Goal: Task Accomplishment & Management: Manage account settings

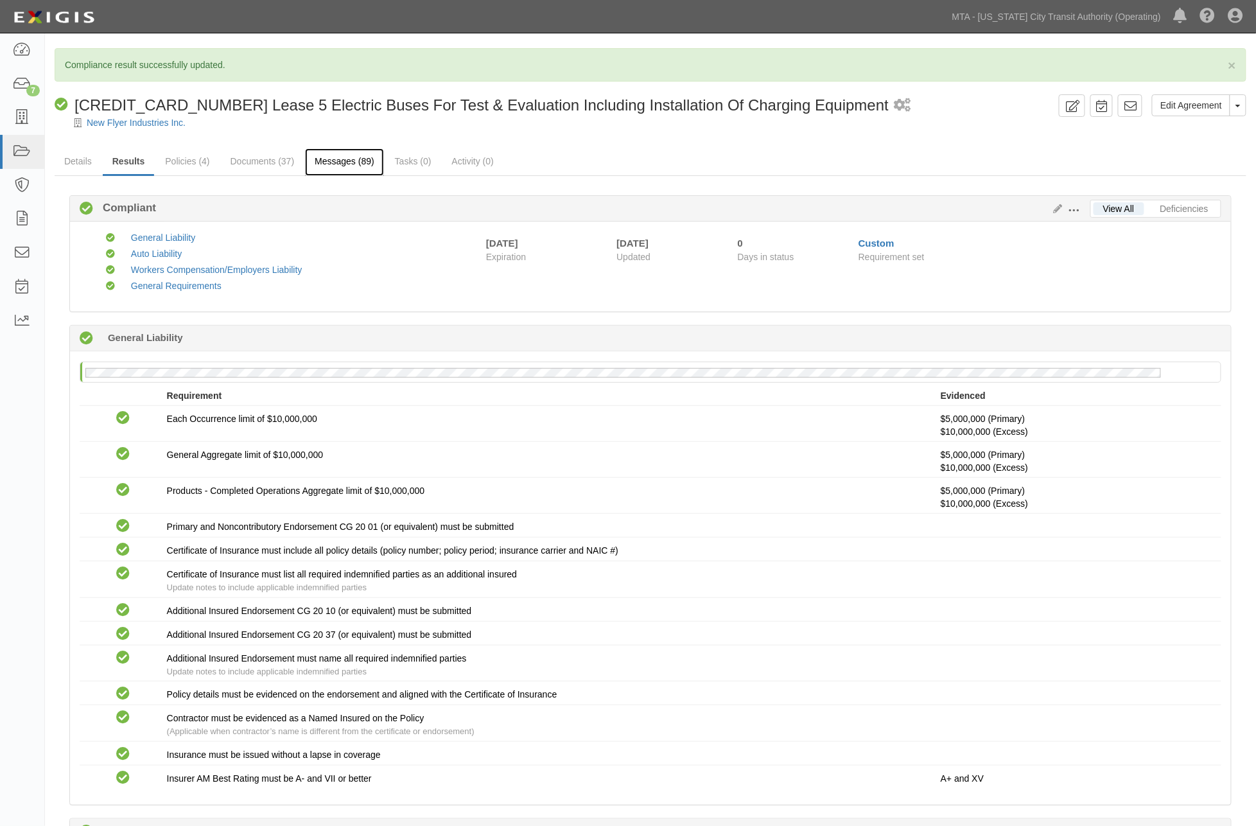
click at [345, 168] on link "Messages (89)" at bounding box center [344, 162] width 79 height 28
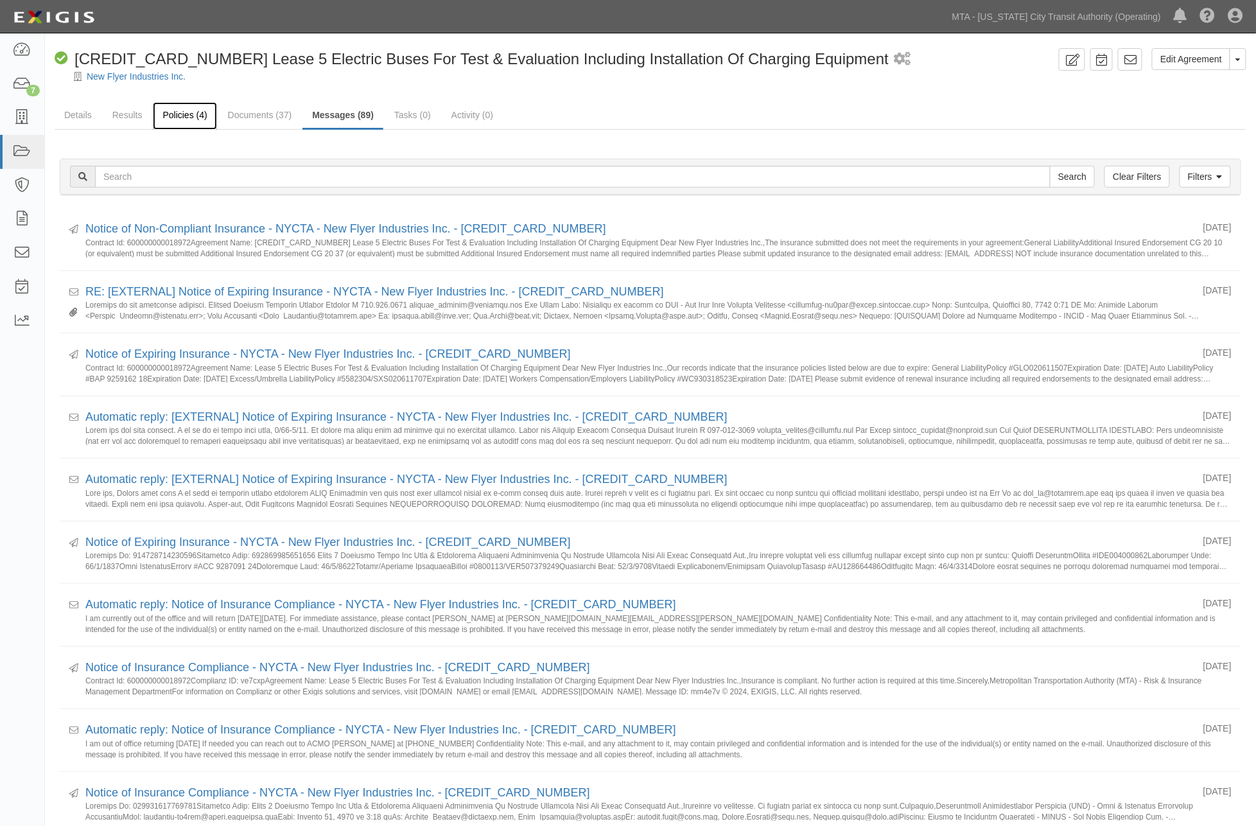
click at [188, 111] on link "Policies (4)" at bounding box center [185, 116] width 64 height 28
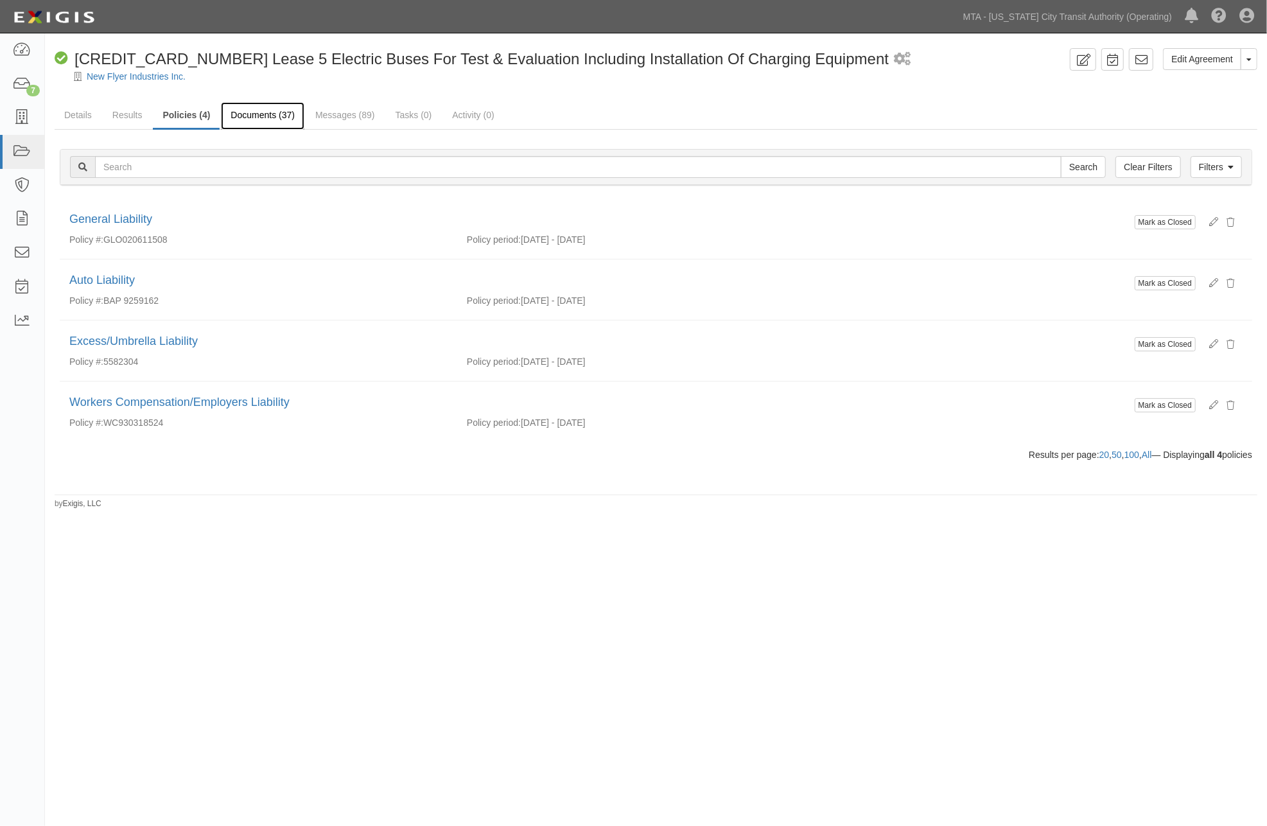
click at [275, 113] on link "Documents (37)" at bounding box center [262, 116] width 83 height 28
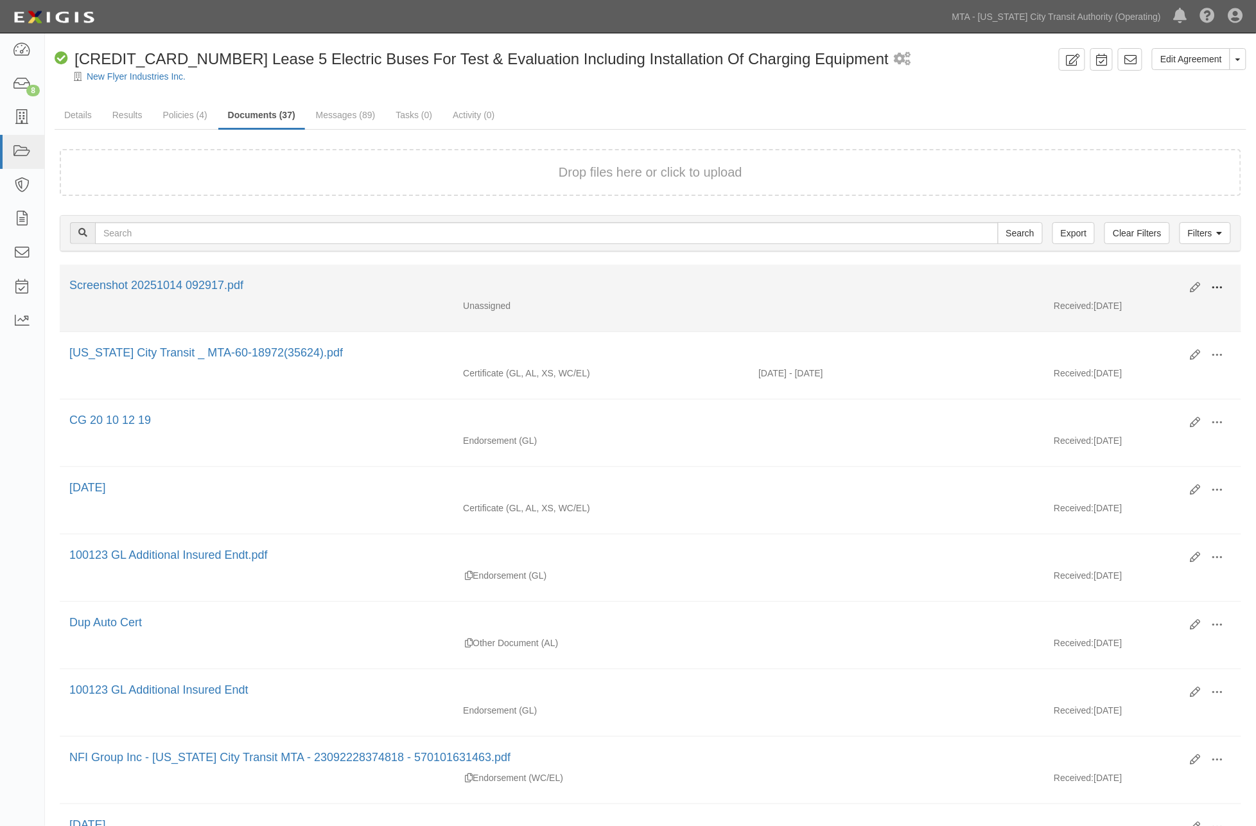
click at [1214, 285] on span at bounding box center [1218, 288] width 12 height 12
click at [1125, 281] on link "Edit" at bounding box center [1154, 282] width 101 height 23
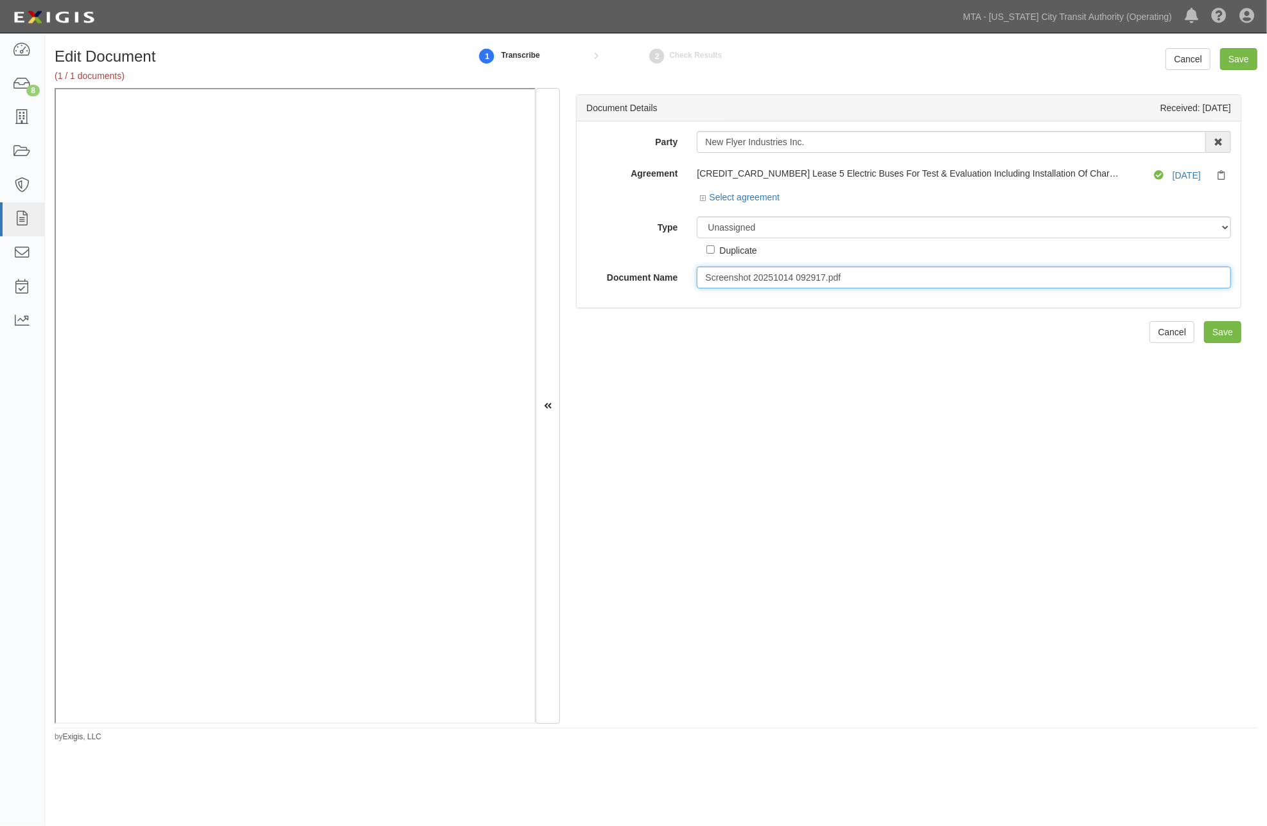
drag, startPoint x: 863, startPoint y: 281, endPoint x: 642, endPoint y: 277, distance: 220.9
click at [642, 277] on div "Document Name Screenshot 20251014 092917.pdf" at bounding box center [909, 277] width 664 height 22
type input "Confirmation of Completion"
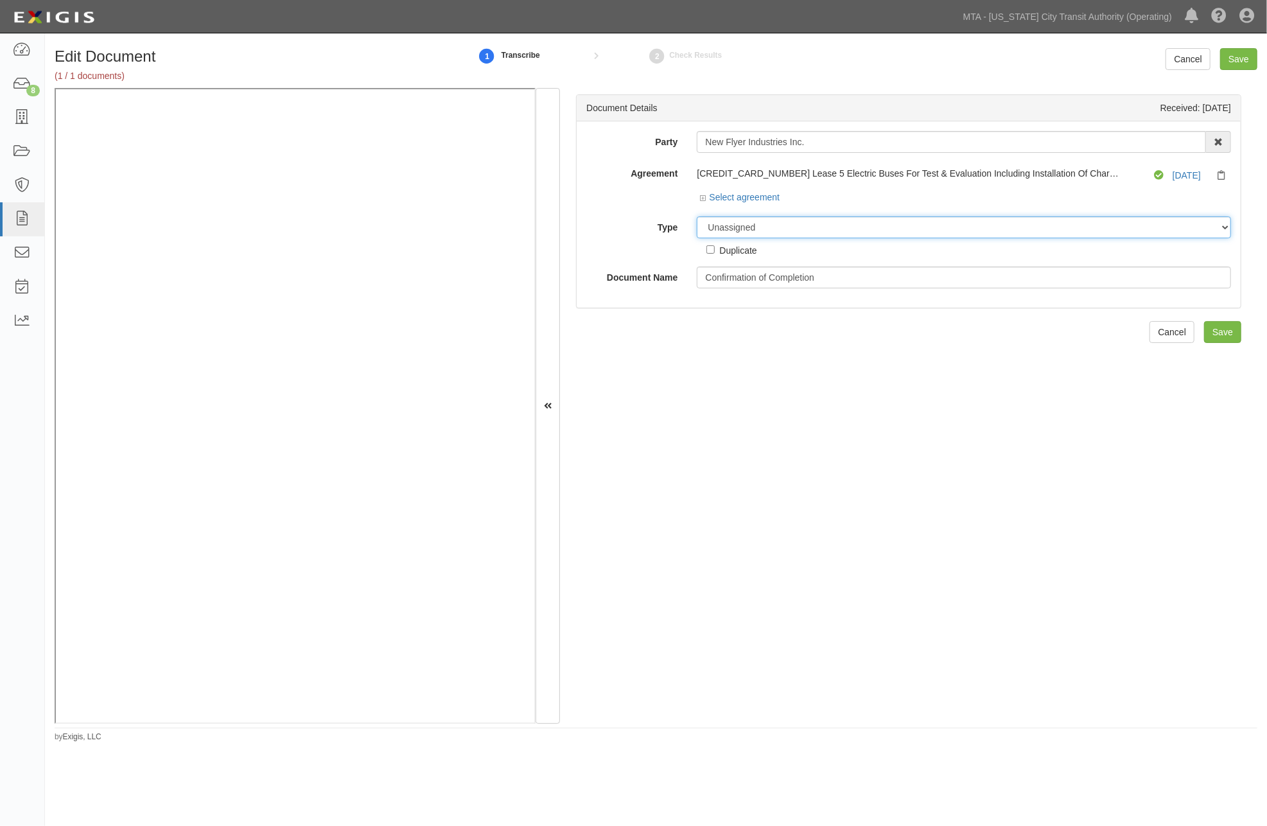
click at [777, 228] on select "Unassigned Binder Cancellation Notice Certificate Contract Endorsement Insuranc…" at bounding box center [964, 227] width 534 height 22
select select "OtherDetail"
click at [697, 217] on select "Unassigned Binder Cancellation Notice Certificate Contract Endorsement Insuranc…" at bounding box center [964, 227] width 534 height 22
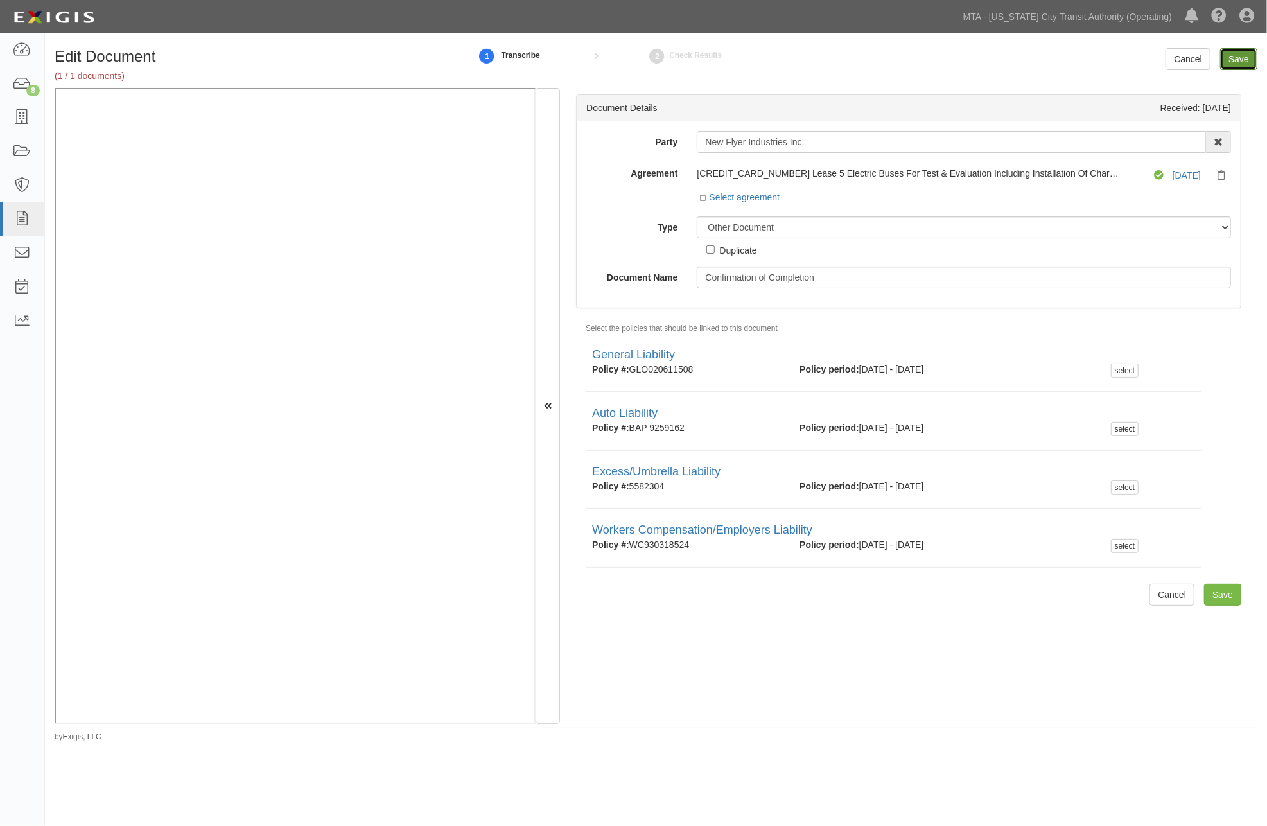
click at [1235, 59] on input "Save" at bounding box center [1238, 59] width 37 height 22
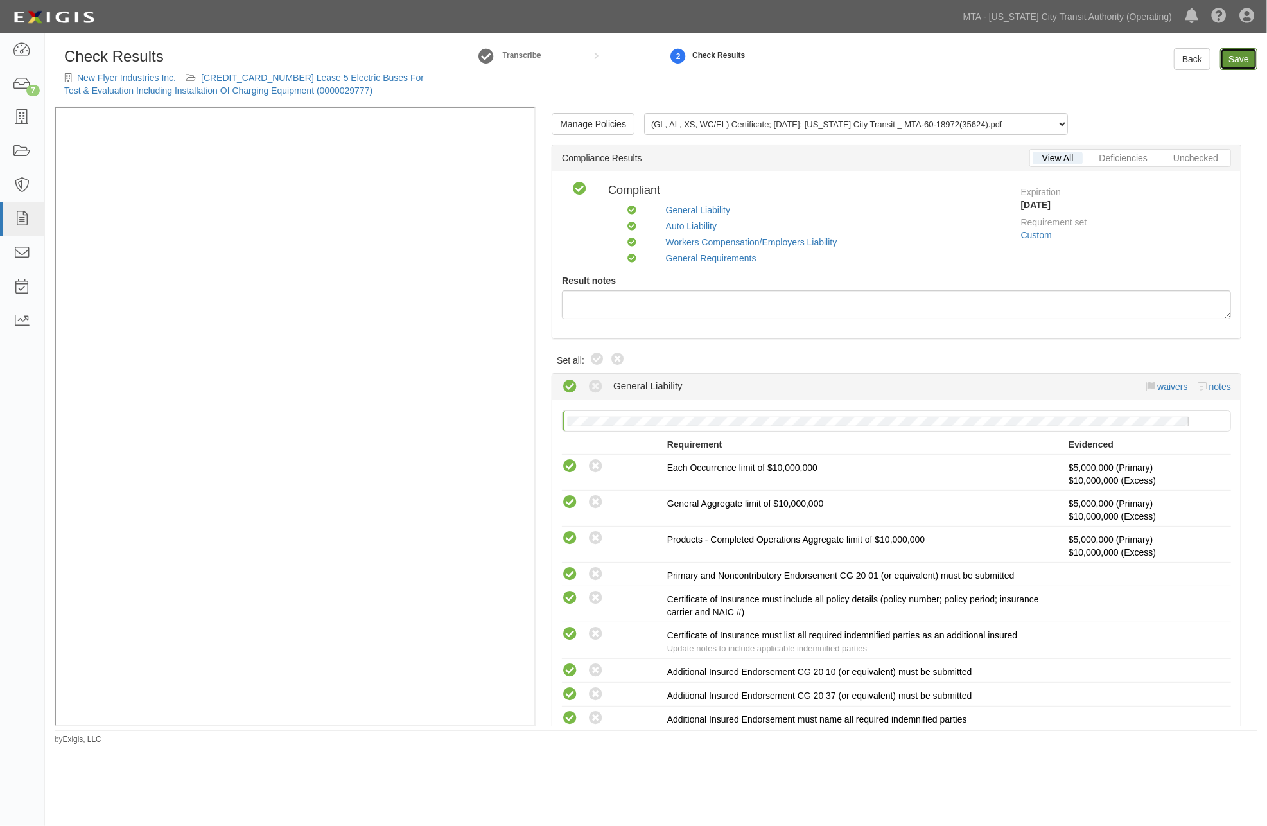
click at [1238, 62] on link "Save" at bounding box center [1238, 59] width 37 height 22
radio input "true"
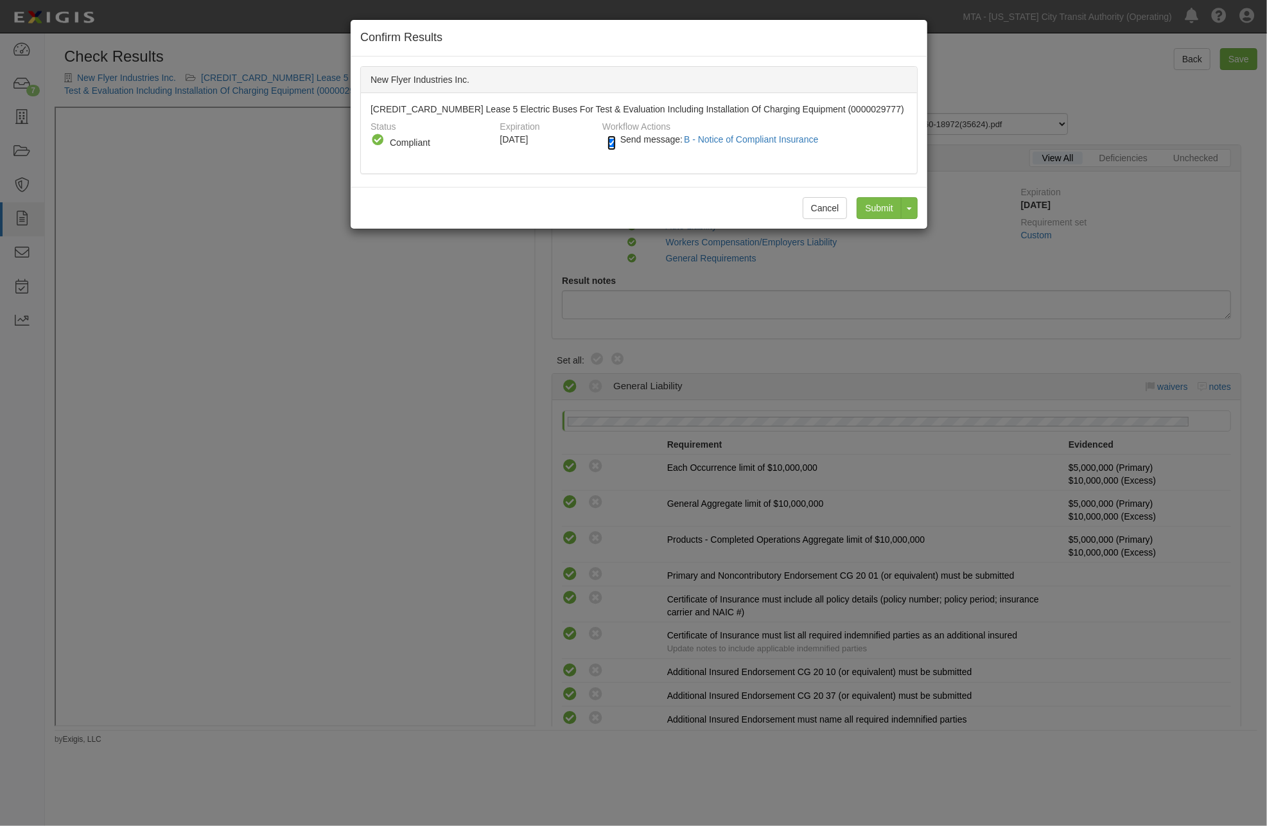
click at [612, 144] on input "Send message: B - Notice of Compliant Insurance" at bounding box center [611, 142] width 8 height 15
checkbox input "false"
click at [889, 207] on input "Submit" at bounding box center [879, 208] width 45 height 22
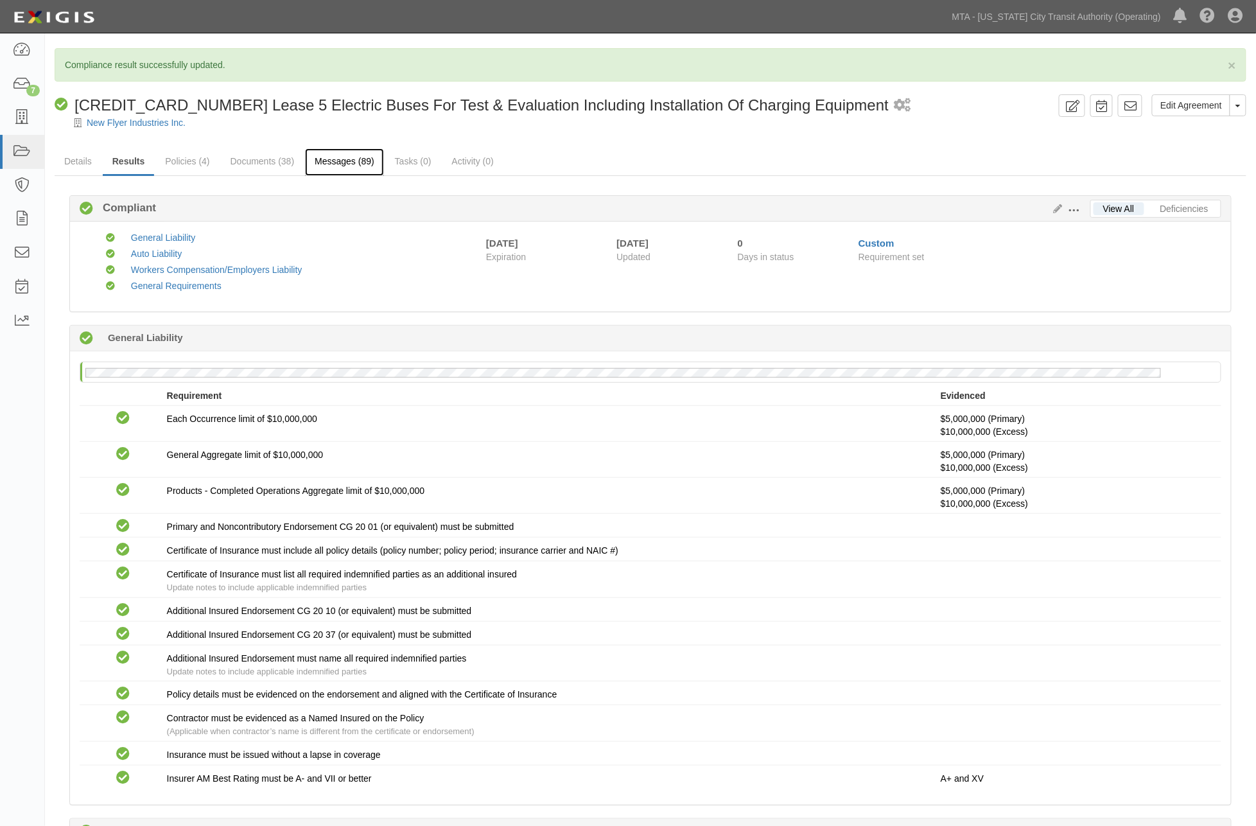
click at [342, 163] on link "Messages (89)" at bounding box center [344, 162] width 79 height 28
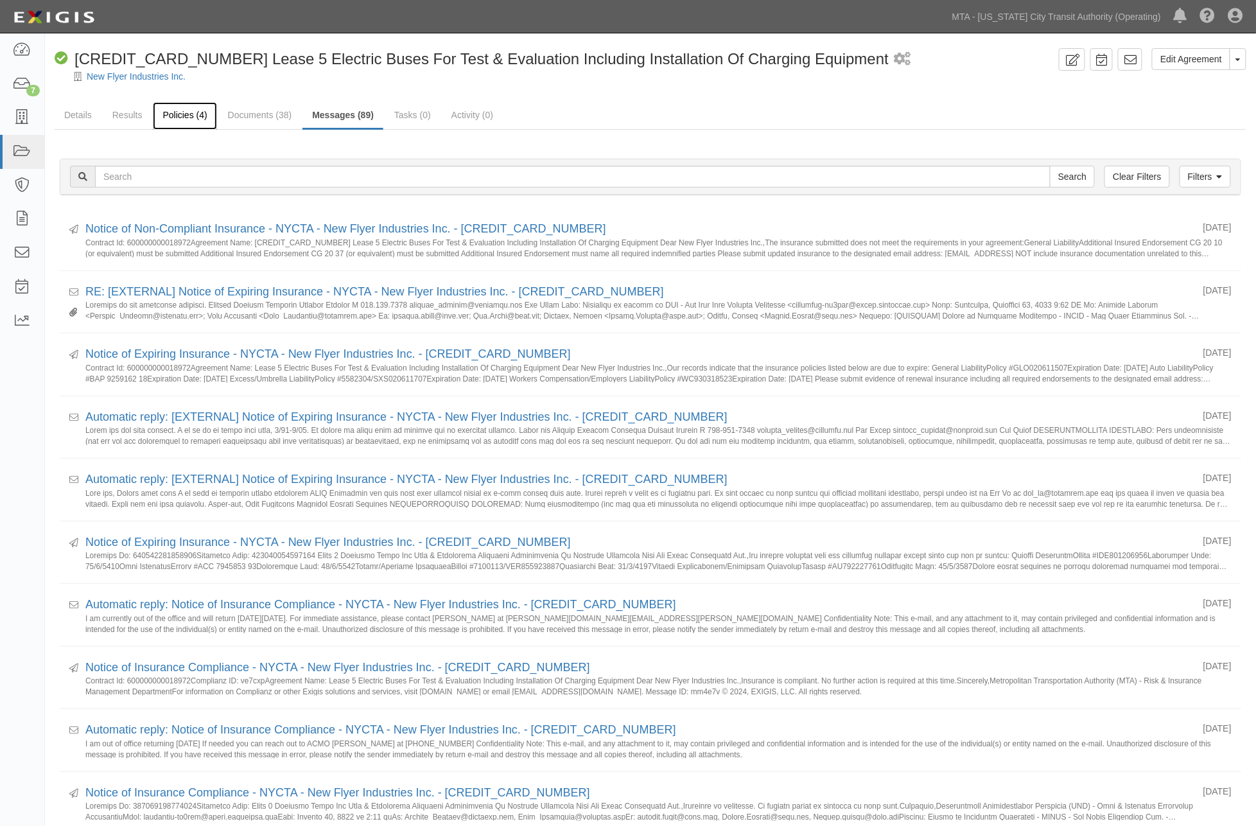
click at [187, 110] on link "Policies (4)" at bounding box center [185, 116] width 64 height 28
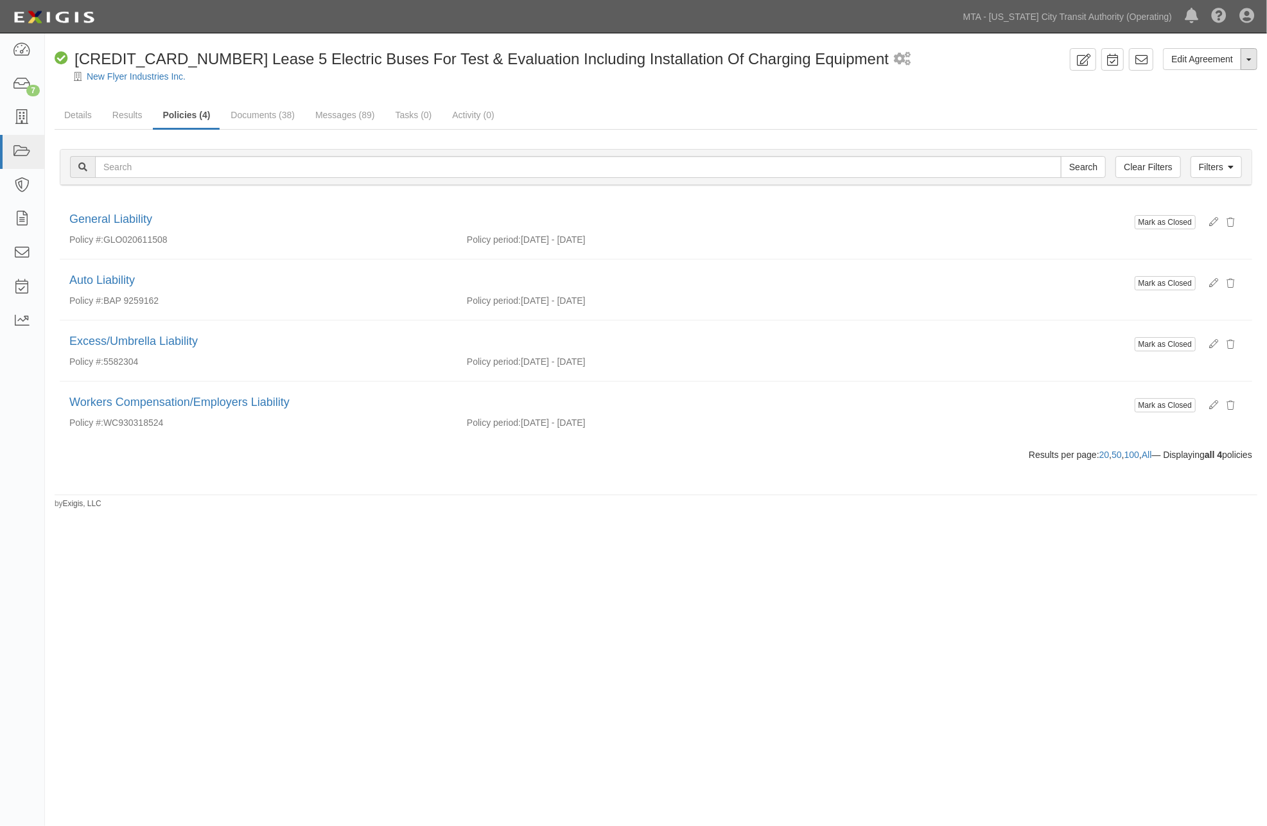
click at [1250, 62] on button "Toggle Agreement Dropdown" at bounding box center [1249, 59] width 17 height 22
click at [1214, 97] on link "Archive Agreement" at bounding box center [1205, 100] width 101 height 17
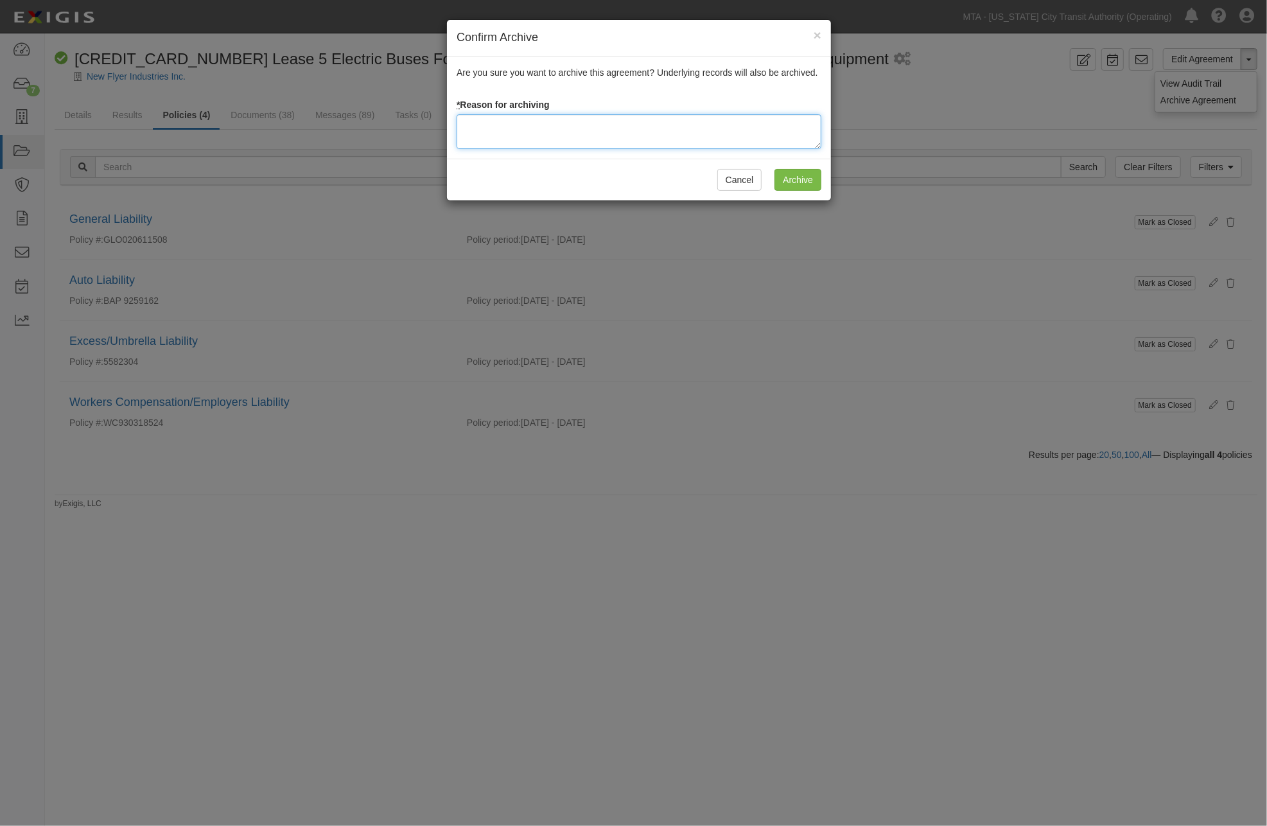
click at [540, 119] on textarea at bounding box center [639, 131] width 365 height 35
type textarea "Completed"
click at [803, 182] on input "Archive" at bounding box center [797, 180] width 47 height 22
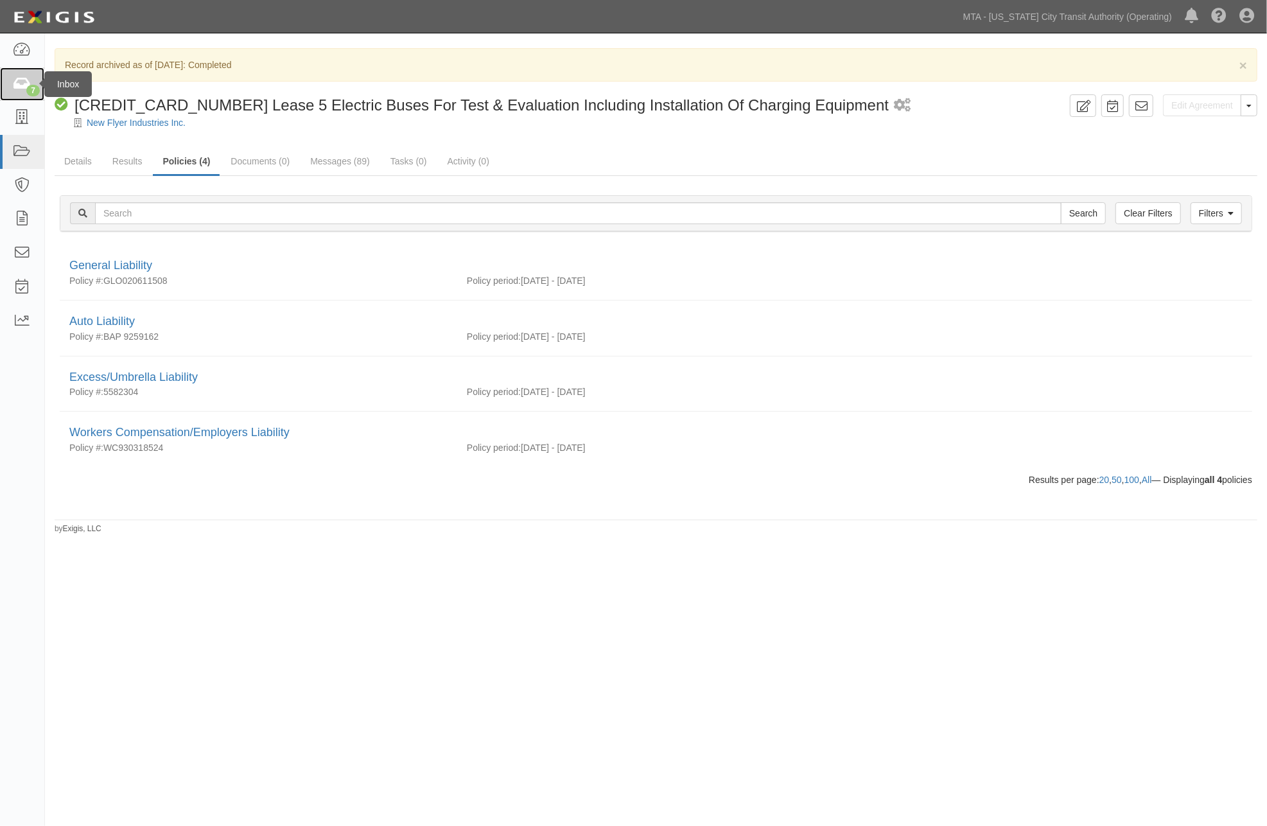
click at [17, 85] on icon at bounding box center [22, 84] width 18 height 15
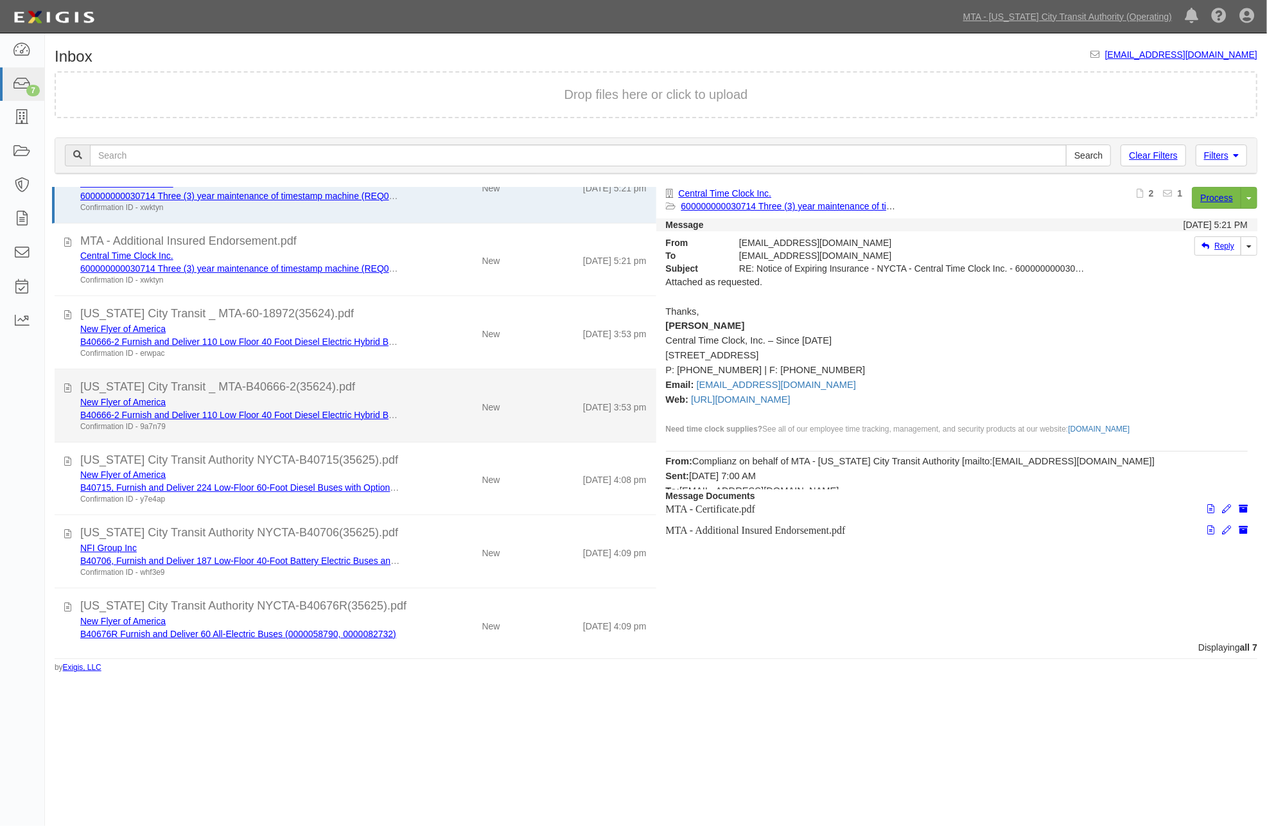
scroll to position [56, 0]
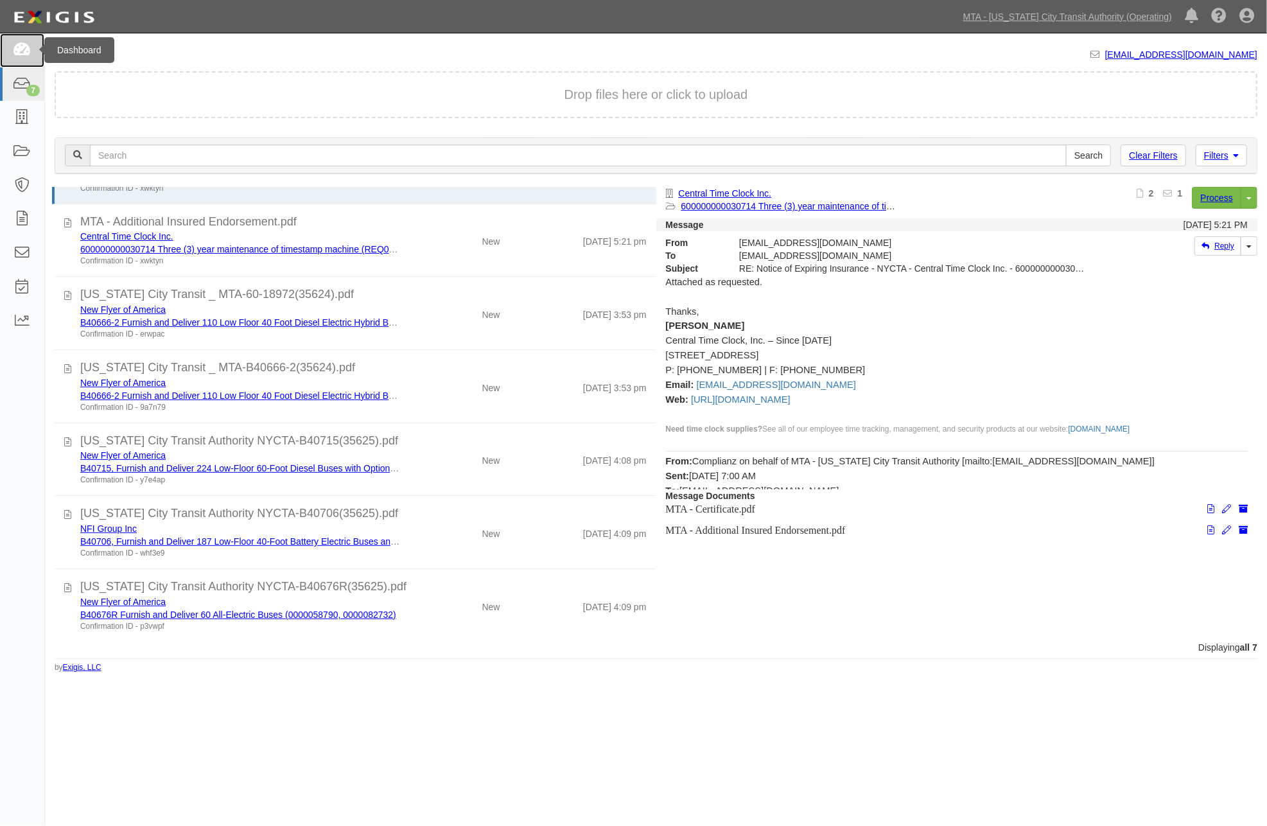
click at [22, 46] on icon at bounding box center [22, 50] width 18 height 15
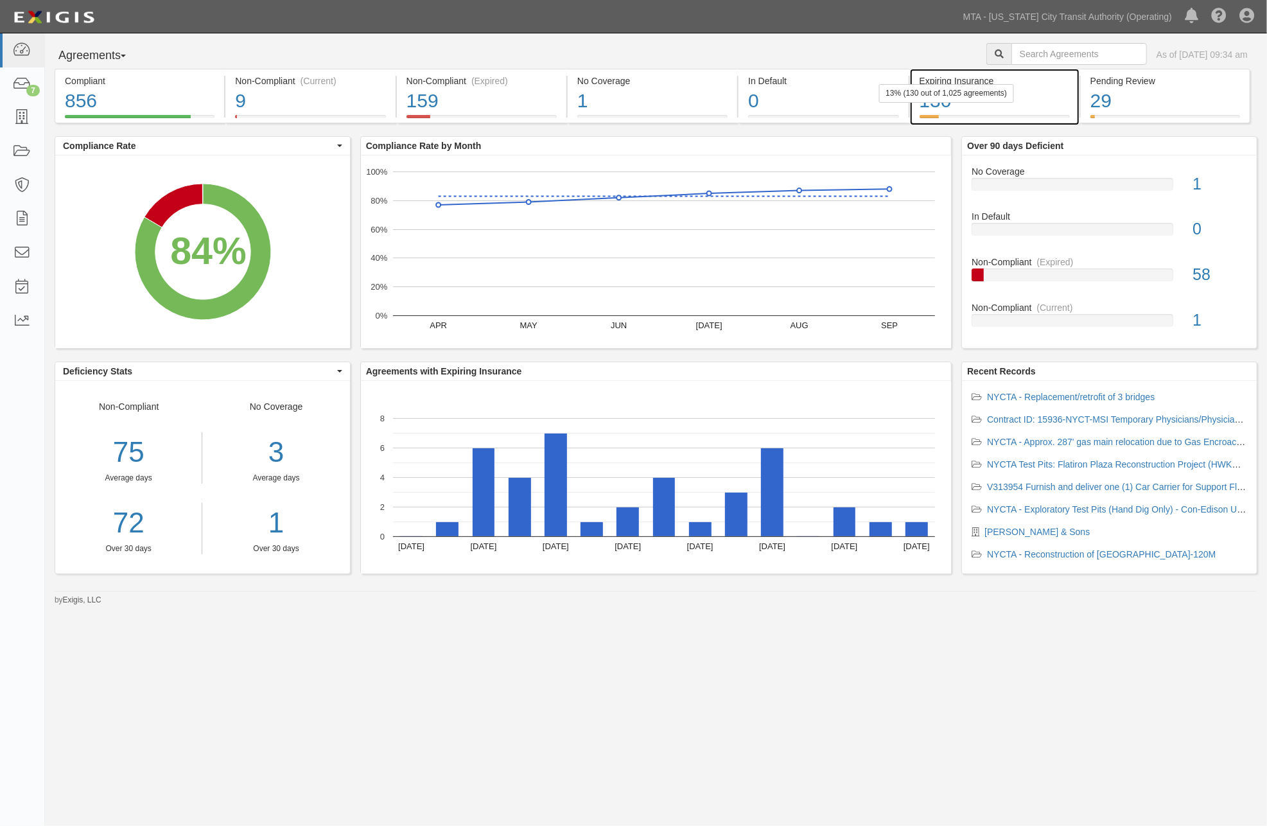
click at [1022, 110] on div "130" at bounding box center [995, 101] width 150 height 28
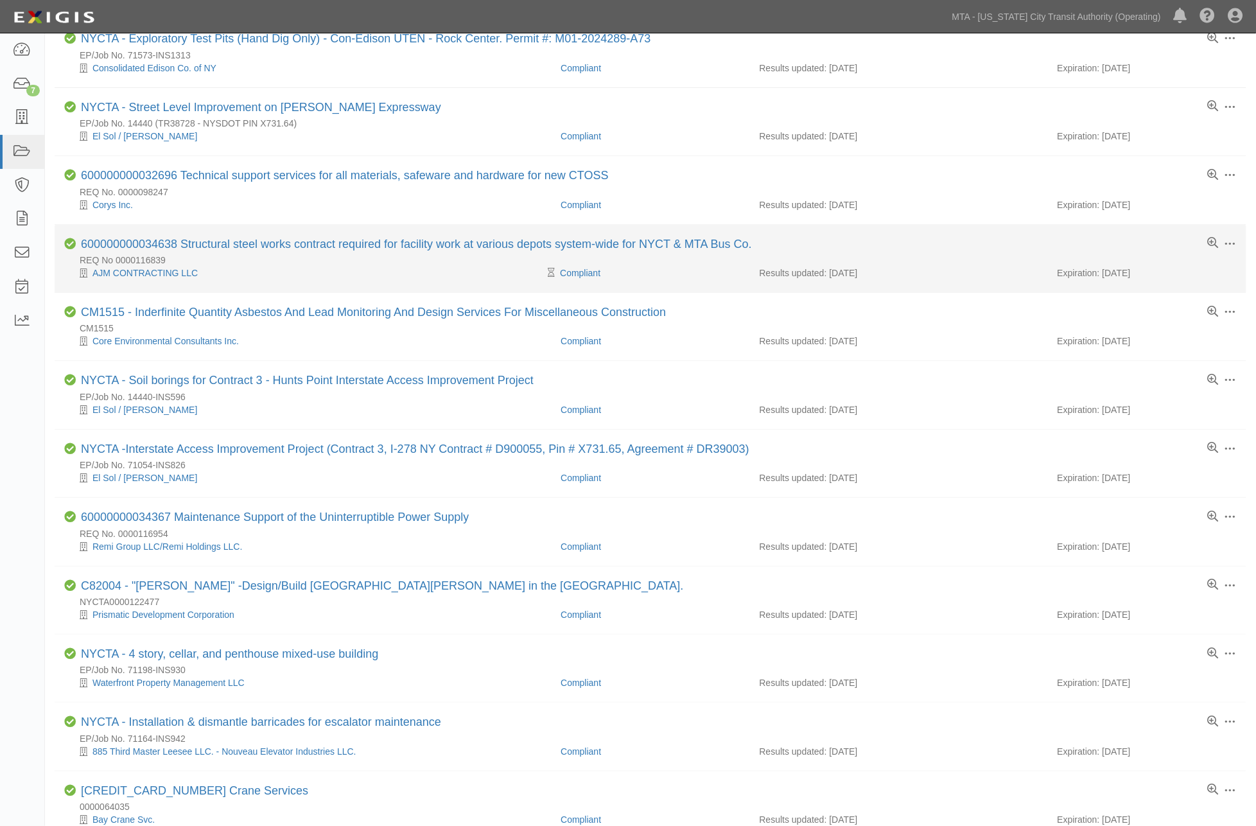
scroll to position [143, 0]
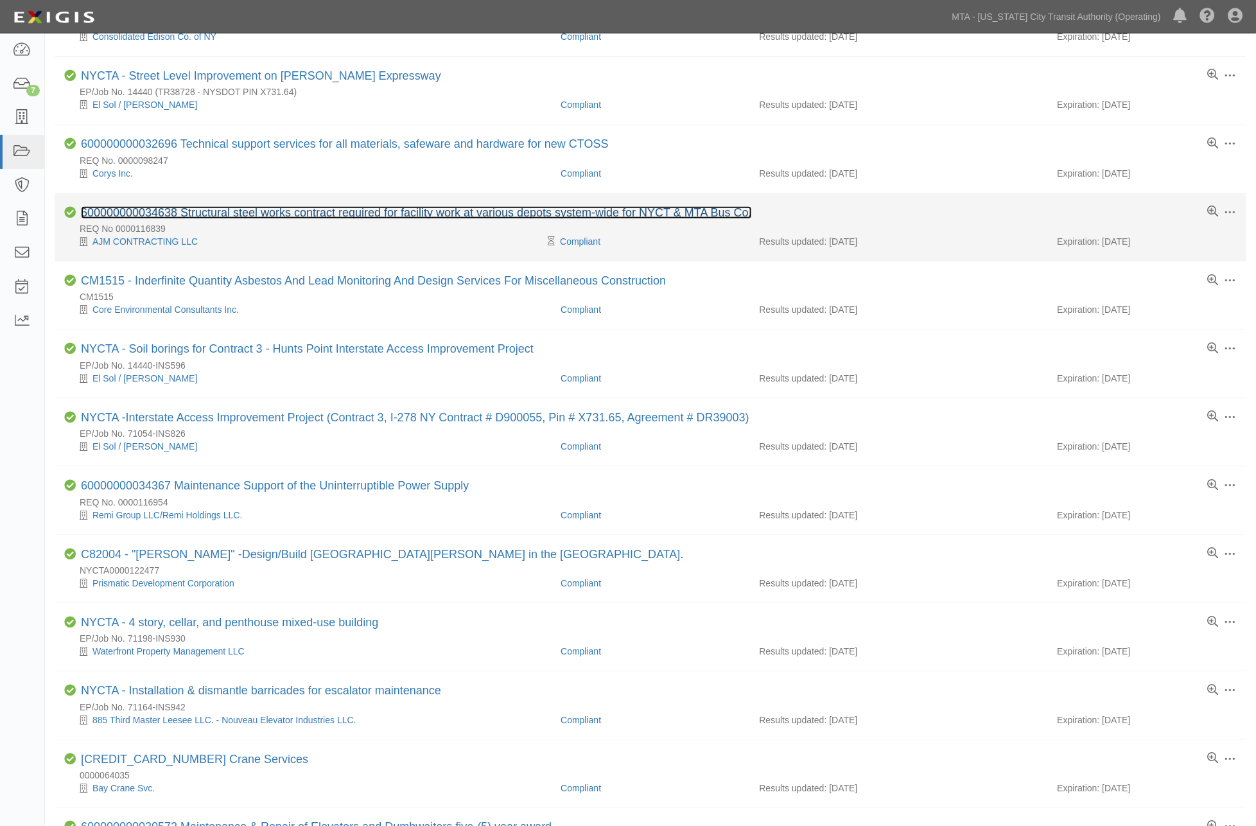
click at [335, 217] on link "600000000034638 Structural steel works contract required for facility work at v…" at bounding box center [416, 212] width 671 height 13
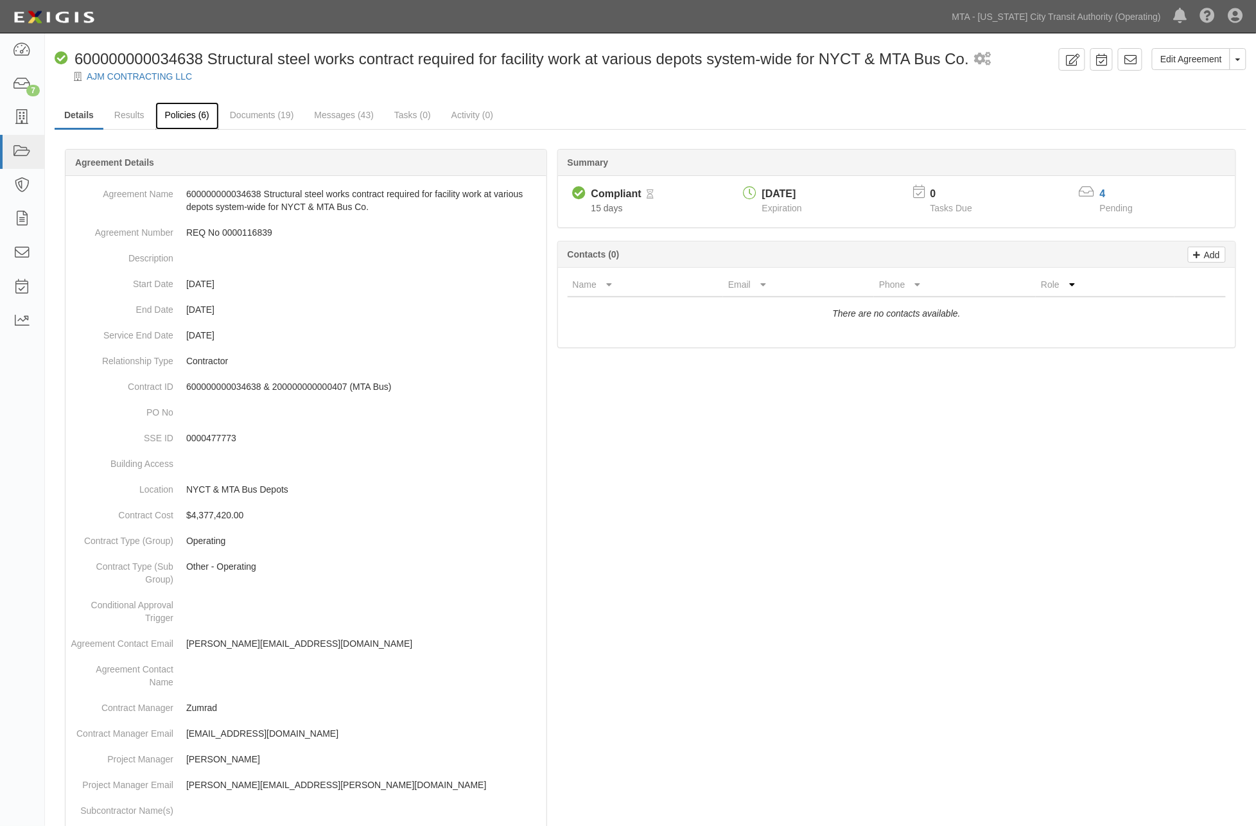
click at [185, 112] on link "Policies (6)" at bounding box center [187, 116] width 64 height 28
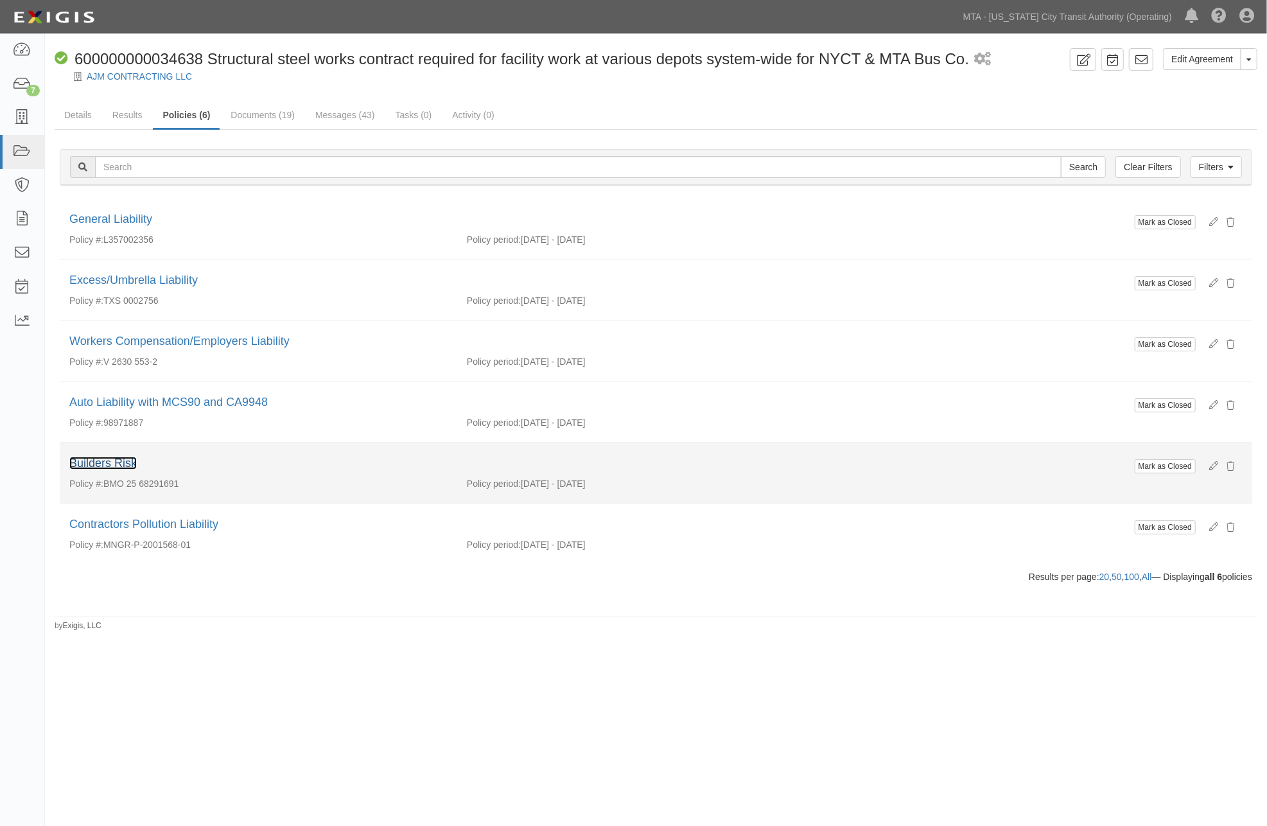
click at [124, 461] on link "Builders Risk" at bounding box center [102, 463] width 67 height 13
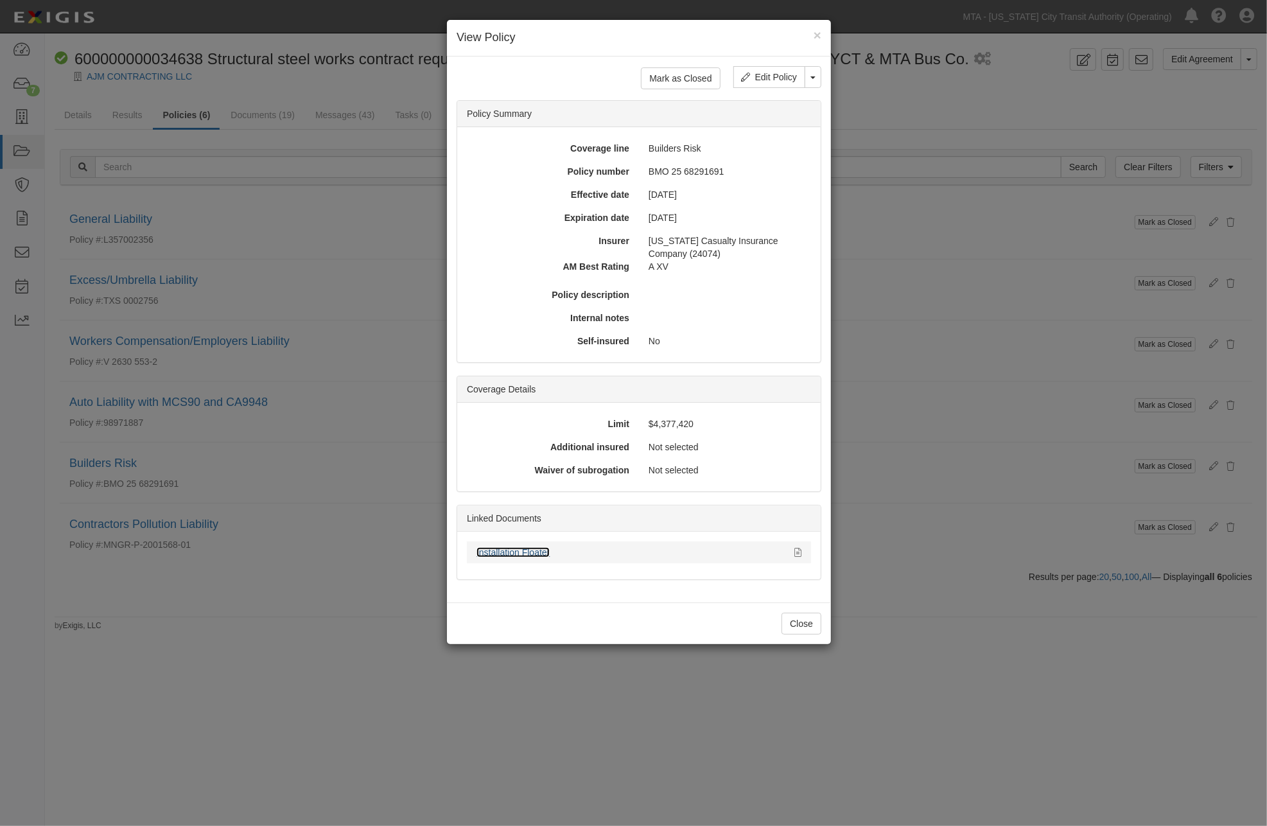
click at [538, 553] on link "Installation Floater" at bounding box center [512, 552] width 73 height 10
click at [809, 622] on button "Close" at bounding box center [801, 624] width 40 height 22
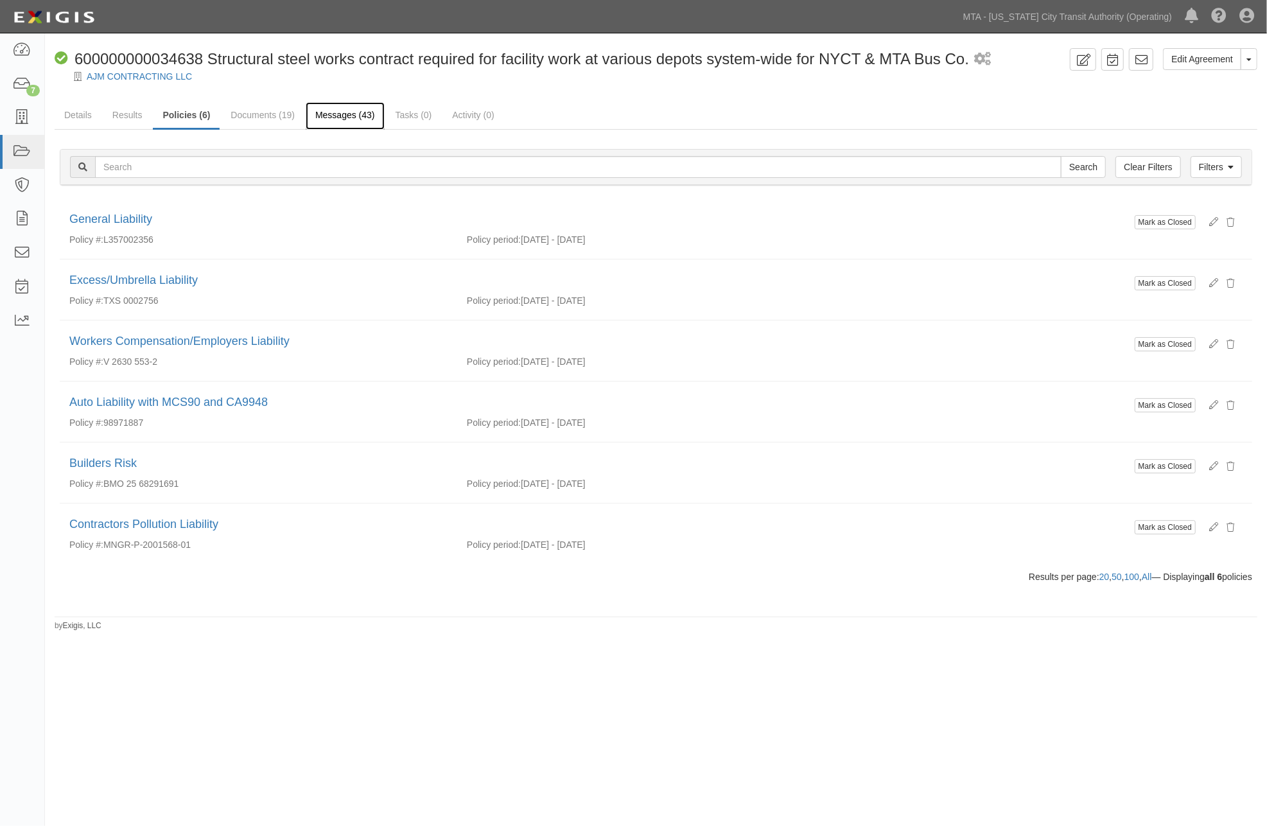
click at [347, 118] on link "Messages (43)" at bounding box center [345, 116] width 79 height 28
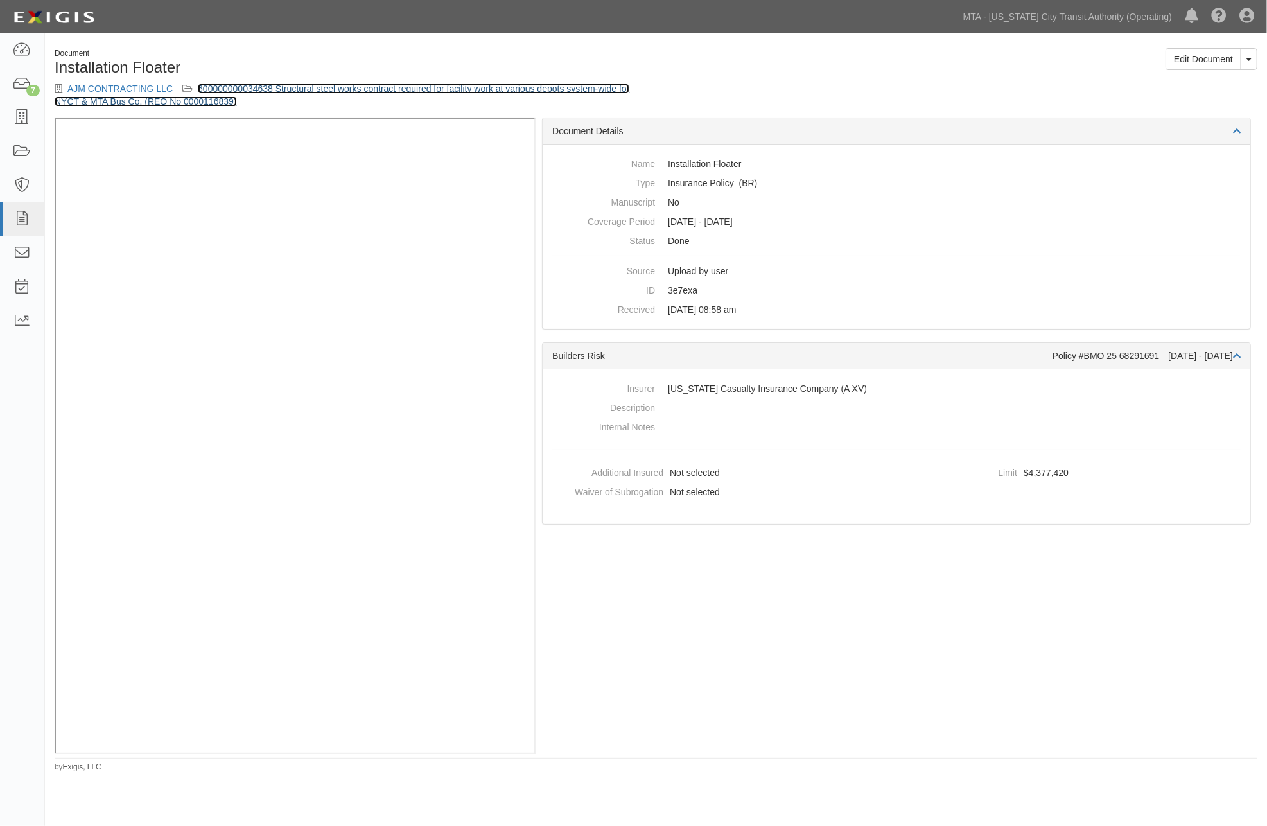
click at [523, 90] on link "600000000034638 Structural steel works contract required for facility work at v…" at bounding box center [342, 94] width 575 height 23
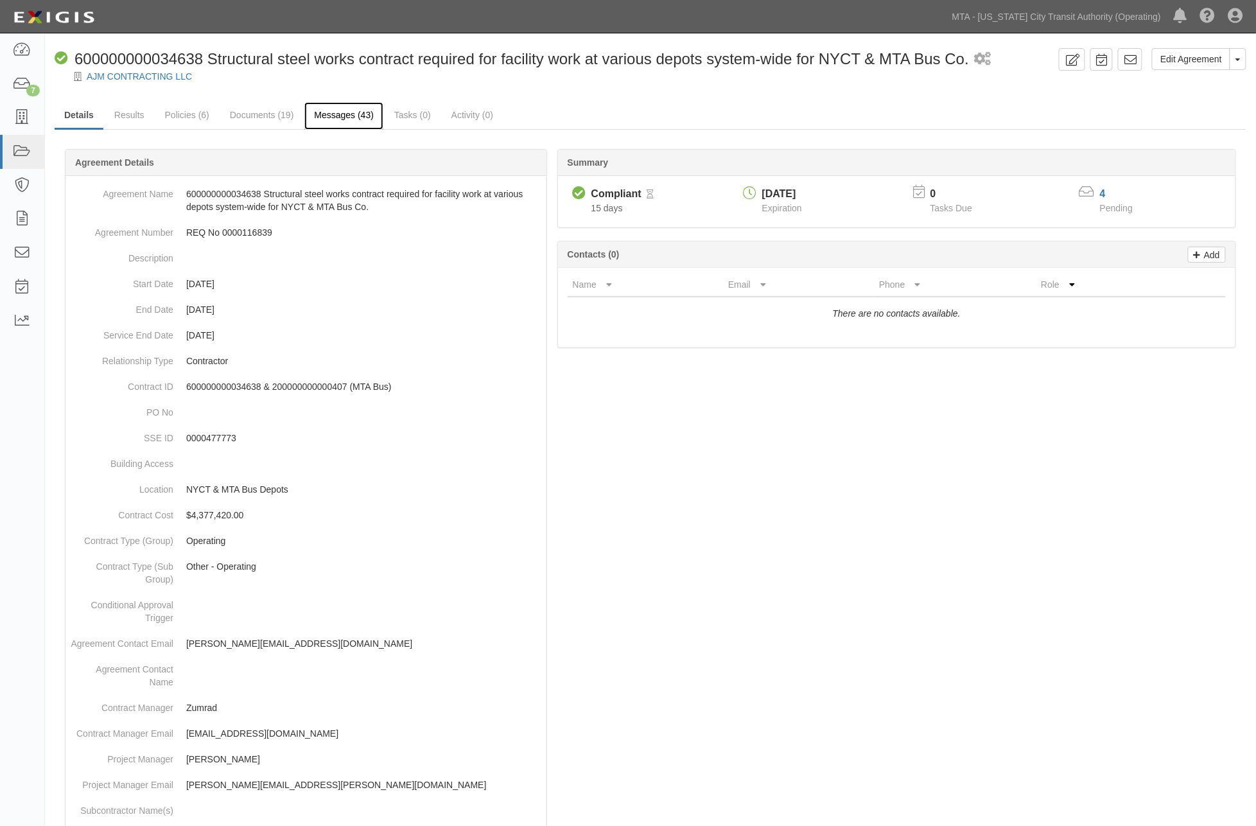
click at [353, 113] on link "Messages (43)" at bounding box center [343, 116] width 79 height 28
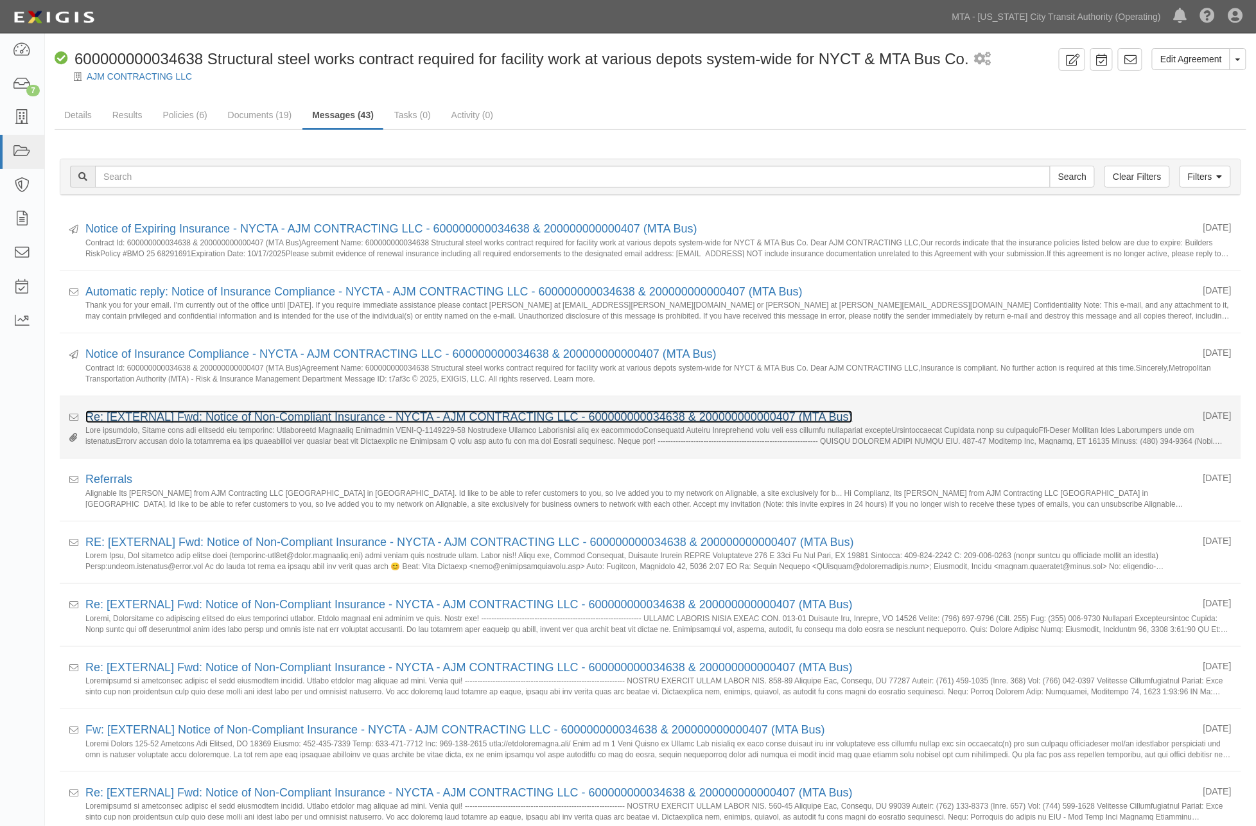
click at [213, 419] on link "Re: [EXTERNAL] Fwd: Notice of Non-Compliant Insurance - NYCTA - AJM CONTRACTING…" at bounding box center [468, 416] width 767 height 13
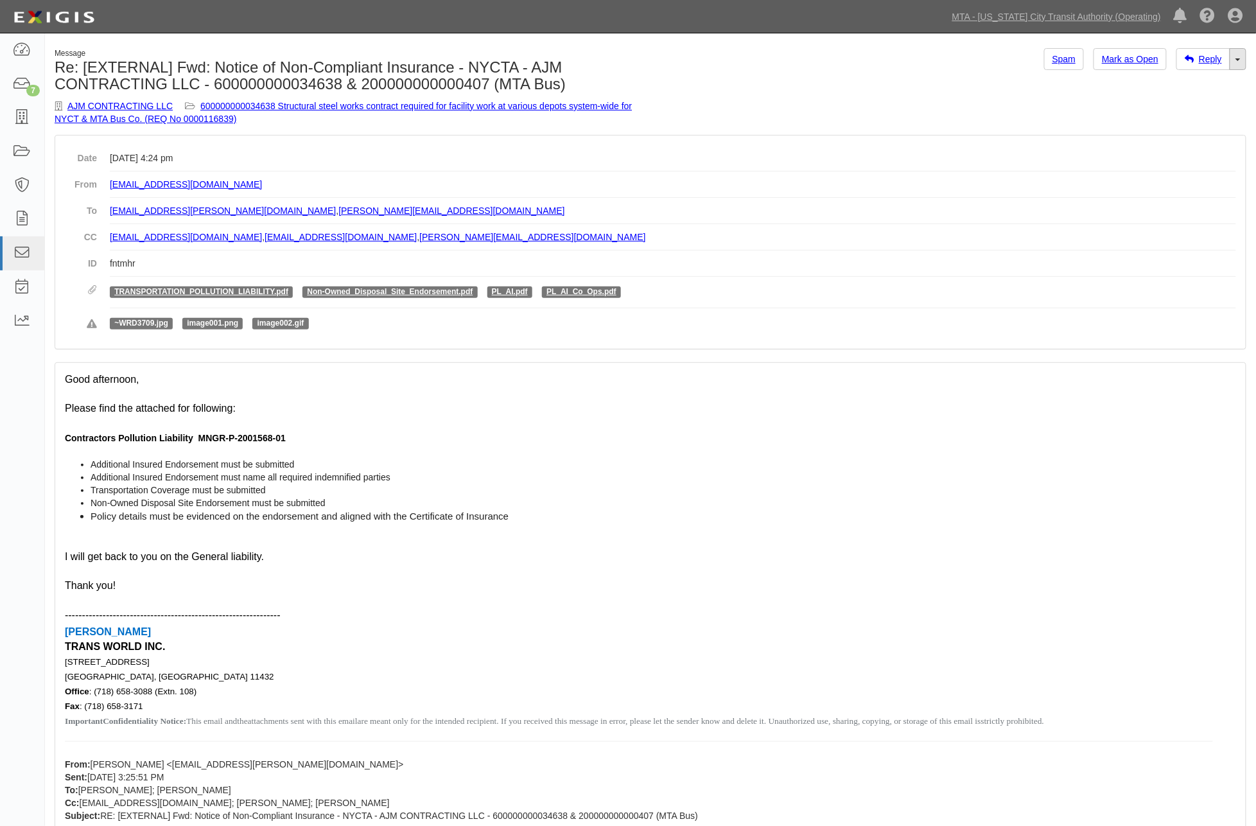
click at [1241, 63] on link "Toggle Dropdown" at bounding box center [1238, 59] width 17 height 22
click at [1187, 83] on link "Reply All" at bounding box center [1194, 83] width 101 height 17
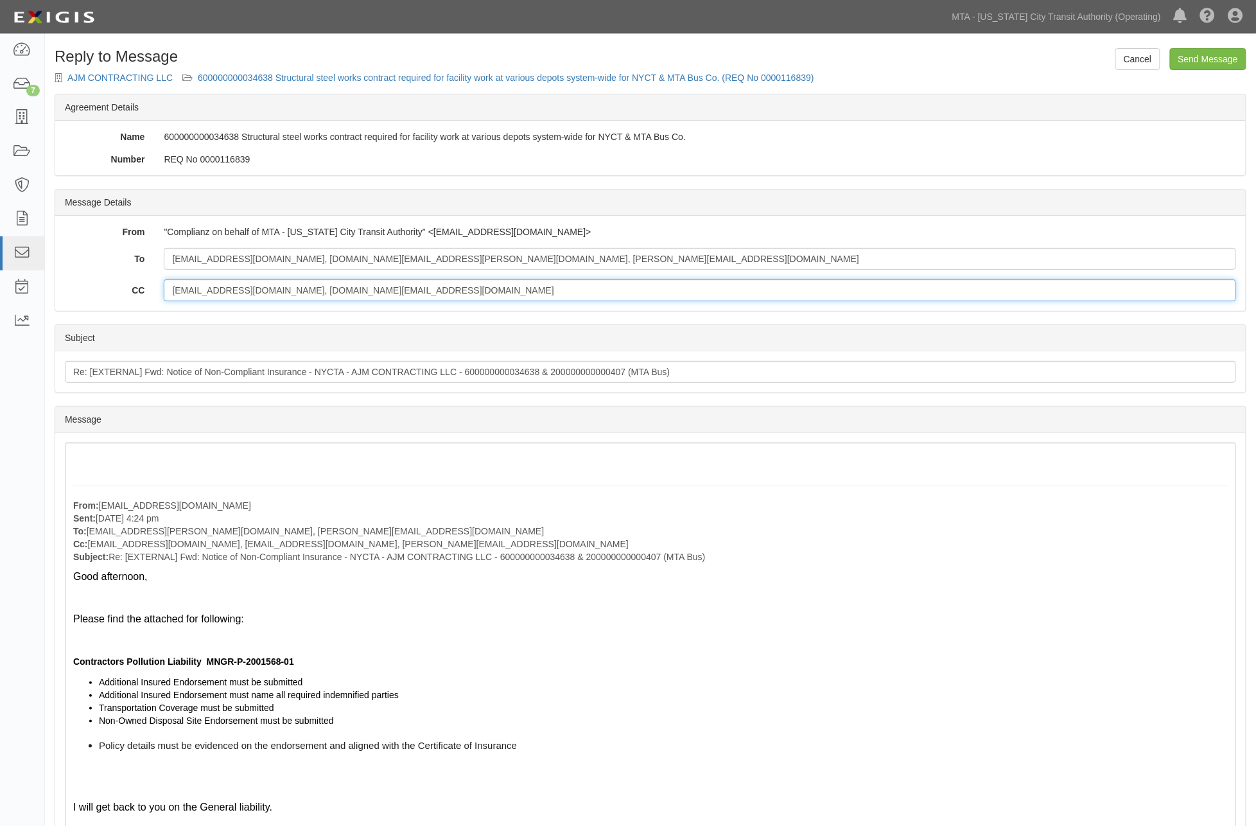
drag, startPoint x: 427, startPoint y: 294, endPoint x: 395, endPoint y: 298, distance: 32.3
click at [395, 298] on input "ssultan@transworldinc.com, scott.mayclim@mtahq.org" at bounding box center [700, 290] width 1072 height 22
drag, startPoint x: 285, startPoint y: 290, endPoint x: 166, endPoint y: 293, distance: 119.5
click at [166, 293] on input "ssultan@transworldinc.com, scott.mayclim@mtahq.org" at bounding box center [700, 290] width 1072 height 22
click at [577, 259] on input "amainali@transworldinc.com, chitra.zacharias@mtahq.org, emad@ajmcontractingllc.…" at bounding box center [700, 259] width 1072 height 22
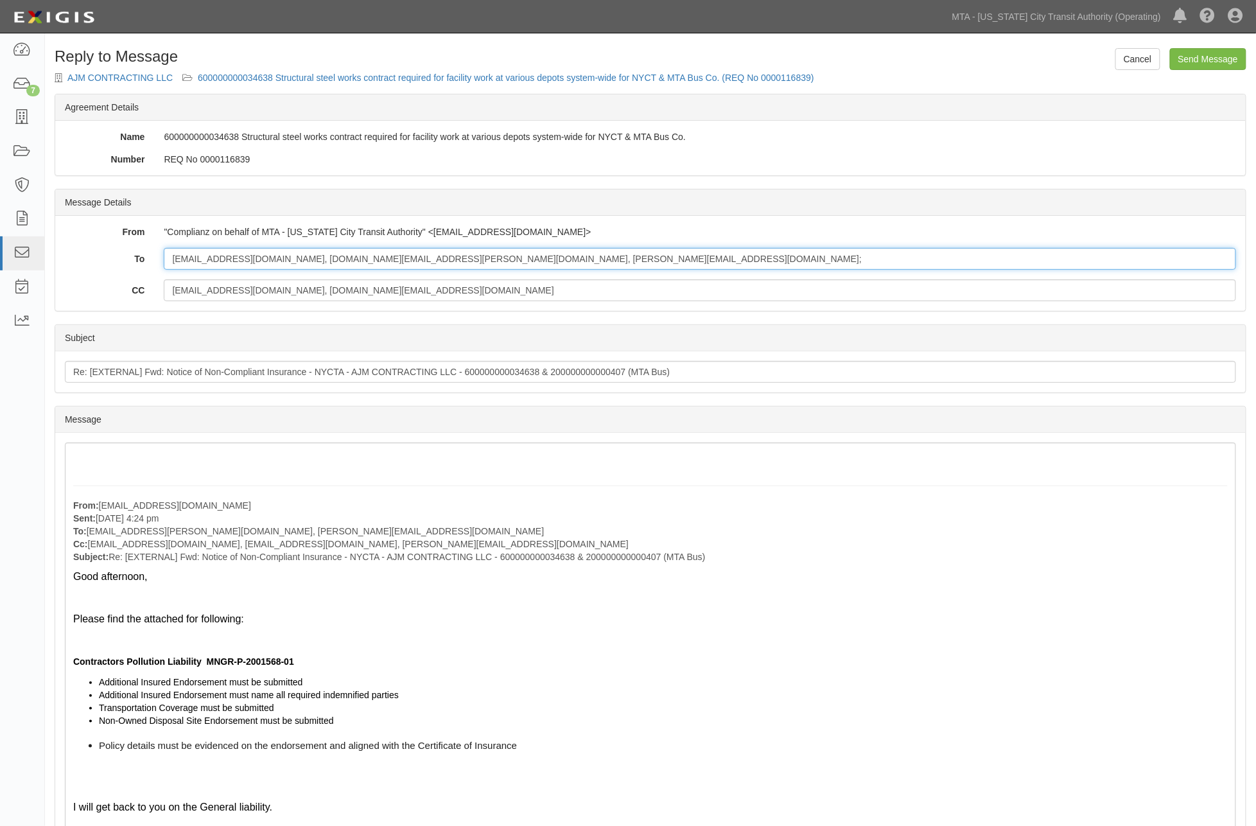
paste input "ssultan@transworldinc.com,"
drag, startPoint x: 659, startPoint y: 256, endPoint x: 143, endPoint y: 259, distance: 516.3
click at [143, 259] on div "To amainali@transworldinc.com, chitra.zacharias@mtahq.org, emad@ajmcontractingl…" at bounding box center [650, 259] width 1191 height 22
type input "amainali@transworldinc.com, chitra.zacharias@mtahq.org, emad@ajmcontractingllc.…"
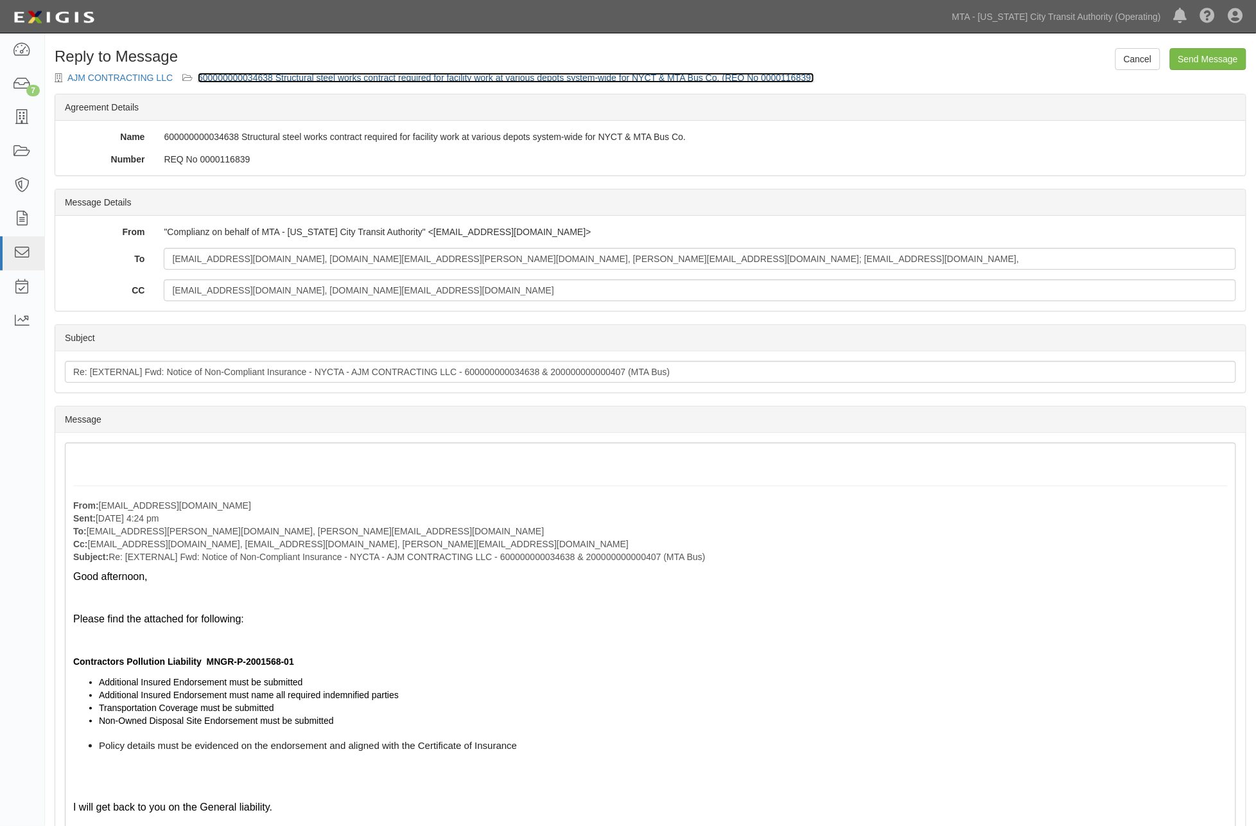
click at [532, 76] on link "600000000034638 Structural steel works contract required for facility work at v…" at bounding box center [506, 78] width 616 height 10
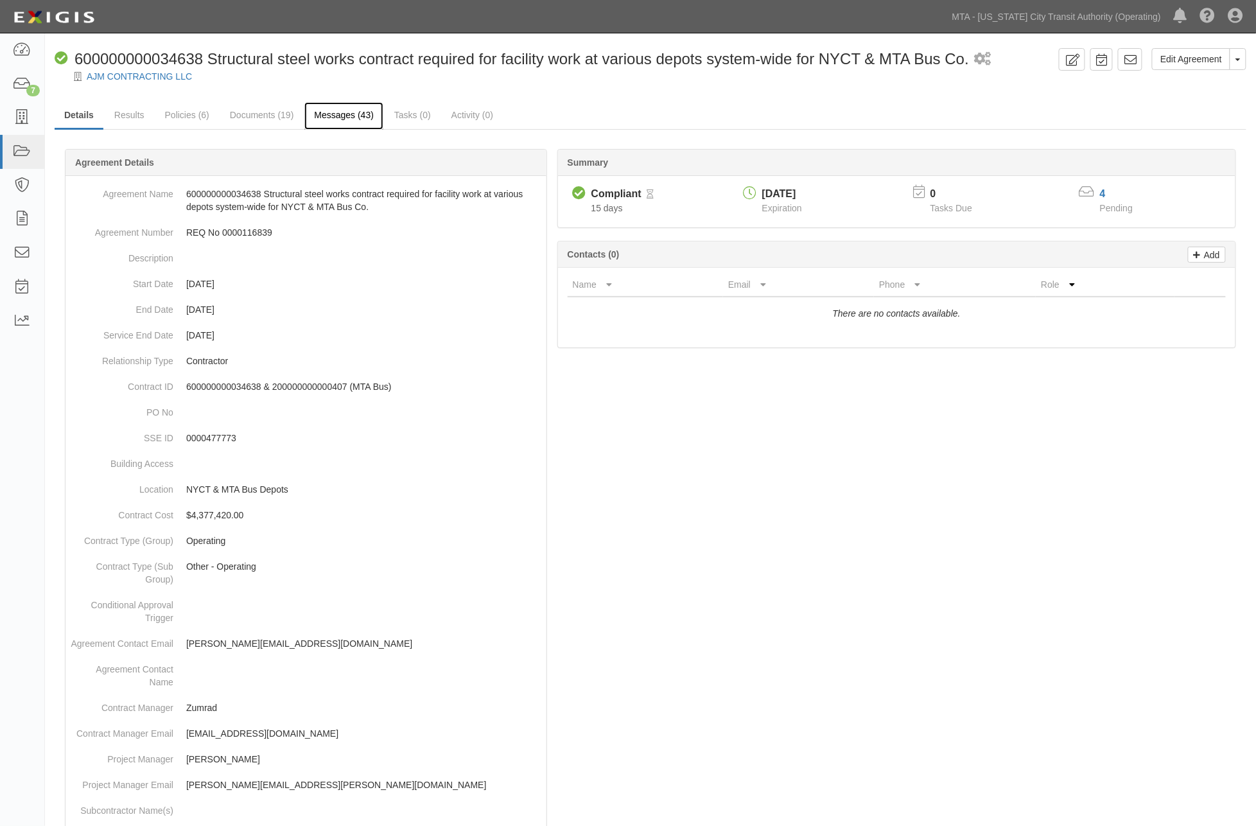
click at [349, 112] on link "Messages (43)" at bounding box center [343, 116] width 79 height 28
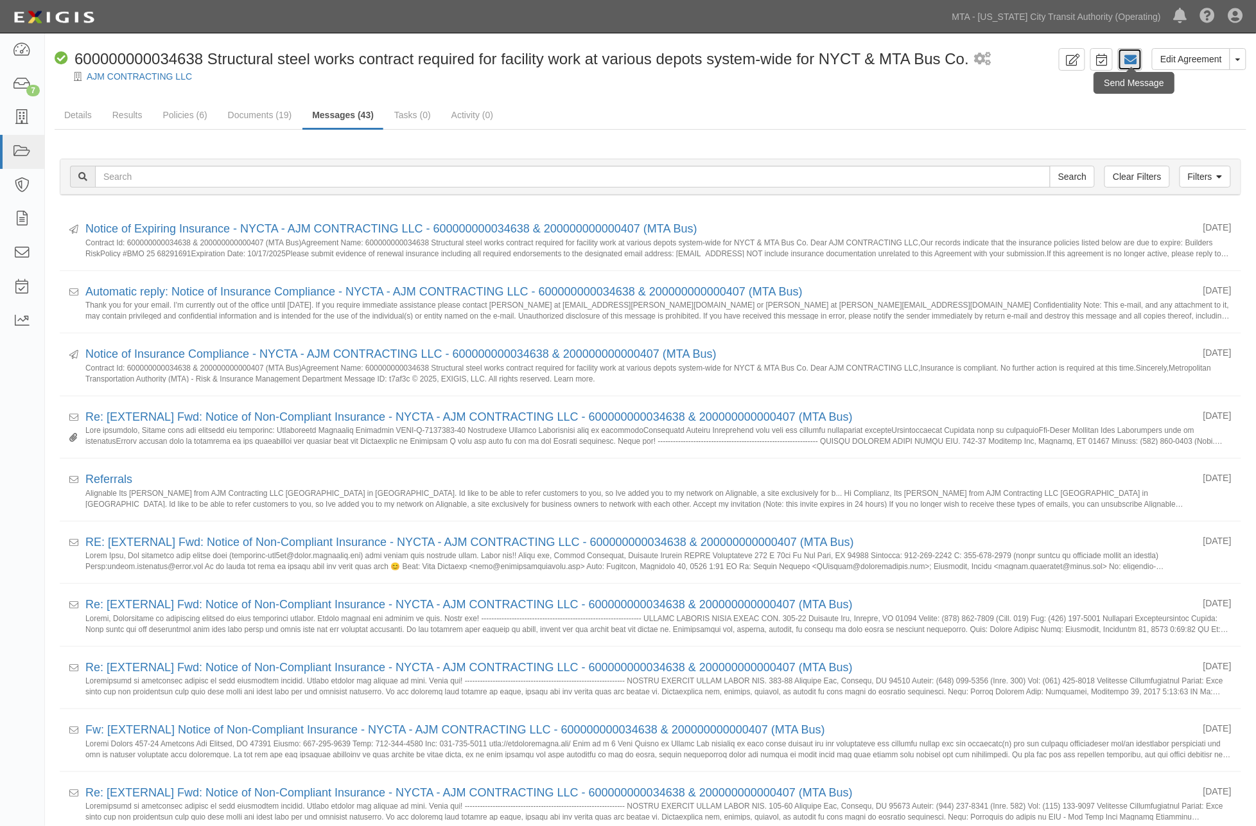
click at [1131, 60] on icon at bounding box center [1130, 59] width 13 height 13
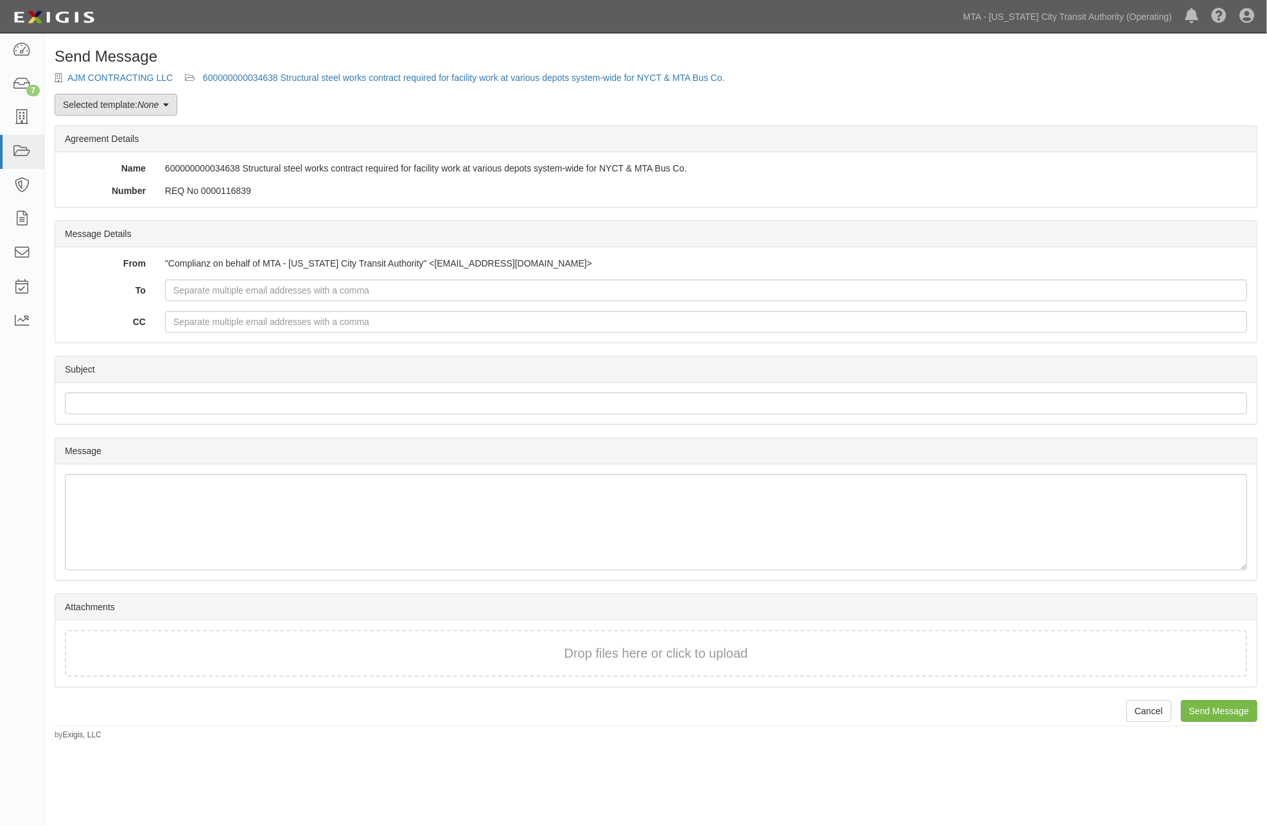
click at [126, 103] on link "Selected template: None" at bounding box center [116, 105] width 123 height 22
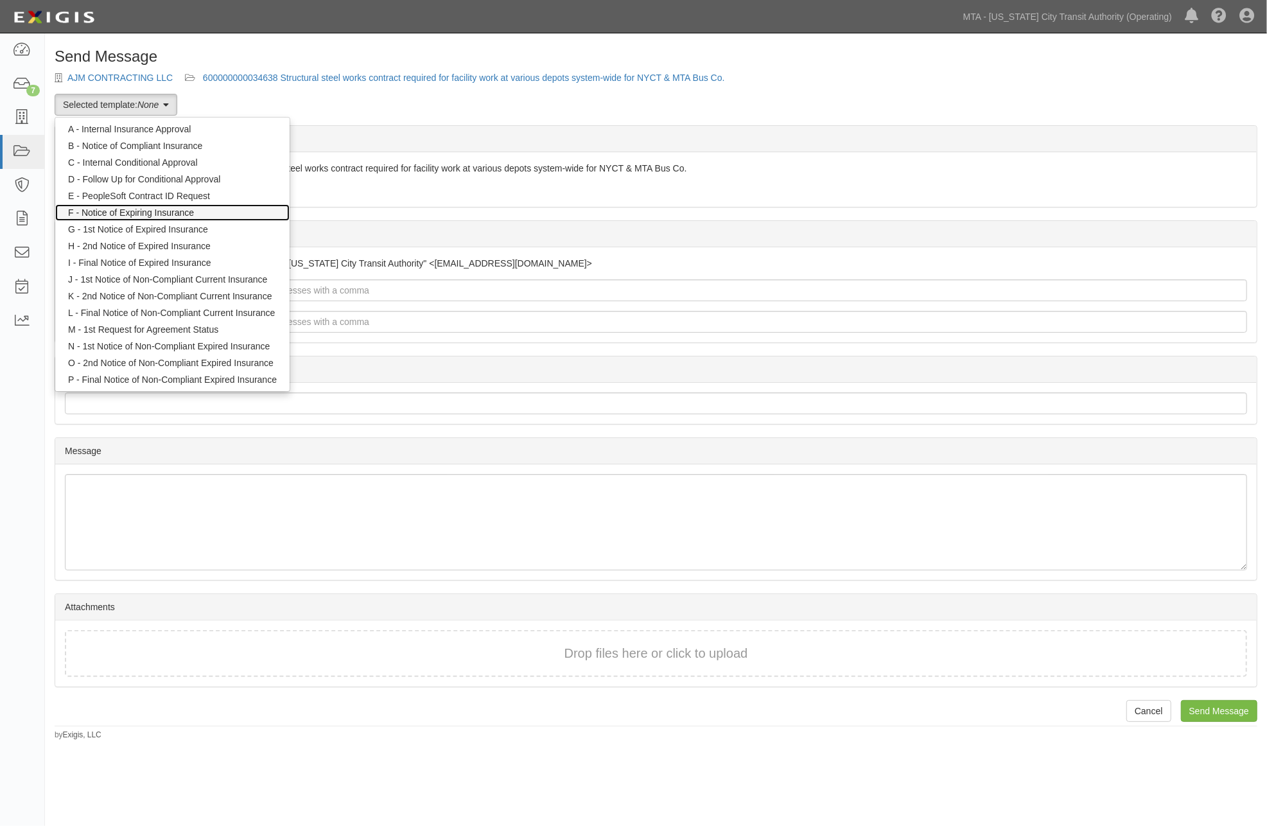
click at [107, 213] on link "F - Notice of Expiring Insurance" at bounding box center [172, 212] width 234 height 17
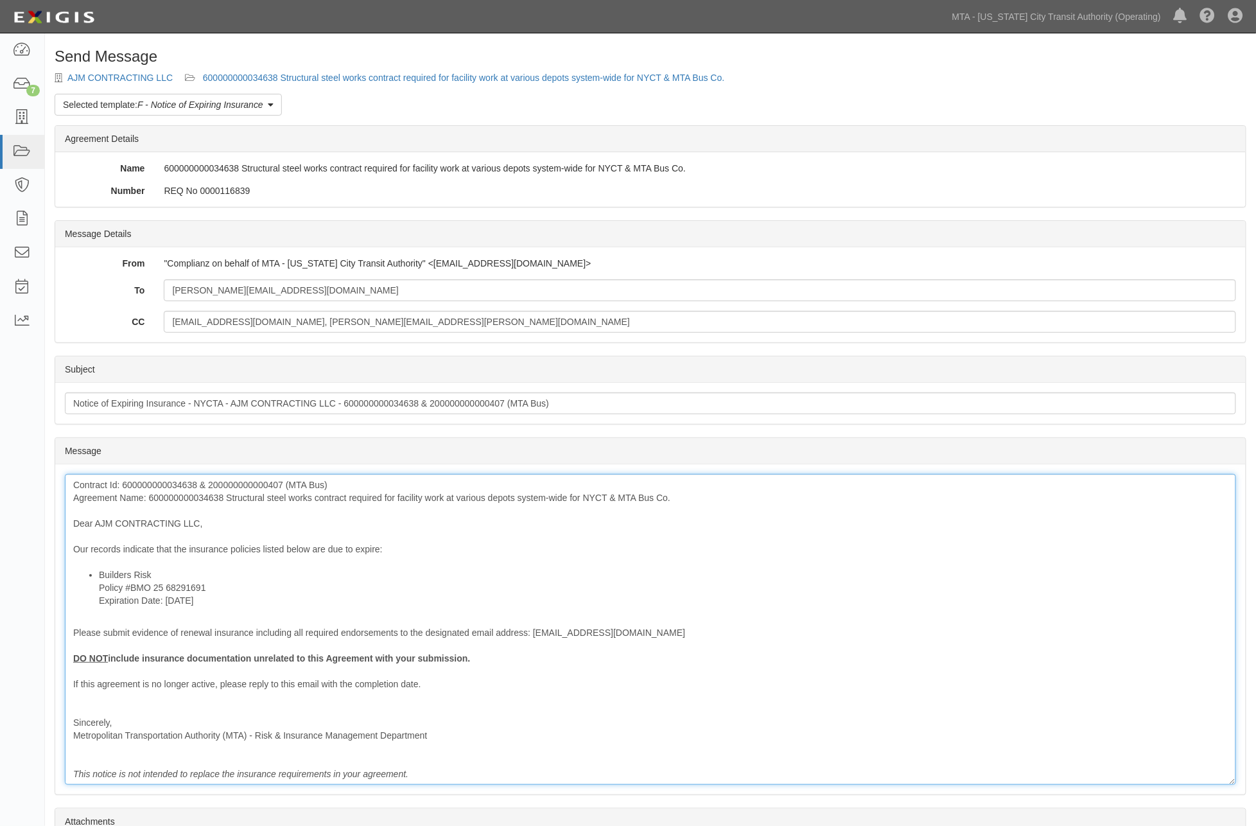
click at [169, 575] on li "Builders Risk Policy #BMO 25 68291691 Expiration Date: 10/17/2025" at bounding box center [663, 587] width 1129 height 39
click at [194, 499] on div "Contract Id: 600000000034638 & 200000000000407 (MTA Bus) Agreement Name: 600000…" at bounding box center [650, 629] width 1171 height 311
drag, startPoint x: 222, startPoint y: 606, endPoint x: 168, endPoint y: 604, distance: 54.6
click at [168, 604] on li "Builders Risk Coverage Policy #BMO 25 68291691 Expiration Date: 10/17/2025" at bounding box center [663, 587] width 1129 height 39
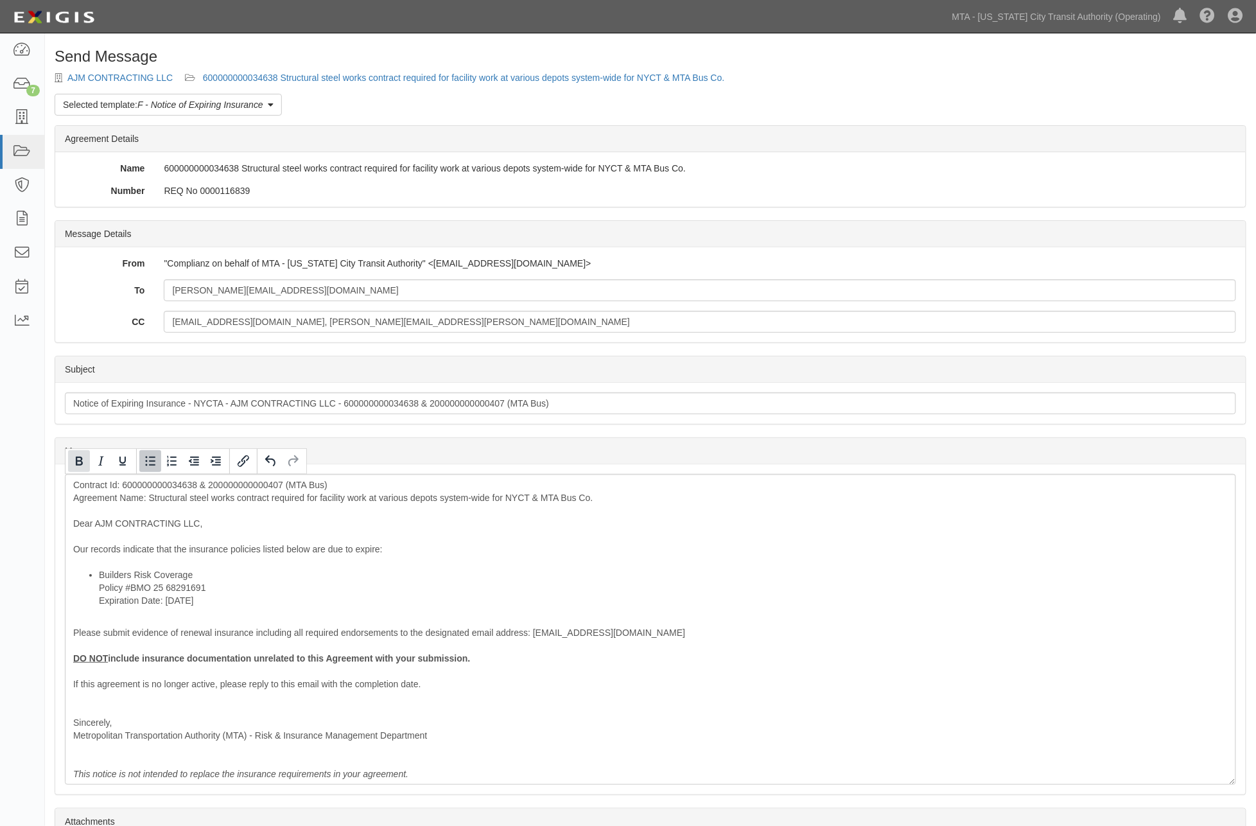
click at [76, 455] on icon "Bold" at bounding box center [78, 460] width 15 height 15
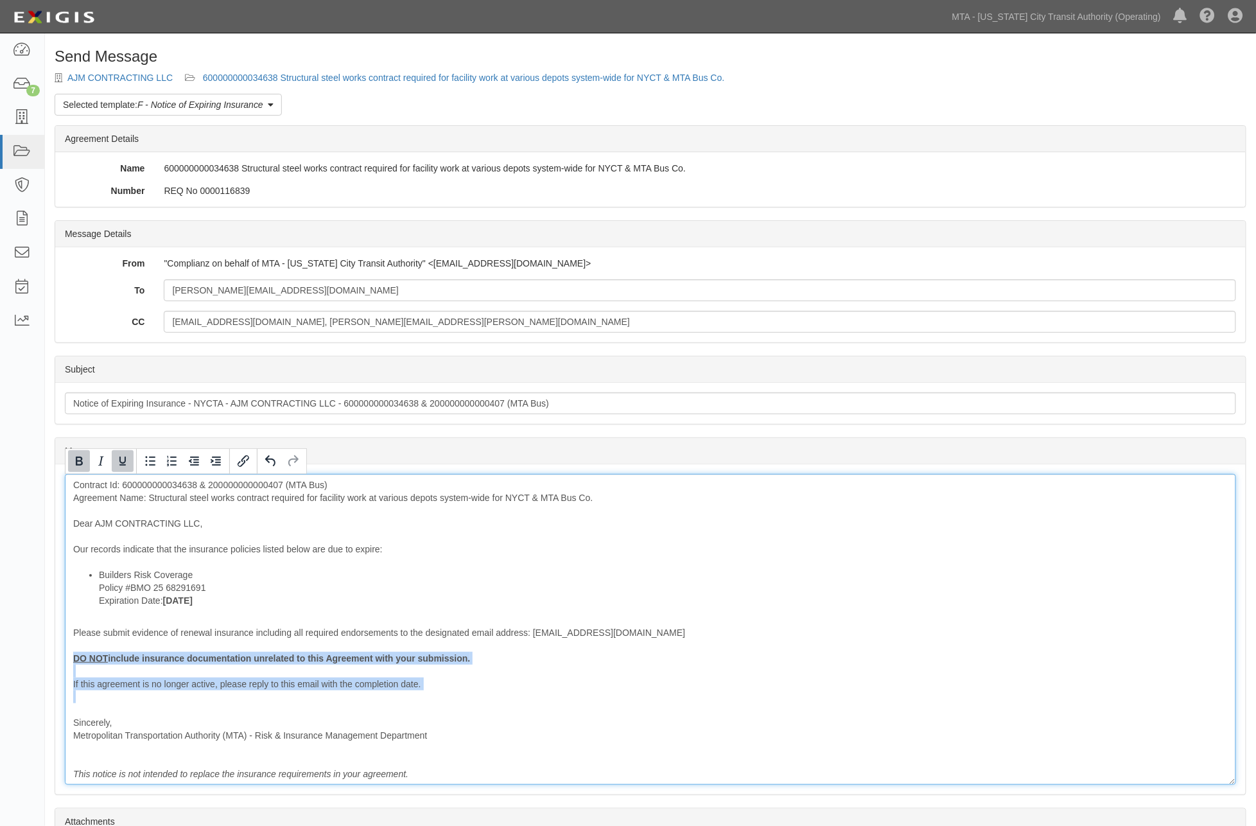
drag, startPoint x: 104, startPoint y: 682, endPoint x: 71, endPoint y: 654, distance: 43.3
click at [71, 654] on div "Contract Id: 600000000034638 & 200000000000407 (MTA Bus) Agreement Name: Struct…" at bounding box center [650, 629] width 1171 height 311
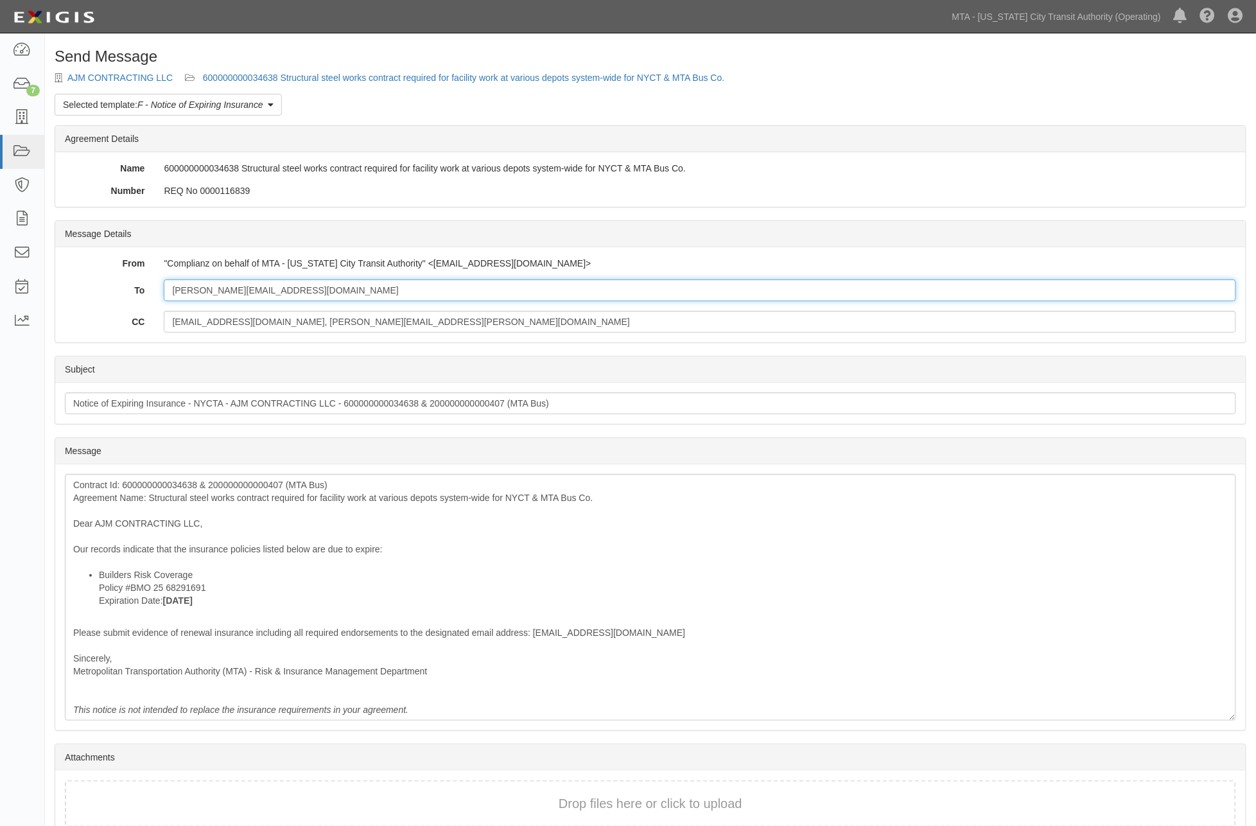
click at [335, 289] on input "emad@ajmcontractingllc.com" at bounding box center [700, 290] width 1072 height 22
paste input "amainali@transworldinc.com, chitra.zacharias@mtahq.org, emad@ajmcontractingllc.…"
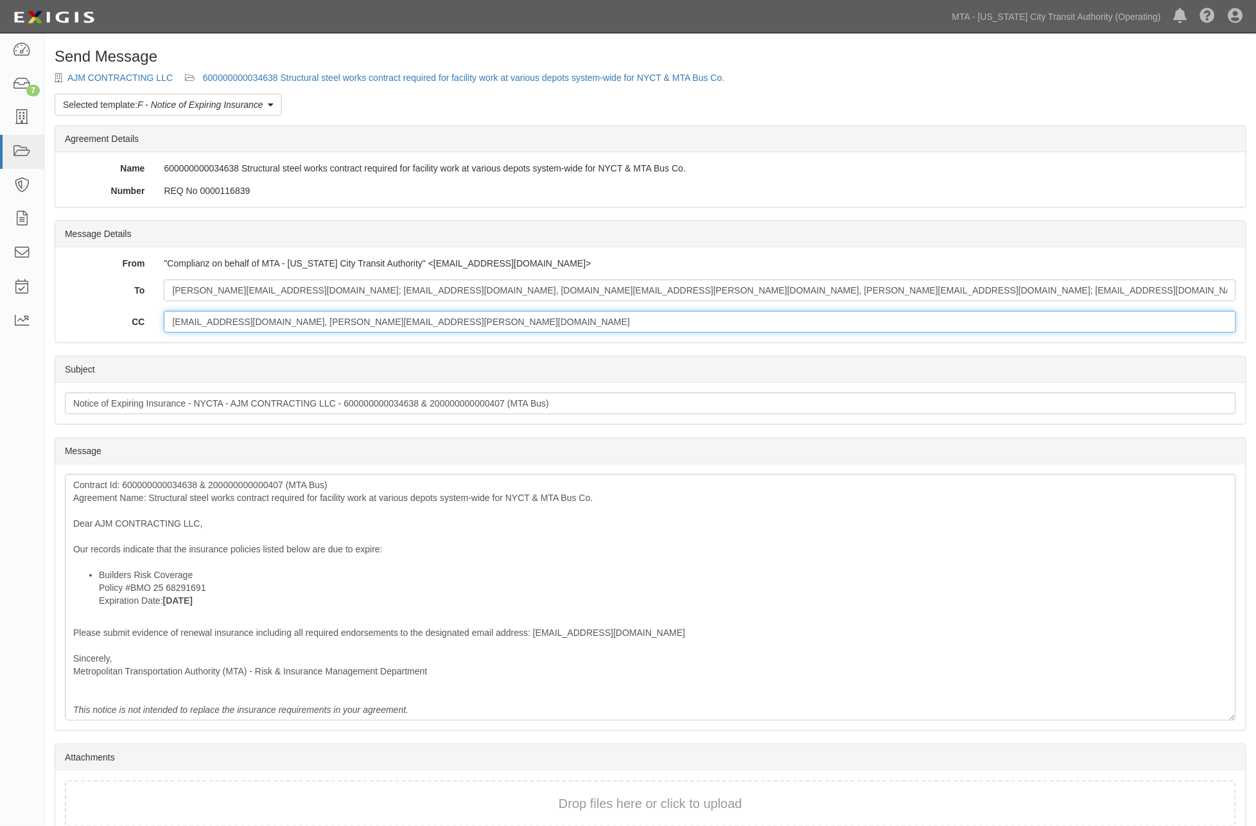
drag, startPoint x: 450, startPoint y: 322, endPoint x: 53, endPoint y: 322, distance: 396.8
click at [53, 322] on div "Send Message AJM CONTRACTING LLC 600000000034638 Structural steel works contrac…" at bounding box center [650, 469] width 1211 height 843
click at [421, 326] on input "zumrad.rashidova-consultant@mtahq.org, Paul.Lee@nyct.com" at bounding box center [700, 322] width 1072 height 22
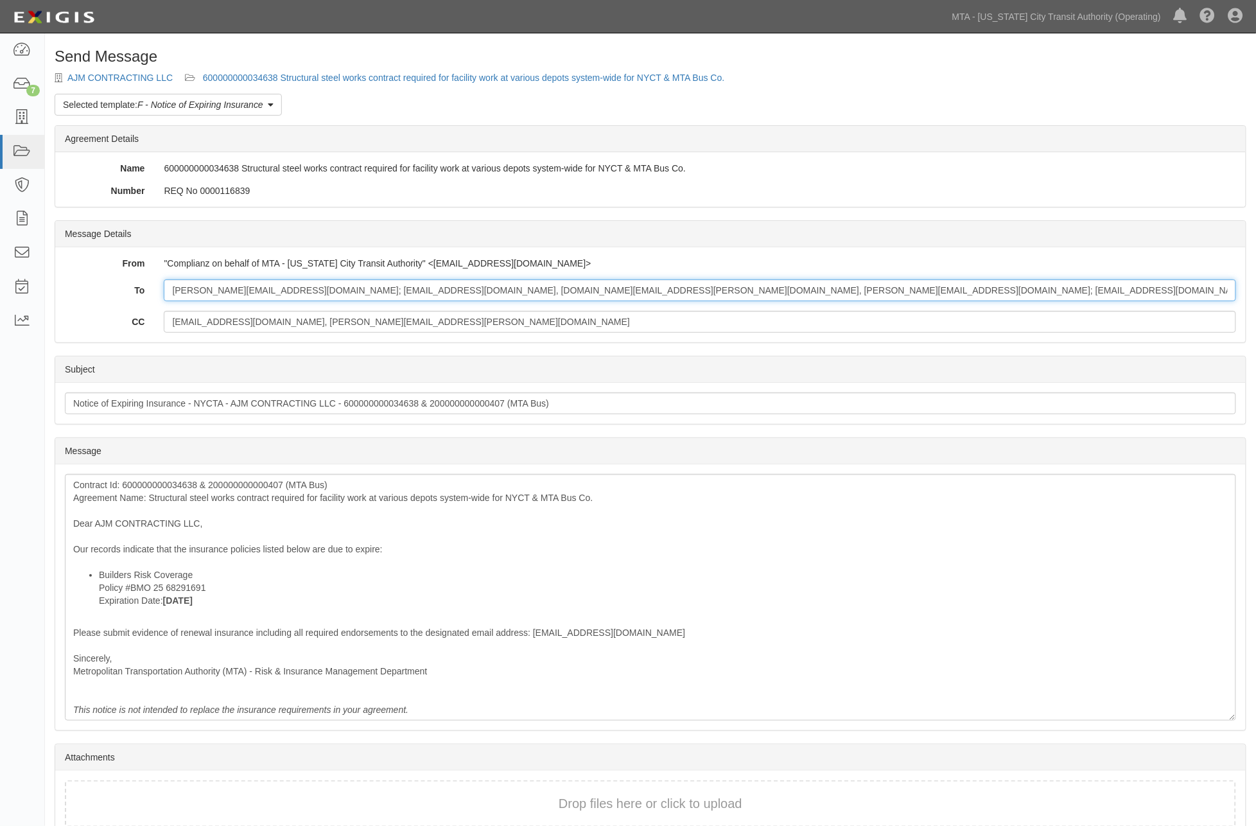
click at [784, 284] on input "emad@ajmcontractingllc.com; amainali@transworldinc.com, chitra.zacharias@mtahq.…" at bounding box center [700, 290] width 1072 height 22
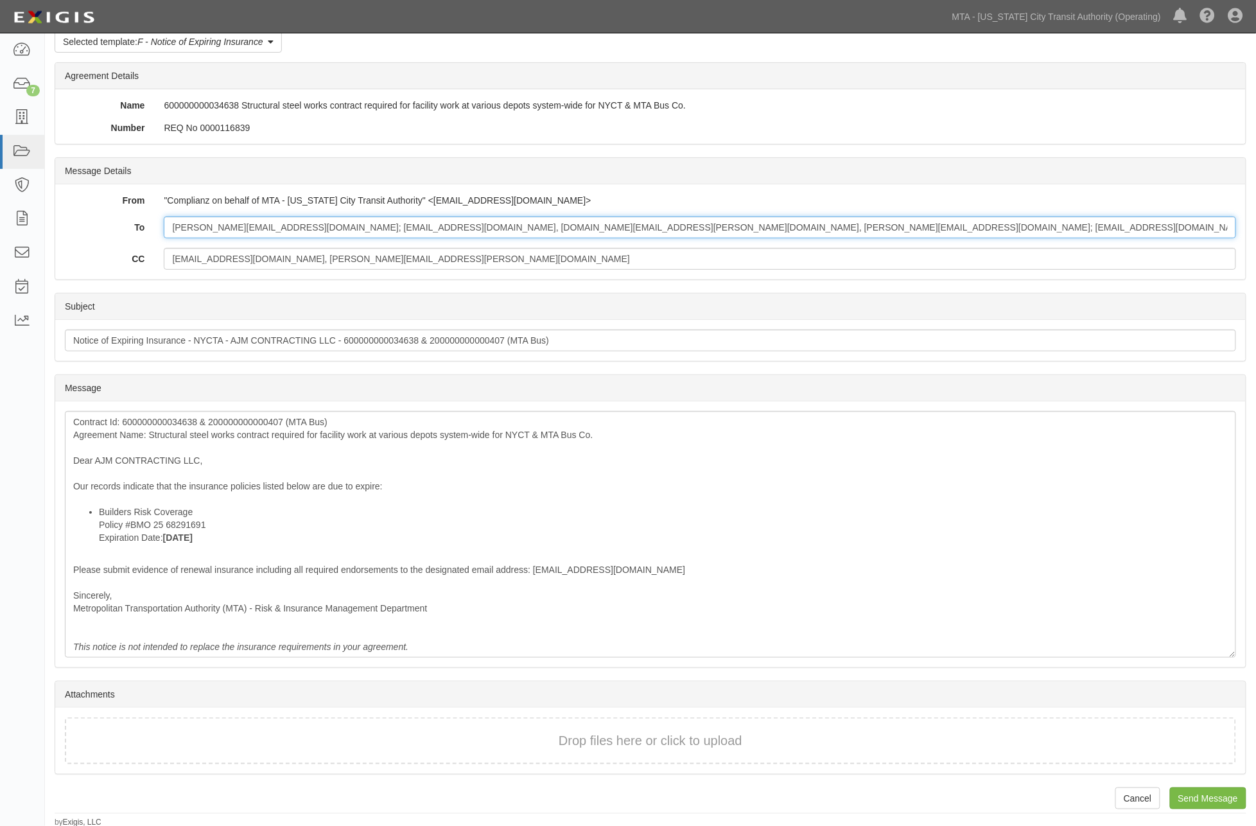
scroll to position [64, 0]
type input "emad@ajmcontractingllc.com; amainali@transworldinc.com, chitra.zacharias@mtahq.…"
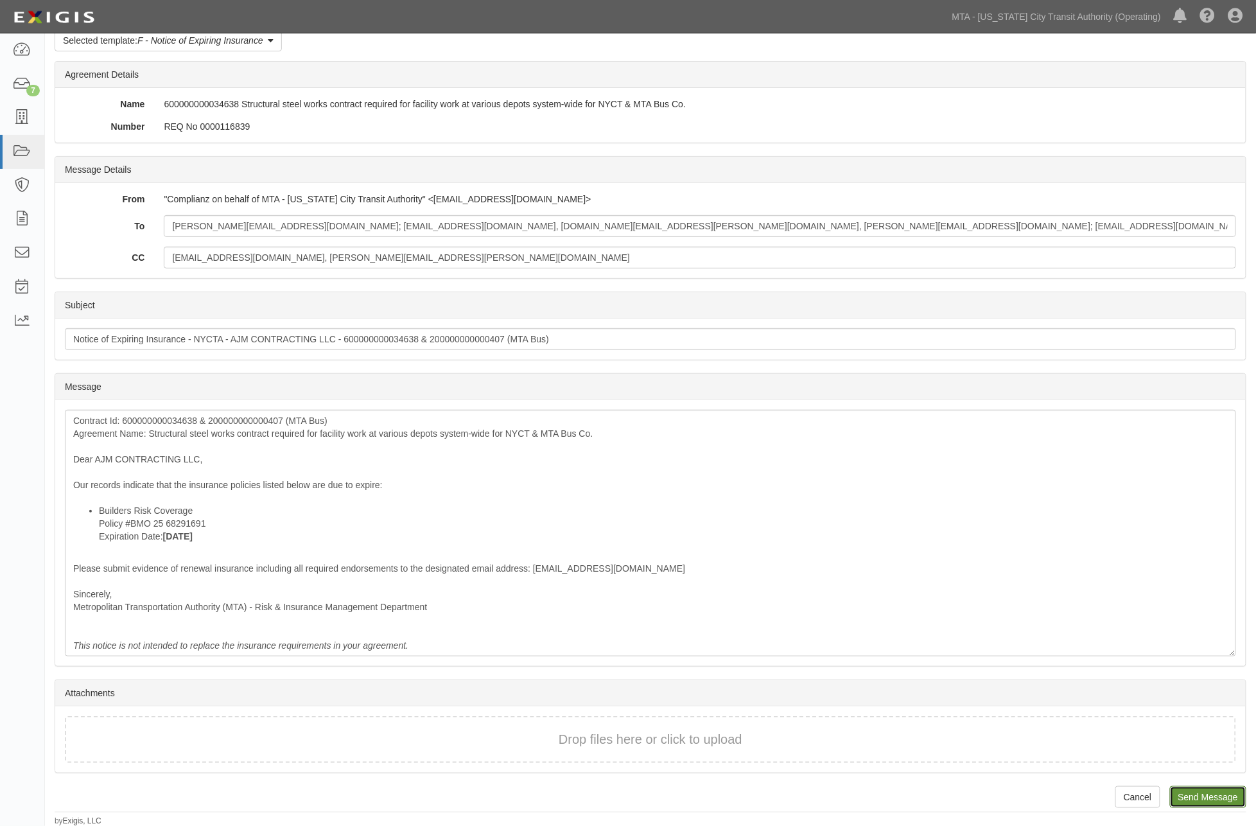
click at [1212, 799] on input "Send Message" at bounding box center [1208, 797] width 76 height 22
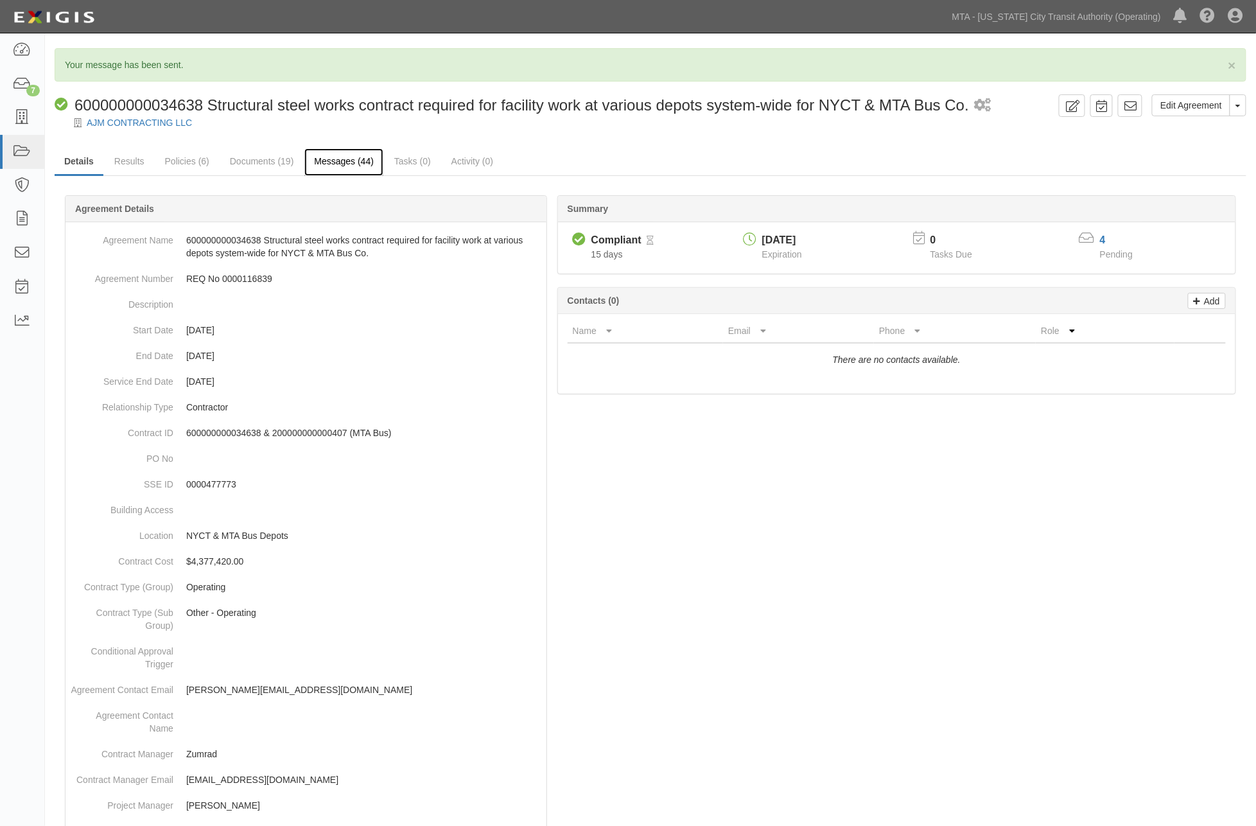
click at [338, 159] on link "Messages (44)" at bounding box center [343, 162] width 79 height 28
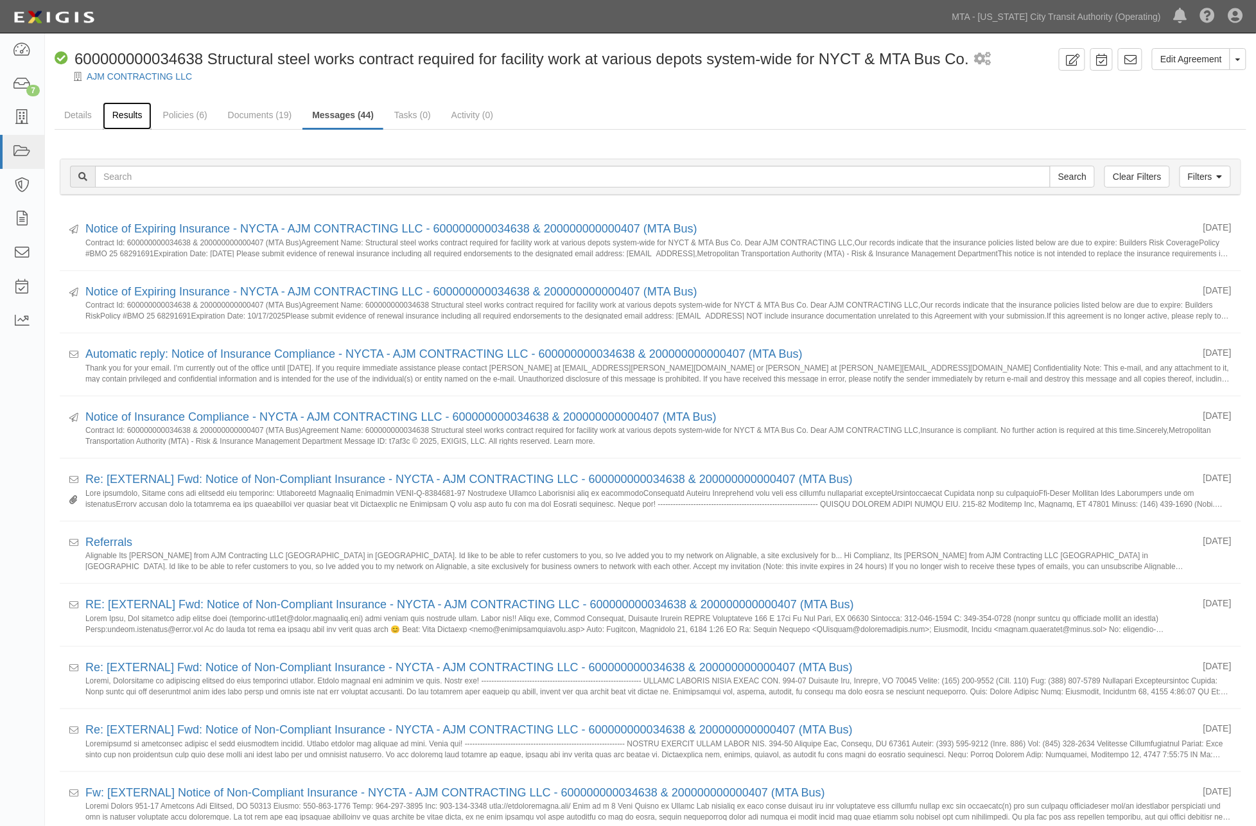
click at [125, 114] on link "Results" at bounding box center [127, 116] width 49 height 28
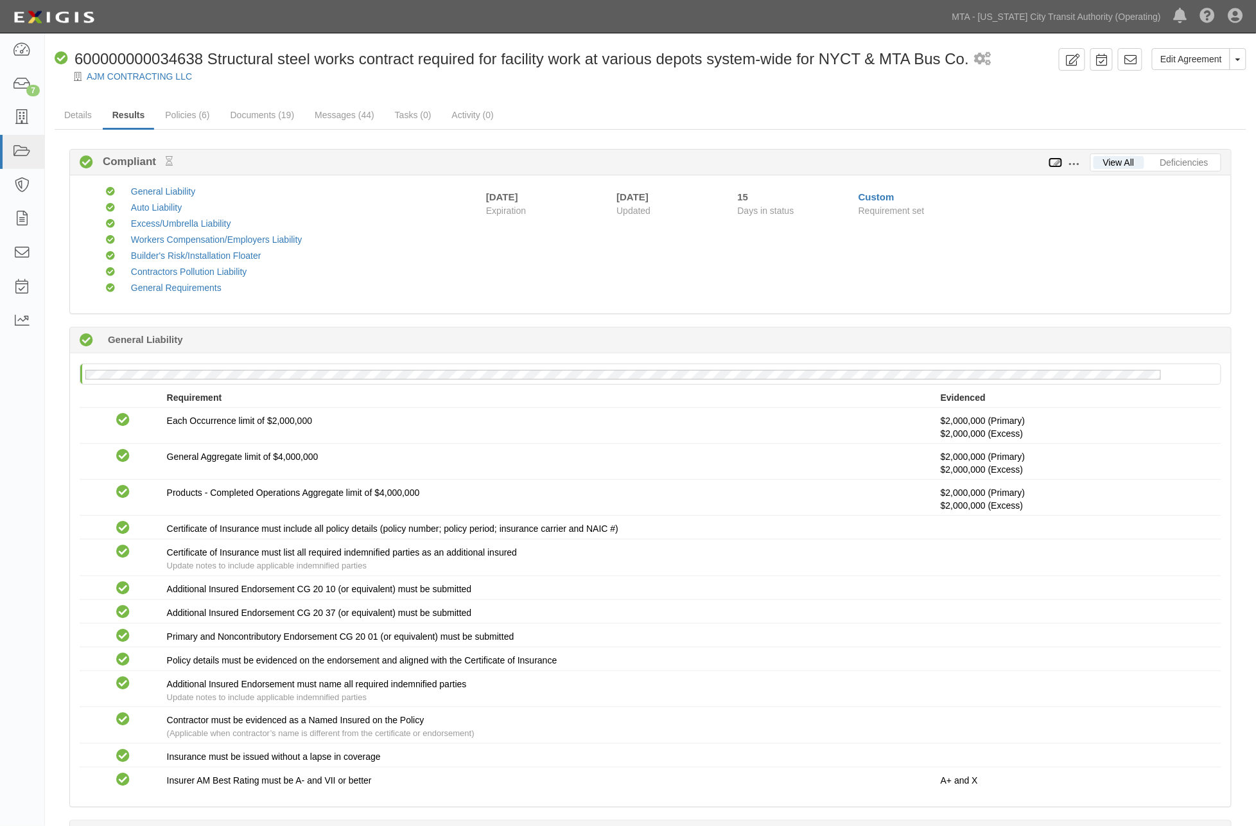
click at [1056, 164] on icon at bounding box center [1056, 163] width 14 height 9
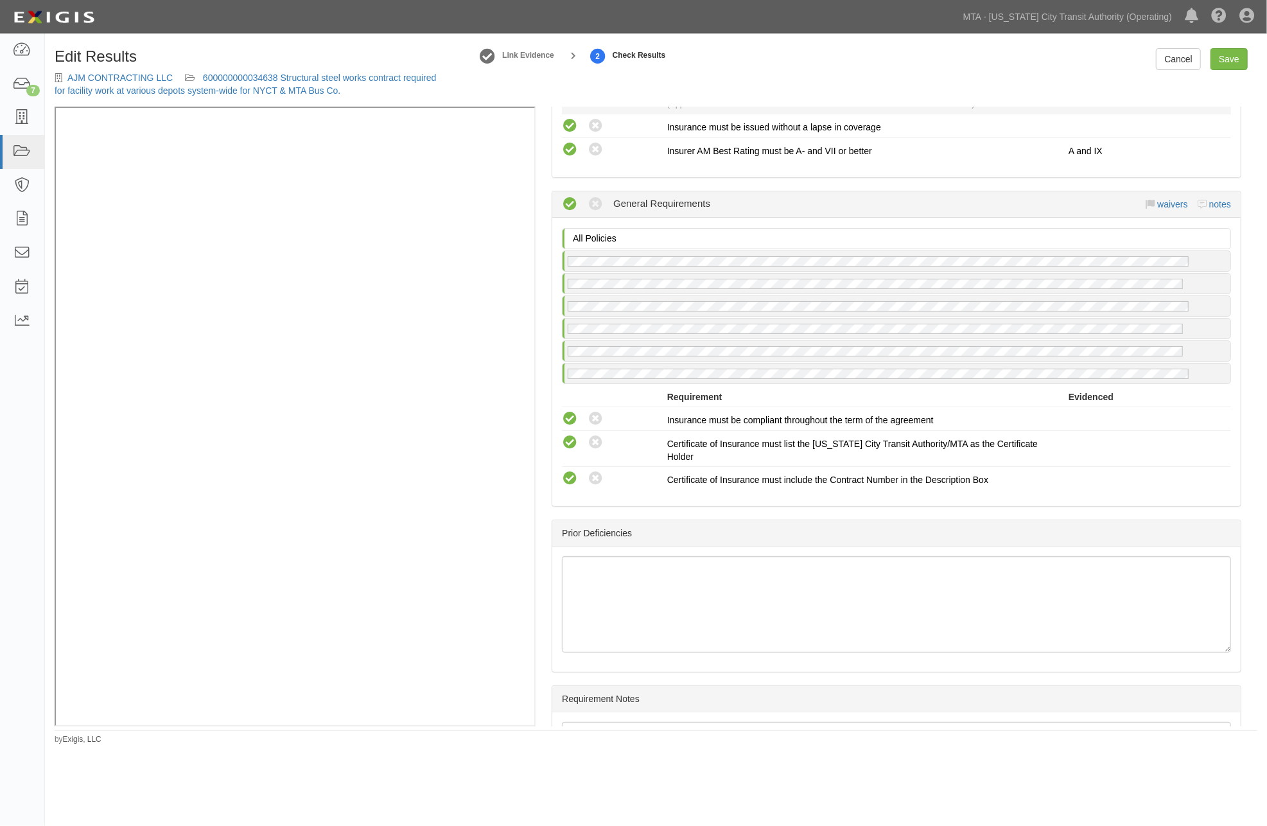
scroll to position [2385, 0]
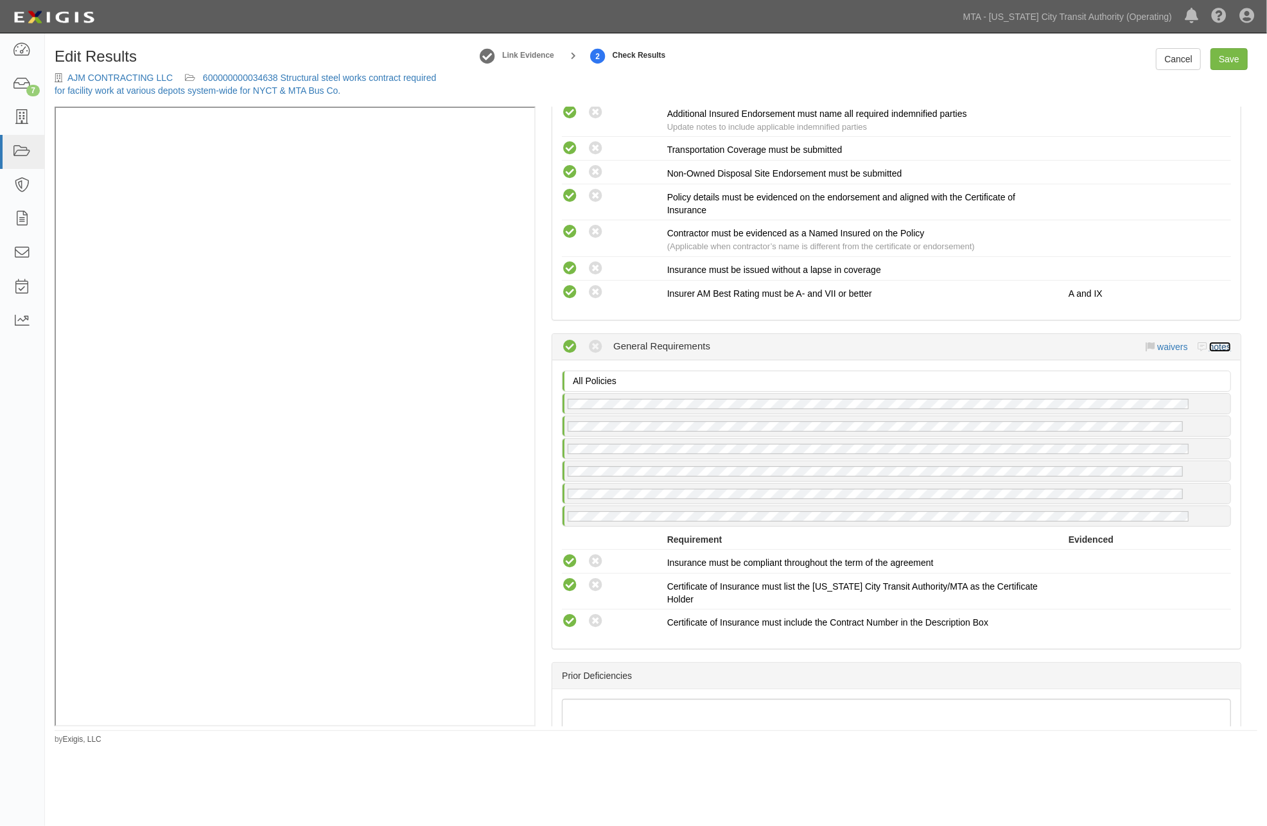
click at [1209, 352] on link "notes" at bounding box center [1220, 347] width 22 height 10
radio input "true"
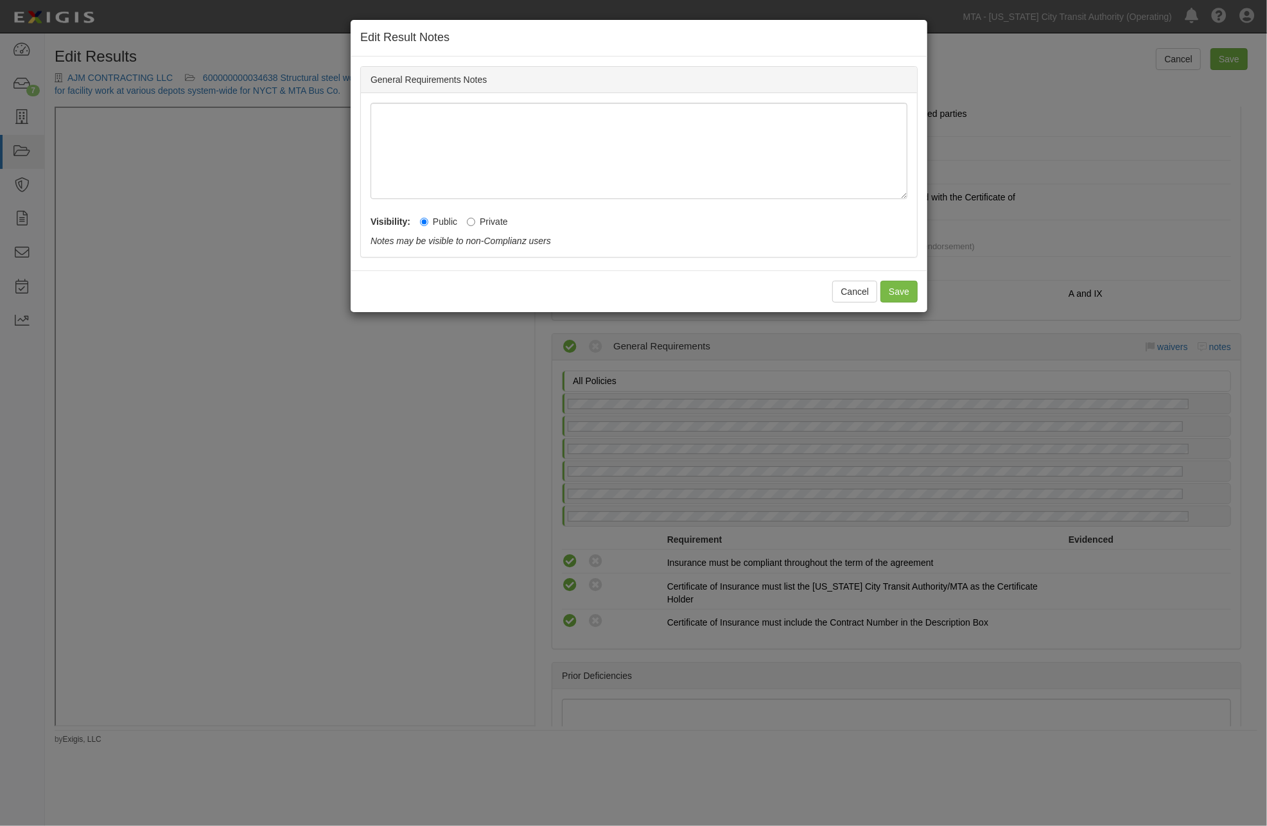
click at [491, 222] on label "Private" at bounding box center [487, 221] width 41 height 13
click at [475, 222] on input "Private" at bounding box center [471, 222] width 8 height 8
radio input "true"
click at [897, 291] on button "Save" at bounding box center [898, 292] width 37 height 22
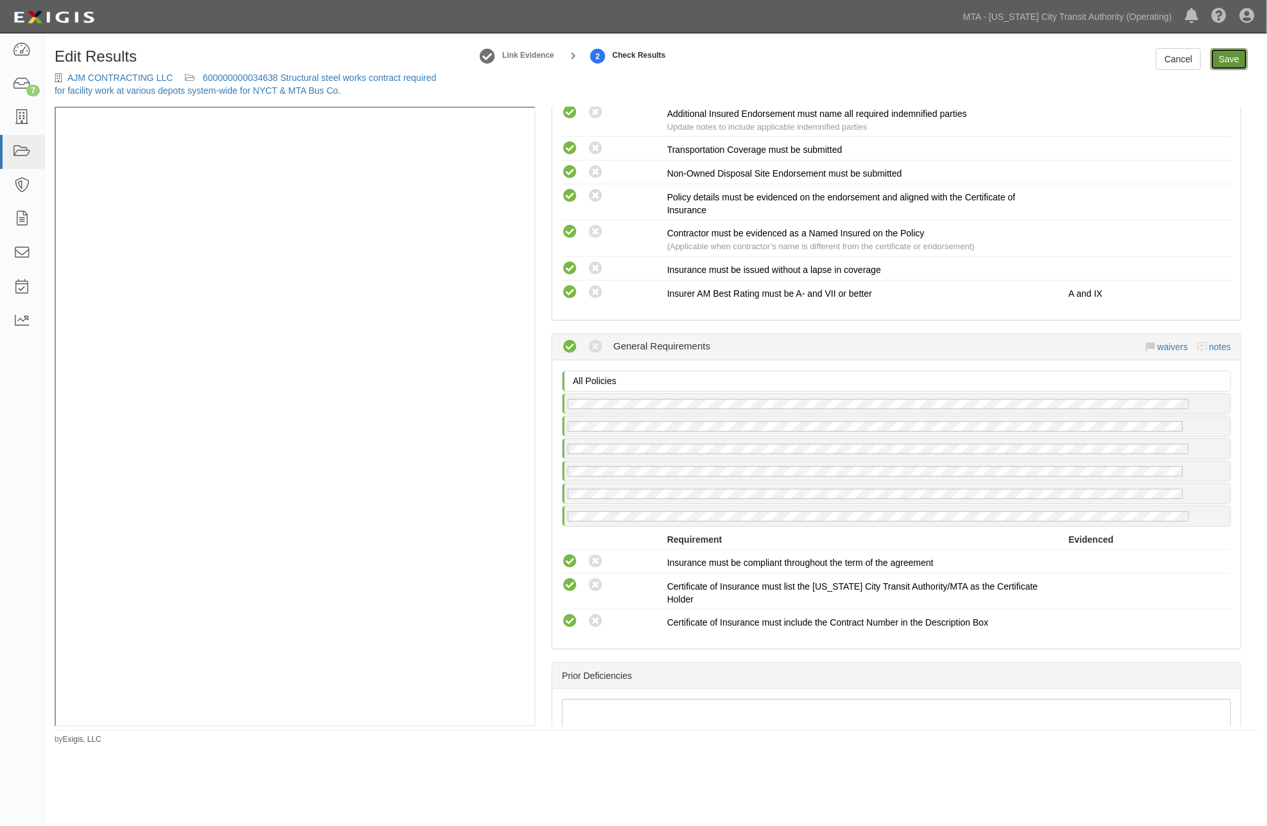
click at [1240, 65] on link "Save" at bounding box center [1228, 59] width 37 height 22
radio input "true"
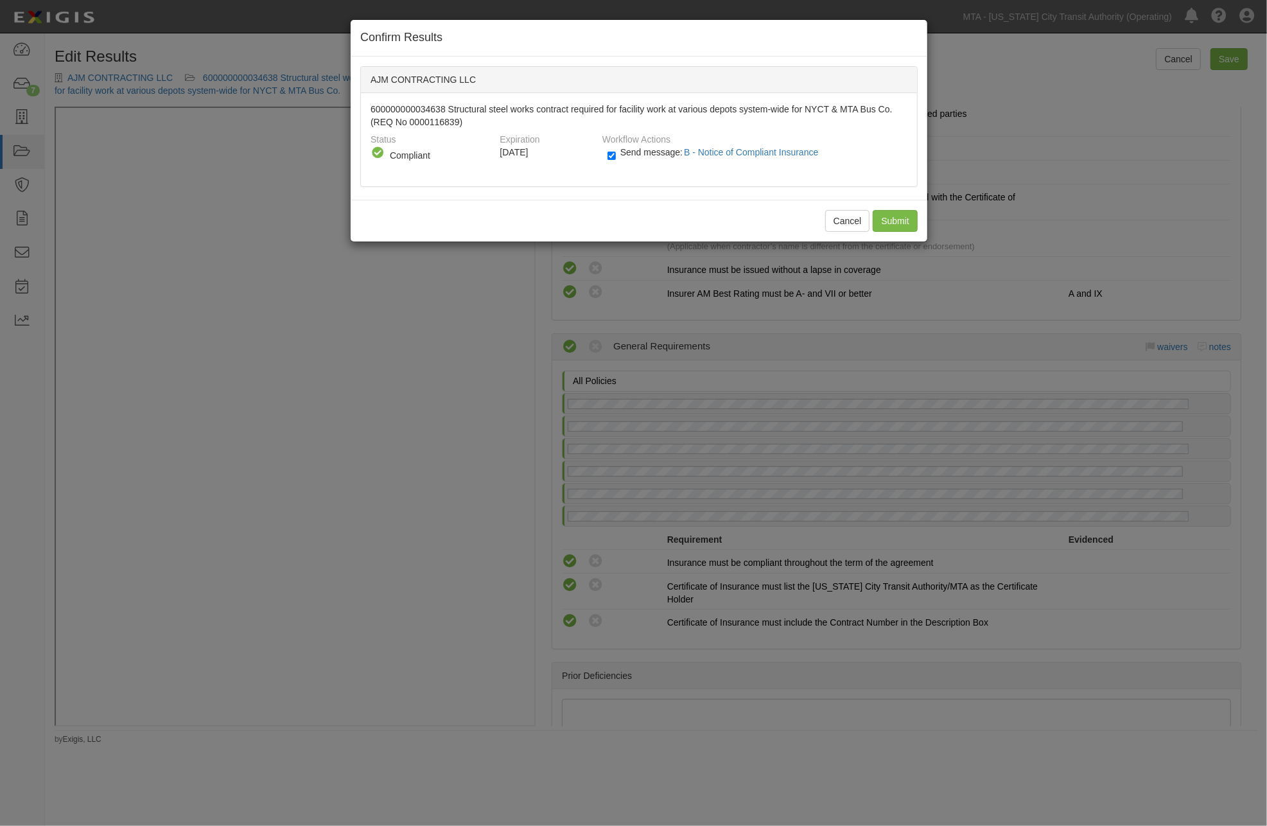
click at [644, 155] on span "Send message: B - Notice of Compliant Insurance" at bounding box center [722, 152] width 204 height 10
click at [616, 155] on input "Send message: B - Notice of Compliant Insurance" at bounding box center [611, 155] width 8 height 15
checkbox input "false"
click at [903, 222] on input "Submit" at bounding box center [895, 221] width 45 height 22
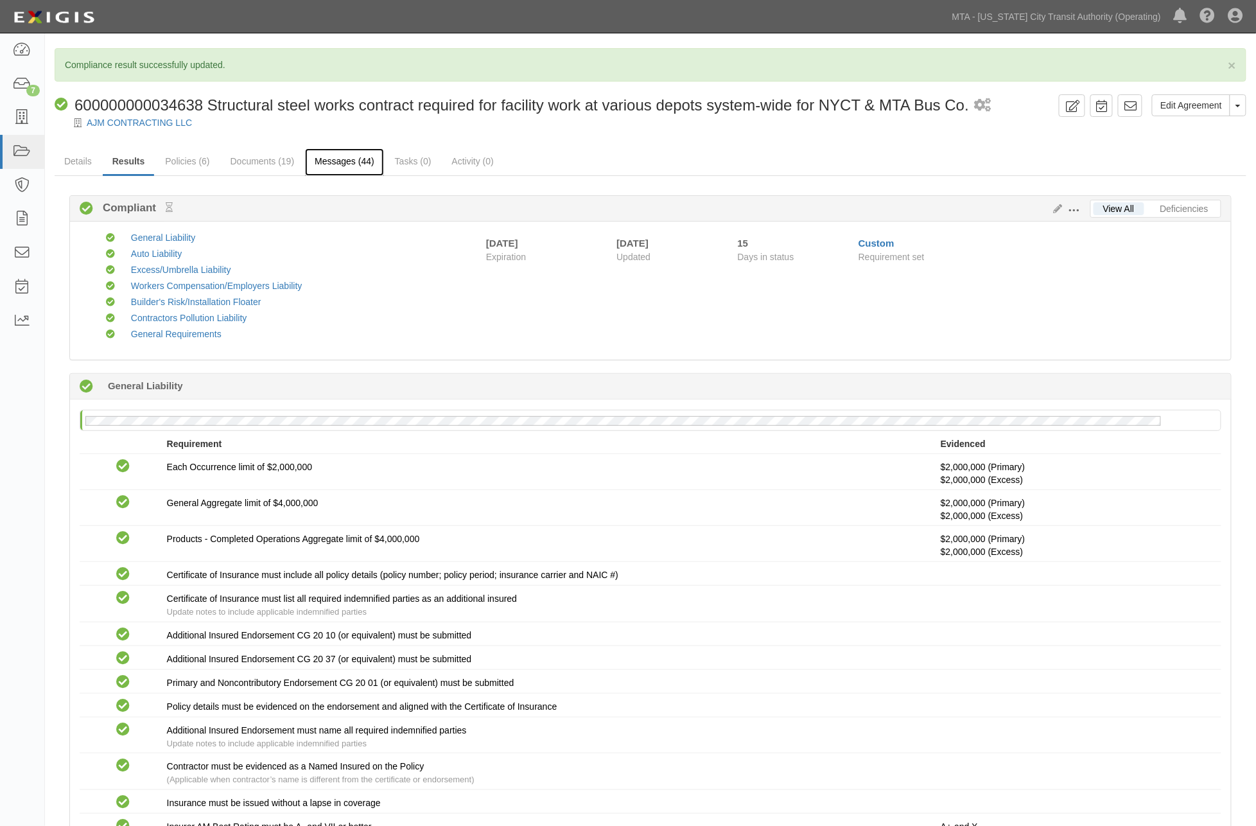
click at [343, 162] on link "Messages (44)" at bounding box center [344, 162] width 79 height 28
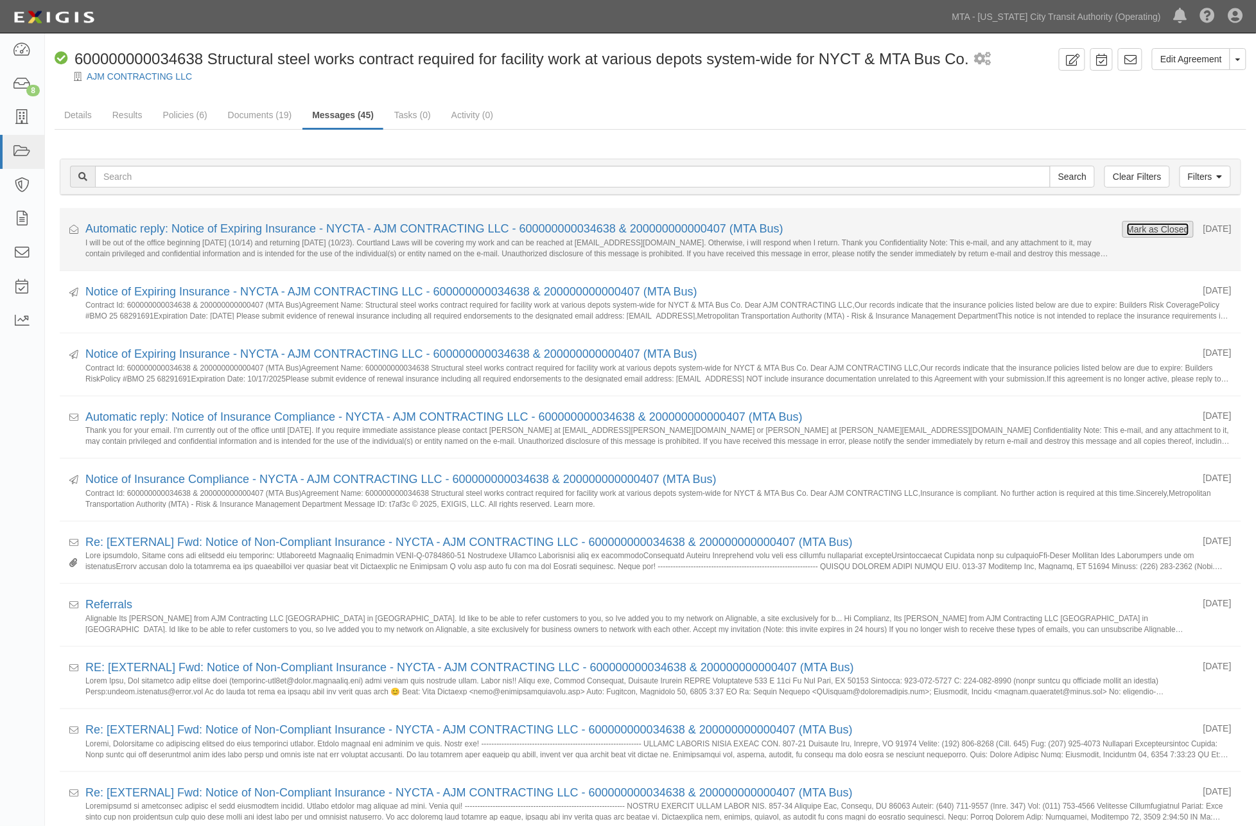
click at [1152, 229] on button "Mark as Closed" at bounding box center [1158, 229] width 64 height 14
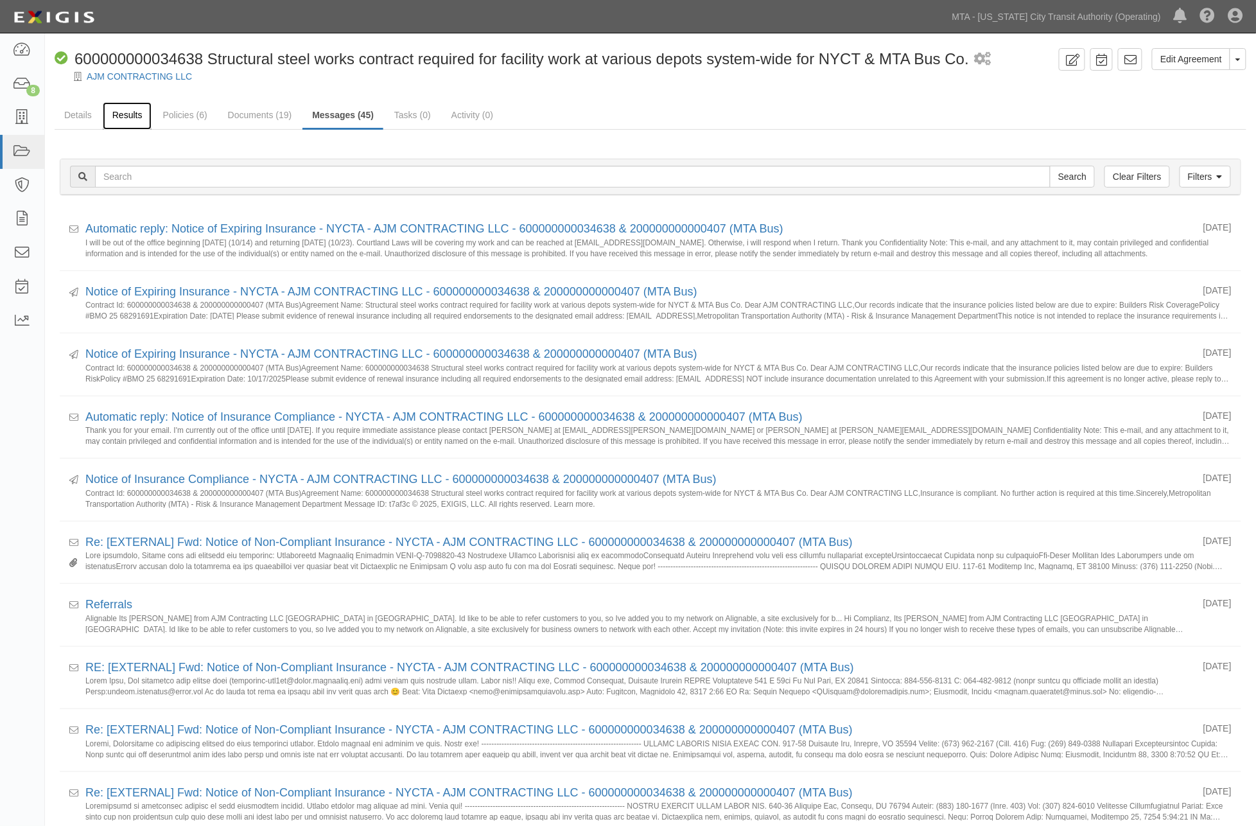
click at [135, 118] on link "Results" at bounding box center [127, 116] width 49 height 28
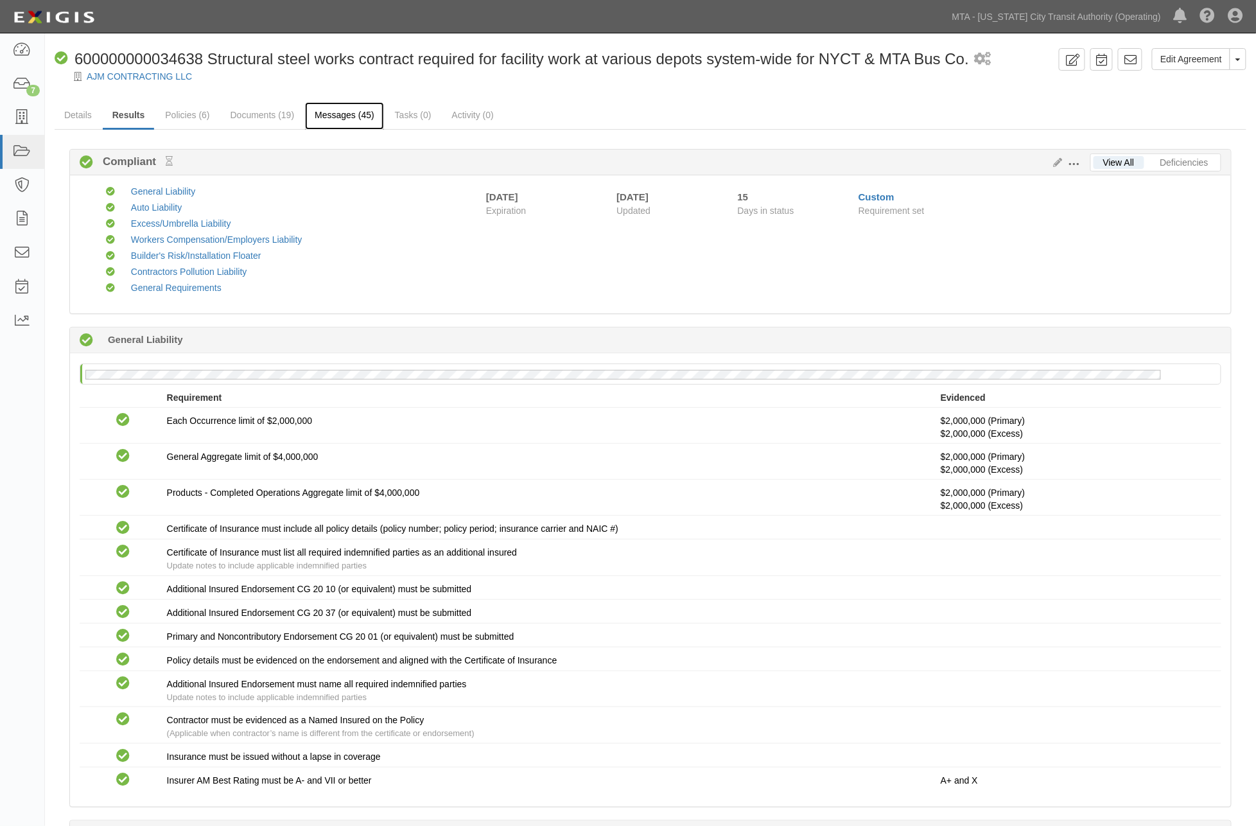
click at [342, 117] on link "Messages (45)" at bounding box center [344, 116] width 79 height 28
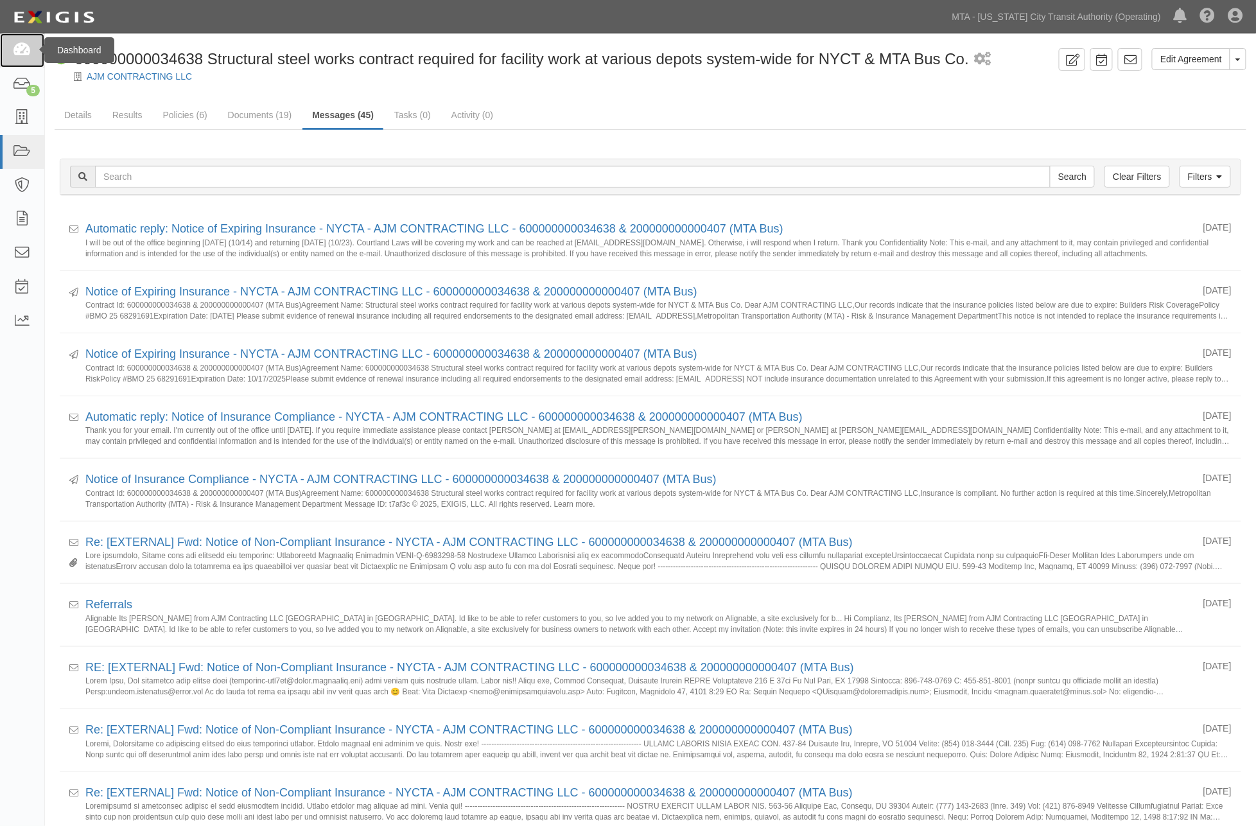
click at [17, 43] on icon at bounding box center [22, 50] width 18 height 15
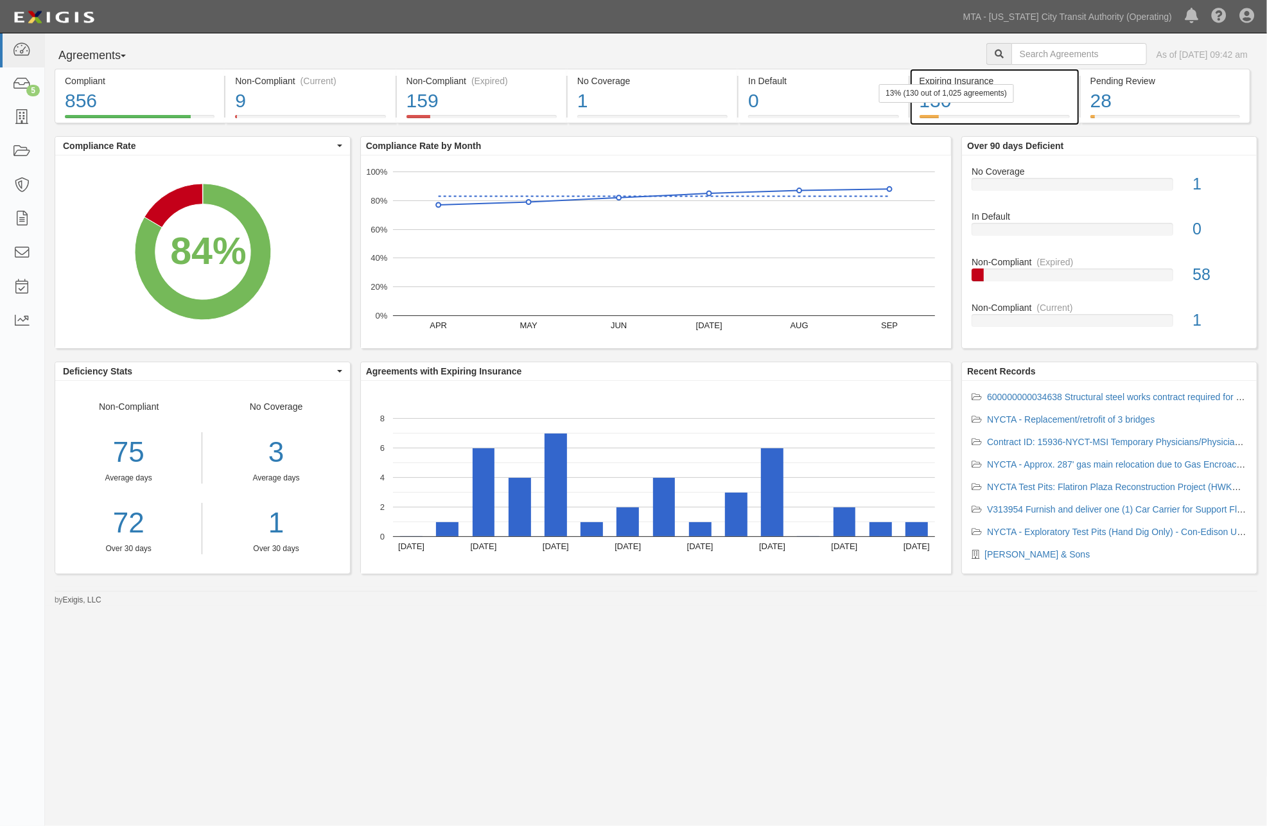
click at [1047, 98] on div "130" at bounding box center [995, 101] width 150 height 28
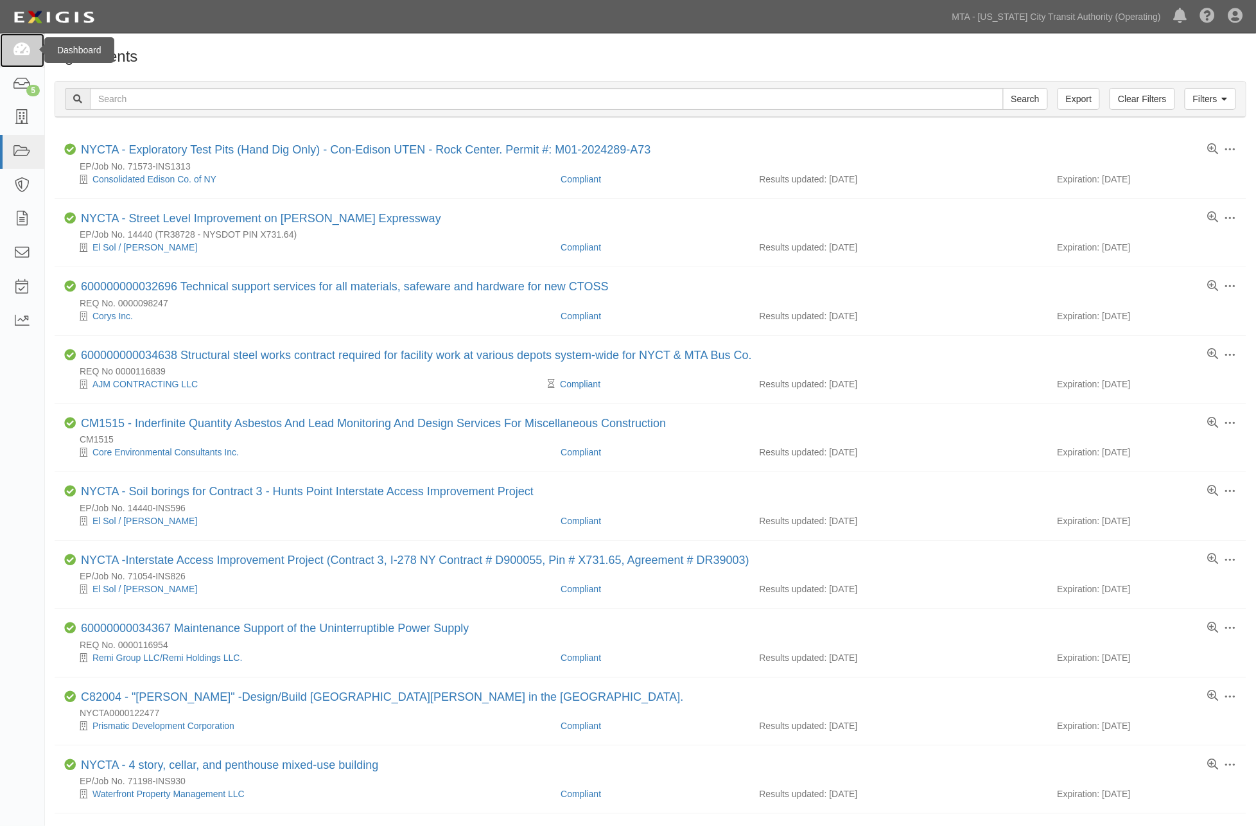
click at [21, 40] on link at bounding box center [22, 50] width 44 height 34
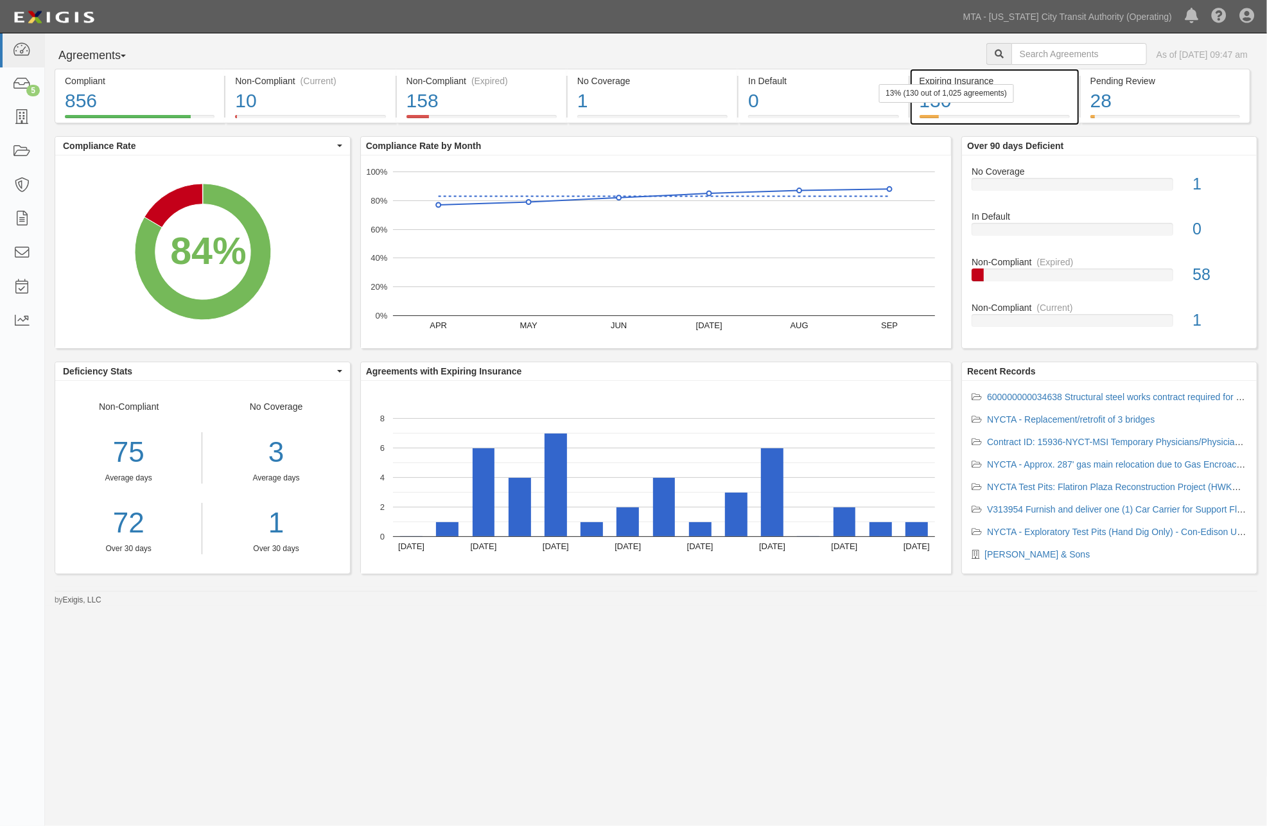
click at [1021, 107] on div "130" at bounding box center [995, 101] width 150 height 28
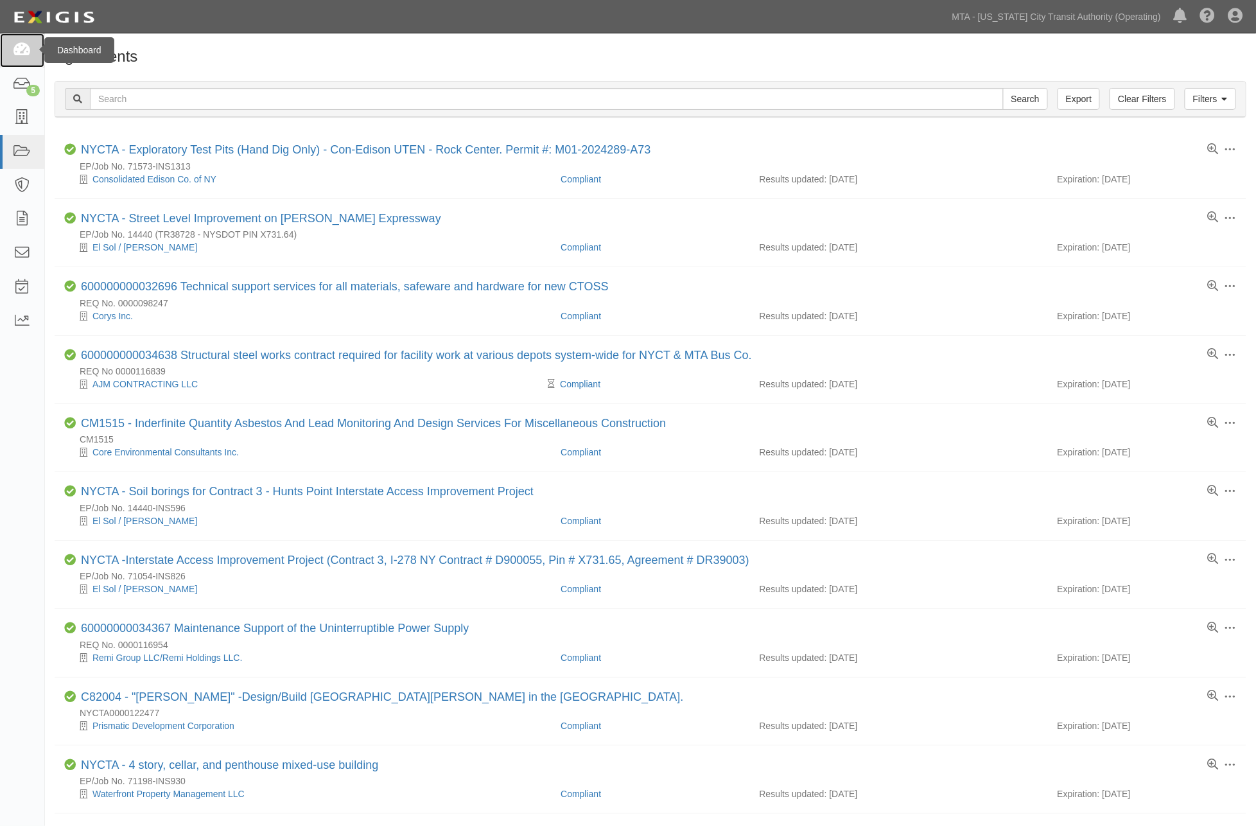
click at [15, 53] on icon at bounding box center [22, 50] width 18 height 15
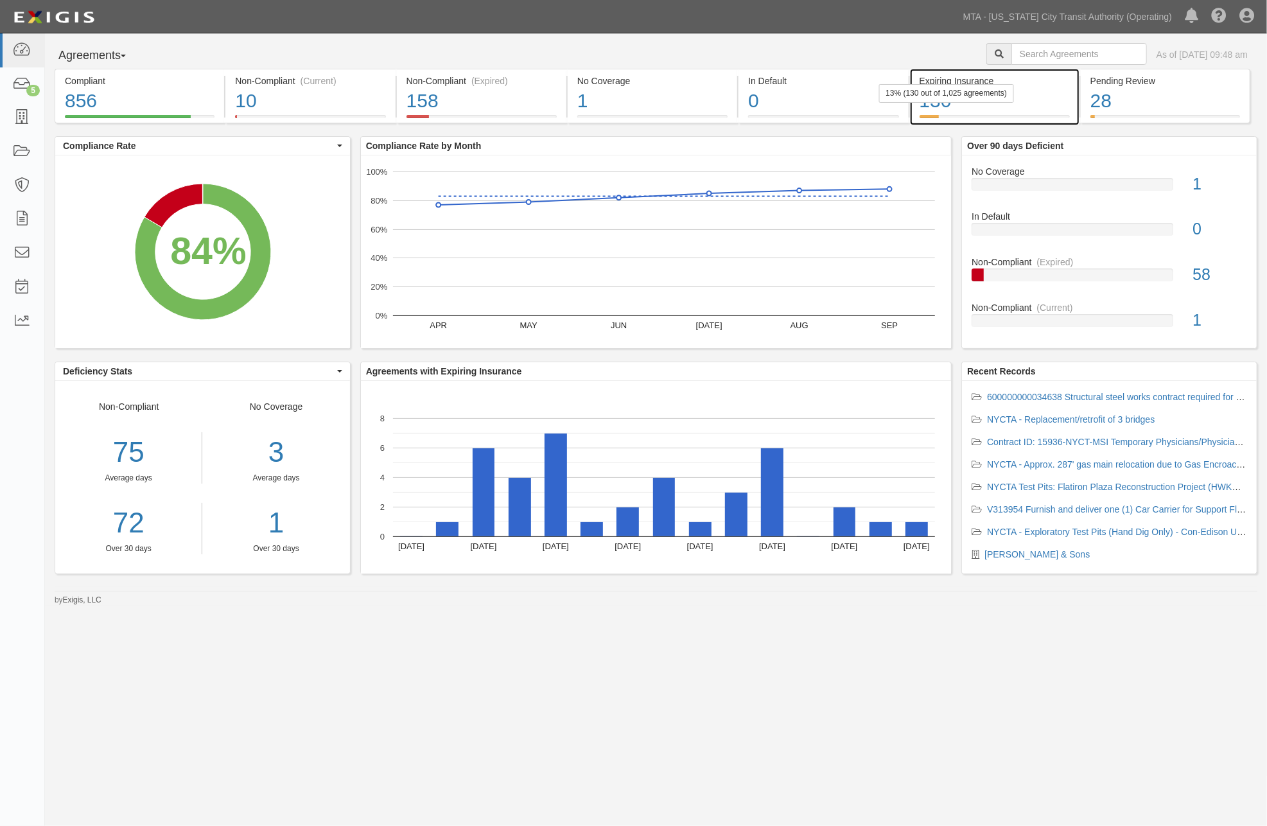
click at [1033, 109] on div "130" at bounding box center [995, 101] width 150 height 28
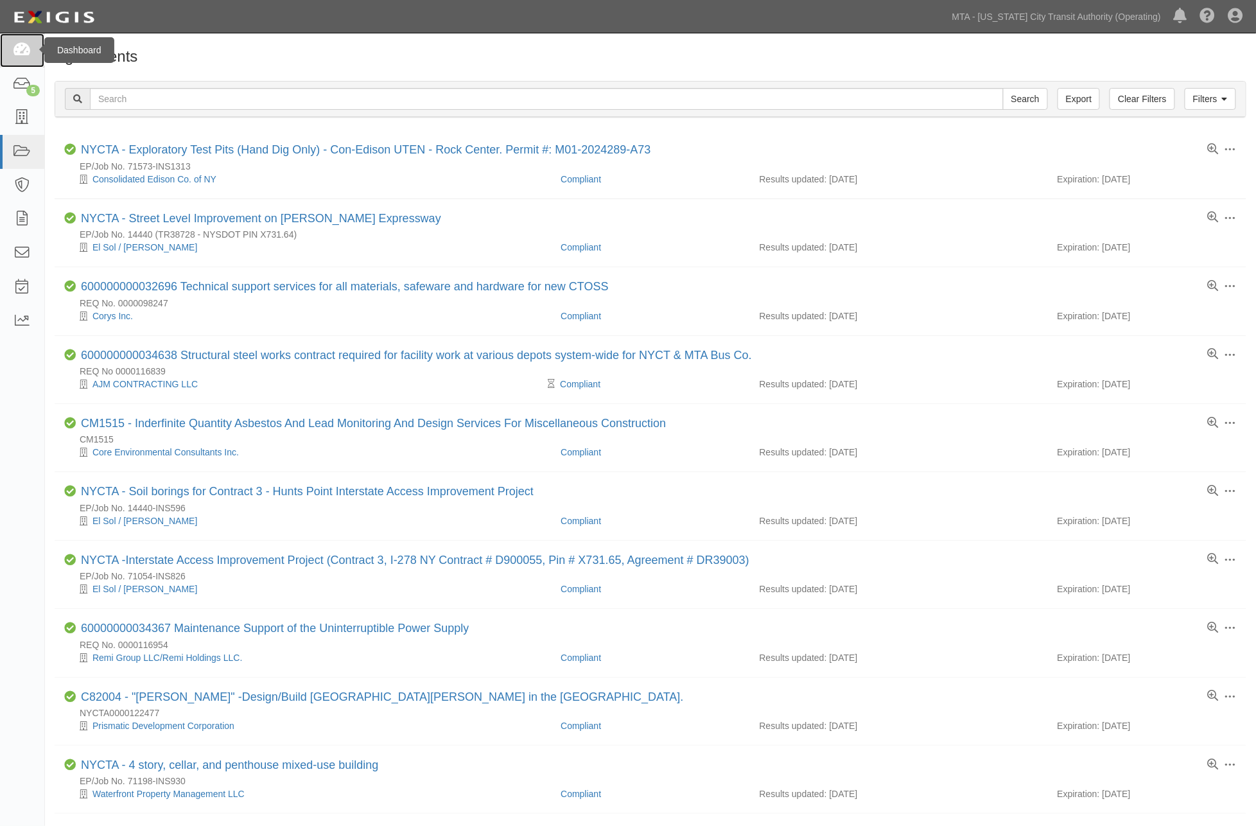
click at [17, 49] on icon at bounding box center [22, 50] width 18 height 15
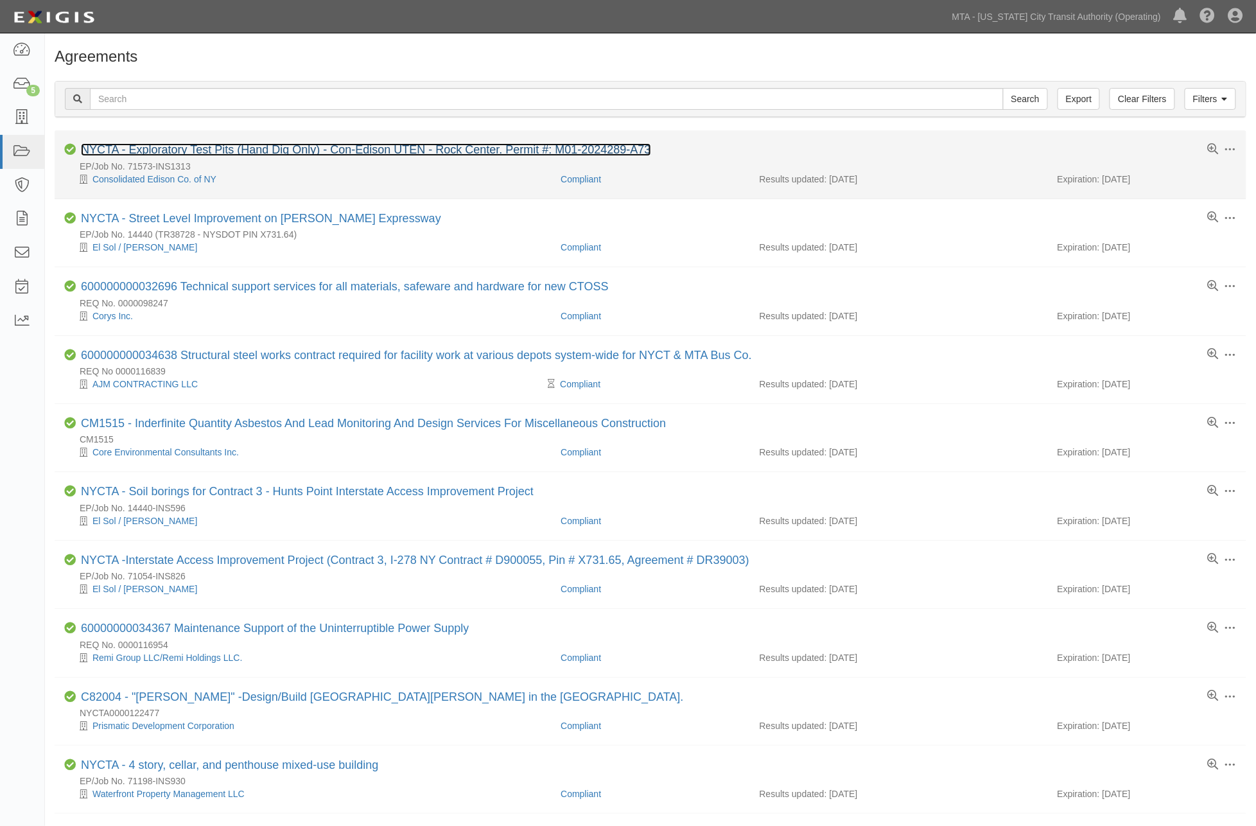
click at [508, 148] on link "NYCTA - Exploratory Test Pits (Hand Dig Only) - Con-Edison UTEN - Rock Center. …" at bounding box center [366, 149] width 570 height 13
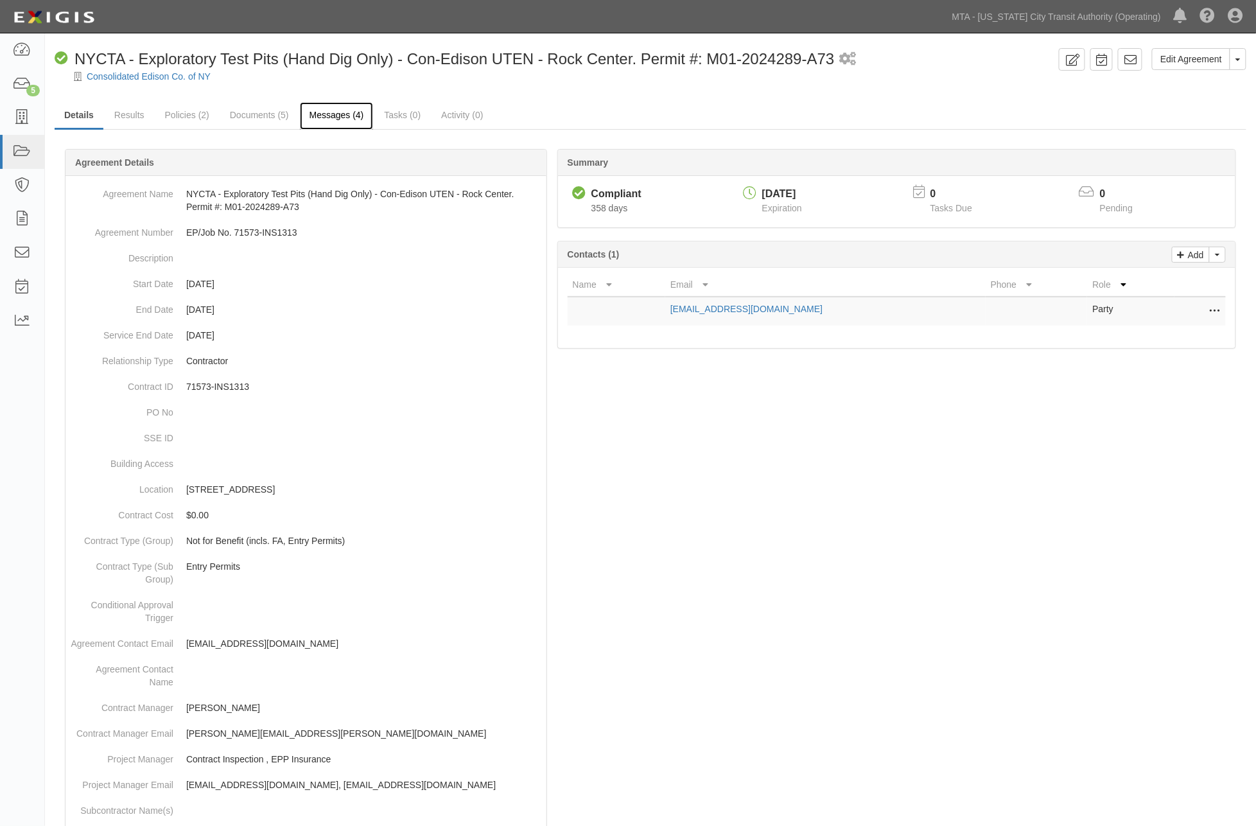
click at [338, 120] on link "Messages (4)" at bounding box center [337, 116] width 74 height 28
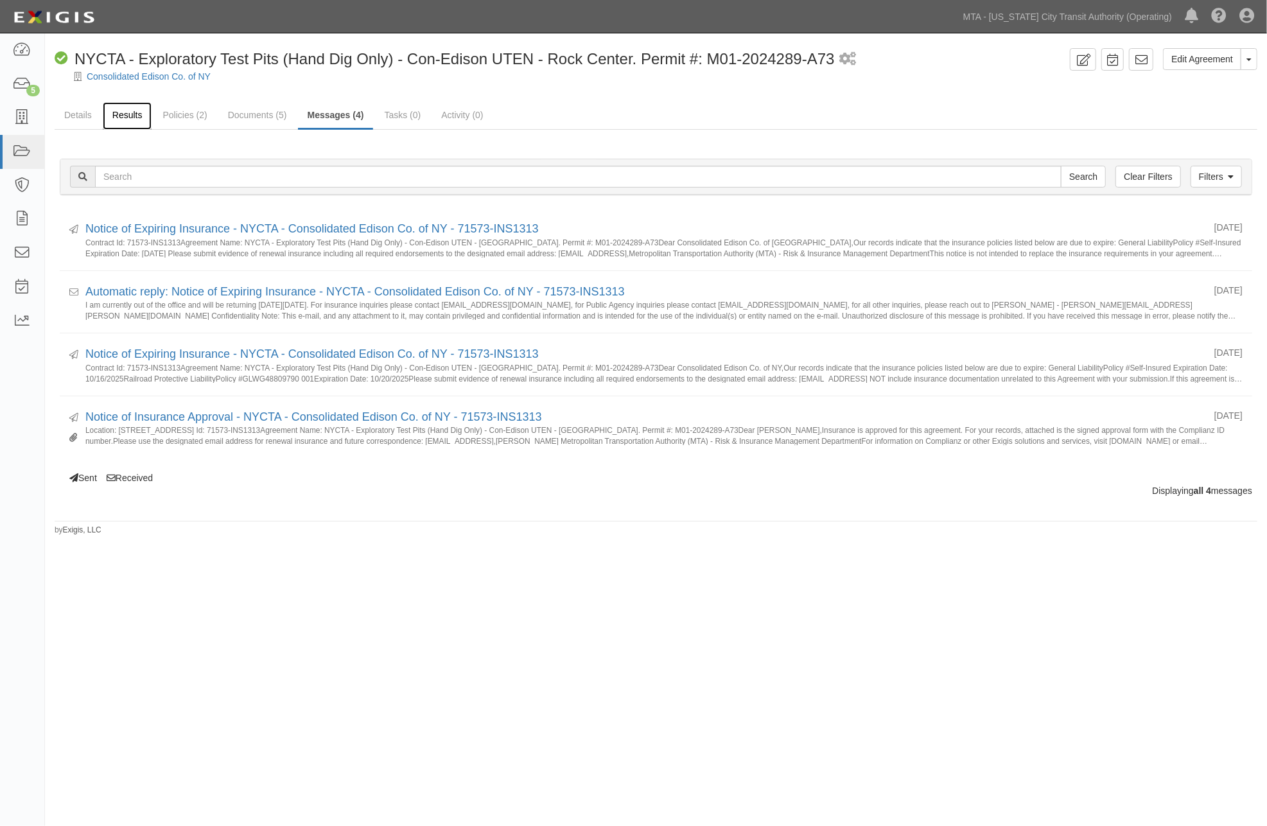
click at [118, 113] on link "Results" at bounding box center [127, 116] width 49 height 28
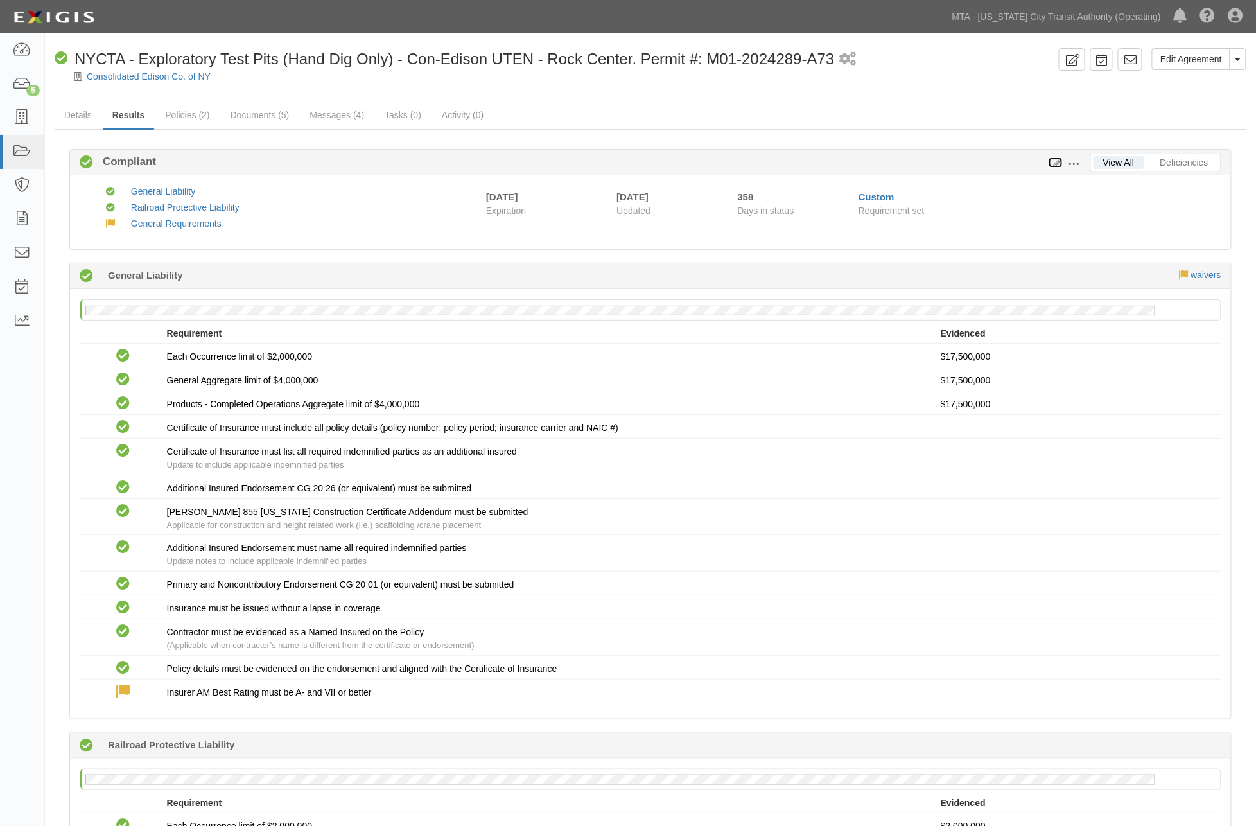
click at [1057, 161] on icon at bounding box center [1056, 163] width 14 height 9
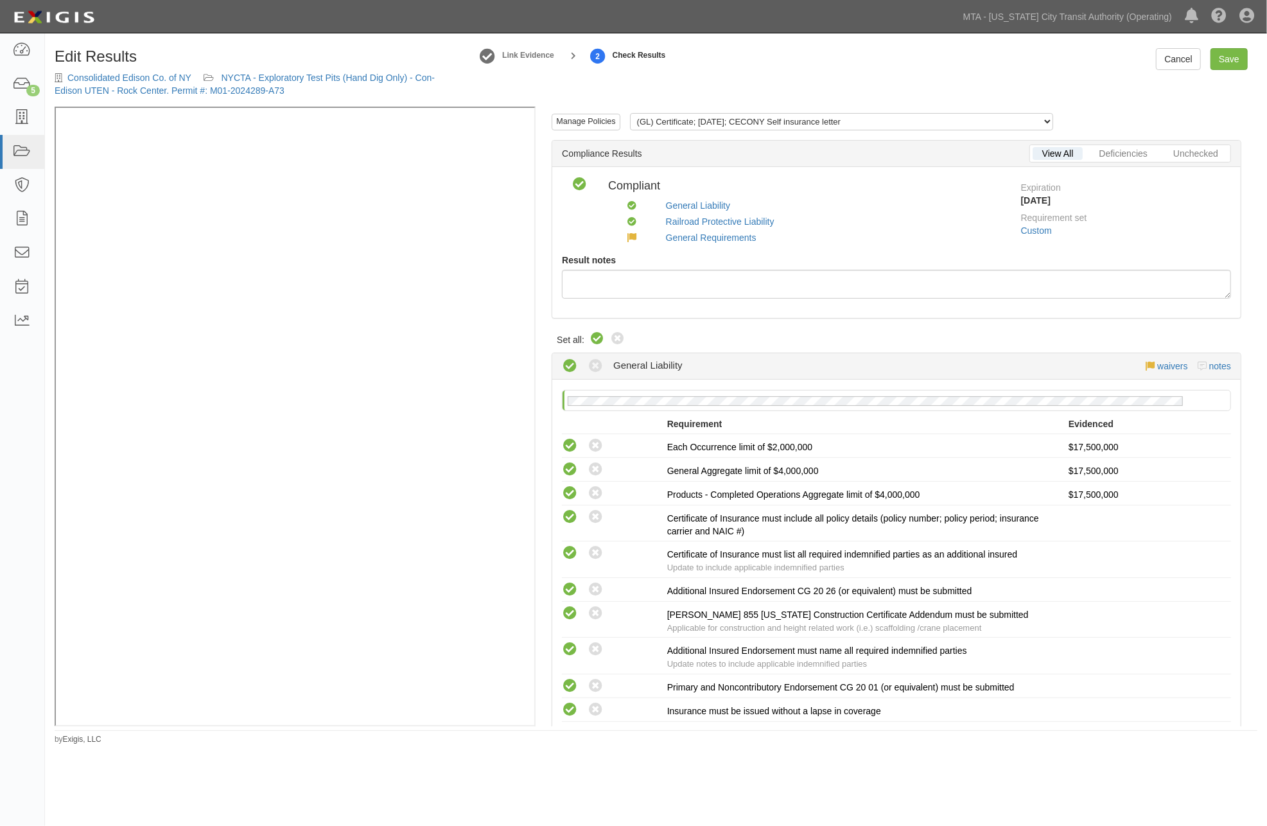
click at [595, 334] on icon at bounding box center [596, 338] width 15 height 15
radio input "true"
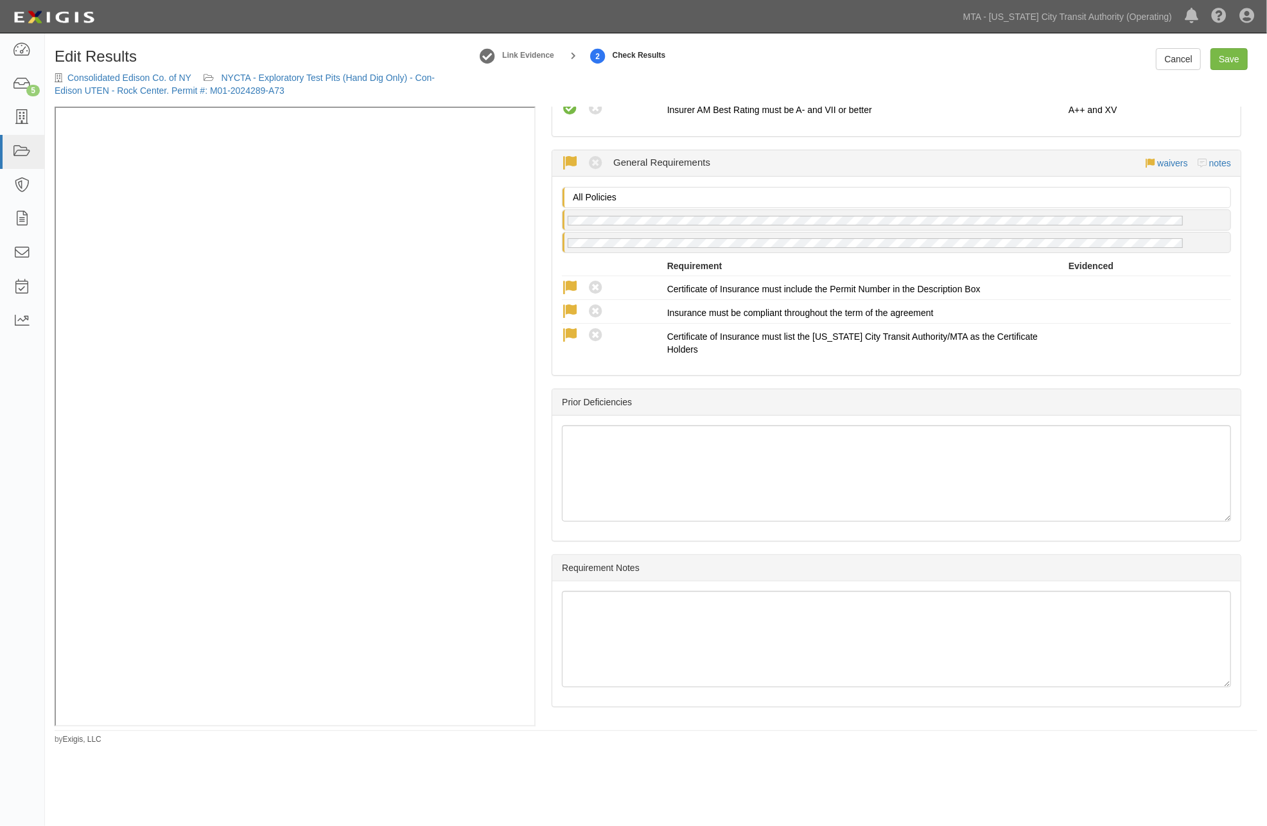
scroll to position [1003, 0]
click at [1236, 54] on link "Save" at bounding box center [1228, 59] width 37 height 22
radio input "true"
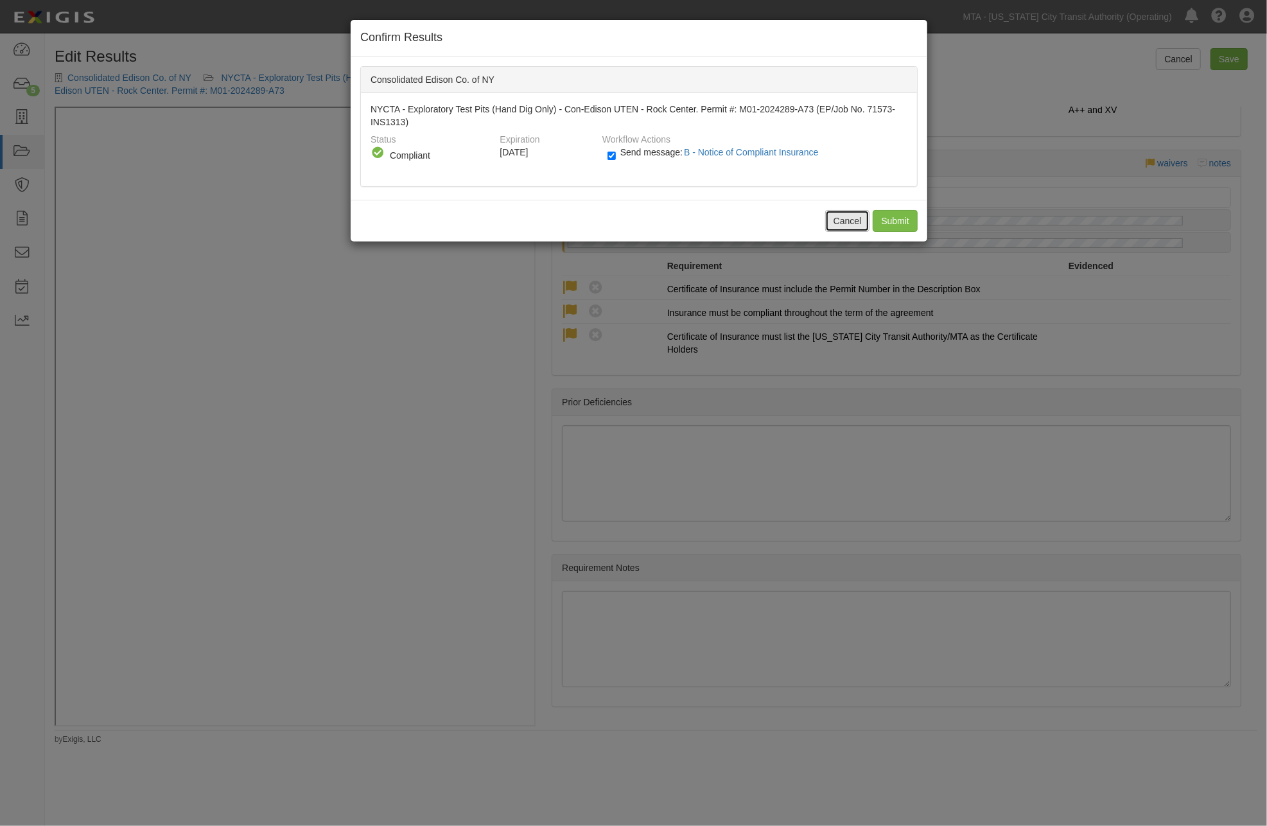
click at [846, 219] on button "Cancel" at bounding box center [847, 221] width 45 height 22
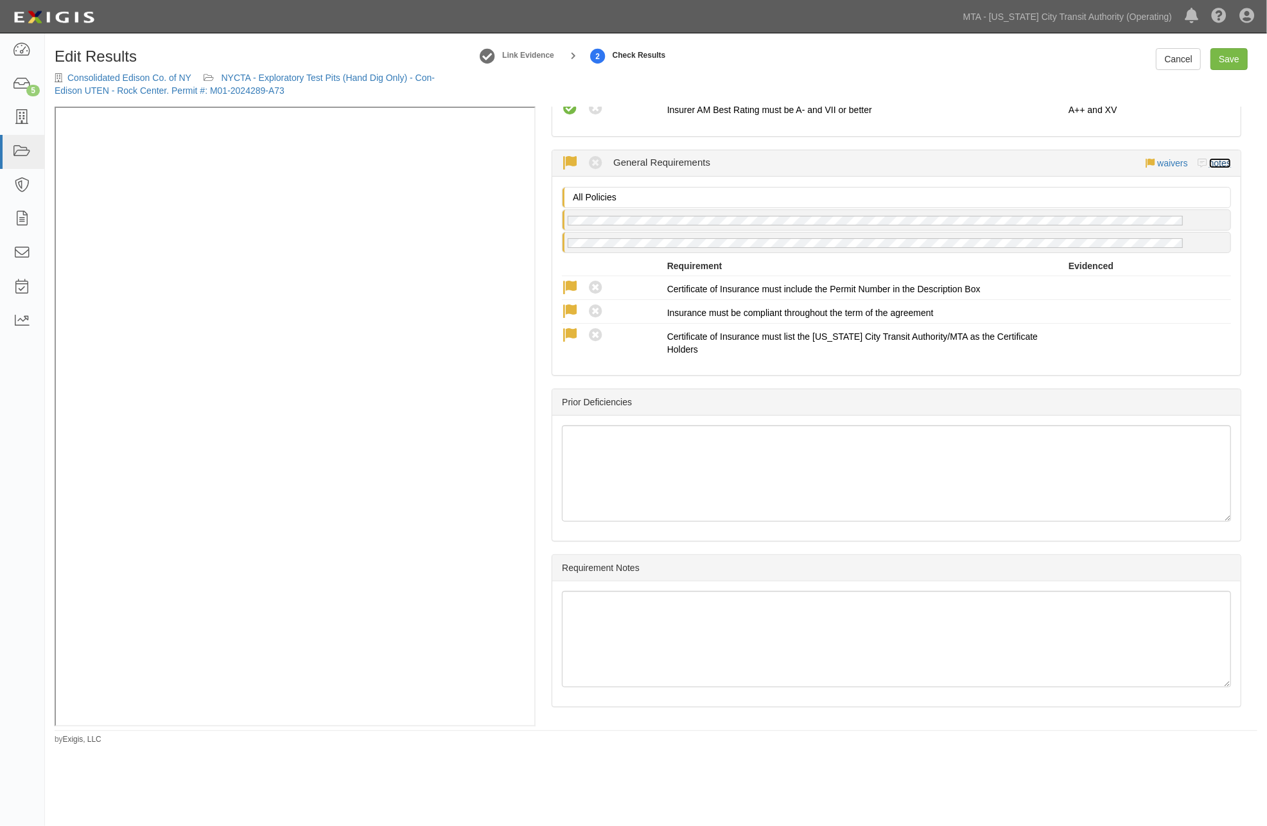
click at [1209, 161] on link "notes" at bounding box center [1220, 163] width 22 height 10
radio input "true"
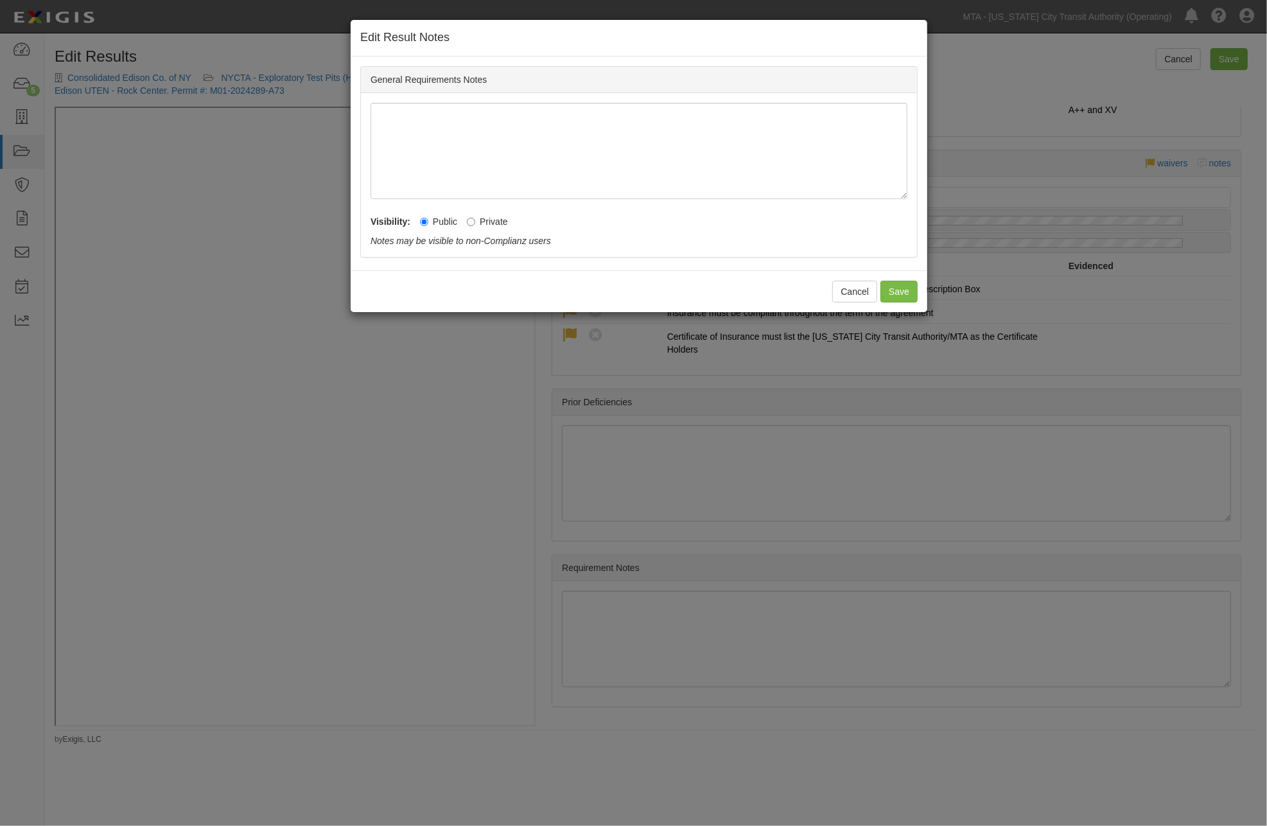
click at [483, 217] on label "Private" at bounding box center [487, 221] width 41 height 13
click at [475, 218] on input "Private" at bounding box center [471, 222] width 8 height 8
radio input "true"
click at [903, 290] on button "Save" at bounding box center [898, 292] width 37 height 22
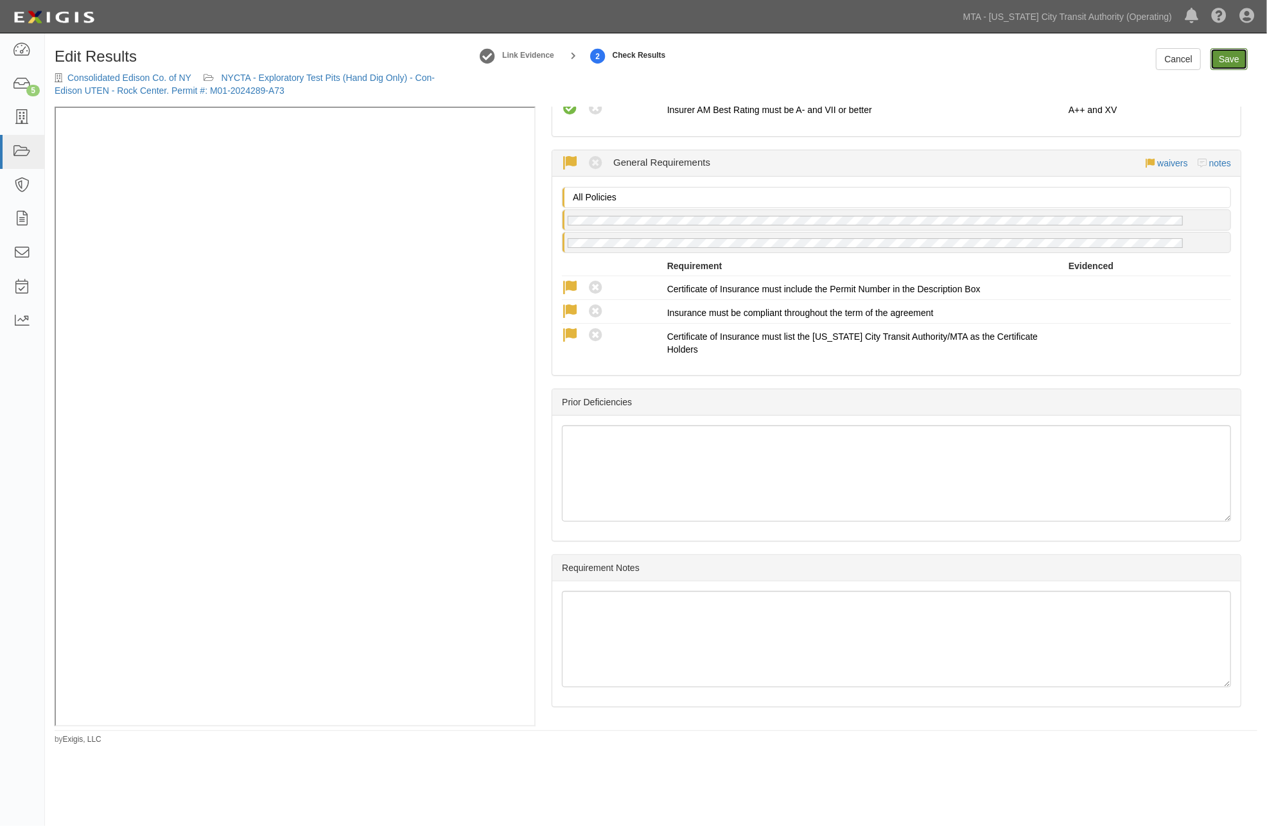
click at [1222, 55] on link "Save" at bounding box center [1228, 59] width 37 height 22
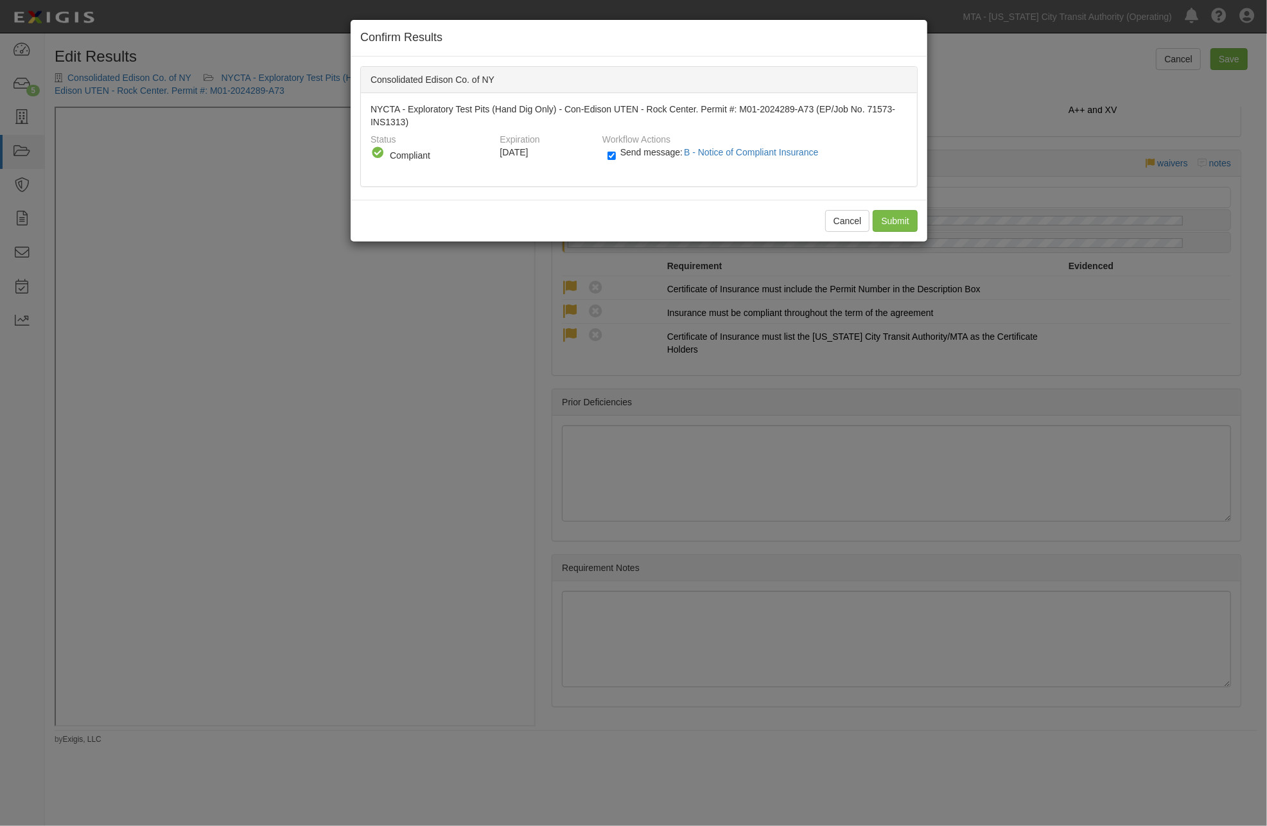
click at [643, 152] on span "Send message: B - Notice of Compliant Insurance" at bounding box center [722, 152] width 204 height 10
click at [616, 152] on input "Send message: B - Notice of Compliant Insurance" at bounding box center [611, 155] width 8 height 15
checkbox input "false"
click at [887, 217] on input "Submit" at bounding box center [895, 221] width 45 height 22
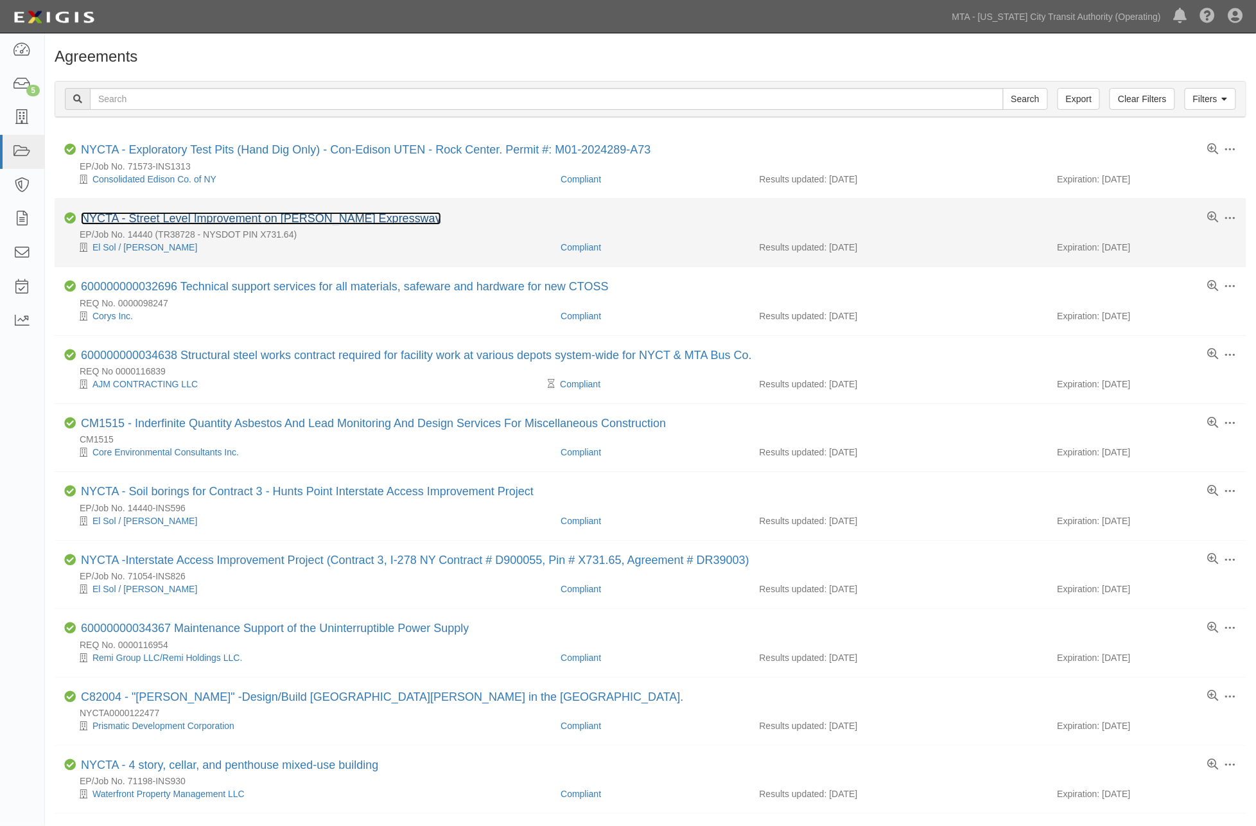
click at [323, 216] on link "NYCTA - Street Level Improvement on [PERSON_NAME] Expressway" at bounding box center [261, 218] width 360 height 13
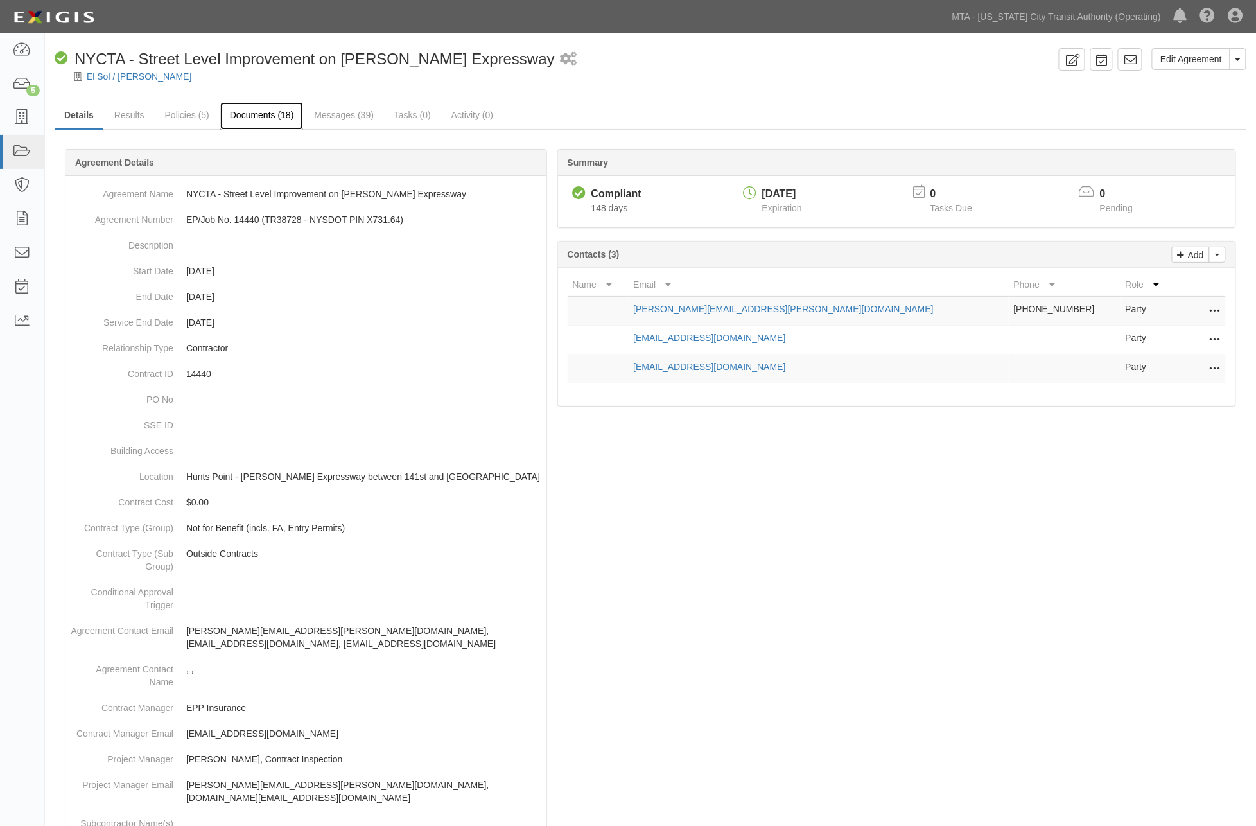
click at [266, 119] on link "Documents (18)" at bounding box center [261, 116] width 83 height 28
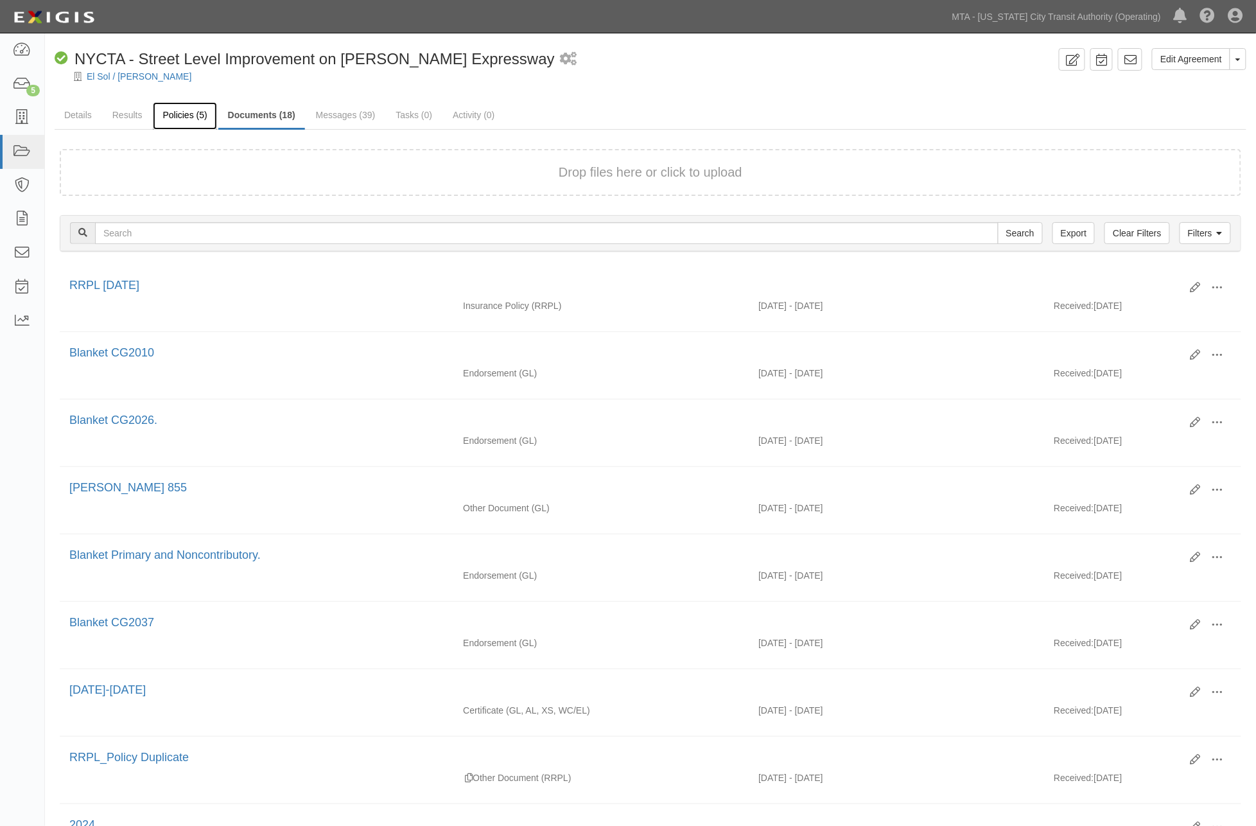
click at [196, 121] on link "Policies (5)" at bounding box center [185, 116] width 64 height 28
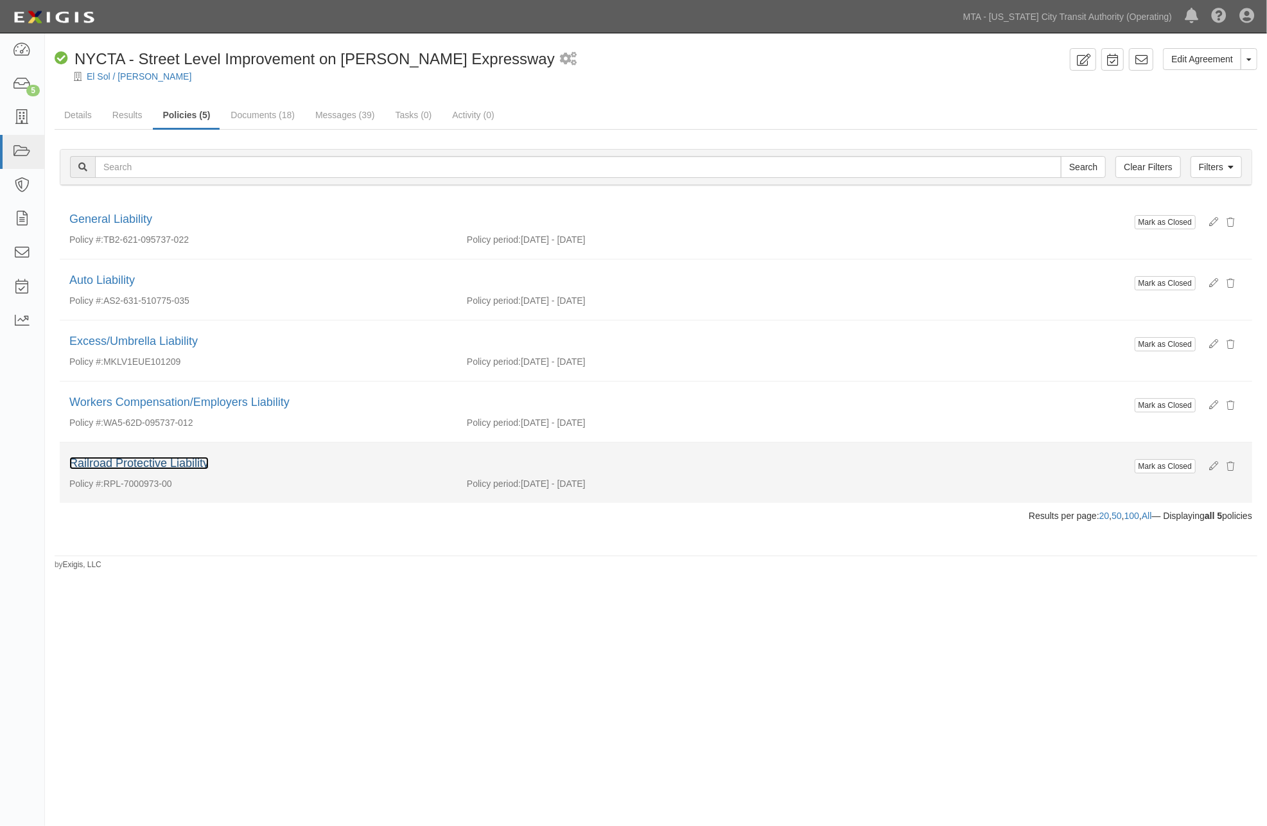
click at [162, 463] on link "Railroad Protective Liability" at bounding box center [138, 463] width 139 height 13
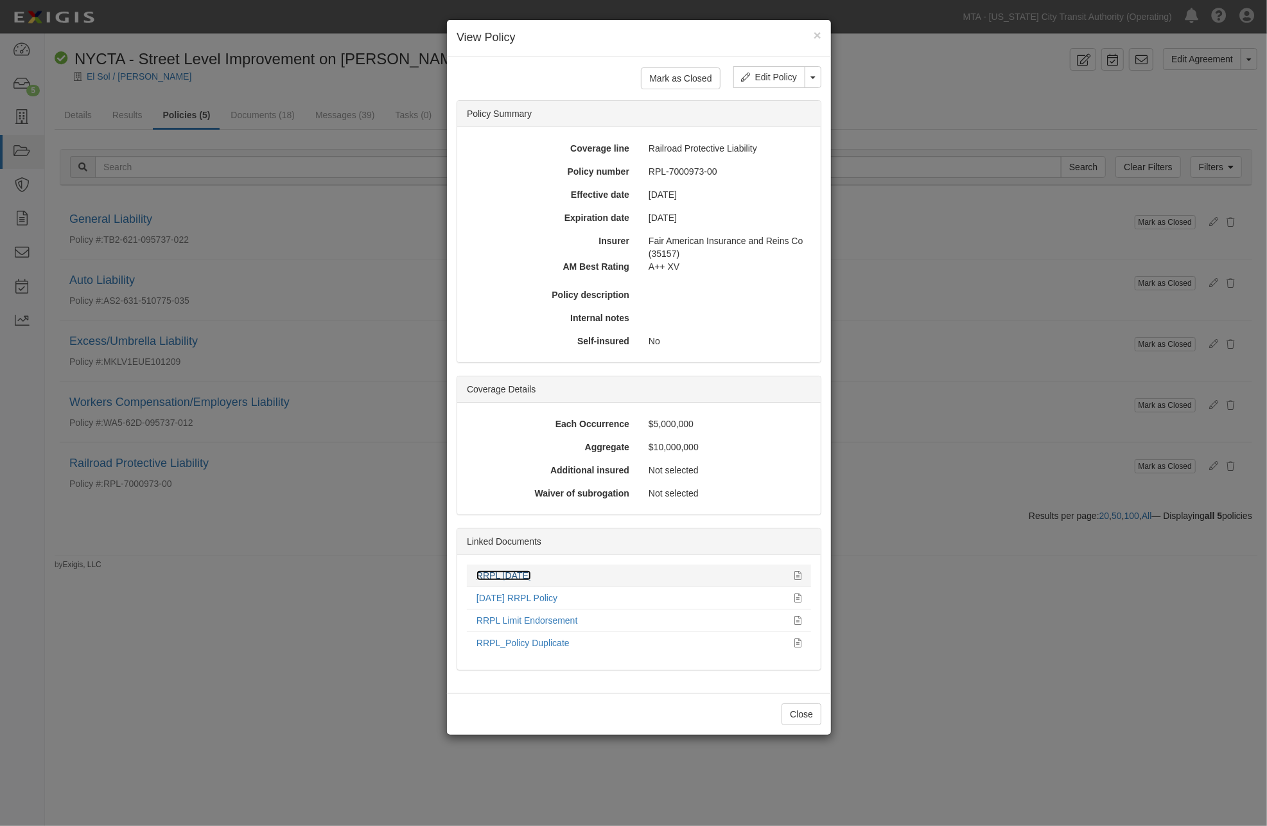
click at [528, 575] on link "RRPL [DATE]" at bounding box center [503, 575] width 55 height 10
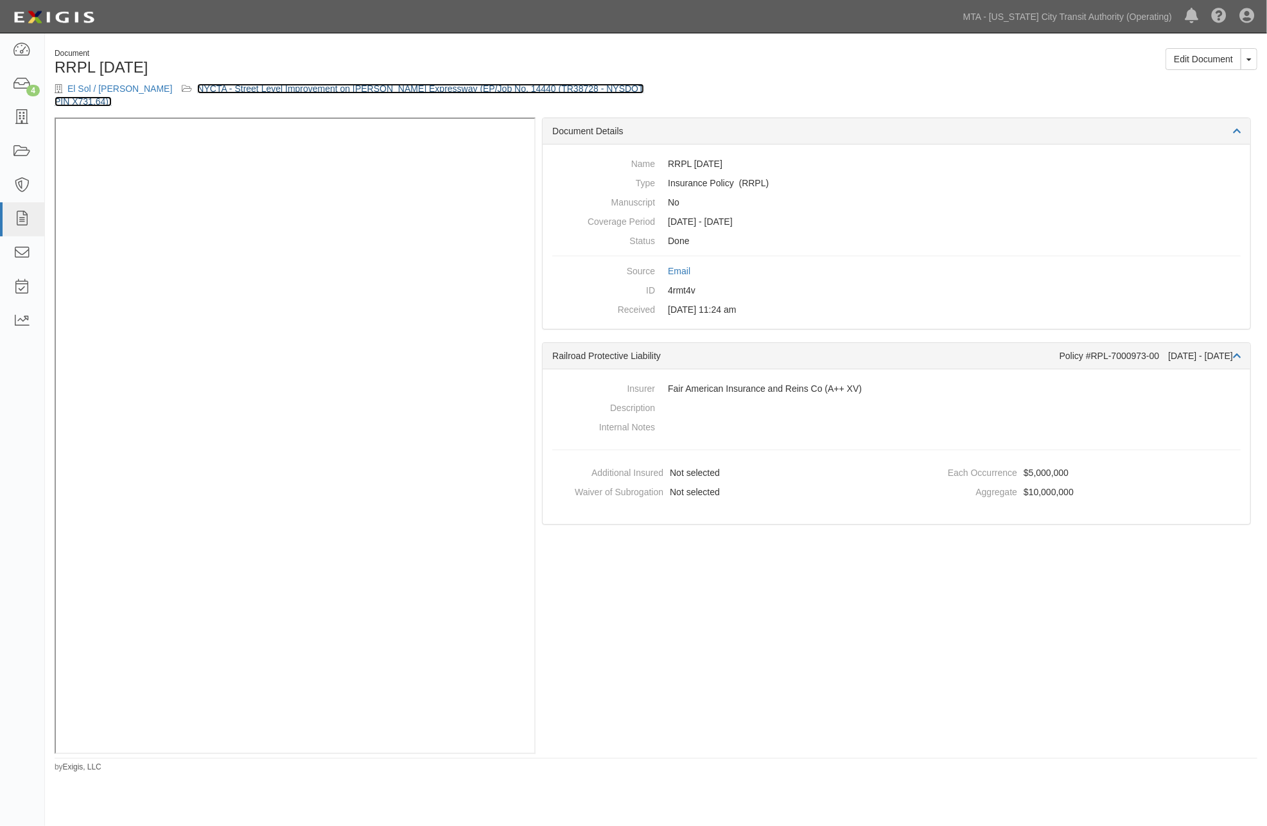
click at [400, 87] on link "NYCTA - Street Level Improvement on [PERSON_NAME] Expressway (EP/Job No. 14440 …" at bounding box center [349, 94] width 589 height 23
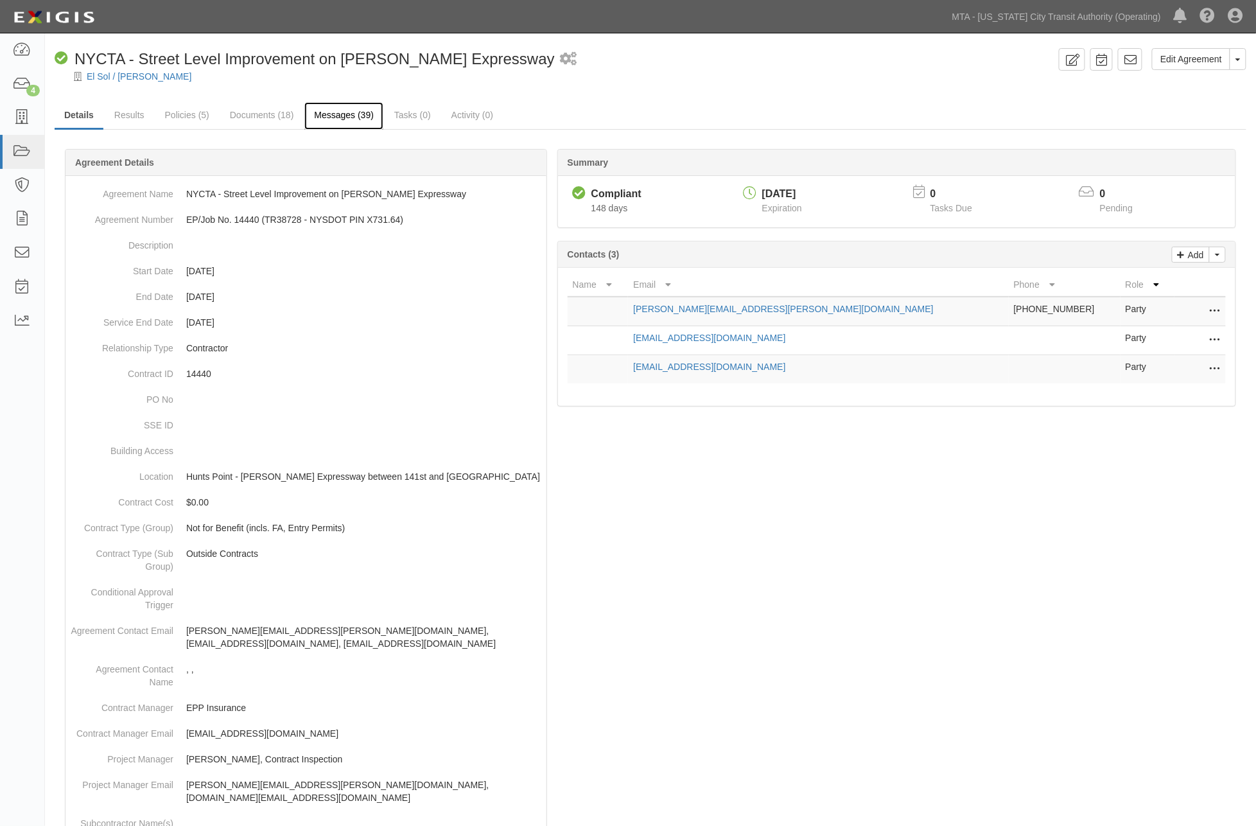
click at [347, 120] on link "Messages (39)" at bounding box center [343, 116] width 79 height 28
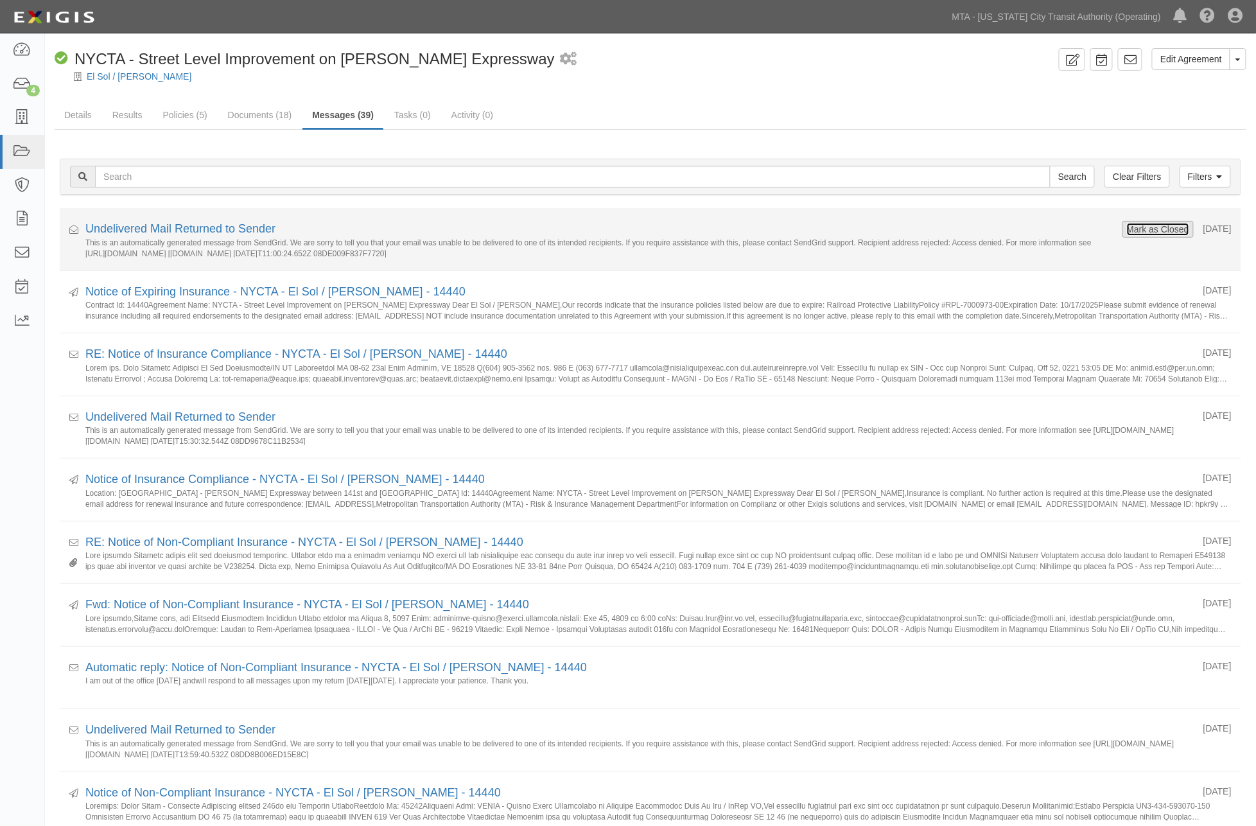
click at [1152, 229] on button "Mark as Closed" at bounding box center [1158, 229] width 64 height 14
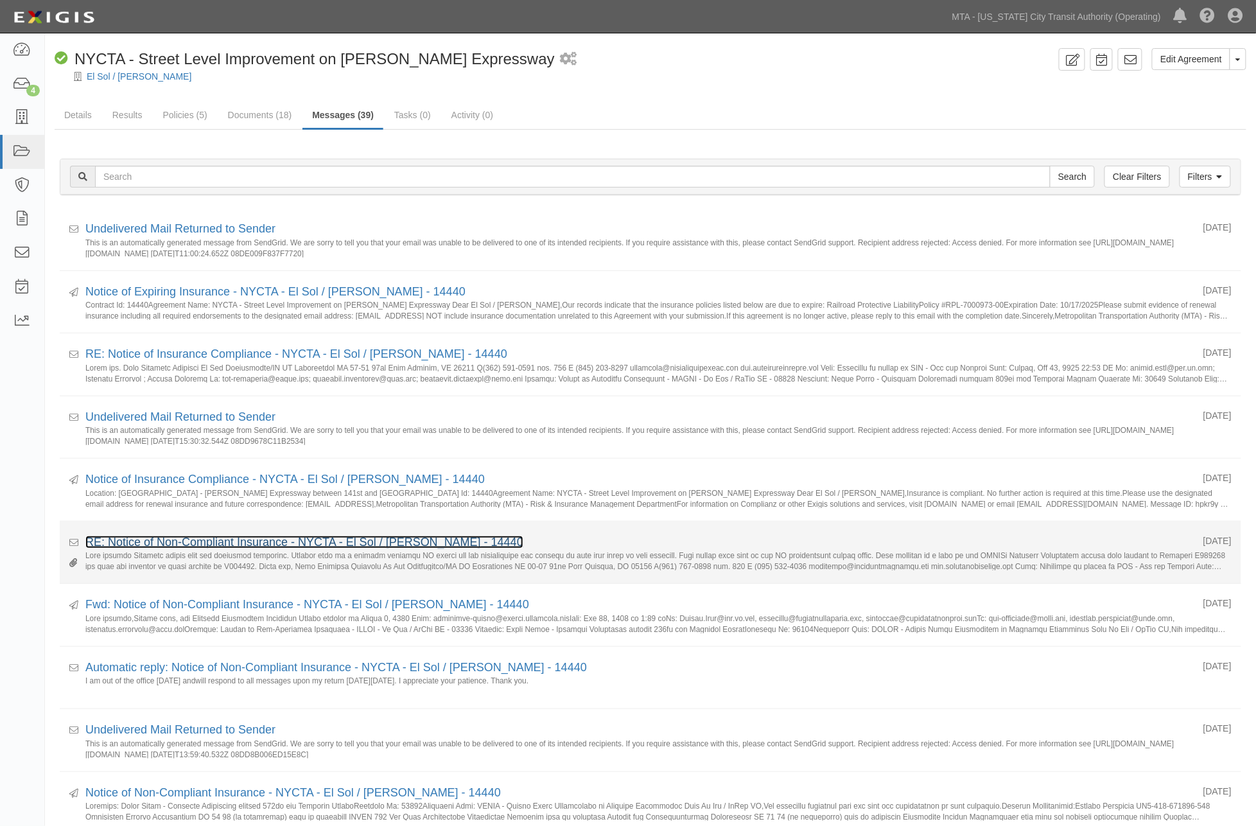
click at [275, 540] on link "RE: Notice of Non-Compliant Insurance - NYCTA - El Sol / [PERSON_NAME] - 14440" at bounding box center [304, 542] width 438 height 13
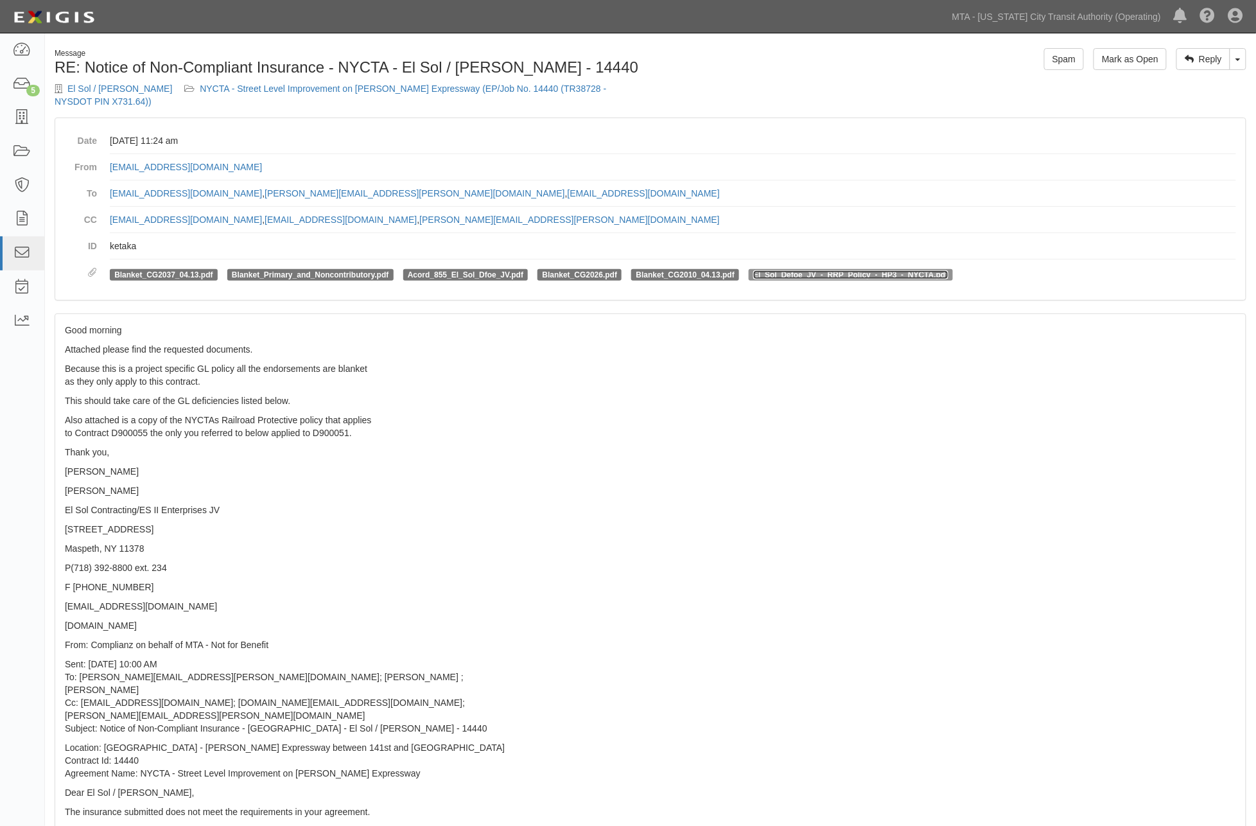
click at [837, 270] on link "El_Sol_Defoe_JV_-_RRP_Policy_-_HP3_-_NYCTA.pdf" at bounding box center [850, 274] width 195 height 9
click at [435, 89] on link "NYCTA - Street Level Improvement on Bruckner Expressway (EP/Job No. 14440 (TR38…" at bounding box center [331, 94] width 552 height 23
click at [1240, 60] on link "Toggle Dropdown" at bounding box center [1238, 59] width 17 height 22
click at [1183, 85] on link "Reply All" at bounding box center [1194, 83] width 101 height 17
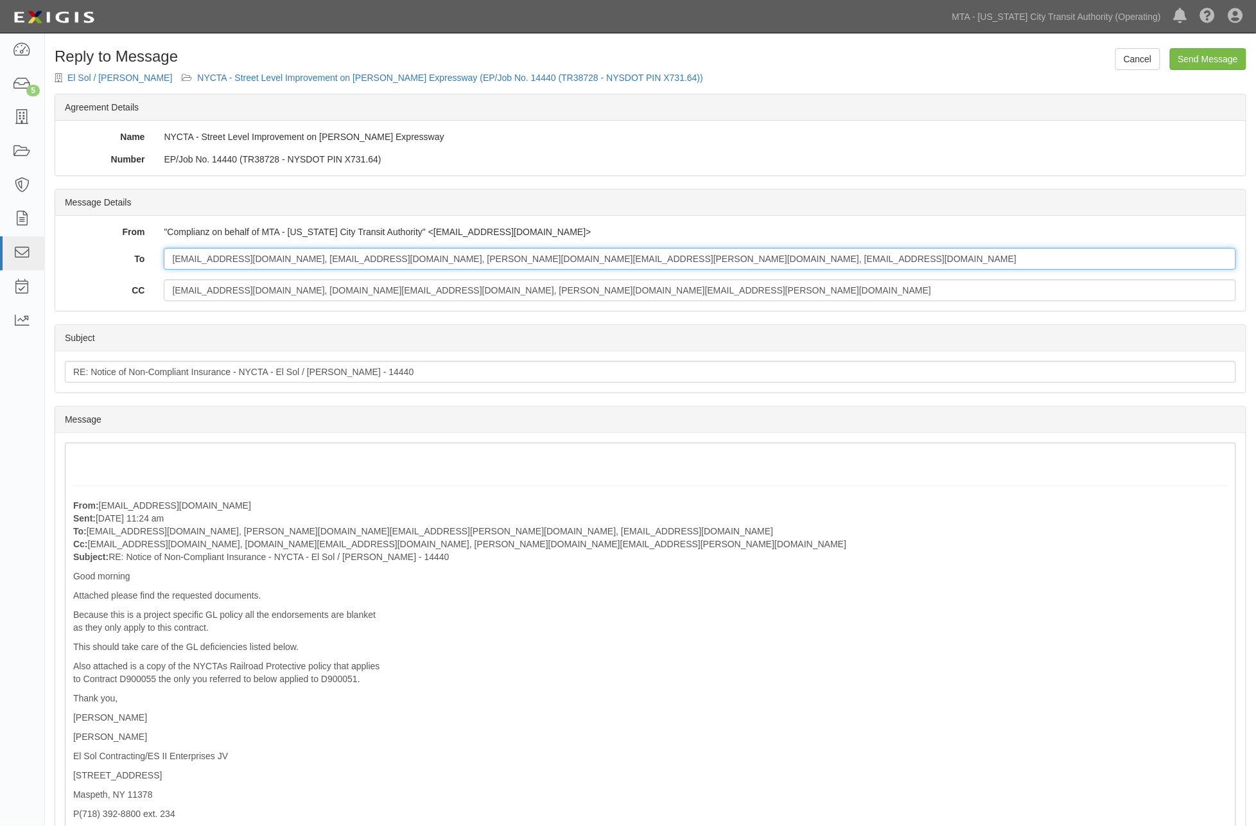
drag, startPoint x: 789, startPoint y: 260, endPoint x: 78, endPoint y: 252, distance: 710.9
click at [78, 252] on div "To malvarado@elsolcontracting.com, agreement-ktrpnr@mtanfb.complianz.com, sneha…" at bounding box center [650, 259] width 1191 height 22
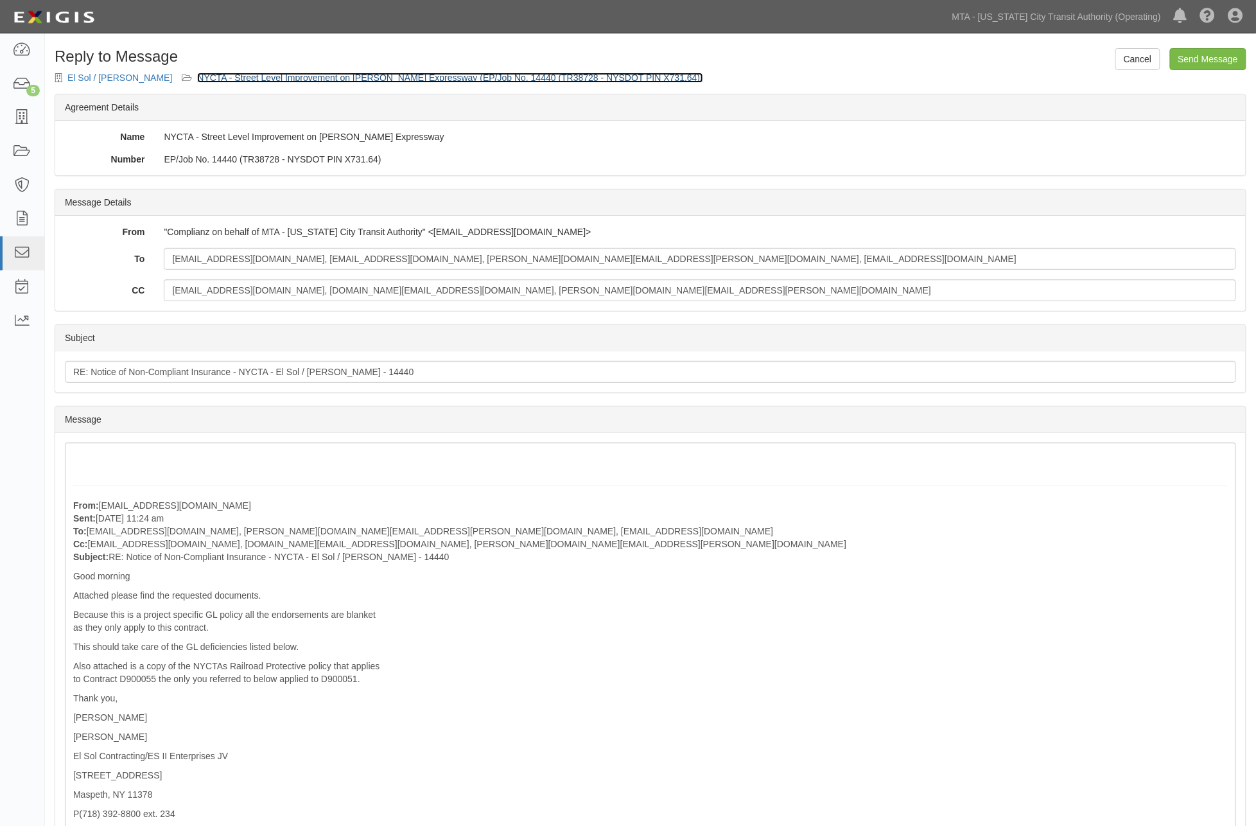
click at [512, 73] on link "NYCTA - Street Level Improvement on Bruckner Expressway (EP/Job No. 14440 (TR38…" at bounding box center [450, 78] width 506 height 10
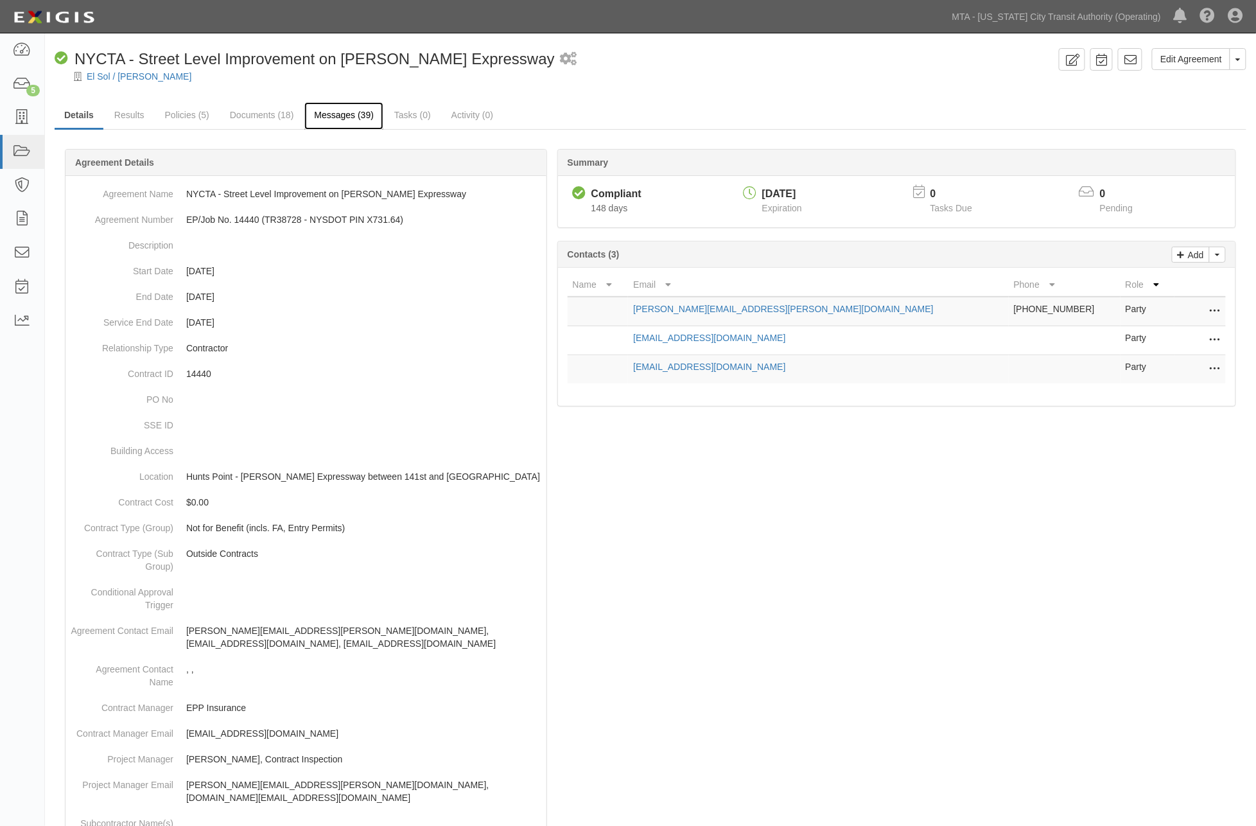
click at [343, 114] on link "Messages (39)" at bounding box center [343, 116] width 79 height 28
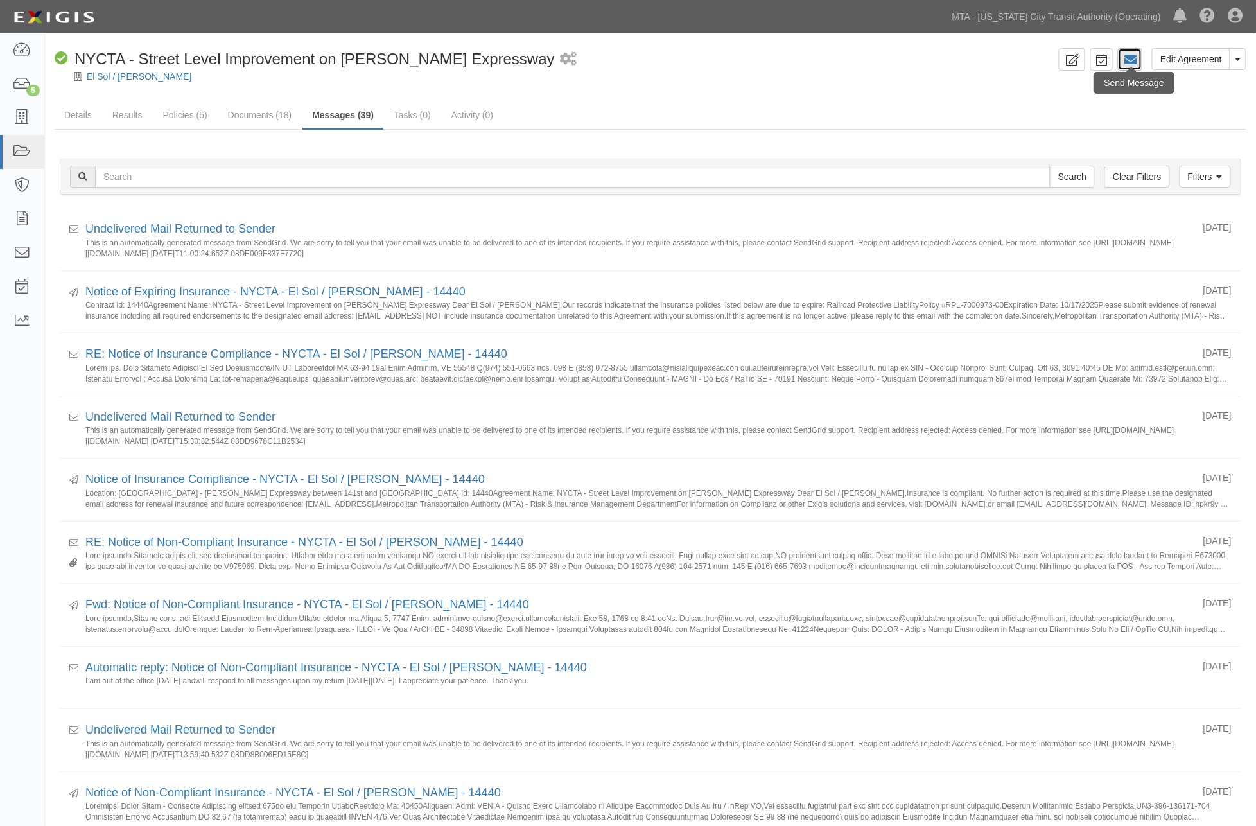
click at [1138, 61] on link at bounding box center [1130, 59] width 24 height 22
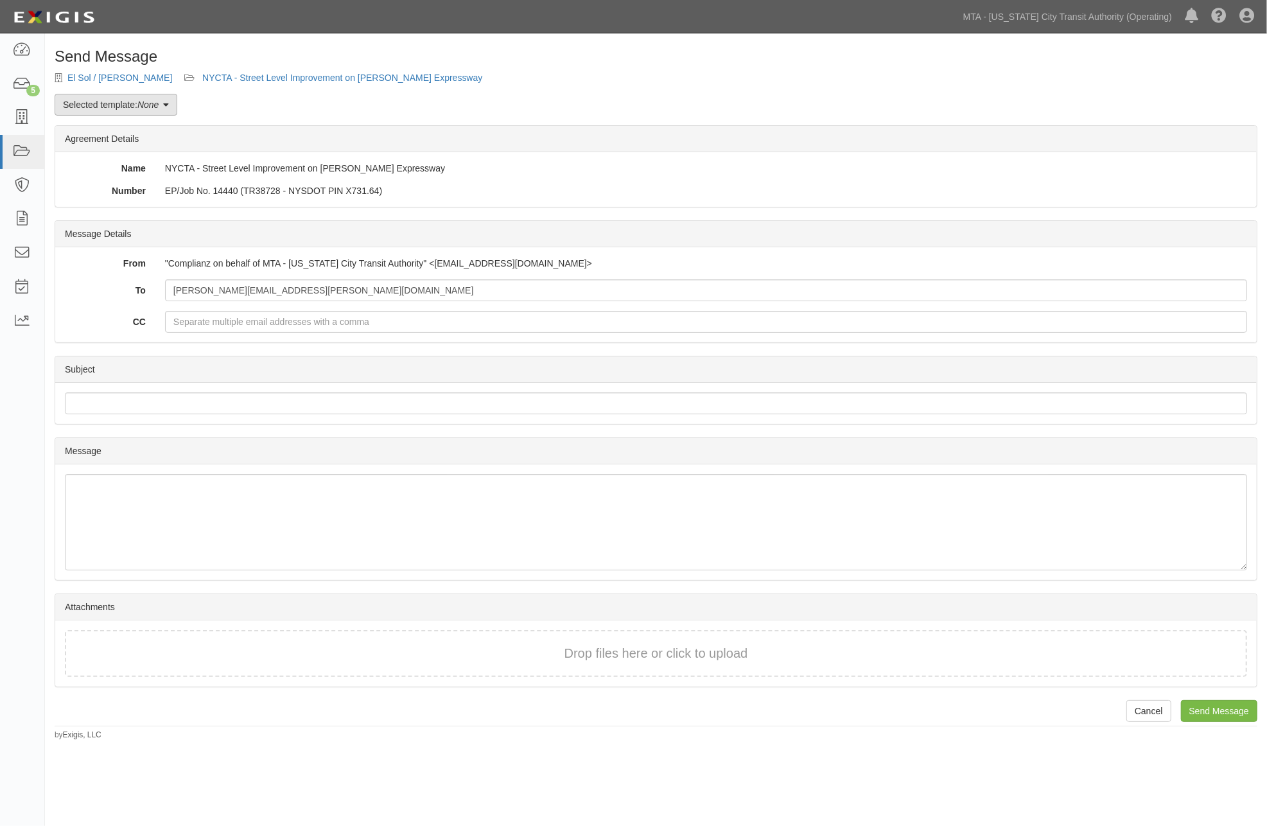
click at [163, 106] on link "Selected template: None" at bounding box center [116, 105] width 123 height 22
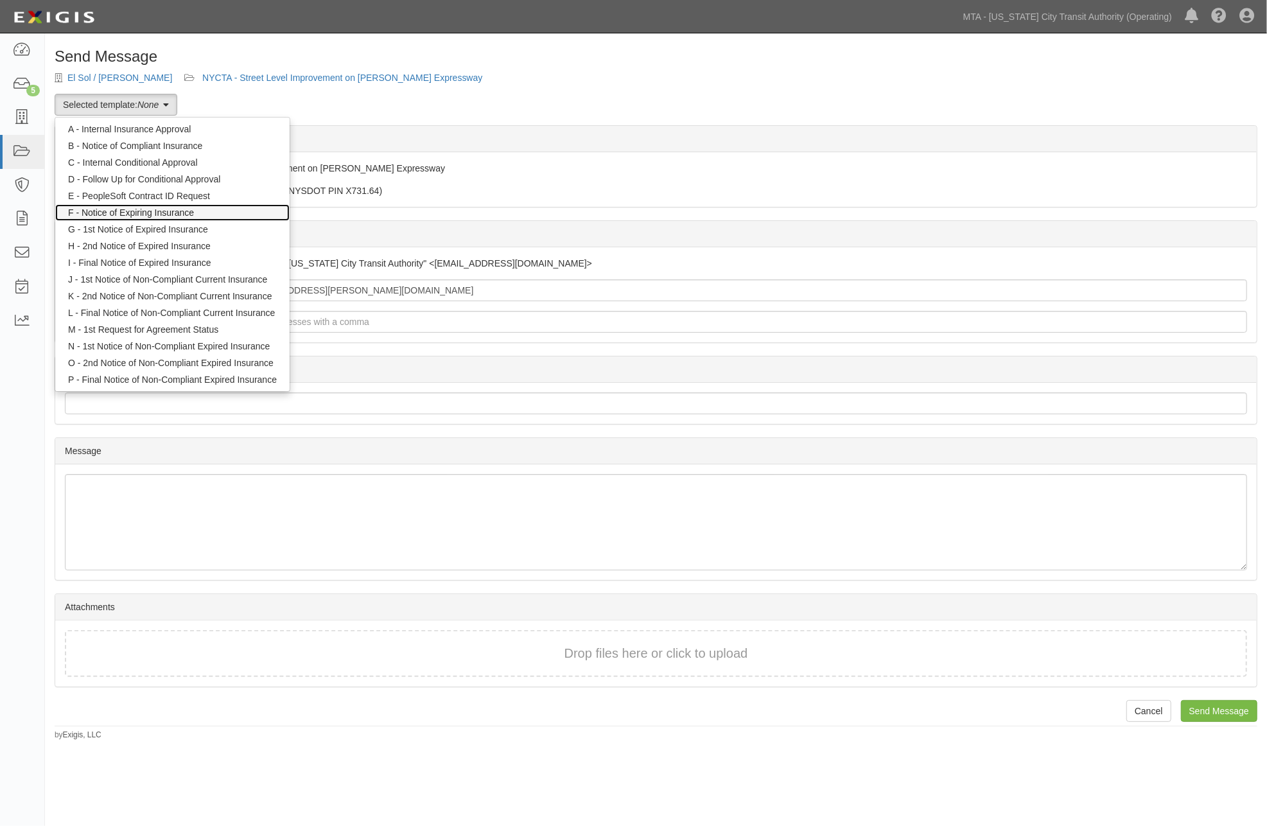
click at [169, 210] on link "F - Notice of Expiring Insurance" at bounding box center [172, 212] width 234 height 17
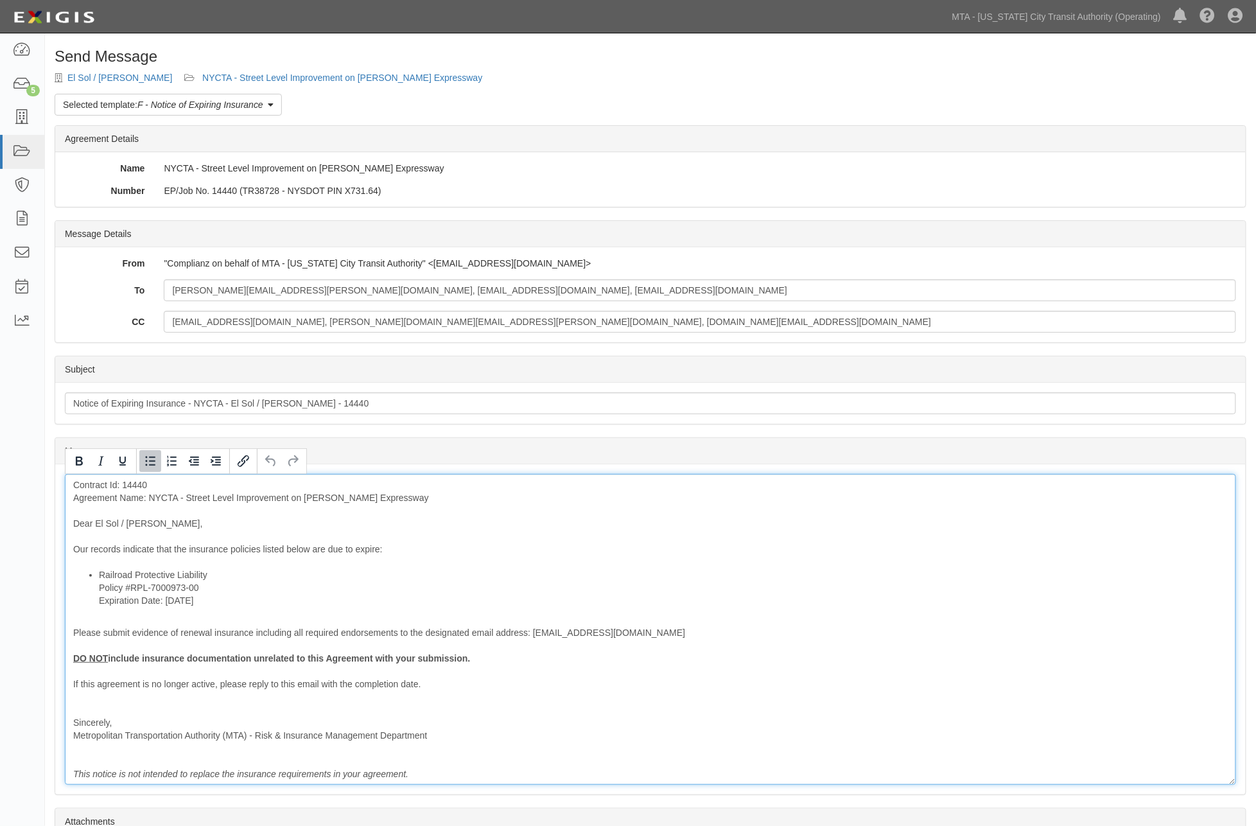
click at [238, 575] on li "Railroad Protective Liability Policy #RPL-7000973-00 Expiration Date: [DATE]" at bounding box center [663, 587] width 1129 height 39
drag, startPoint x: 221, startPoint y: 604, endPoint x: 94, endPoint y: 599, distance: 126.6
click at [94, 599] on ul "Railroad Protective Liability Policy or Extension Endorsement Policy #RPL-70009…" at bounding box center [650, 587] width 1155 height 39
click at [81, 465] on icon "Bold" at bounding box center [79, 461] width 7 height 9
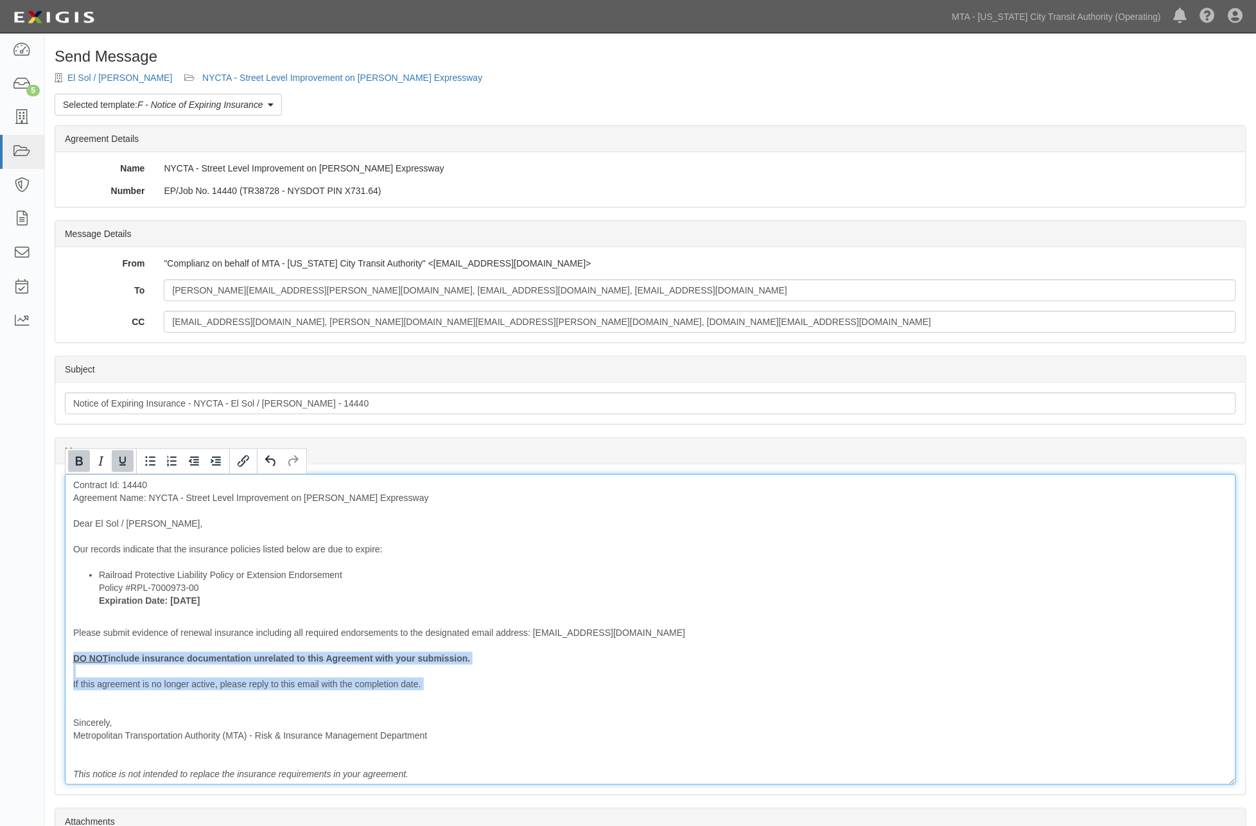
drag, startPoint x: 448, startPoint y: 691, endPoint x: 55, endPoint y: 658, distance: 393.8
click at [55, 658] on div "Message Contract Id: 14440 Agreement Name: NYCTA - Street Level Improvement on …" at bounding box center [650, 629] width 1191 height 330
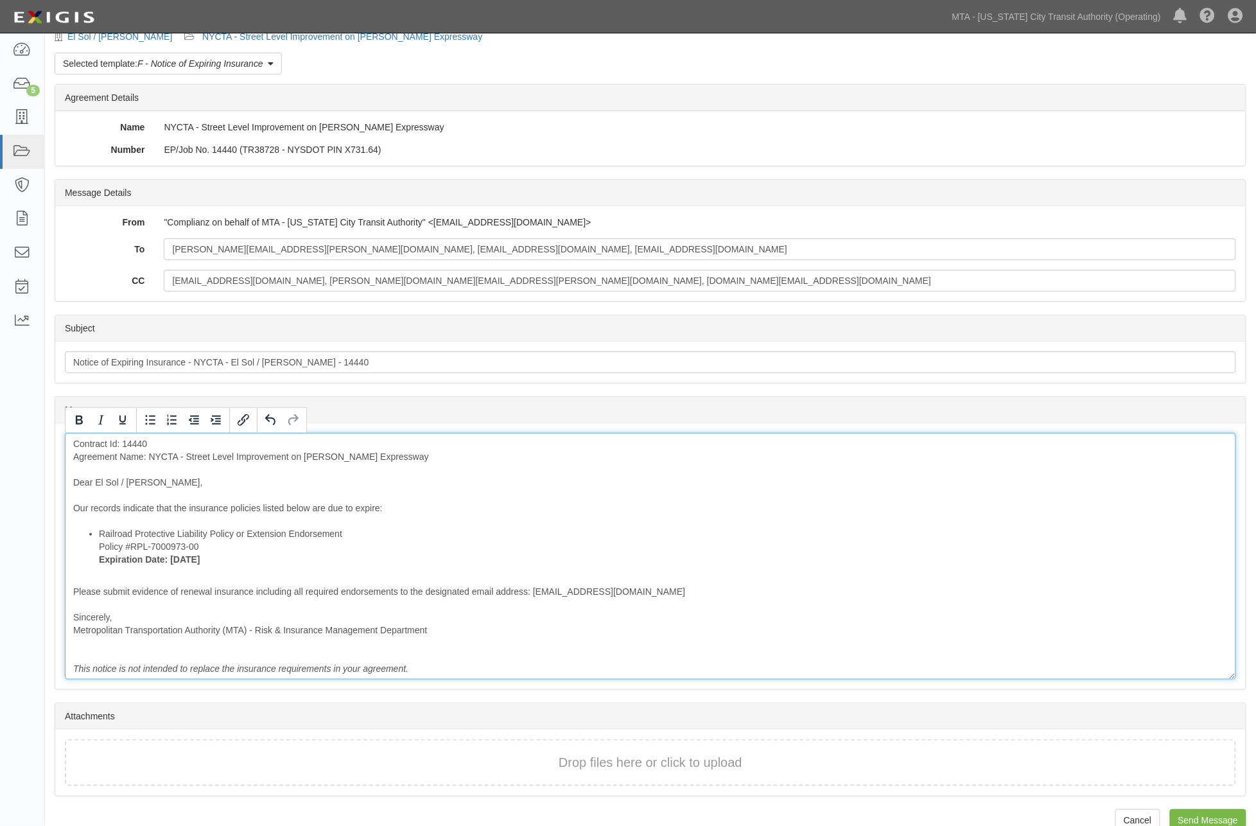
scroll to position [64, 0]
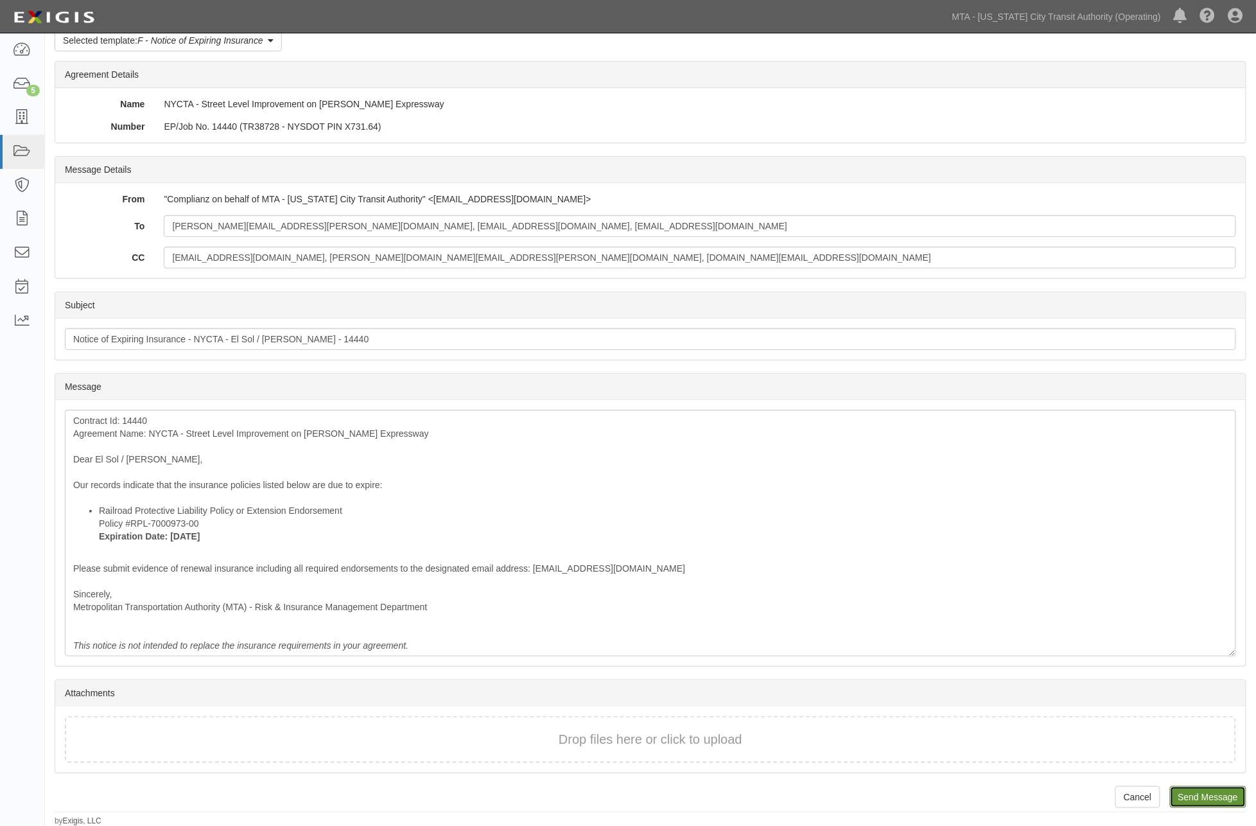
click at [1222, 791] on input "Send Message" at bounding box center [1208, 797] width 76 height 22
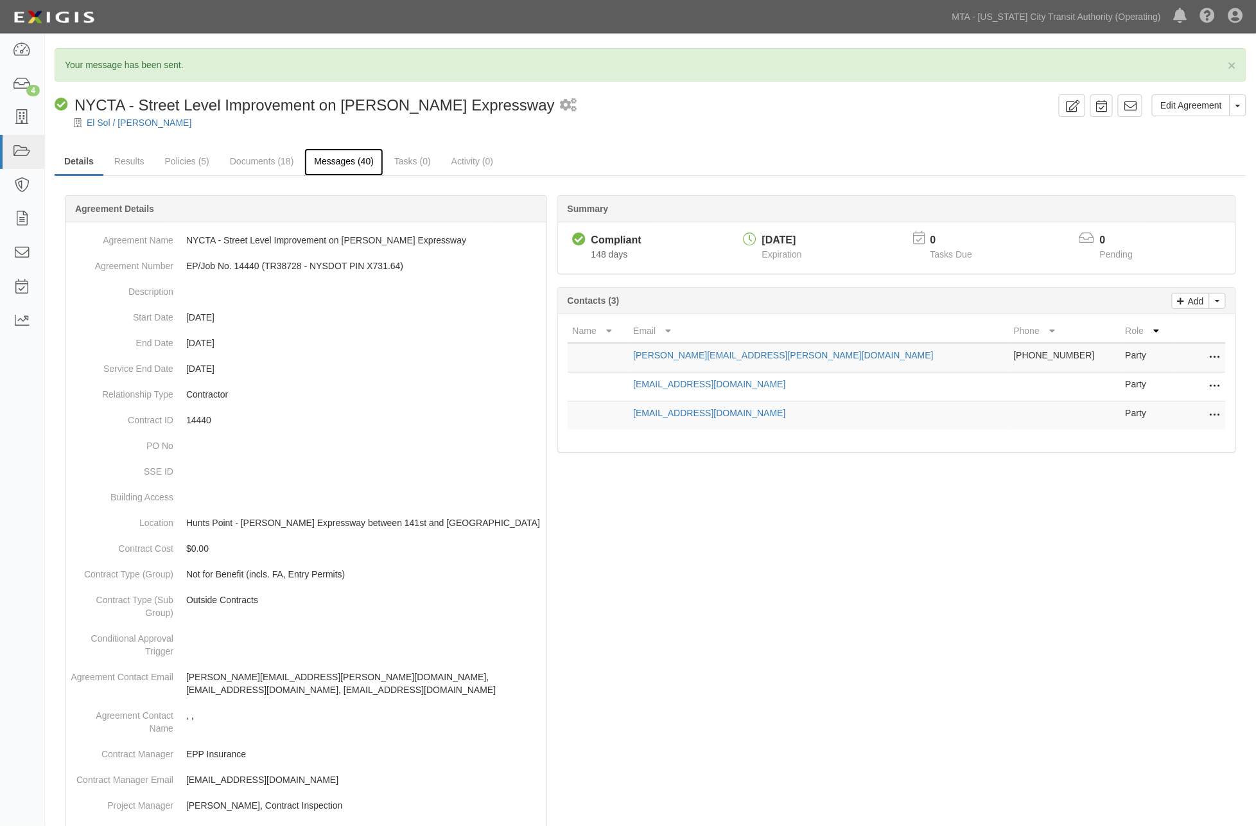
click at [352, 164] on link "Messages (40)" at bounding box center [343, 162] width 79 height 28
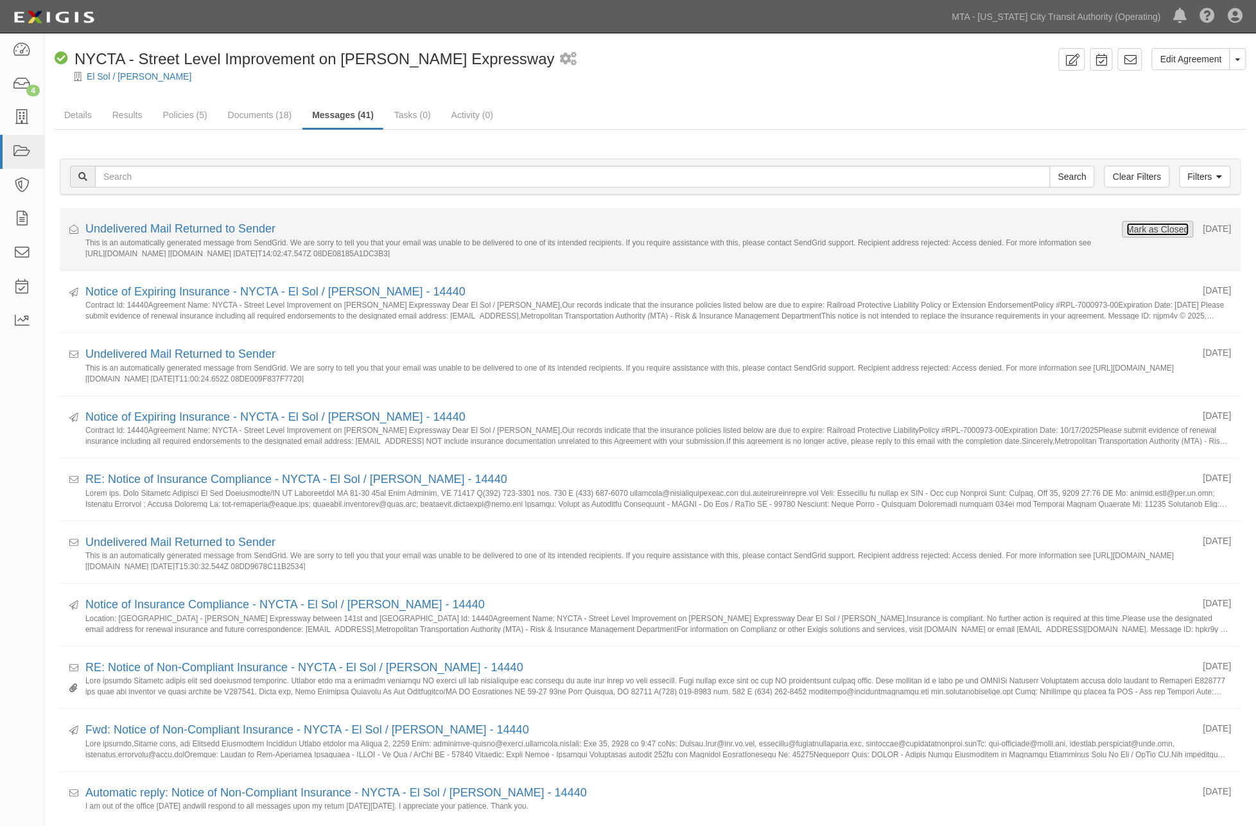
click at [1166, 225] on button "Mark as Closed" at bounding box center [1158, 229] width 64 height 14
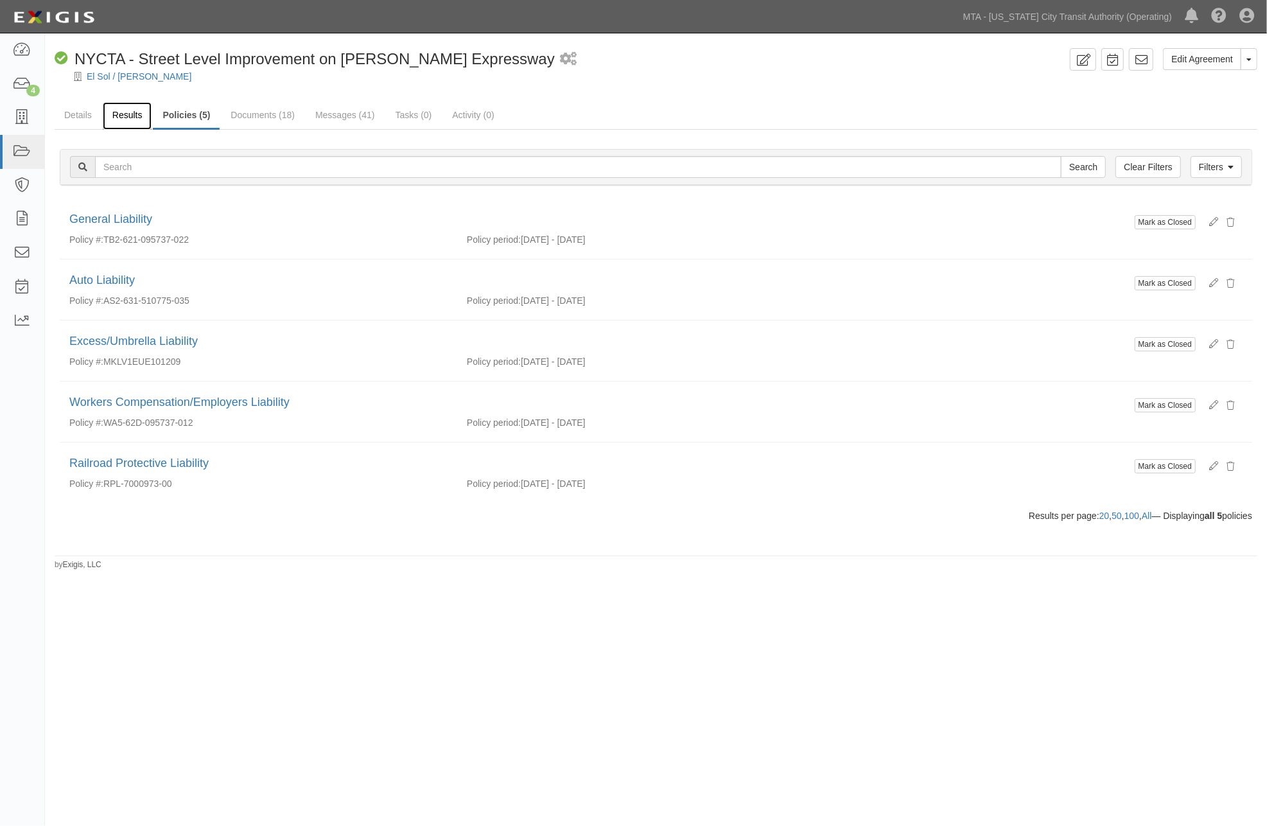
click at [122, 111] on link "Results" at bounding box center [127, 116] width 49 height 28
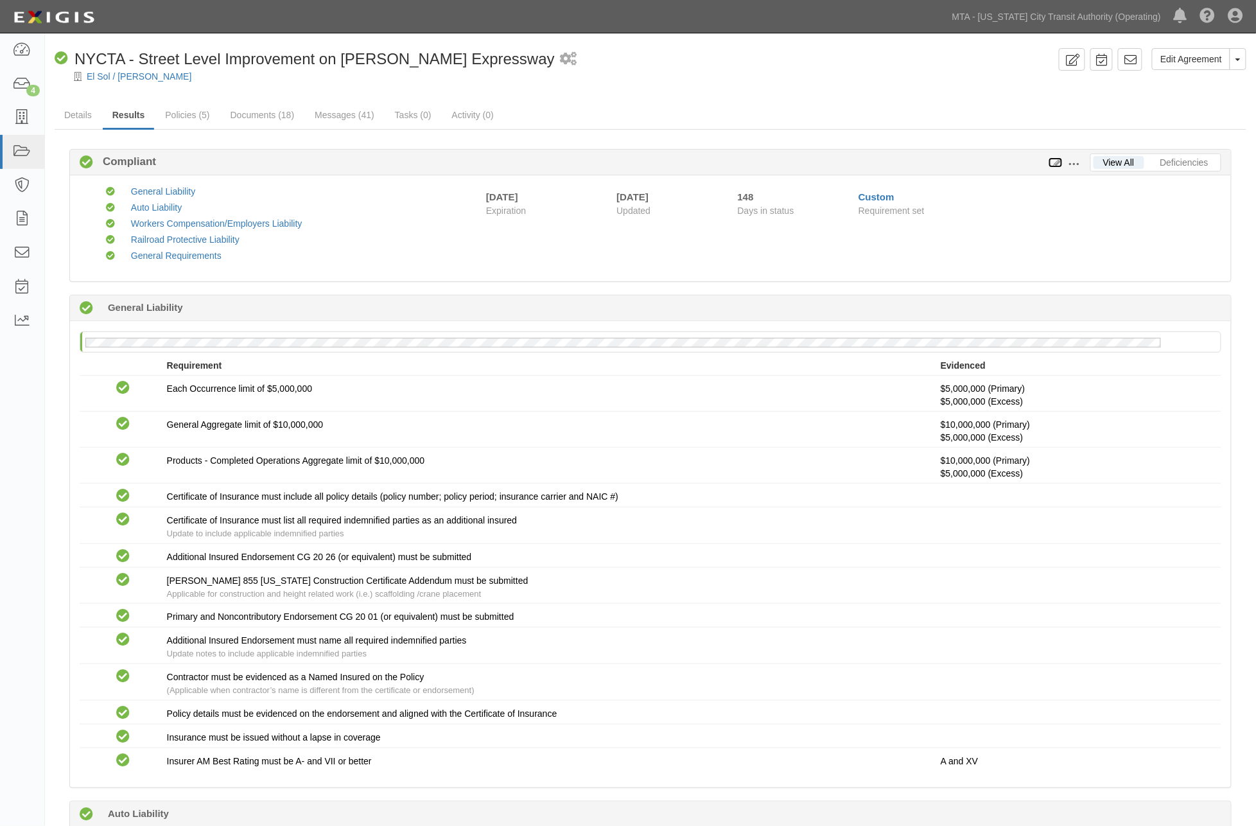
click at [1057, 159] on icon at bounding box center [1056, 163] width 14 height 9
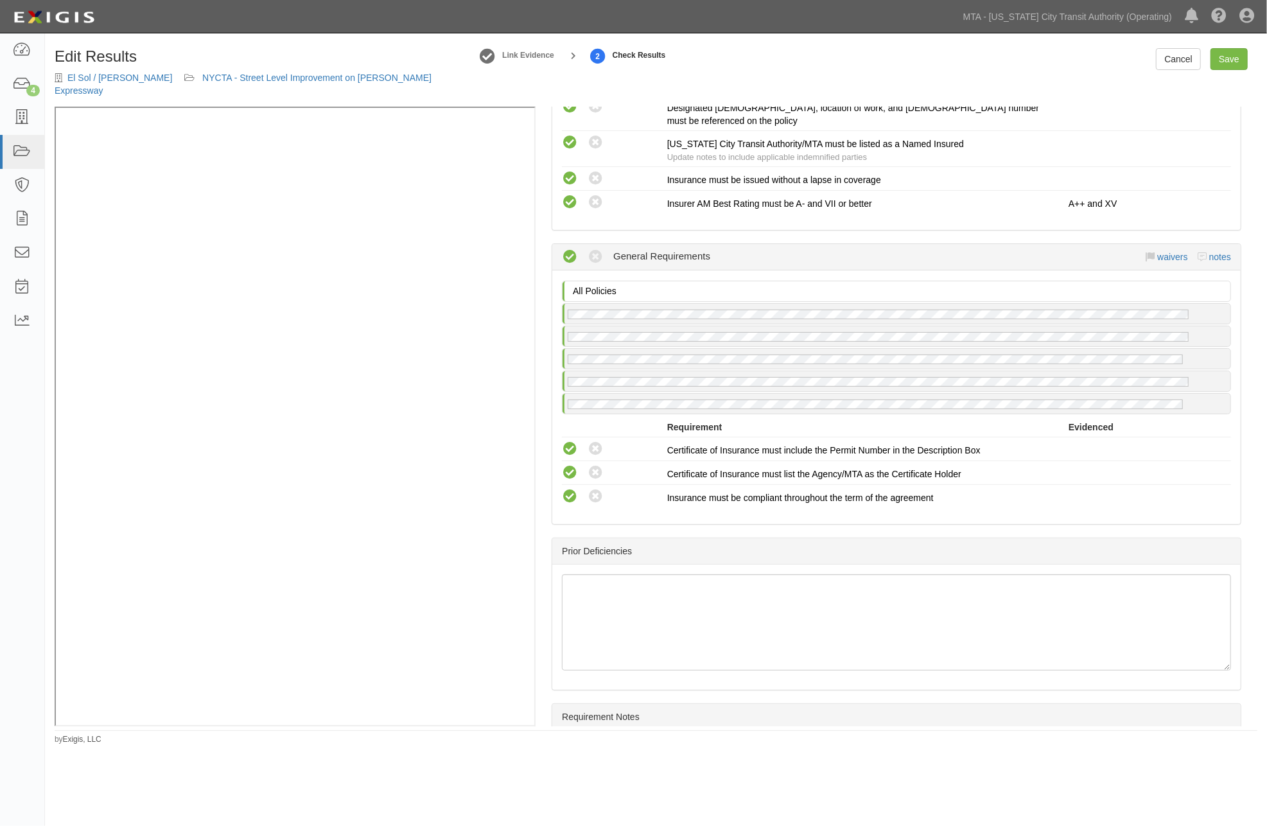
scroll to position [1459, 0]
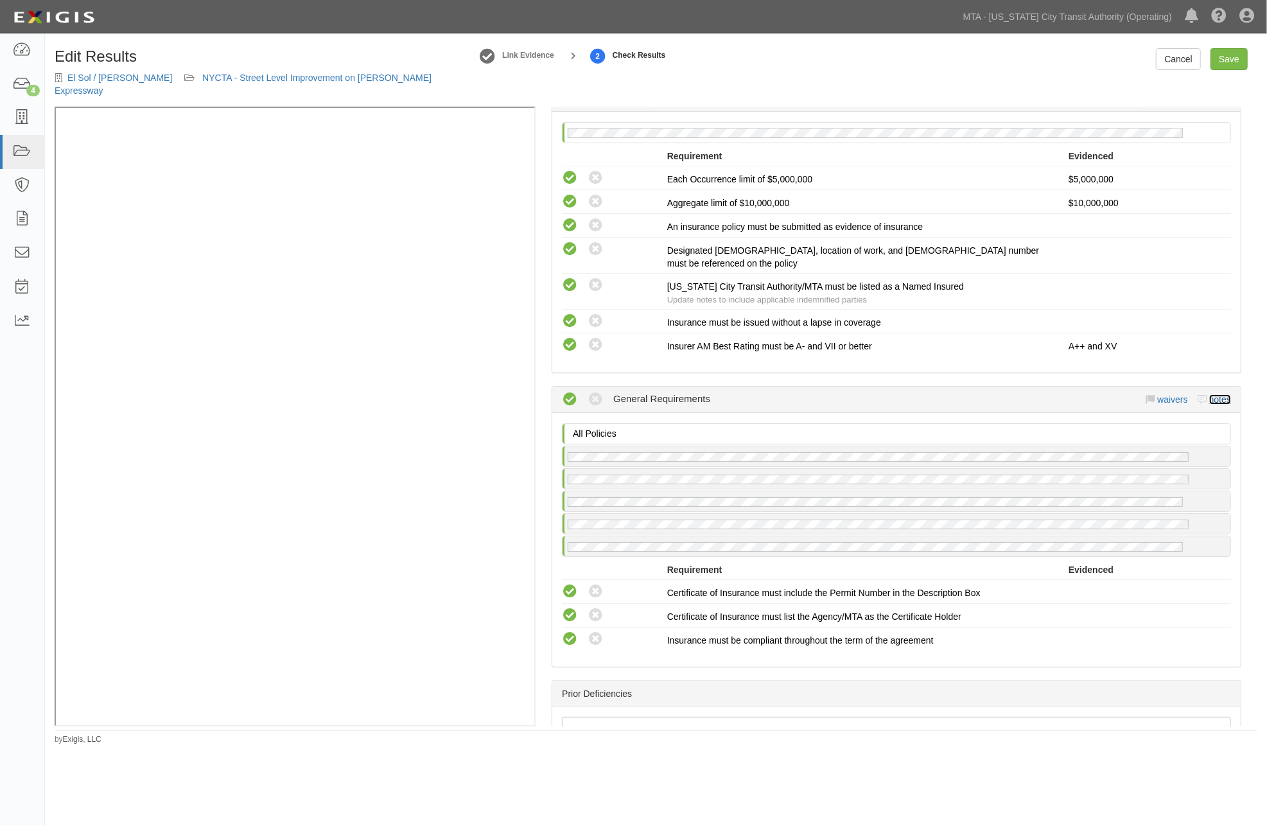
click at [1209, 394] on link "notes" at bounding box center [1220, 399] width 22 height 10
radio input "true"
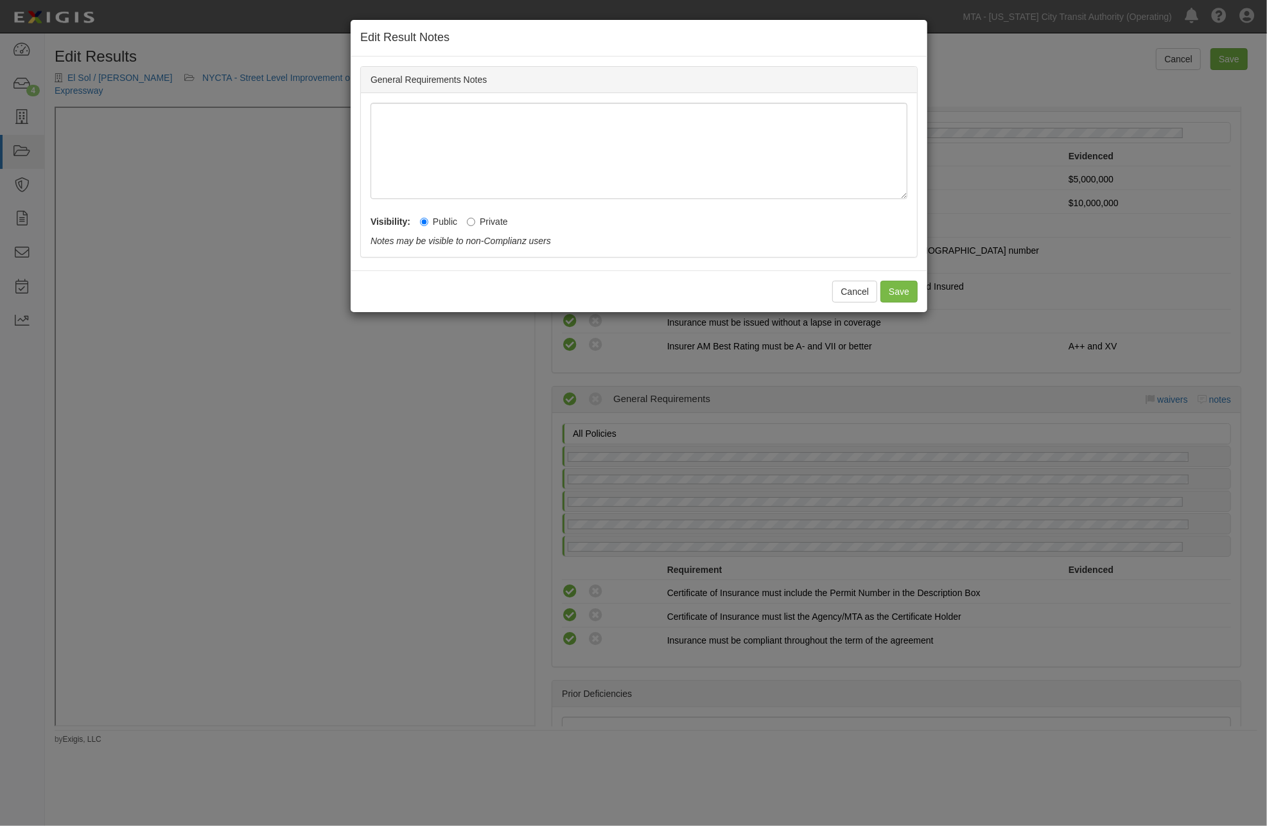
click at [478, 223] on label "Private" at bounding box center [487, 221] width 41 height 13
click at [475, 223] on input "Private" at bounding box center [471, 222] width 8 height 8
radio input "true"
click at [904, 293] on button "Save" at bounding box center [898, 292] width 37 height 22
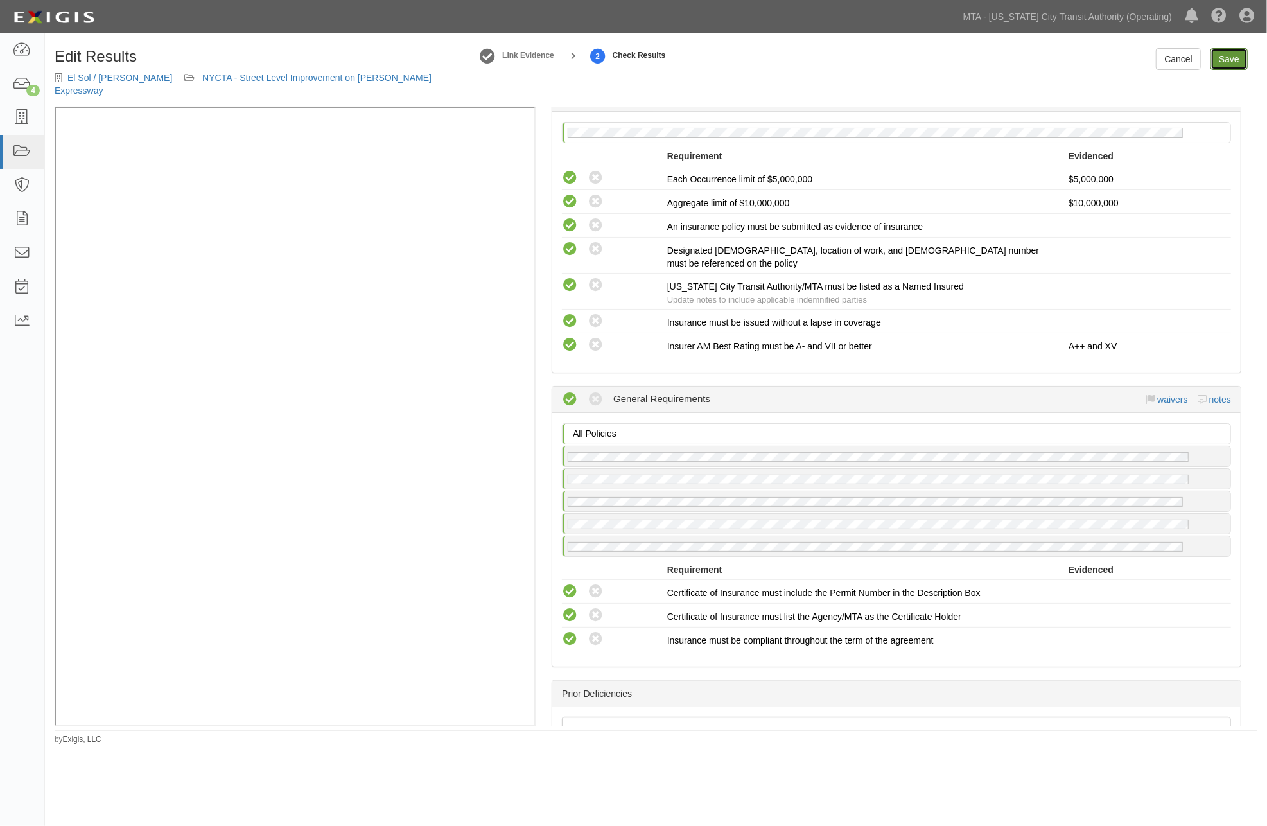
click at [1229, 60] on link "Save" at bounding box center [1228, 59] width 37 height 22
radio input "true"
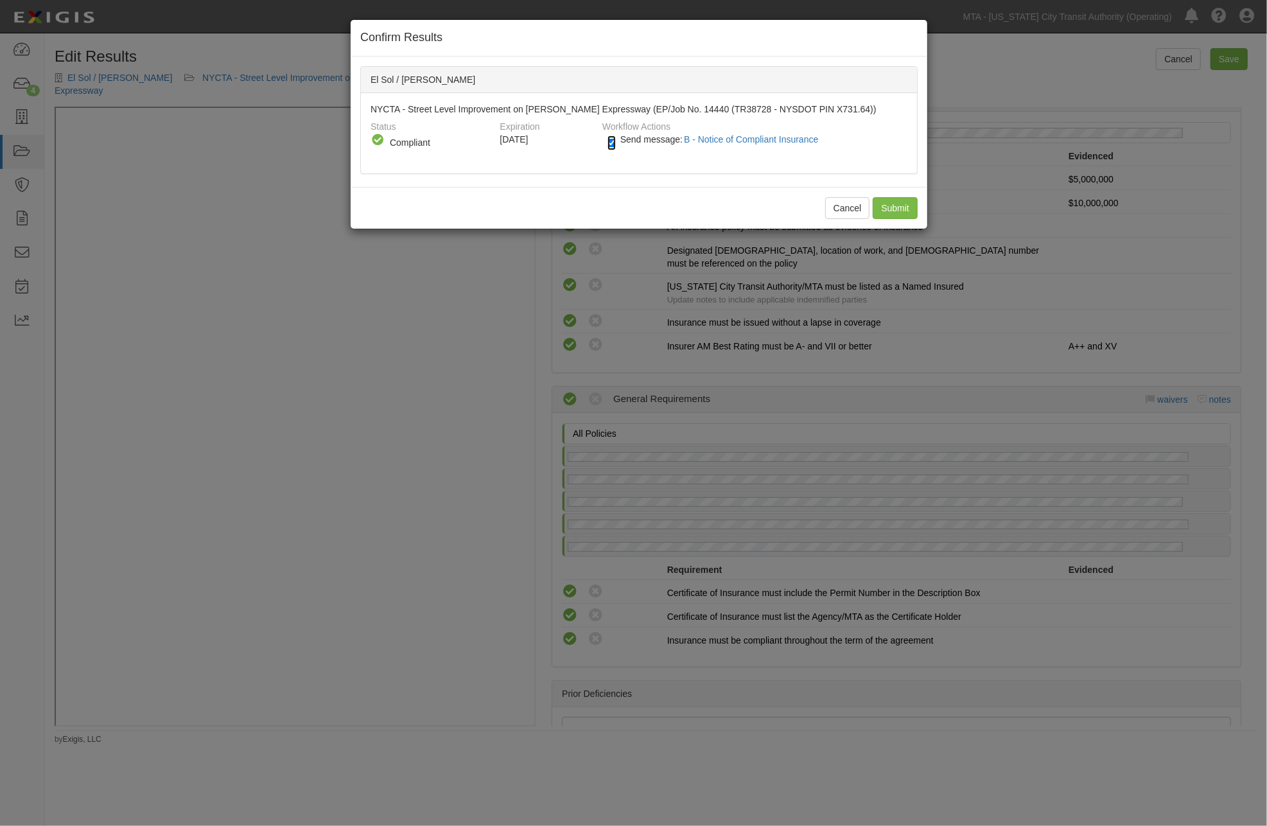
click at [610, 142] on input "Send message: B - Notice of Compliant Insurance" at bounding box center [611, 142] width 8 height 15
checkbox input "false"
click at [886, 204] on input "Submit" at bounding box center [895, 208] width 45 height 22
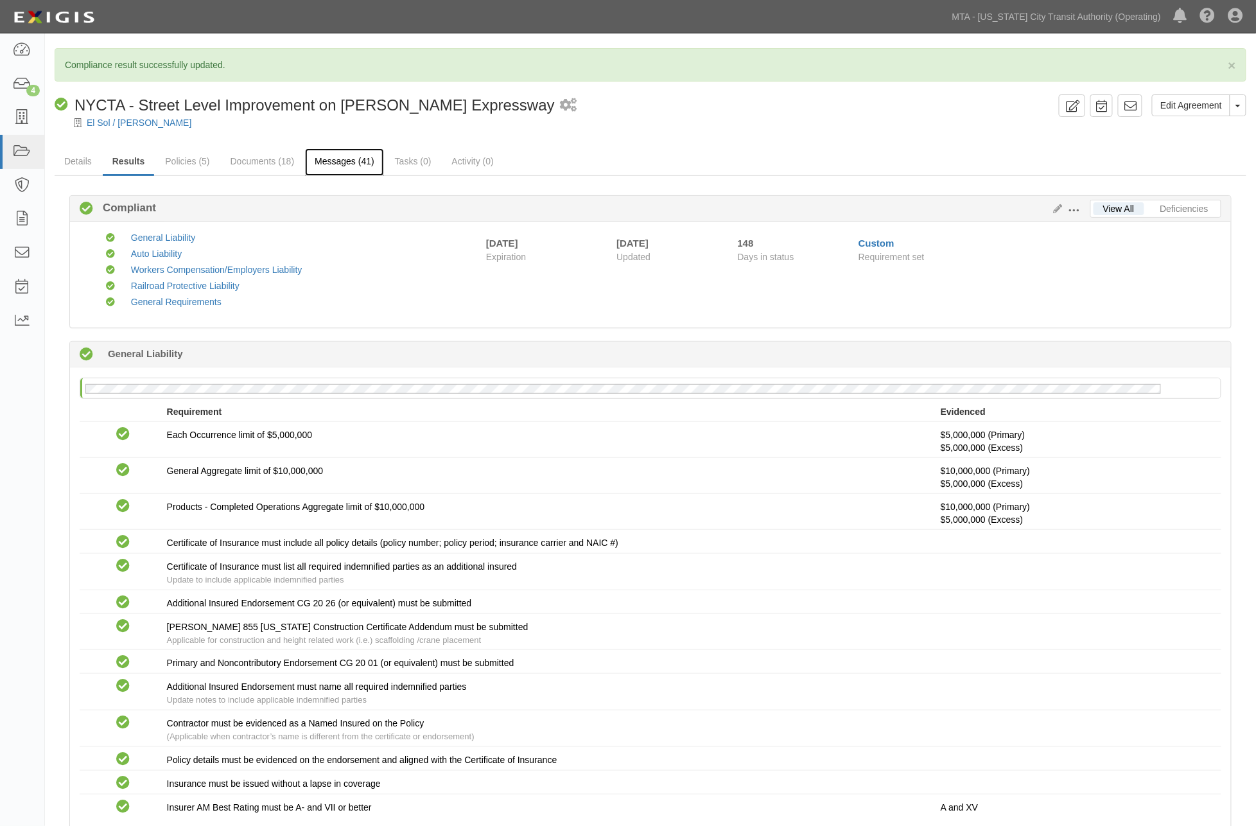
click at [331, 159] on link "Messages (41)" at bounding box center [344, 162] width 79 height 28
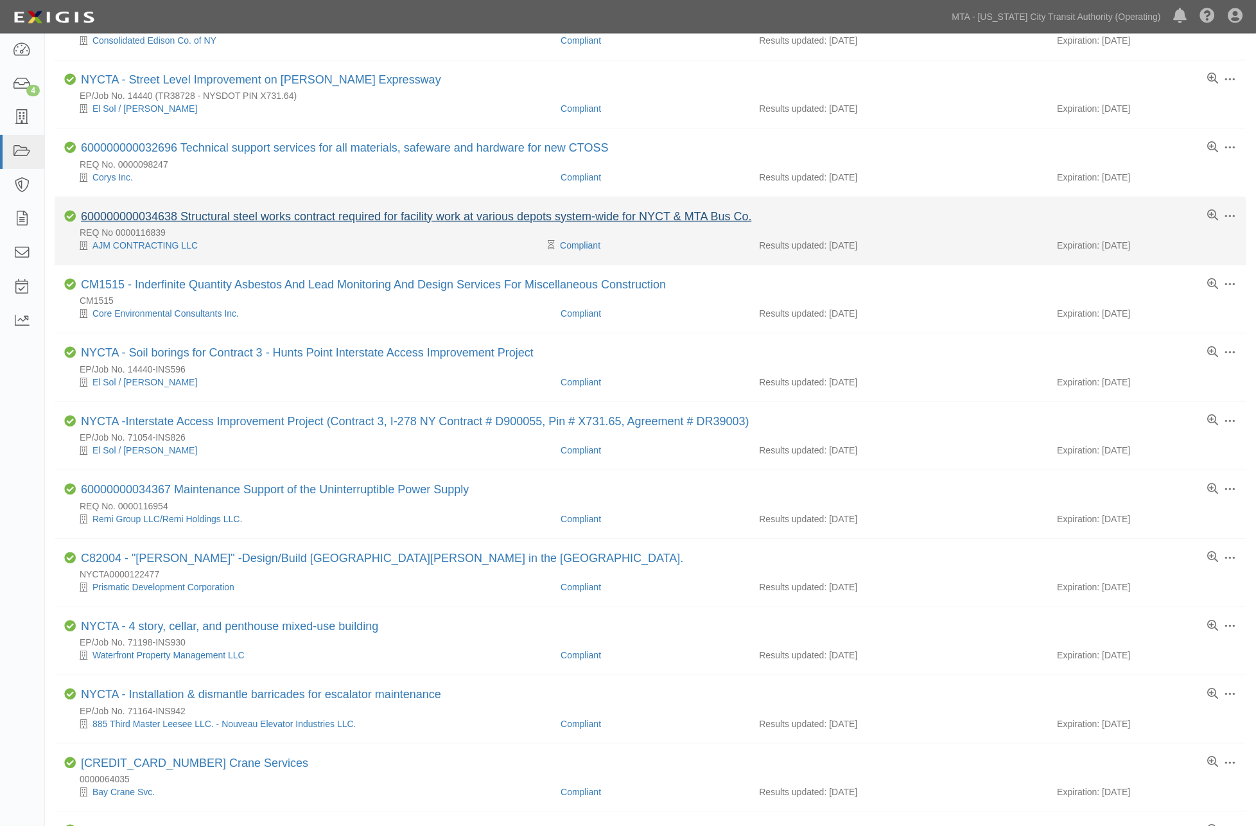
scroll to position [143, 0]
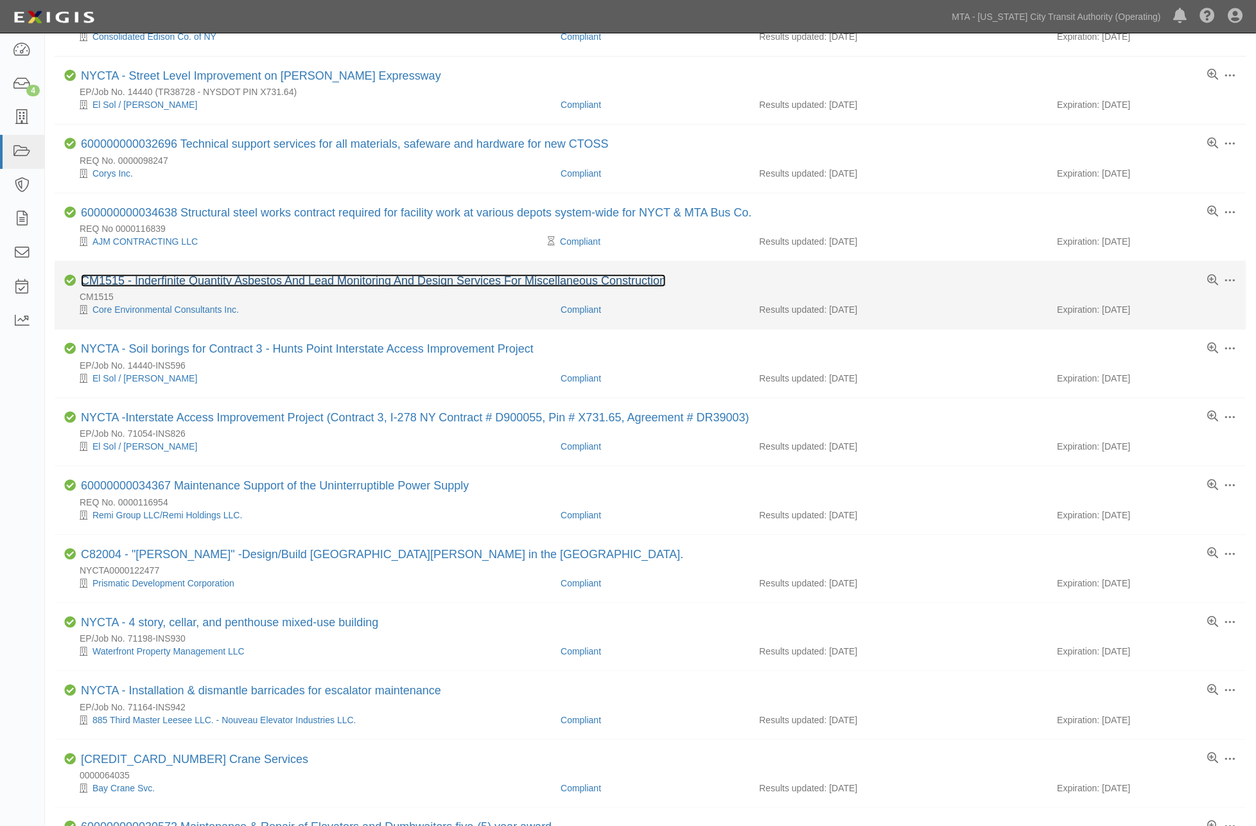
click at [386, 286] on link "CM1515 - Inderfinite Quantity Asbestos And Lead Monitoring And Design Services …" at bounding box center [373, 280] width 585 height 13
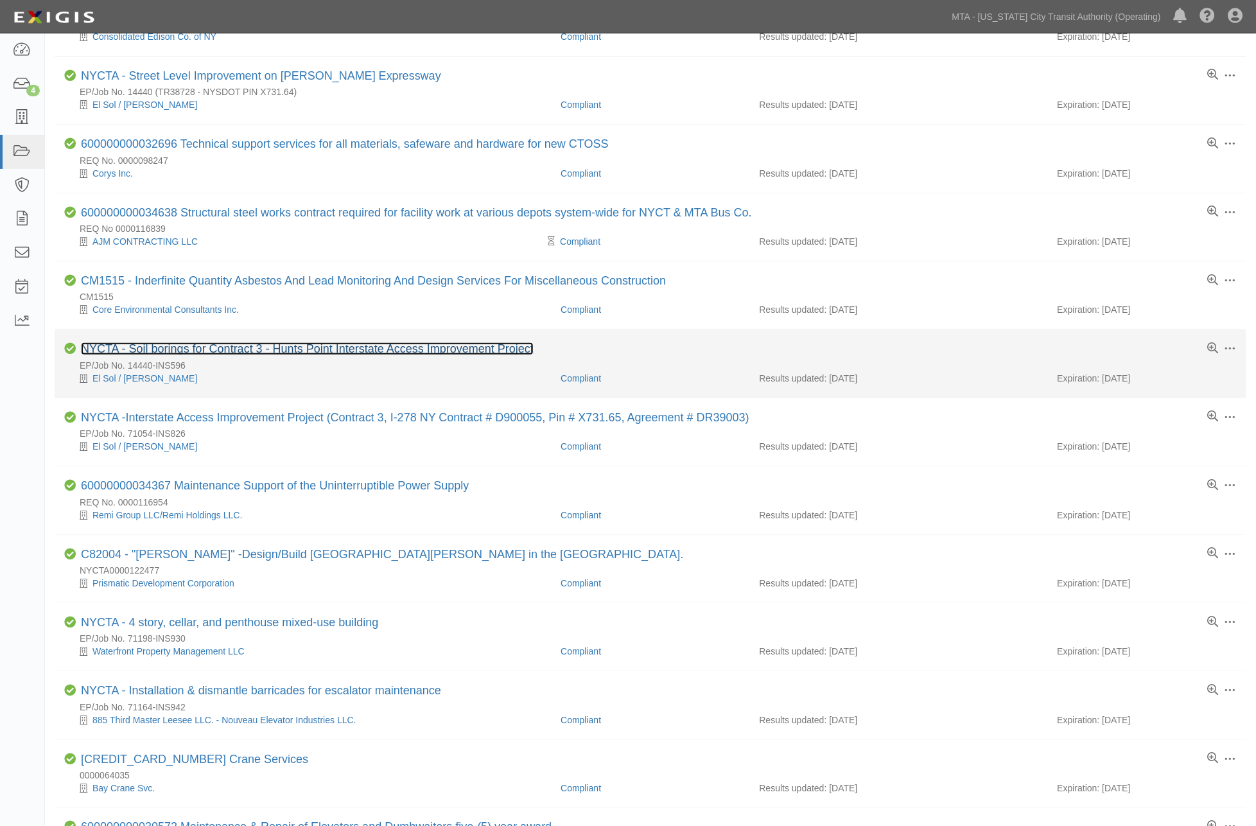
click at [330, 351] on link "NYCTA - Soil borings for Contract 3 - Hunts Point Interstate Access Improvement…" at bounding box center [307, 348] width 453 height 13
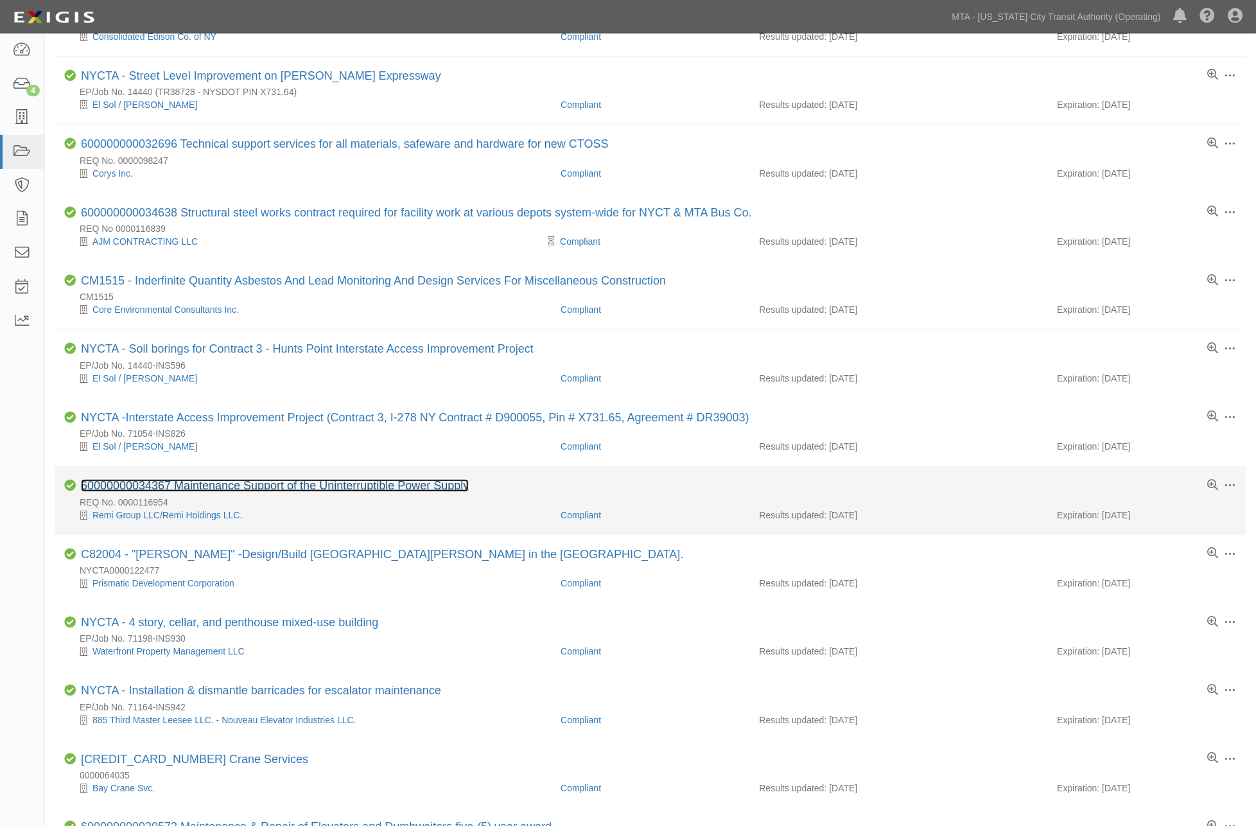
click at [344, 485] on link "60000000034367 Maintenance Support of the Uninterruptible Power Supply" at bounding box center [275, 485] width 388 height 13
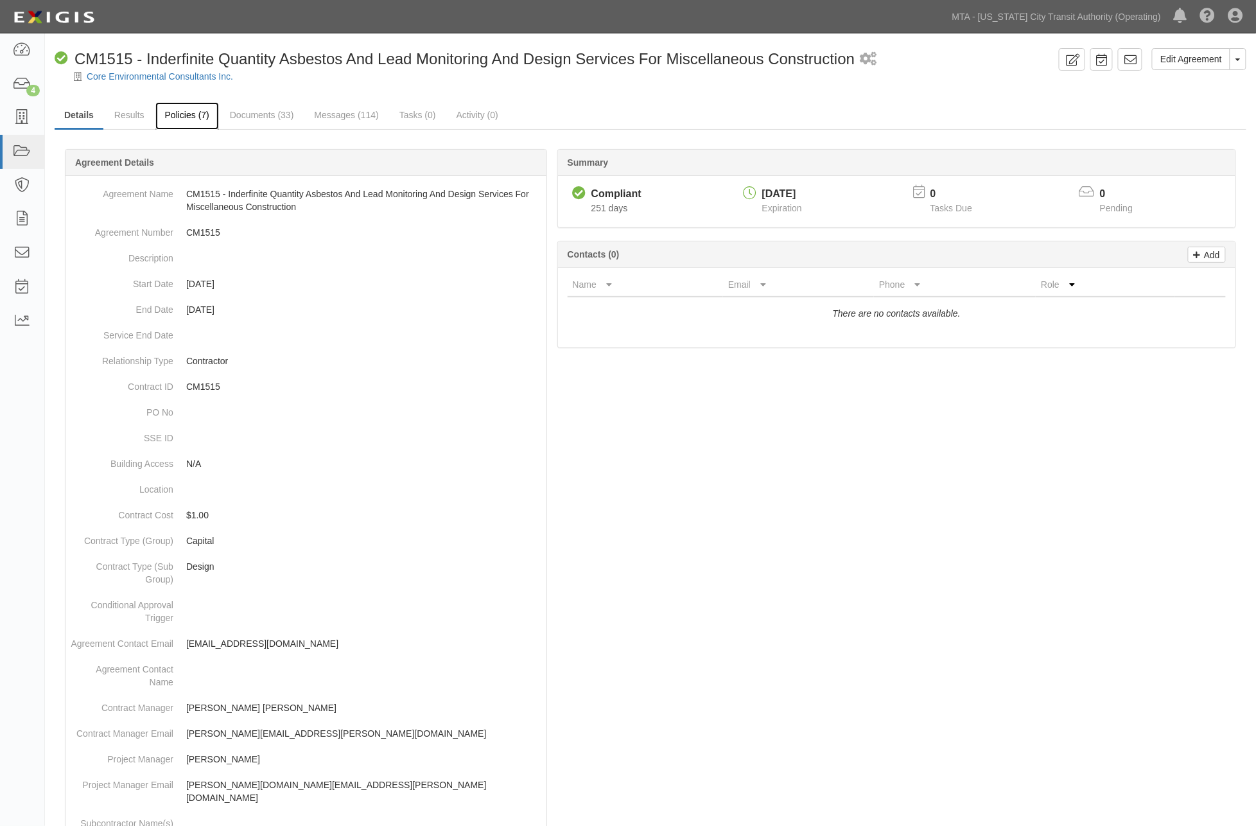
click at [193, 116] on link "Policies (7)" at bounding box center [187, 116] width 64 height 28
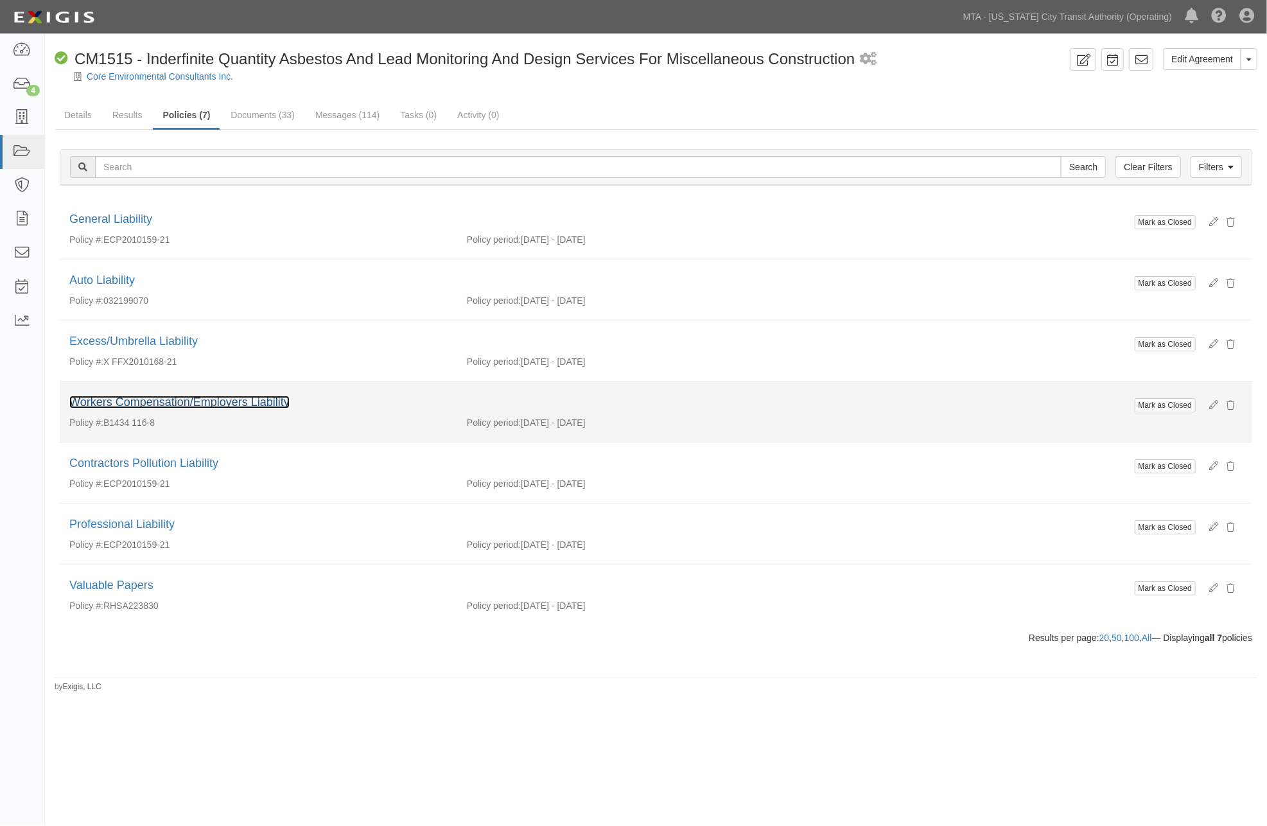
click at [244, 403] on link "Workers Compensation/Employers Liability" at bounding box center [179, 402] width 220 height 13
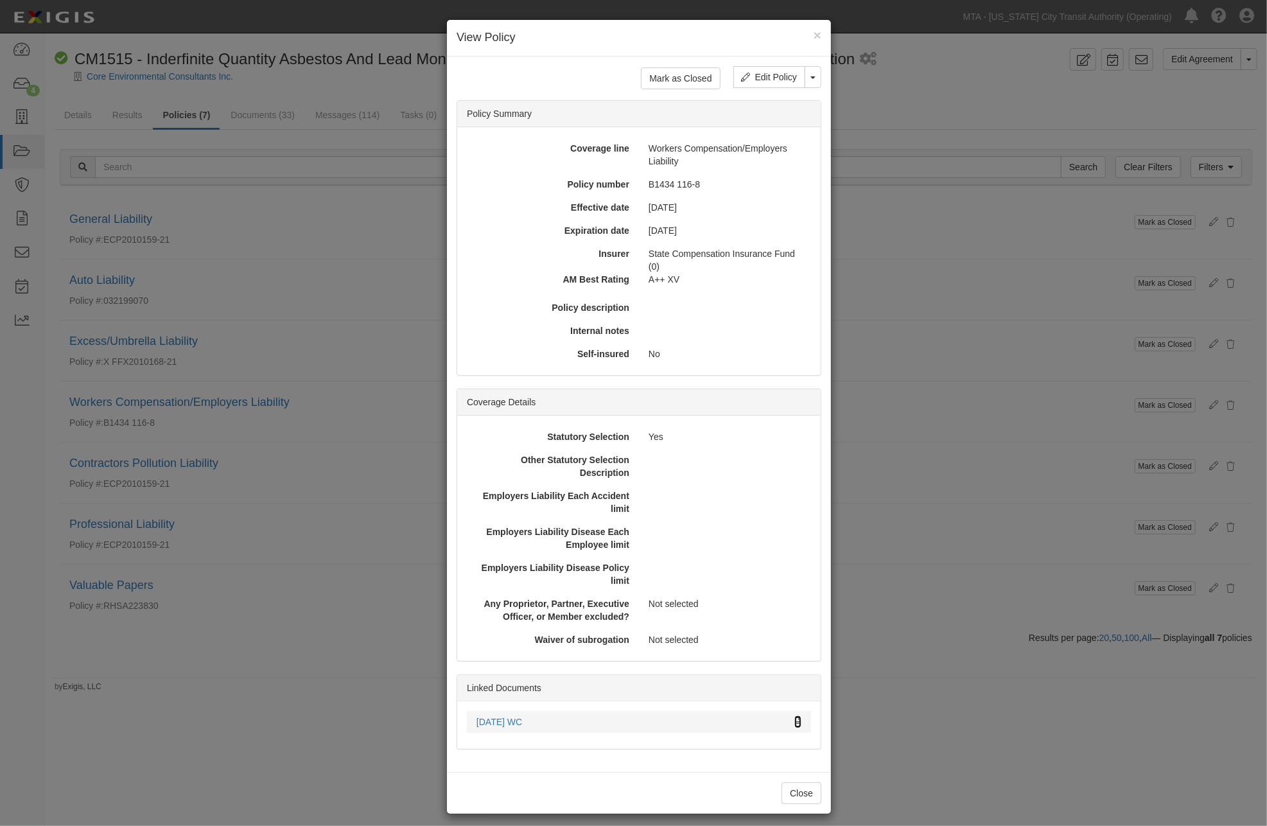
click at [794, 722] on icon at bounding box center [797, 722] width 7 height 9
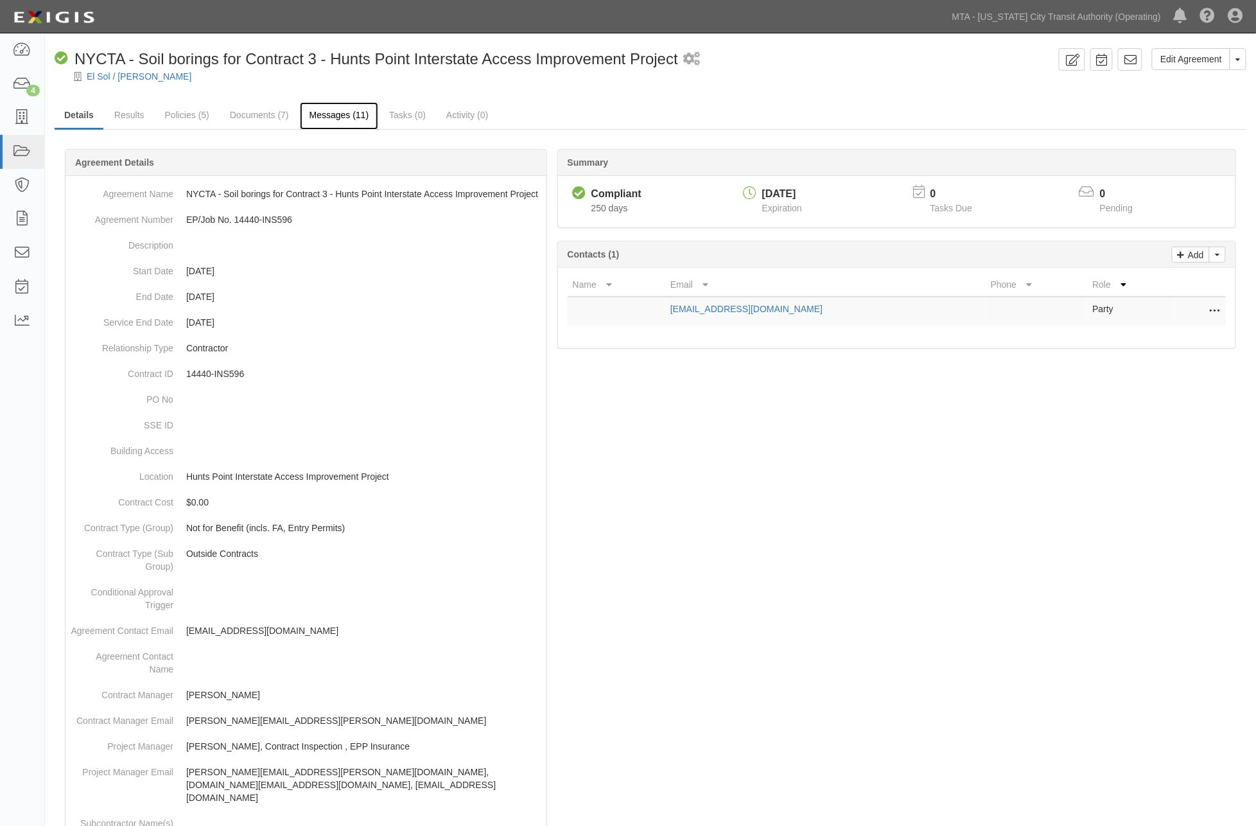
click at [330, 114] on link "Messages (11)" at bounding box center [339, 116] width 79 height 28
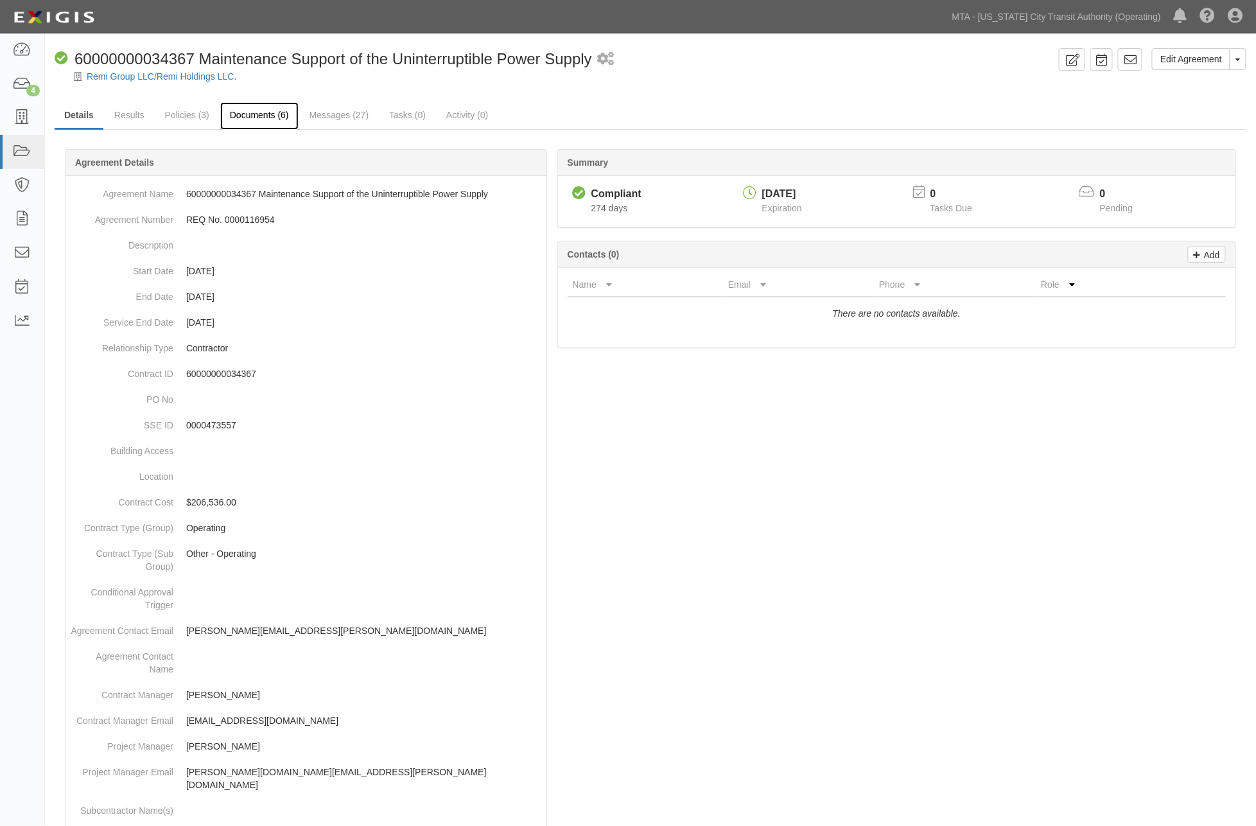
click at [243, 114] on link "Documents (6)" at bounding box center [259, 116] width 78 height 28
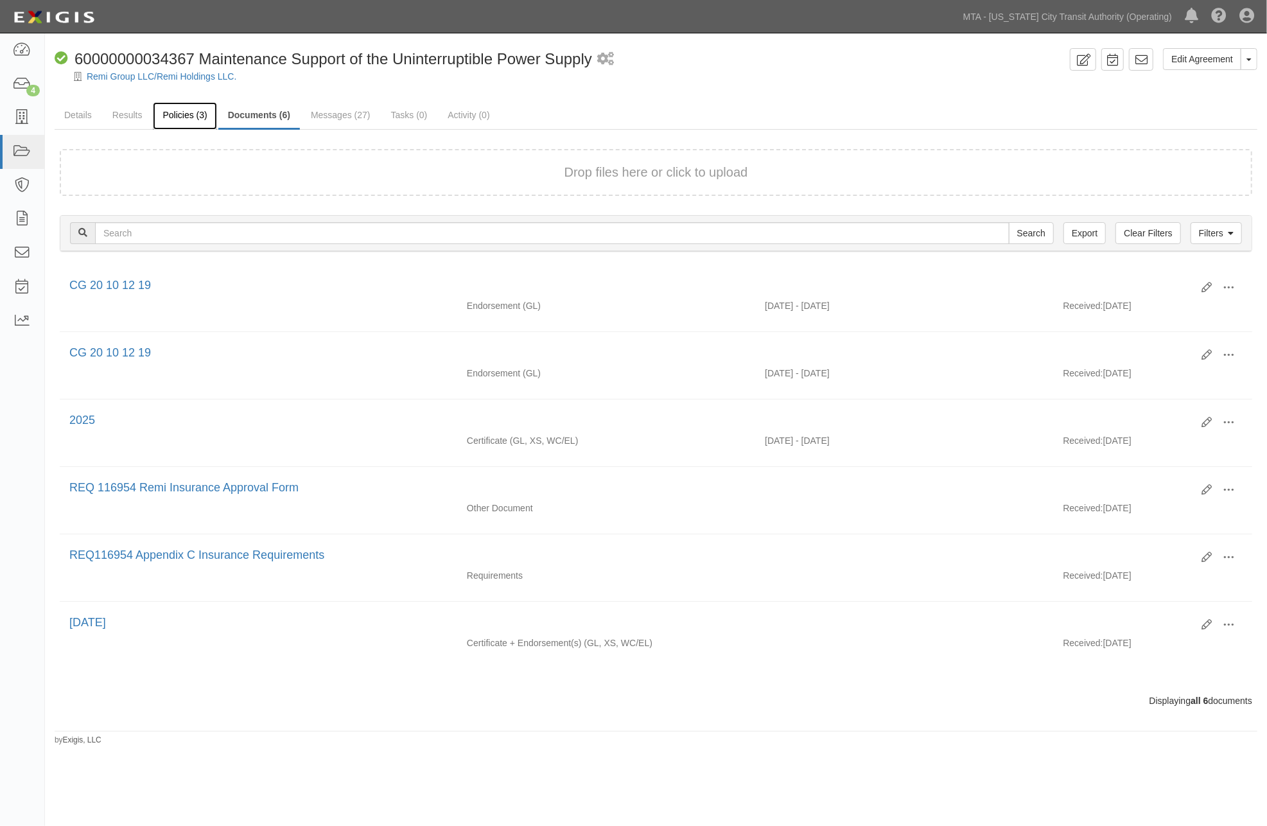
click at [170, 112] on link "Policies (3)" at bounding box center [185, 116] width 64 height 28
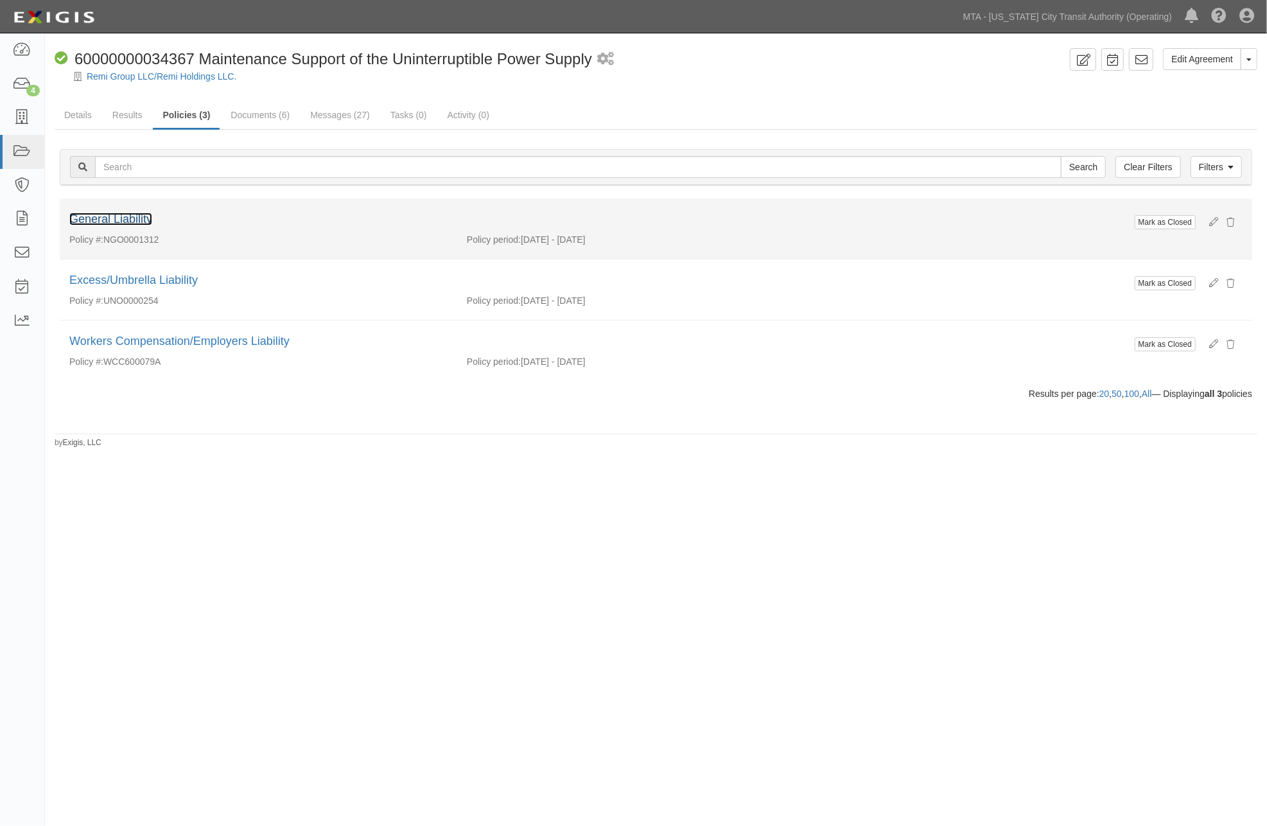
click at [119, 222] on link "General Liability" at bounding box center [110, 219] width 83 height 13
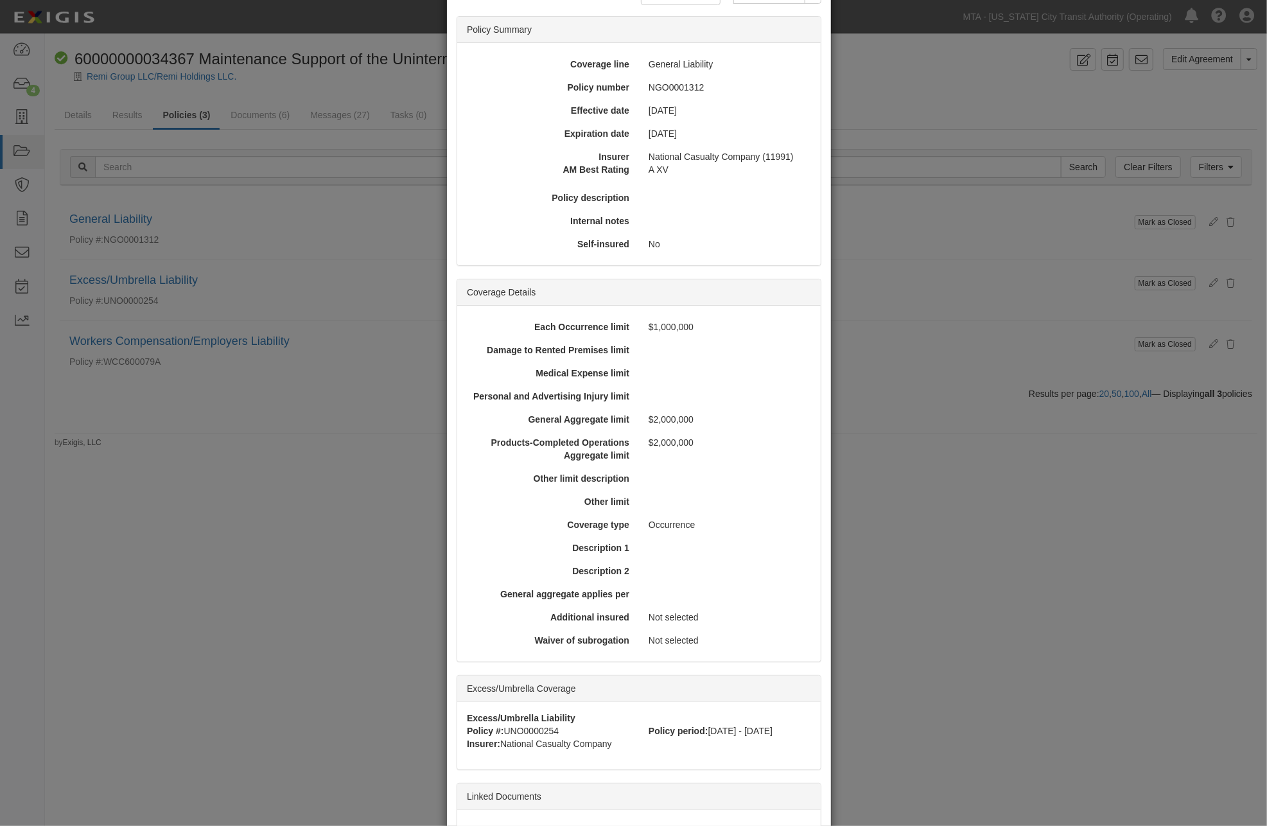
scroll to position [214, 0]
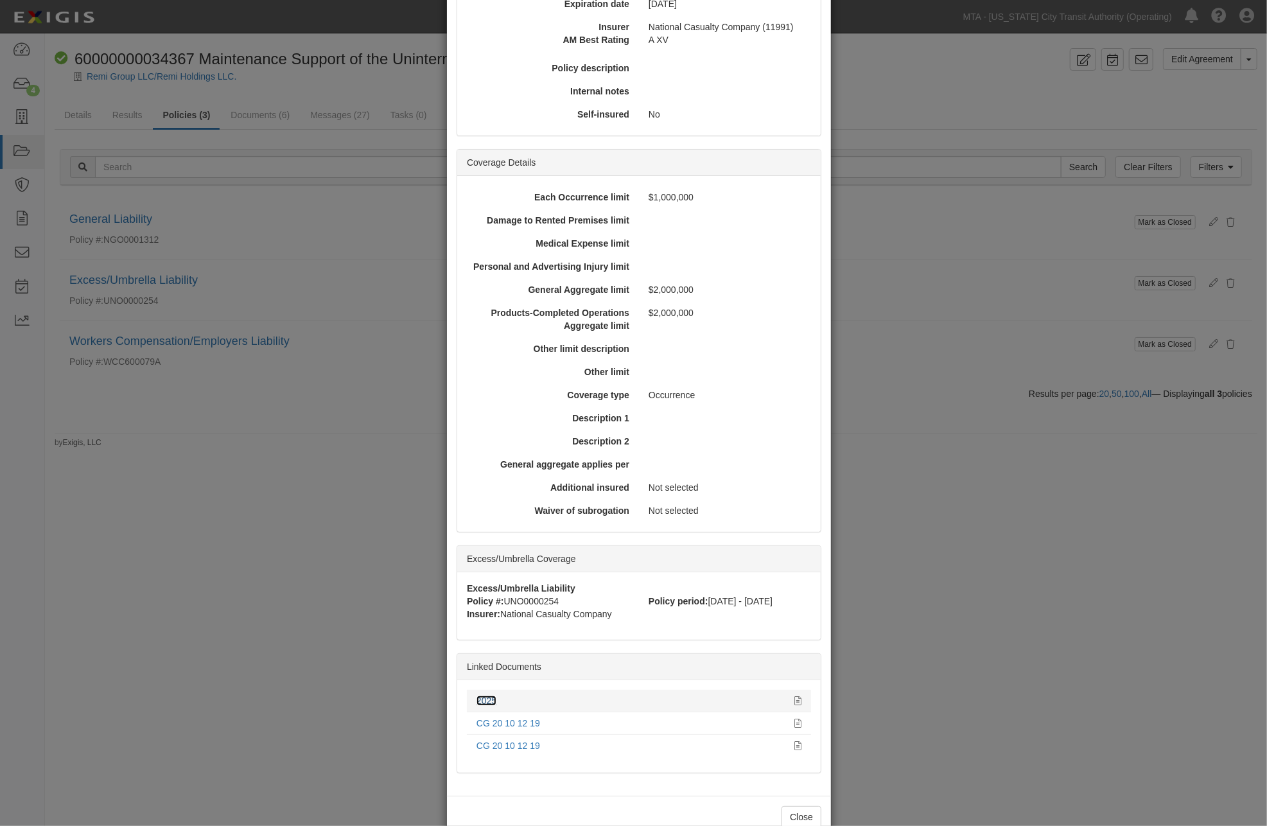
click at [485, 696] on link "2025" at bounding box center [486, 700] width 20 height 10
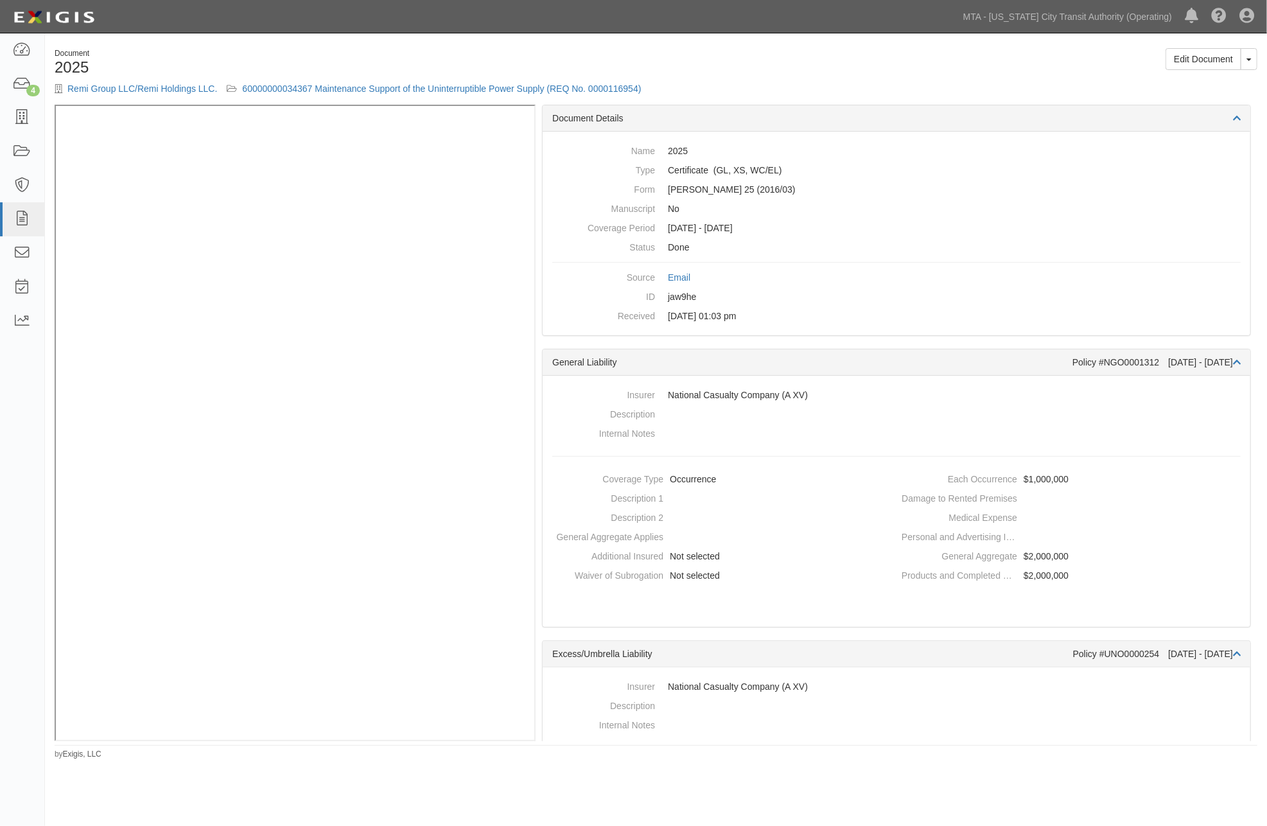
click at [489, 63] on h1 "2025" at bounding box center [351, 67] width 592 height 17
click at [440, 86] on link "60000000034367 Maintenance Support of the Uninterruptible Power Supply (REQ No.…" at bounding box center [441, 88] width 399 height 10
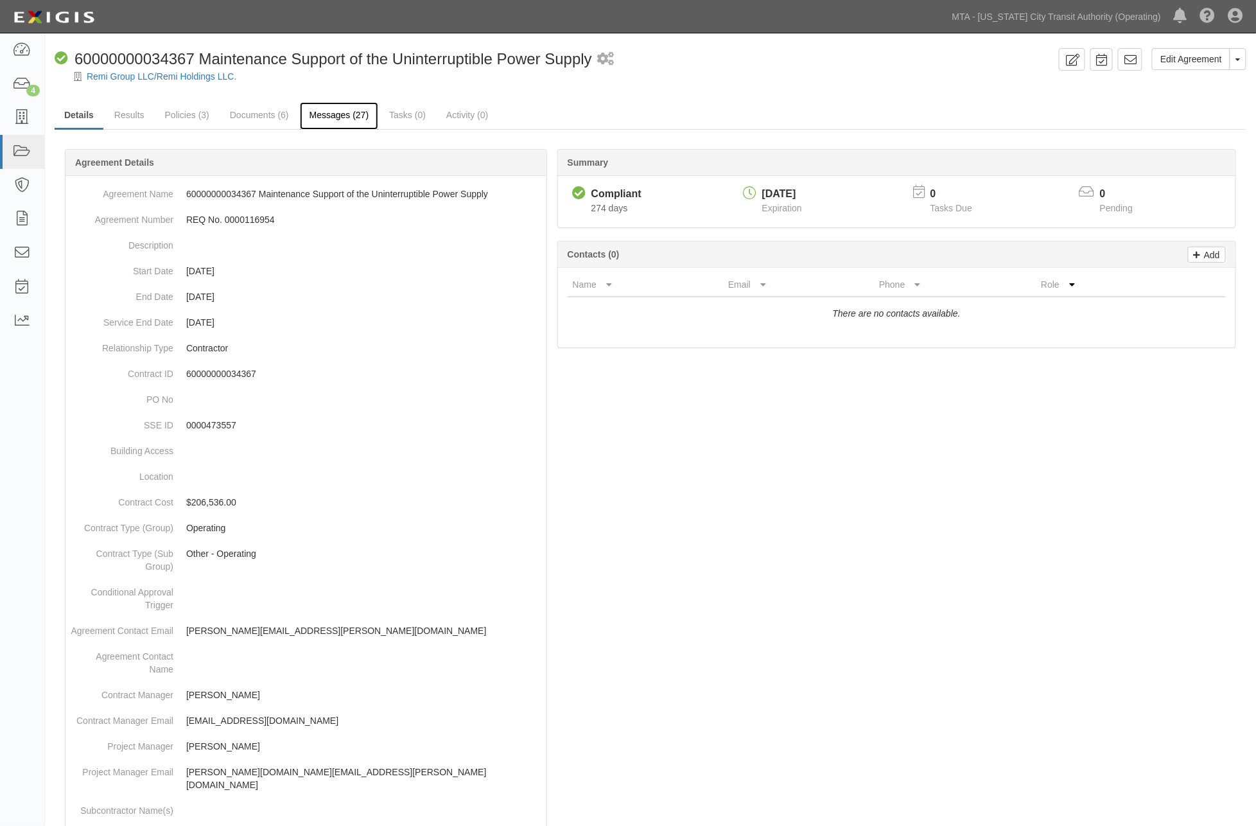
click at [341, 120] on link "Messages (27)" at bounding box center [339, 116] width 79 height 28
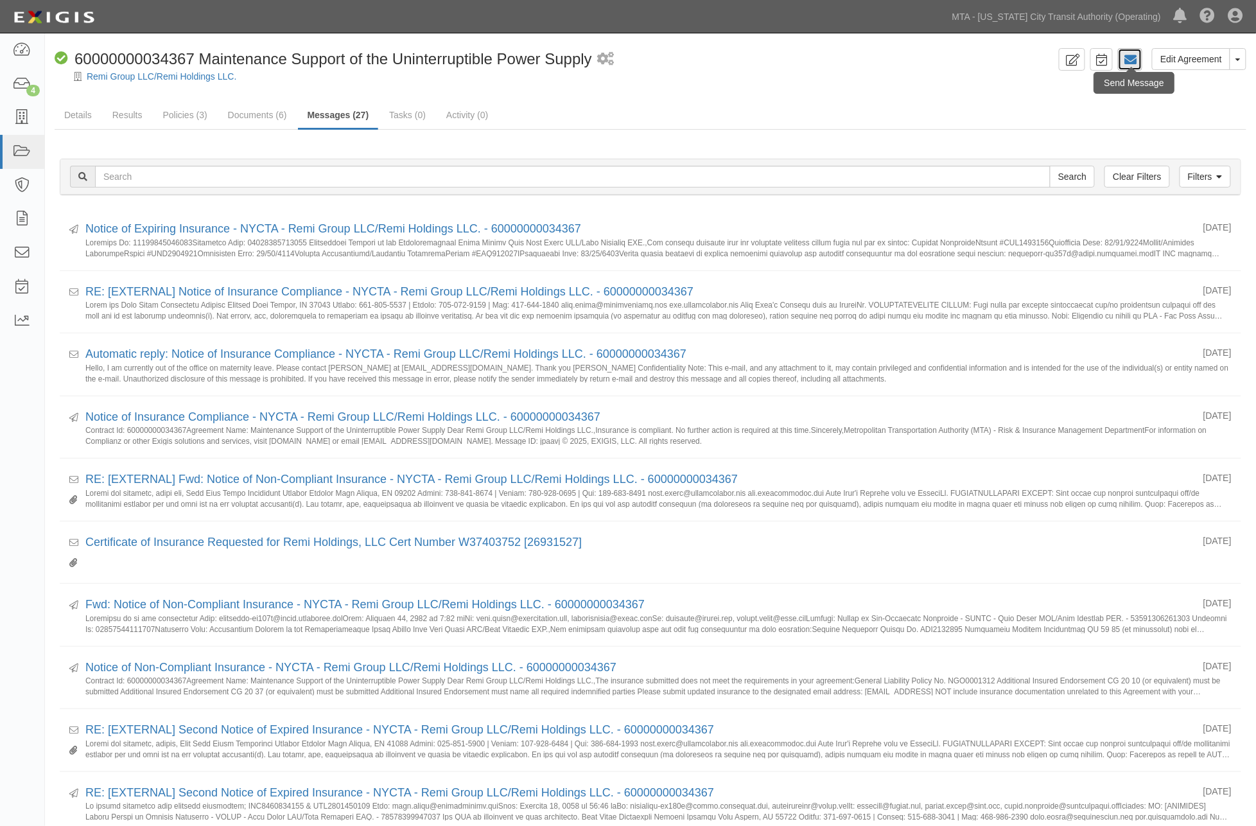
click at [1133, 63] on icon at bounding box center [1130, 59] width 13 height 13
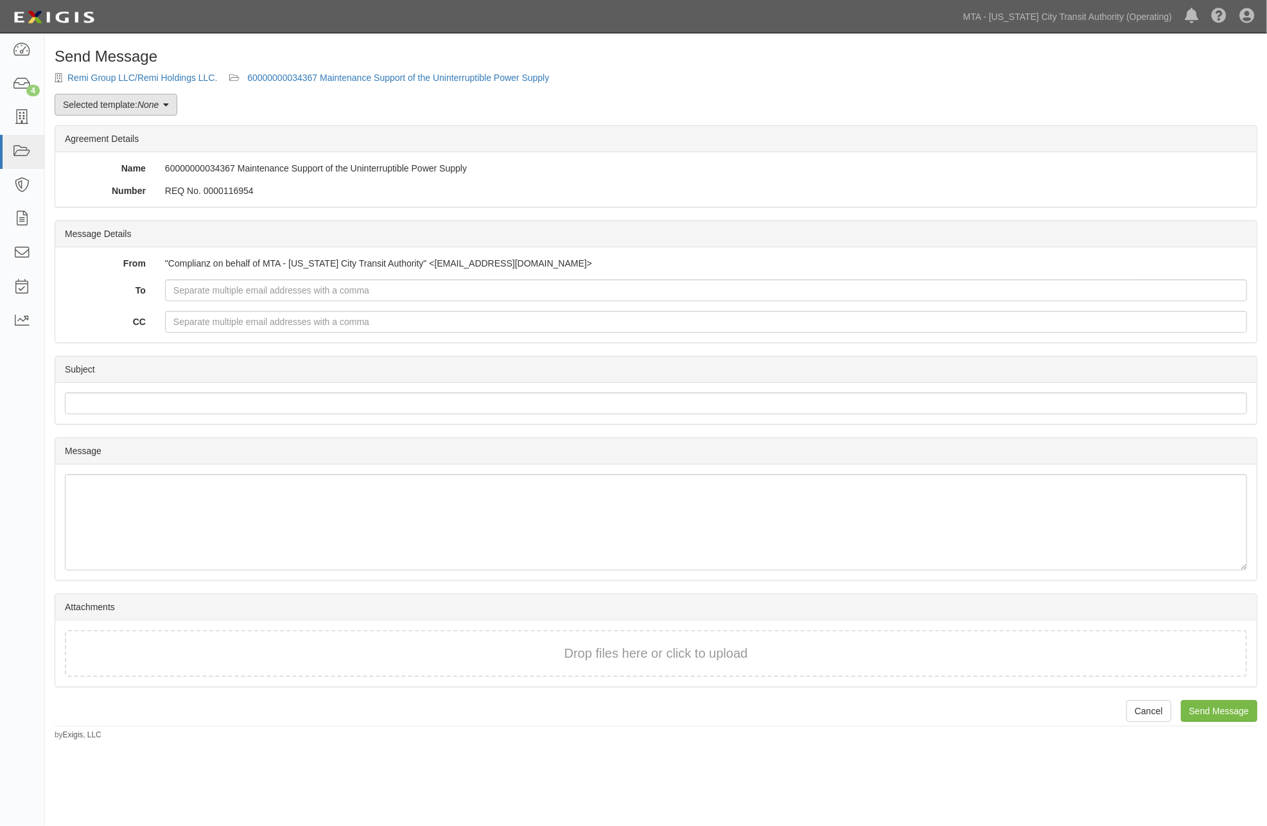
click at [127, 105] on link "Selected template: None" at bounding box center [116, 105] width 123 height 22
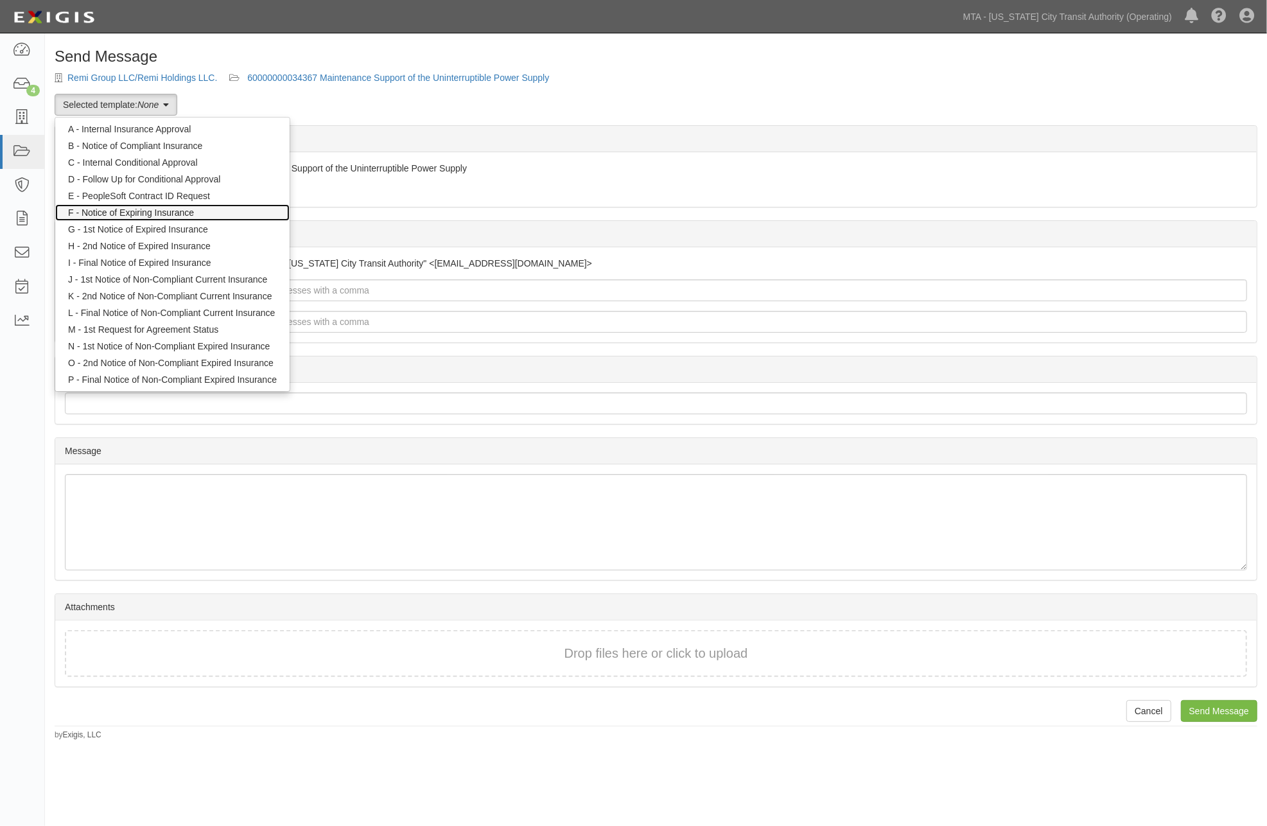
click at [155, 213] on link "F - Notice of Expiring Insurance" at bounding box center [172, 212] width 234 height 17
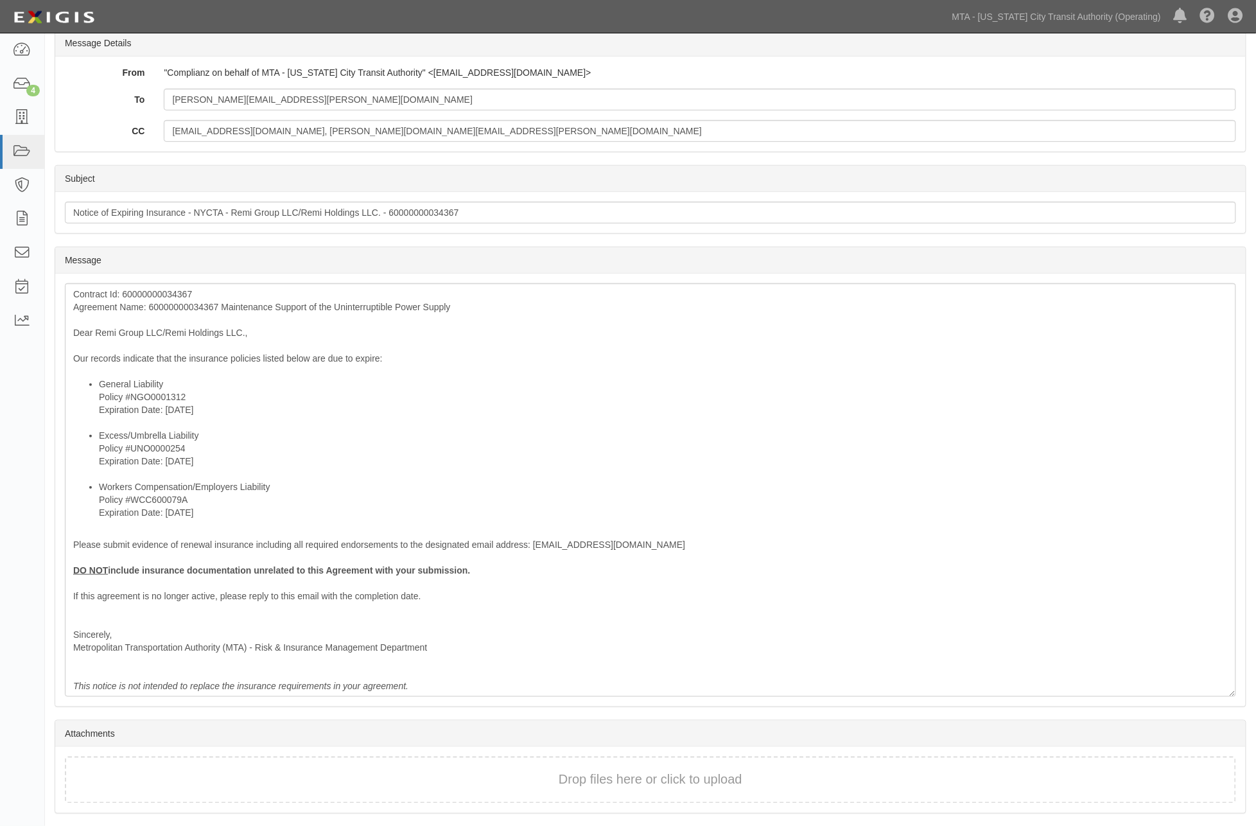
scroll to position [214, 0]
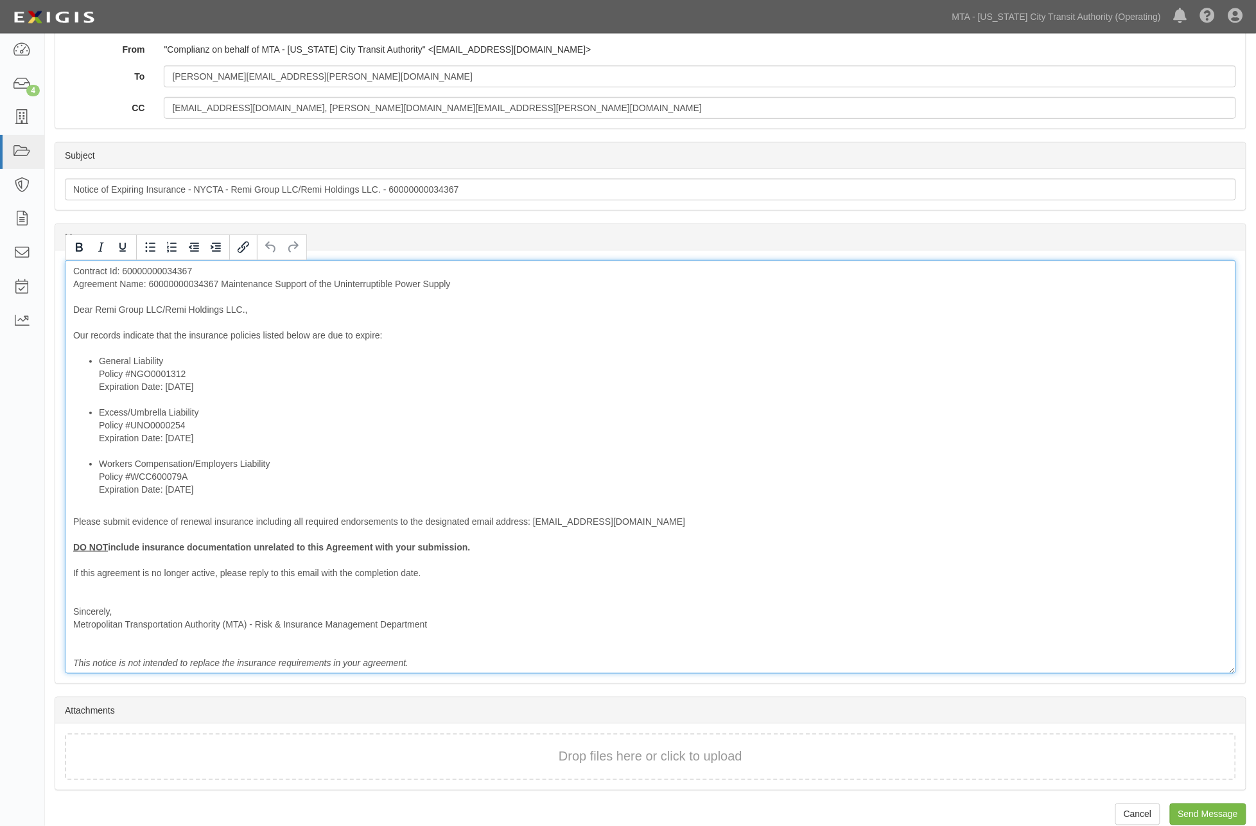
click at [204, 279] on div "Contract Id: 60000000034367 Agreement Name: 60000000034367 Maintenance Support …" at bounding box center [650, 467] width 1171 height 414
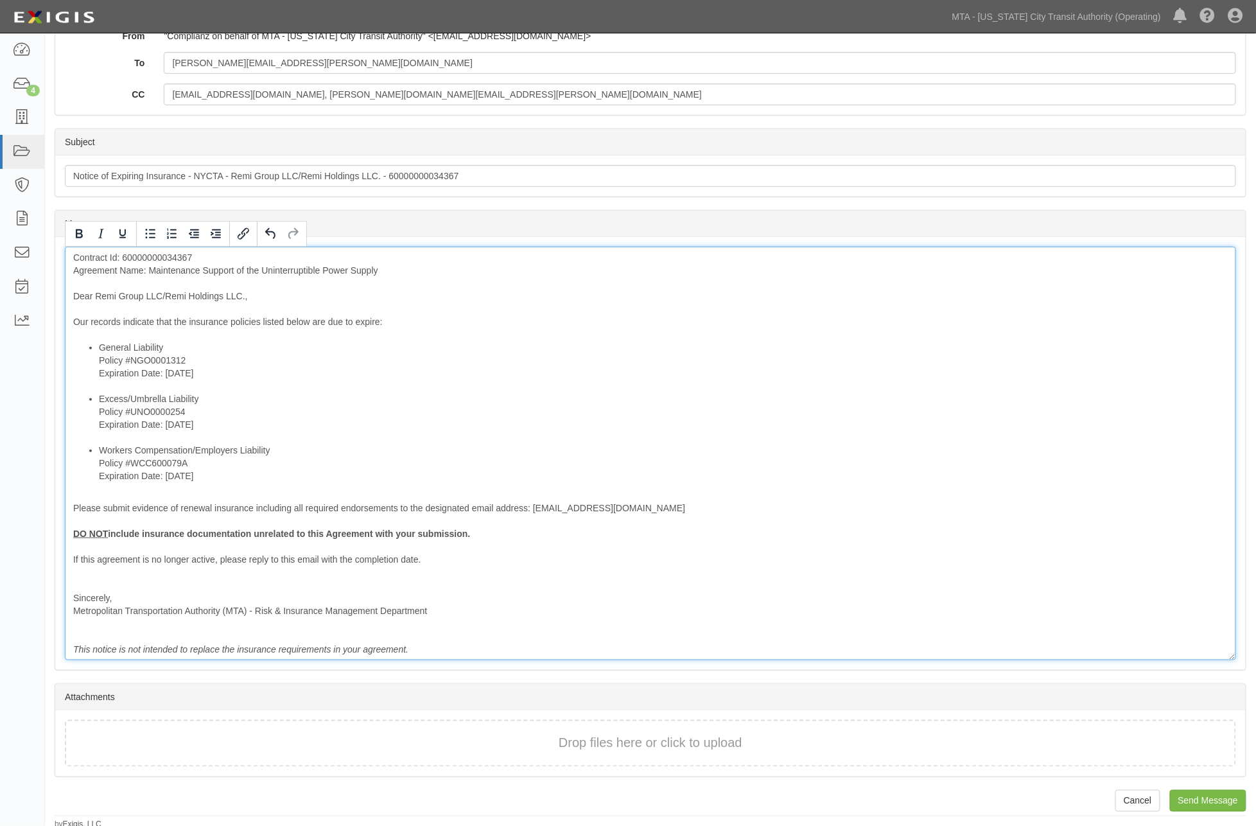
scroll to position [231, 0]
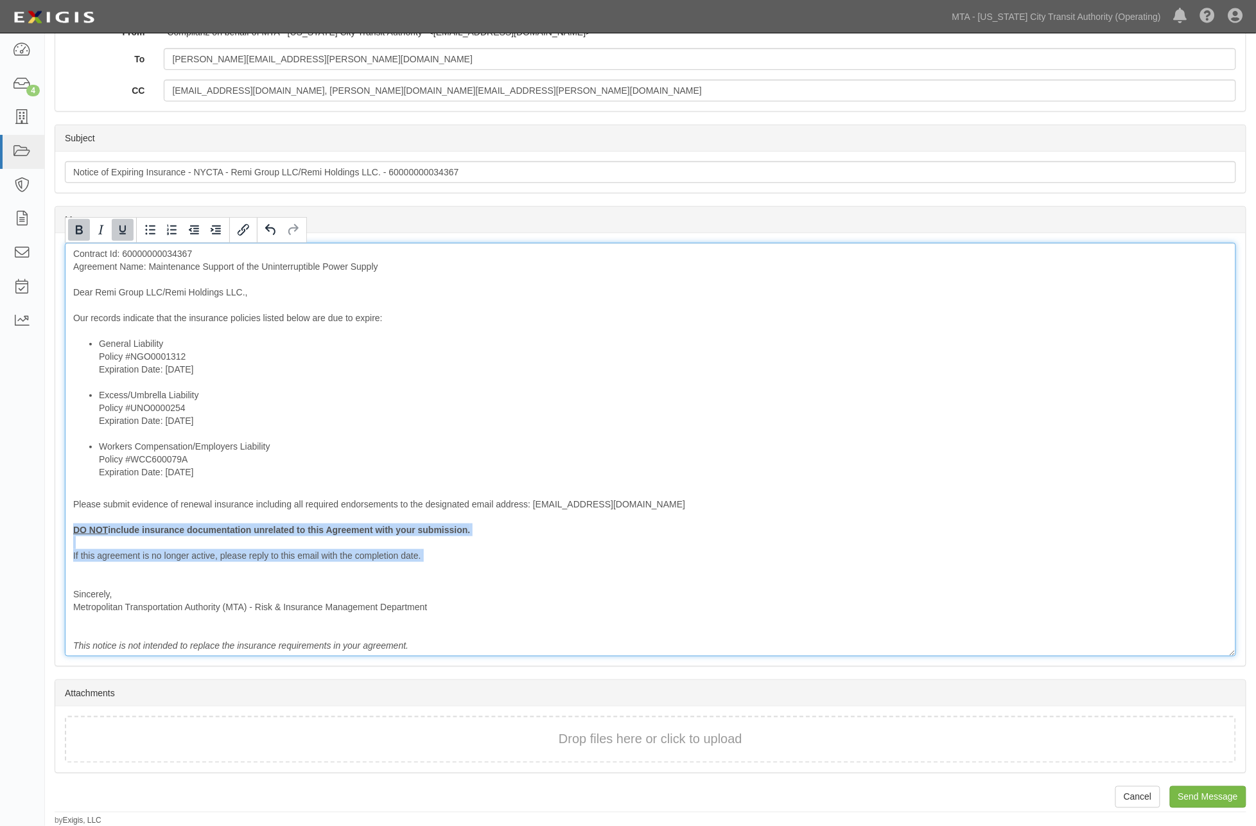
drag, startPoint x: 85, startPoint y: 569, endPoint x: 62, endPoint y: 535, distance: 41.1
click at [62, 535] on div "Message Contract Id: 60000000034367 Agreement Name: Maintenance Support of the …" at bounding box center [650, 449] width 1191 height 433
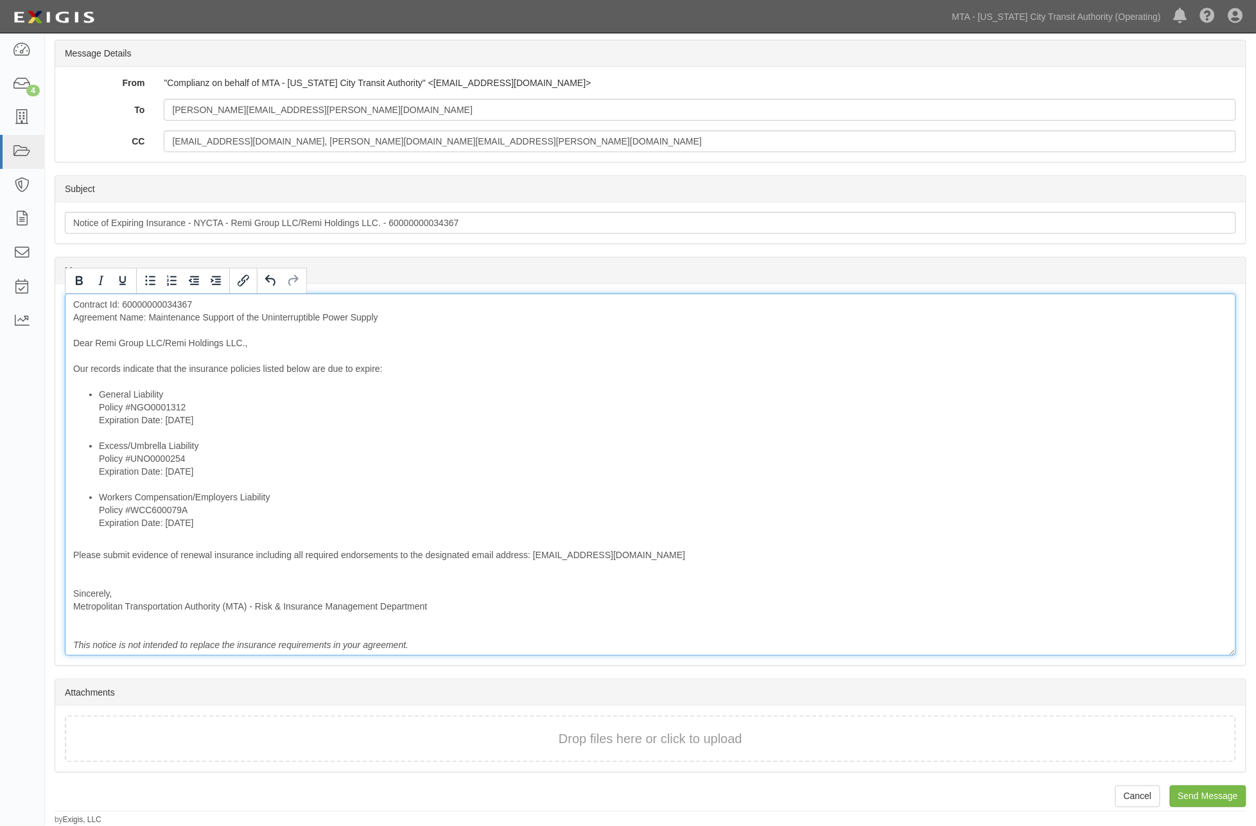
scroll to position [180, 0]
drag, startPoint x: 222, startPoint y: 426, endPoint x: 83, endPoint y: 426, distance: 138.7
click at [83, 426] on ul "General Liability Policy #NGO0001312 Expiration Date: [DATE] Excess/Umbrella Li…" at bounding box center [650, 459] width 1155 height 141
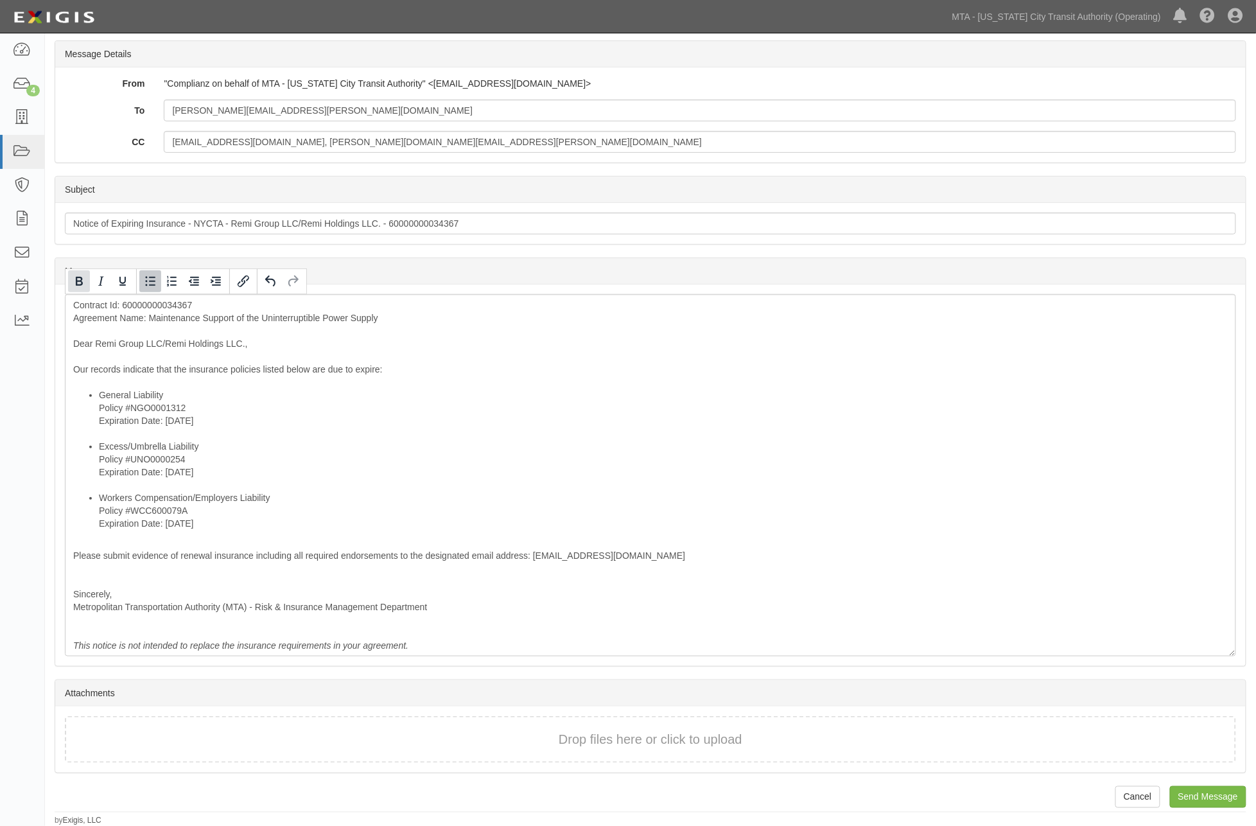
click at [80, 283] on icon "Bold" at bounding box center [78, 281] width 15 height 15
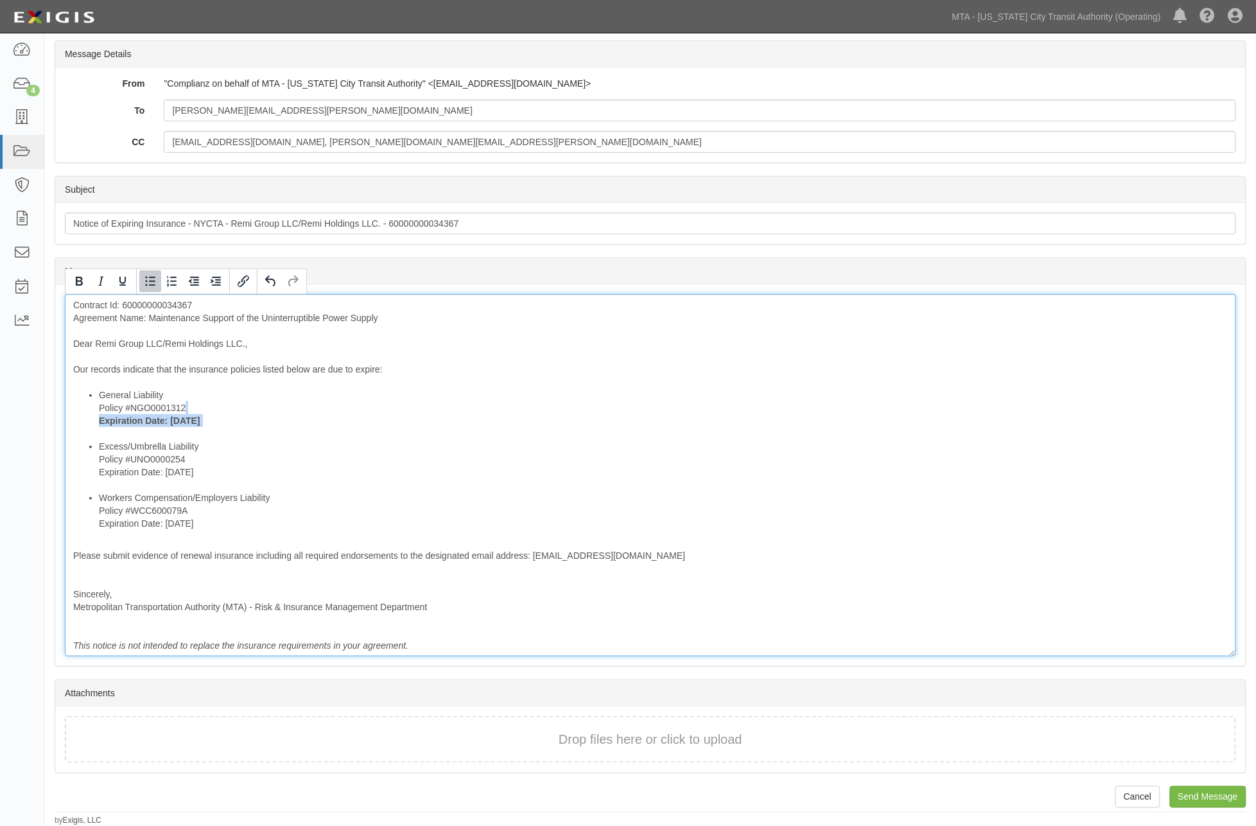
drag, startPoint x: 228, startPoint y: 471, endPoint x: 66, endPoint y: 471, distance: 161.8
click at [66, 471] on div "Contract Id: 60000000034367 Agreement Name: Maintenance Support of the Uninterr…" at bounding box center [650, 475] width 1171 height 362
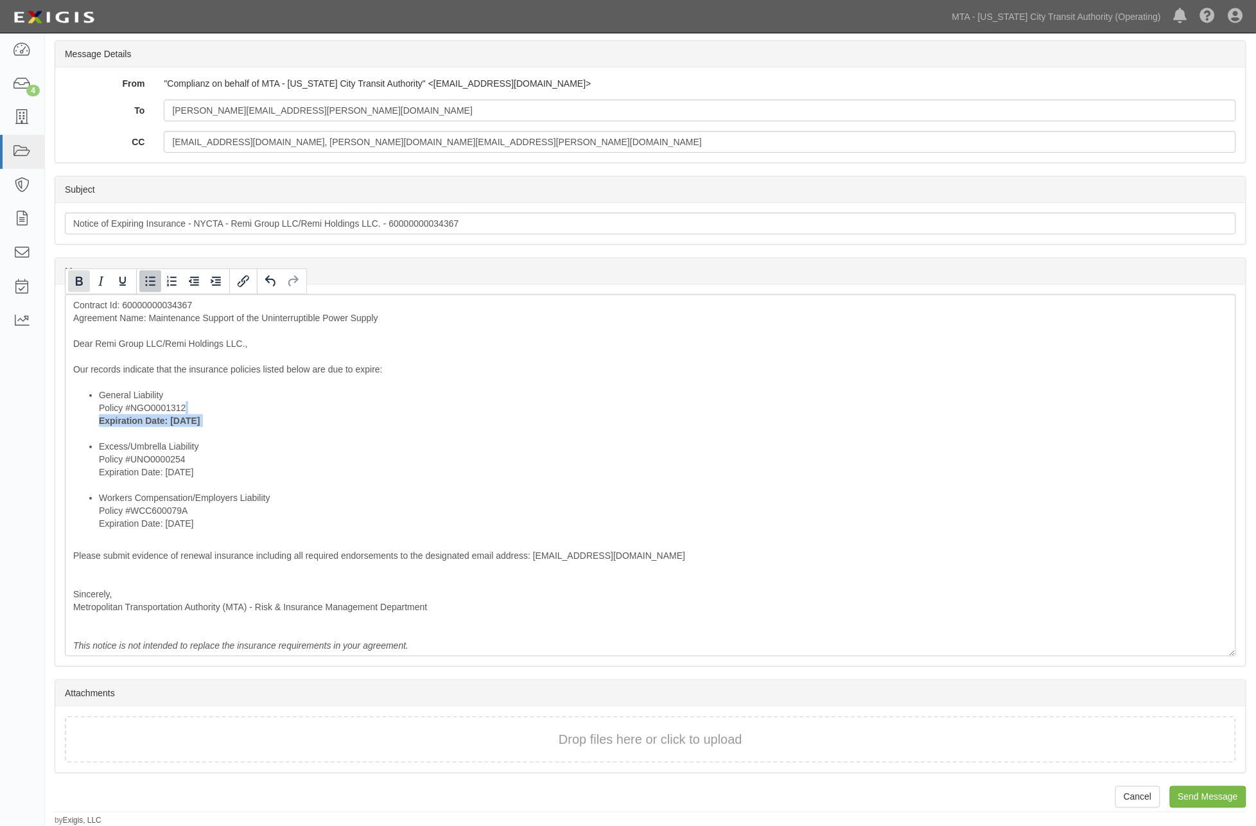
click at [74, 283] on icon "Bold" at bounding box center [78, 281] width 15 height 15
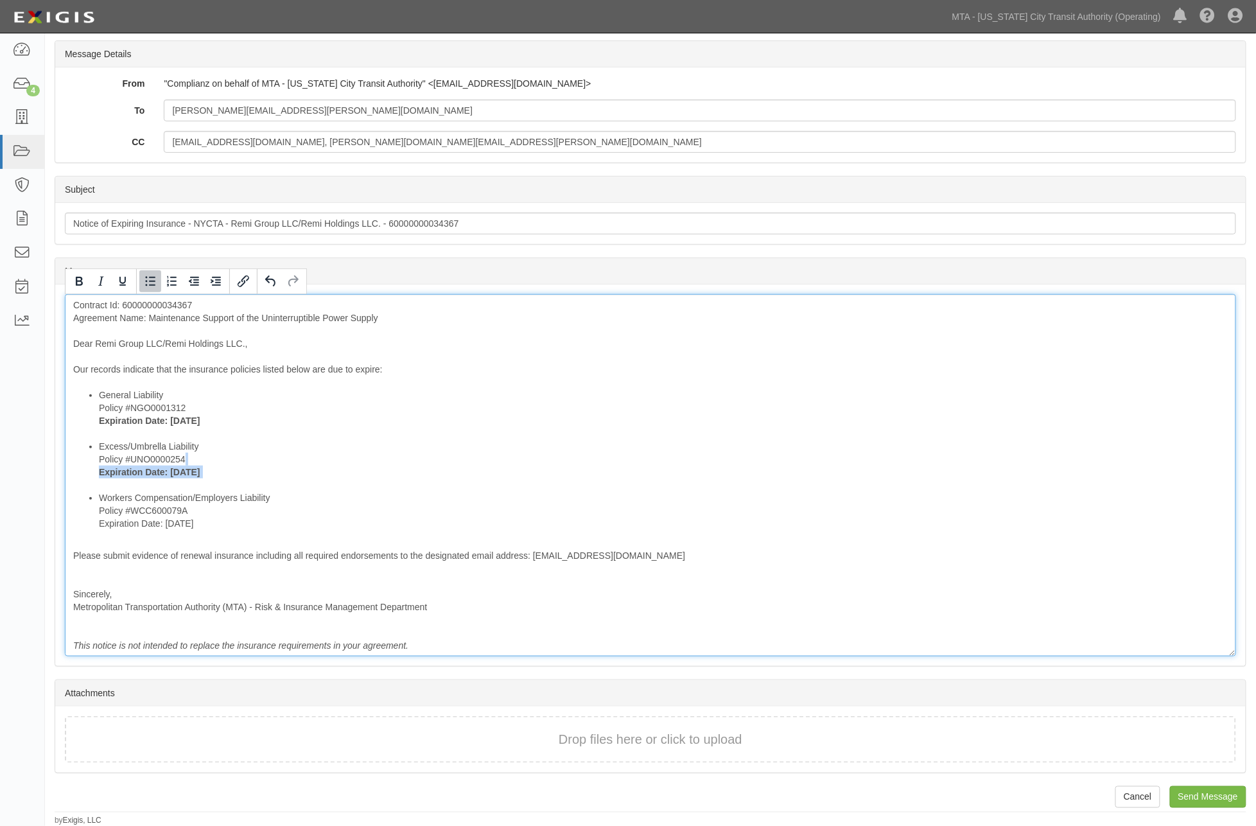
drag, startPoint x: 240, startPoint y: 528, endPoint x: 98, endPoint y: 506, distance: 143.7
click at [95, 527] on ul "General Liability Policy #NGO0001312 Expiration Date: 10/18/2025 Excess/Umbrell…" at bounding box center [650, 459] width 1155 height 141
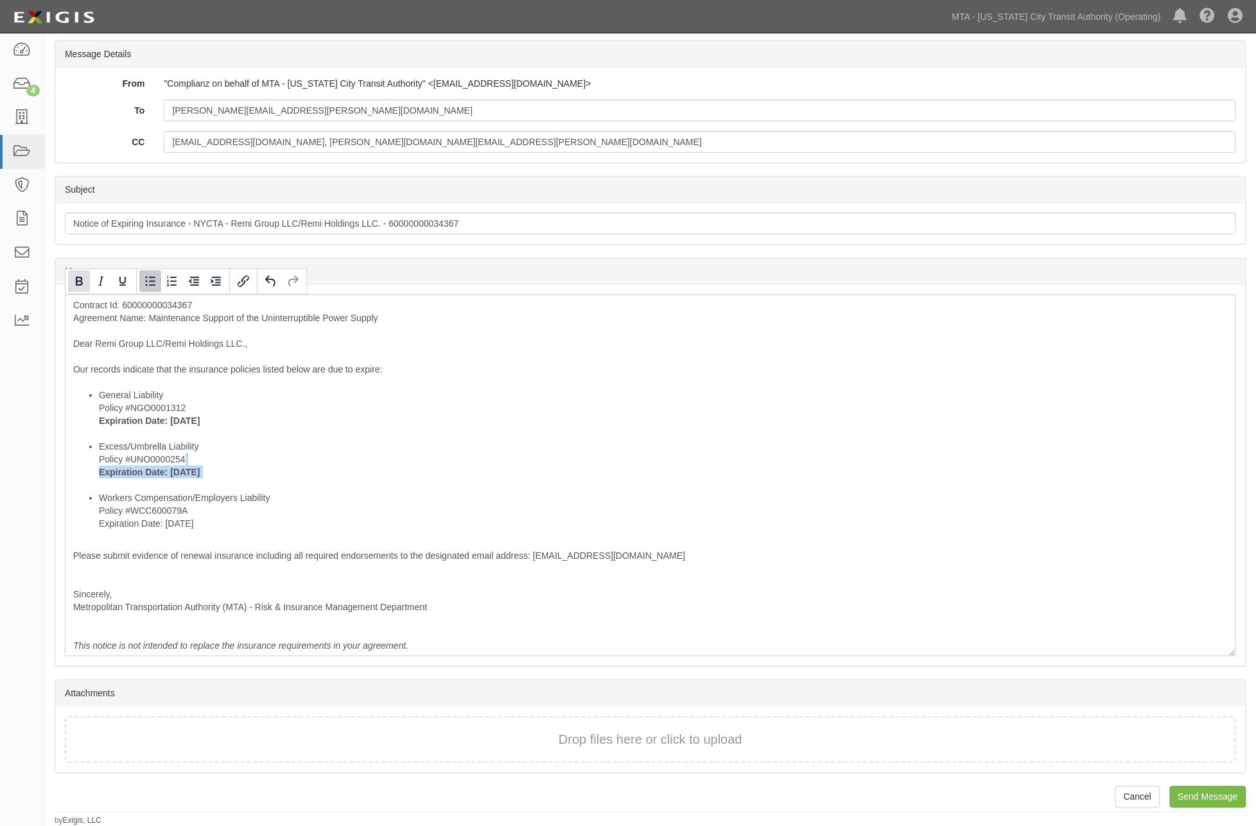
click at [78, 281] on icon "Bold" at bounding box center [79, 281] width 7 height 9
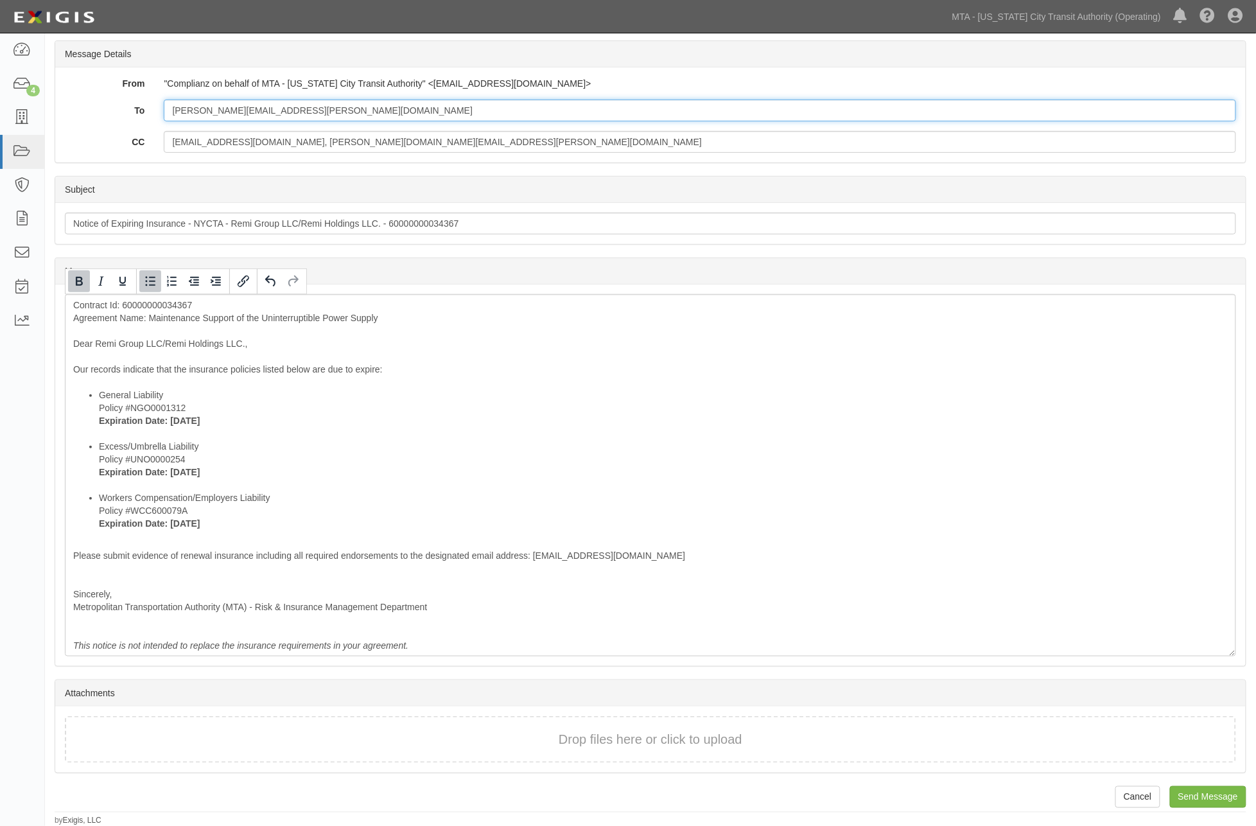
click at [380, 113] on input "jack.dring@theremigroup.com" at bounding box center [700, 111] width 1072 height 22
paste input "certificates@wtwco.com"
type input "jack.dring@theremigroup.com; certificates@wtwco.com"
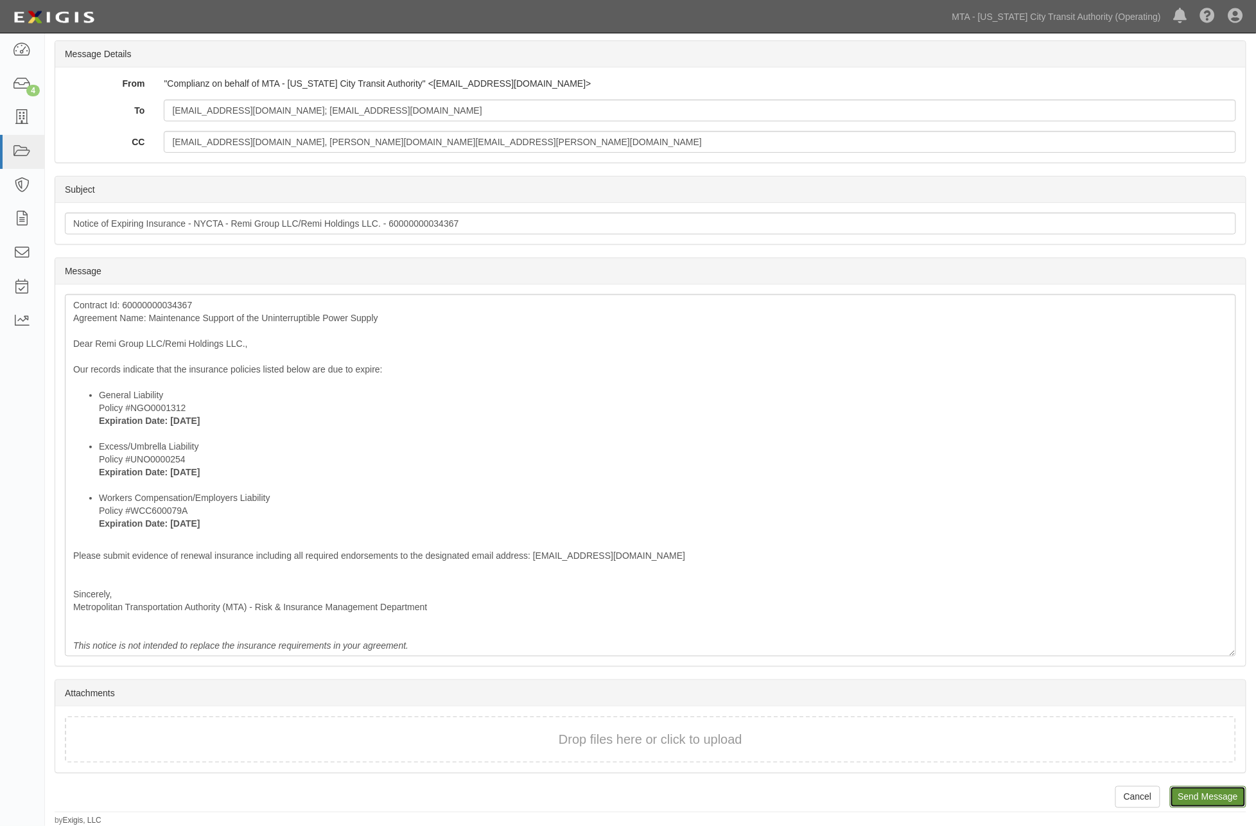
click at [1211, 798] on input "Send Message" at bounding box center [1208, 797] width 76 height 22
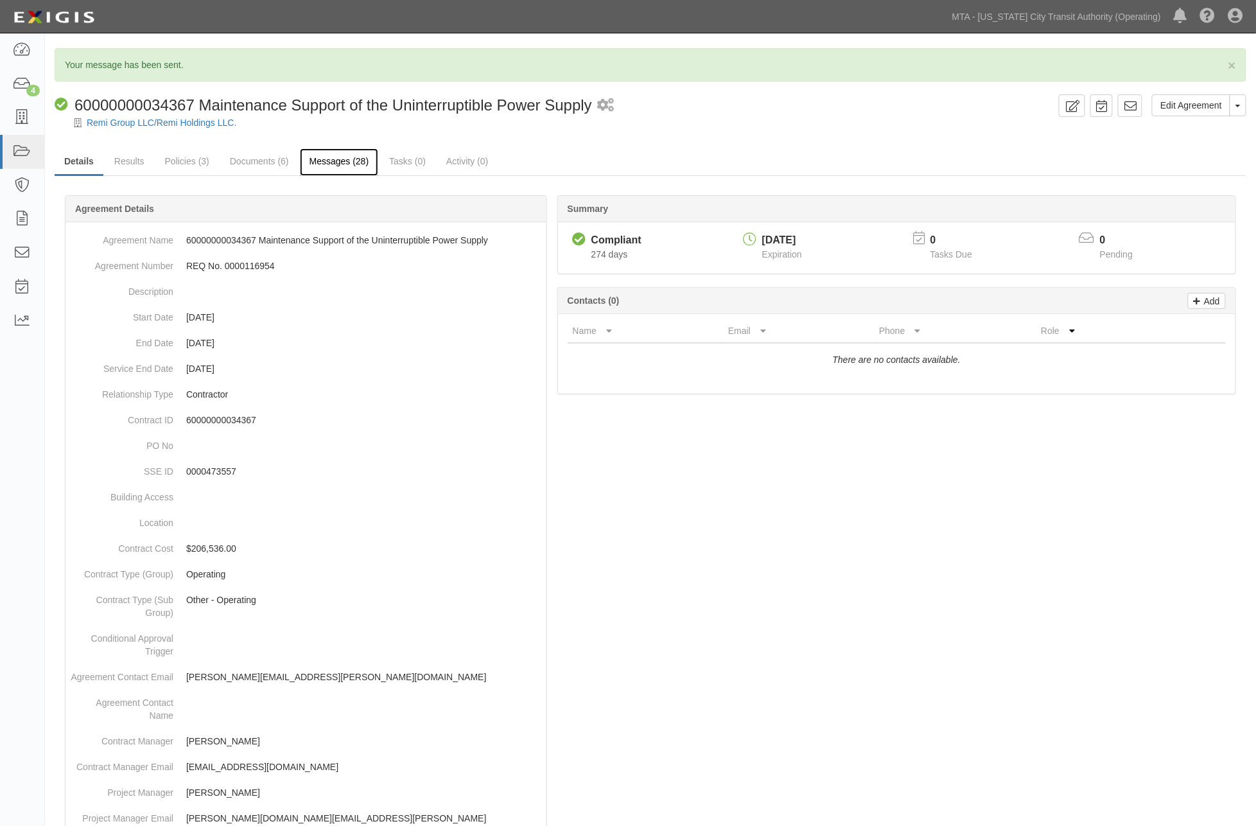
click at [345, 161] on link "Messages (28)" at bounding box center [339, 162] width 79 height 28
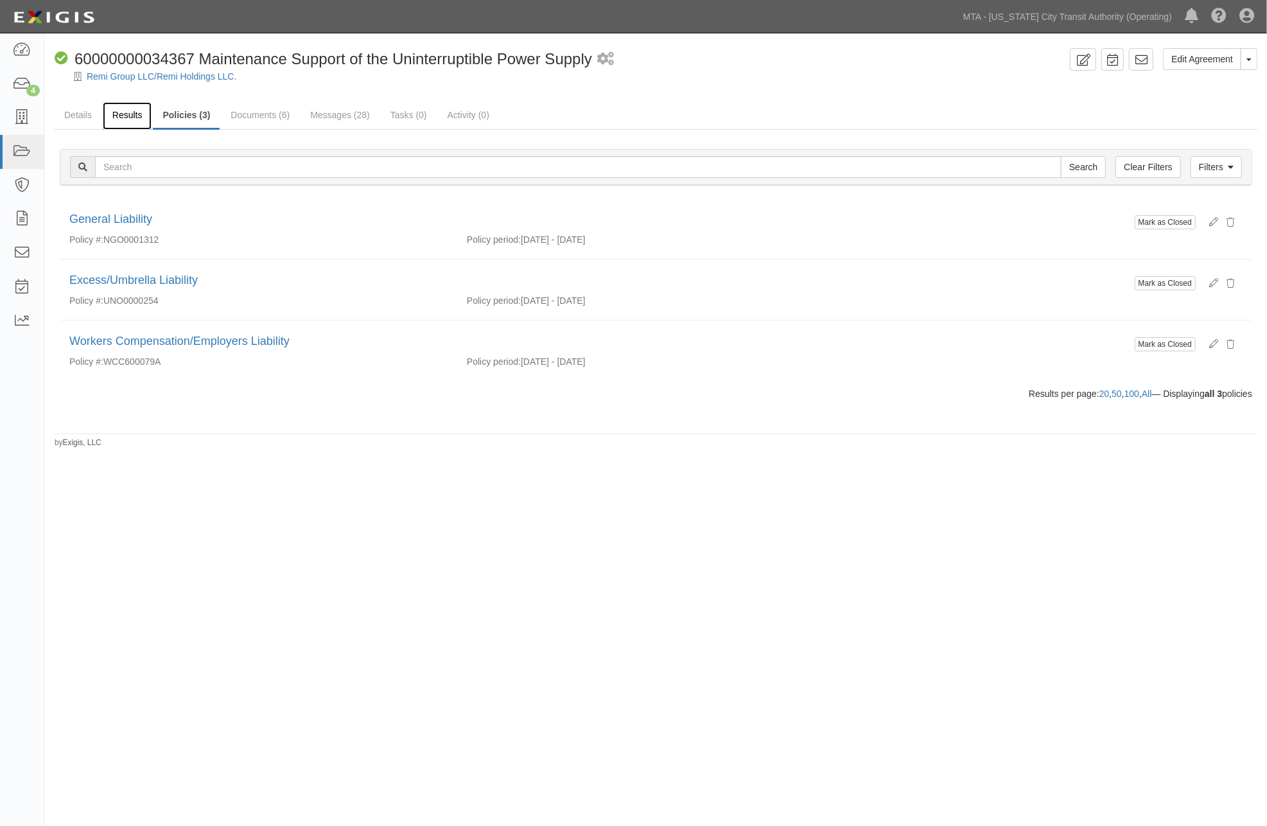
click at [119, 114] on link "Results" at bounding box center [127, 116] width 49 height 28
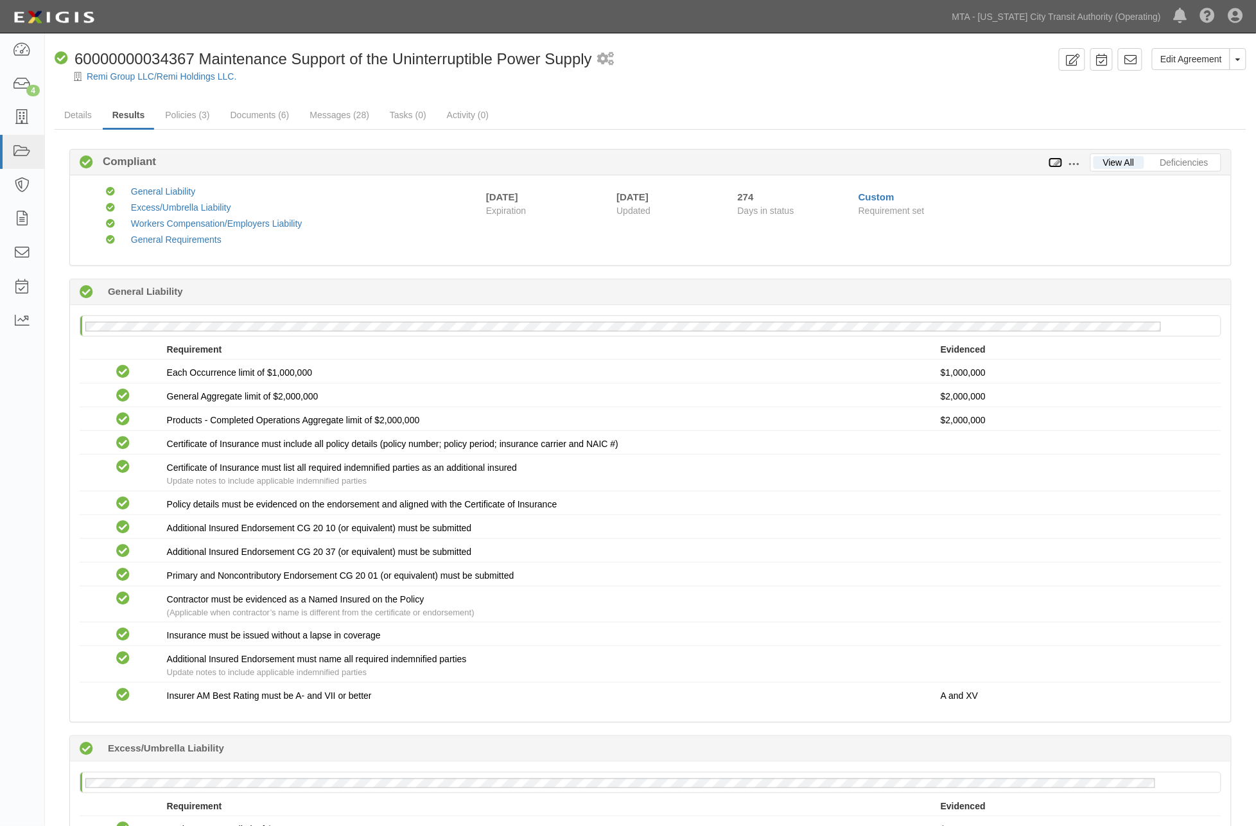
click at [1054, 162] on icon at bounding box center [1056, 163] width 14 height 9
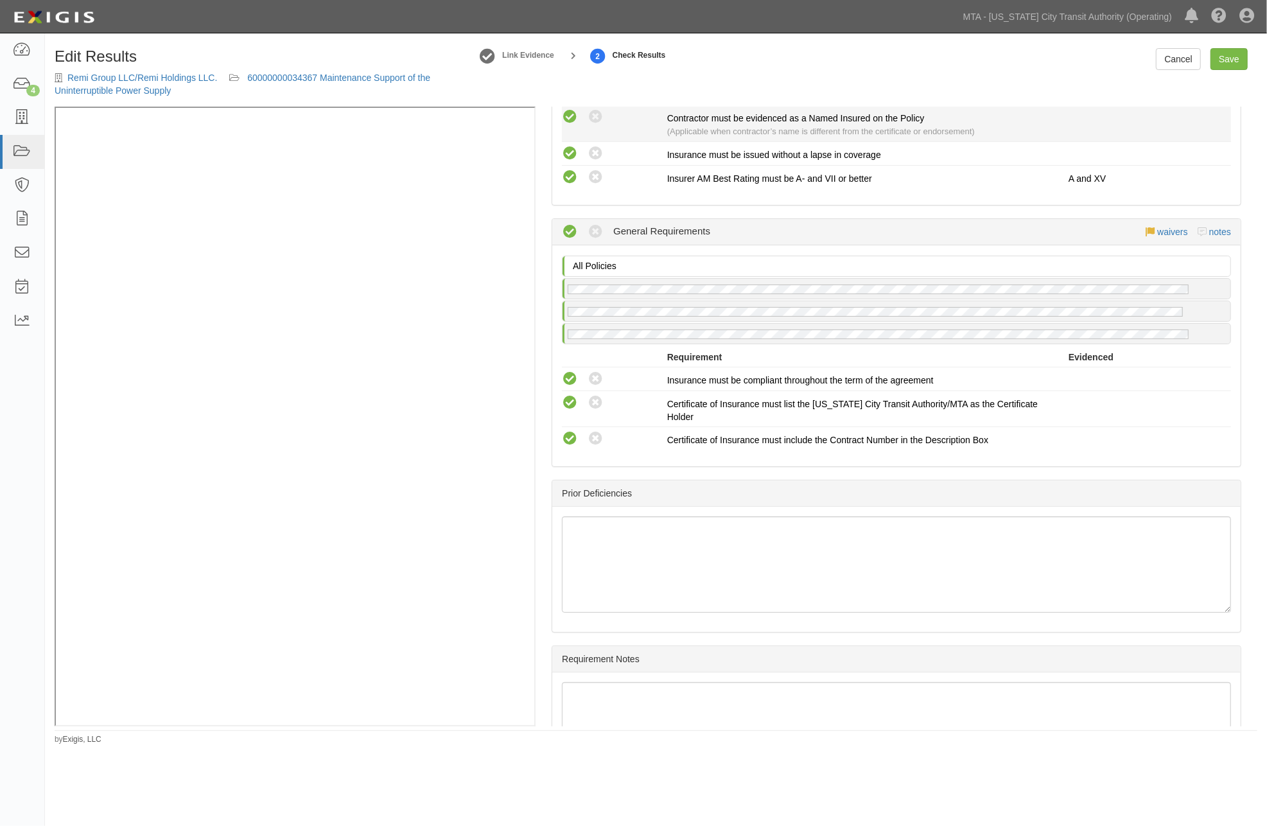
scroll to position [1167, 0]
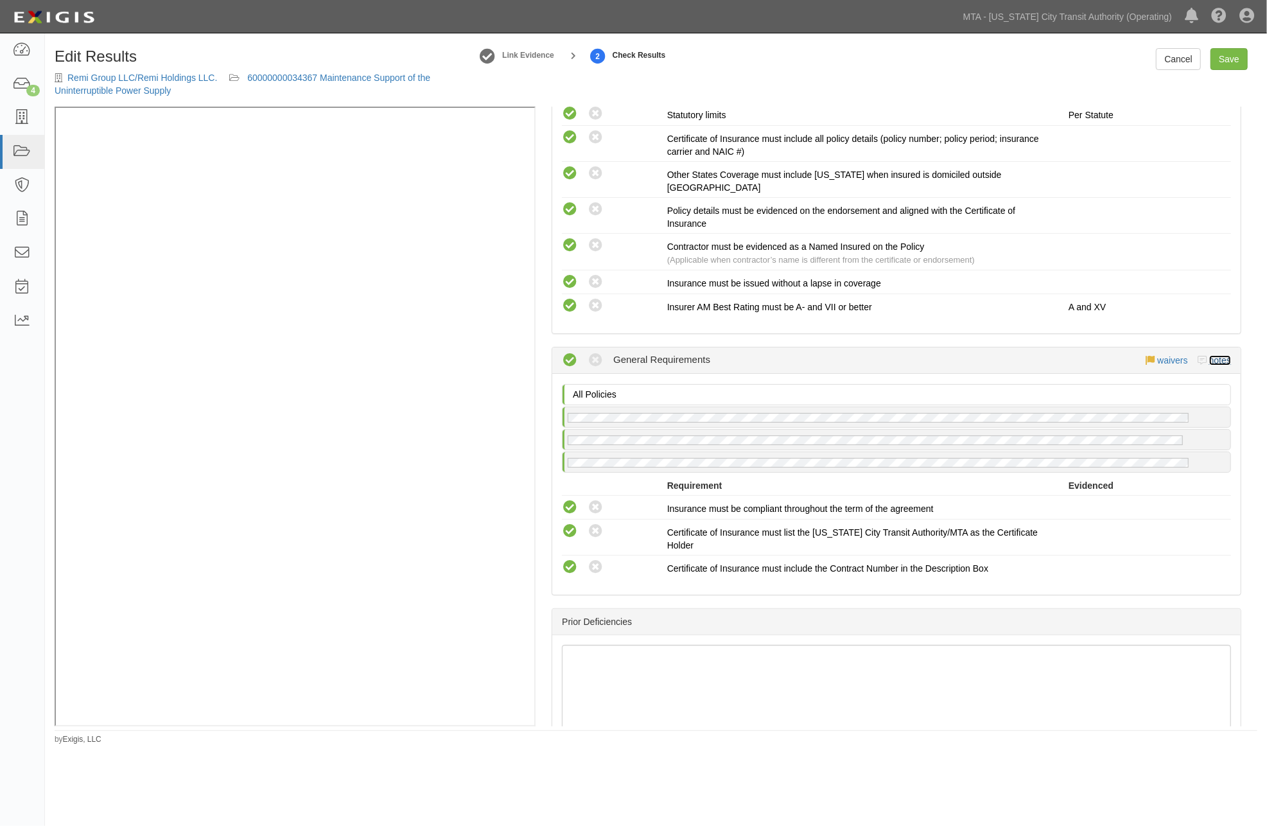
click at [1212, 355] on link "notes" at bounding box center [1220, 360] width 22 height 10
radio input "true"
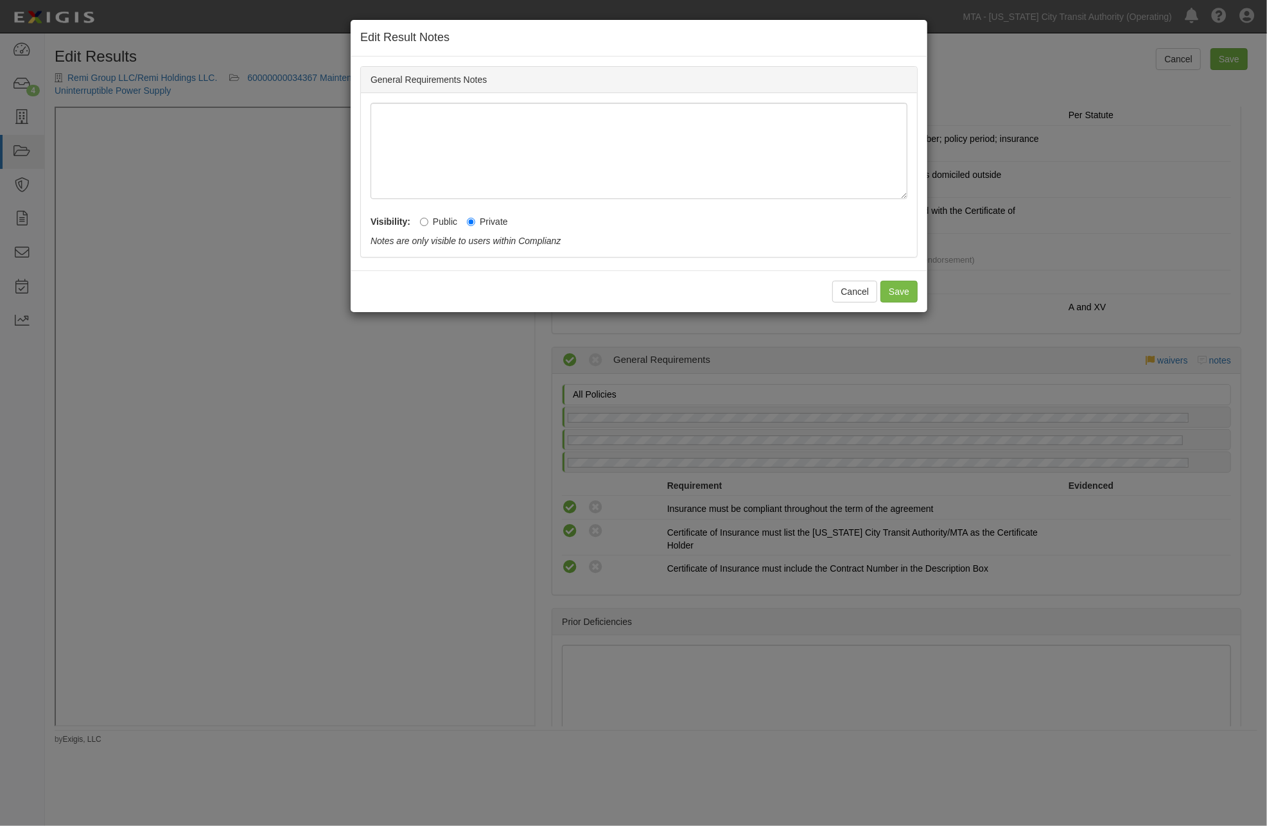
click at [451, 229] on div "Visibility: Public Private Notes may be visible to non-Complianz users Notes ar…" at bounding box center [639, 228] width 537 height 39
click at [448, 222] on label "Public" at bounding box center [438, 221] width 37 height 13
click at [428, 222] on input "Public" at bounding box center [424, 222] width 8 height 8
radio input "true"
click at [894, 289] on button "Save" at bounding box center [898, 292] width 37 height 22
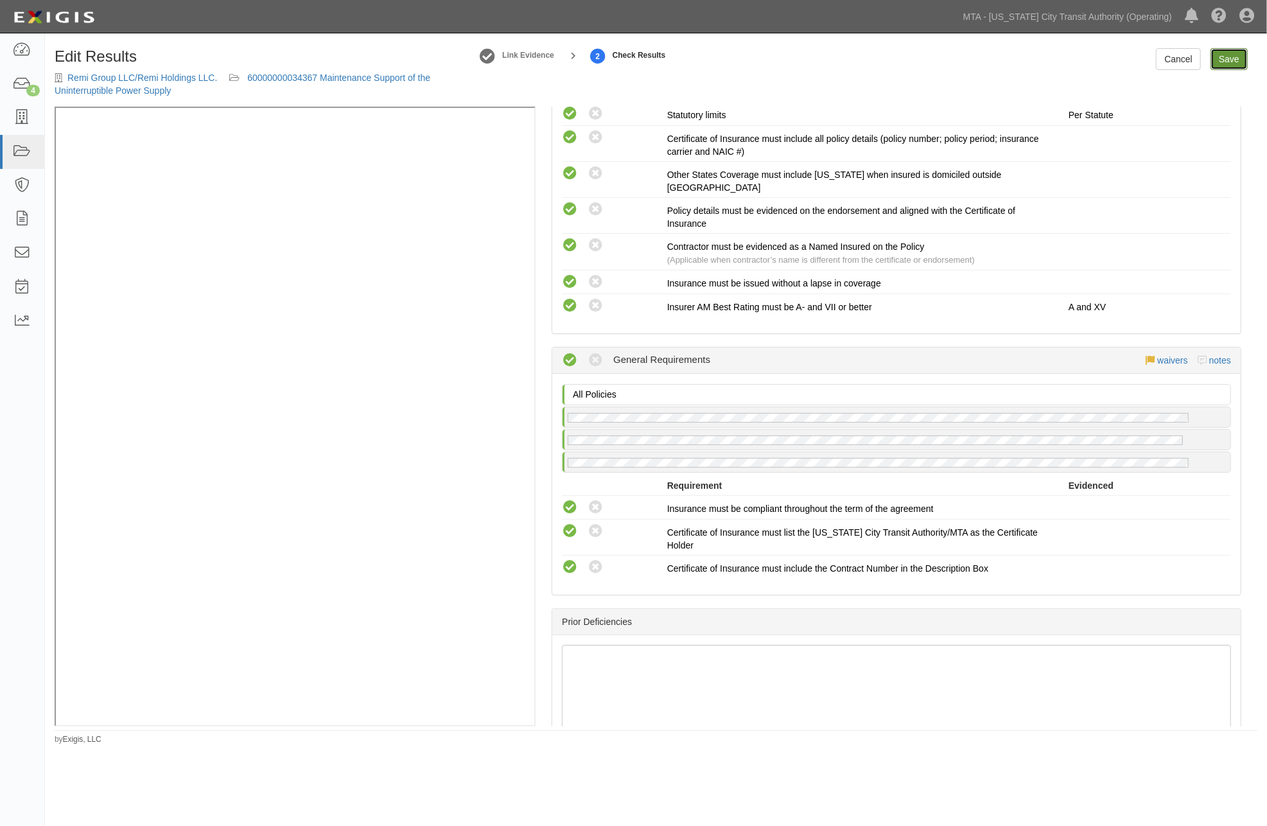
click at [1225, 57] on link "Save" at bounding box center [1228, 59] width 37 height 22
radio input "true"
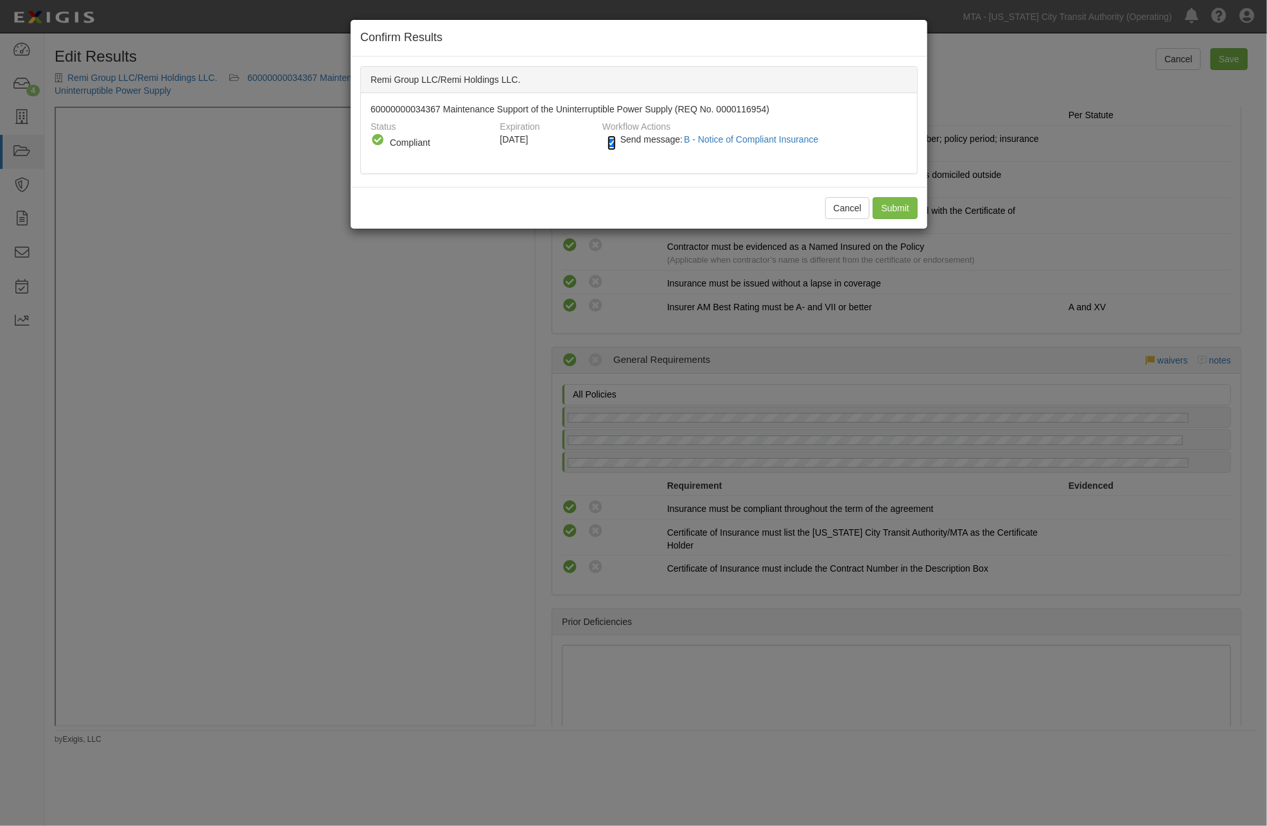
click at [614, 144] on input "Send message: B - Notice of Compliant Insurance" at bounding box center [611, 142] width 8 height 15
checkbox input "false"
click at [908, 205] on input "Submit" at bounding box center [895, 208] width 45 height 22
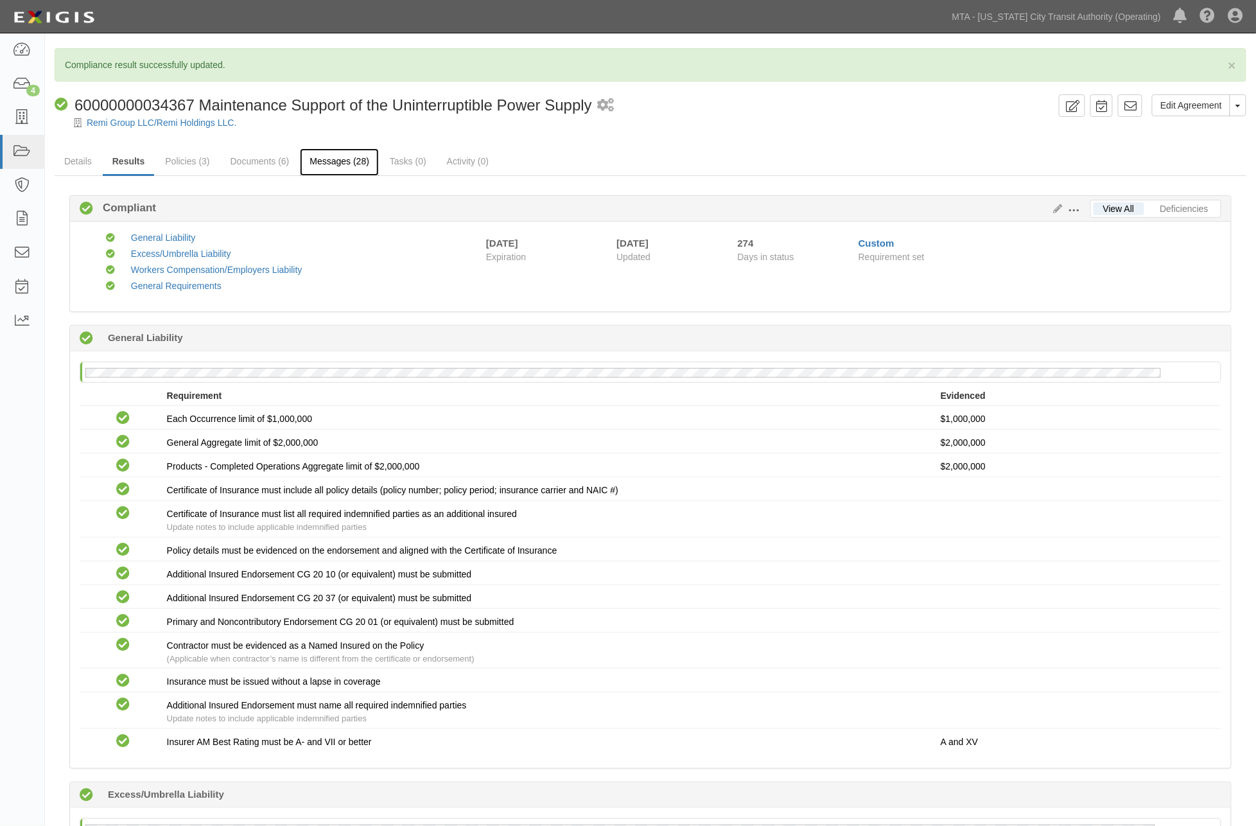
click at [335, 161] on link "Messages (28)" at bounding box center [339, 162] width 79 height 28
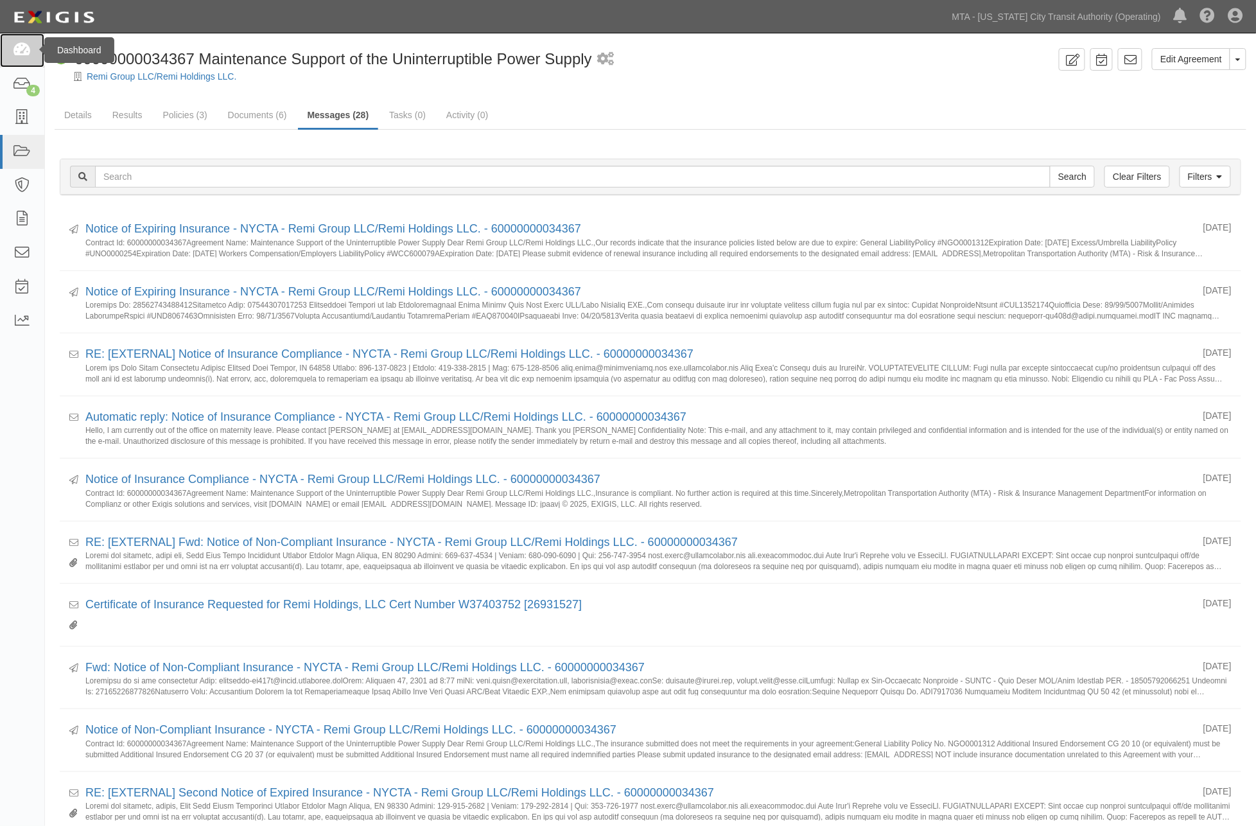
click at [15, 43] on icon at bounding box center [22, 50] width 18 height 15
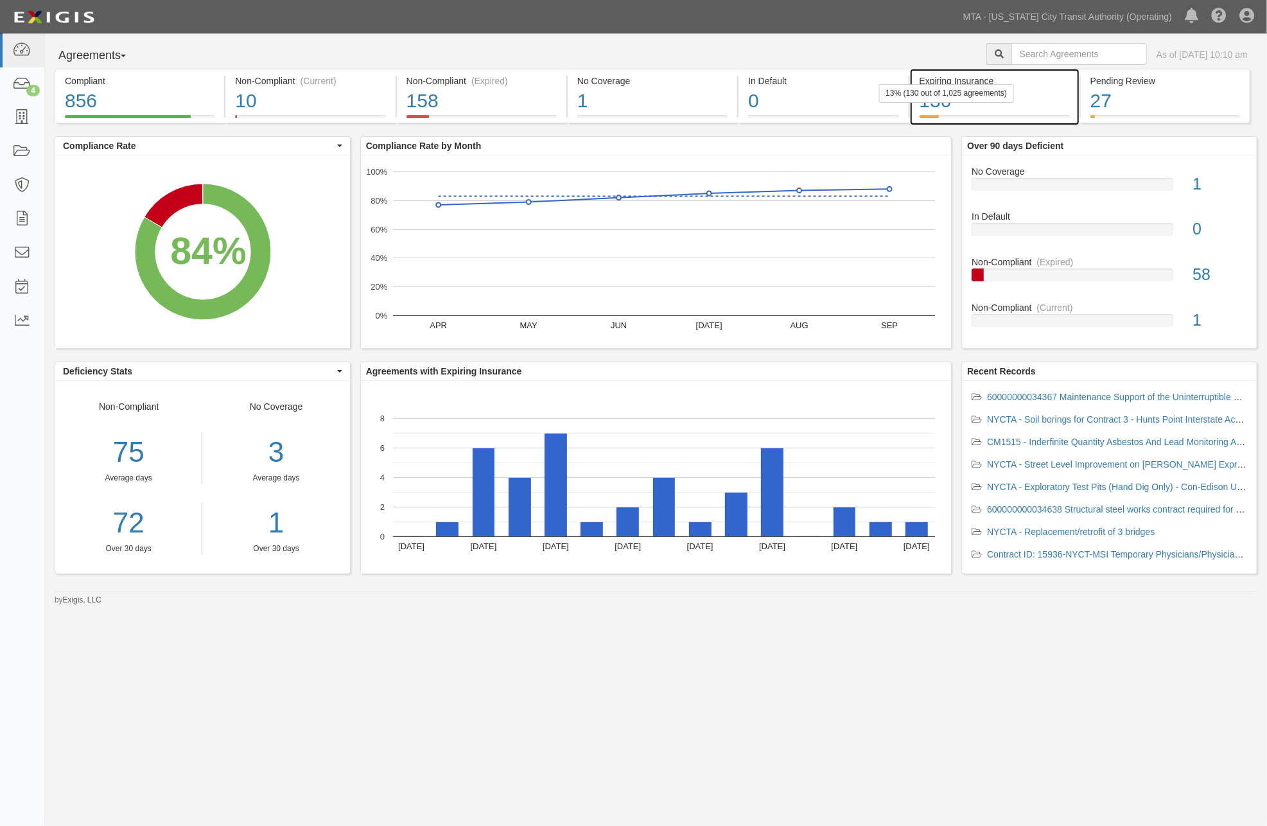
click at [1013, 113] on div "130" at bounding box center [995, 101] width 150 height 28
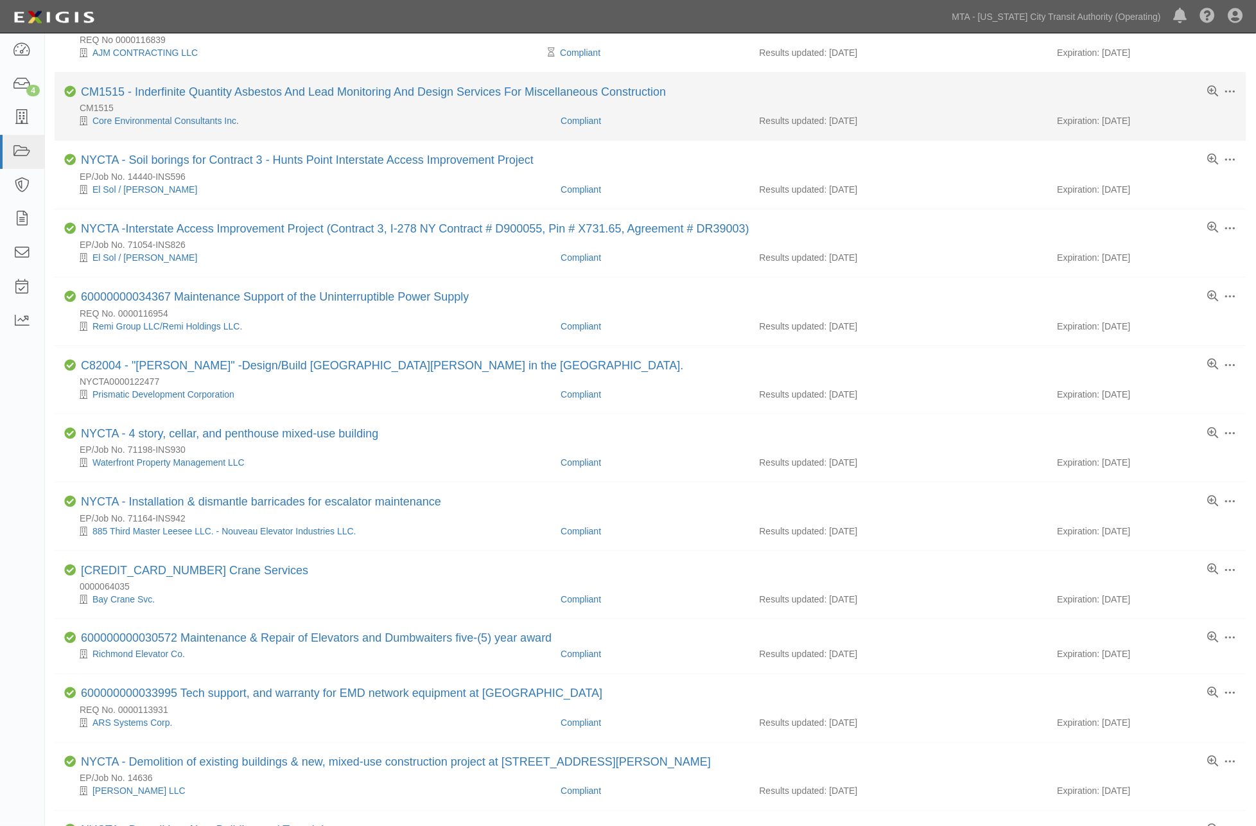
scroll to position [356, 0]
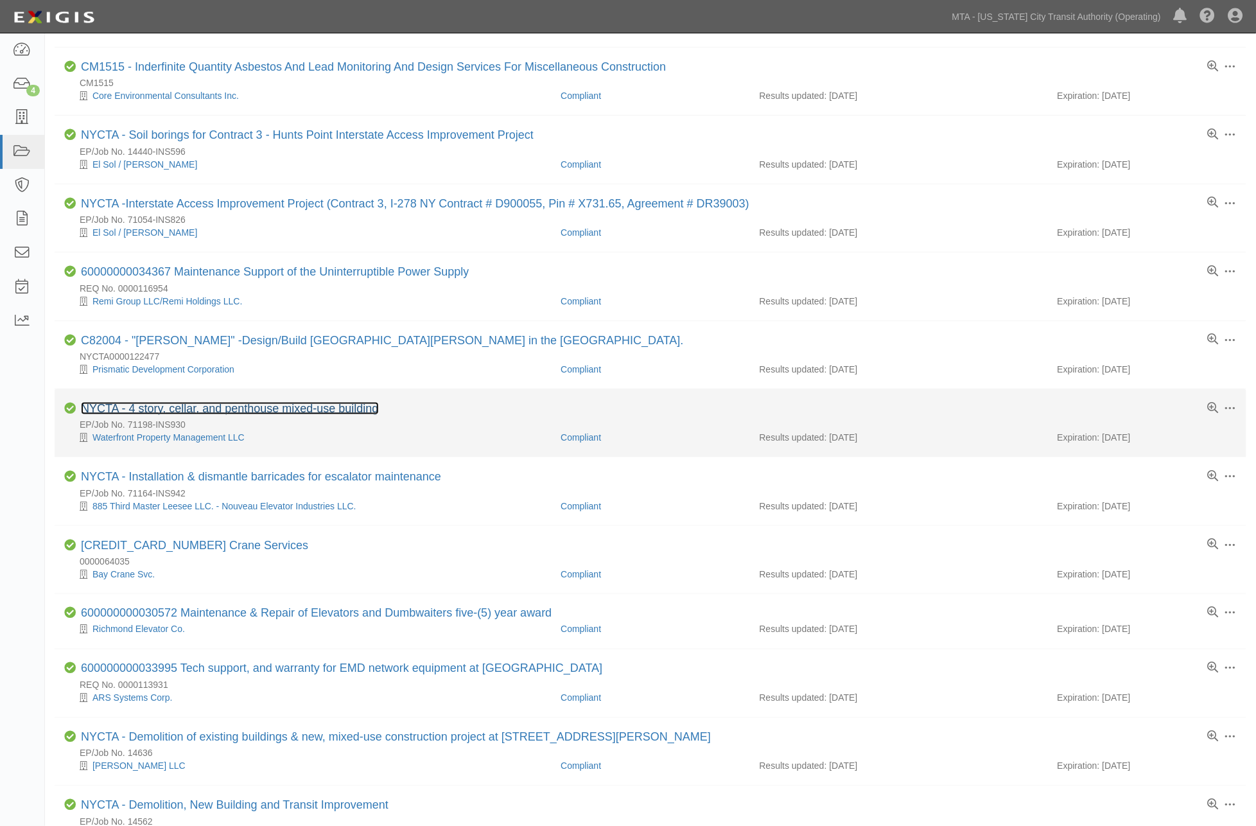
click at [366, 415] on link "NYCTA - 4 story, cellar, and penthouse mixed-use building" at bounding box center [230, 408] width 298 height 13
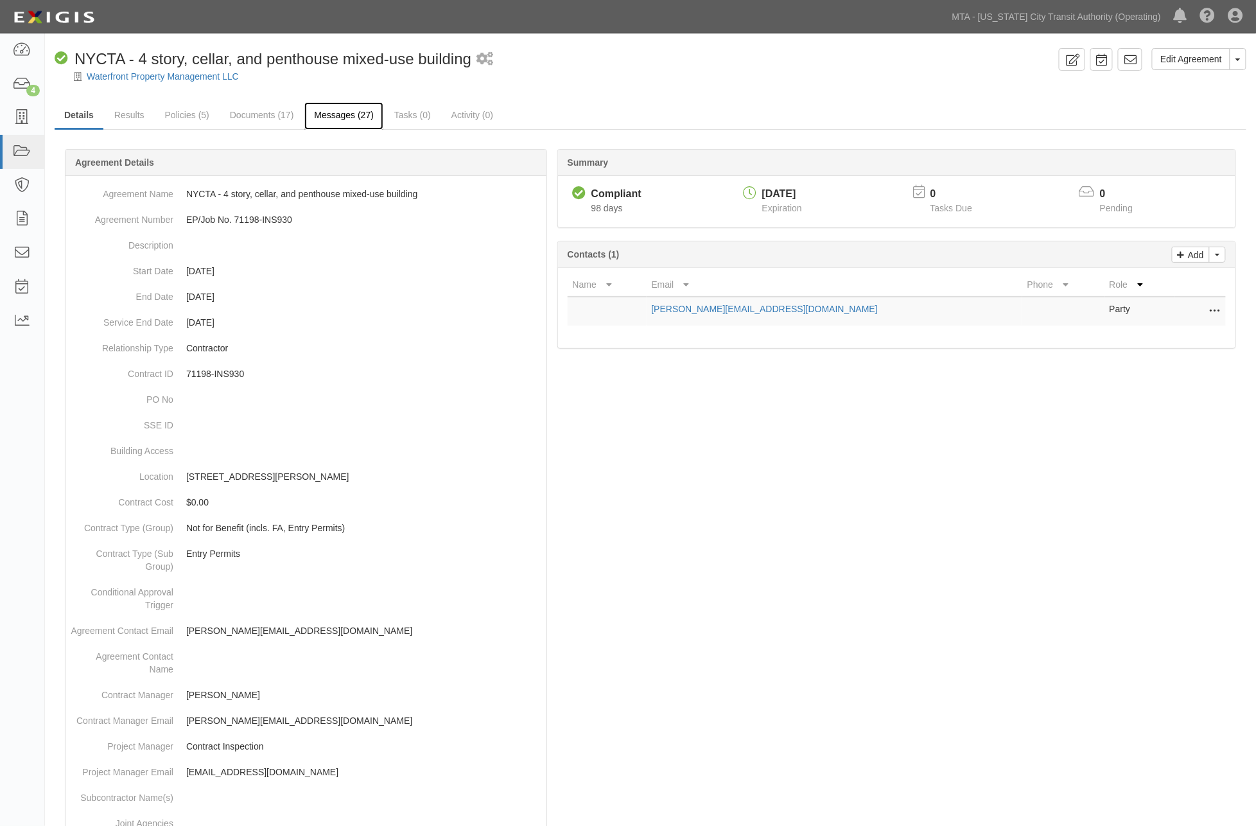
click at [329, 118] on link "Messages (27)" at bounding box center [343, 116] width 79 height 28
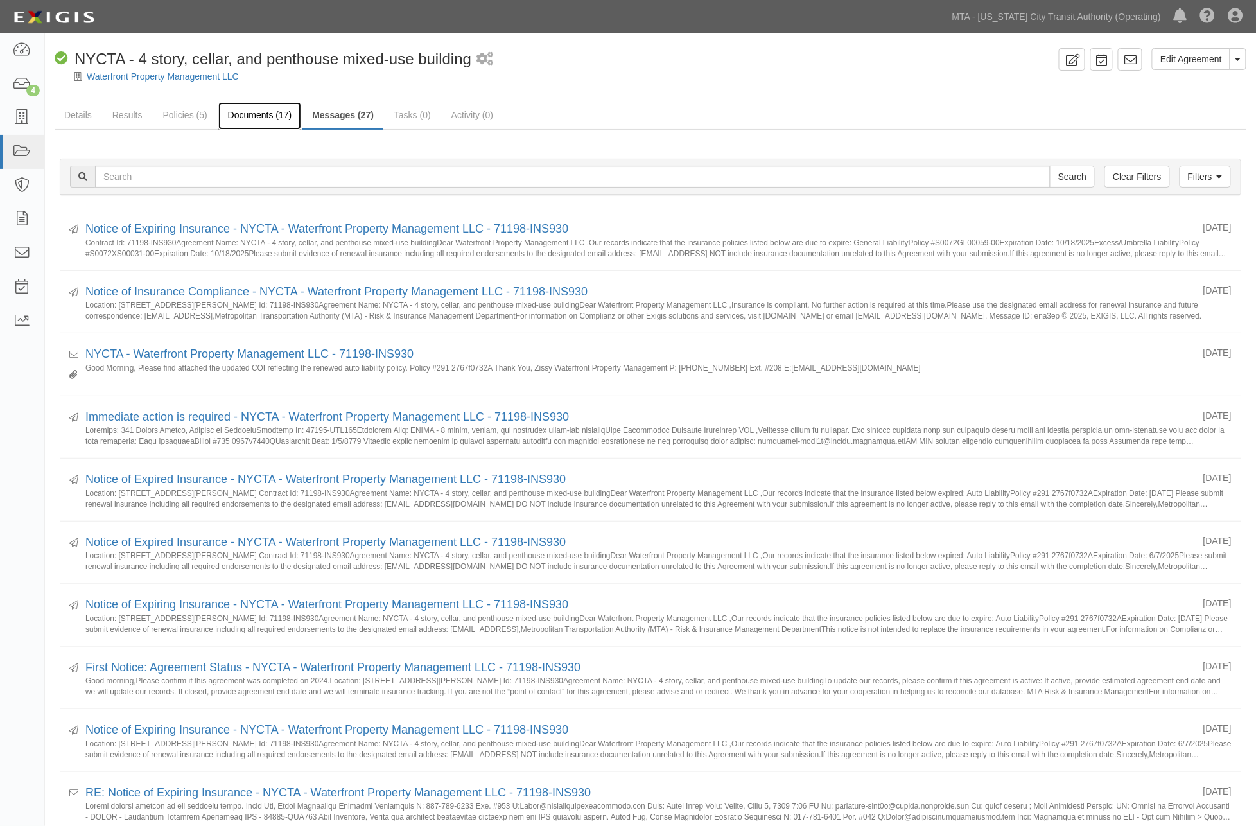
click at [248, 117] on link "Documents (17)" at bounding box center [259, 116] width 83 height 28
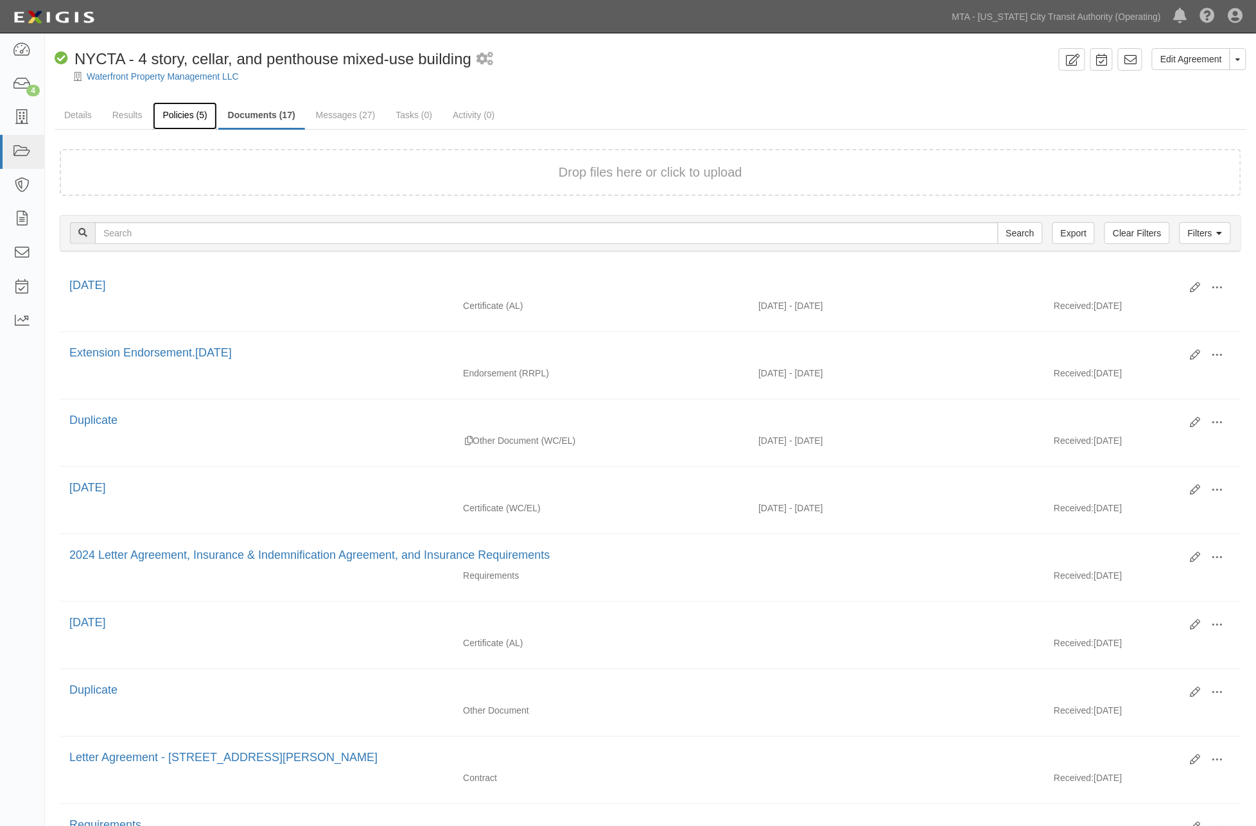
click at [180, 121] on link "Policies (5)" at bounding box center [185, 116] width 64 height 28
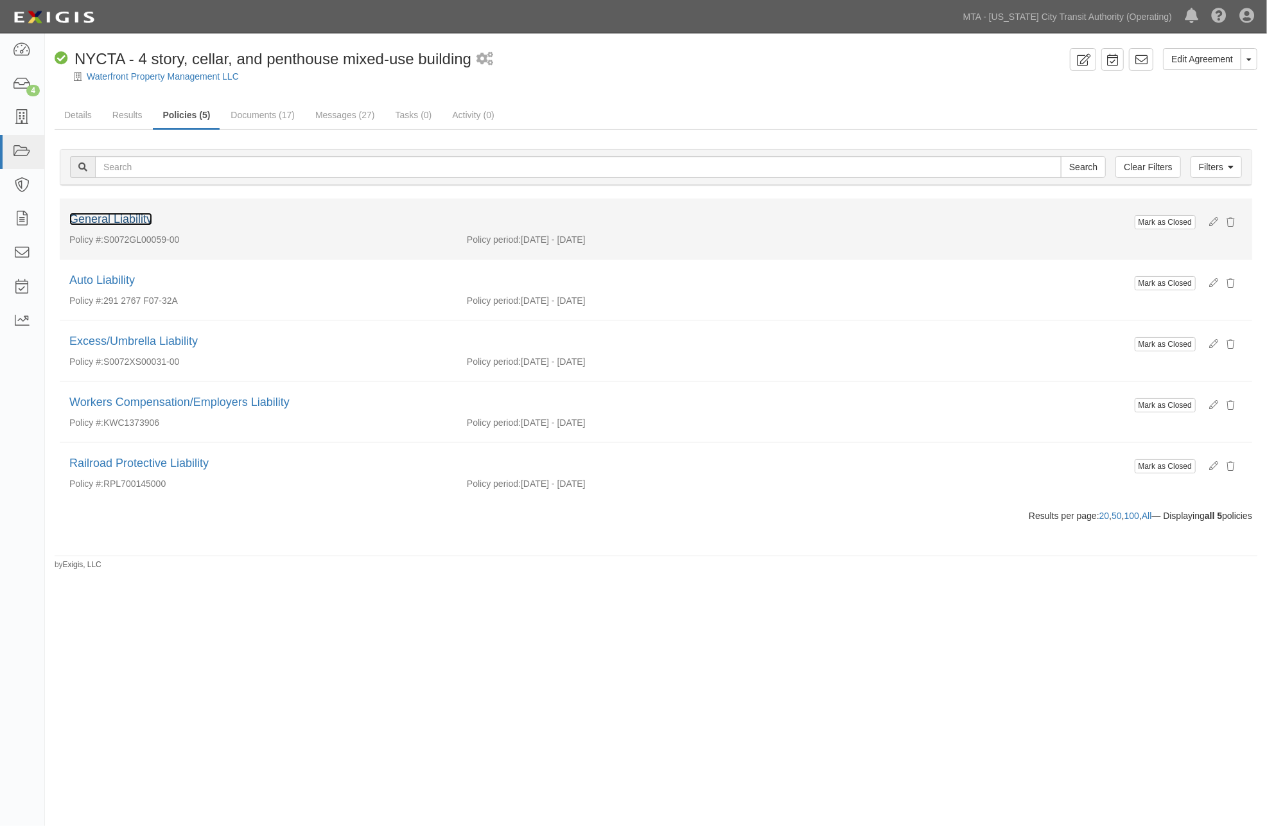
click at [120, 214] on link "General Liability" at bounding box center [110, 219] width 83 height 13
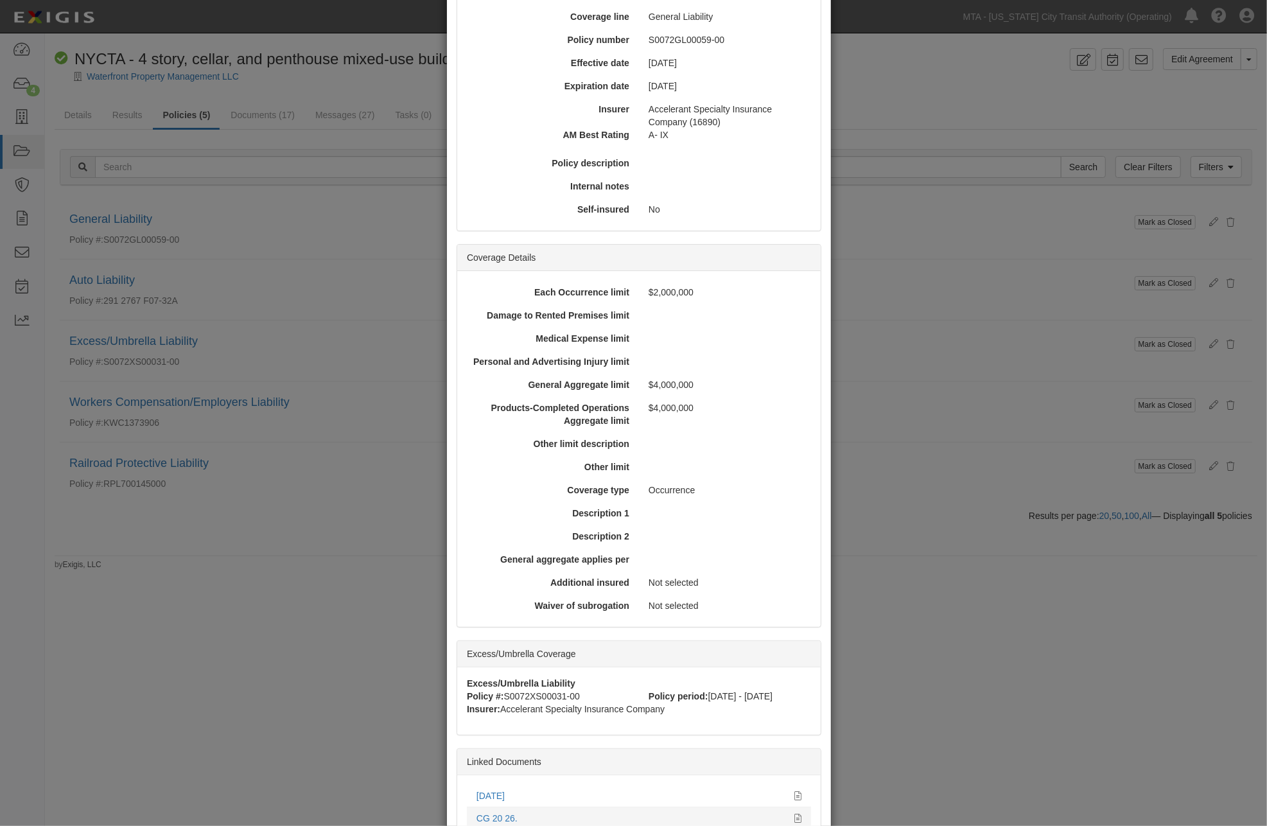
scroll to position [285, 0]
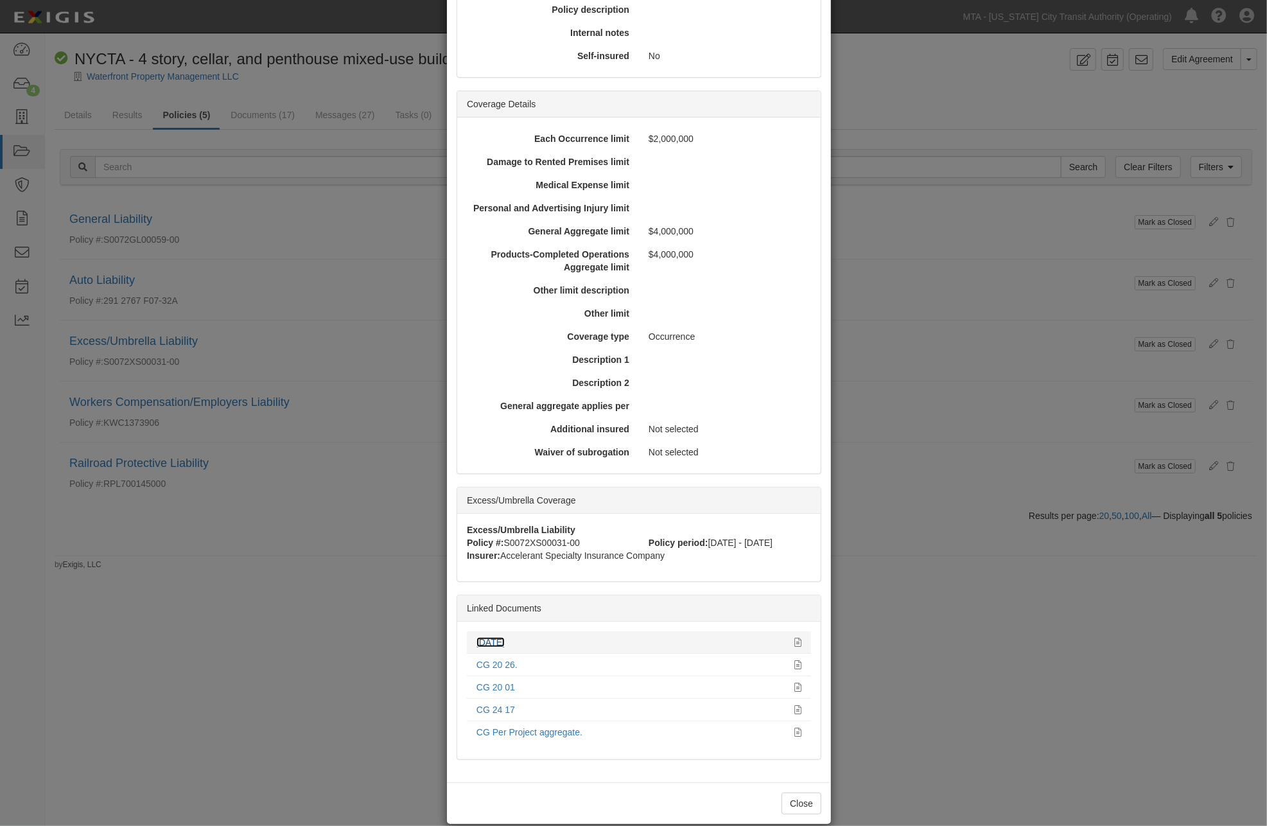
click at [504, 645] on link "10.18.25" at bounding box center [490, 642] width 28 height 10
click at [925, 685] on div "× View Policy Mark as Closed Edit Policy Toggle Dropdown Delete Policy Policy S…" at bounding box center [633, 413] width 1267 height 826
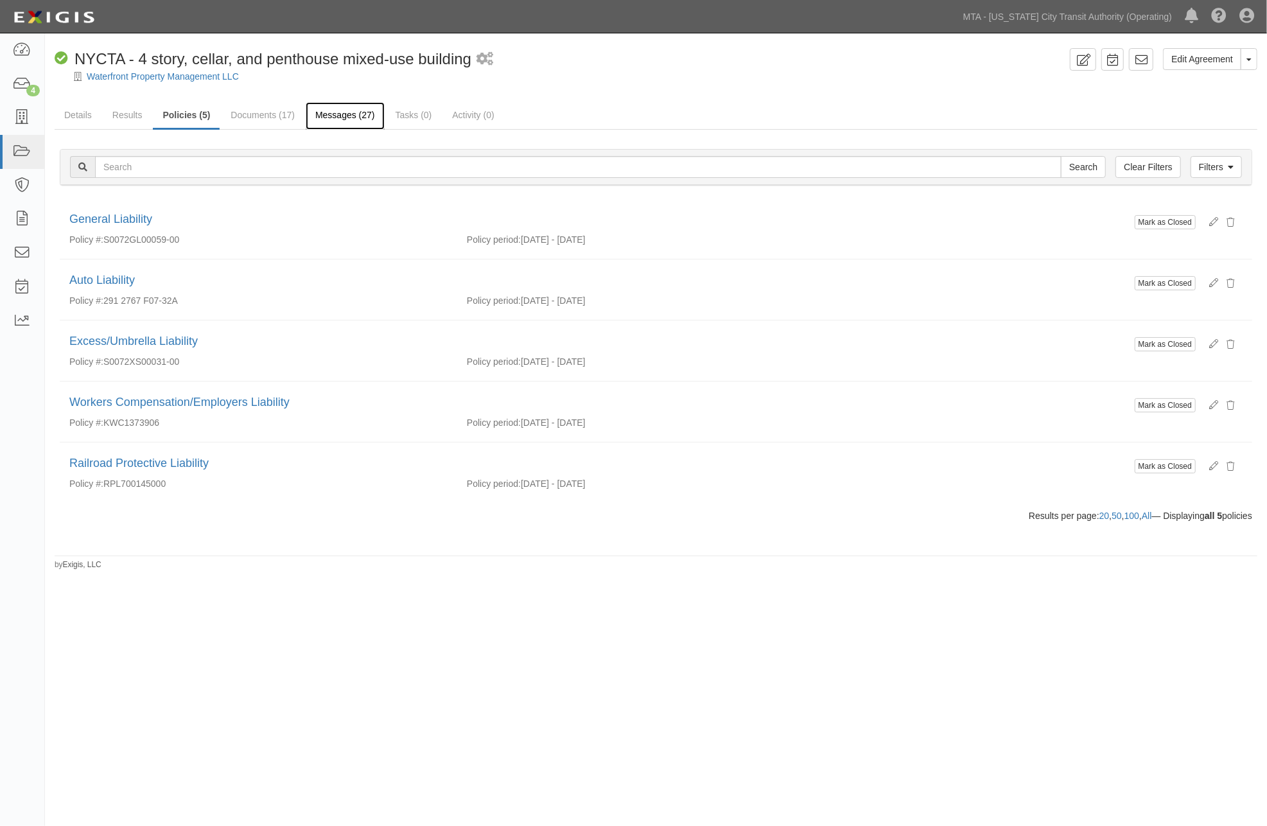
click at [349, 117] on link "Messages (27)" at bounding box center [345, 116] width 79 height 28
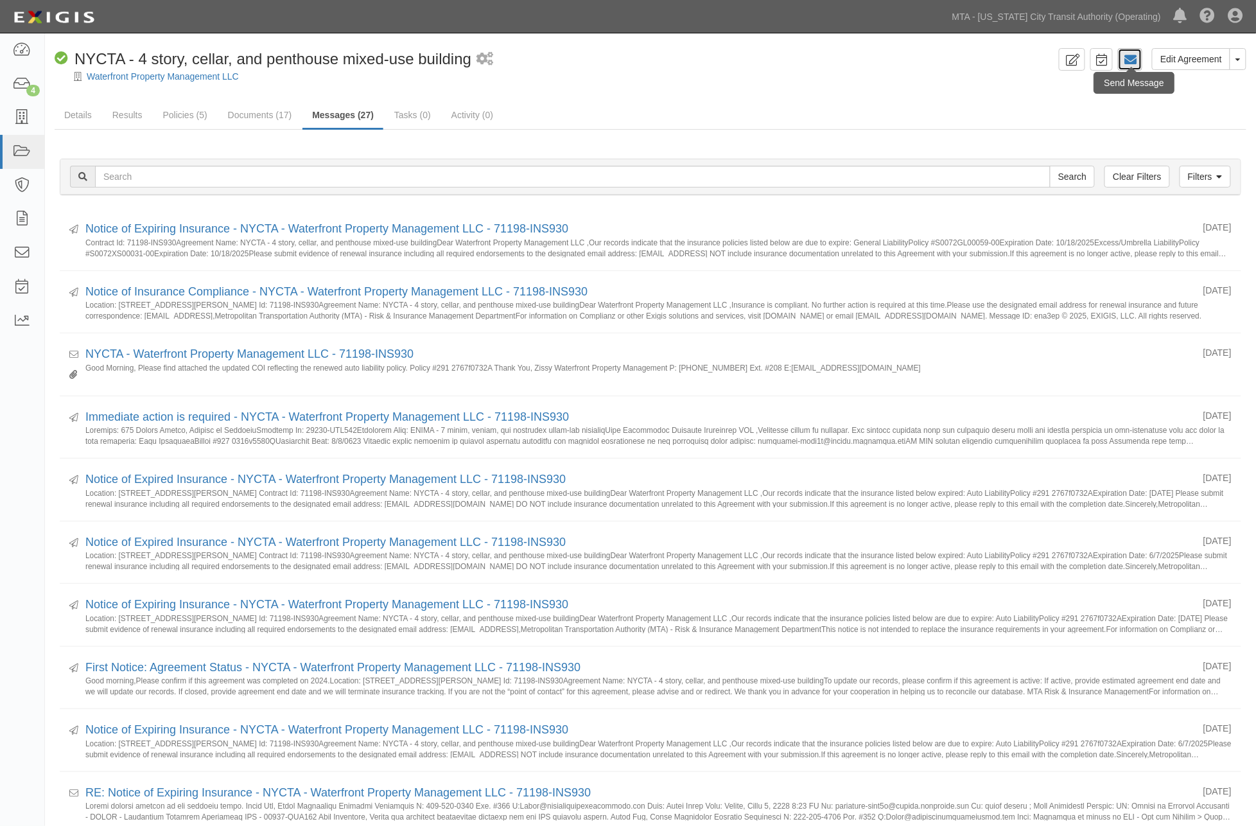
click at [1131, 60] on icon at bounding box center [1130, 59] width 13 height 13
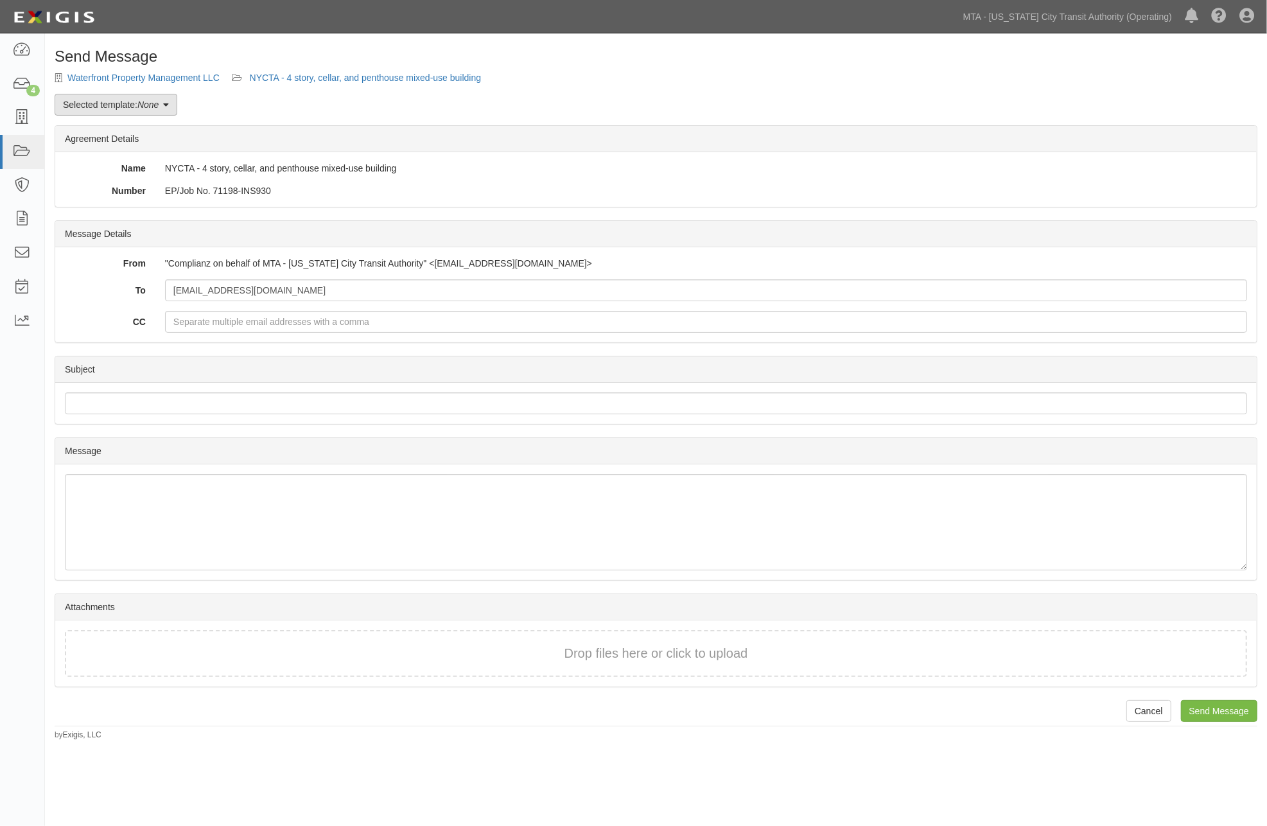
click at [123, 111] on link "Selected template: None" at bounding box center [116, 105] width 123 height 22
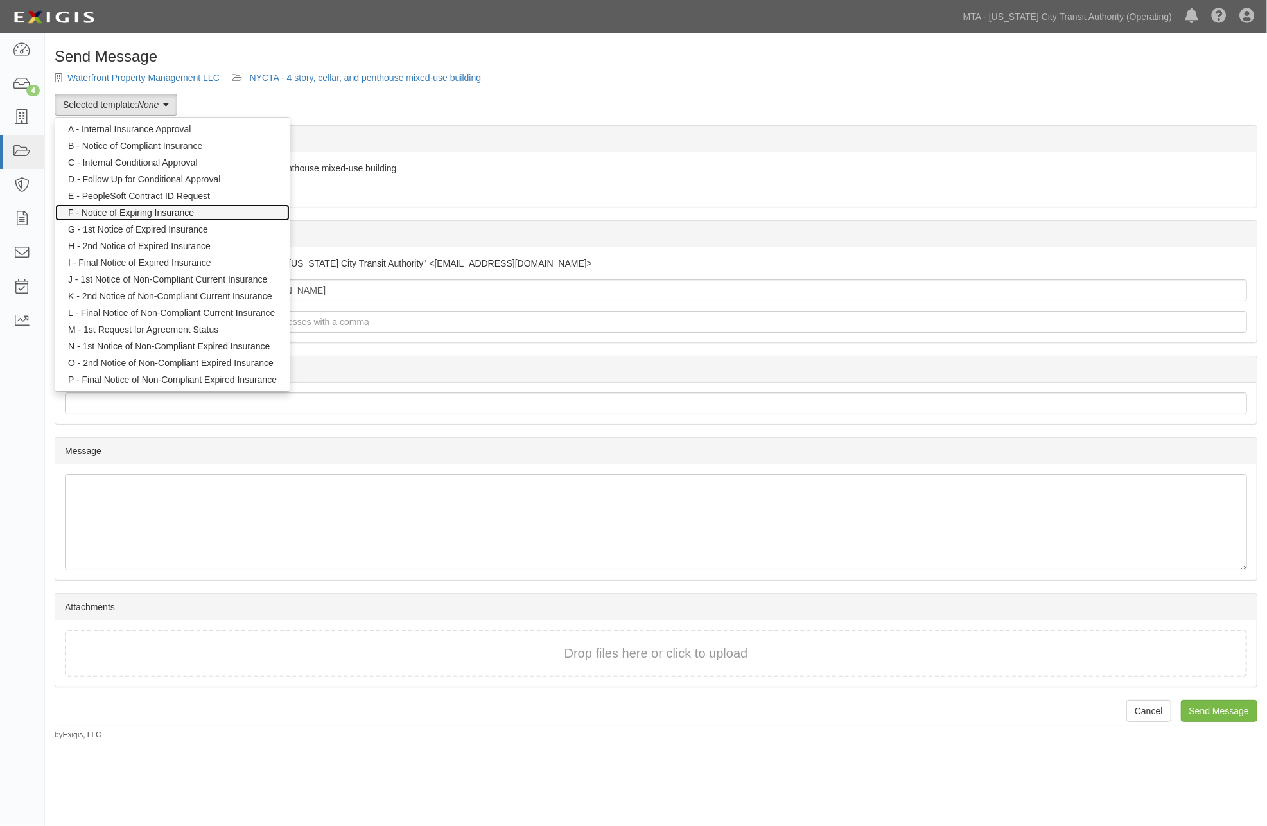
click at [123, 212] on link "F - Notice of Expiring Insurance" at bounding box center [172, 212] width 234 height 17
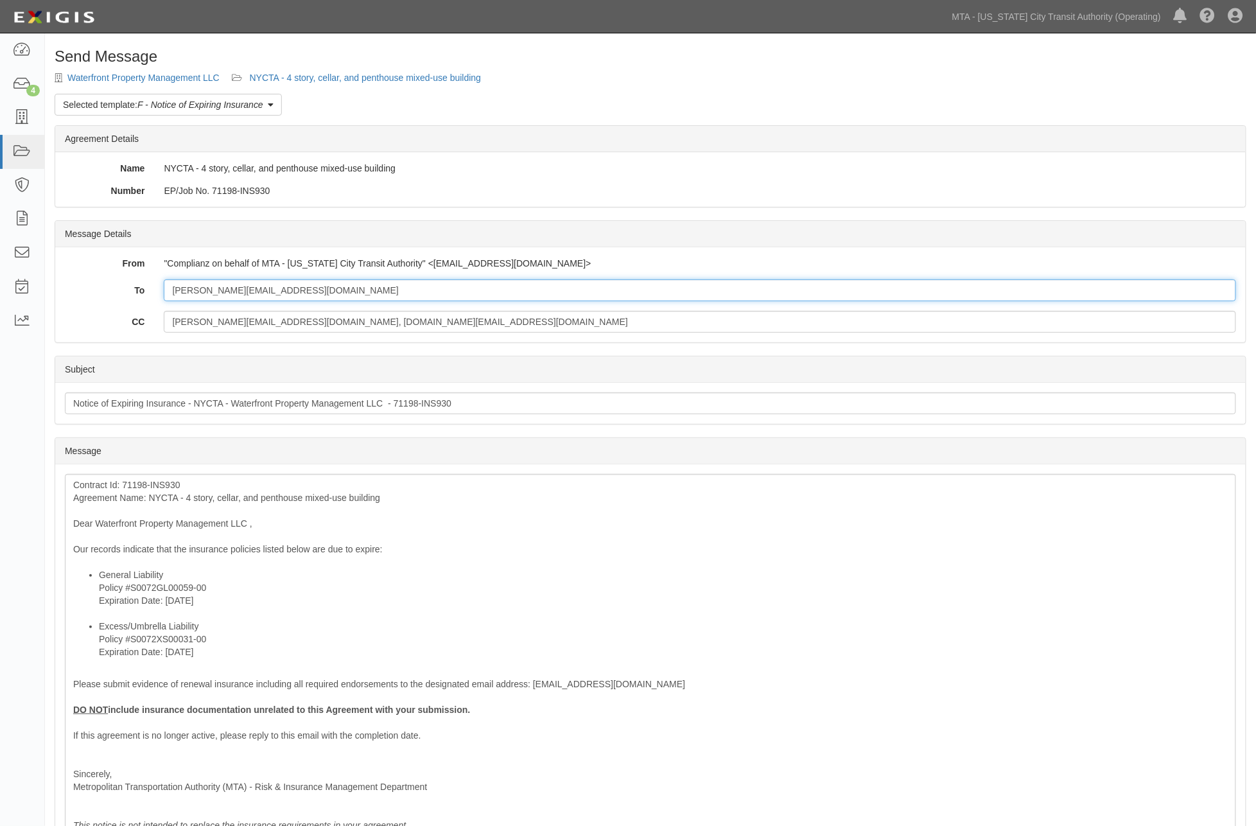
click at [338, 289] on input "joel@waterfrontmanagementny.com" at bounding box center [700, 290] width 1072 height 22
paste input "issac@igiinsurance.com"
type input "joel@waterfrontmanagementny.com; issac@igiinsurance.com"
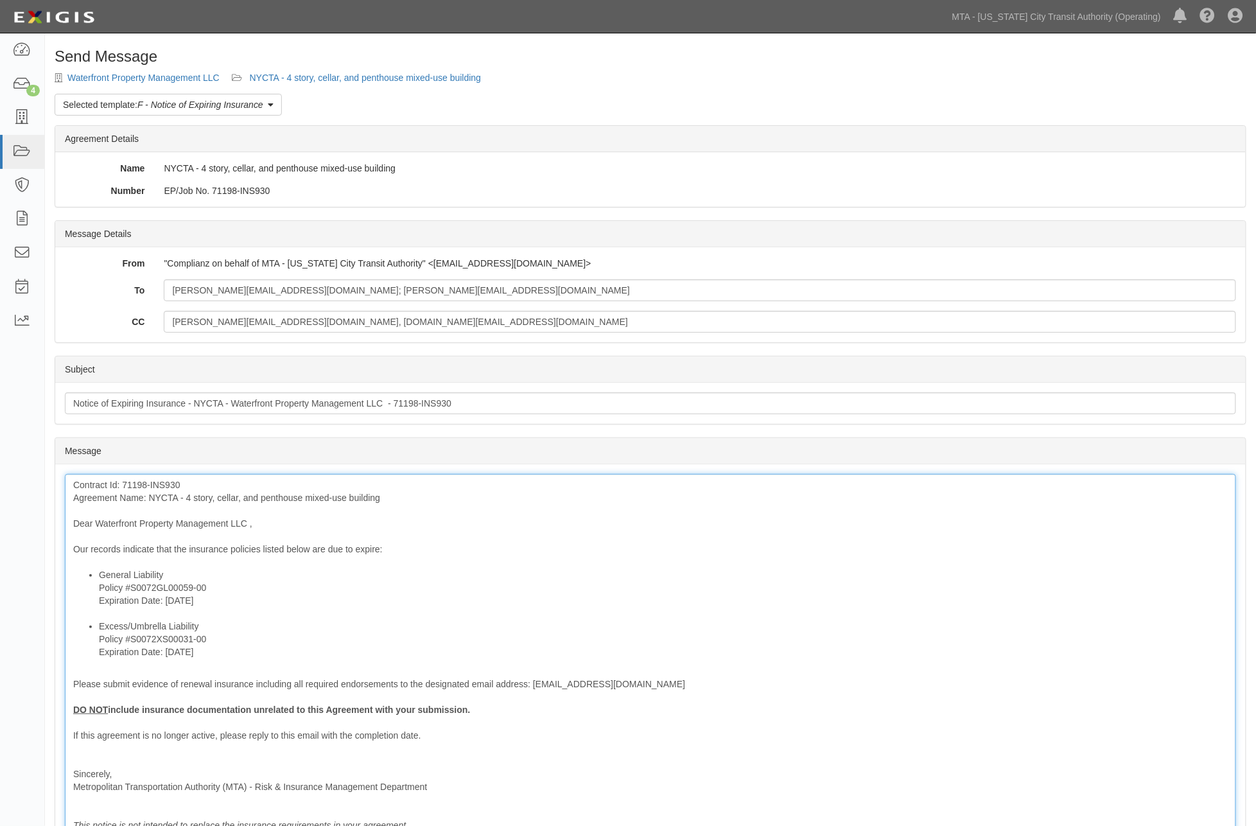
click at [247, 524] on div "Contract Id: 71198-INS930 Agreement Name: NYCTA - 4 story, cellar, and penthous…" at bounding box center [650, 655] width 1171 height 362
click at [330, 649] on li "Excess/Umbrella Liability Policy #S0072XS00031-00 Expiration Date: 10/18/2025" at bounding box center [663, 639] width 1129 height 39
drag, startPoint x: 220, startPoint y: 604, endPoint x: 86, endPoint y: 604, distance: 133.6
click at [86, 604] on ul "General Liability Policy #S0072GL00059-00 Expiration Date: 10/18/2025 Excess/Um…" at bounding box center [650, 613] width 1155 height 90
click at [74, 466] on icon "Bold" at bounding box center [78, 460] width 15 height 15
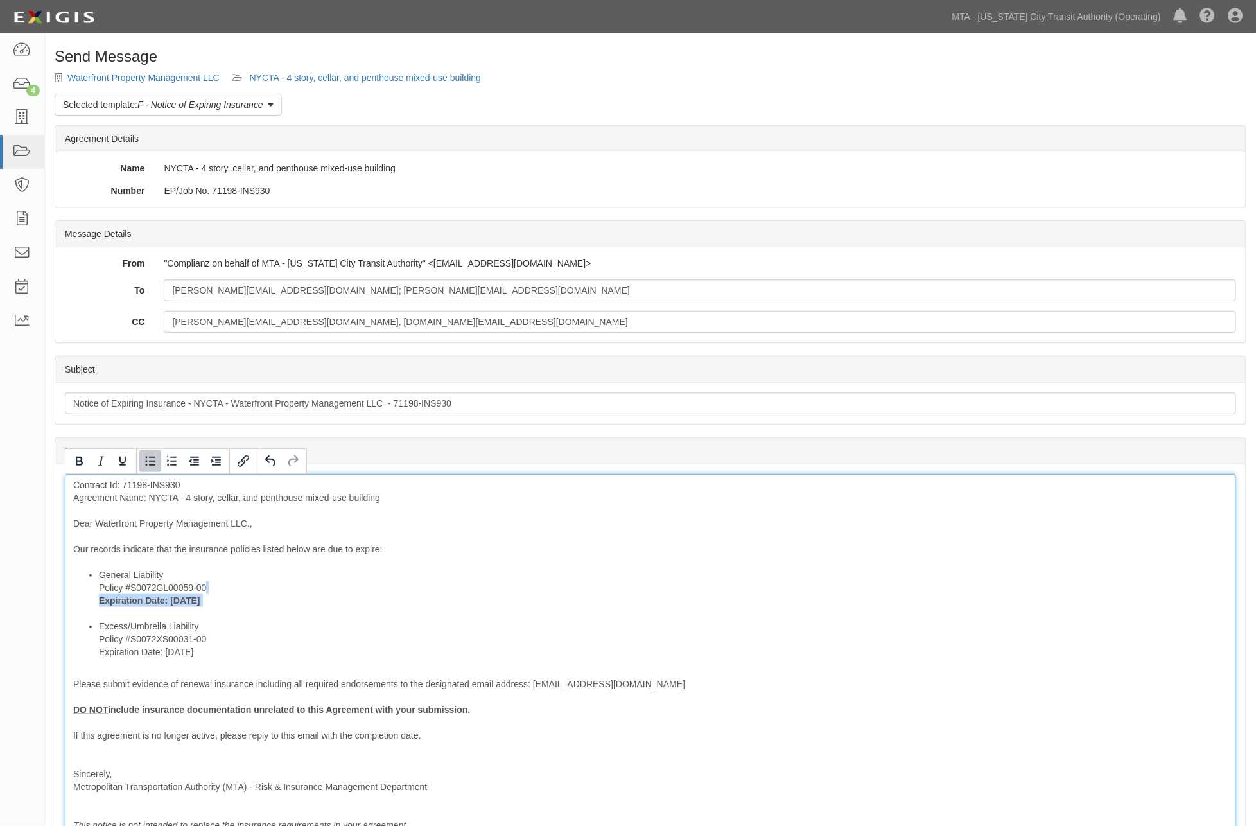
drag, startPoint x: 215, startPoint y: 656, endPoint x: 88, endPoint y: 643, distance: 127.7
click at [88, 643] on ul "General Liability Policy #S0072GL00059-00 Expiration Date: 10/18/2025 Excess/Um…" at bounding box center [650, 613] width 1155 height 90
click at [223, 663] on div "Contract Id: 71198-INS930 Agreement Name: NYCTA - 4 story, cellar, and penthous…" at bounding box center [650, 655] width 1171 height 362
drag, startPoint x: 229, startPoint y: 655, endPoint x: 89, endPoint y: 652, distance: 140.7
click at [89, 654] on ul "General Liability Policy #S0072GL00059-00 Expiration Date: 10/18/2025 Excess/Um…" at bounding box center [650, 613] width 1155 height 90
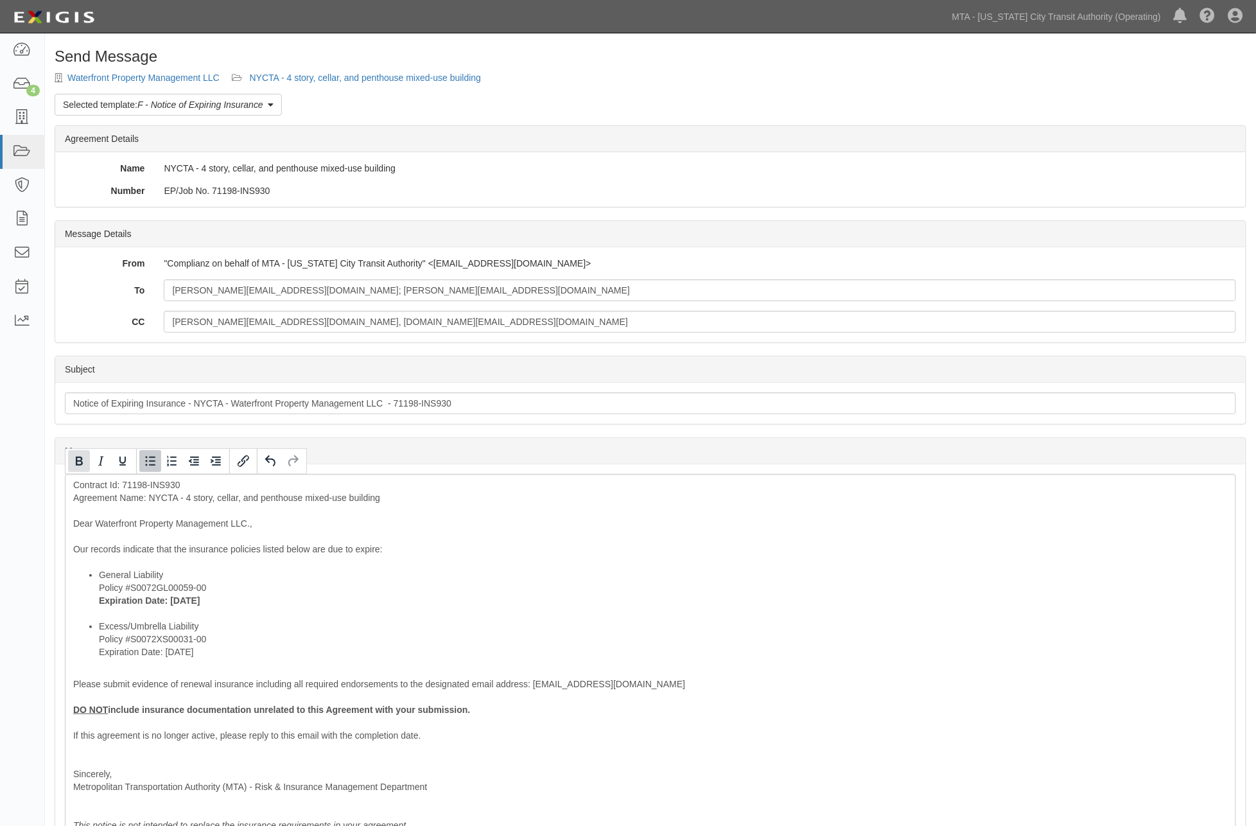
click at [82, 467] on icon "Bold" at bounding box center [78, 460] width 15 height 15
click at [764, 643] on li "Excess/Umbrella Liability Policy #S0072XS00031-00 Expiration Date: 10/18/2025" at bounding box center [663, 639] width 1129 height 39
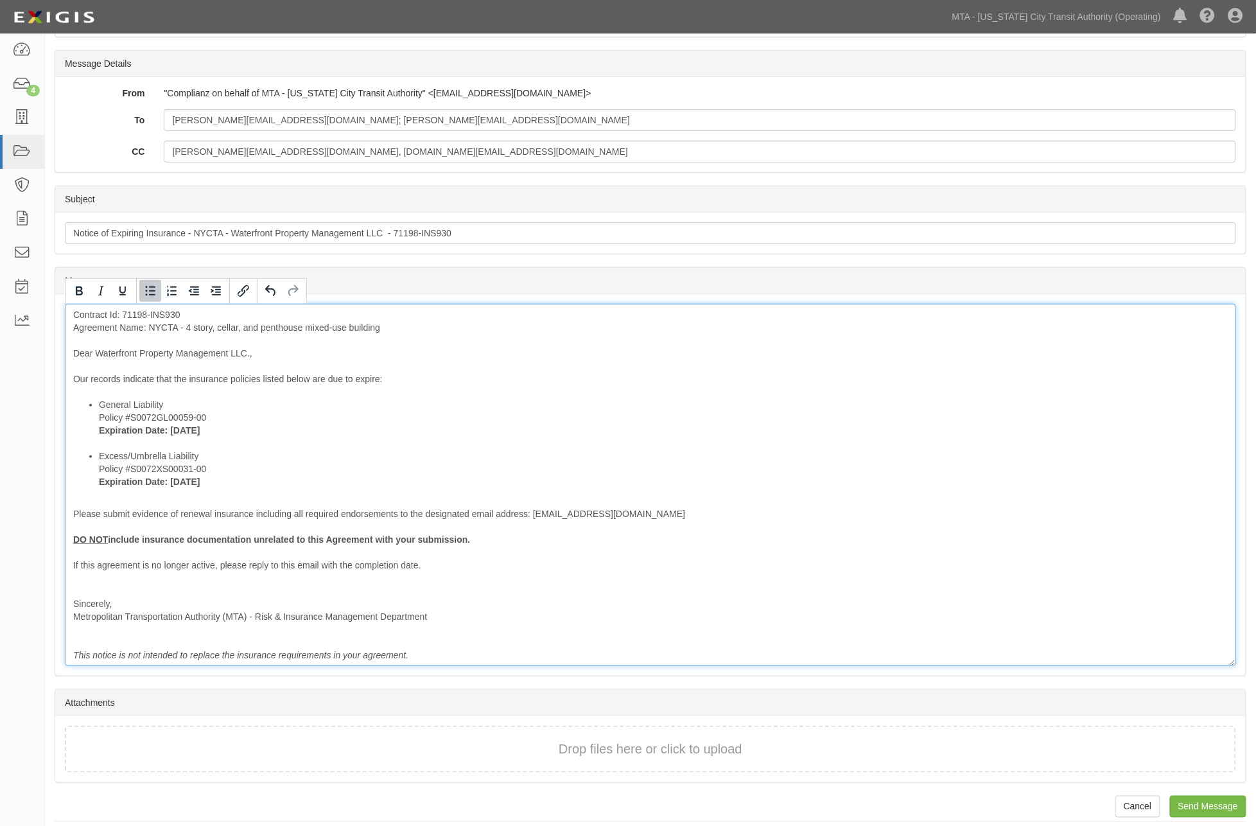
scroll to position [180, 0]
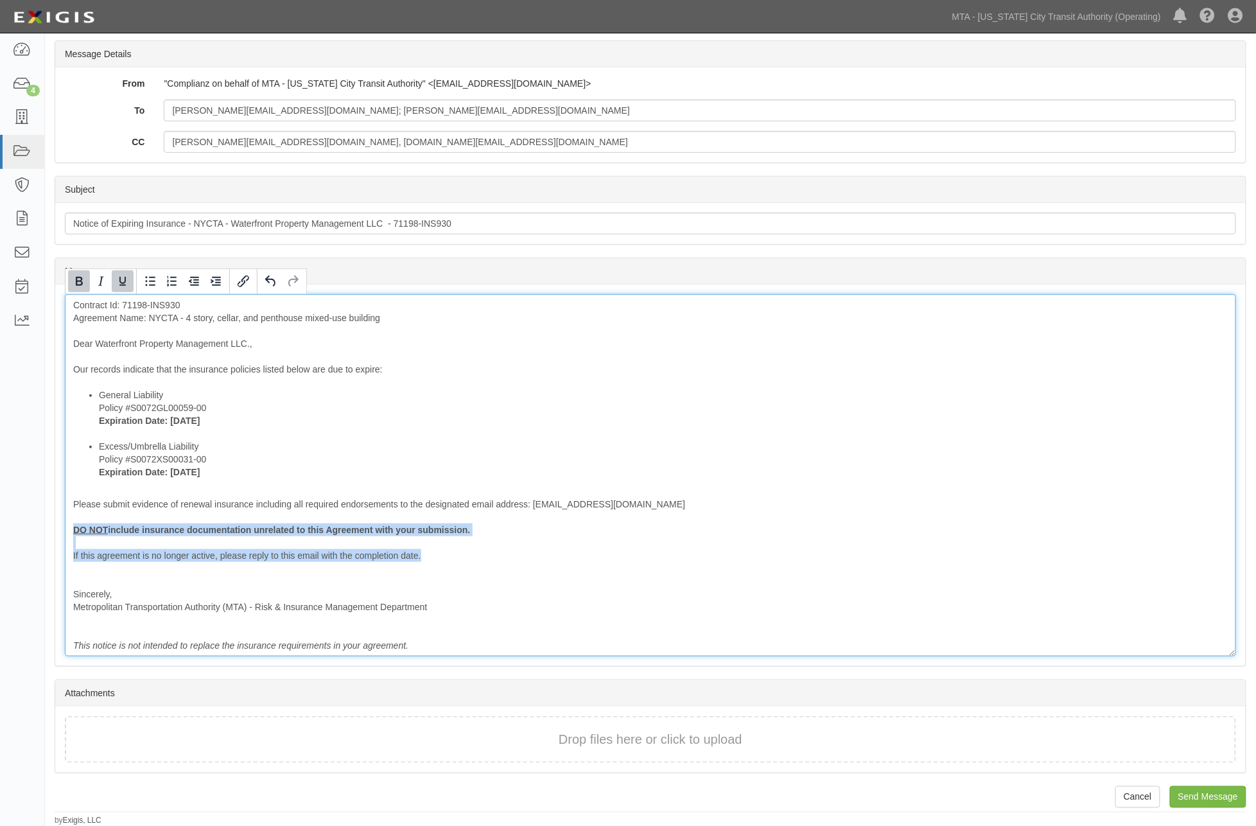
drag, startPoint x: 422, startPoint y: 557, endPoint x: 40, endPoint y: 525, distance: 382.8
click at [40, 525] on body "Toggle navigation Dashboard 4 Inbox Parties Agreements Coverages Documents Mess…" at bounding box center [628, 323] width 1256 height 1006
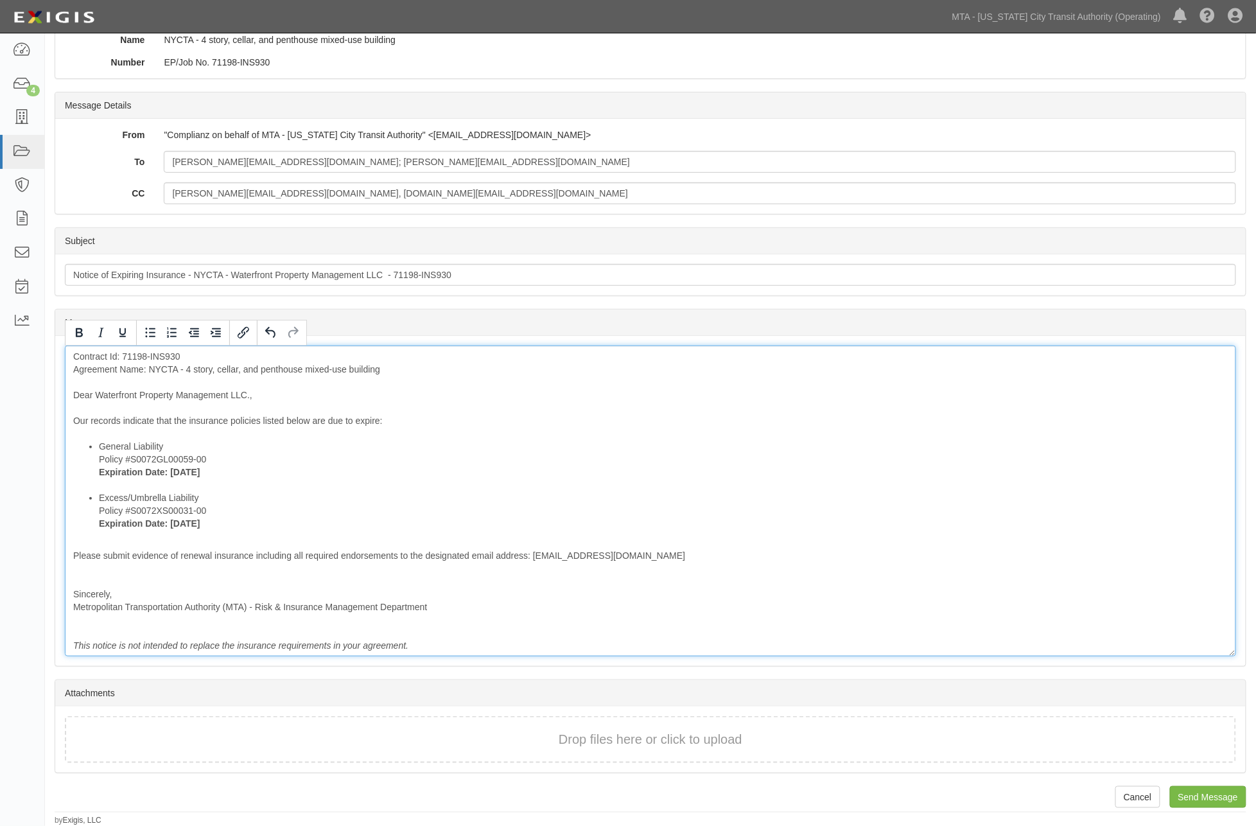
click at [107, 579] on div "Contract Id: 71198-INS930 Agreement Name: NYCTA - 4 story, cellar, and penthous…" at bounding box center [650, 500] width 1171 height 311
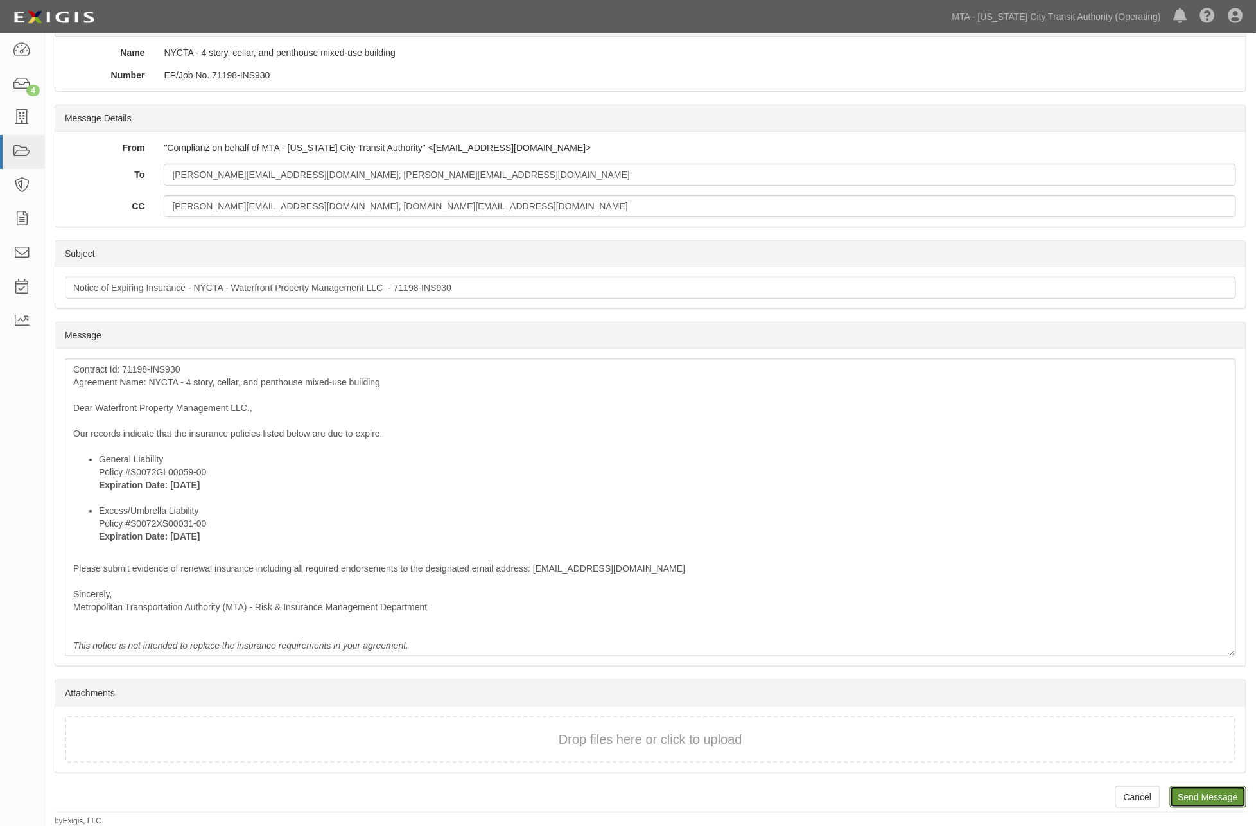
click at [1202, 792] on input "Send Message" at bounding box center [1208, 797] width 76 height 22
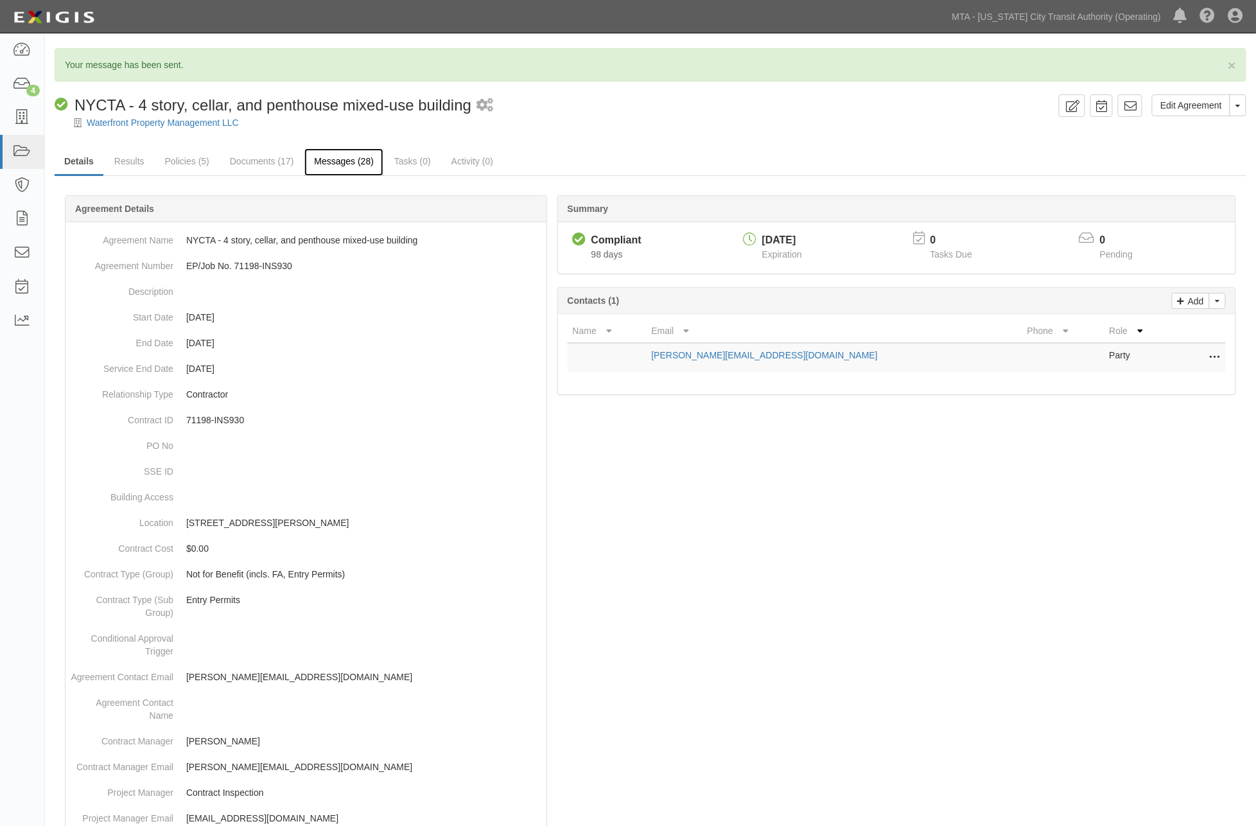
click at [353, 162] on link "Messages (28)" at bounding box center [343, 162] width 79 height 28
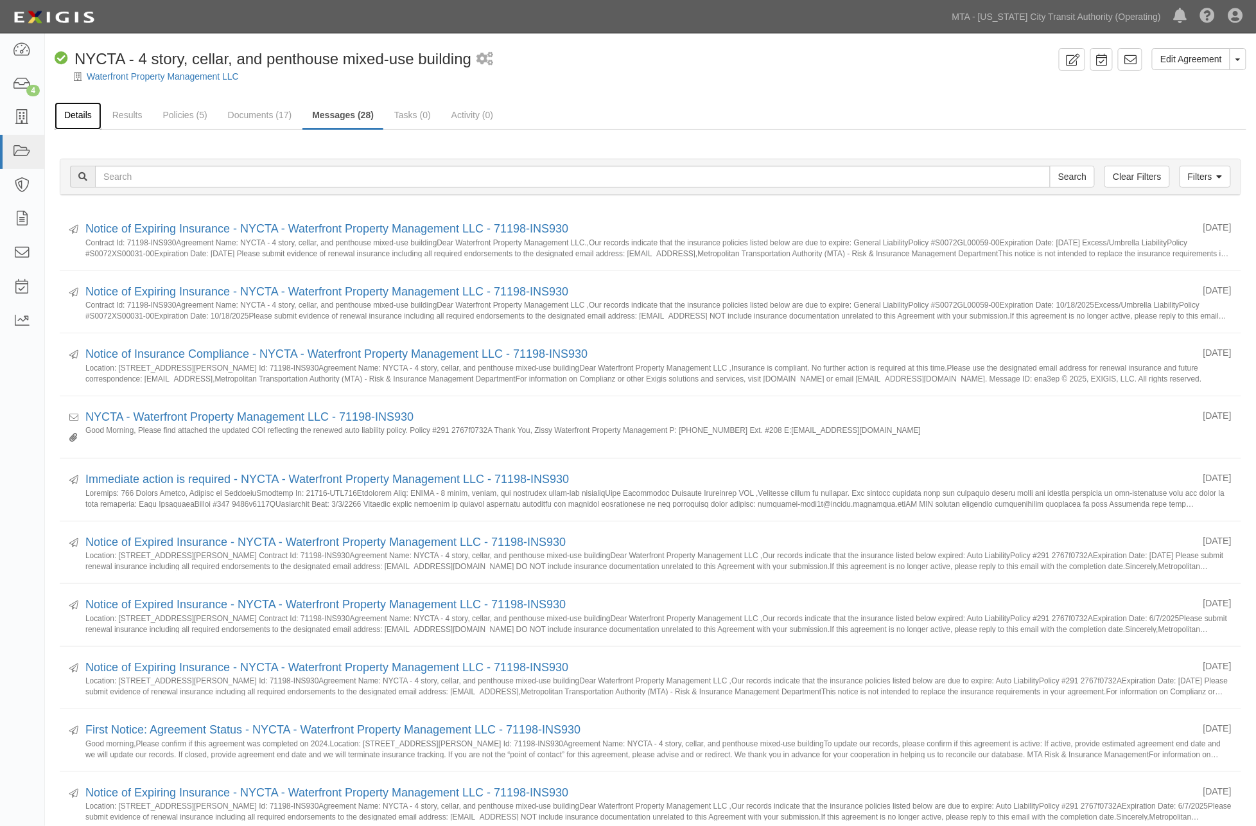
click at [75, 116] on link "Details" at bounding box center [78, 116] width 47 height 28
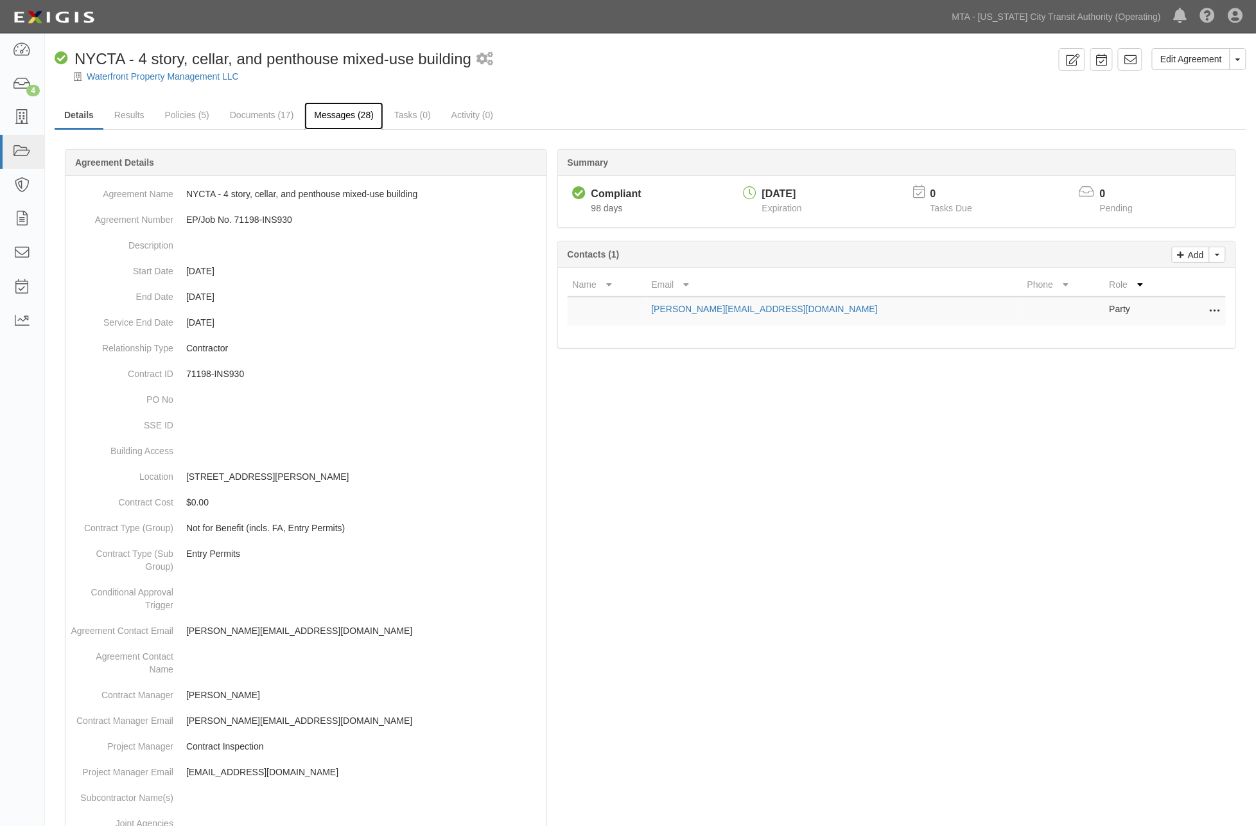
click at [337, 112] on link "Messages (28)" at bounding box center [343, 116] width 79 height 28
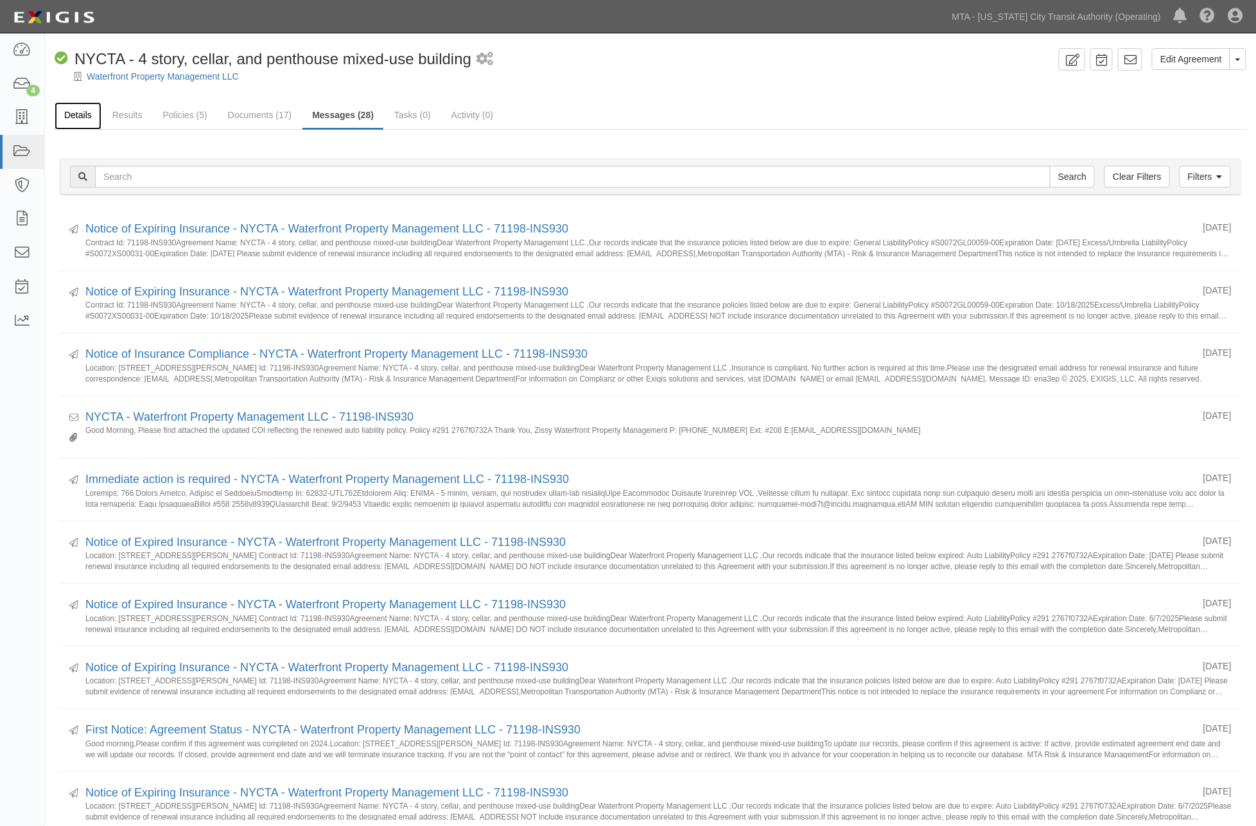
click at [82, 116] on link "Details" at bounding box center [78, 116] width 47 height 28
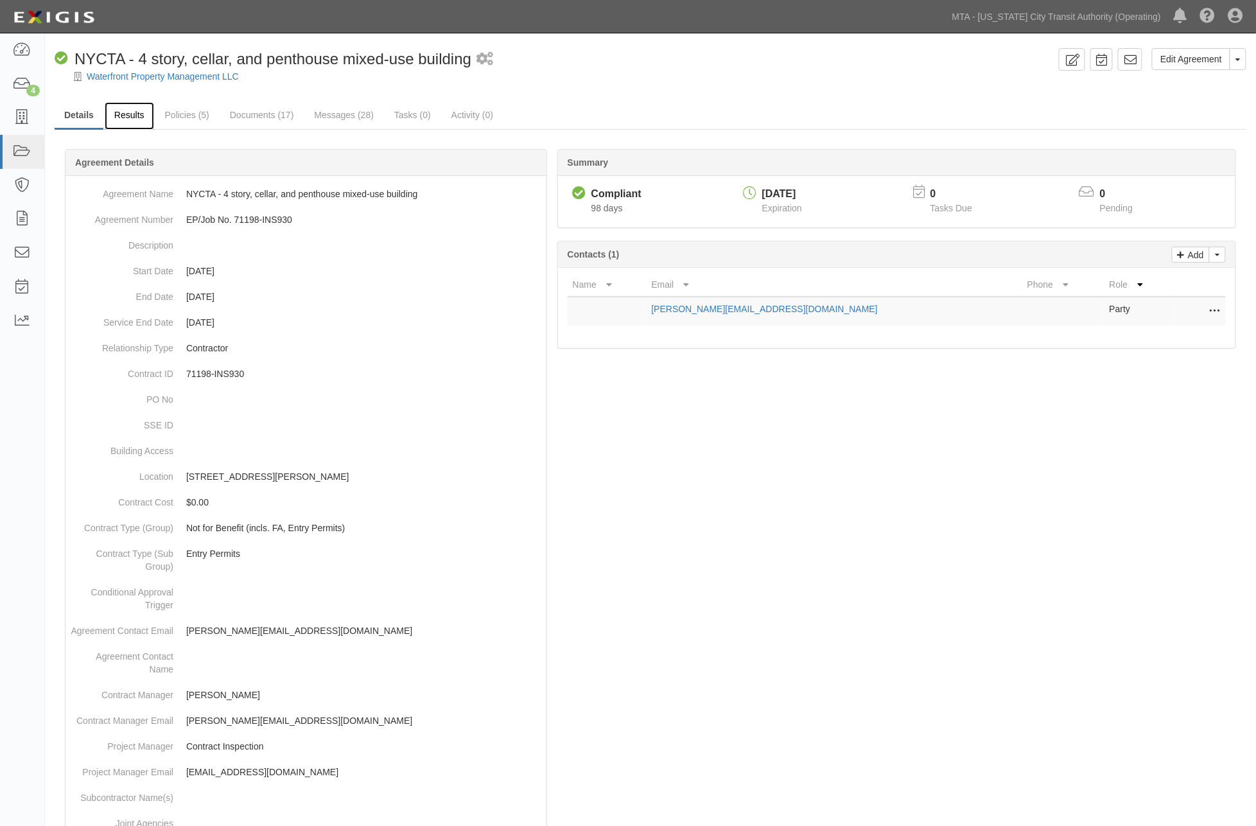
click at [127, 114] on link "Results" at bounding box center [129, 116] width 49 height 28
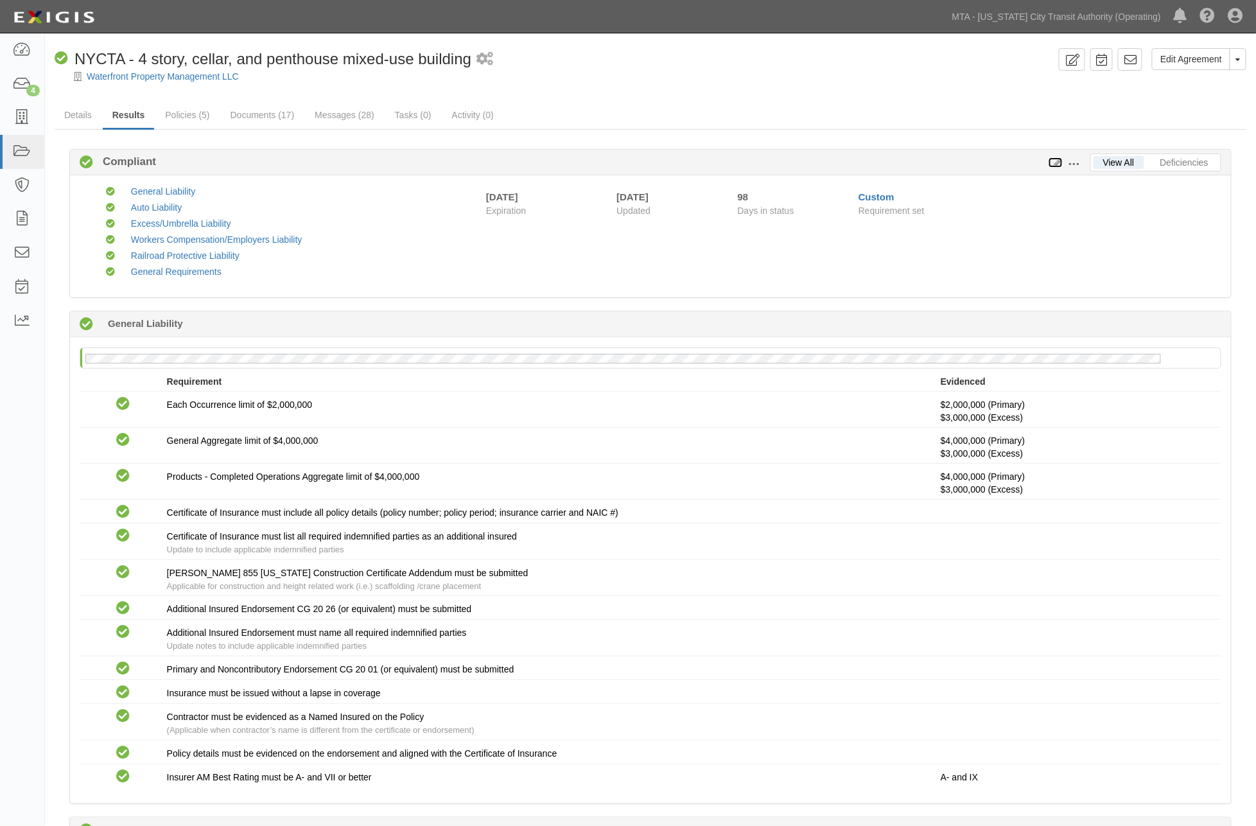
click at [1057, 165] on icon at bounding box center [1056, 163] width 14 height 9
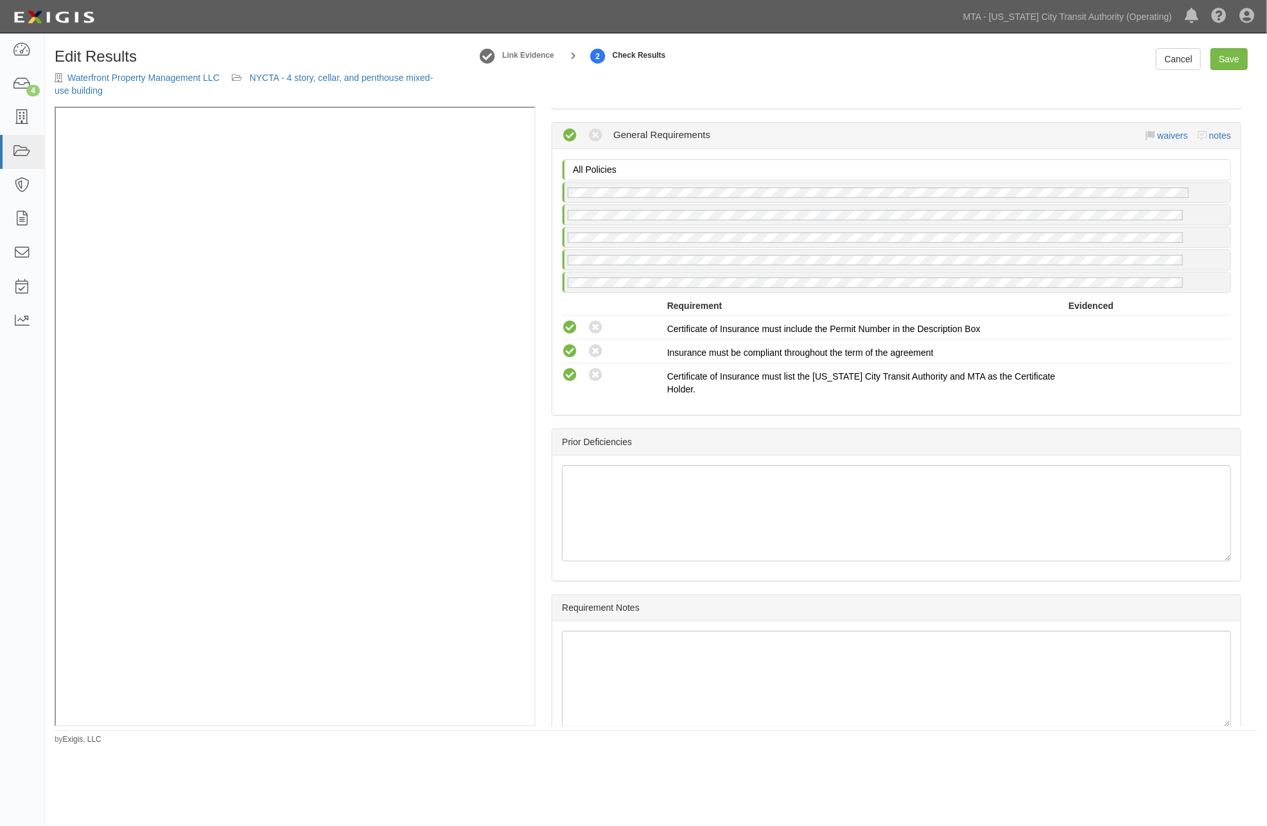
scroll to position [2068, 0]
click at [1214, 131] on link "notes" at bounding box center [1220, 132] width 22 height 10
radio input "true"
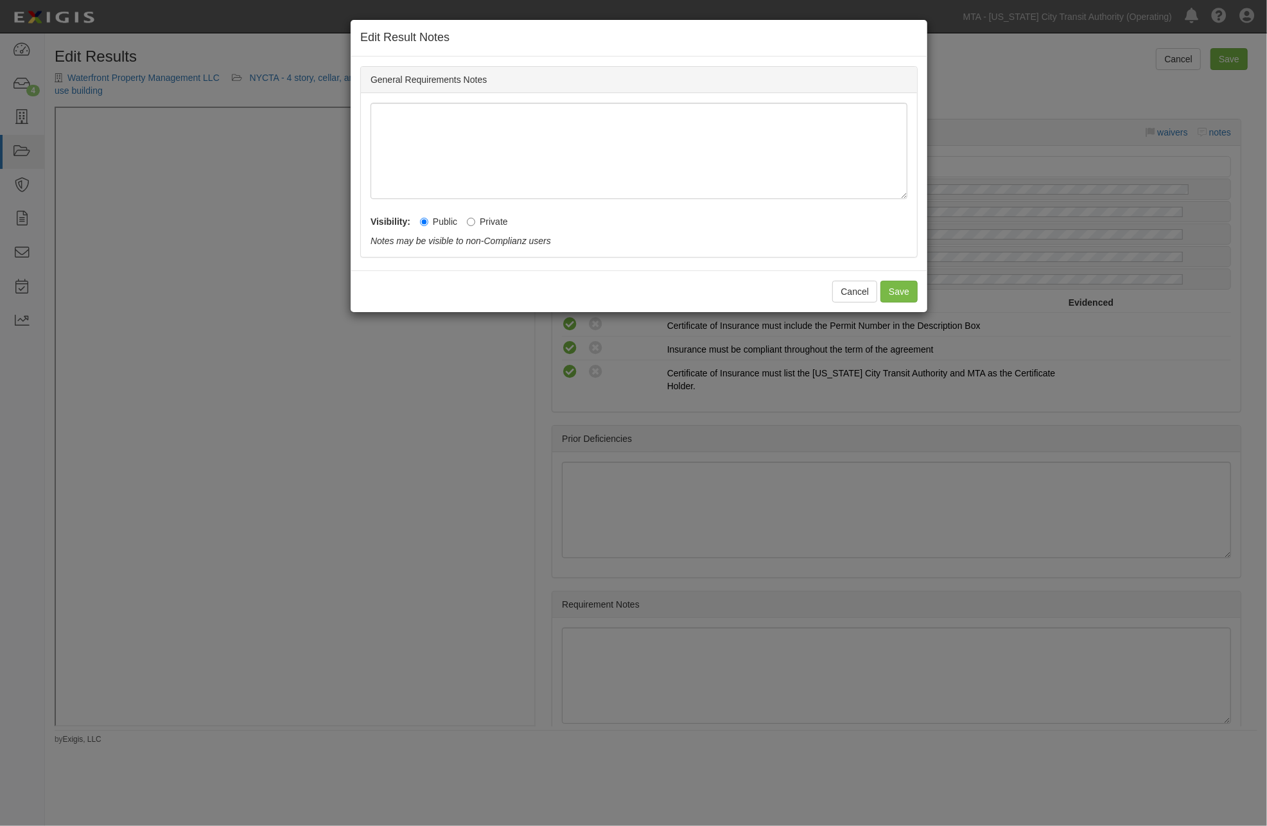
click at [505, 220] on label "Private" at bounding box center [487, 221] width 41 height 13
click at [475, 220] on input "Private" at bounding box center [471, 222] width 8 height 8
radio input "true"
click at [912, 293] on button "Save" at bounding box center [898, 292] width 37 height 22
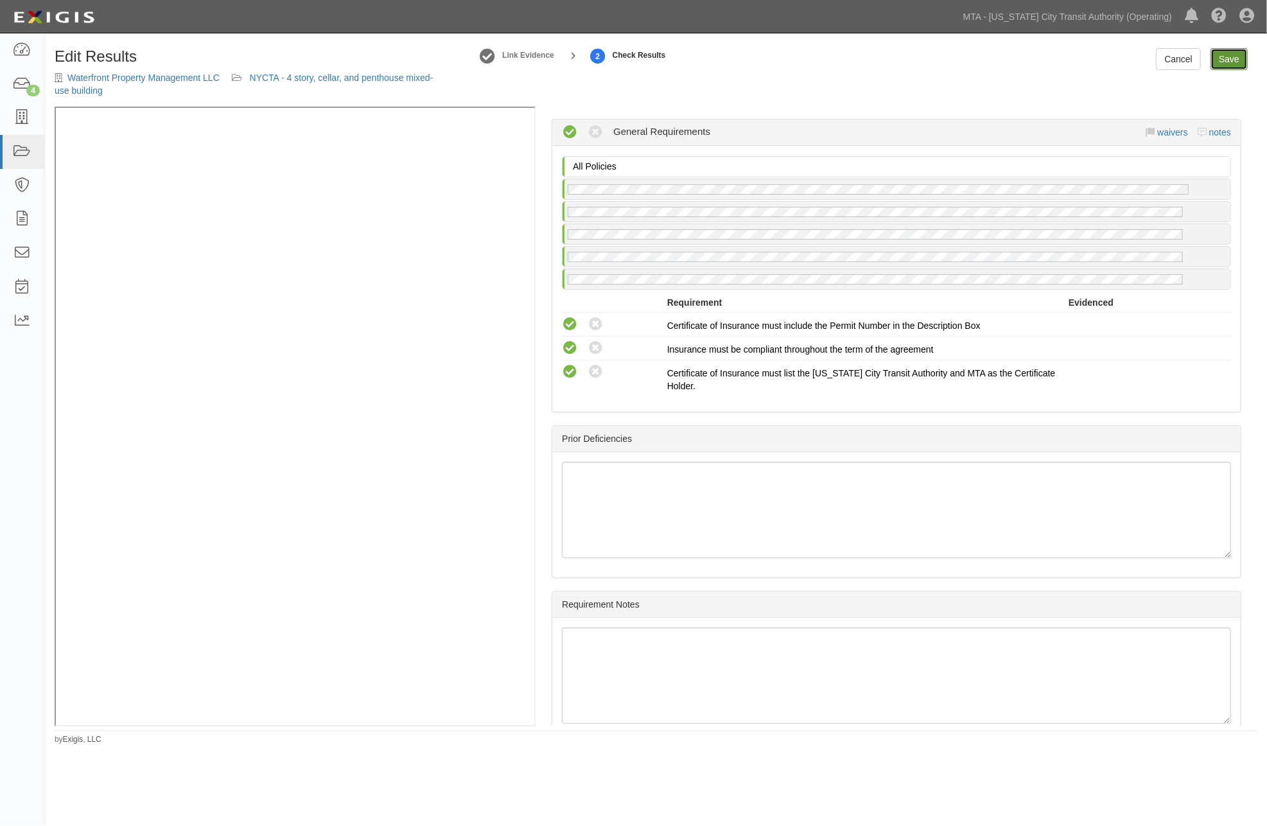
click at [1227, 64] on link "Save" at bounding box center [1228, 59] width 37 height 22
radio input "true"
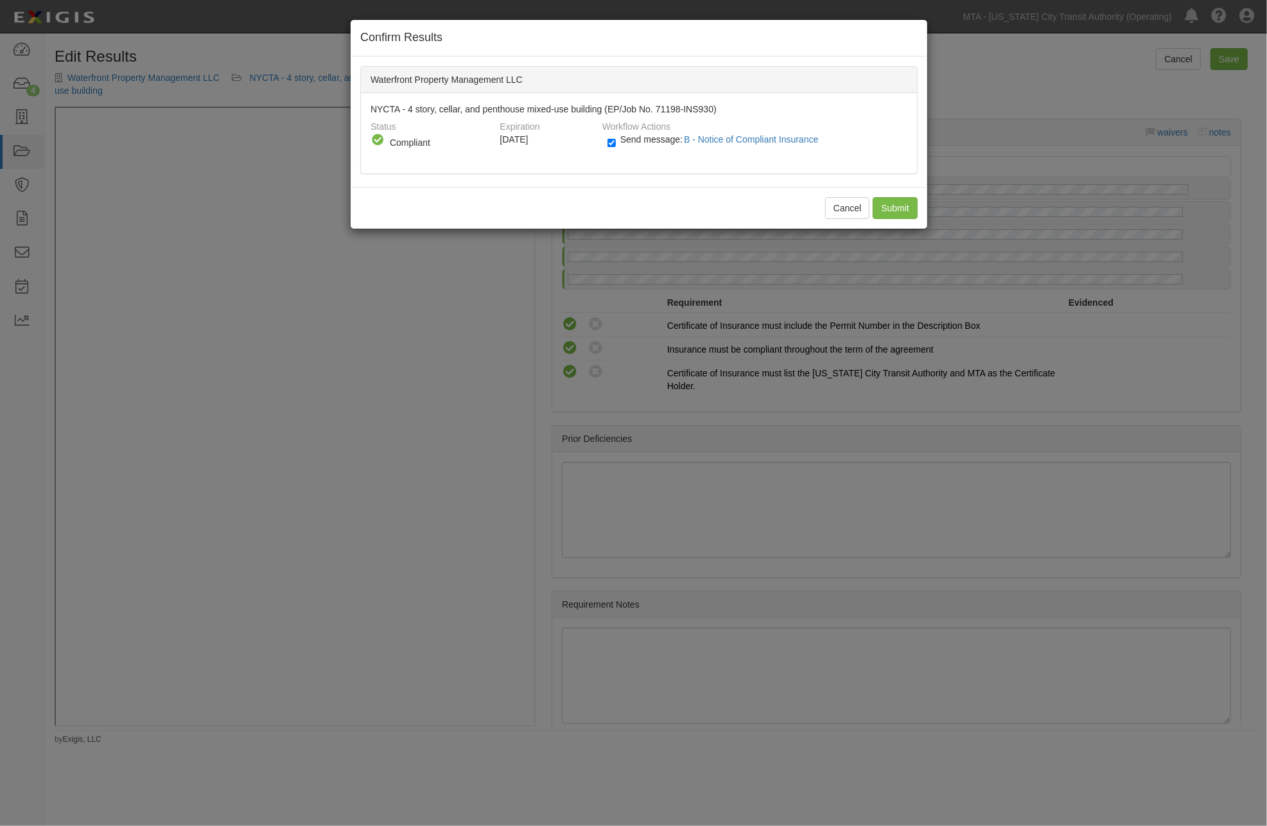
click at [621, 138] on span "Send message: B - Notice of Compliant Insurance" at bounding box center [722, 139] width 204 height 10
click at [616, 138] on input "Send message: B - Notice of Compliant Insurance" at bounding box center [611, 142] width 8 height 15
checkbox input "false"
click at [898, 207] on input "Submit" at bounding box center [895, 208] width 45 height 22
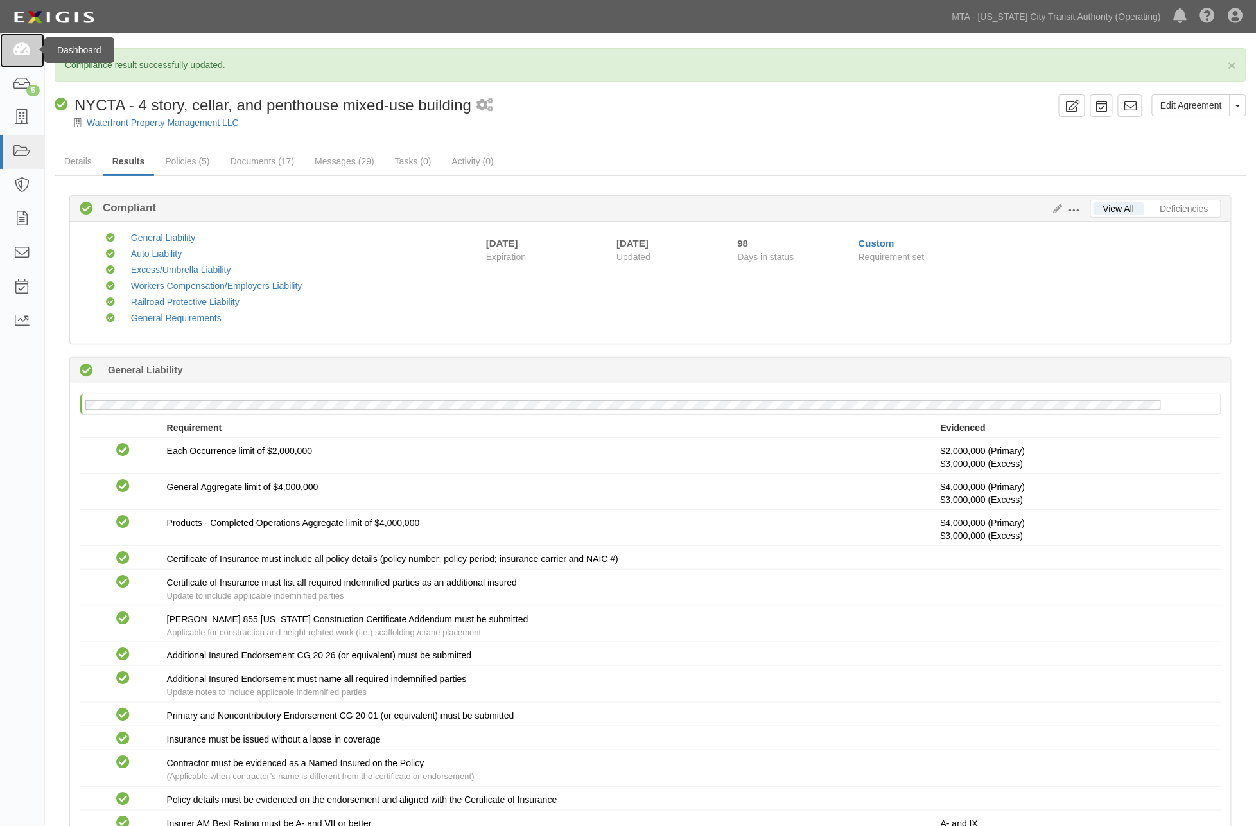
click at [24, 45] on icon at bounding box center [22, 50] width 18 height 15
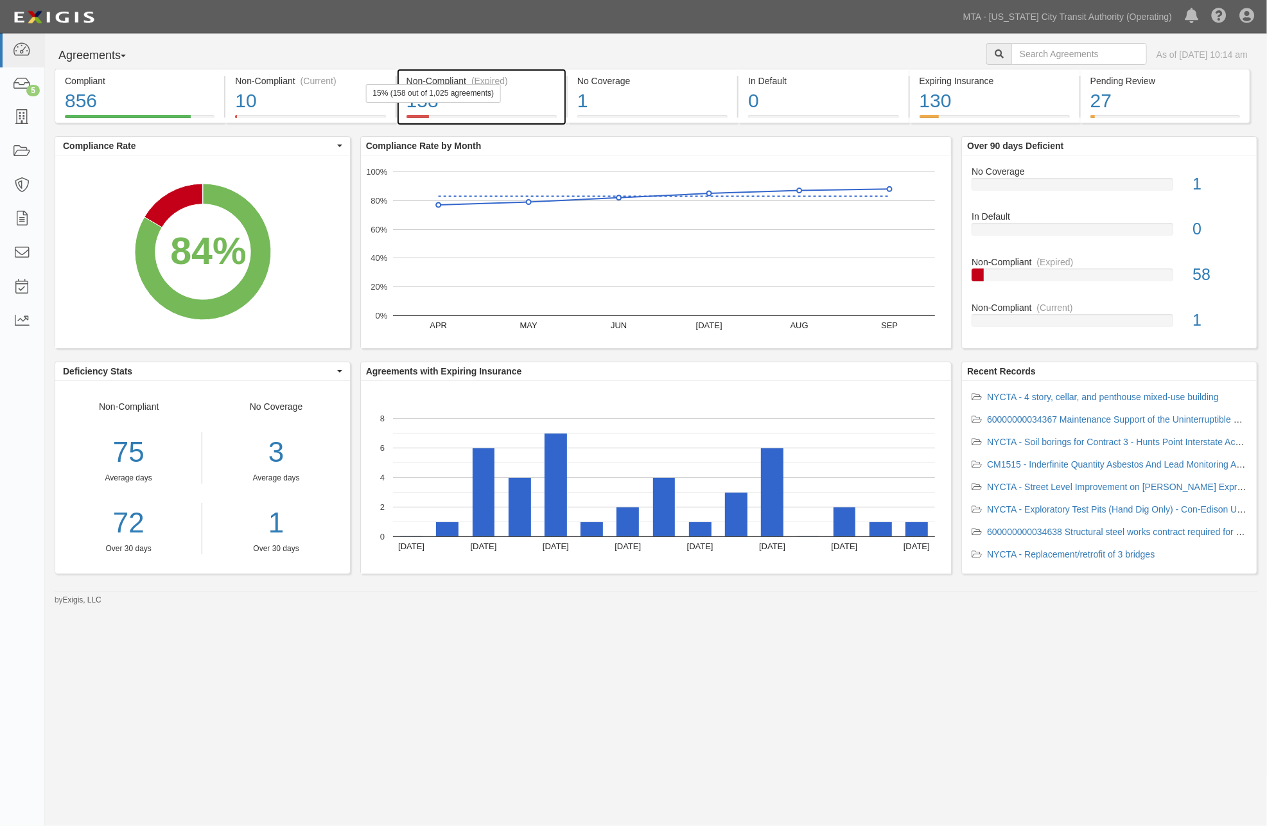
click at [544, 103] on div "158" at bounding box center [481, 101] width 150 height 28
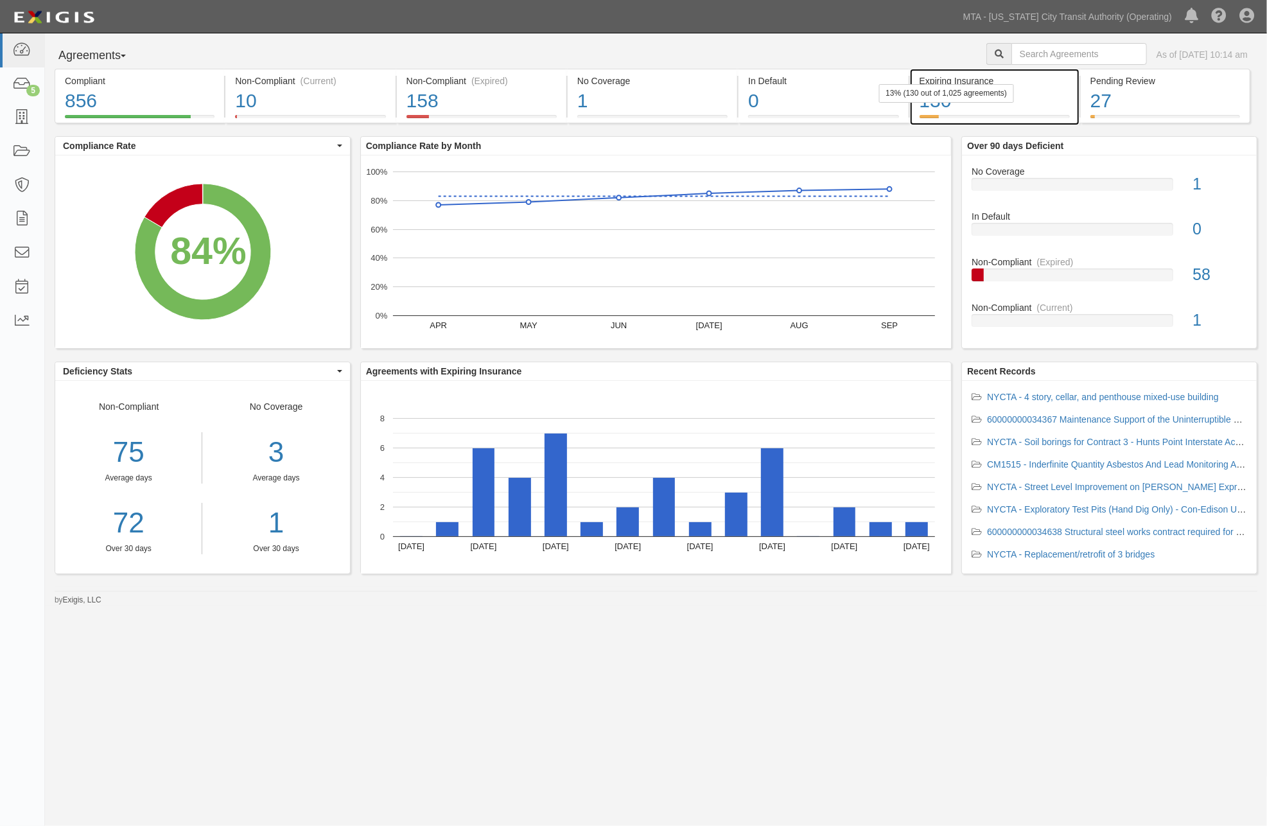
click at [982, 97] on div "13% (130 out of 1,025 agreements)" at bounding box center [945, 93] width 135 height 19
click at [1030, 100] on div "130" at bounding box center [995, 101] width 150 height 28
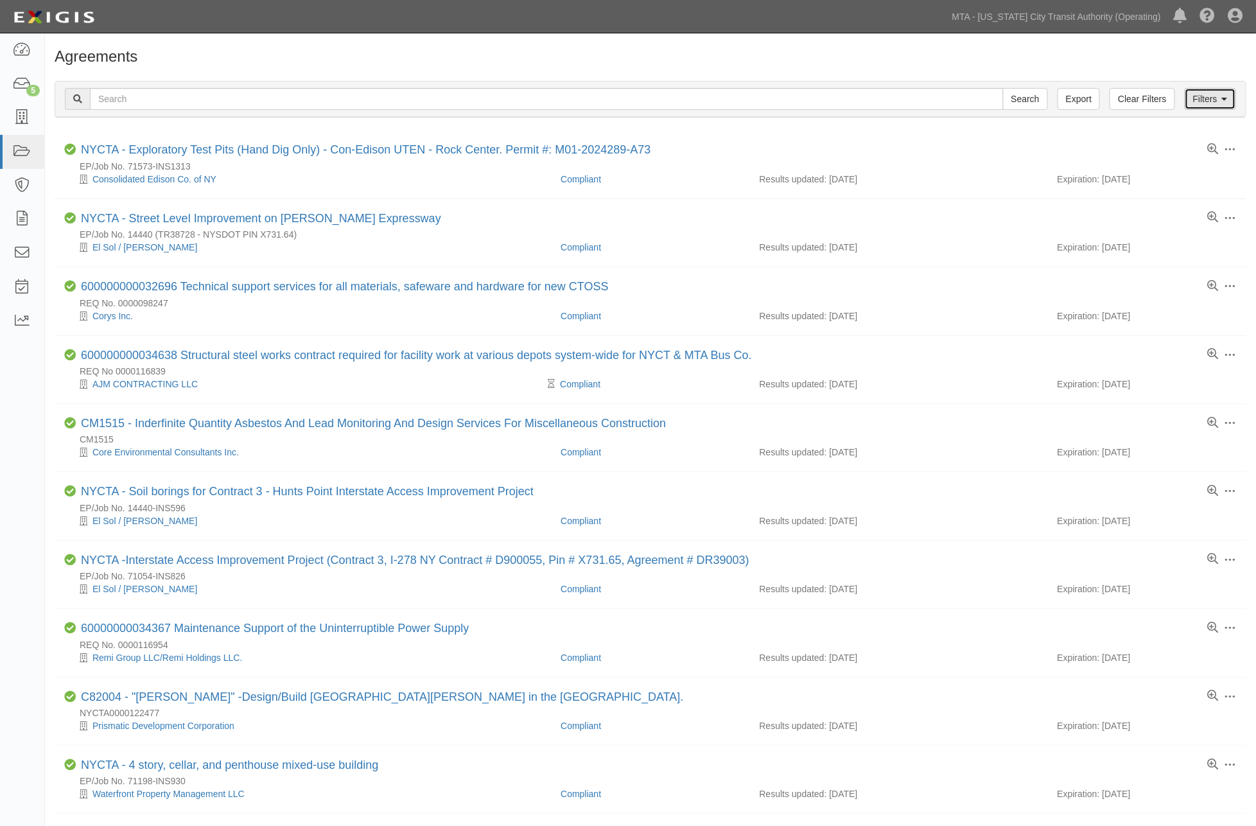
click at [1210, 100] on link "Filters" at bounding box center [1210, 99] width 51 height 22
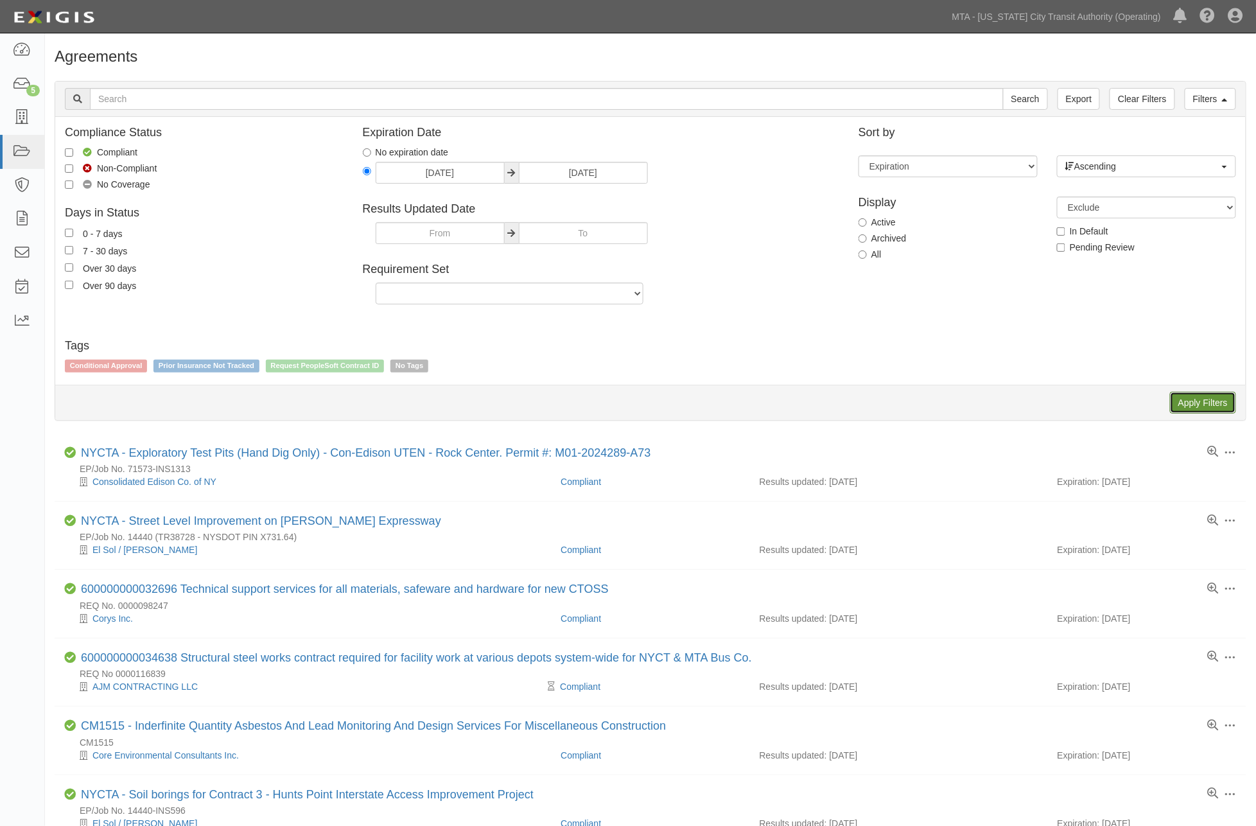
click at [1191, 398] on input "Apply Filters" at bounding box center [1203, 403] width 66 height 22
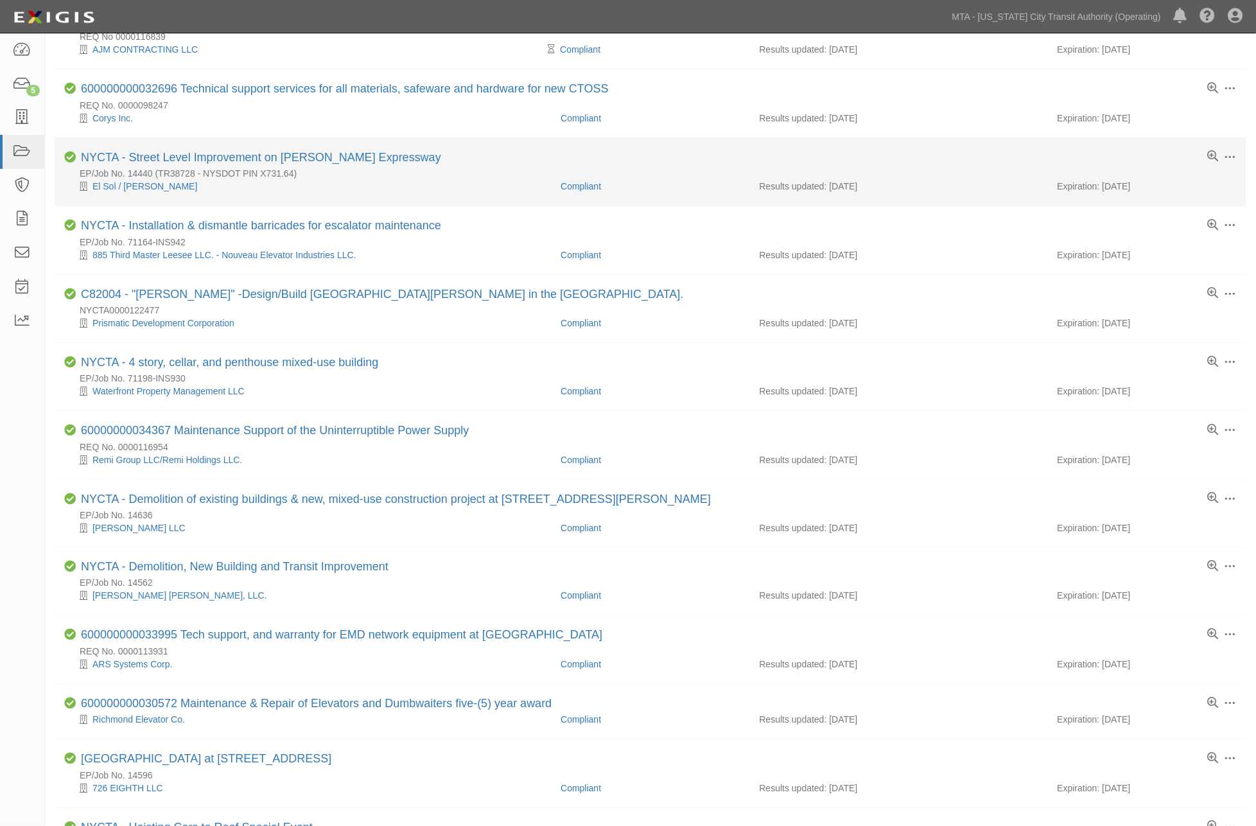
scroll to position [428, 0]
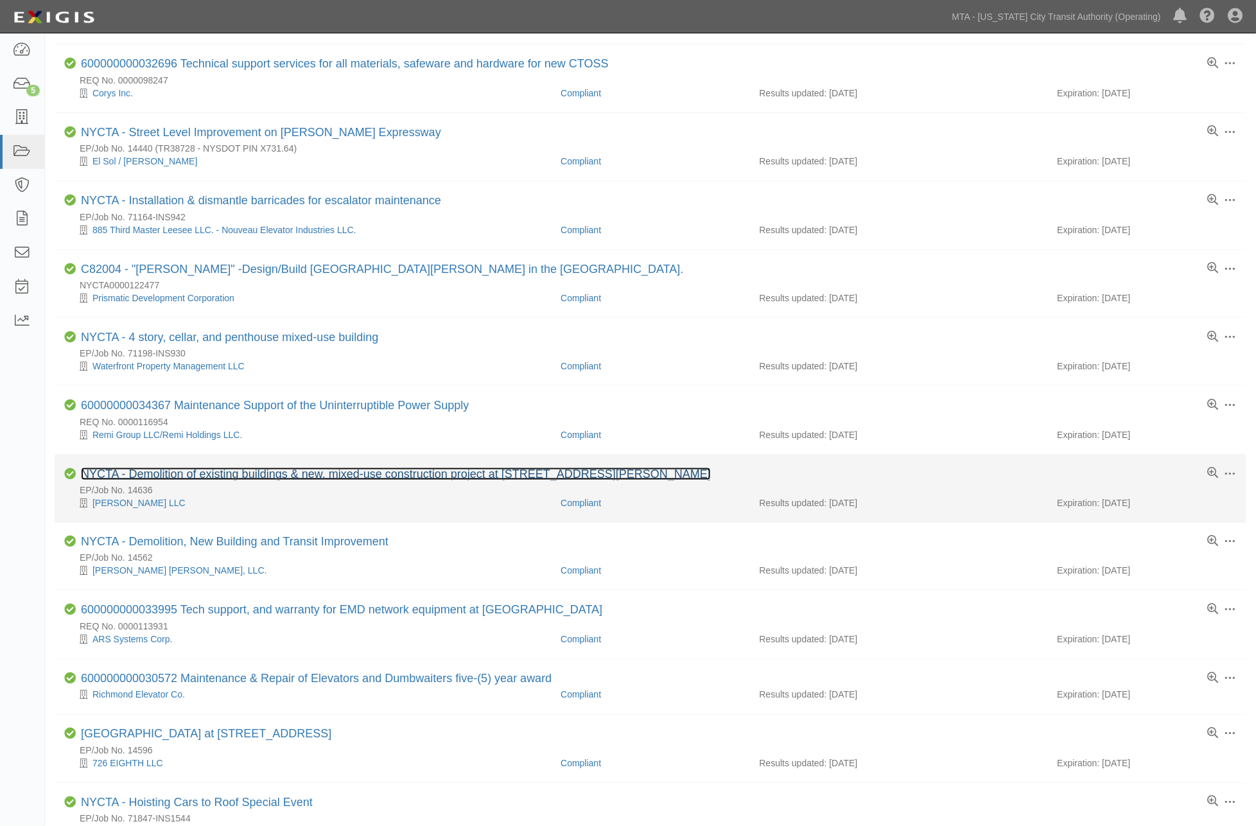
click at [322, 480] on link "NYCTA - Demolition of existing buildings & new, mixed-use construction project …" at bounding box center [396, 473] width 630 height 13
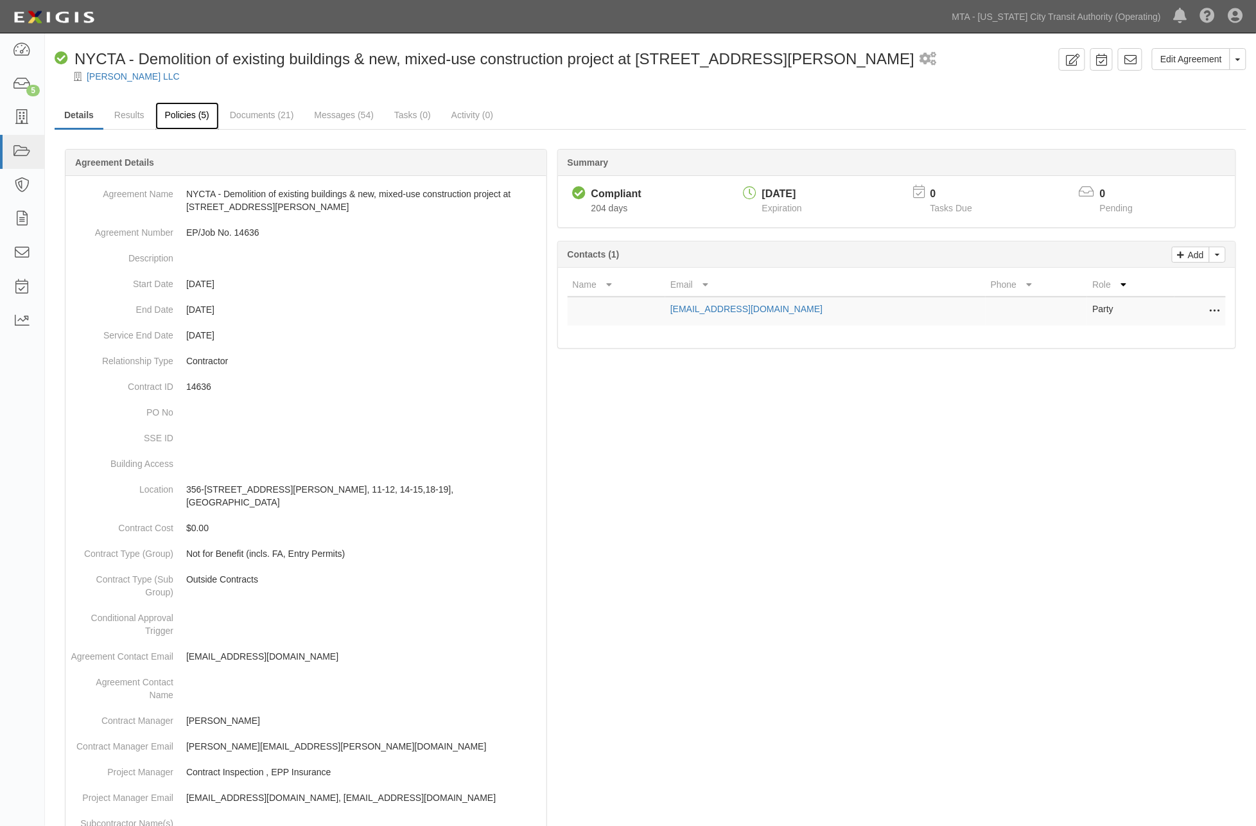
click at [188, 112] on link "Policies (5)" at bounding box center [187, 116] width 64 height 28
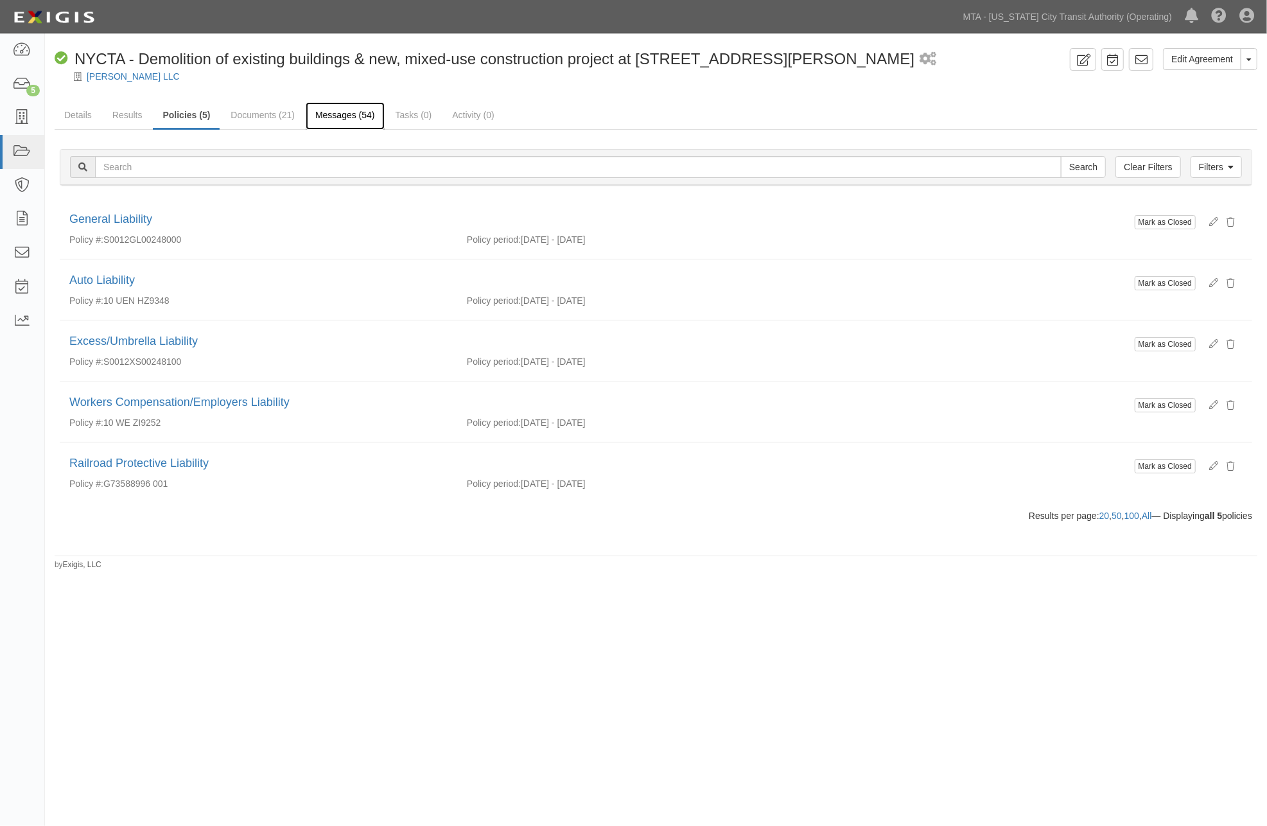
click at [338, 114] on link "Messages (54)" at bounding box center [345, 116] width 79 height 28
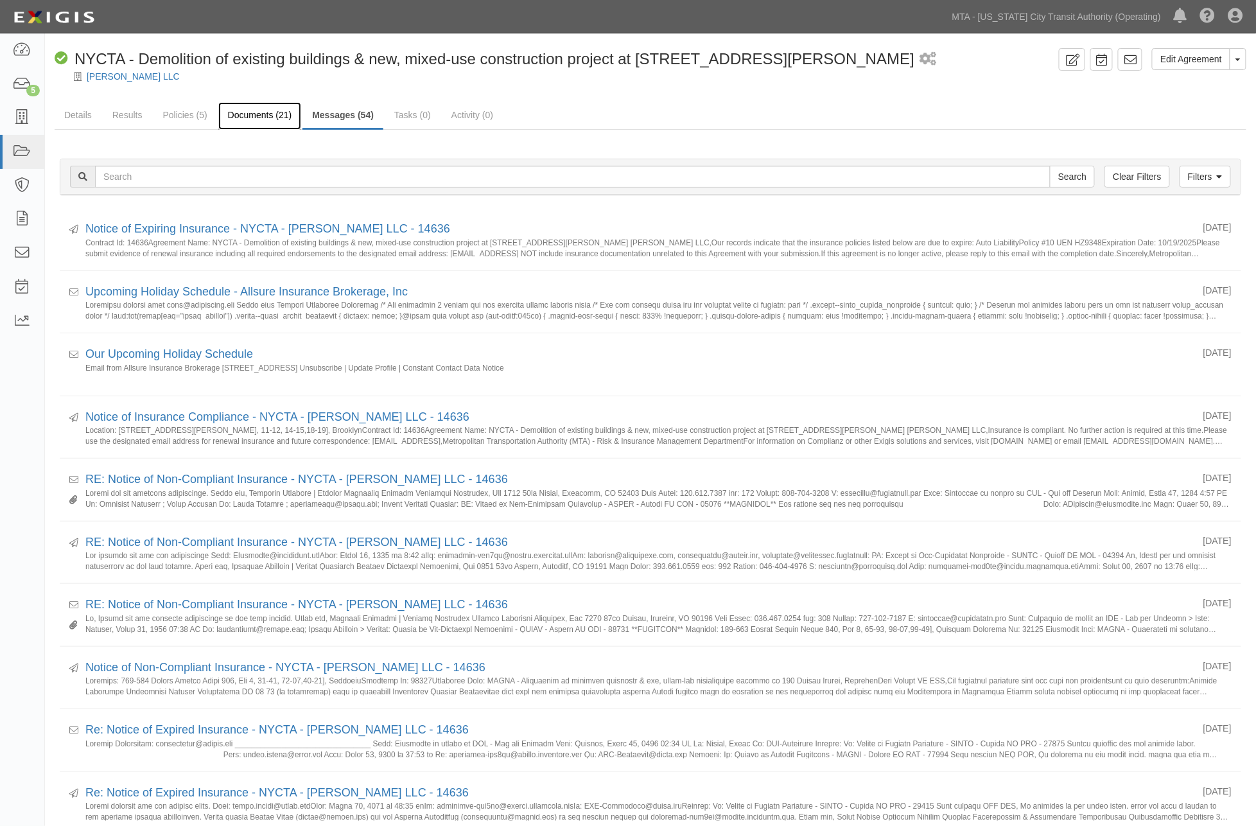
click at [264, 108] on link "Documents (21)" at bounding box center [259, 116] width 83 height 28
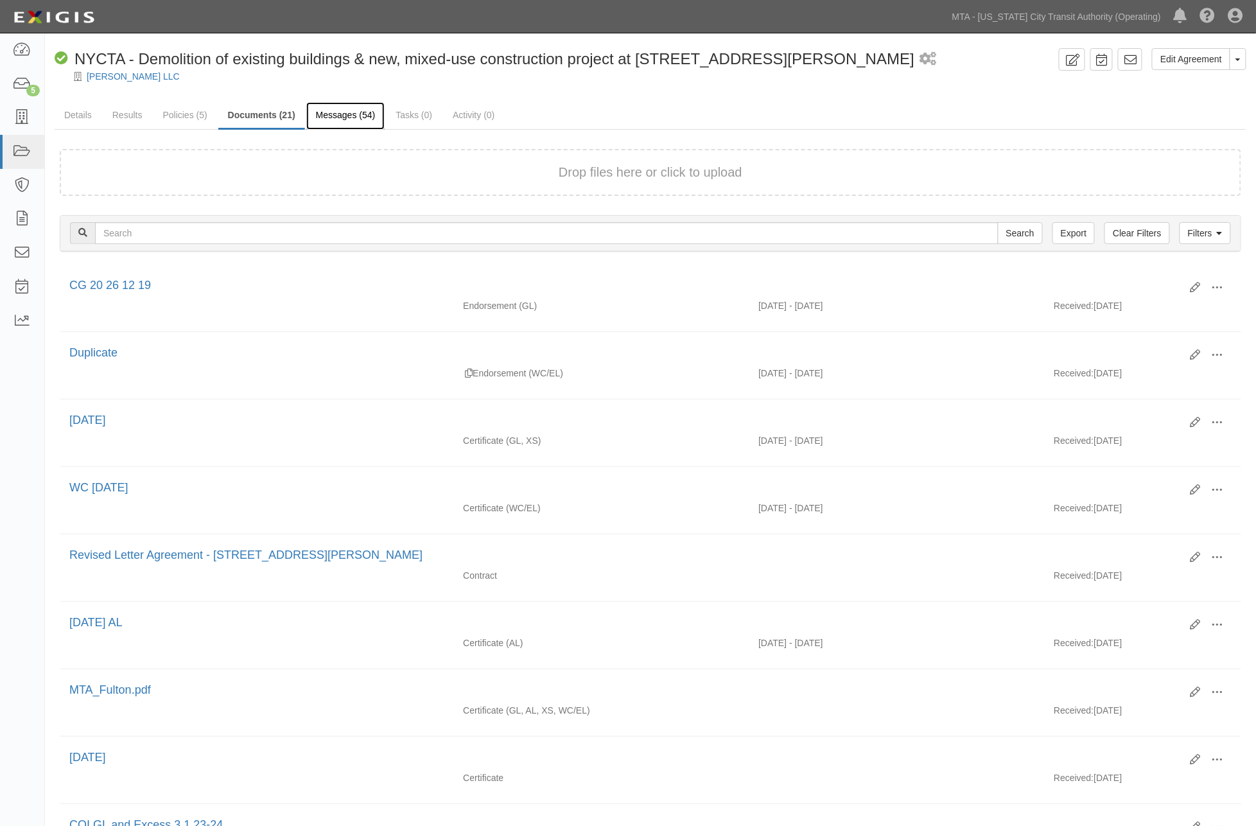
click at [352, 113] on link "Messages (54)" at bounding box center [345, 116] width 79 height 28
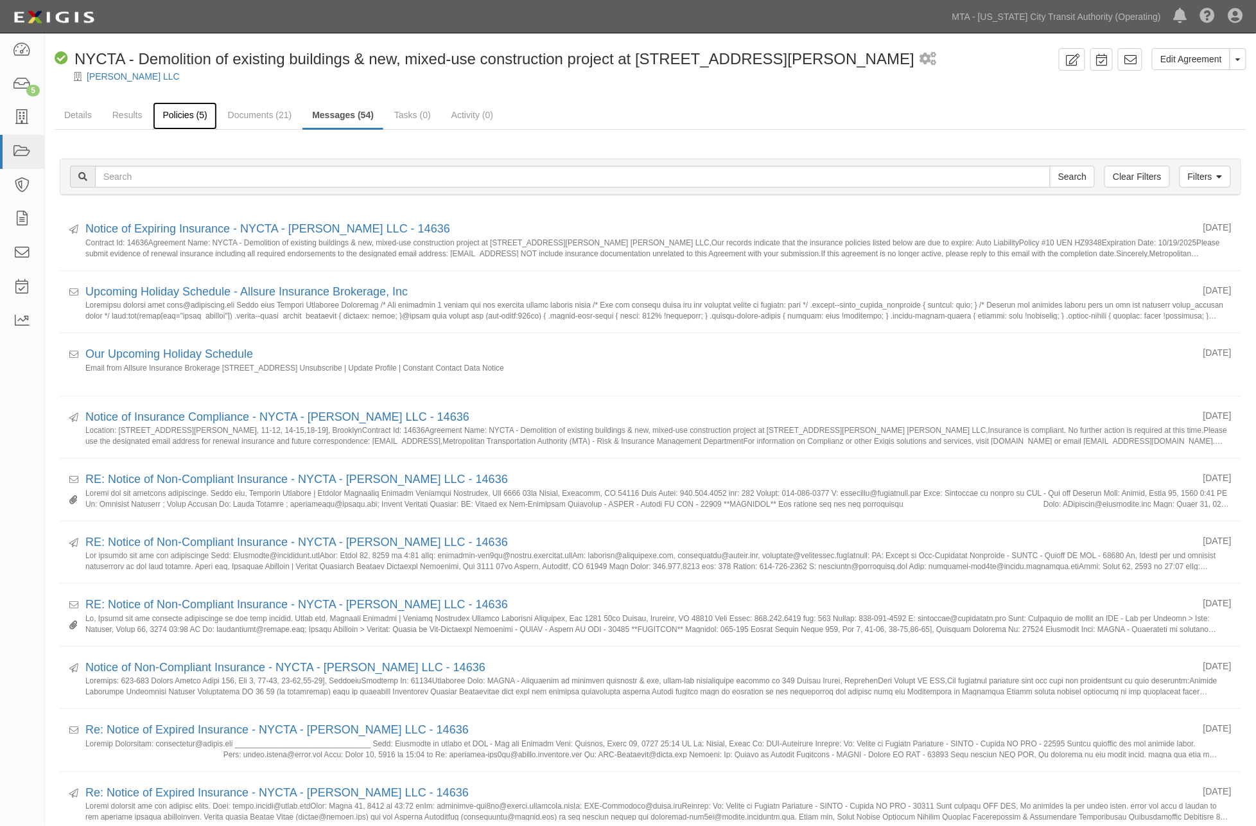
click at [177, 105] on link "Policies (5)" at bounding box center [185, 116] width 64 height 28
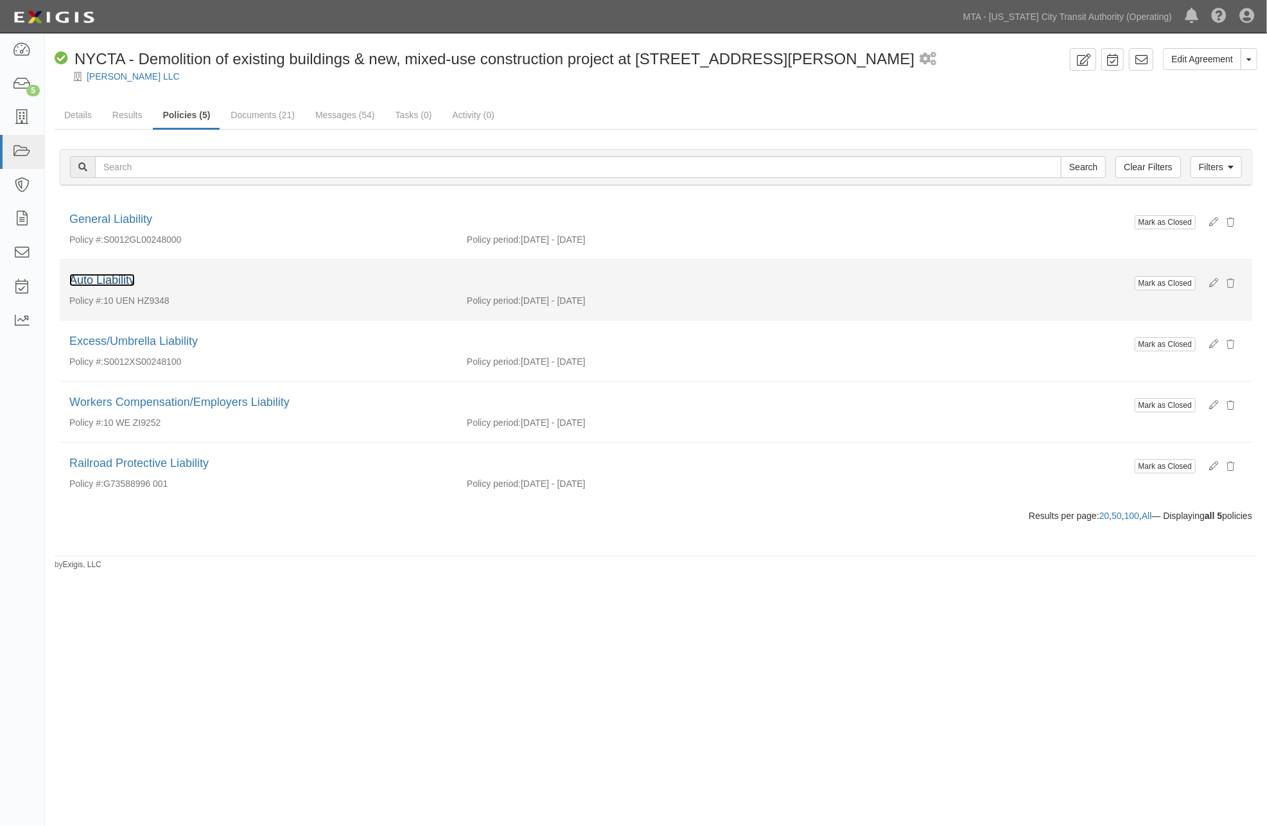
click at [122, 277] on link "Auto Liability" at bounding box center [101, 280] width 65 height 13
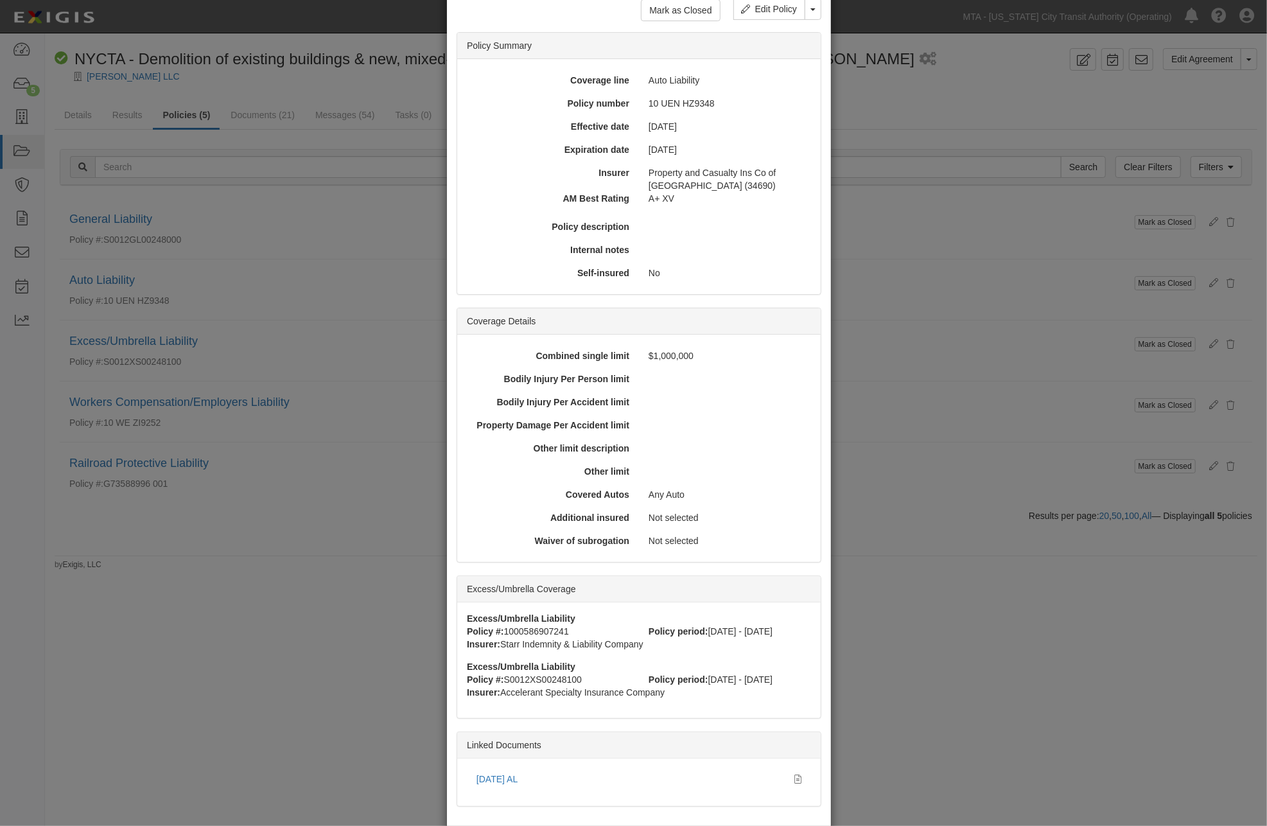
scroll to position [133, 0]
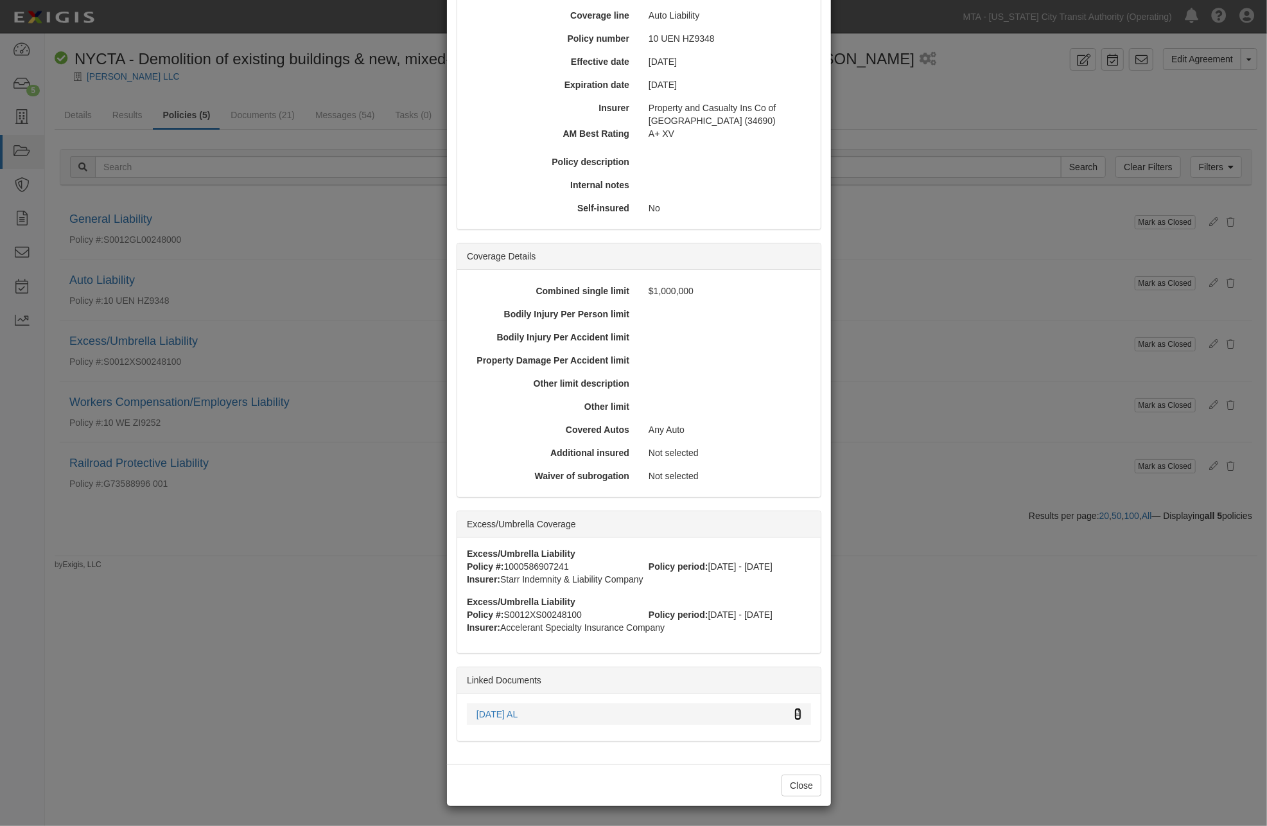
click at [794, 714] on icon at bounding box center [797, 714] width 7 height 9
click at [903, 594] on div "× View Policy Mark as Closed Edit Policy Toggle Dropdown Delete Policy Policy S…" at bounding box center [633, 413] width 1267 height 826
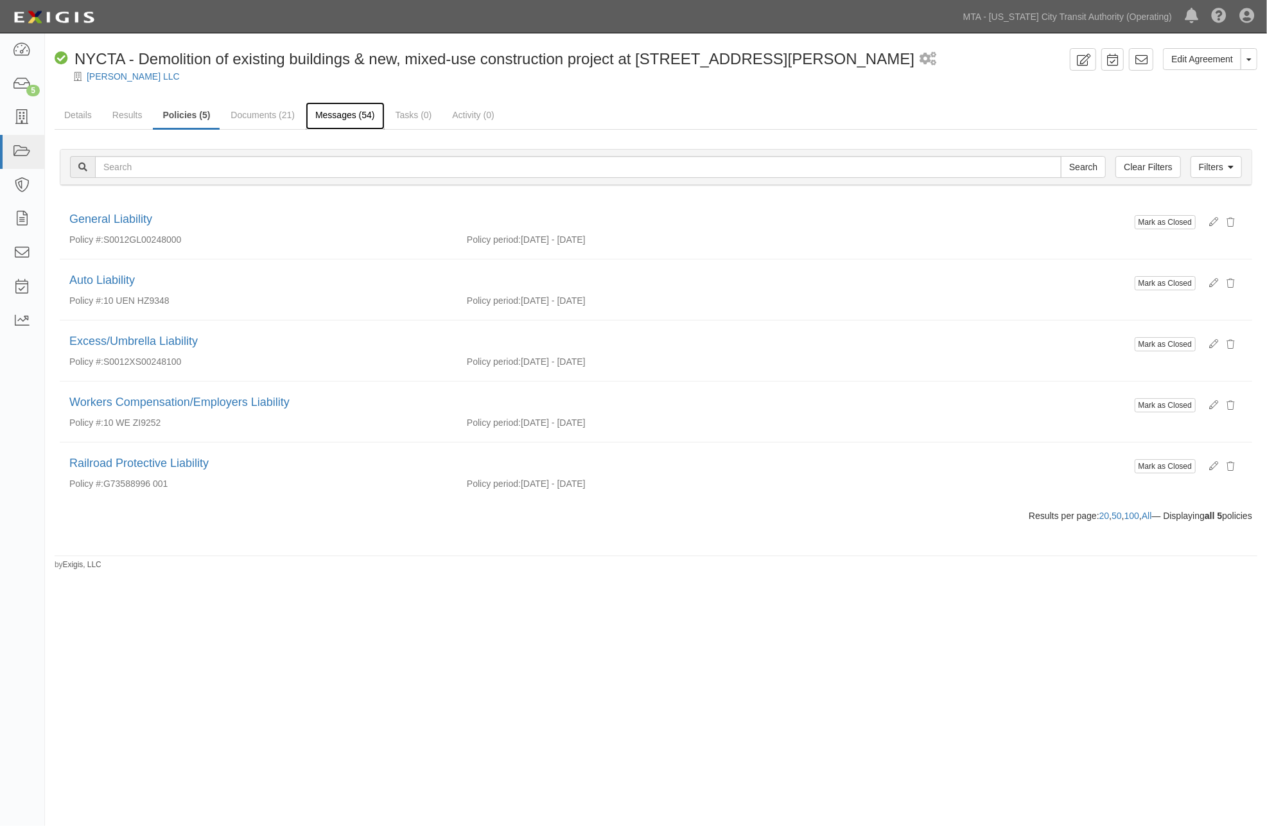
click at [350, 110] on link "Messages (54)" at bounding box center [345, 116] width 79 height 28
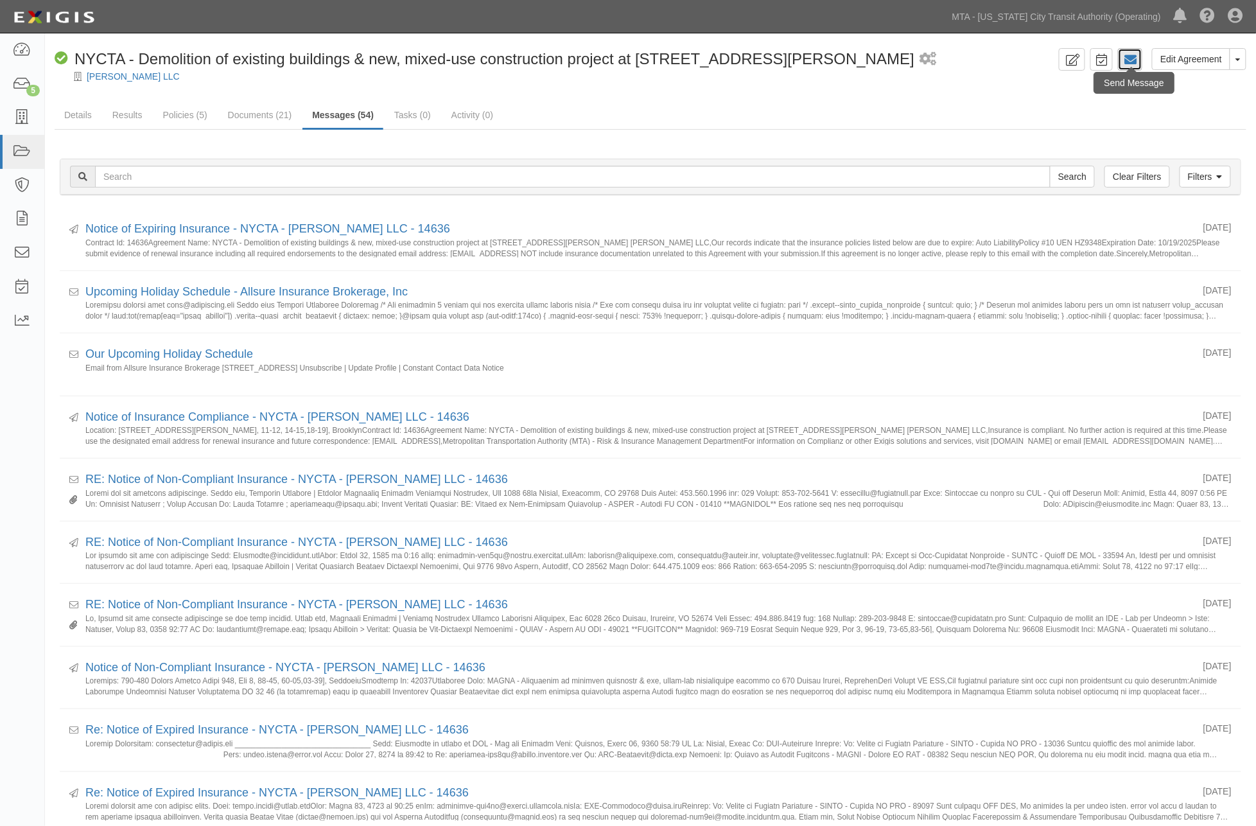
click at [1132, 58] on icon at bounding box center [1130, 59] width 13 height 13
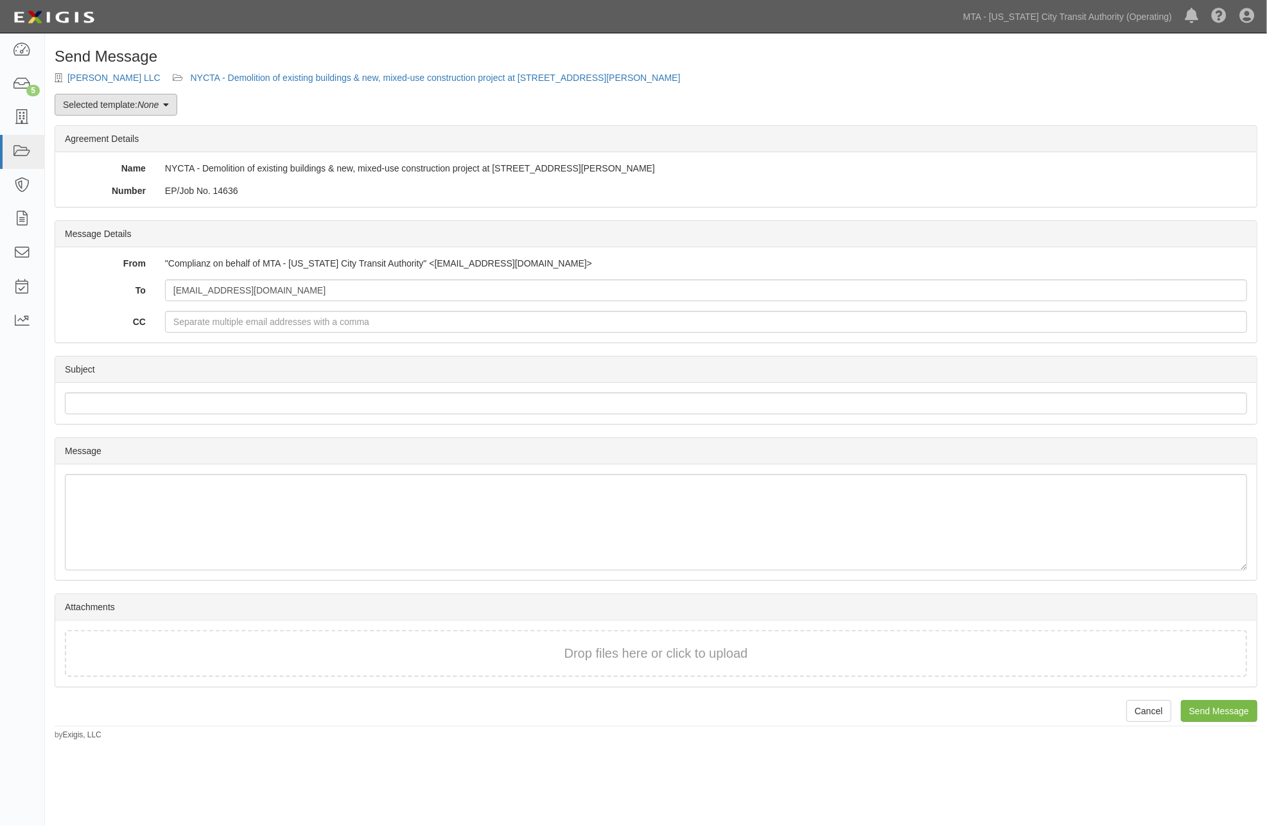
click at [123, 101] on link "Selected template: None" at bounding box center [116, 105] width 123 height 22
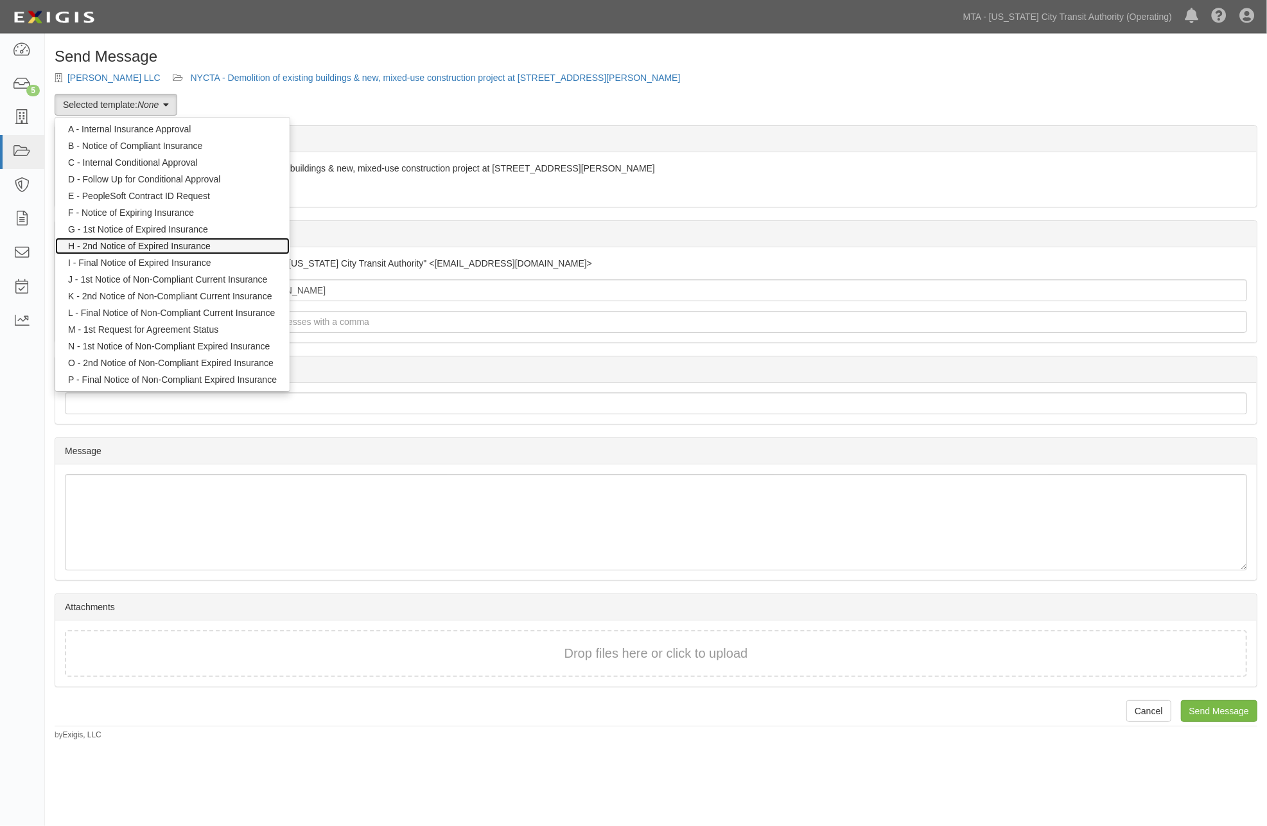
click at [152, 245] on link "H - 2nd Notice of Expired Insurance" at bounding box center [172, 246] width 234 height 17
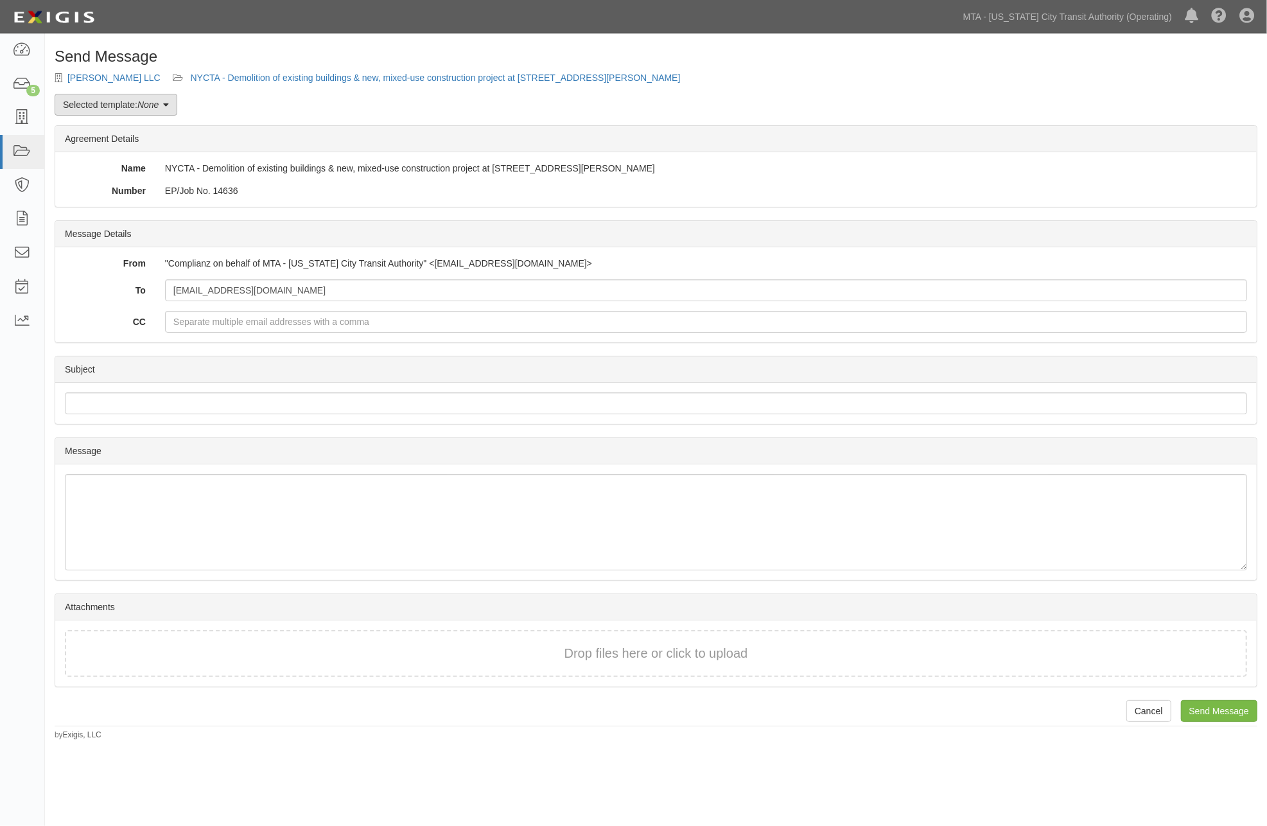
click at [155, 105] on em "None" at bounding box center [147, 105] width 21 height 10
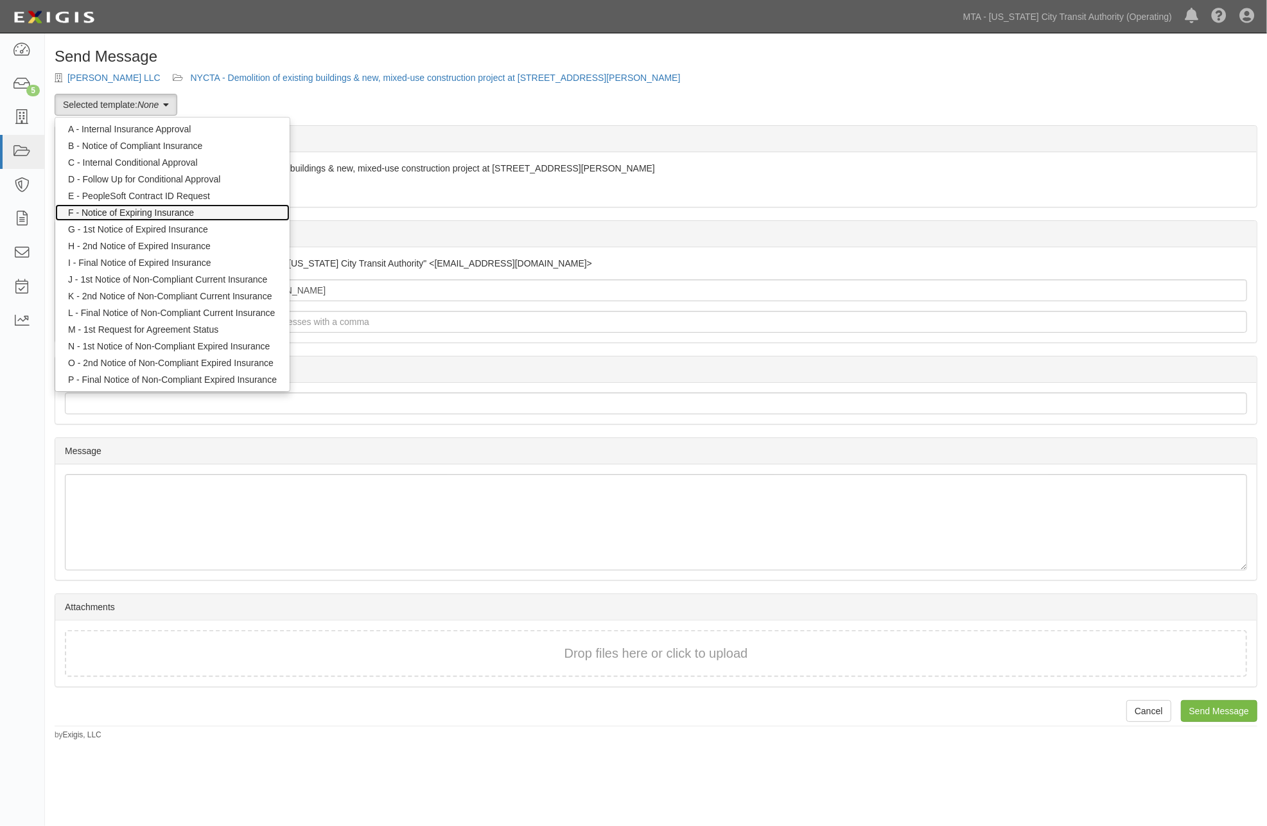
click at [152, 210] on link "F - Notice of Expiring Insurance" at bounding box center [172, 212] width 234 height 17
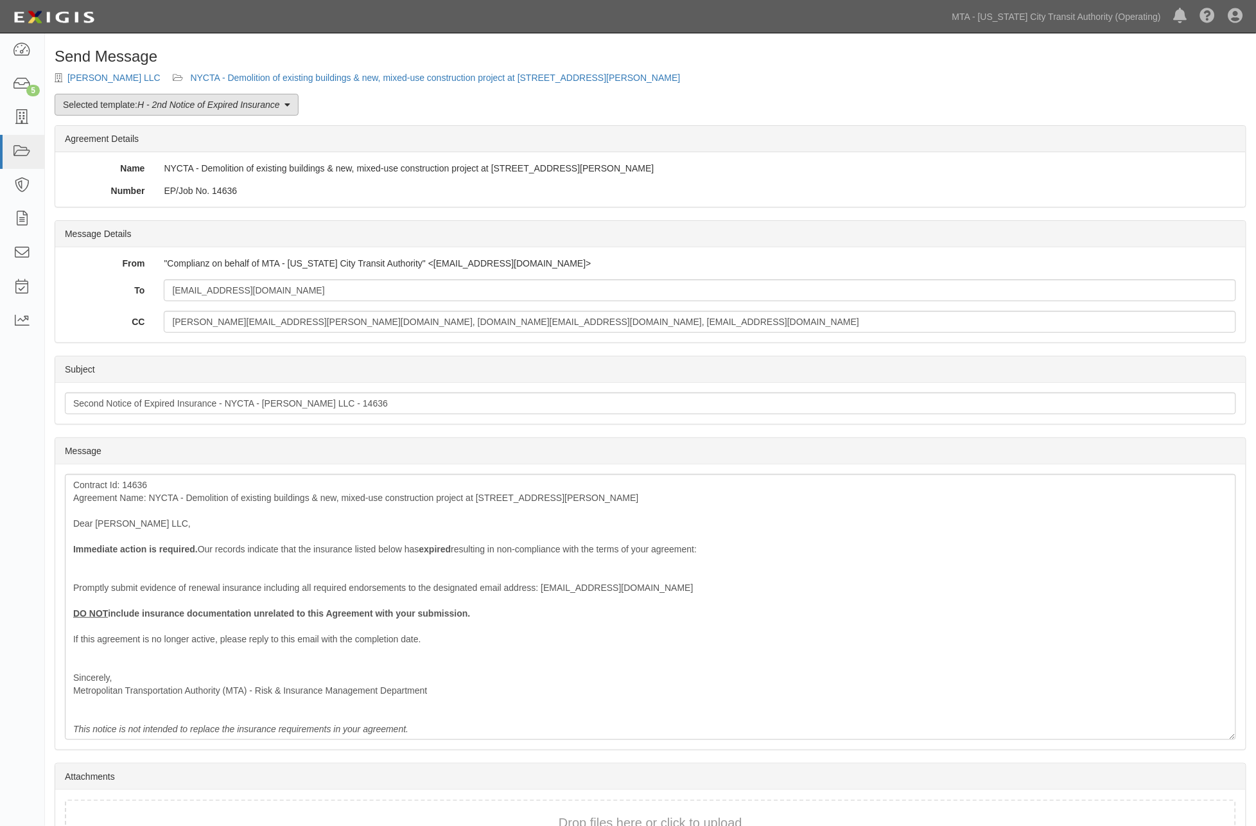
click at [176, 100] on em "H - 2nd Notice of Expired Insurance" at bounding box center [208, 105] width 143 height 10
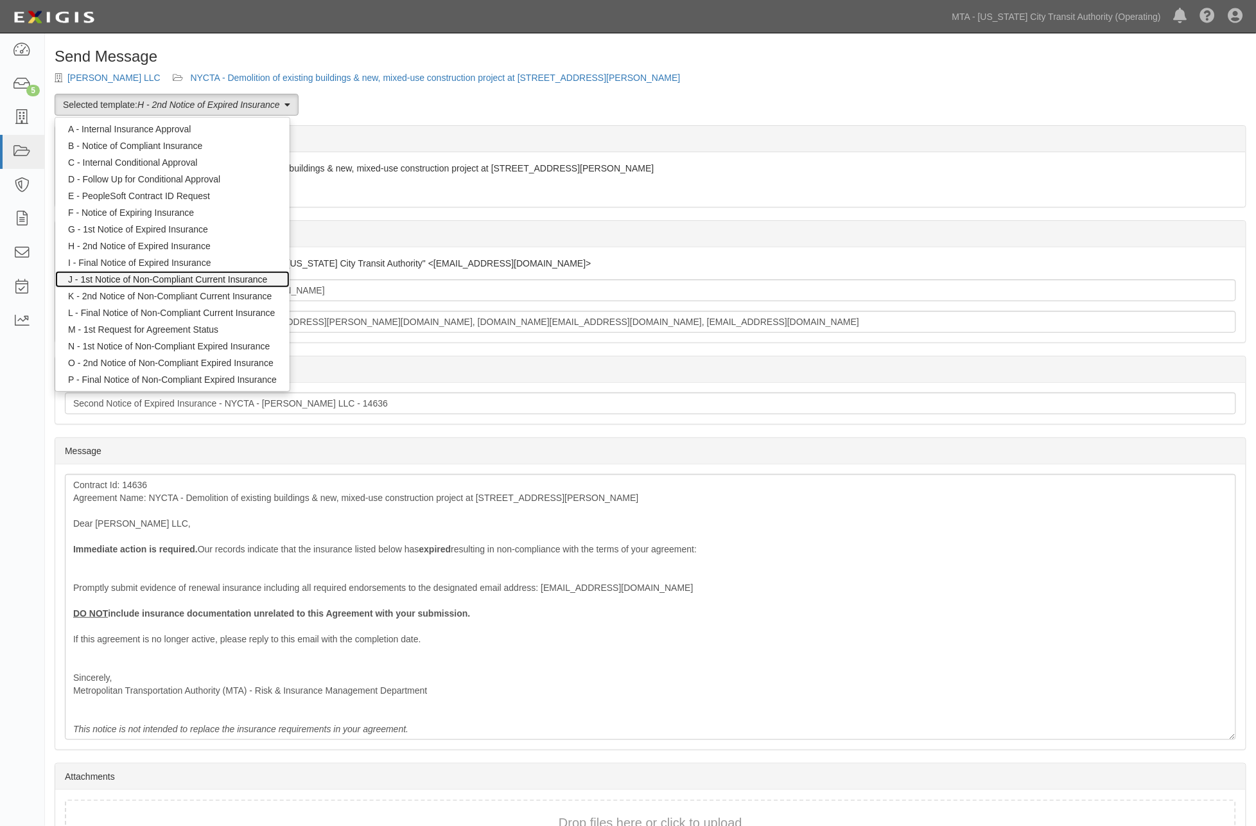
click at [130, 278] on link "J - 1st Notice of Non-Compliant Current Insurance" at bounding box center [172, 279] width 234 height 17
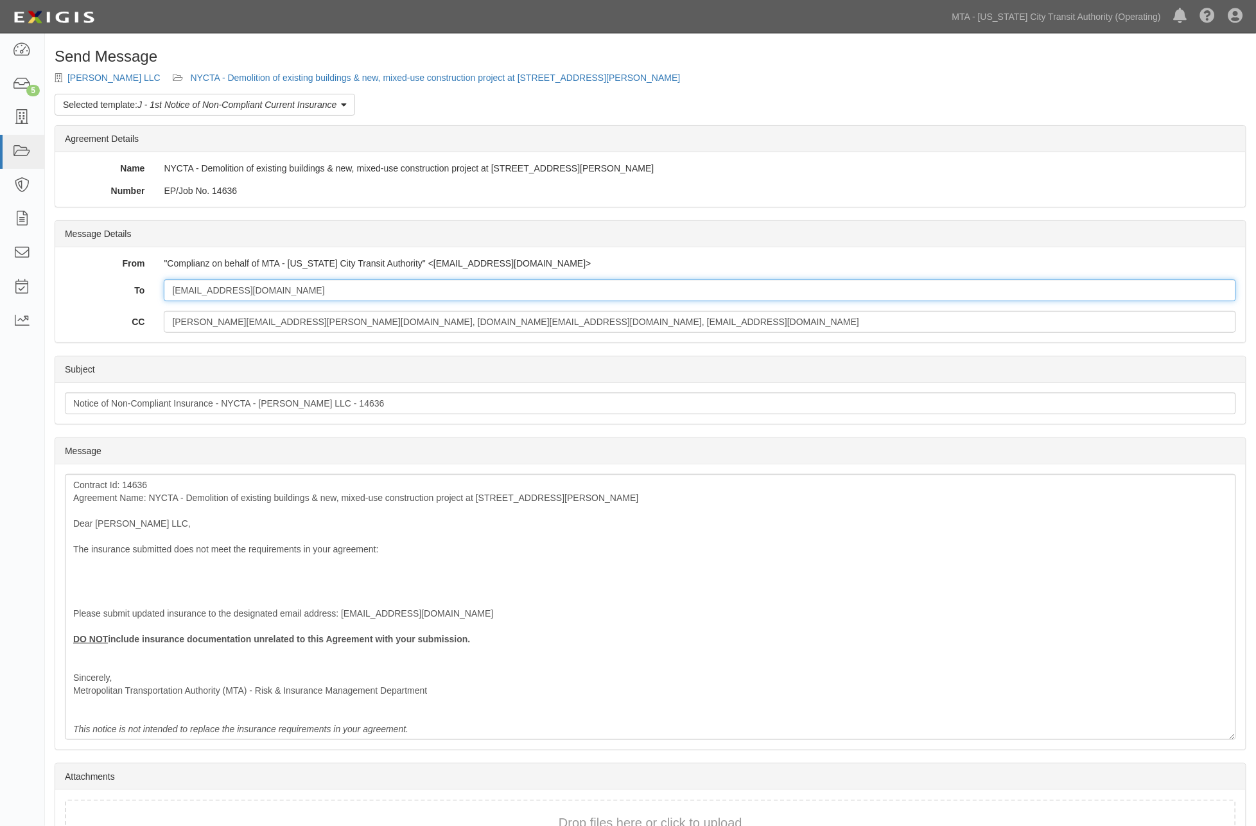
click at [301, 287] on input "[EMAIL_ADDRESS][DOMAIN_NAME]" at bounding box center [700, 290] width 1072 height 22
click at [464, 293] on input "aabbruzzese@extell.com;" at bounding box center [700, 290] width 1072 height 22
paste input "rklugmann@allsureins.com"
drag, startPoint x: 405, startPoint y: 293, endPoint x: 159, endPoint y: 293, distance: 245.9
click at [157, 293] on div "aabbruzzese@extell.com; rklugmann@allsureins.com" at bounding box center [700, 290] width 1092 height 22
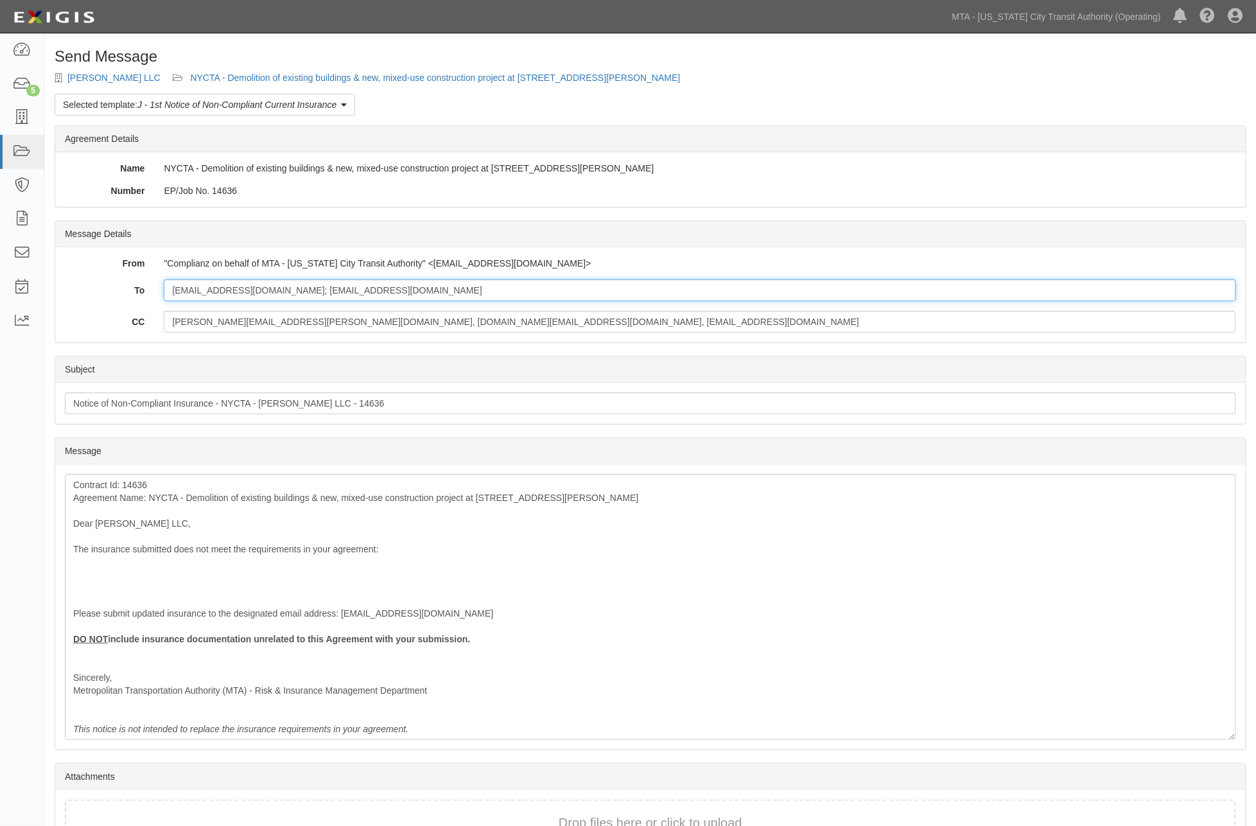
type input "aabbruzzese@extell.com; rklugmann@allsureins.com"
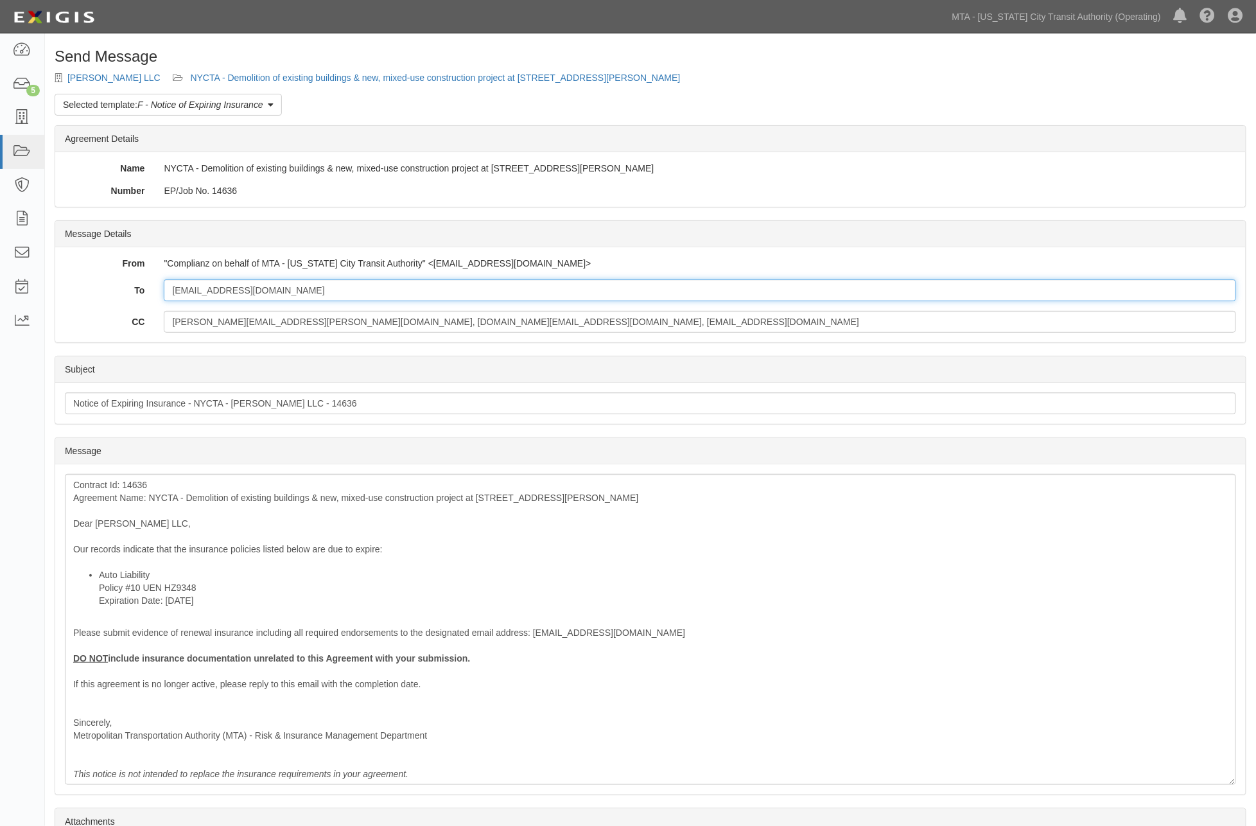
drag, startPoint x: 324, startPoint y: 293, endPoint x: 151, endPoint y: 290, distance: 172.8
click at [151, 290] on div "To aabbruzzese@extell.com" at bounding box center [650, 290] width 1191 height 22
paste input "; rklugmann@allsureins.com"
type input "aabbruzzese@extell.com; rklugmann@allsureins.com"
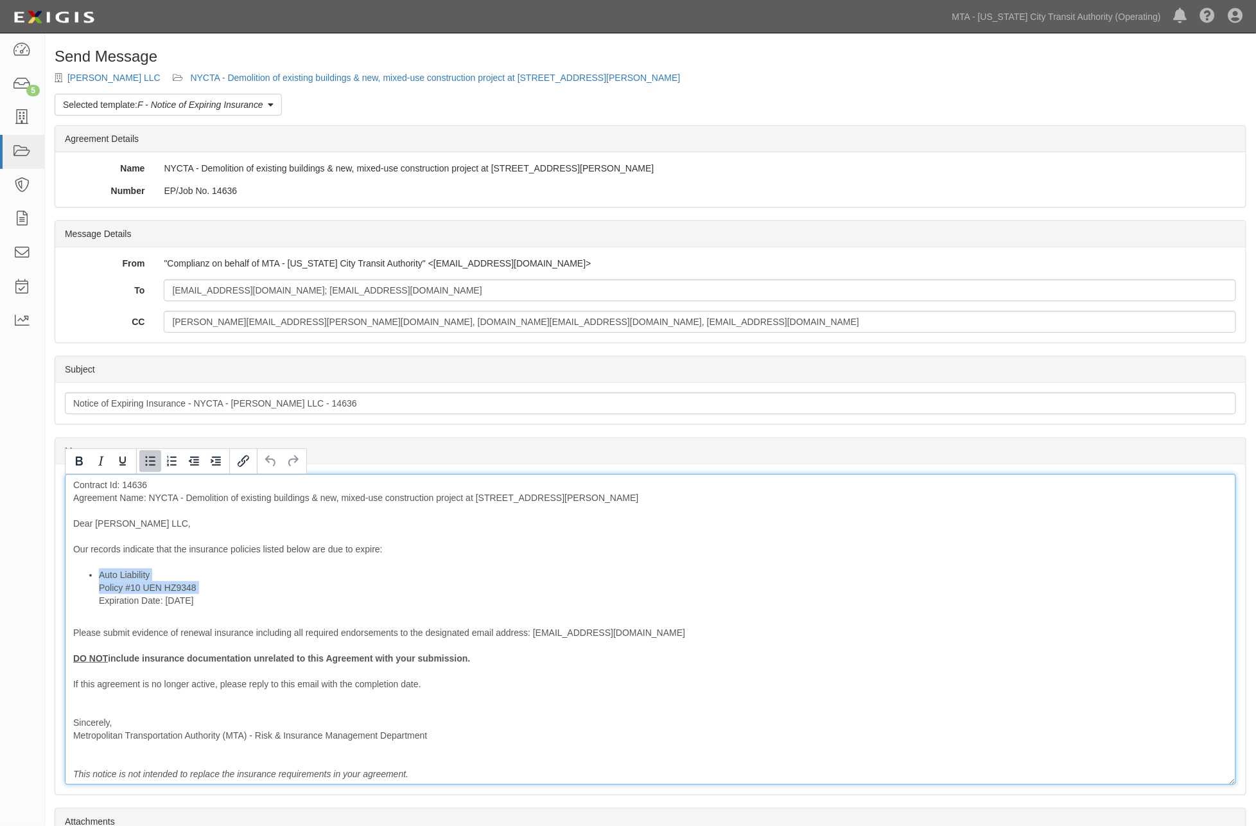
drag, startPoint x: 254, startPoint y: 611, endPoint x: 96, endPoint y: 604, distance: 157.5
click at [96, 604] on div "Contract Id: 14636 Agreement Name: NYCTA - Demolition of existing buildings & n…" at bounding box center [650, 629] width 1171 height 311
click at [81, 453] on icon "Bold" at bounding box center [78, 460] width 15 height 15
click at [382, 586] on li "Auto Liability Policy #10 UEN HZ9348 Expiration Date: 10/19/2025" at bounding box center [663, 587] width 1129 height 39
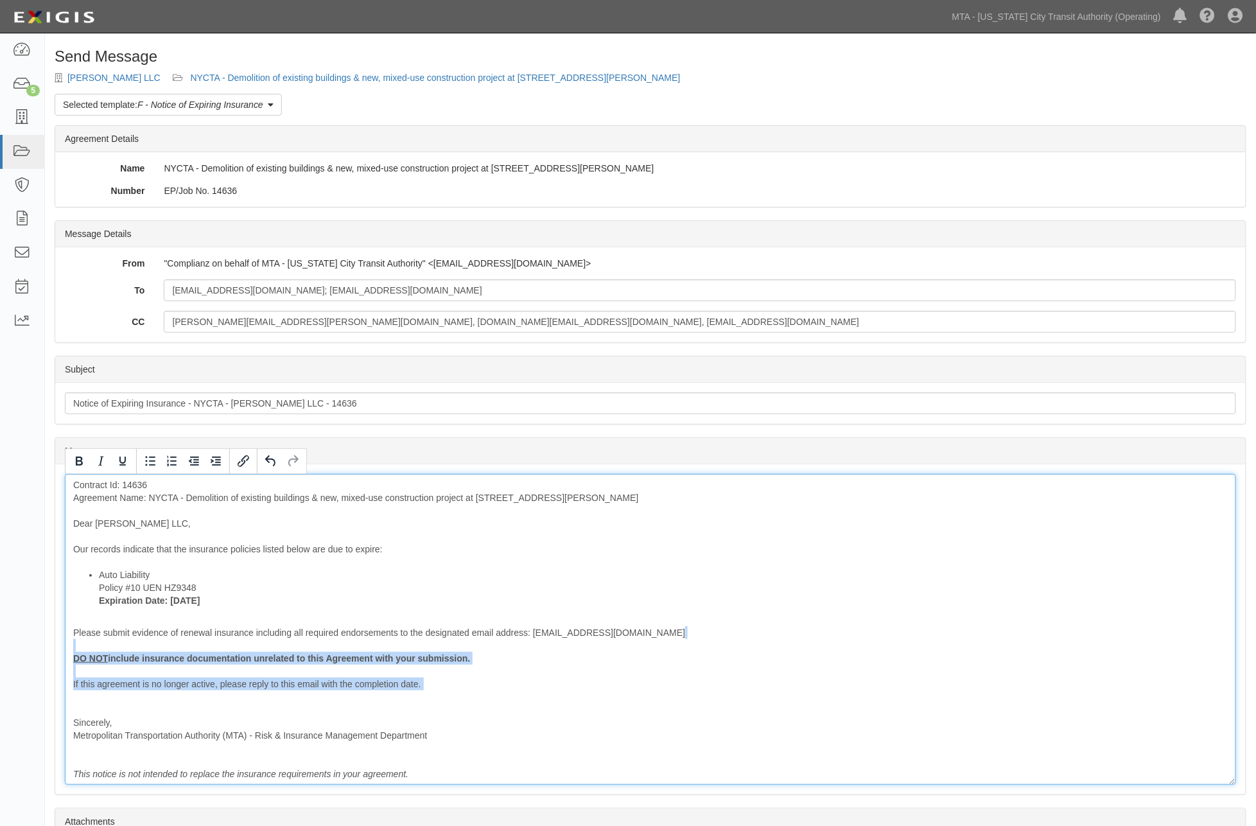
drag, startPoint x: 424, startPoint y: 692, endPoint x: 49, endPoint y: 649, distance: 377.4
click at [48, 651] on div "Send Message Fulton RH LLC NYCTA - Demolition of existing buildings & new, mixe…" at bounding box center [650, 501] width 1211 height 907
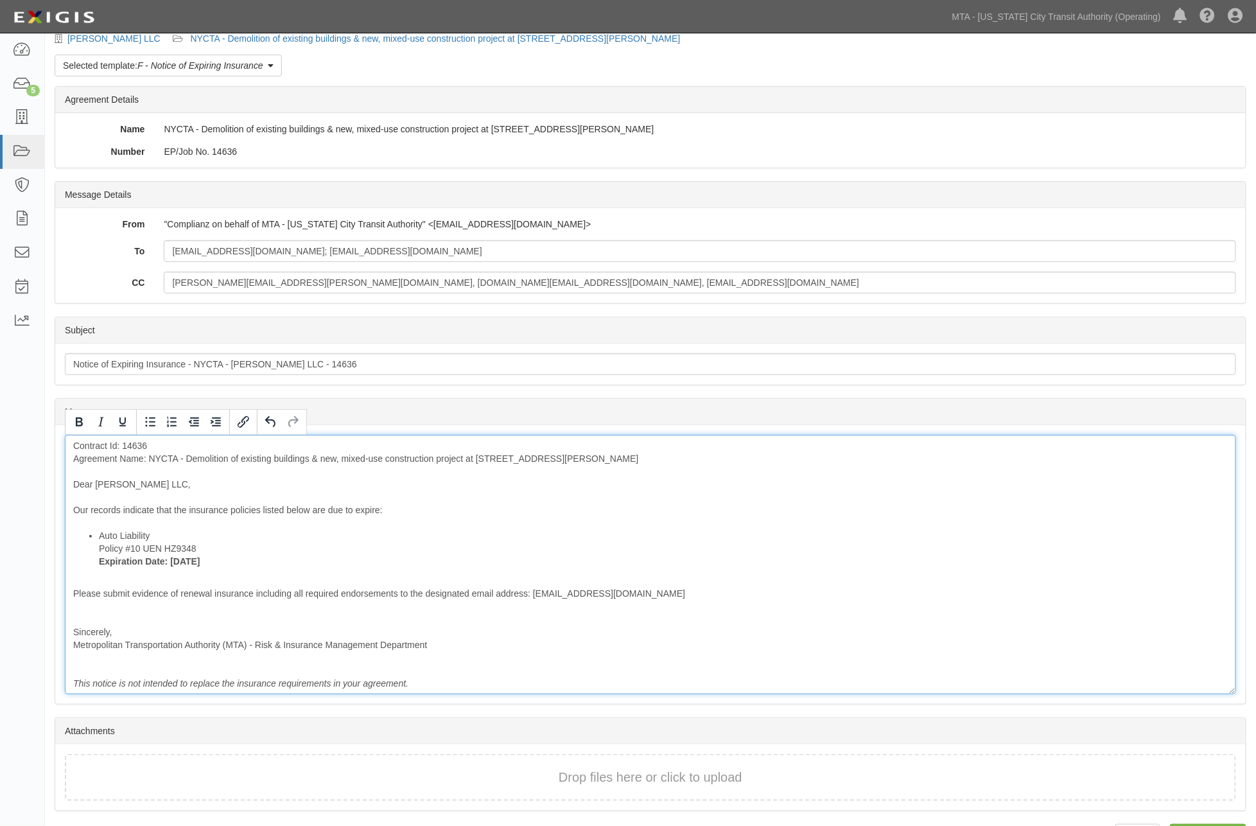
scroll to position [77, 0]
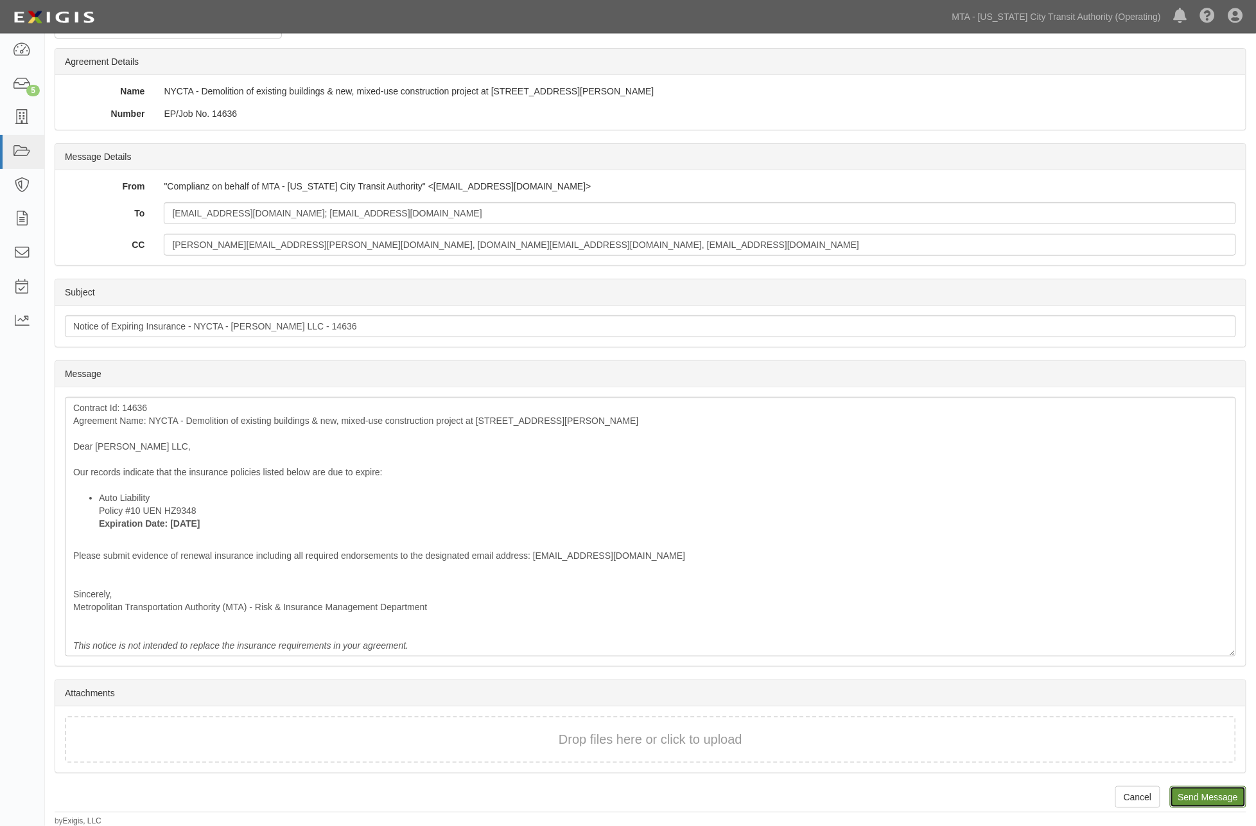
click at [1189, 793] on input "Send Message" at bounding box center [1208, 797] width 76 height 22
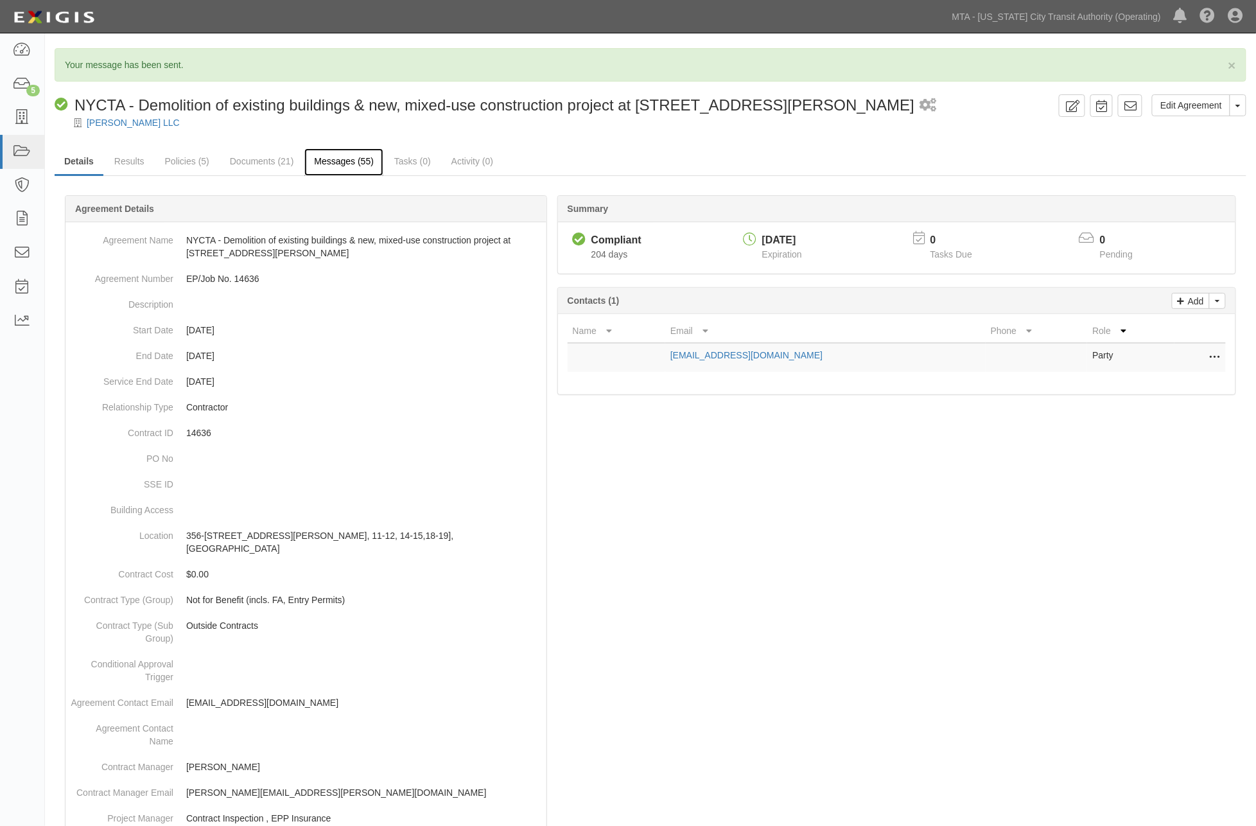
click at [363, 161] on link "Messages (55)" at bounding box center [343, 162] width 79 height 28
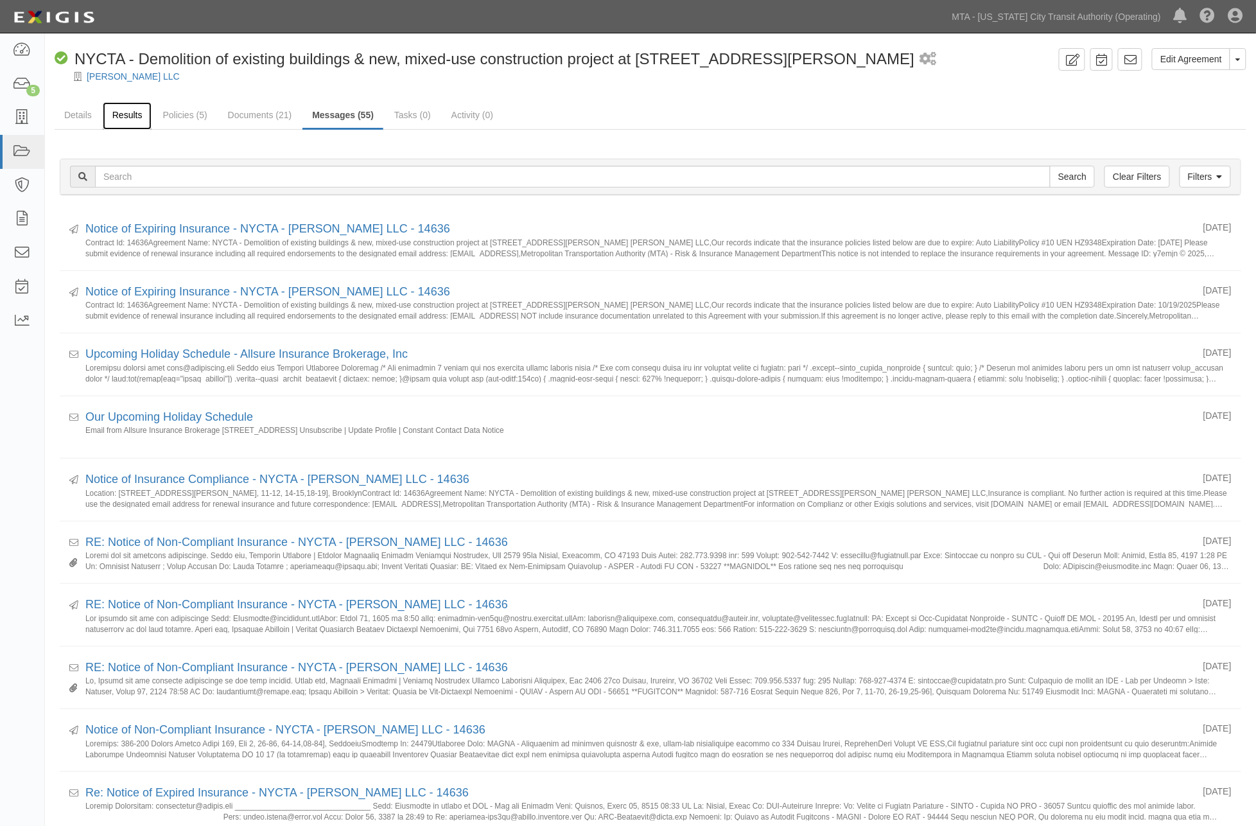
click at [117, 116] on link "Results" at bounding box center [127, 116] width 49 height 28
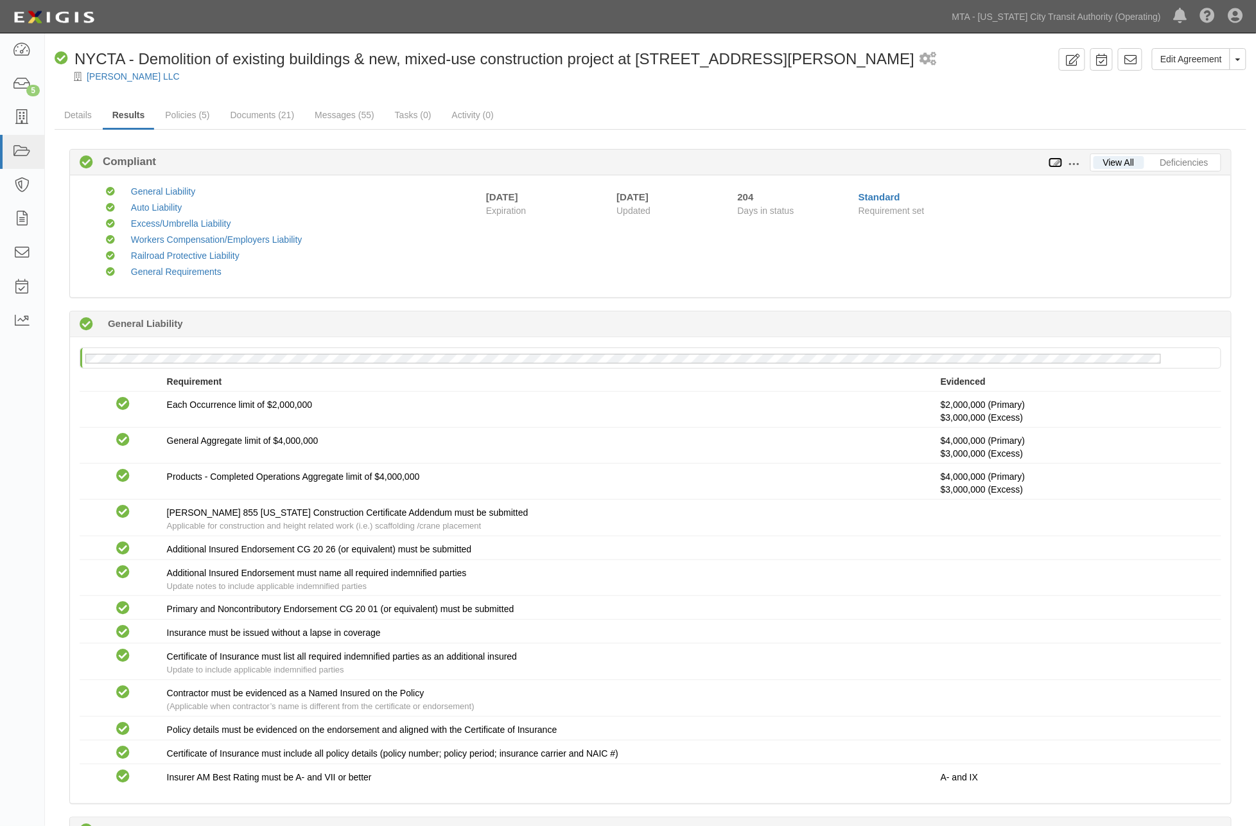
click at [1056, 162] on icon at bounding box center [1056, 163] width 14 height 9
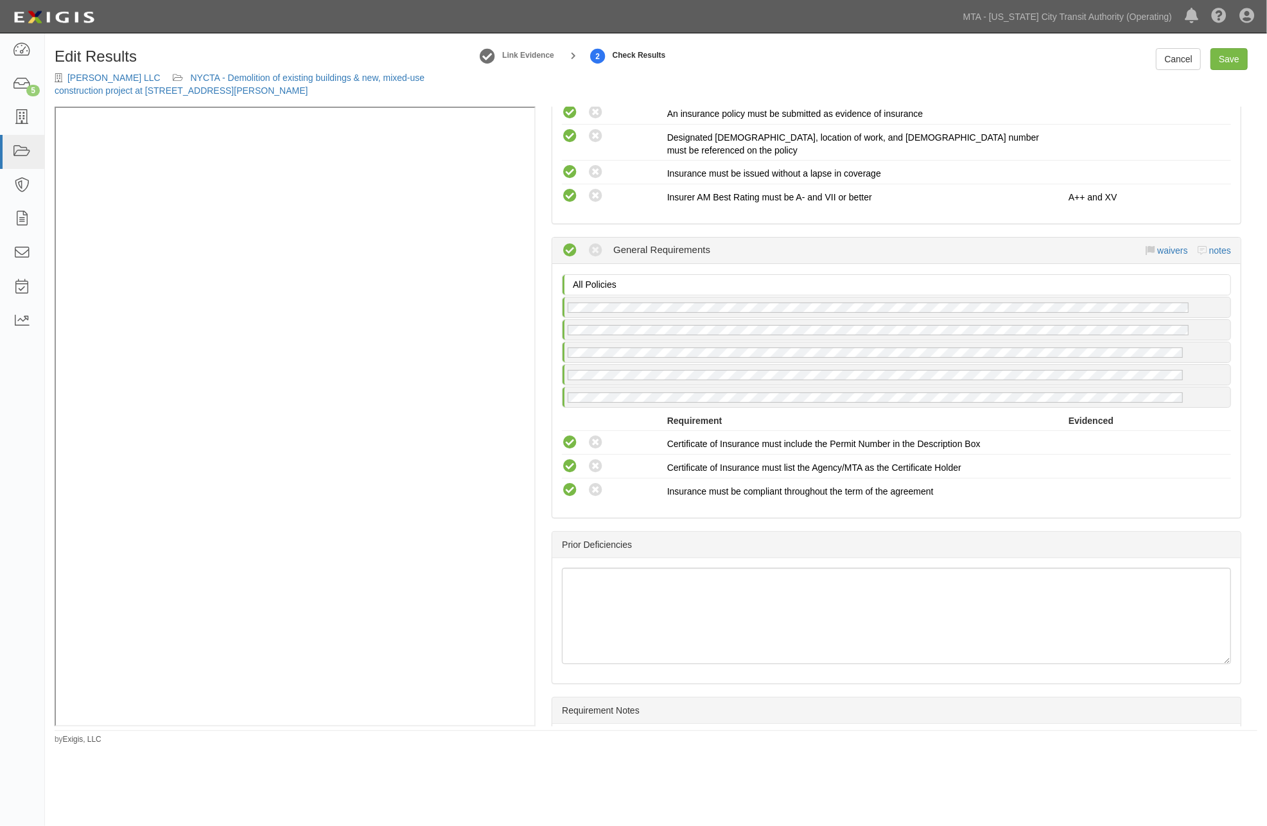
scroll to position [1899, 0]
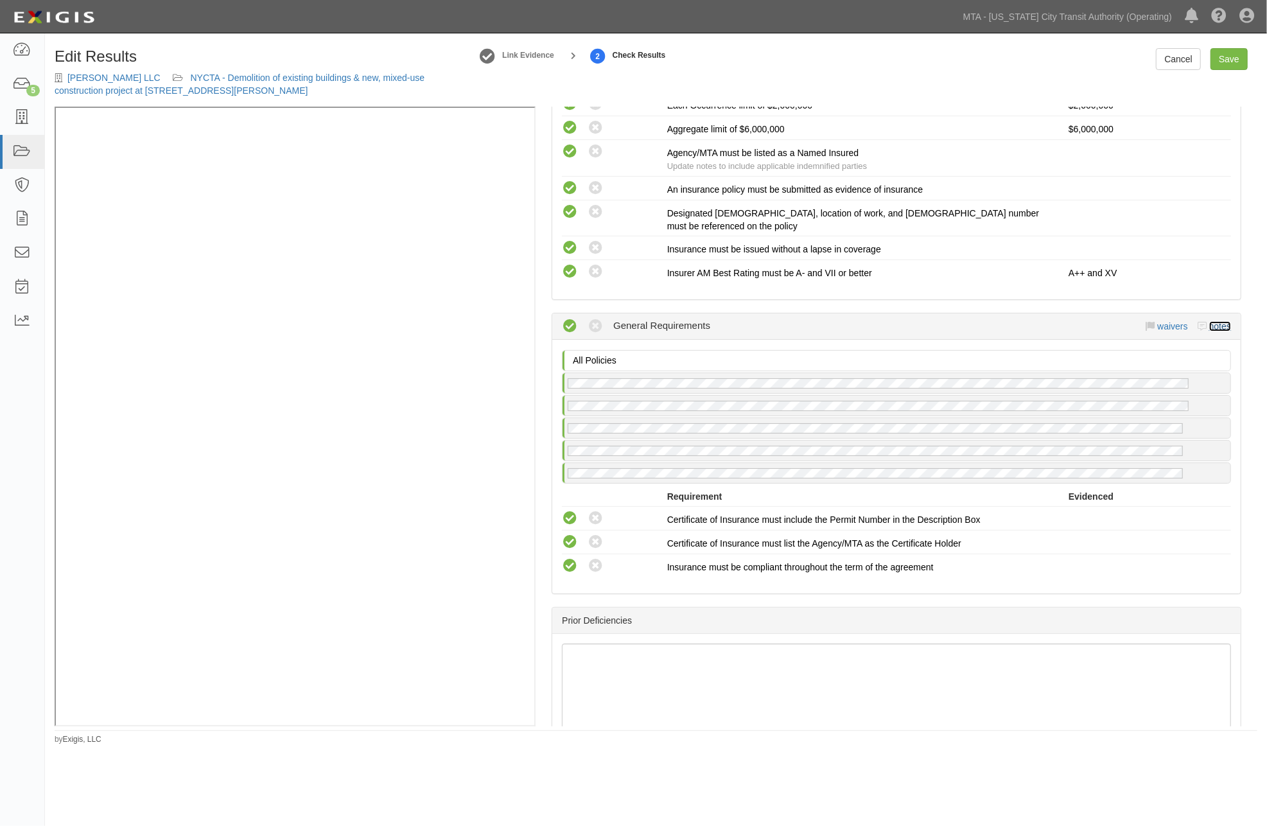
click at [1210, 321] on link "notes" at bounding box center [1220, 326] width 22 height 10
radio input "true"
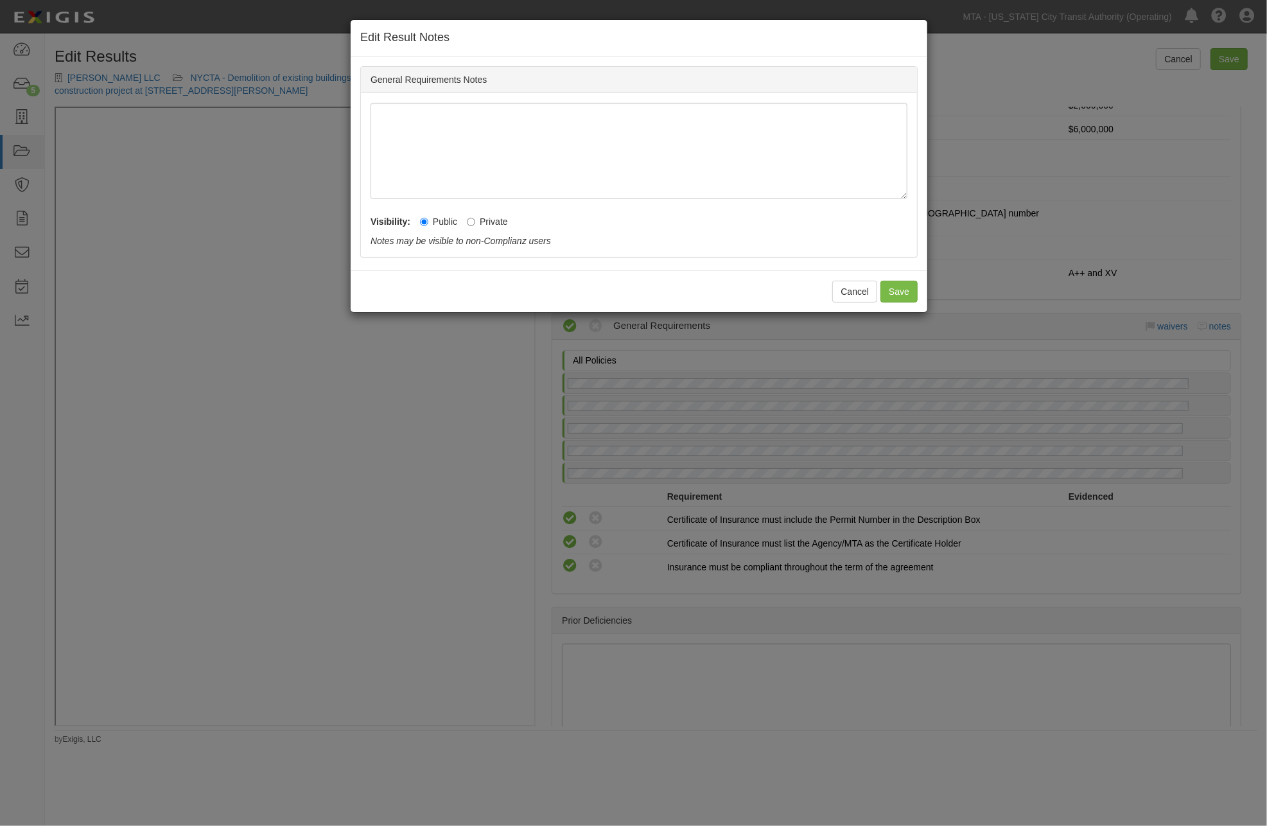
click at [478, 220] on label "Private" at bounding box center [487, 221] width 41 height 13
click at [475, 220] on input "Private" at bounding box center [471, 222] width 8 height 8
radio input "true"
click at [903, 287] on button "Save" at bounding box center [898, 292] width 37 height 22
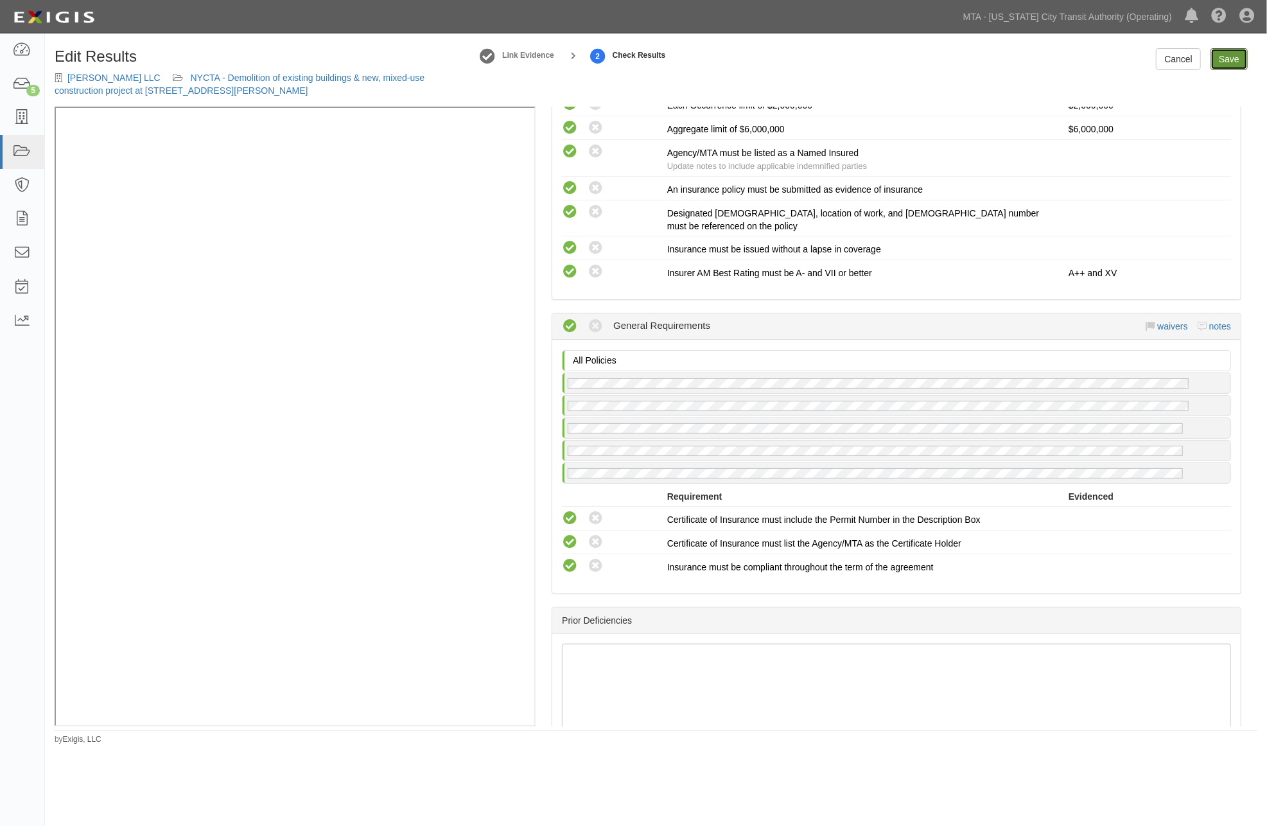
click at [1223, 55] on link "Save" at bounding box center [1228, 59] width 37 height 22
radio input "true"
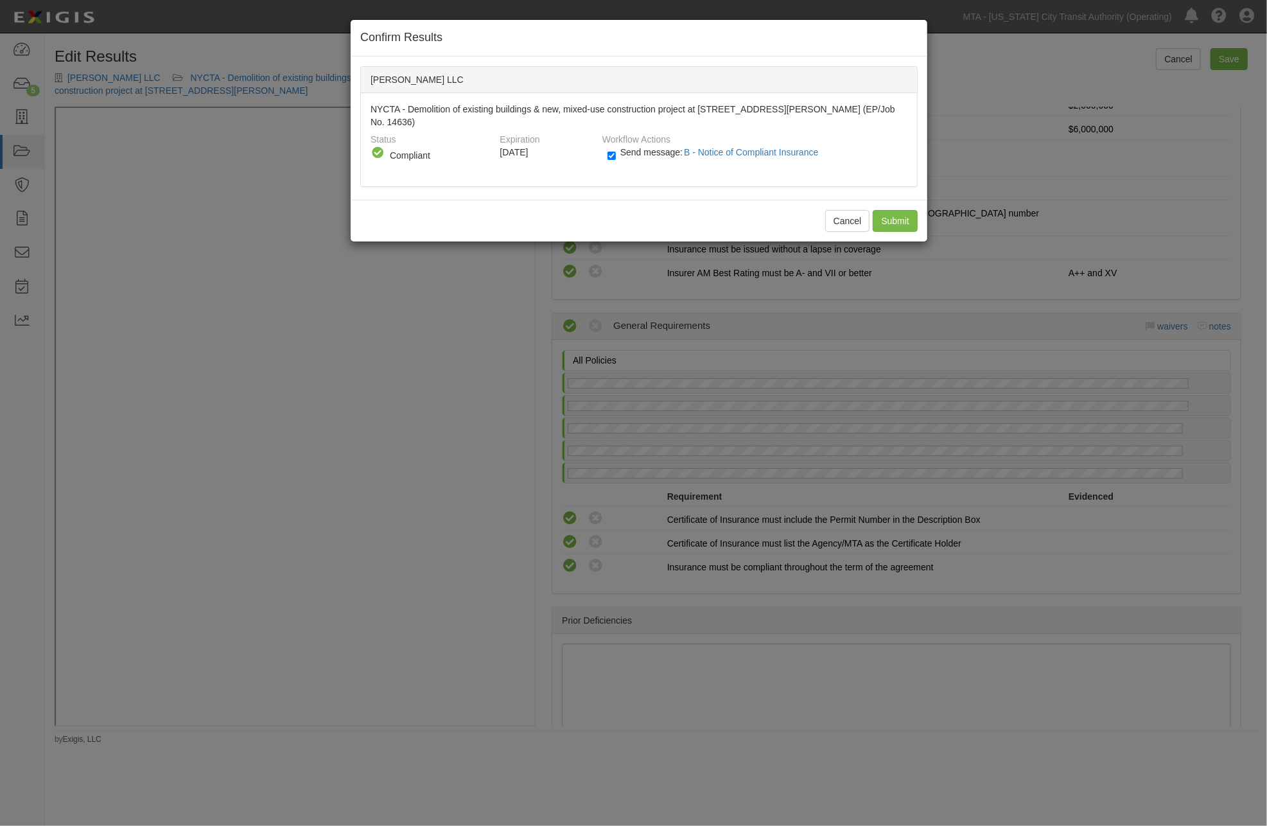
click at [606, 146] on div "Send message: B - Notice of Compliant Insurance" at bounding box center [753, 156] width 310 height 21
click at [643, 150] on label "Send message: B - Notice of Compliant Insurance" at bounding box center [715, 158] width 216 height 17
click at [616, 148] on input "Send message: B - Notice of Compliant Insurance" at bounding box center [611, 155] width 8 height 15
checkbox input "false"
click at [891, 210] on input "Submit" at bounding box center [895, 221] width 45 height 22
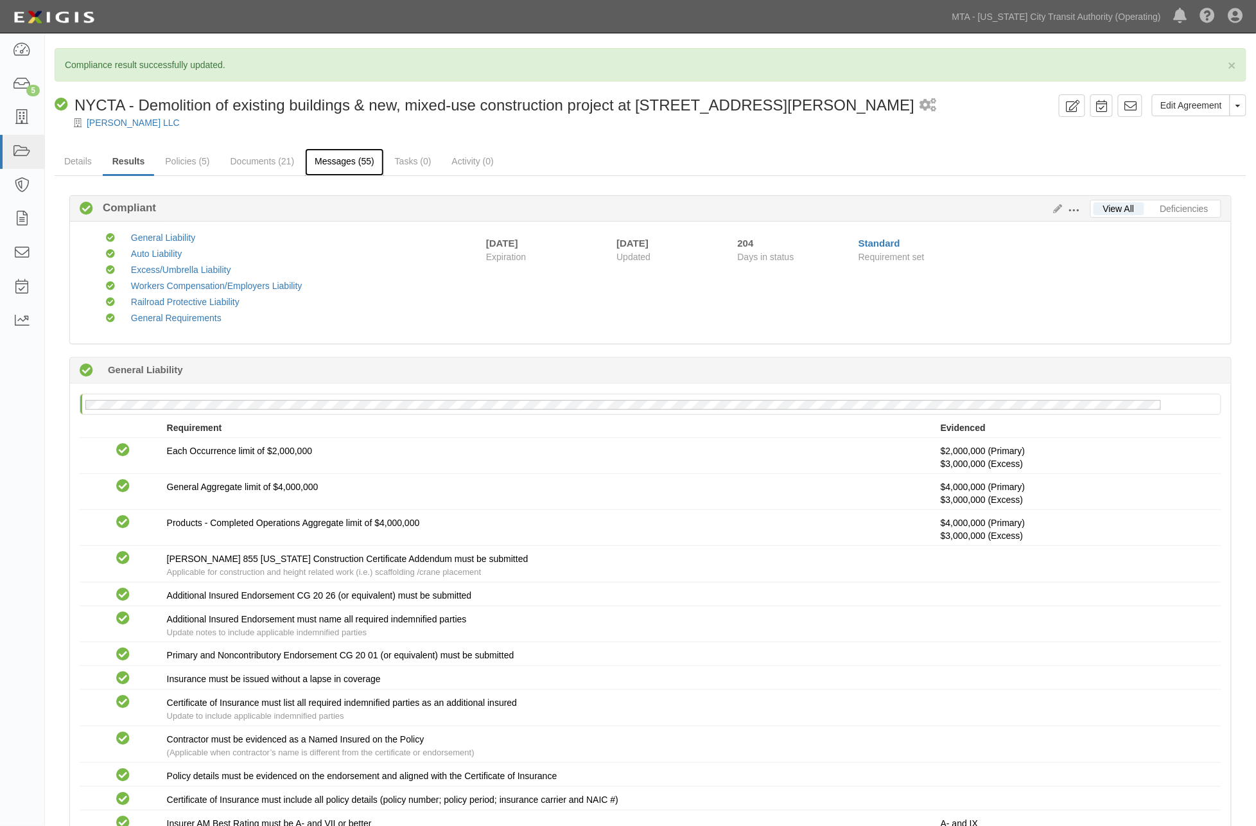
click at [362, 167] on link "Messages (55)" at bounding box center [344, 162] width 79 height 28
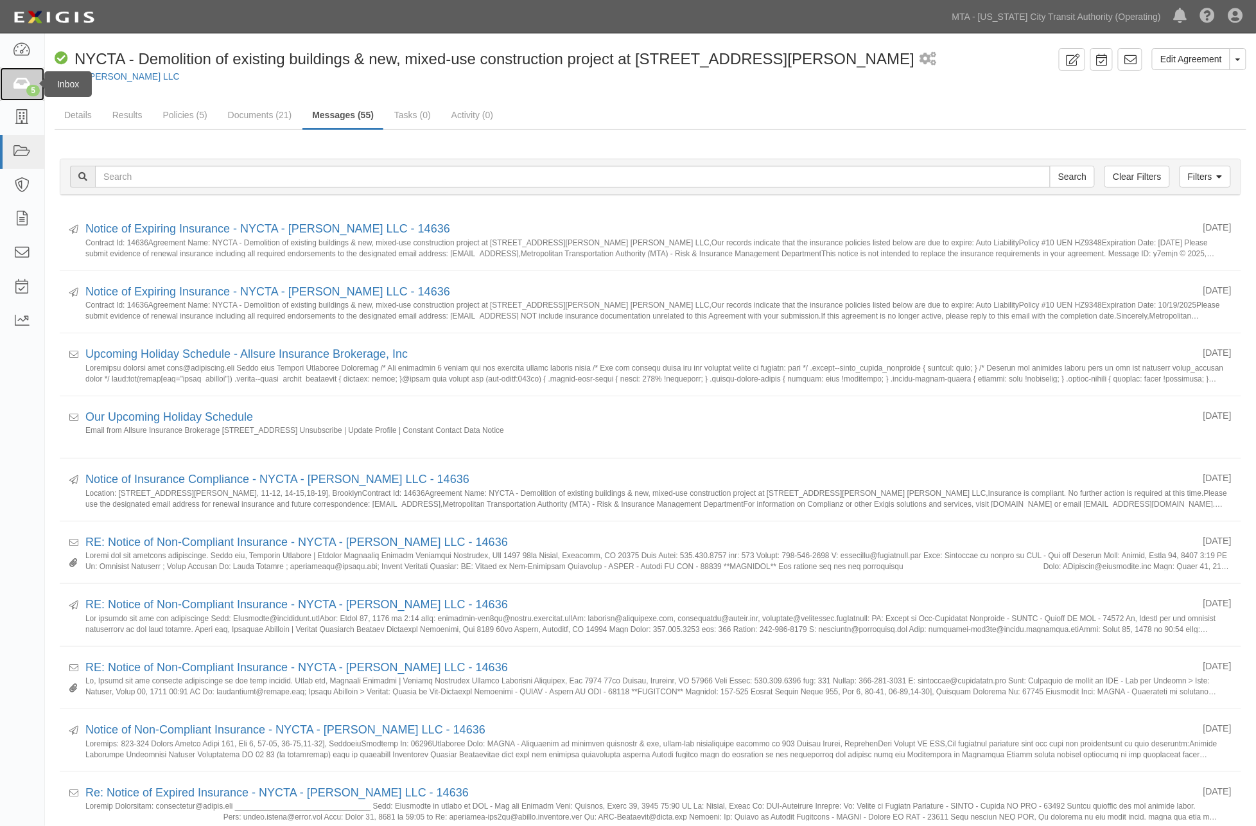
click at [24, 82] on icon at bounding box center [22, 84] width 18 height 15
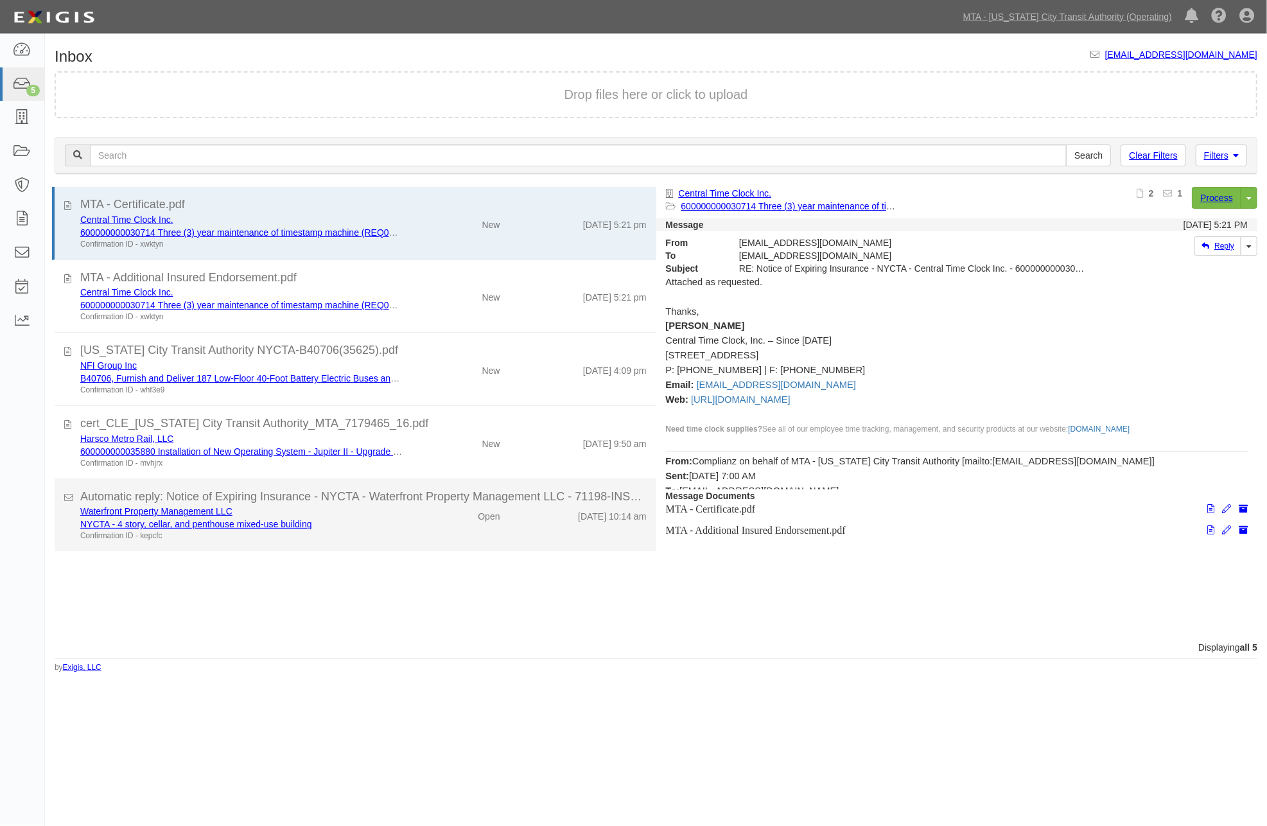
click at [368, 522] on div "NYCTA - 4 story, cellar, and penthouse mixed-use building" at bounding box center [241, 524] width 322 height 13
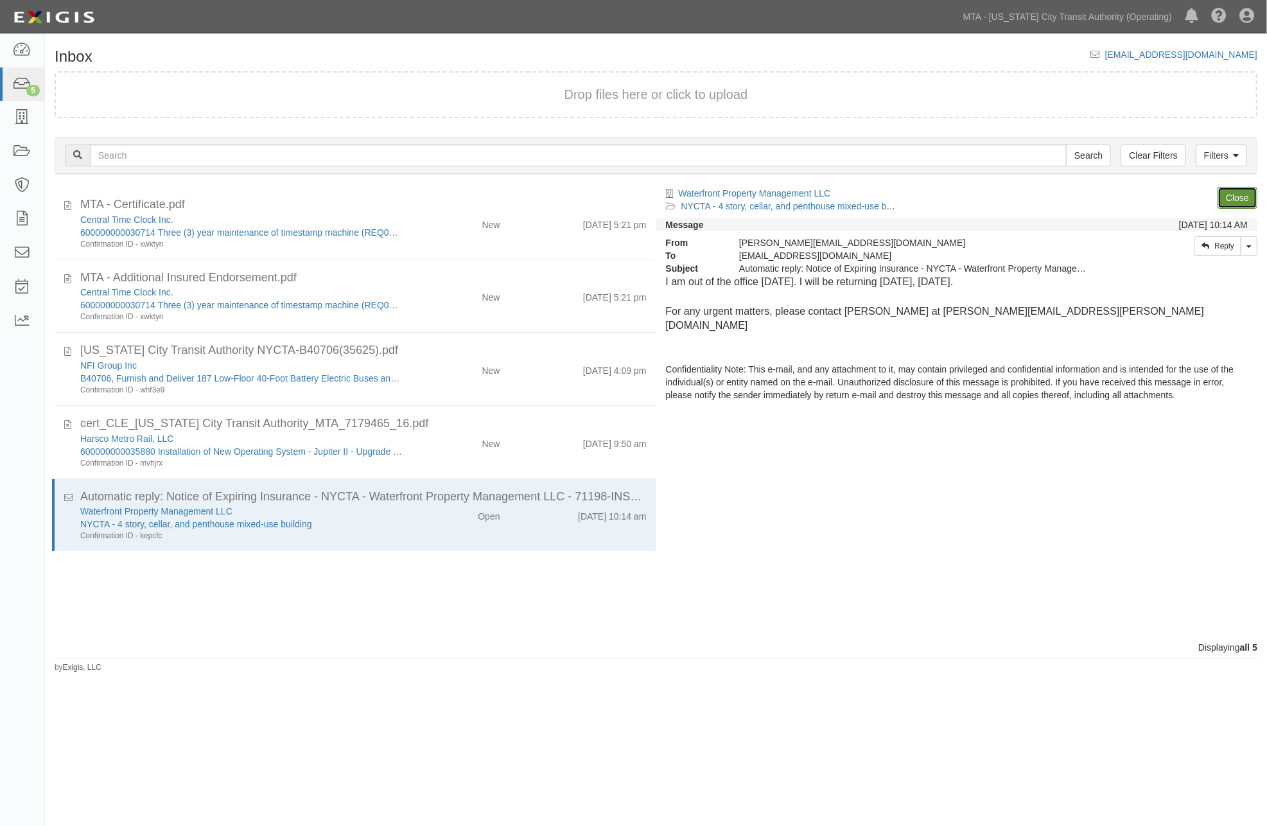
click at [1246, 198] on link "Close" at bounding box center [1238, 198] width 40 height 22
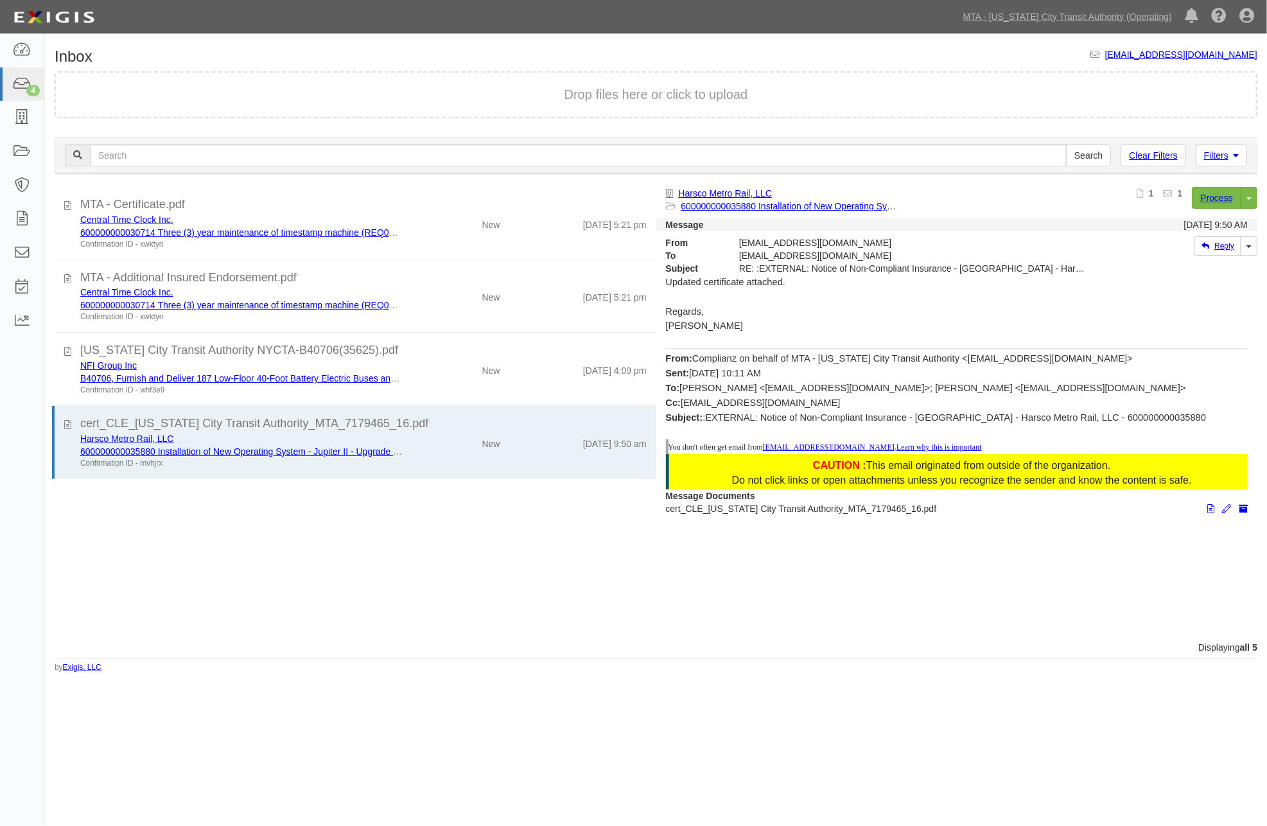
click at [454, 521] on div "MTA - Certificate.pdf Central Time Clock Inc. 600000000030714 Three (3) year ma…" at bounding box center [350, 414] width 611 height 454
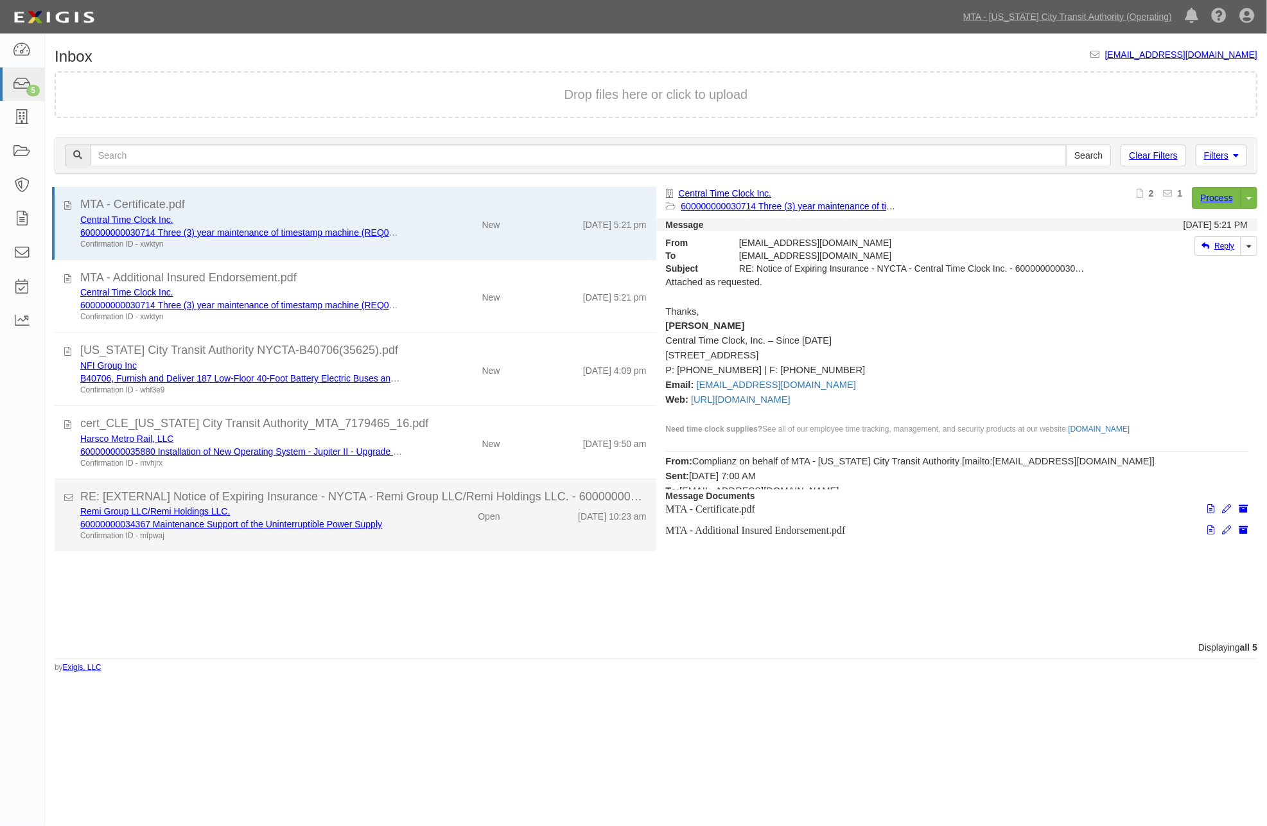
click at [428, 517] on div "Open" at bounding box center [461, 514] width 98 height 18
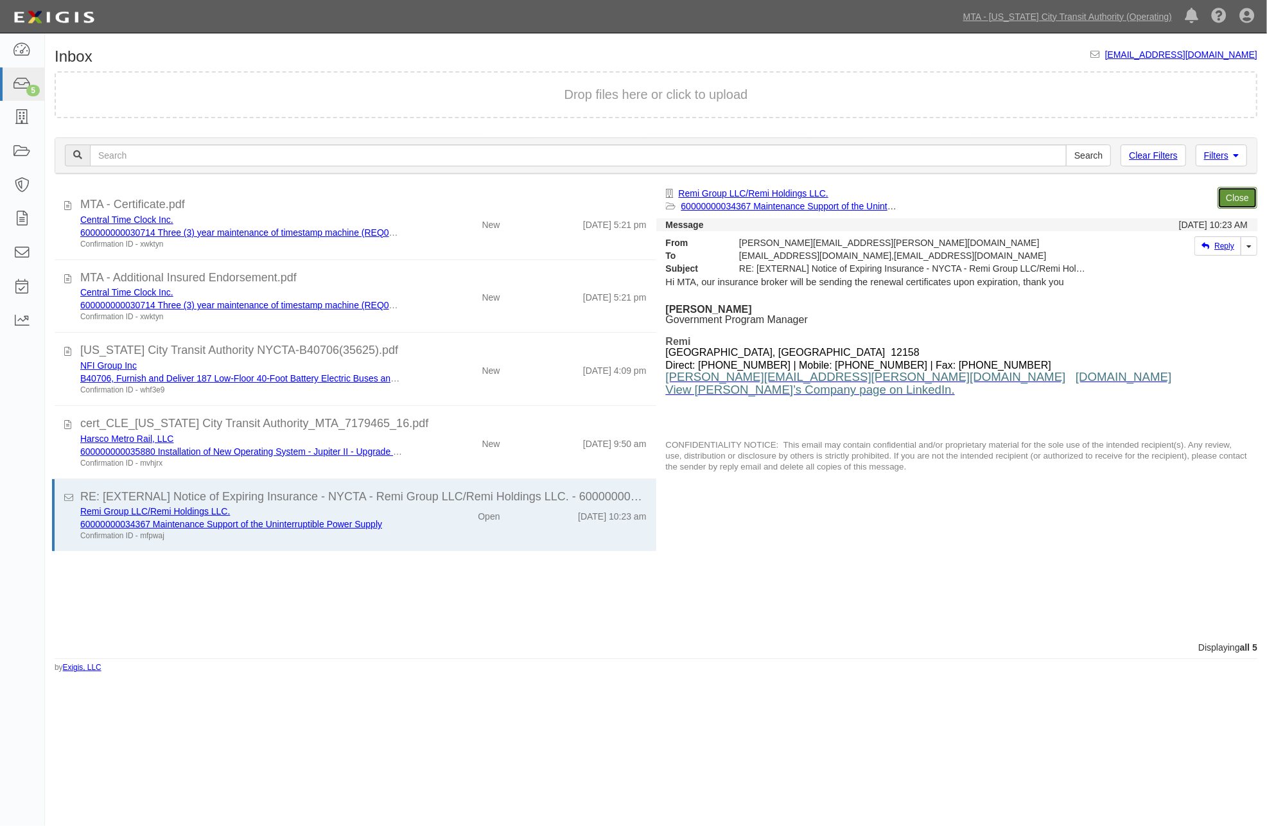
click at [1235, 197] on link "Close" at bounding box center [1238, 198] width 40 height 22
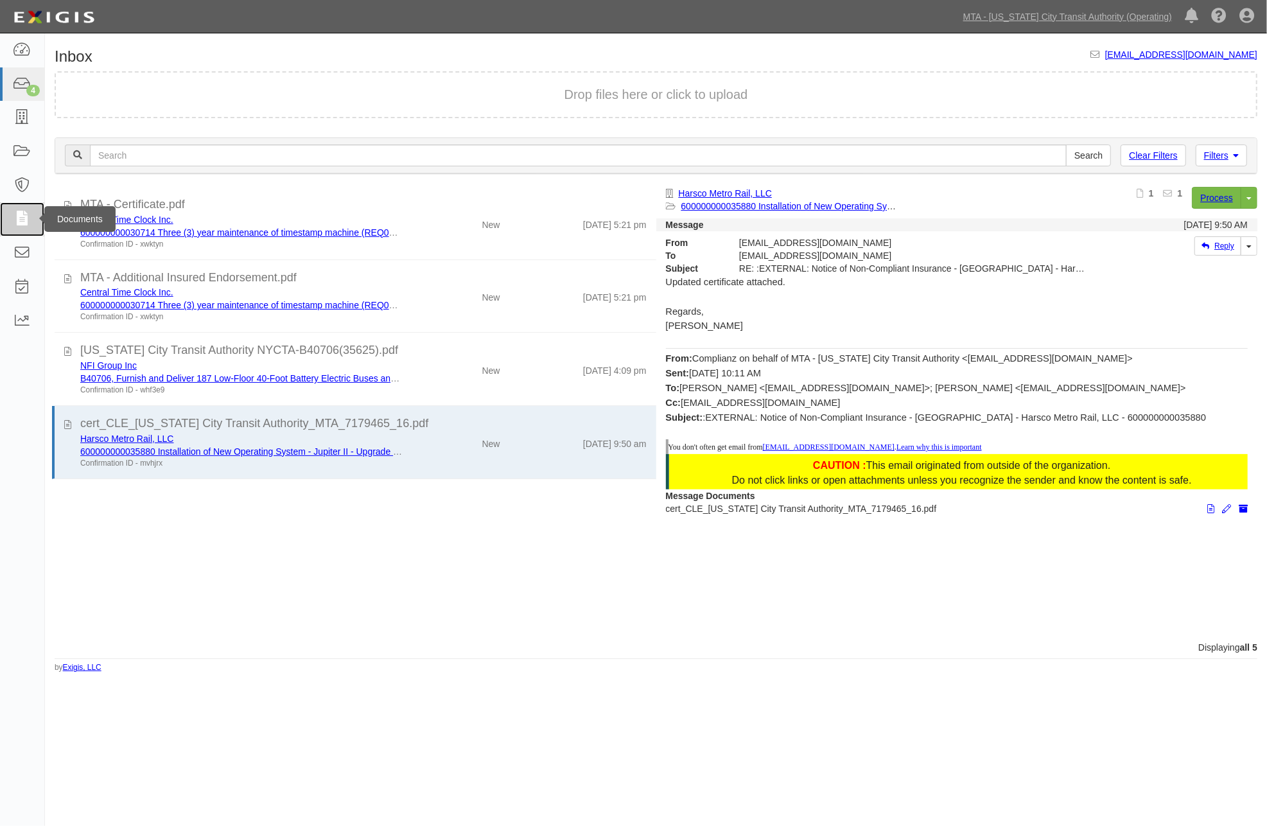
click at [21, 222] on icon at bounding box center [22, 219] width 18 height 15
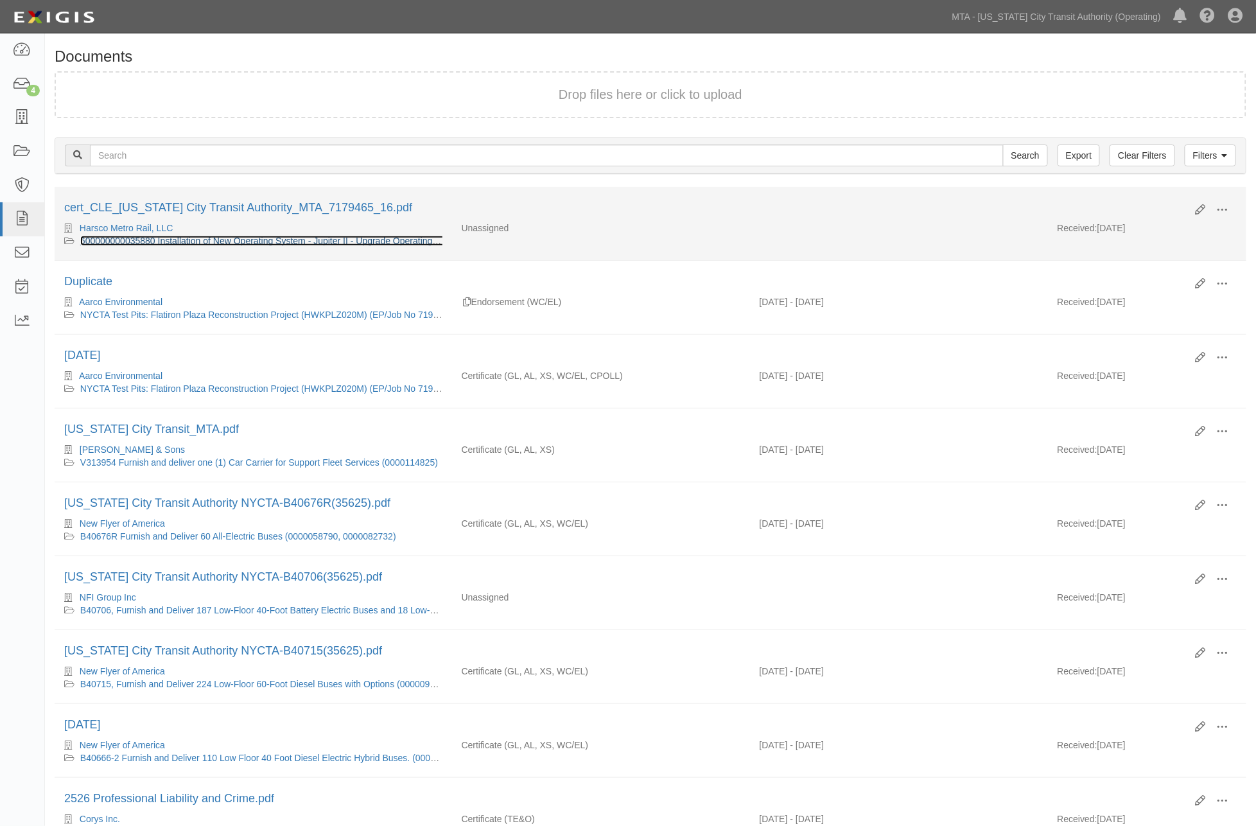
click at [364, 240] on link "600000000035880 Installation of New Operating System - Jupiter II - Upgrade Ope…" at bounding box center [394, 241] width 628 height 10
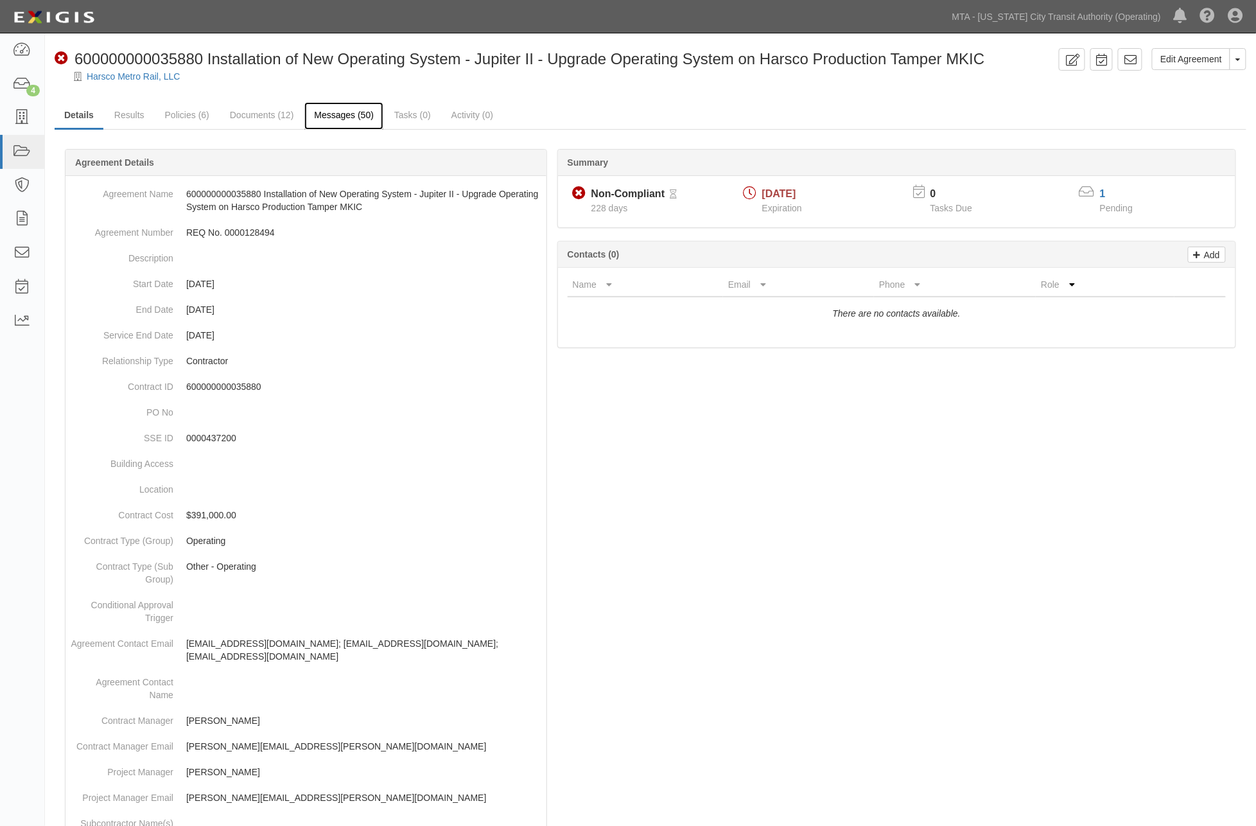
click at [348, 119] on link "Messages (50)" at bounding box center [343, 116] width 79 height 28
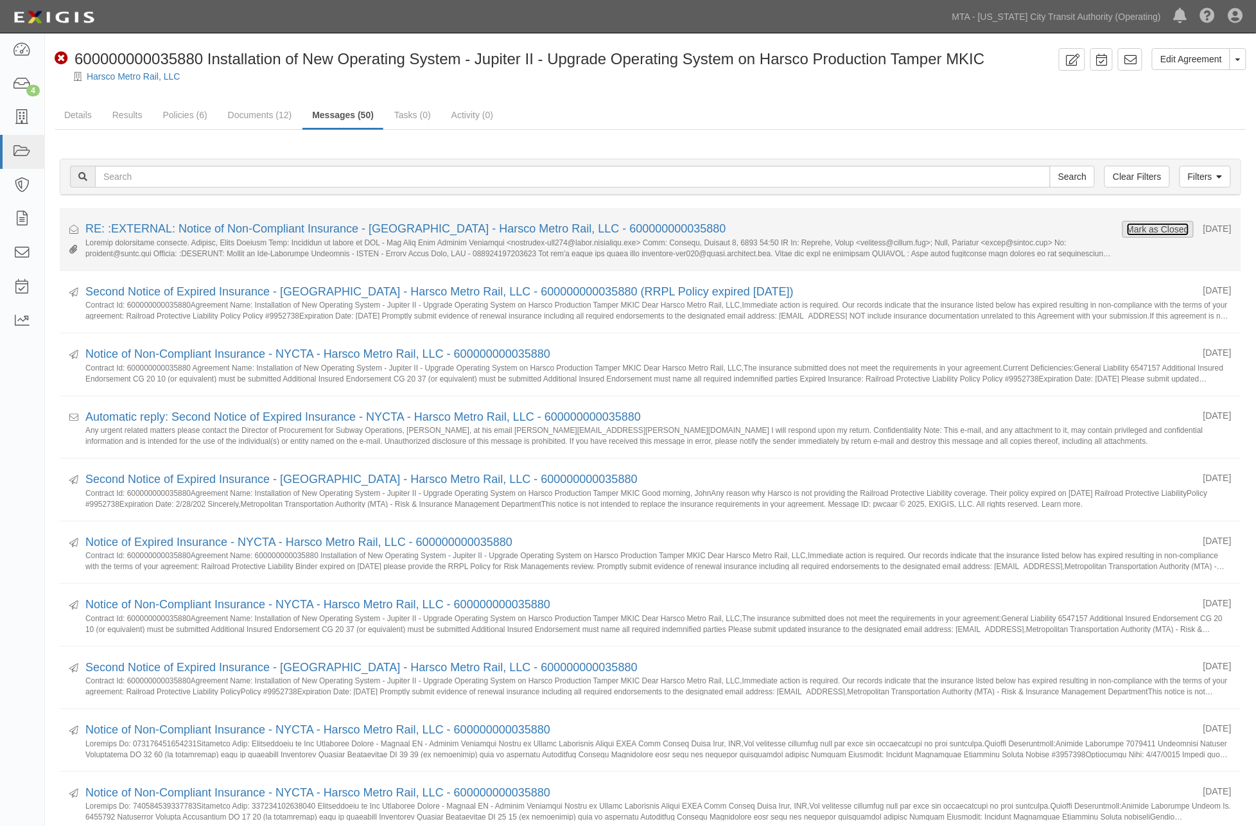
click at [1131, 234] on button "Mark as Closed" at bounding box center [1158, 229] width 64 height 14
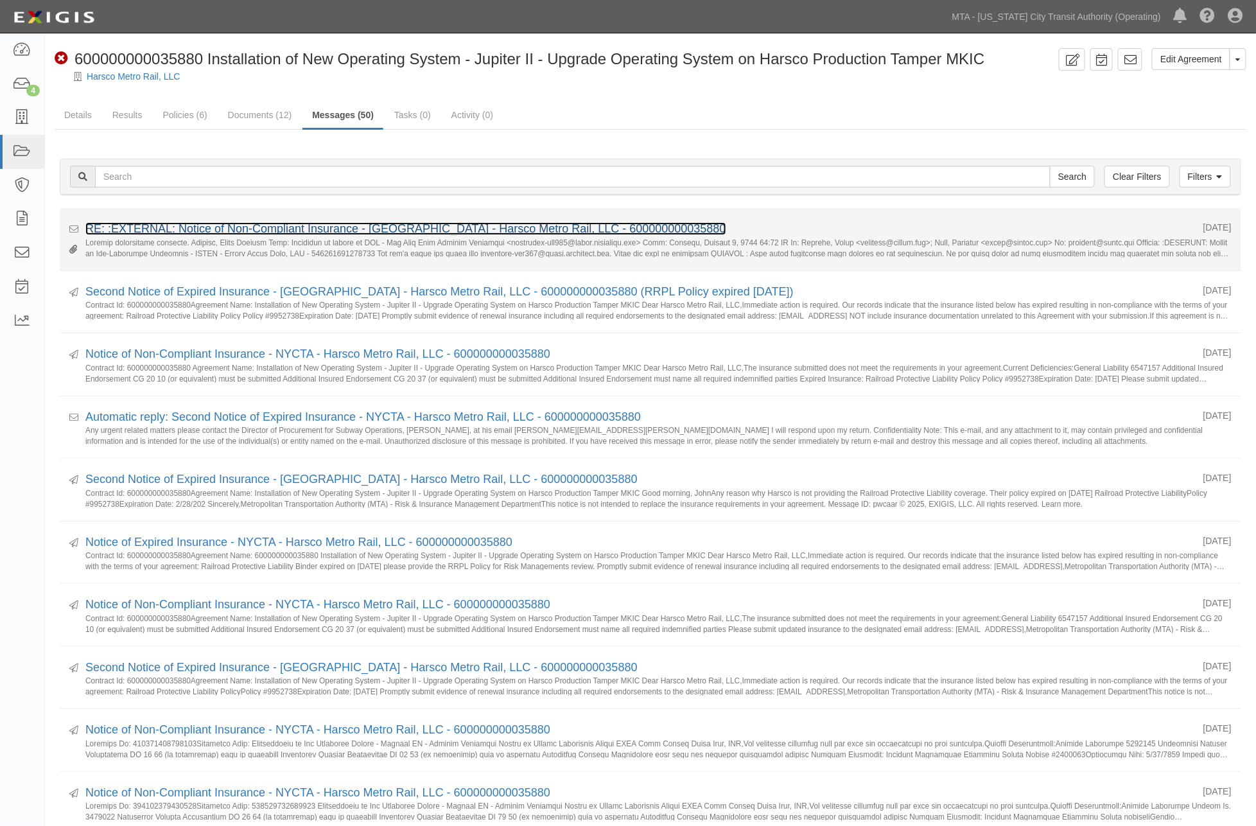
click at [351, 223] on link "RE: :EXTERNAL: Notice of Non-Compliant Insurance - [GEOGRAPHIC_DATA] - Harsco M…" at bounding box center [405, 228] width 641 height 13
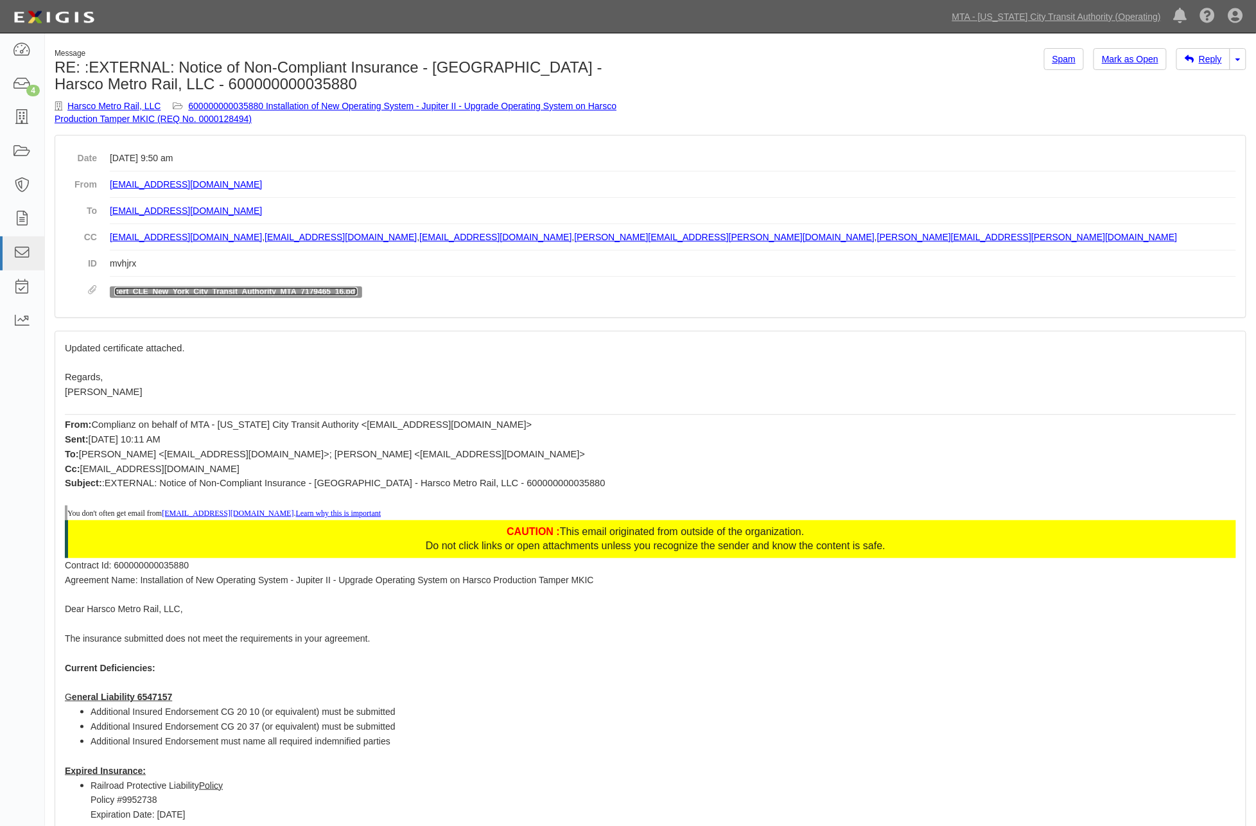
click at [215, 293] on link "cert_CLE_New_York_City_Transit_Authority_MTA_7179465_16.pdf" at bounding box center [235, 291] width 243 height 9
click at [550, 377] on p "Regards," at bounding box center [650, 377] width 1171 height 15
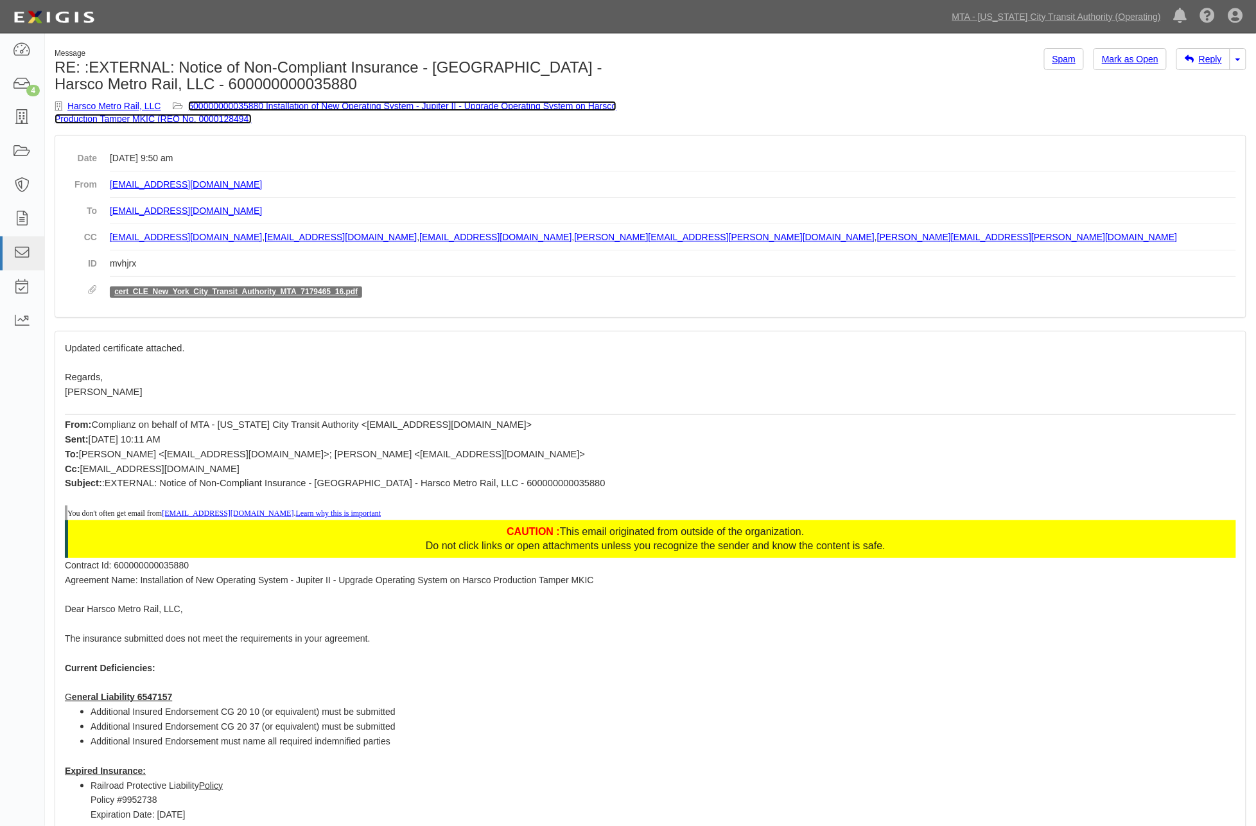
click at [399, 103] on link "600000000035880 Installation of New Operating System - Jupiter II - Upgrade Ope…" at bounding box center [336, 112] width 562 height 23
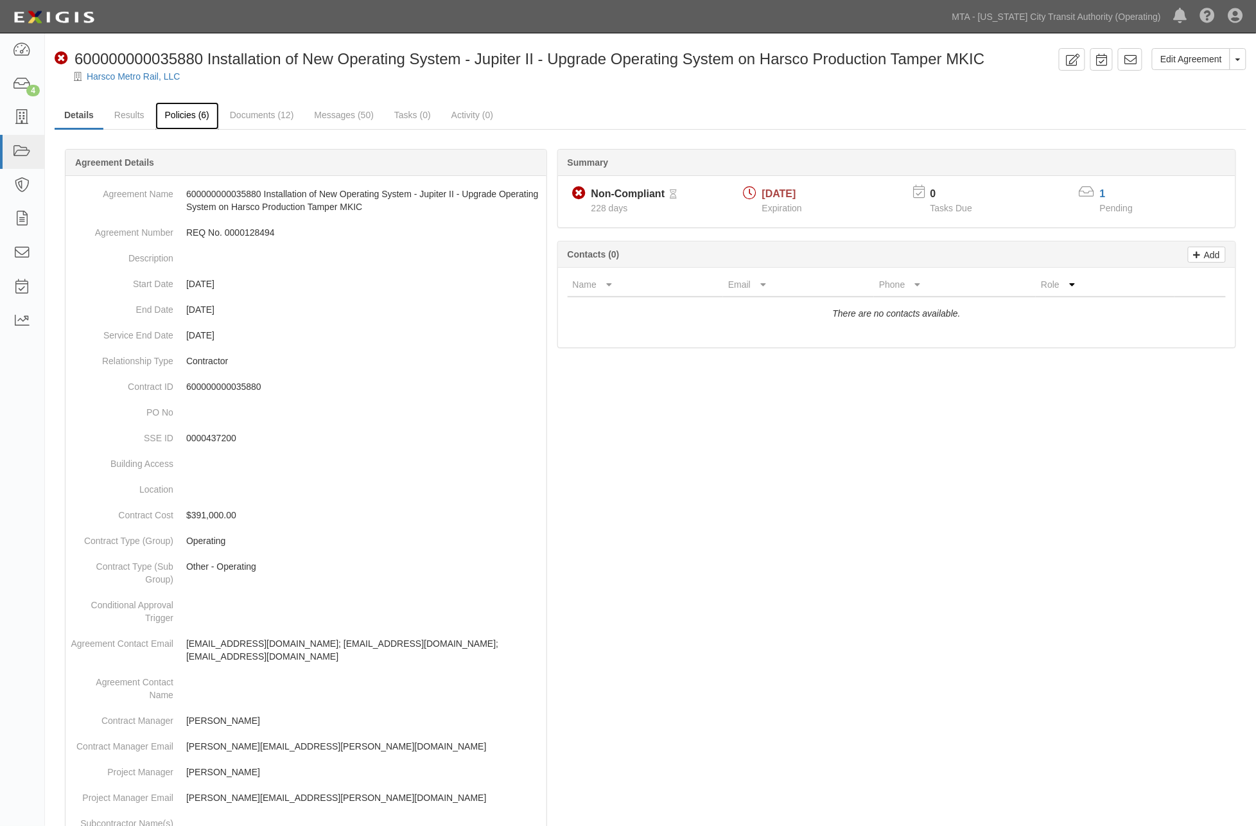
click at [188, 120] on link "Policies (6)" at bounding box center [187, 116] width 64 height 28
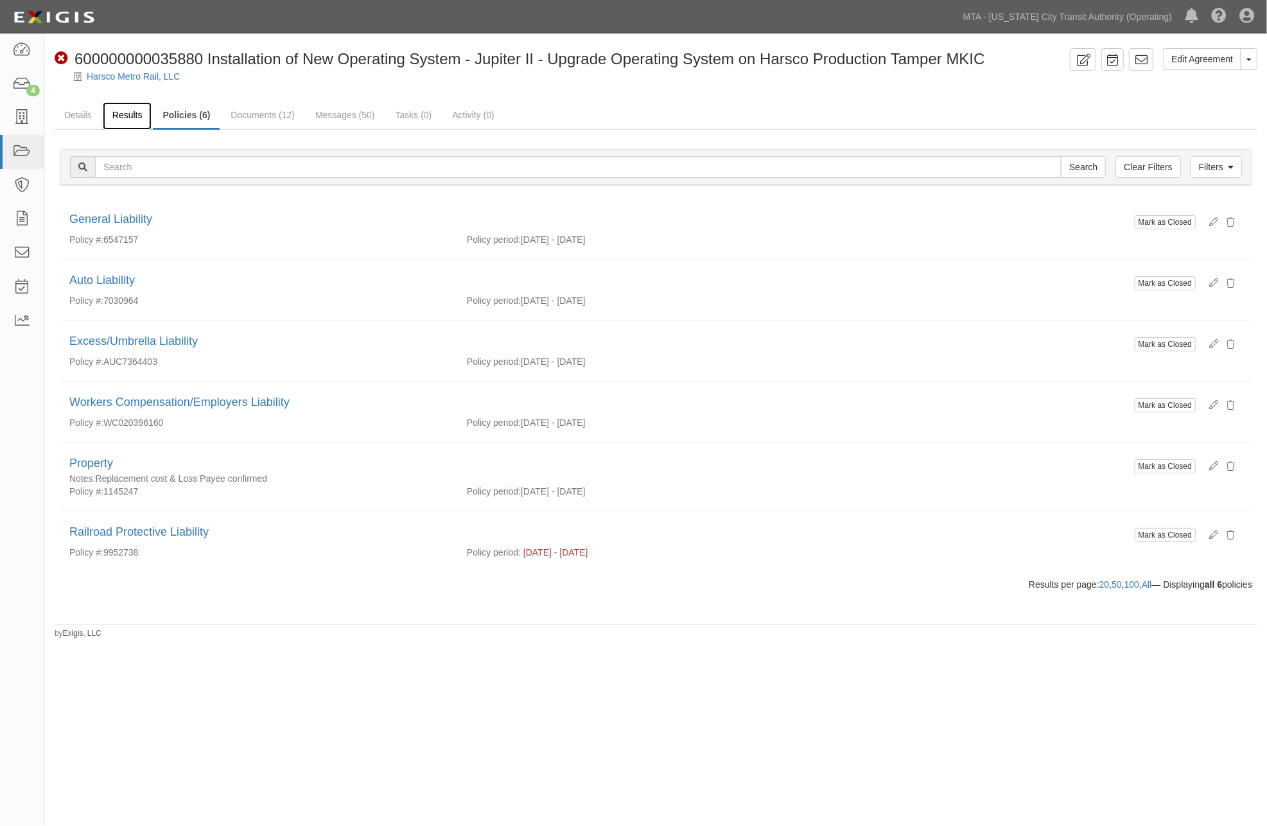
click at [126, 117] on link "Results" at bounding box center [127, 116] width 49 height 28
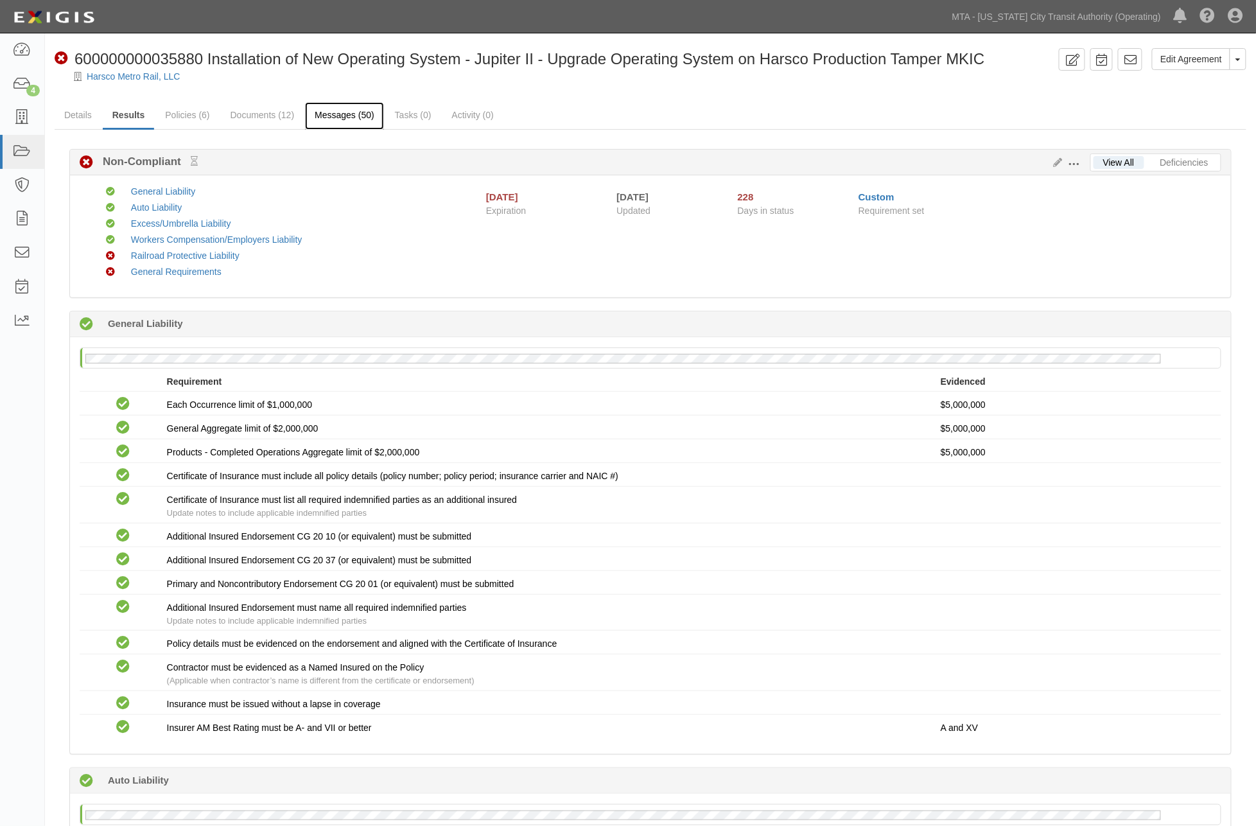
click at [328, 110] on link "Messages (50)" at bounding box center [344, 116] width 79 height 28
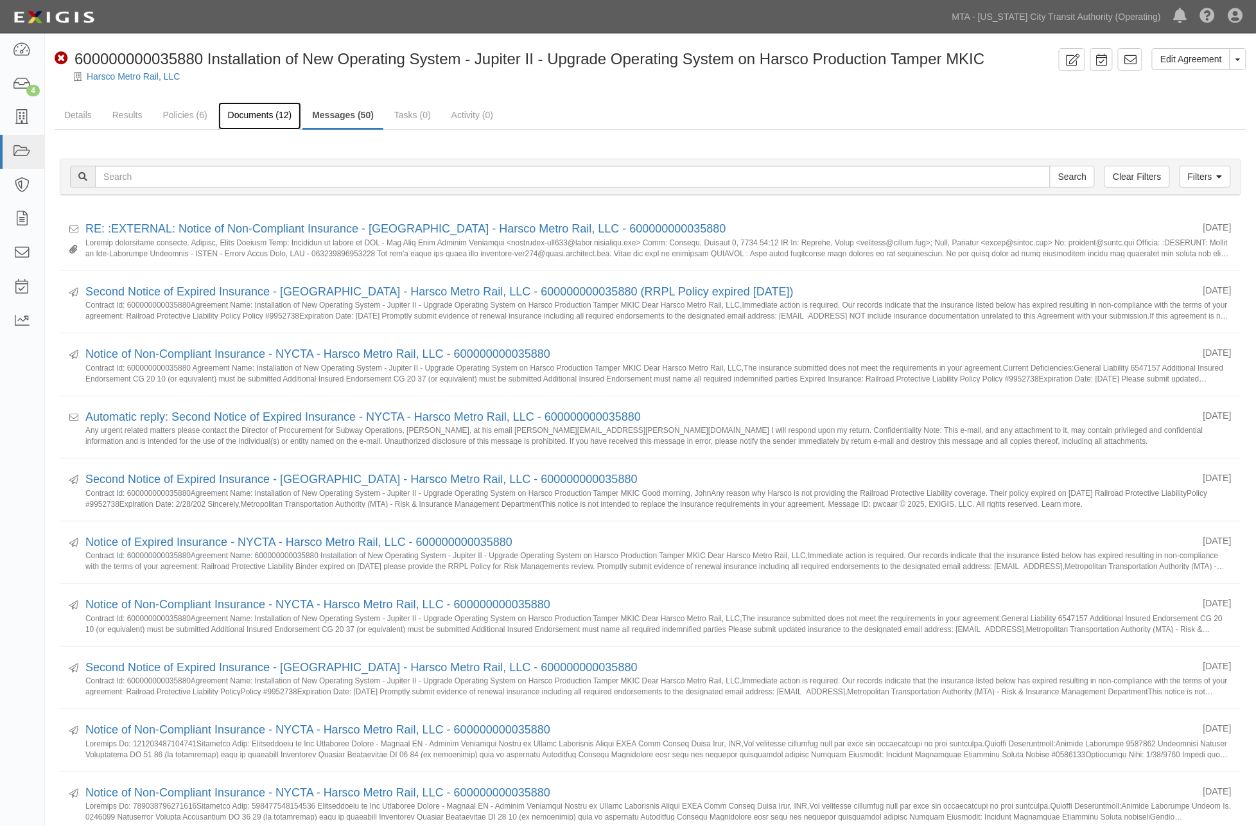
click at [259, 117] on link "Documents (12)" at bounding box center [259, 116] width 83 height 28
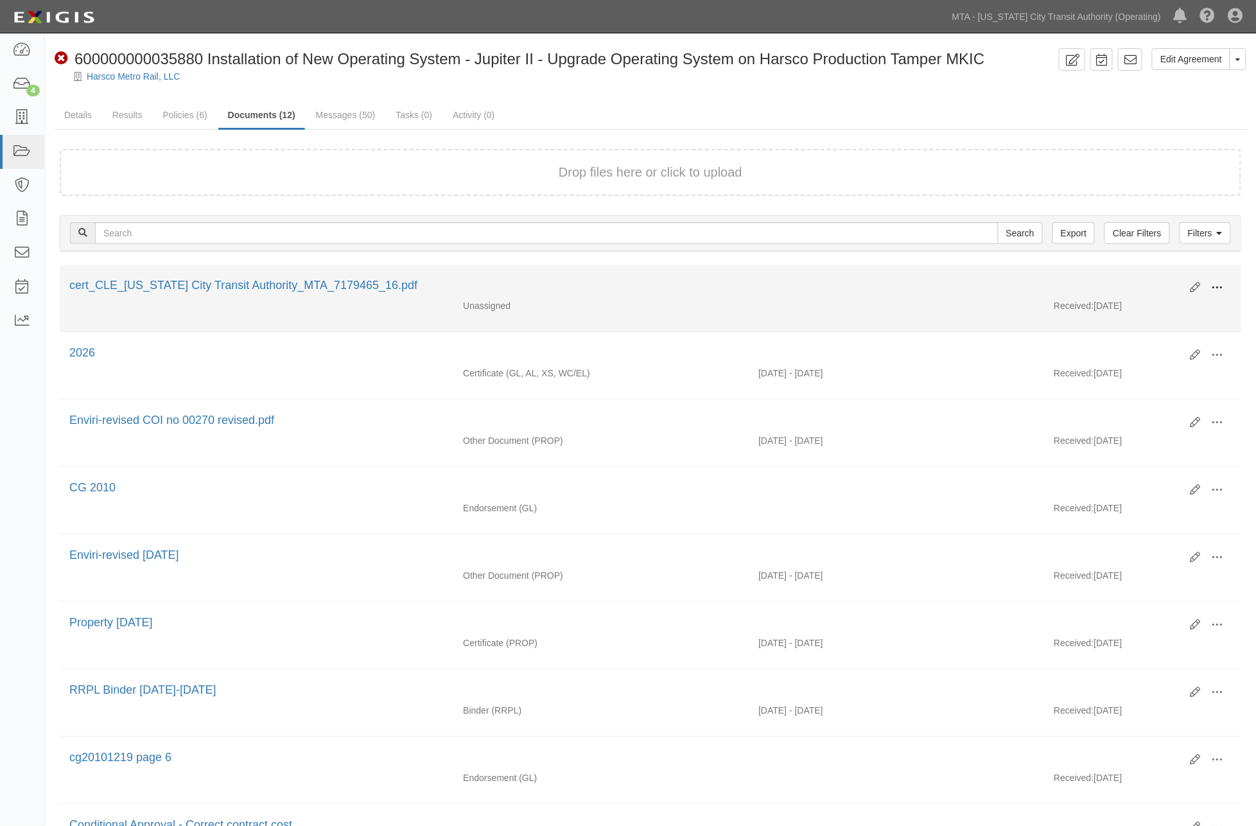
click at [1218, 283] on span at bounding box center [1218, 288] width 12 height 12
click at [1135, 277] on link "Edit" at bounding box center [1154, 282] width 101 height 23
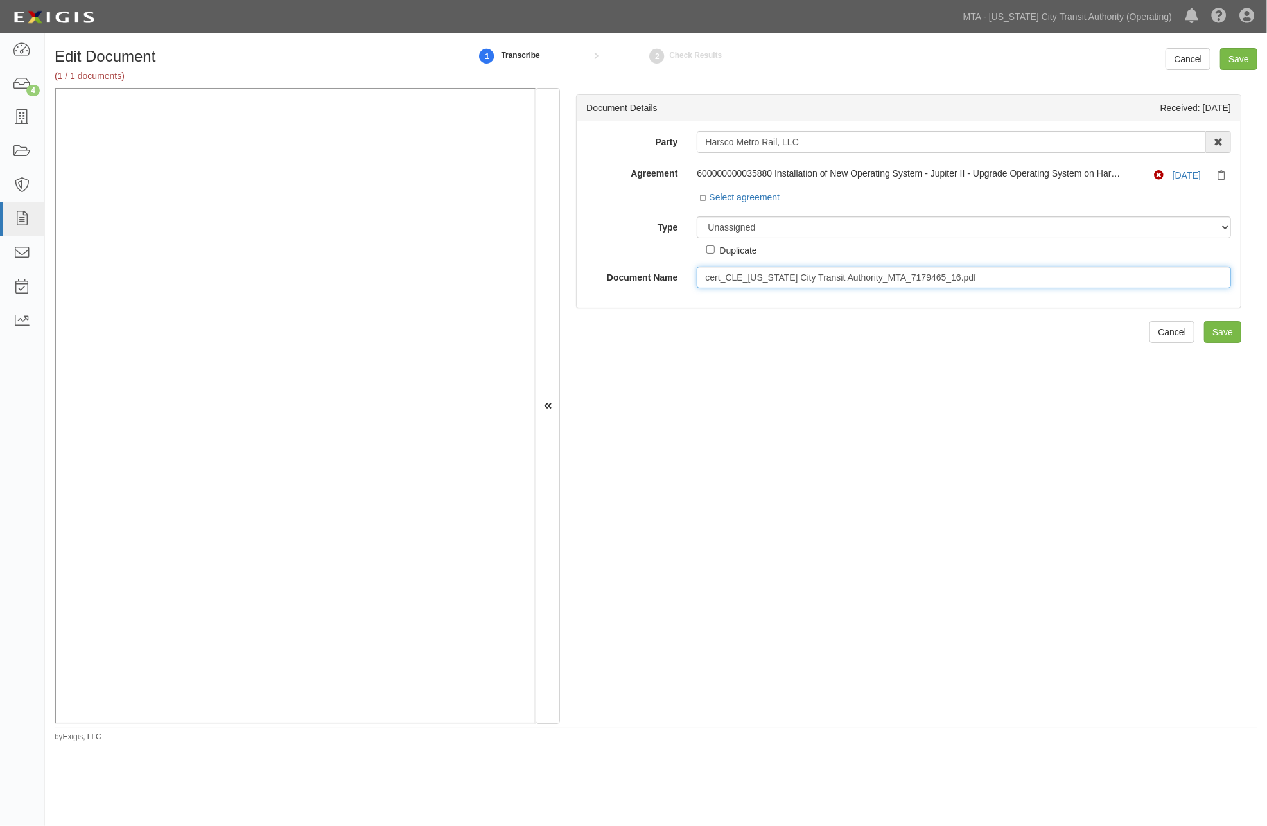
click at [980, 278] on input "cert_CLE_[US_STATE] City Transit Authority_MTA_7179465_16.pdf" at bounding box center [964, 277] width 534 height 22
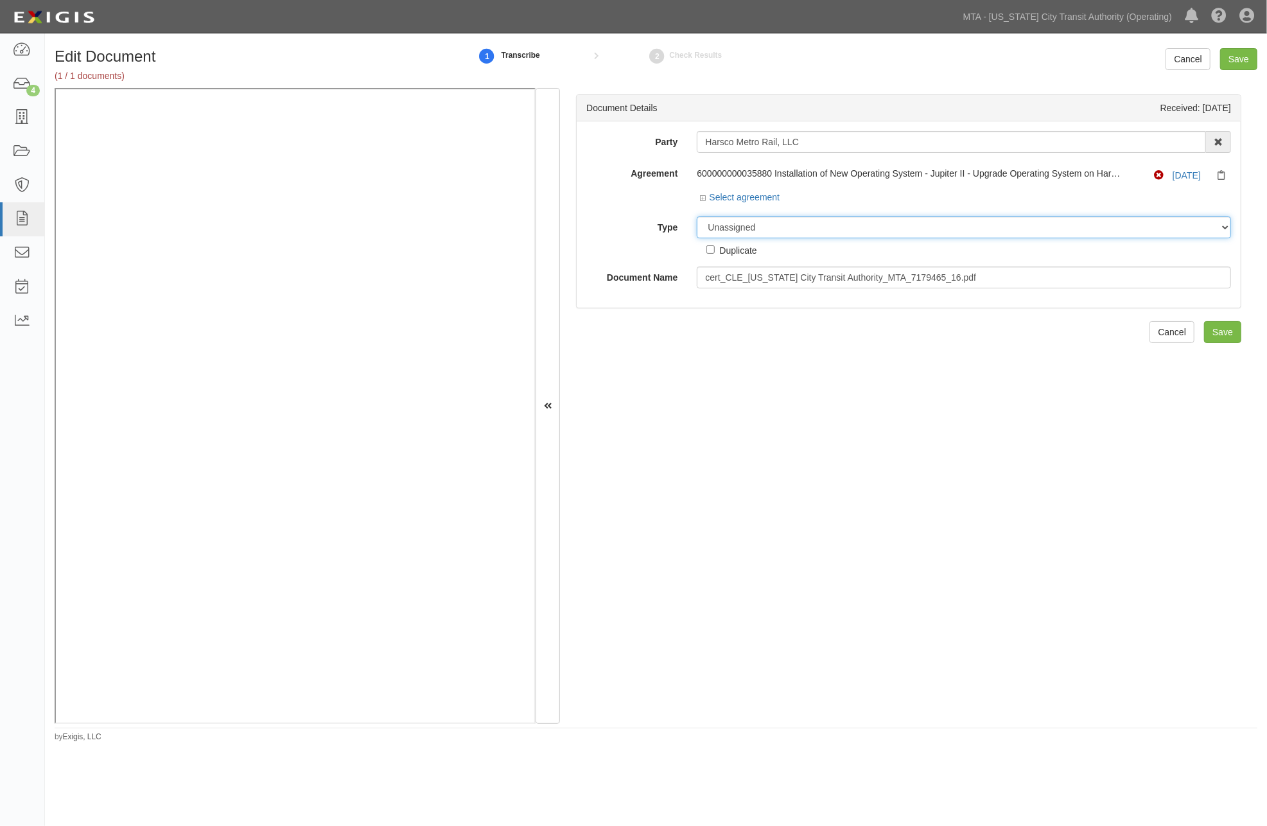
click at [781, 232] on select "Unassigned Binder Cancellation Notice Certificate Contract Endorsement Insuranc…" at bounding box center [964, 227] width 534 height 22
select select "OtherDetail"
click at [697, 217] on select "Unassigned Binder Cancellation Notice Certificate Contract Endorsement Insuranc…" at bounding box center [964, 227] width 534 height 22
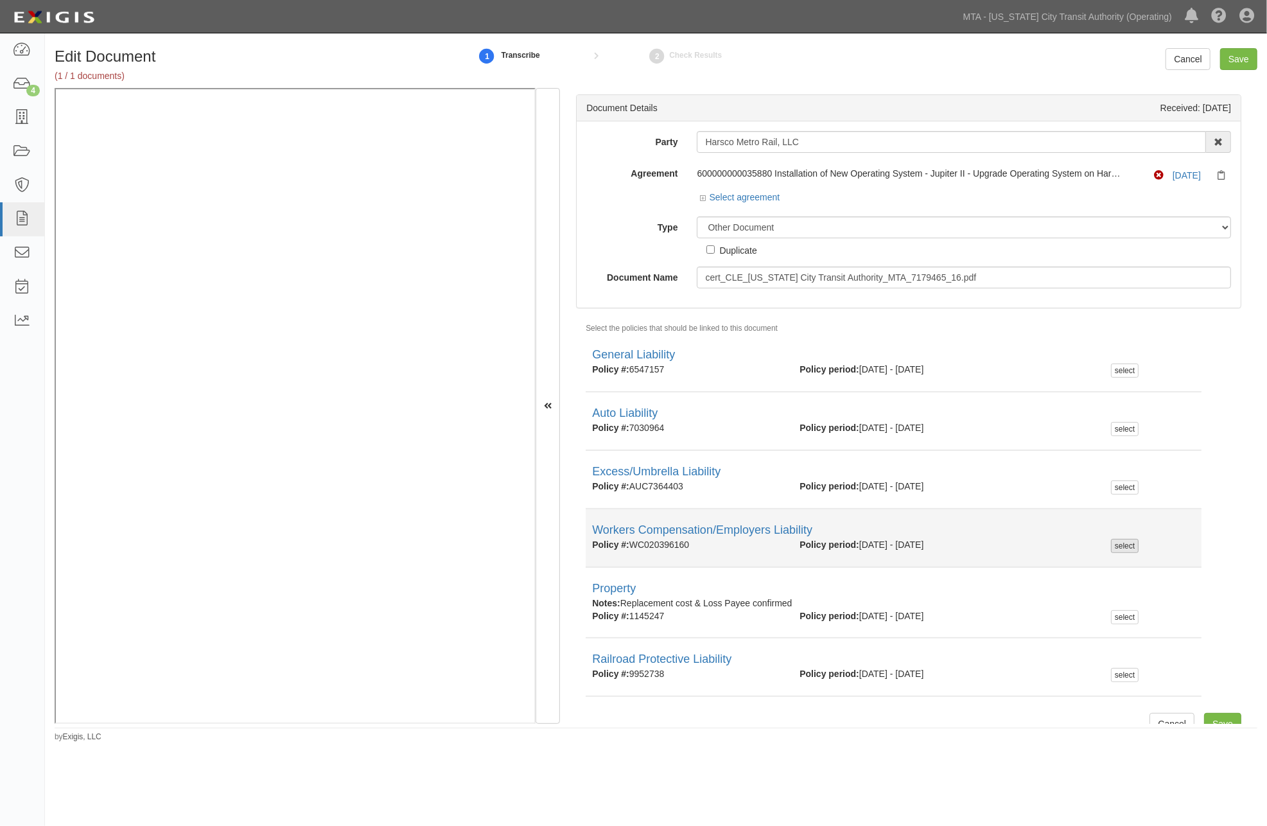
click at [1115, 548] on div "select" at bounding box center [1125, 546] width 28 height 14
checkbox input "true"
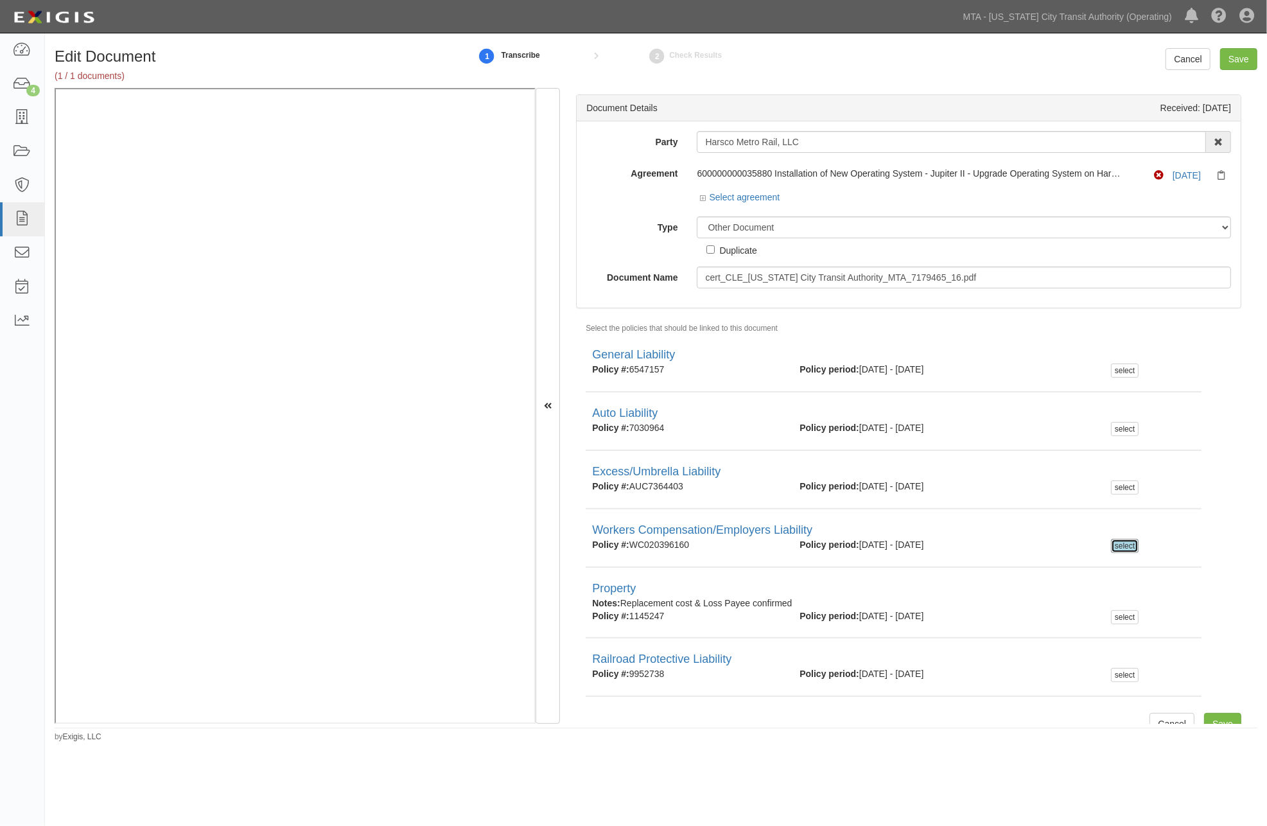
click at [737, 249] on div "Duplicate" at bounding box center [737, 250] width 37 height 14
click at [715, 249] on input "Duplicate" at bounding box center [710, 249] width 8 height 8
checkbox input "true"
click at [1244, 60] on input "Save" at bounding box center [1238, 59] width 37 height 22
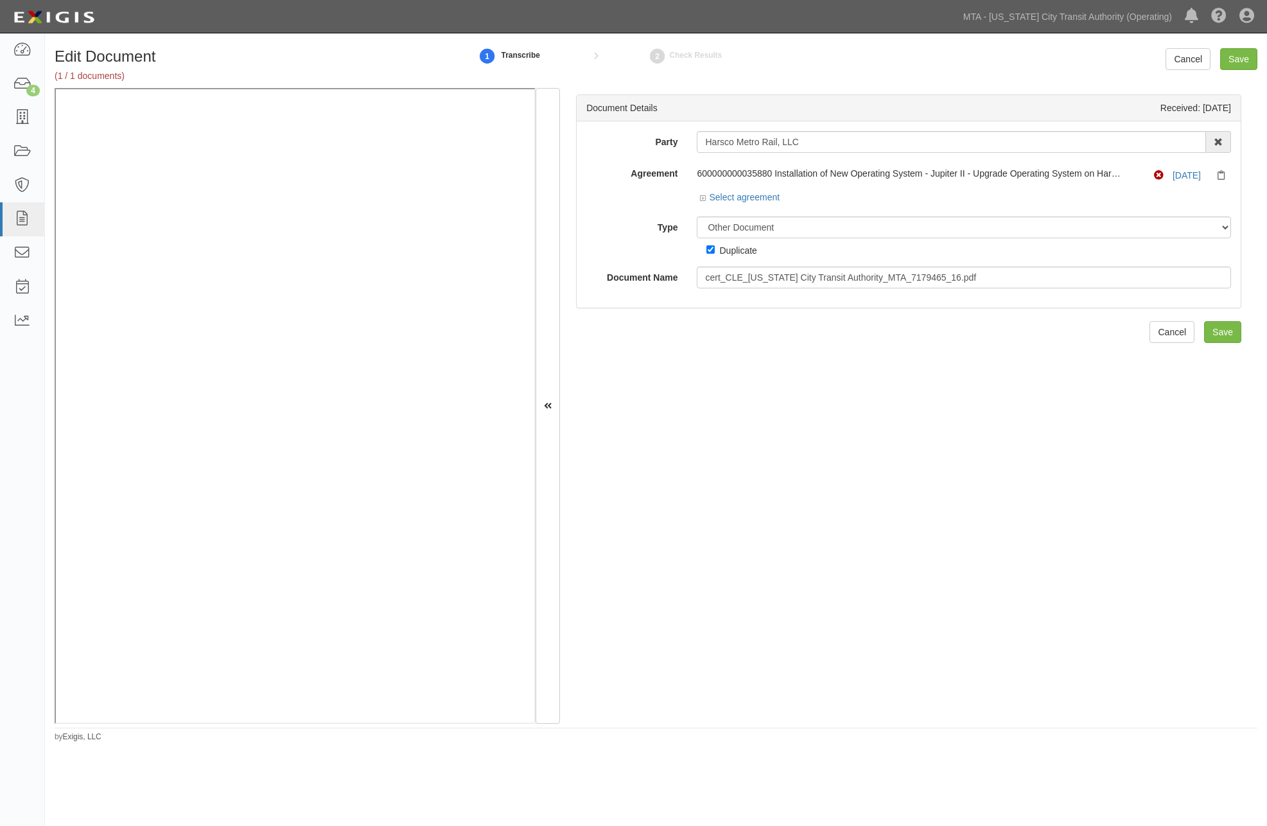
select select "OtherDetail"
click at [765, 232] on select "Unassigned Binder Cancellation Notice Certificate Contract Endorsement Insuranc…" at bounding box center [964, 227] width 534 height 22
click at [649, 258] on div "Party Harsco Metro Rail, LLC 10-21 TO 10-23TH 38TH ST DEVELOPMENT LLC 1065 Atla…" at bounding box center [908, 209] width 645 height 157
click at [720, 259] on div "Party Harsco Metro Rail, LLC 10-21 TO 10-23TH 38TH ST DEVELOPMENT LLC 1065 Atla…" at bounding box center [908, 209] width 645 height 157
click at [721, 252] on div "Duplicate" at bounding box center [737, 250] width 37 height 14
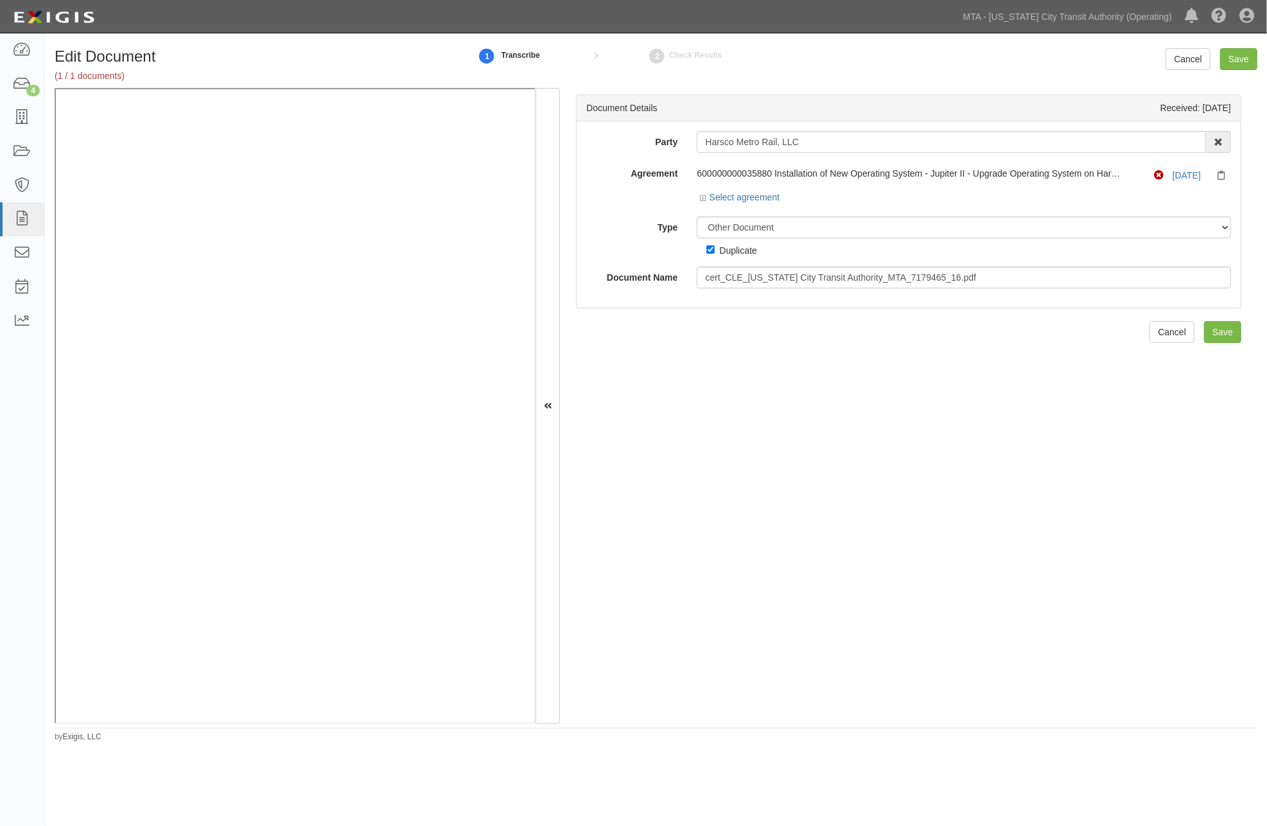
click at [715, 252] on input "Duplicate" at bounding box center [710, 249] width 8 height 8
checkbox input "false"
click at [790, 223] on select "Unassigned Binder Cancellation Notice Certificate Contract Endorsement Insuranc…" at bounding box center [964, 227] width 534 height 22
select select "EndorsementDetail"
click at [697, 217] on select "Unassigned Binder Cancellation Notice Certificate Contract Endorsement Insuranc…" at bounding box center [964, 227] width 534 height 22
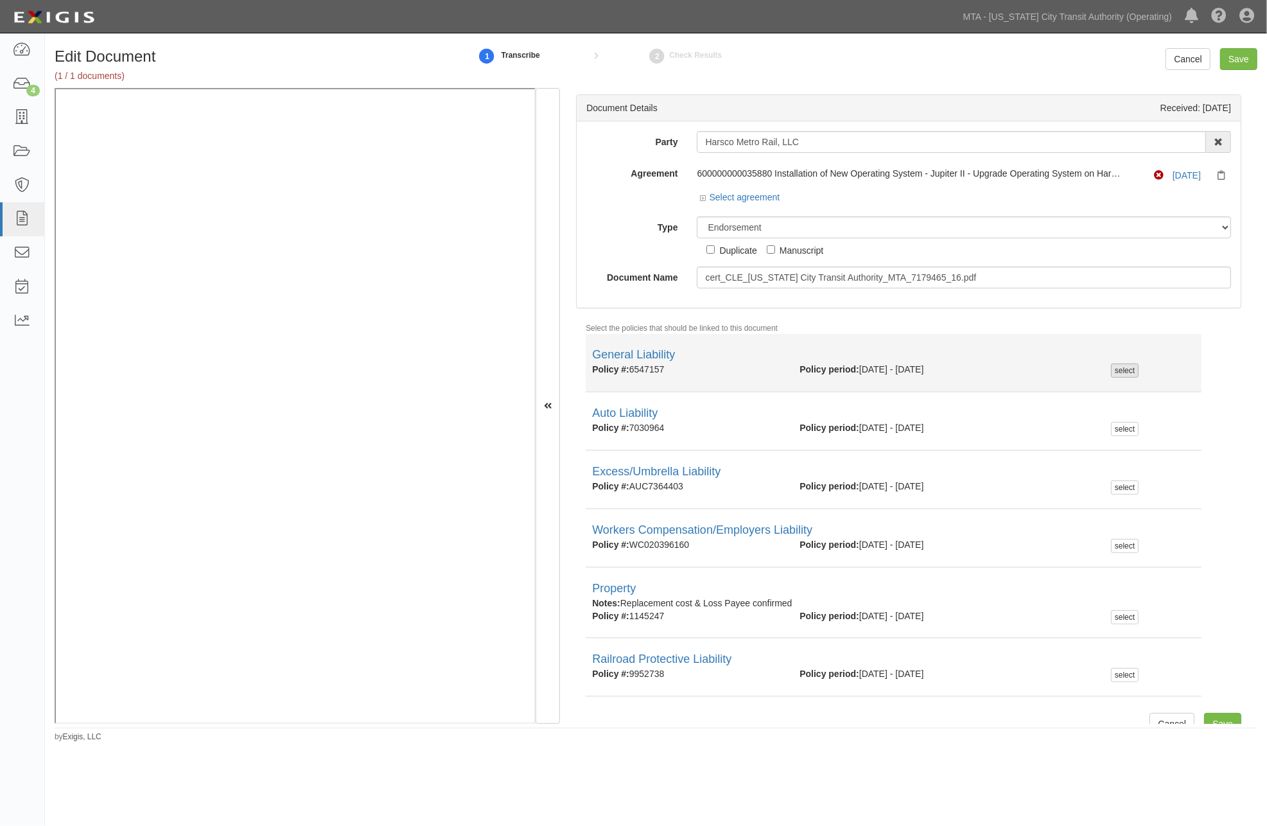
click at [1117, 371] on div "select" at bounding box center [1125, 370] width 28 height 14
checkbox input "true"
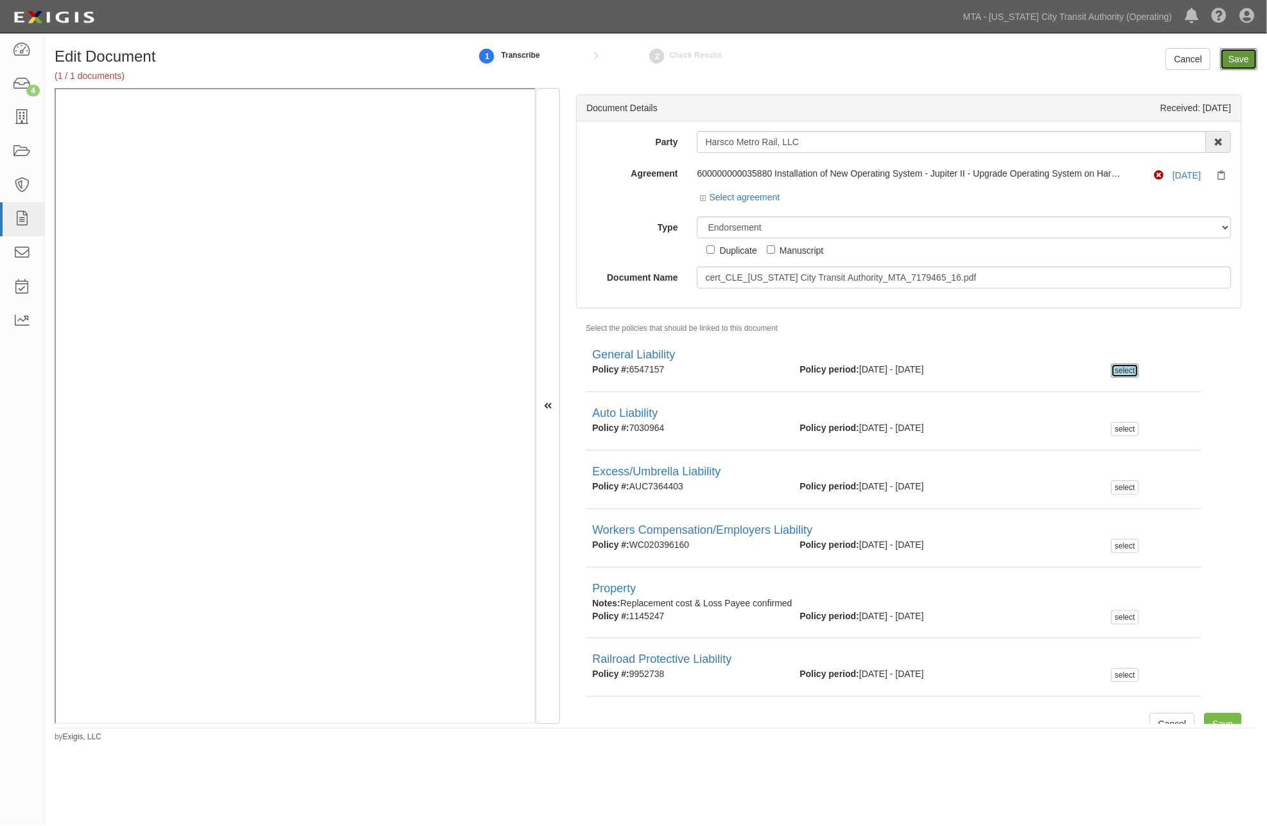
click at [1248, 58] on input "Save" at bounding box center [1238, 59] width 37 height 22
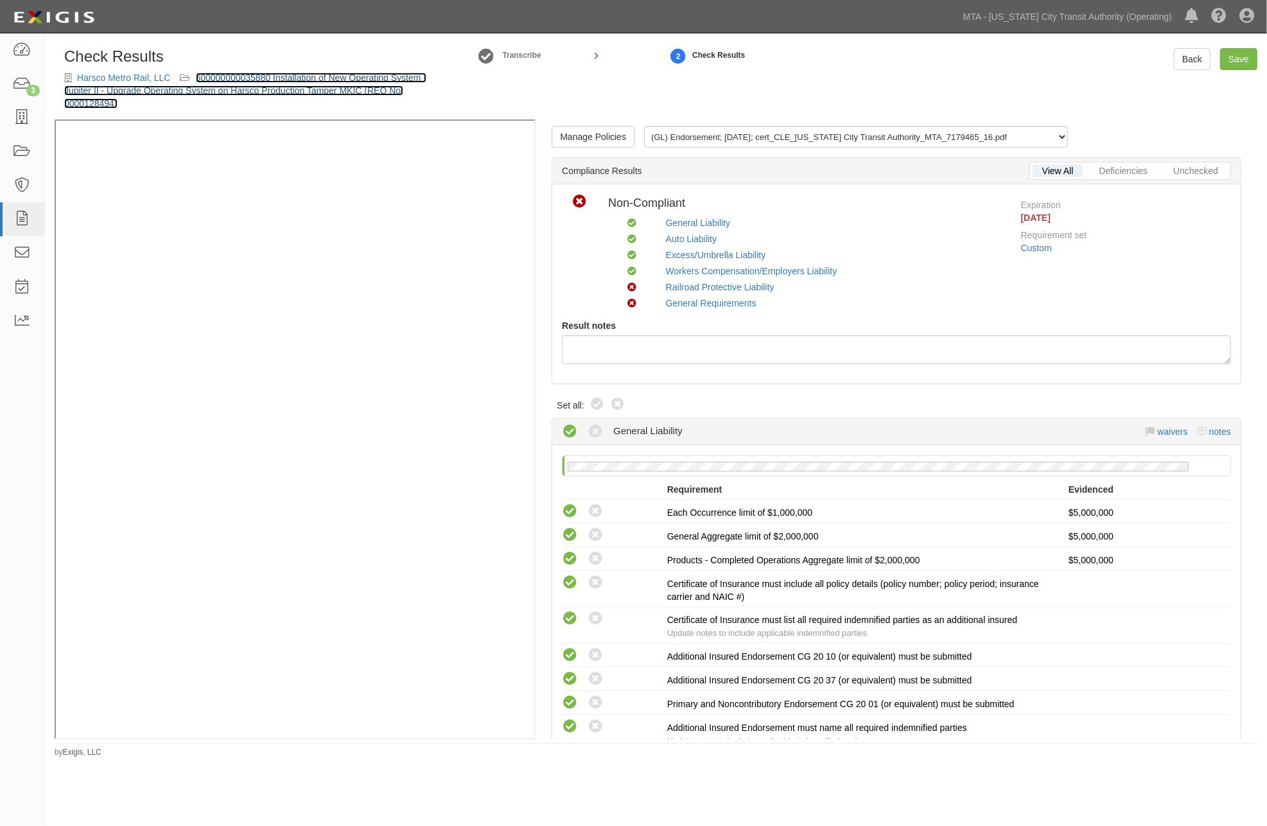
click at [395, 74] on link "600000000035880 Installation of New Operating System - Jupiter II - Upgrade Ope…" at bounding box center [245, 91] width 362 height 36
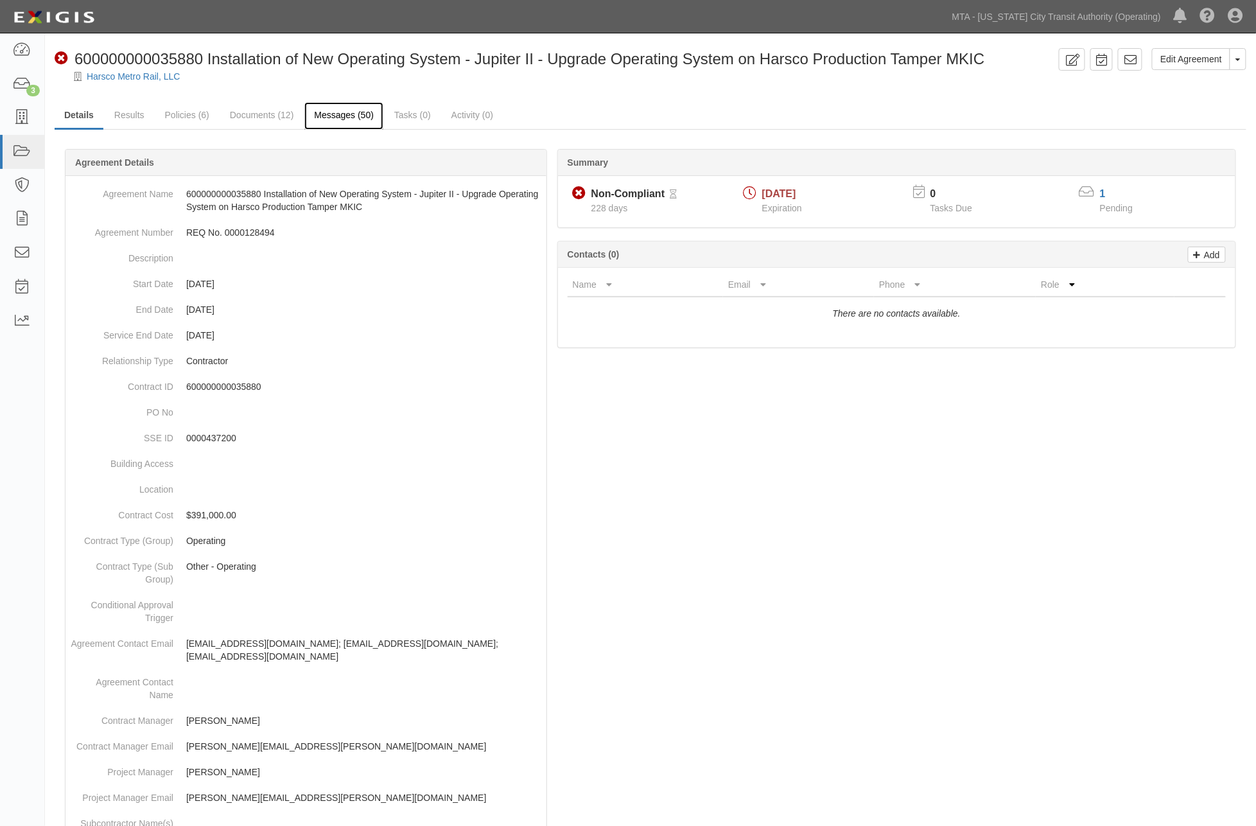
click at [321, 116] on link "Messages (50)" at bounding box center [343, 116] width 79 height 28
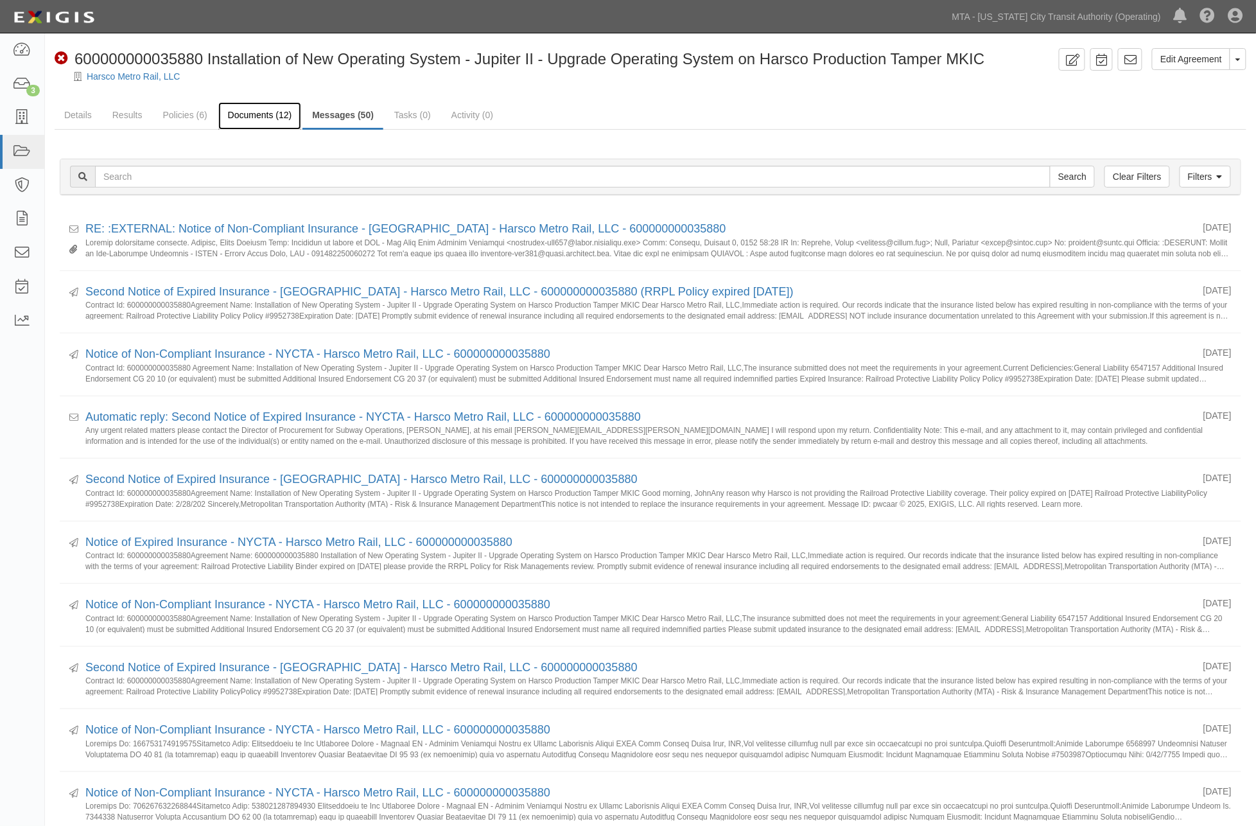
click at [254, 110] on link "Documents (12)" at bounding box center [259, 116] width 83 height 28
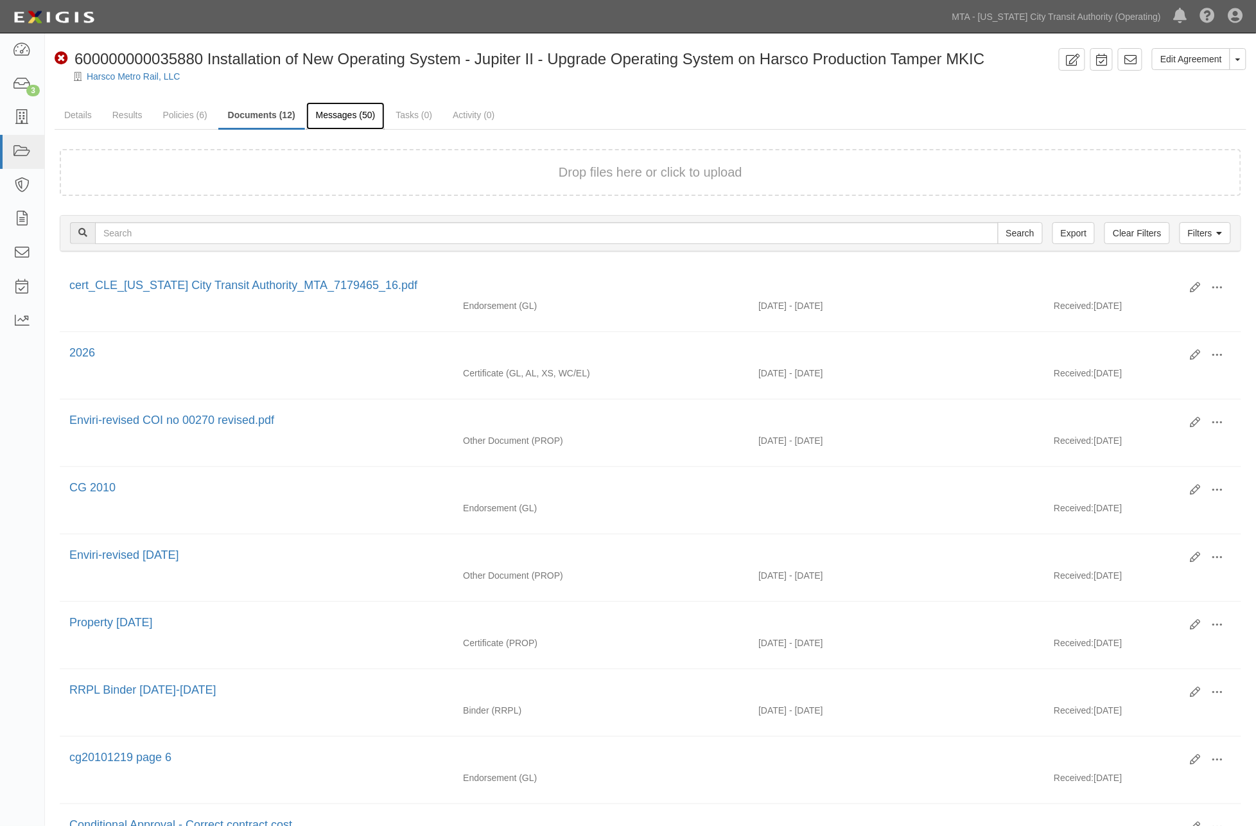
click at [344, 116] on link "Messages (50)" at bounding box center [345, 116] width 79 height 28
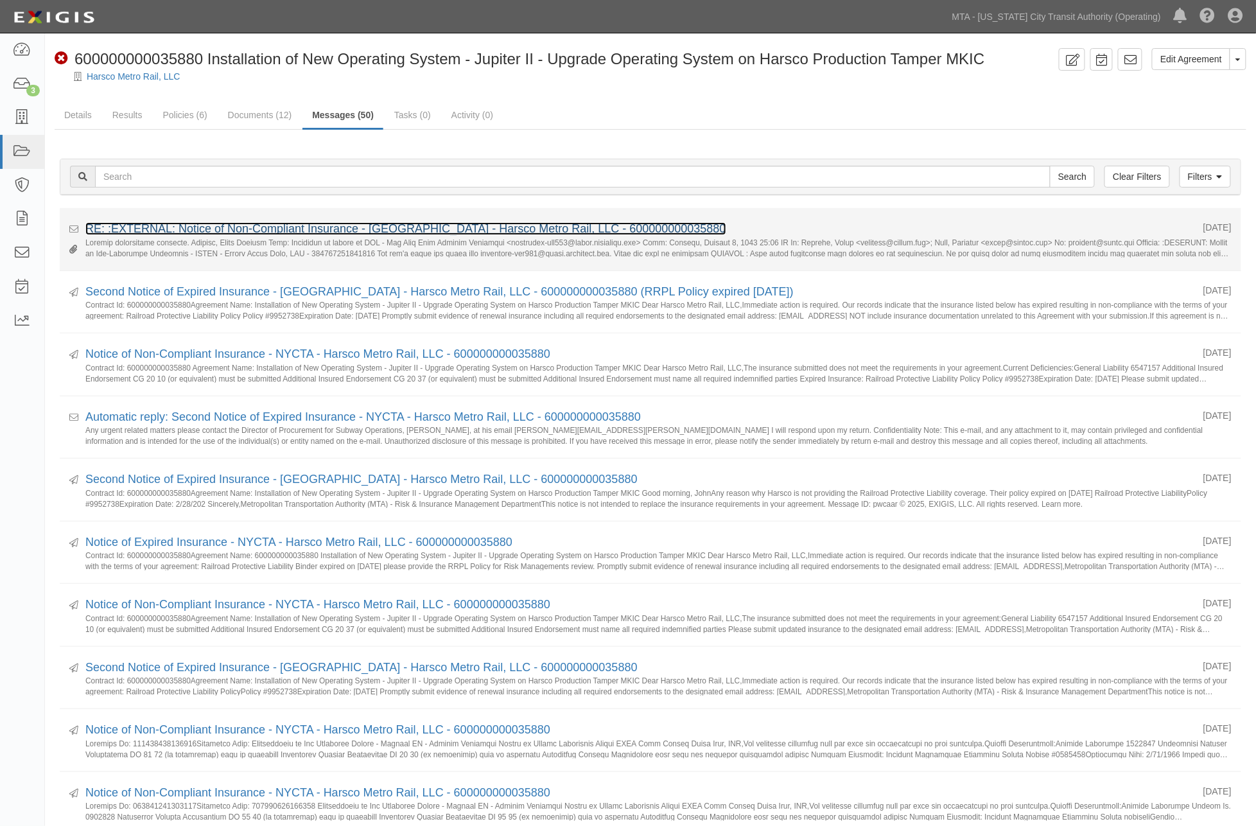
click at [354, 231] on link "RE: :EXTERNAL: Notice of Non-Compliant Insurance - [GEOGRAPHIC_DATA] - Harsco M…" at bounding box center [405, 228] width 641 height 13
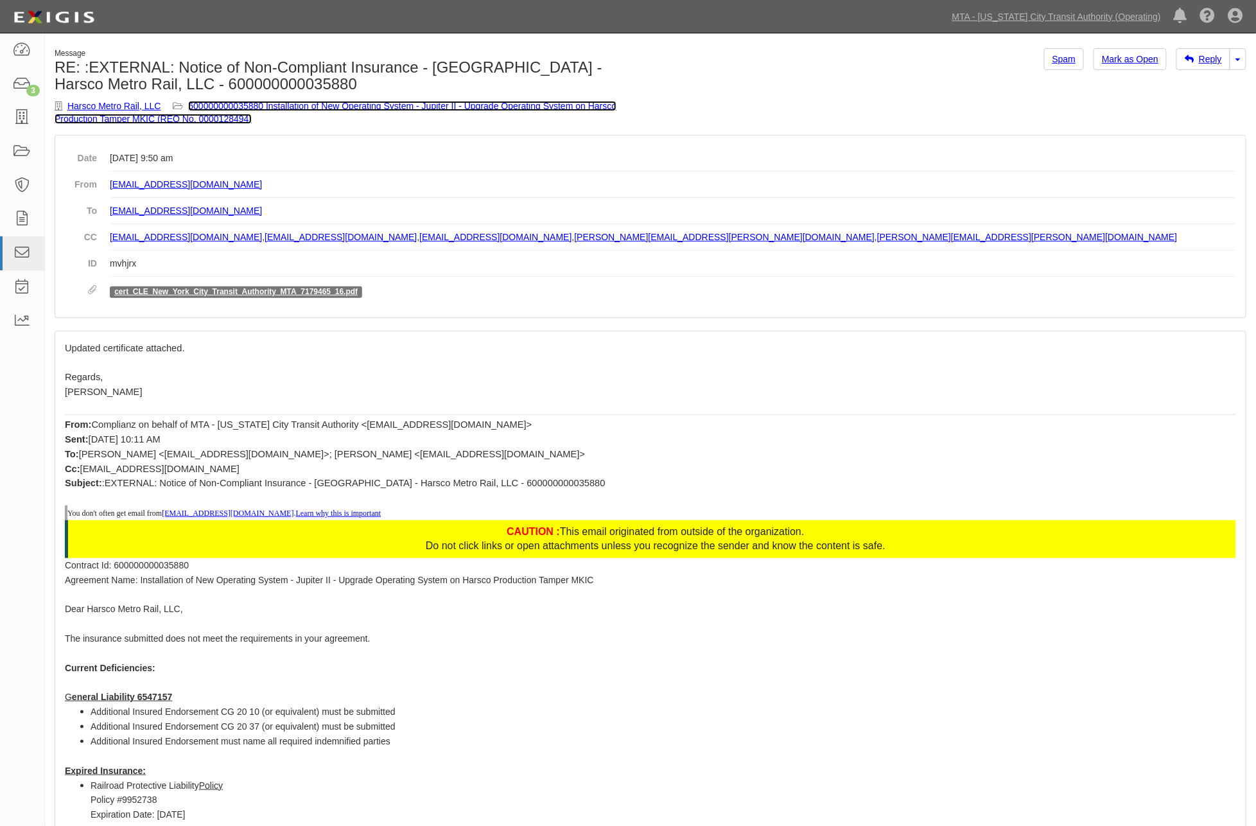
click at [382, 105] on link "600000000035880 Installation of New Operating System - Jupiter II - Upgrade Ope…" at bounding box center [336, 112] width 562 height 23
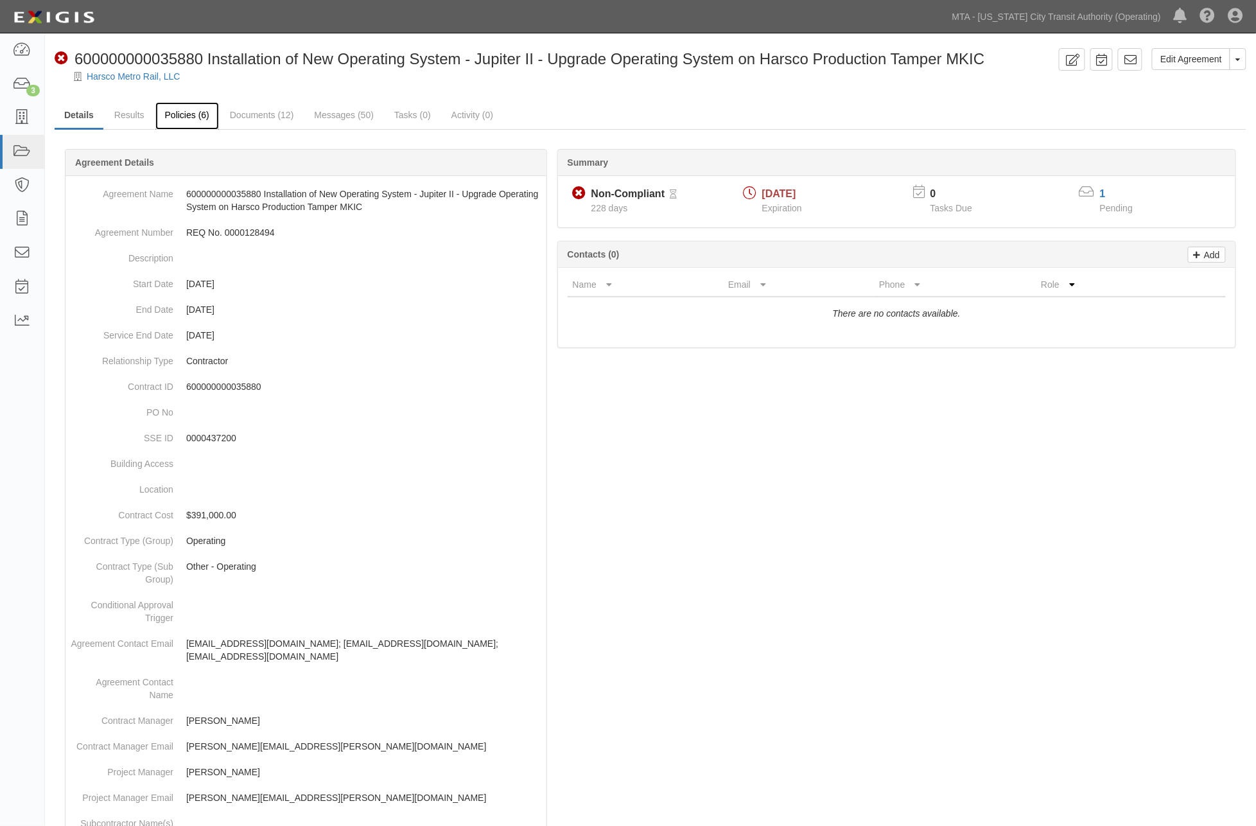
click at [187, 116] on link "Policies (6)" at bounding box center [187, 116] width 64 height 28
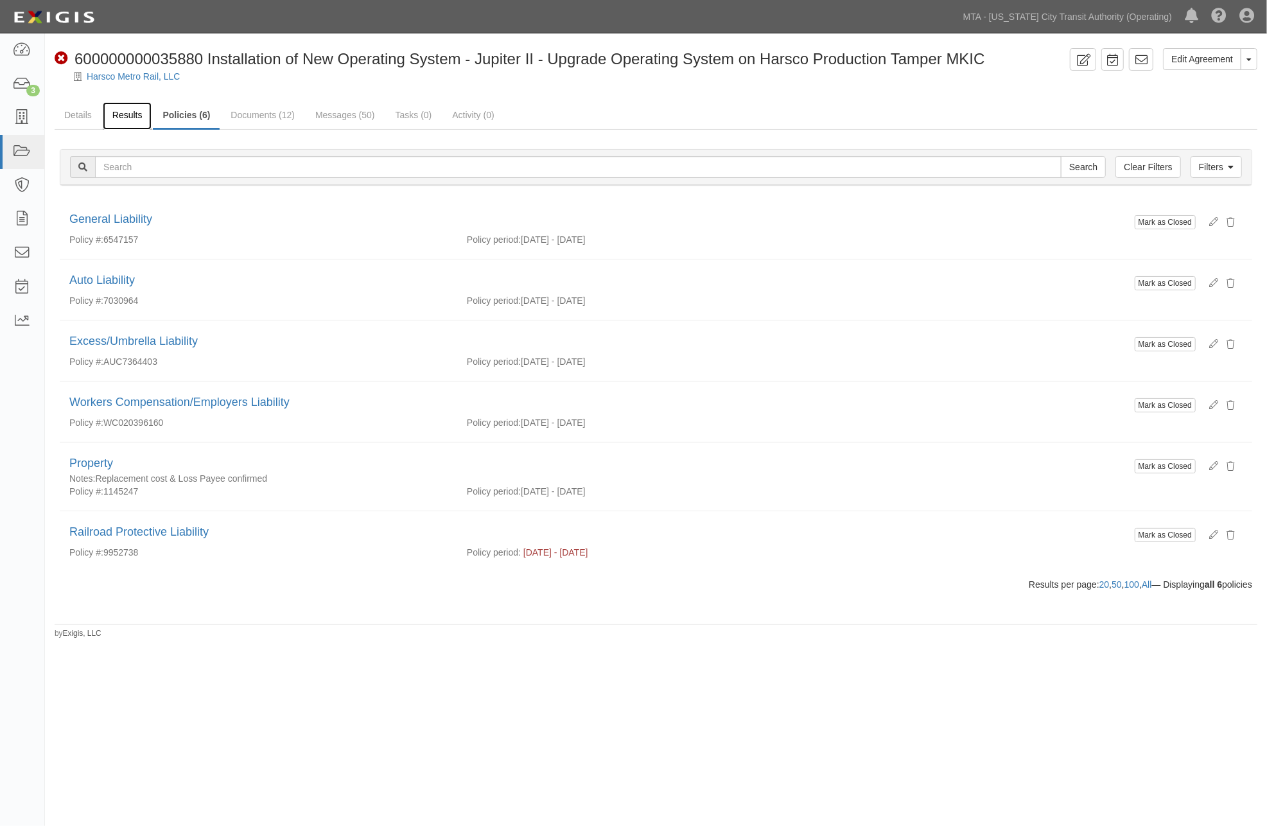
click at [135, 118] on link "Results" at bounding box center [127, 116] width 49 height 28
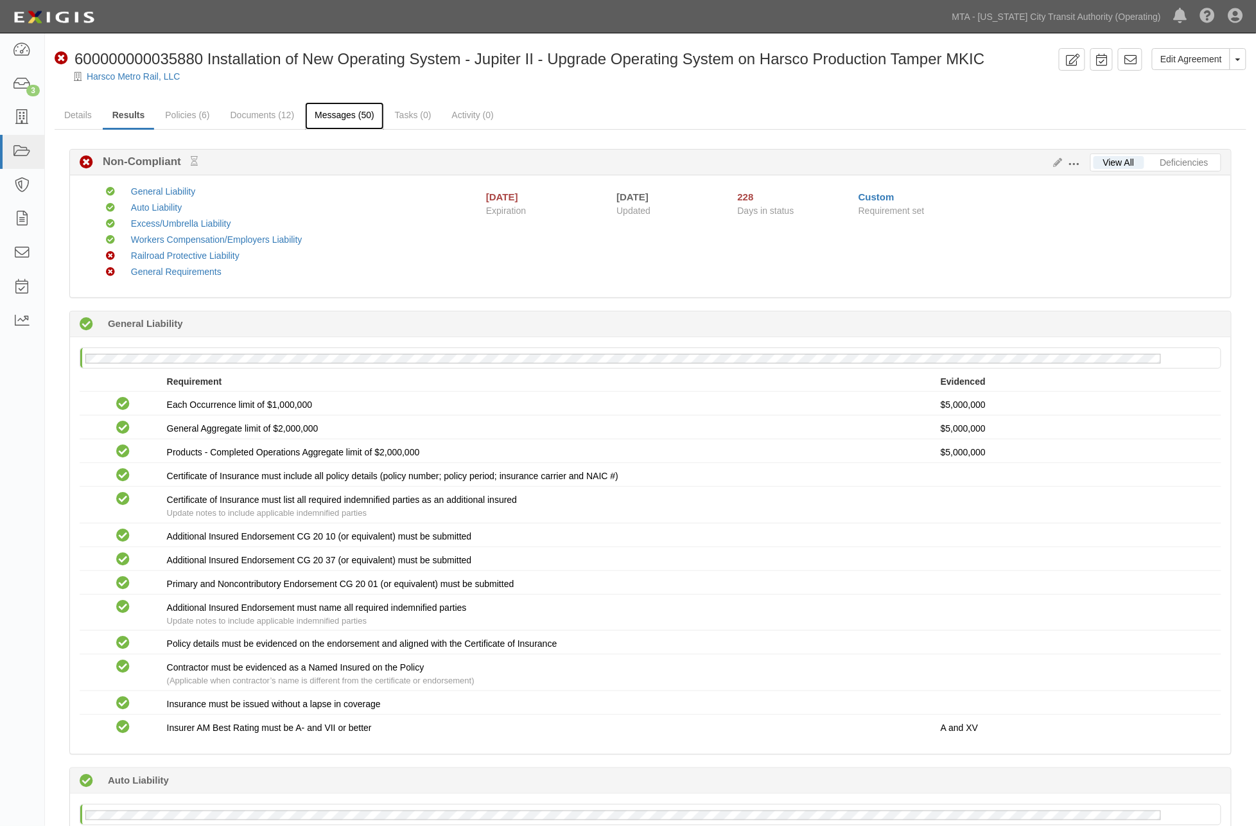
click at [340, 119] on link "Messages (50)" at bounding box center [344, 116] width 79 height 28
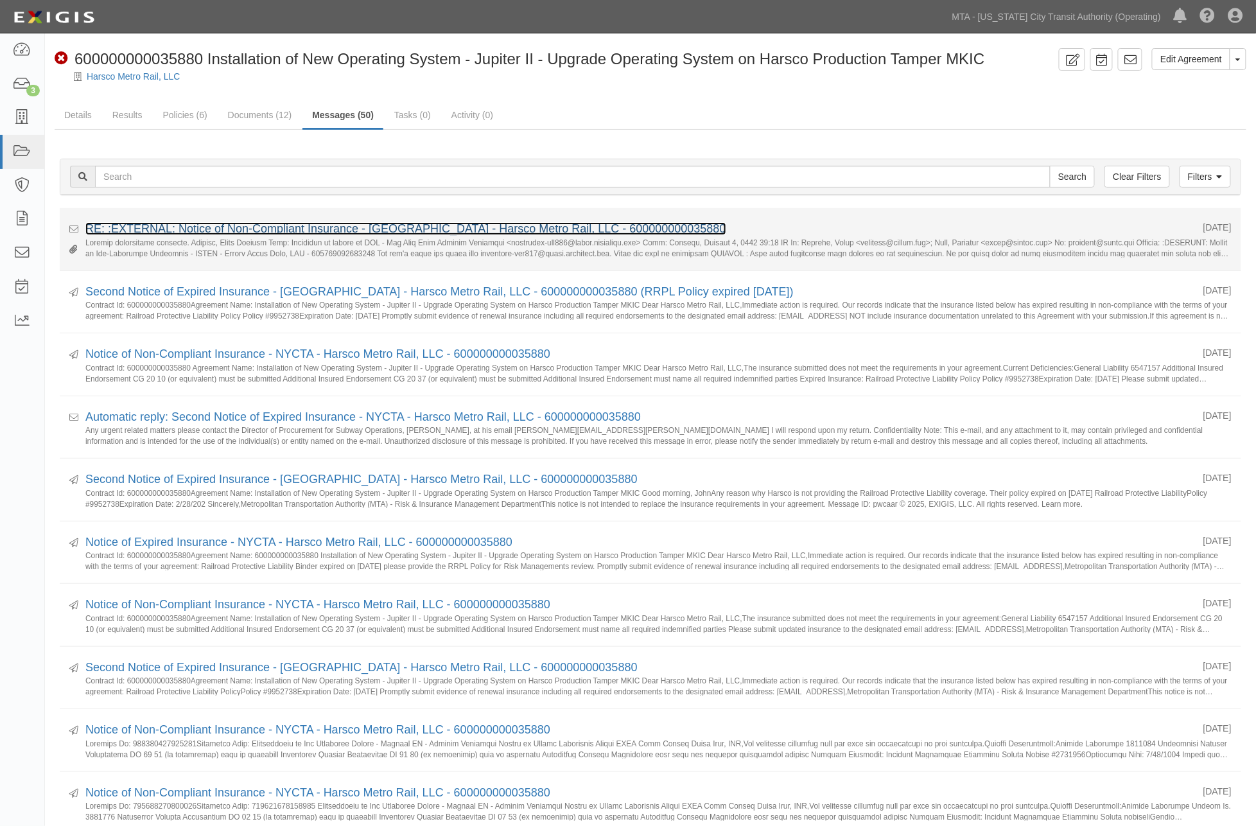
click at [402, 228] on link "RE: :EXTERNAL: Notice of Non-Compliant Insurance - [GEOGRAPHIC_DATA] - Harsco M…" at bounding box center [405, 228] width 641 height 13
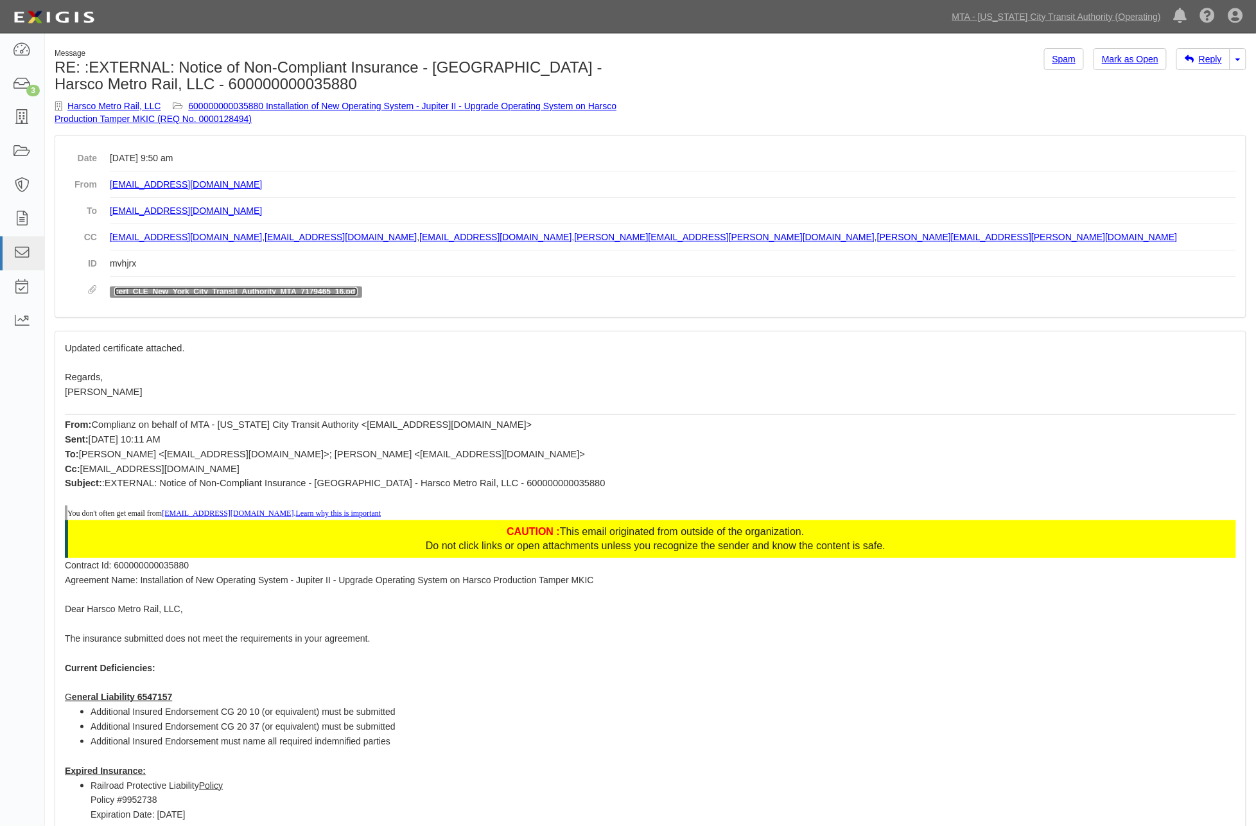
click at [336, 290] on link "cert_CLE_New_York_City_Transit_Authority_MTA_7179465_16.pdf" at bounding box center [235, 291] width 243 height 9
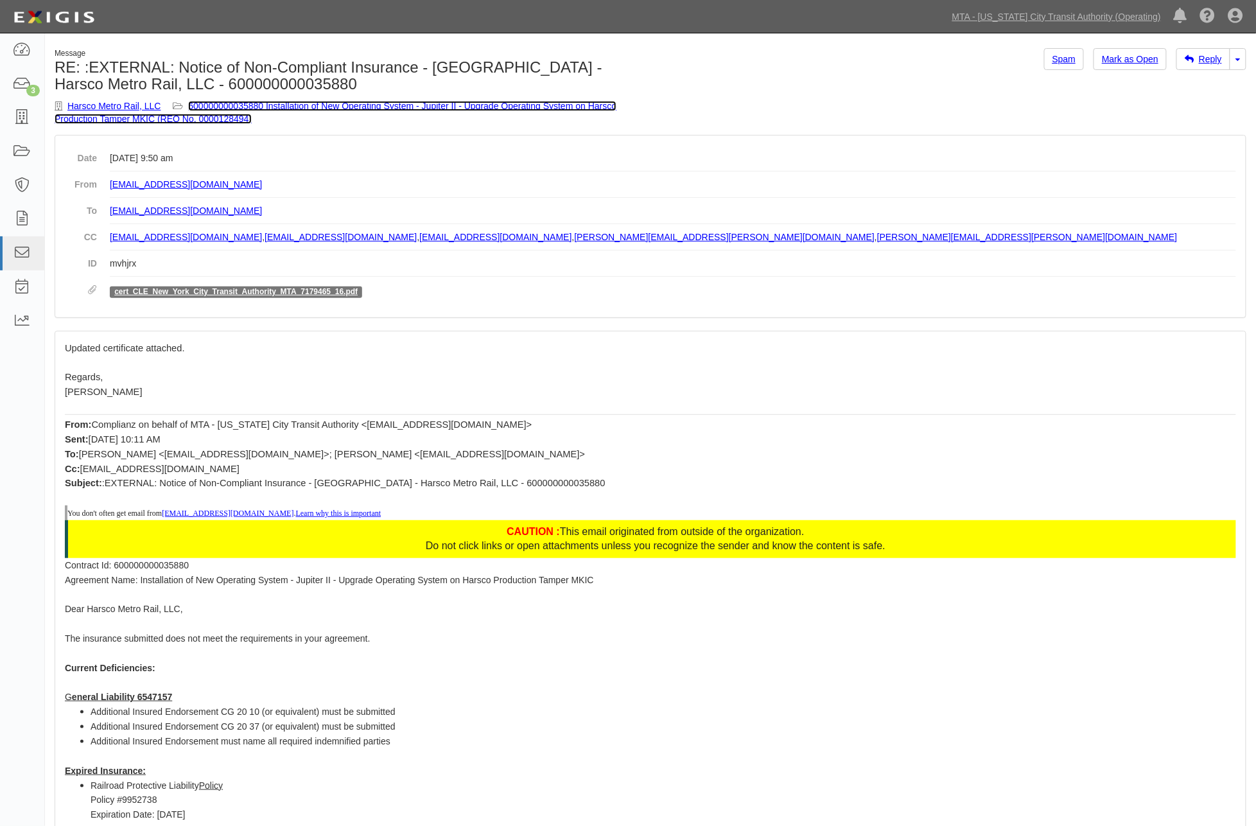
click at [478, 105] on link "600000000035880 Installation of New Operating System - Jupiter II - Upgrade Ope…" at bounding box center [336, 112] width 562 height 23
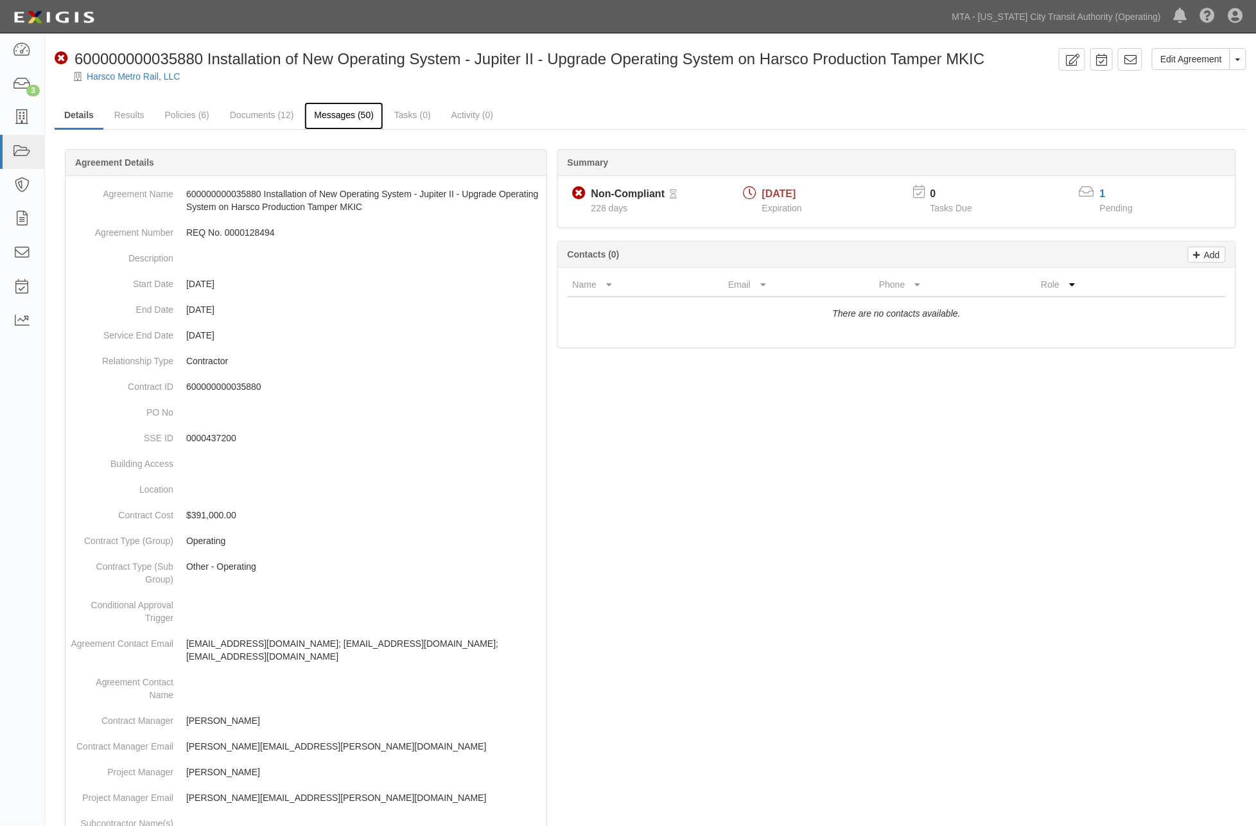
click at [358, 123] on link "Messages (50)" at bounding box center [343, 116] width 79 height 28
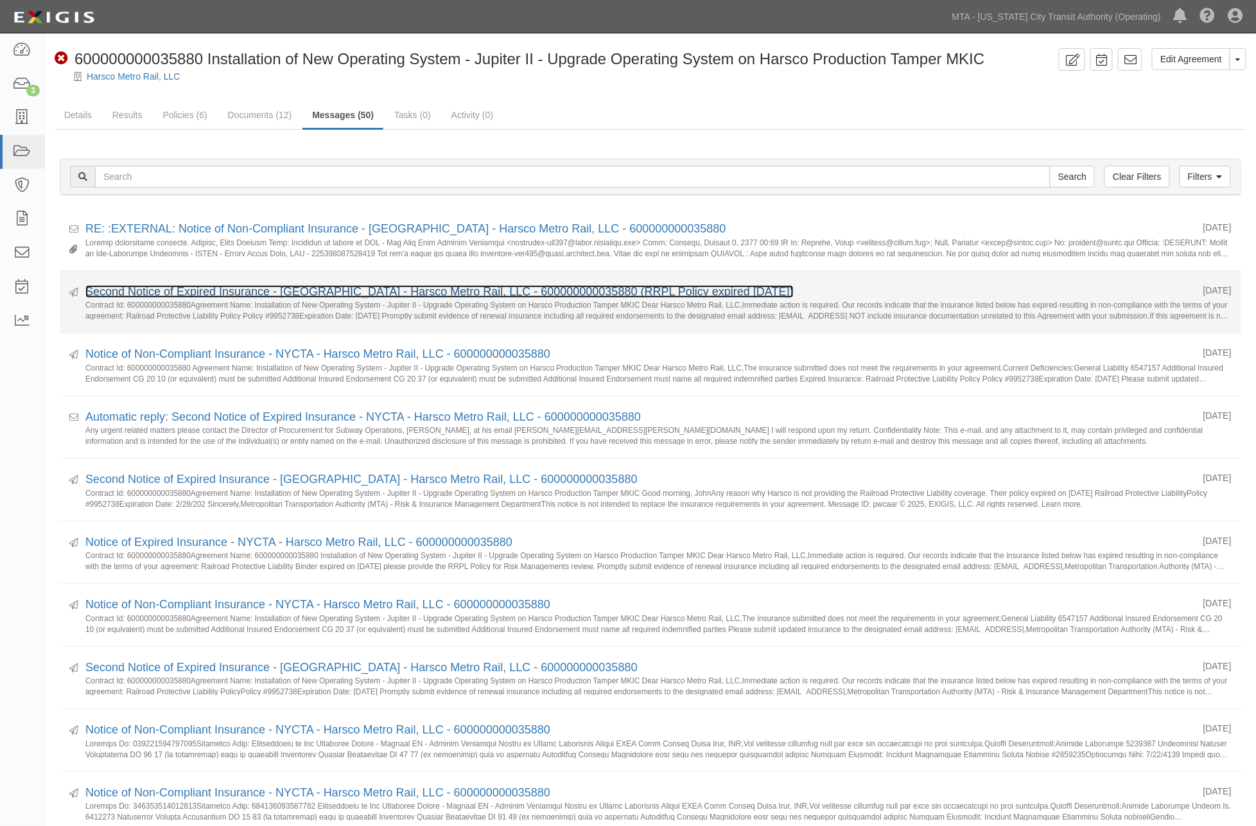
click at [170, 292] on link "Second Notice of Expired Insurance - [GEOGRAPHIC_DATA] - Harsco Metro Rail, LLC…" at bounding box center [439, 291] width 708 height 13
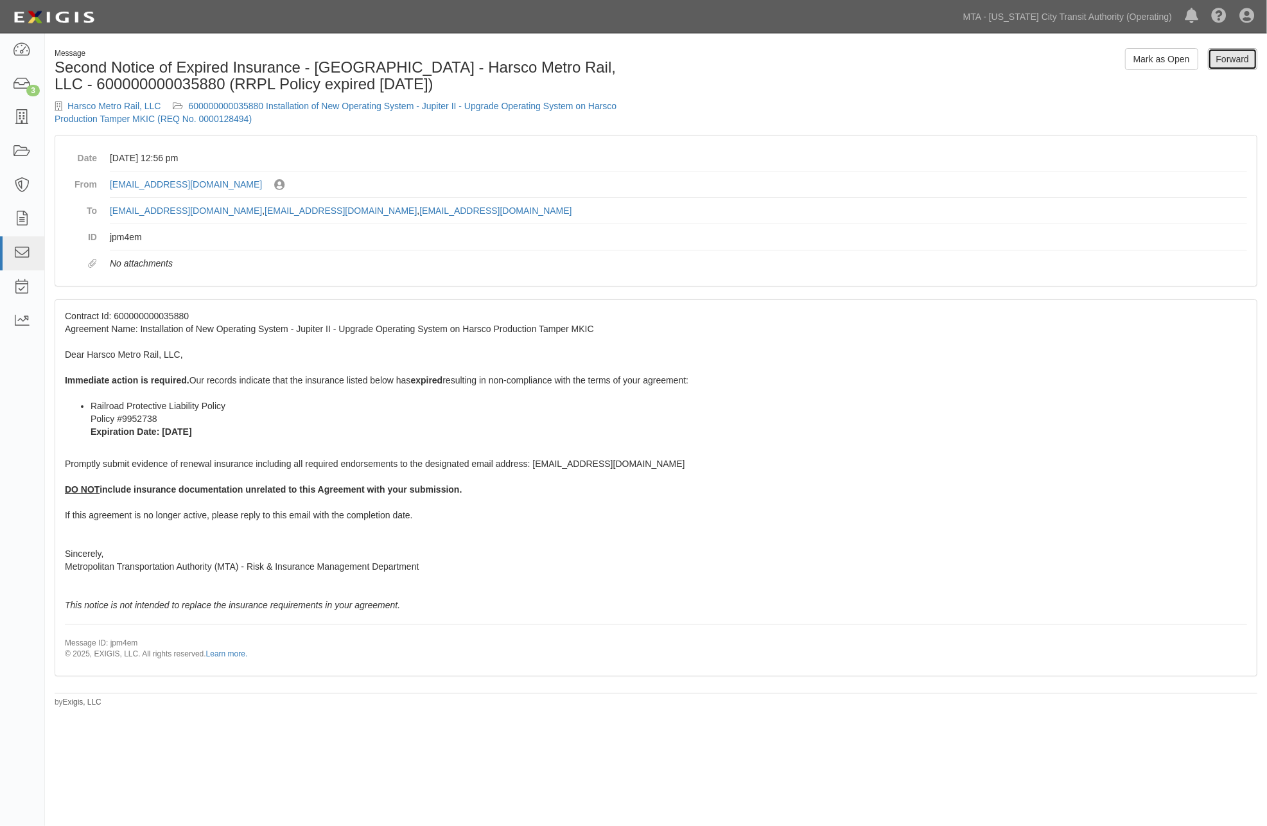
click at [1234, 62] on link "Forward" at bounding box center [1232, 59] width 49 height 22
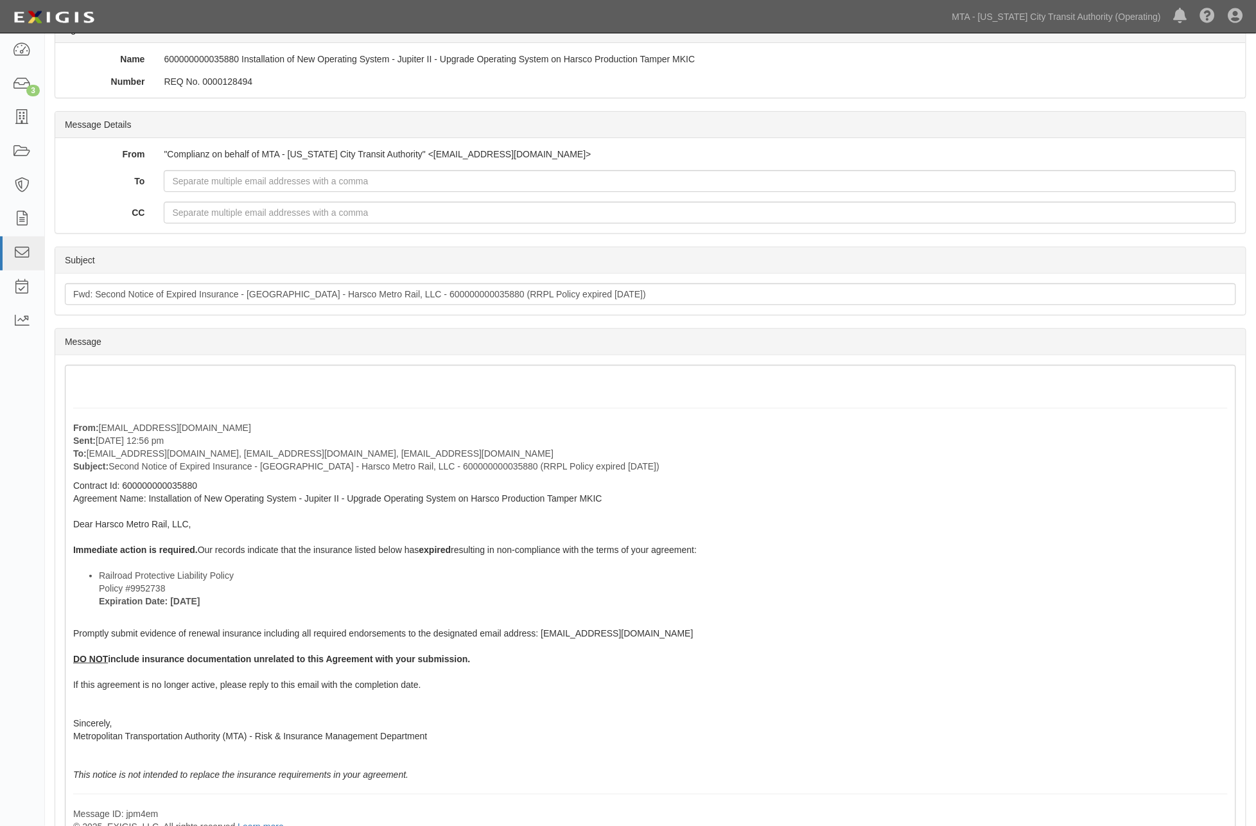
scroll to position [214, 0]
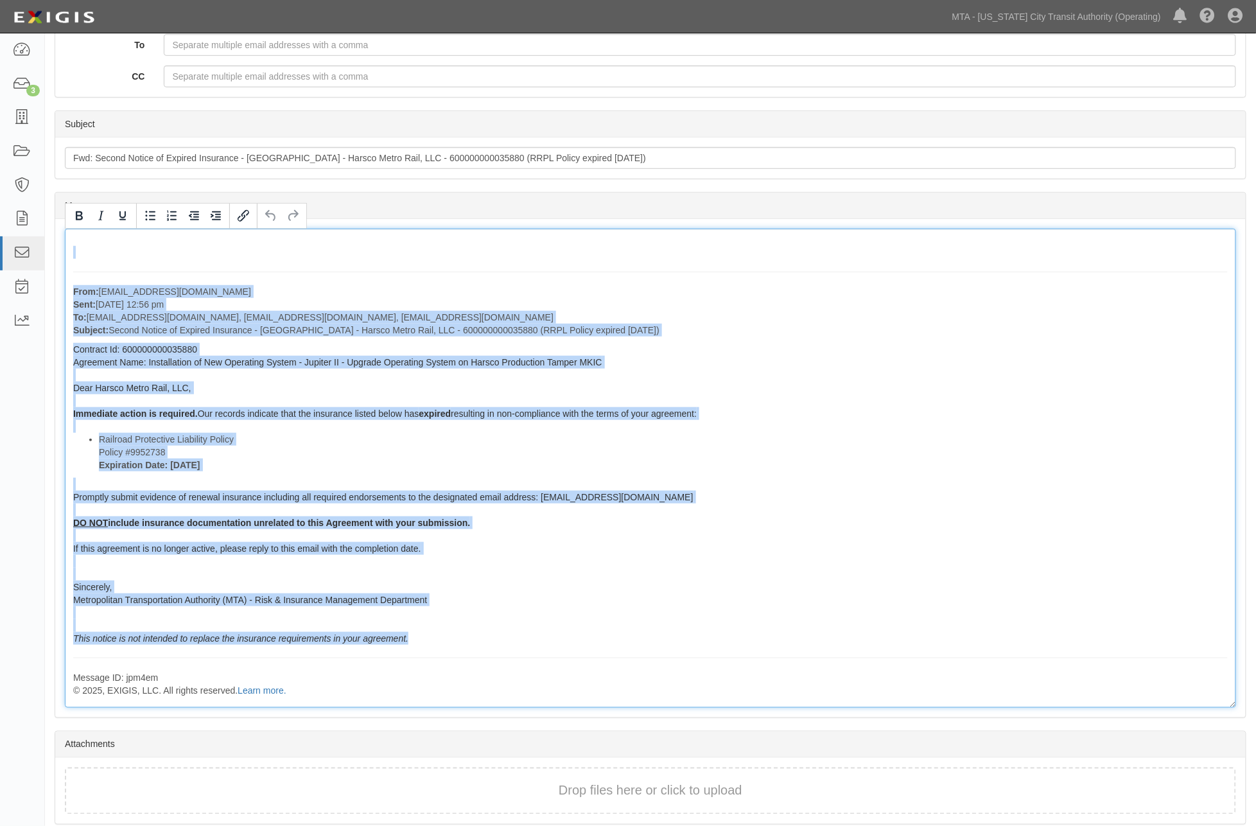
drag, startPoint x: 450, startPoint y: 638, endPoint x: 65, endPoint y: 270, distance: 532.7
click at [65, 270] on div "From: [EMAIL_ADDRESS][DOMAIN_NAME] Sent: [DATE] 12:56 pm To: [EMAIL_ADDRESS][DO…" at bounding box center [650, 468] width 1171 height 479
copy div "Lore: ipsumdolo-sit875@ametc.adipiscin.eli Sedd: Eiusmod 34, 6055 te 94:68 in U…"
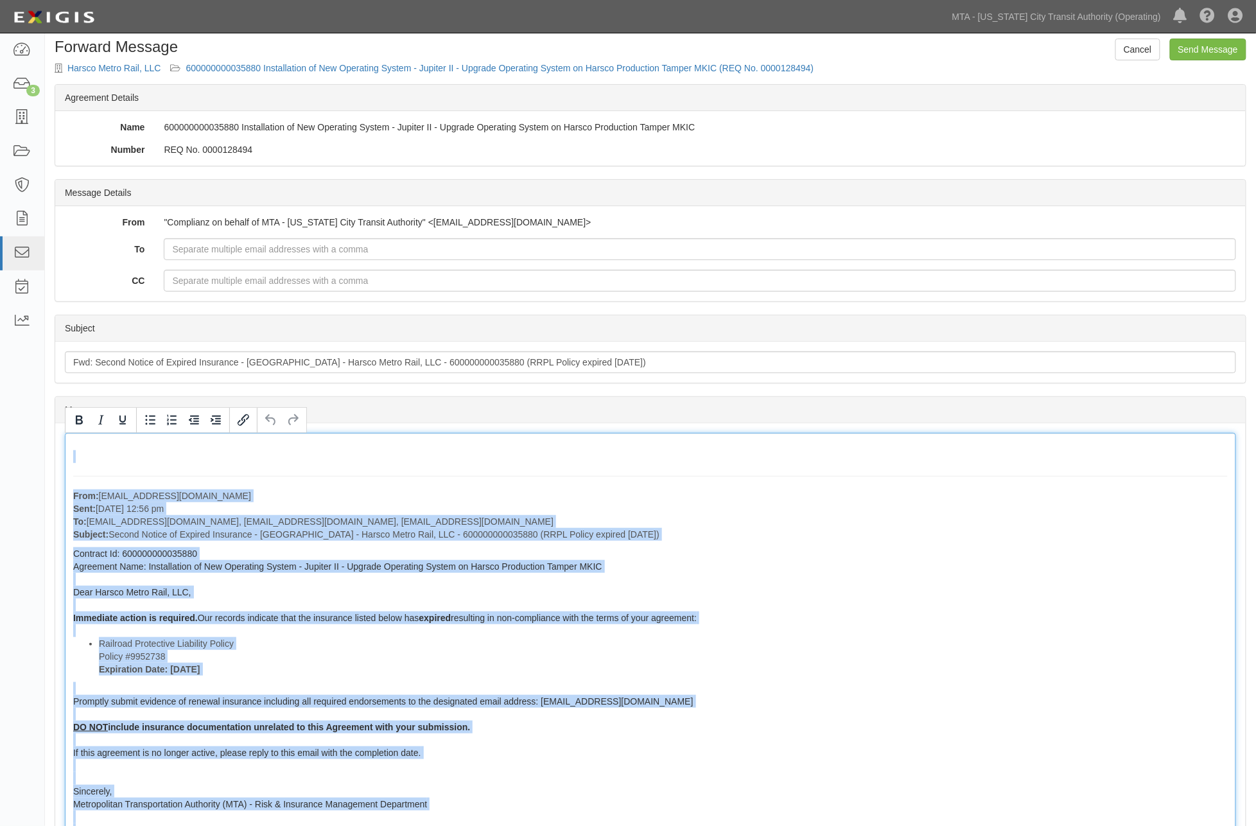
scroll to position [0, 0]
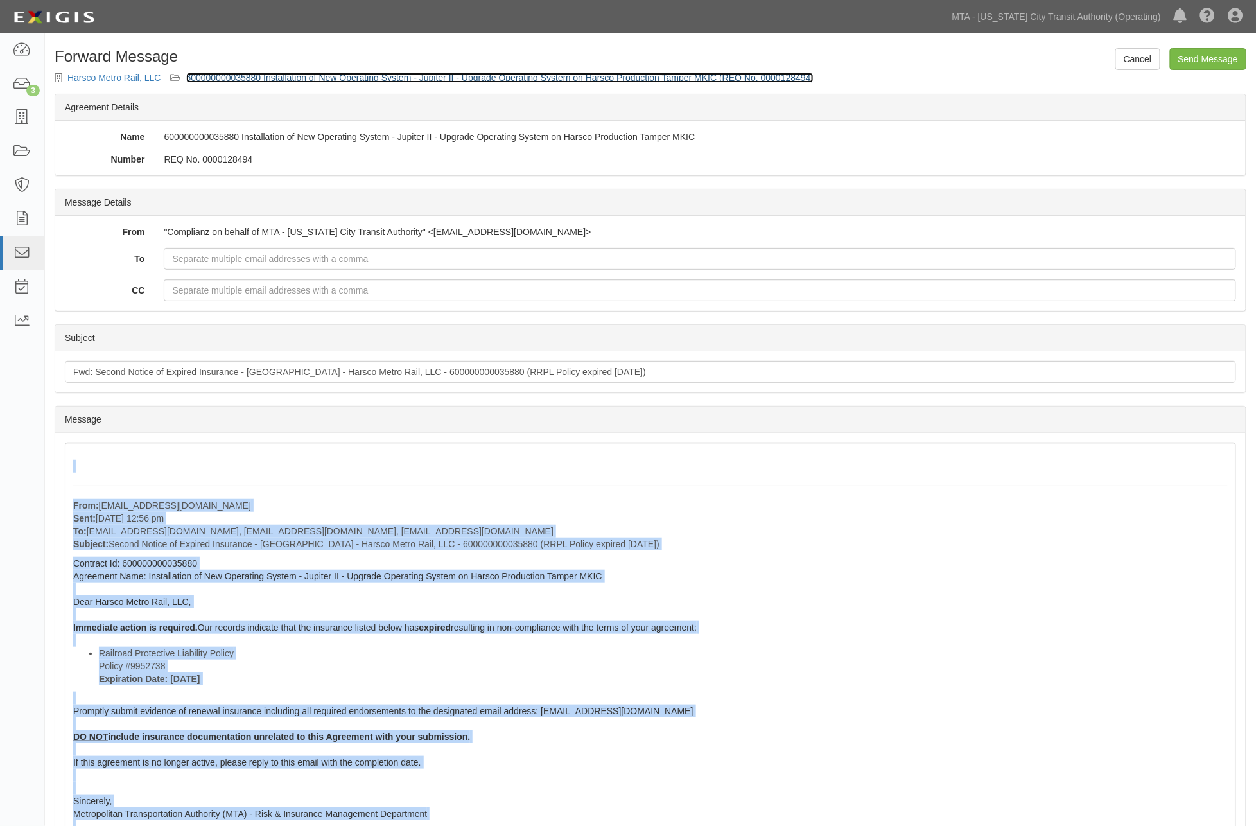
click at [570, 74] on link "600000000035880 Installation of New Operating System - Jupiter II - Upgrade Ope…" at bounding box center [500, 78] width 628 height 10
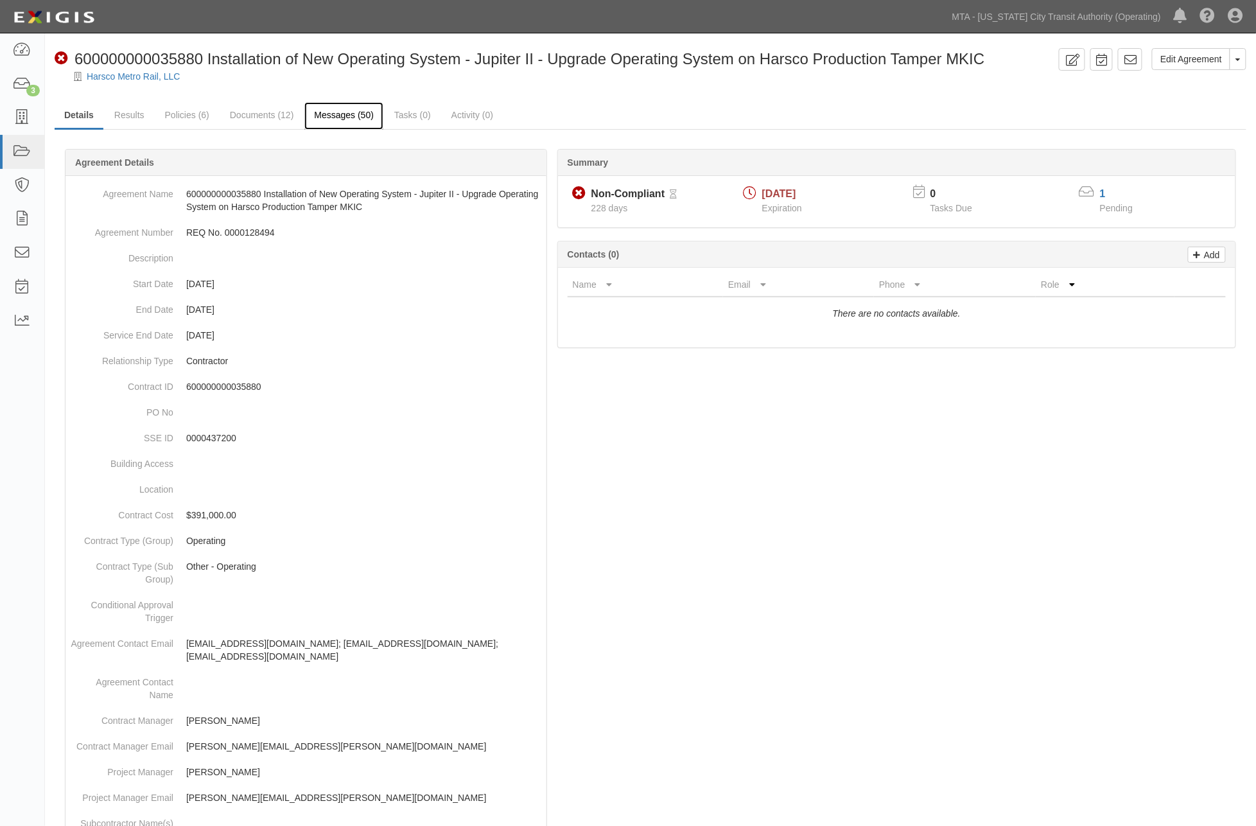
click at [337, 112] on link "Messages (50)" at bounding box center [343, 116] width 79 height 28
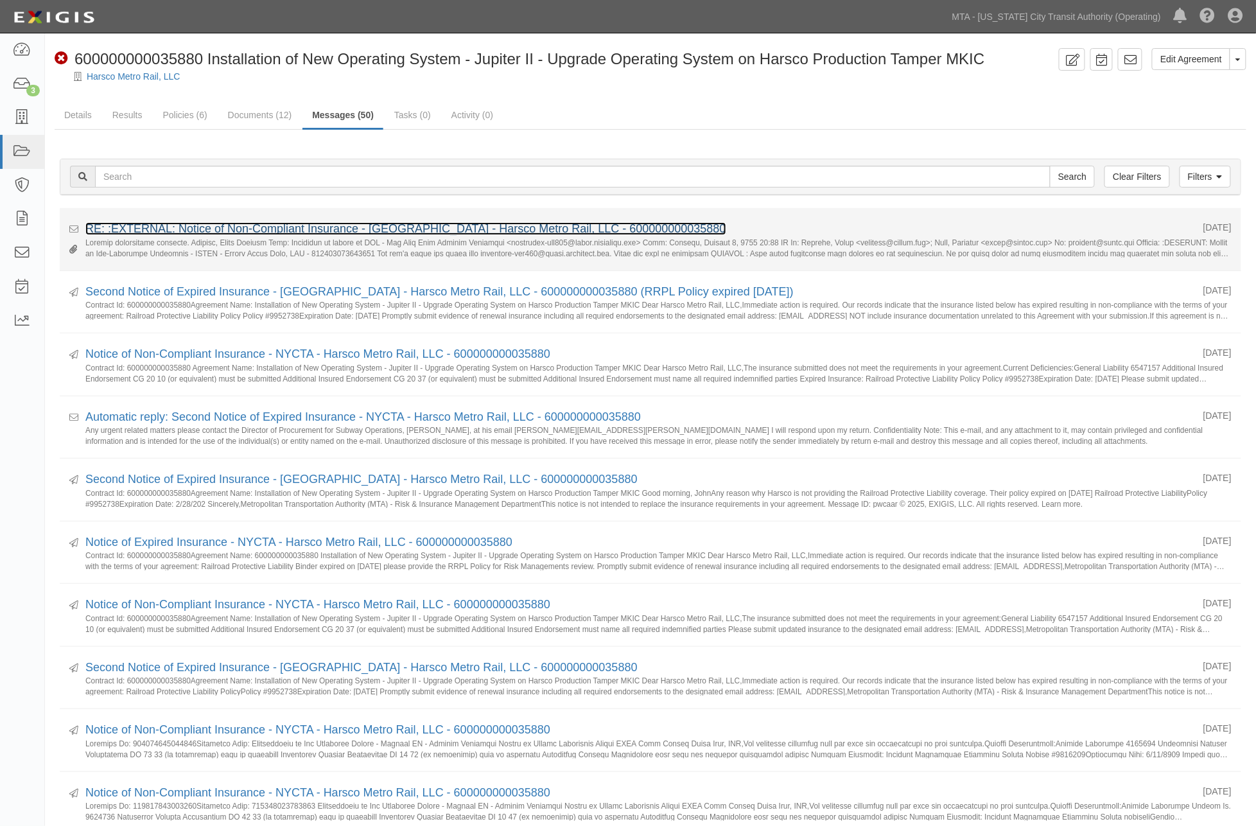
click at [324, 226] on link "RE: :EXTERNAL: Notice of Non-Compliant Insurance - [GEOGRAPHIC_DATA] - Harsco M…" at bounding box center [405, 228] width 641 height 13
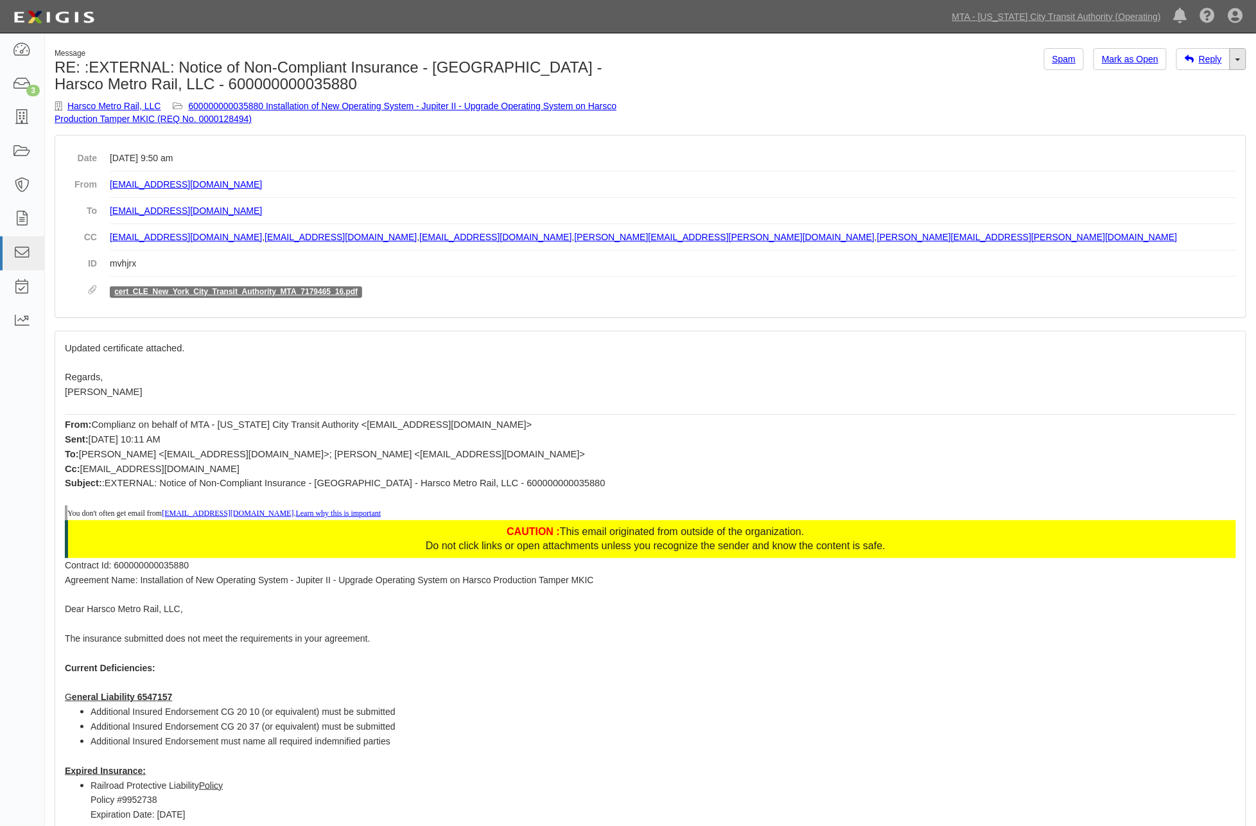
click at [1237, 59] on span at bounding box center [1237, 59] width 5 height 3
click at [1202, 82] on link "Reply All" at bounding box center [1194, 83] width 101 height 17
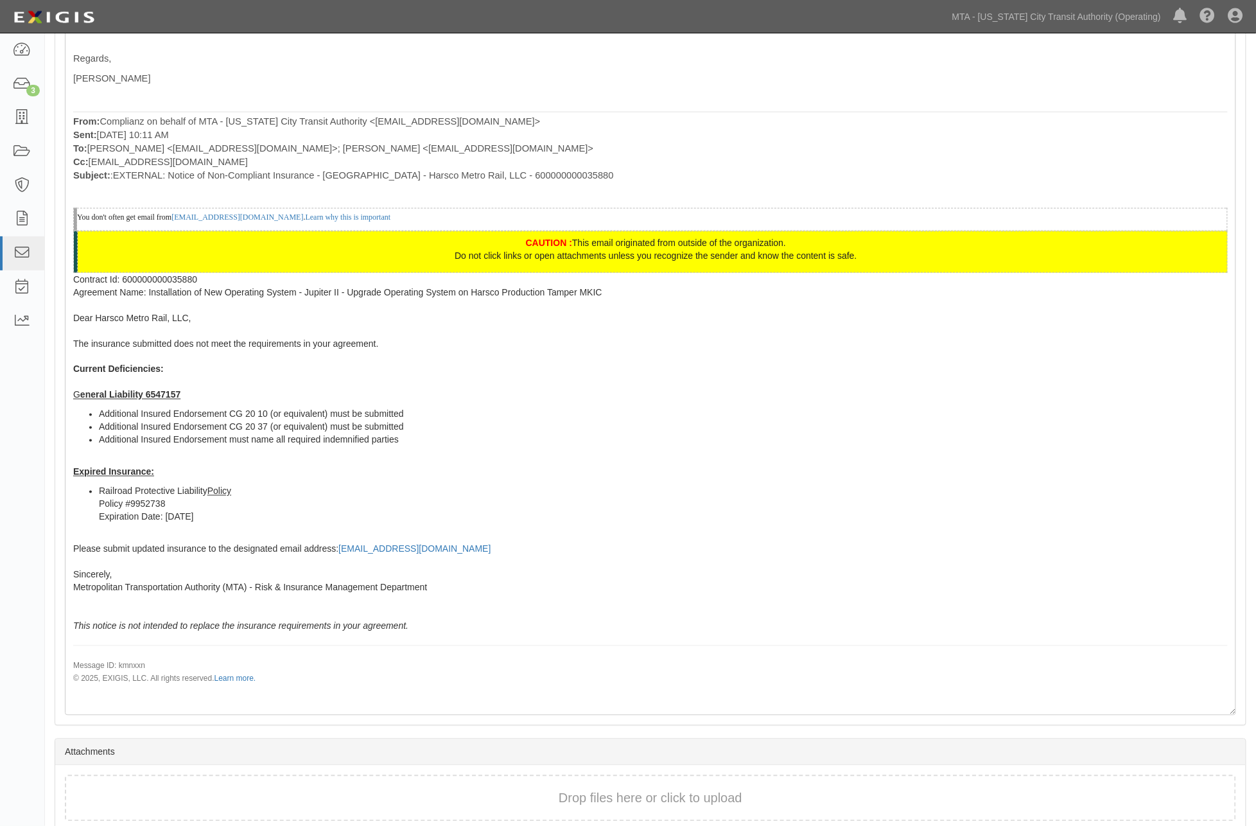
scroll to position [617, 0]
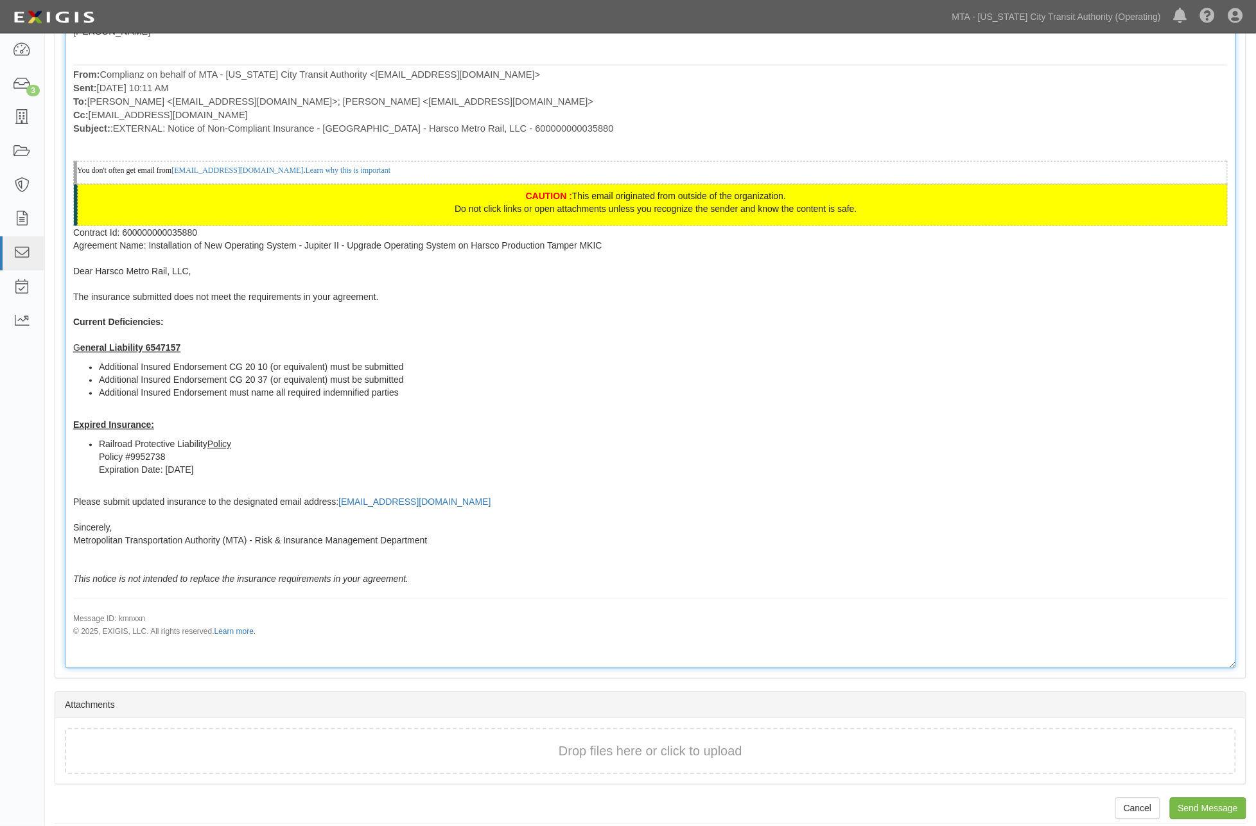
click at [437, 574] on p "Please submit updated insurance to the designated email address: agreement-hny3…" at bounding box center [650, 534] width 1155 height 103
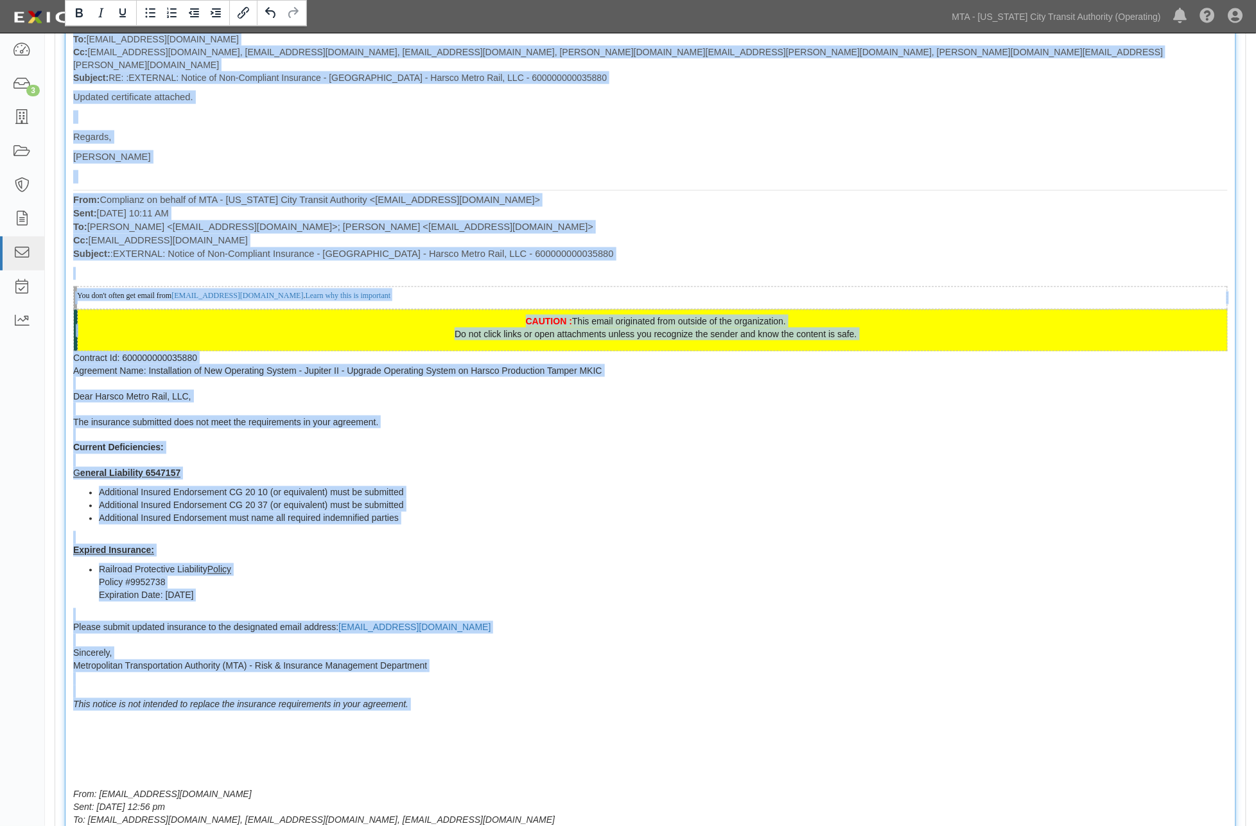
scroll to position [435, 0]
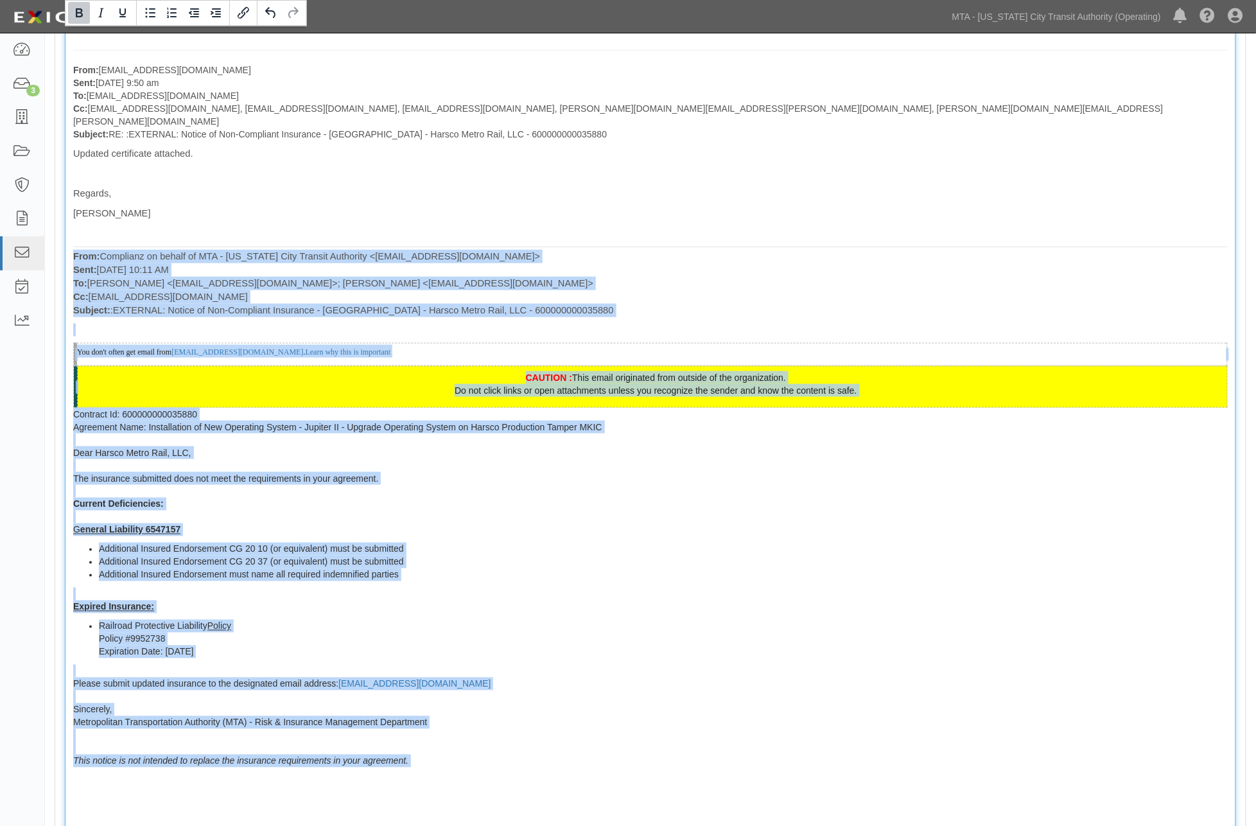
drag, startPoint x: 442, startPoint y: 465, endPoint x: 74, endPoint y: 238, distance: 432.0
click at [74, 238] on div "Updated certificate attached. Regards, Susan Sheldon From: Complianz on behalf …" at bounding box center [650, 711] width 1155 height 1128
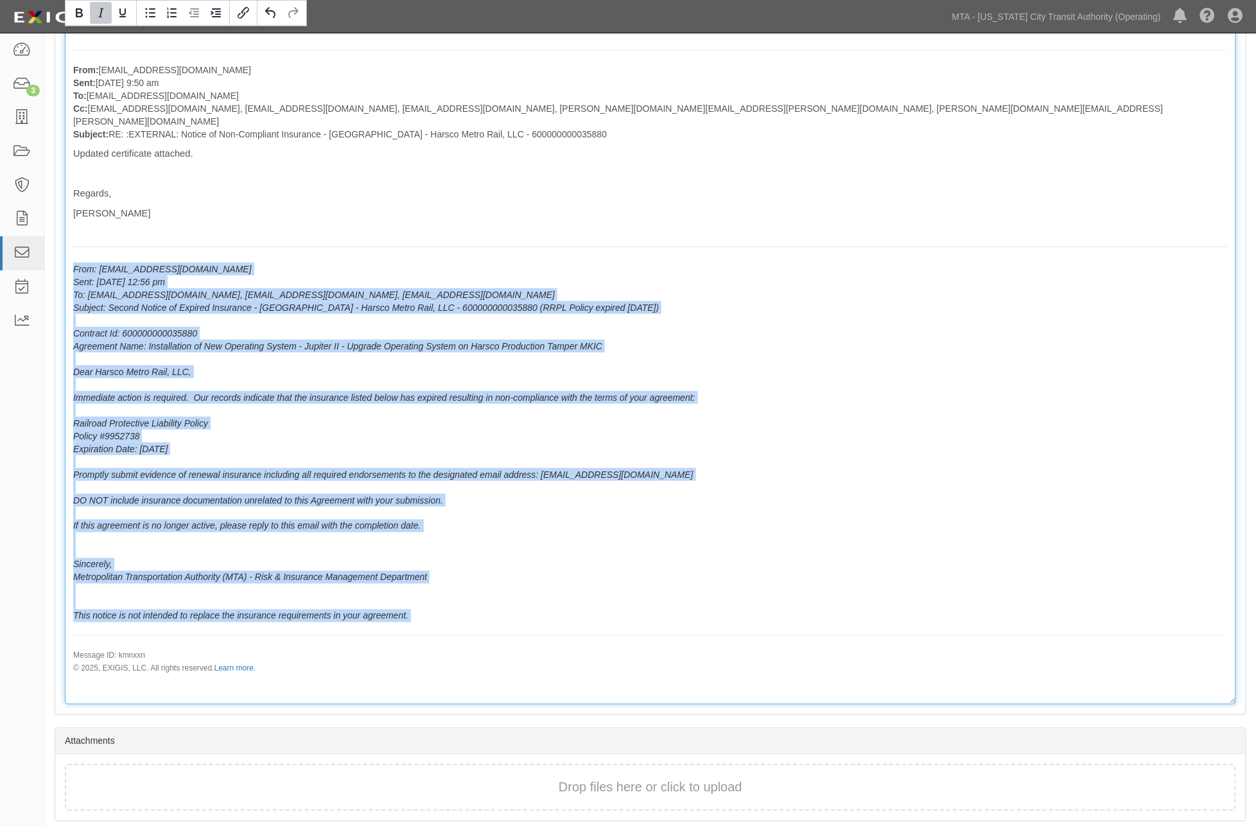
drag, startPoint x: 69, startPoint y: 254, endPoint x: 446, endPoint y: 458, distance: 428.4
click at [511, 610] on div "From: ssheldon@harsco.com Sent: October 14, 2025 at 9:50 am To: agreement-hny37…" at bounding box center [650, 355] width 1171 height 697
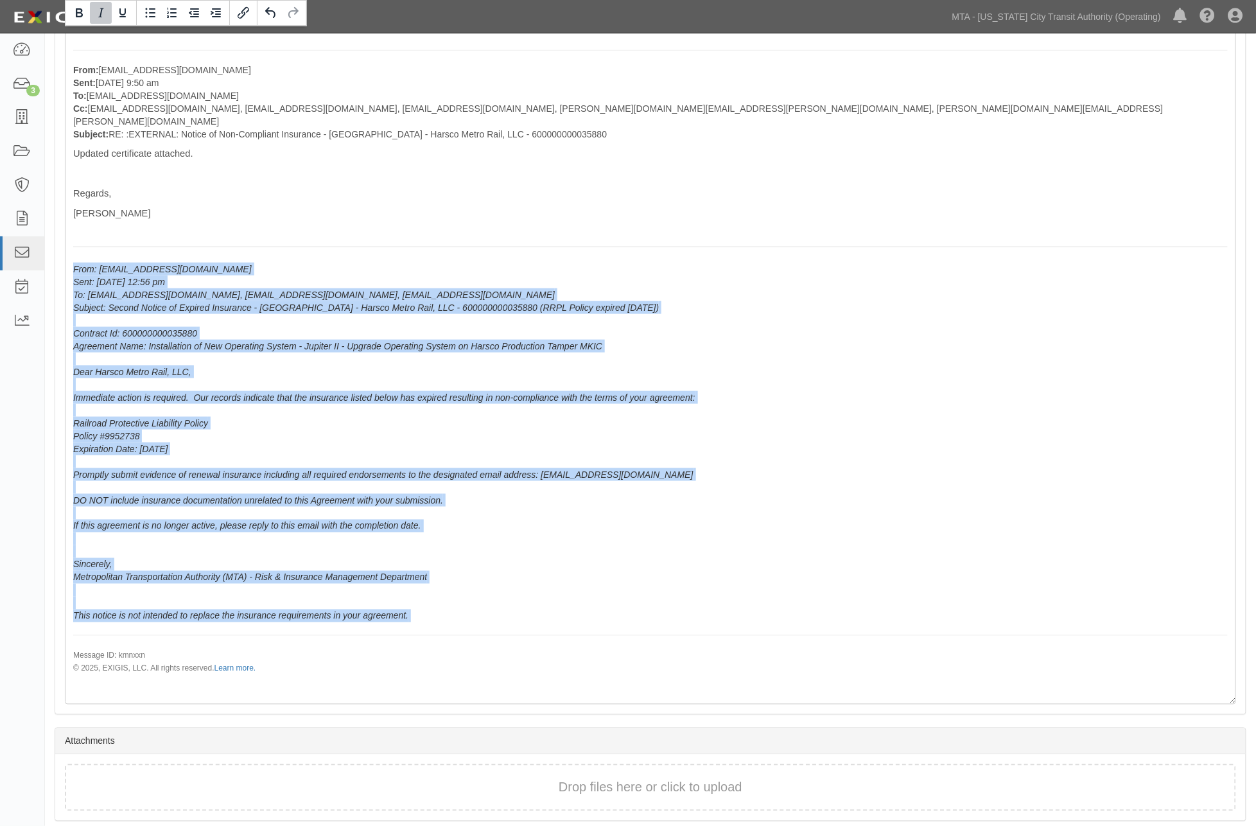
click at [101, 10] on icon "Italic" at bounding box center [101, 12] width 6 height 9
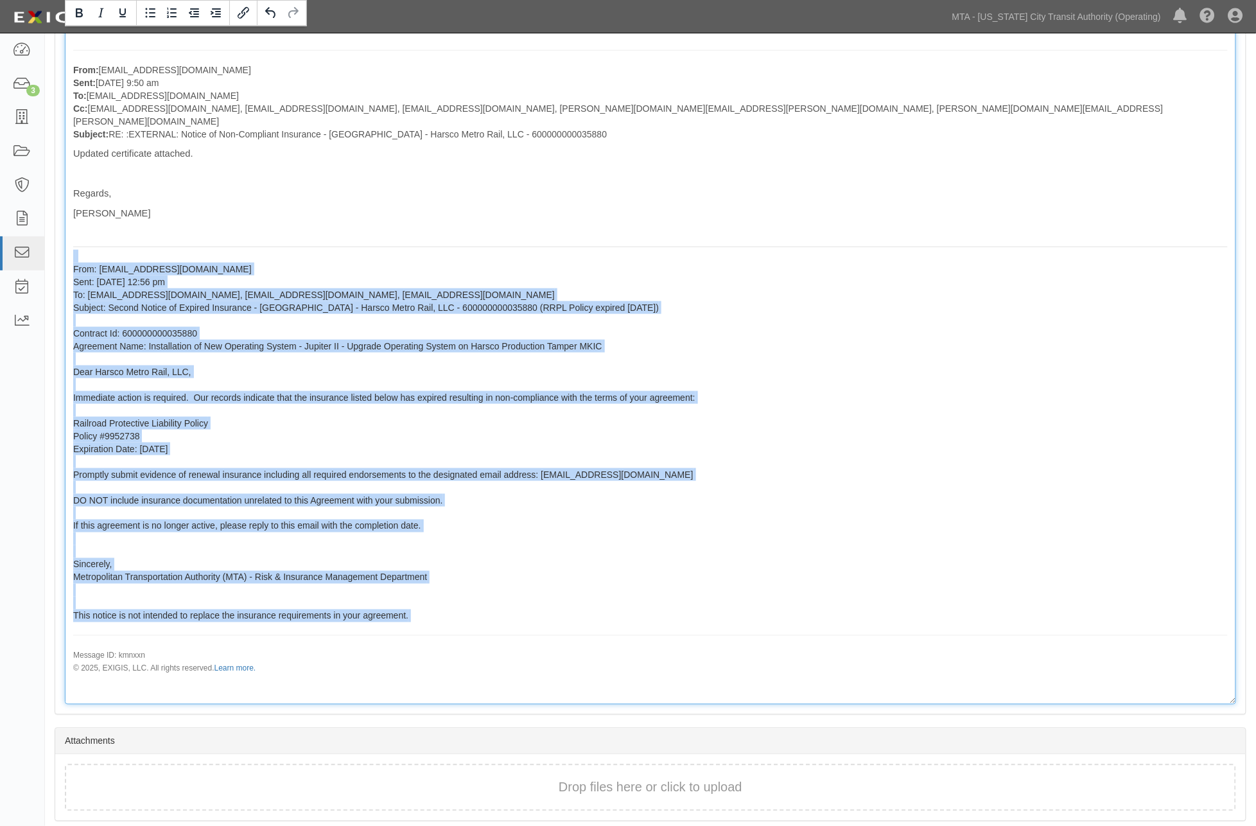
click at [484, 390] on p "From: agreement-hny374@mtato.complianz.com Sent: October 07, 2025 at 12:56 pm T…" at bounding box center [650, 436] width 1155 height 372
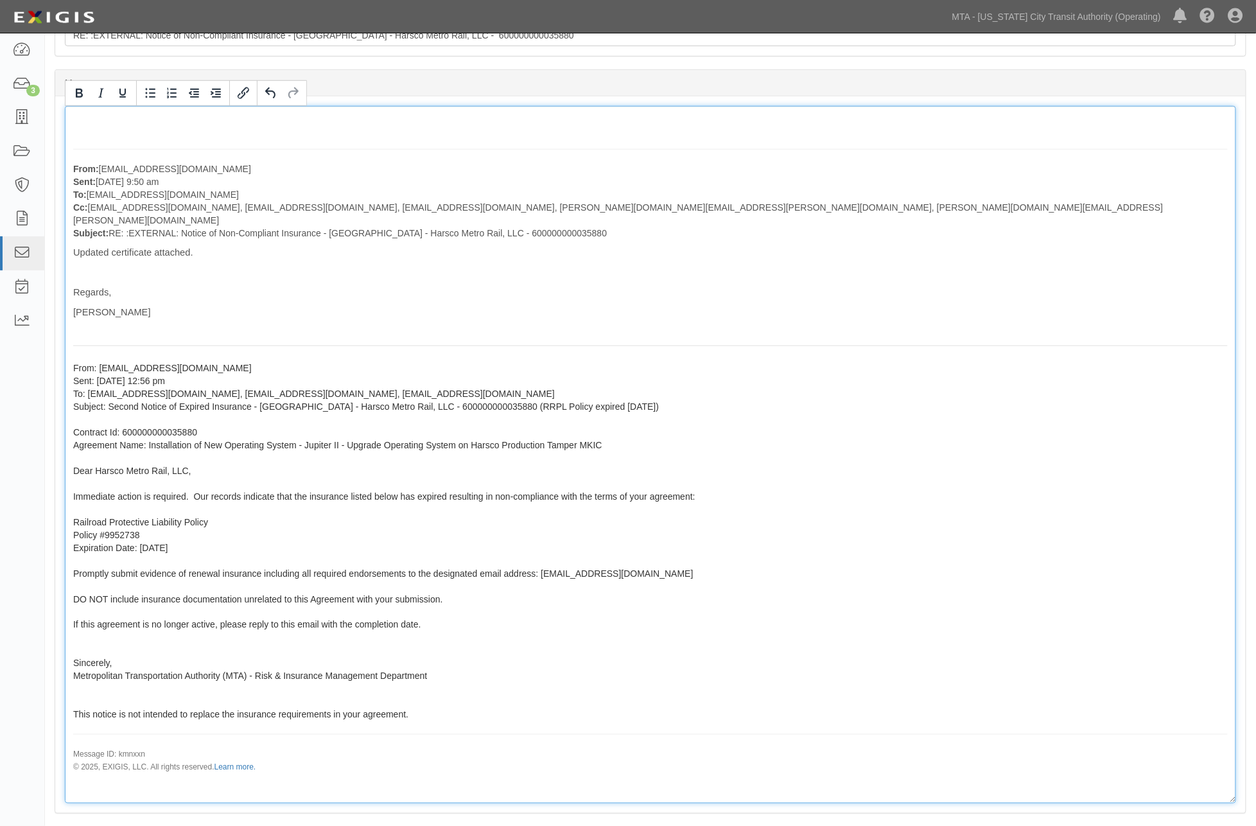
scroll to position [8, 0]
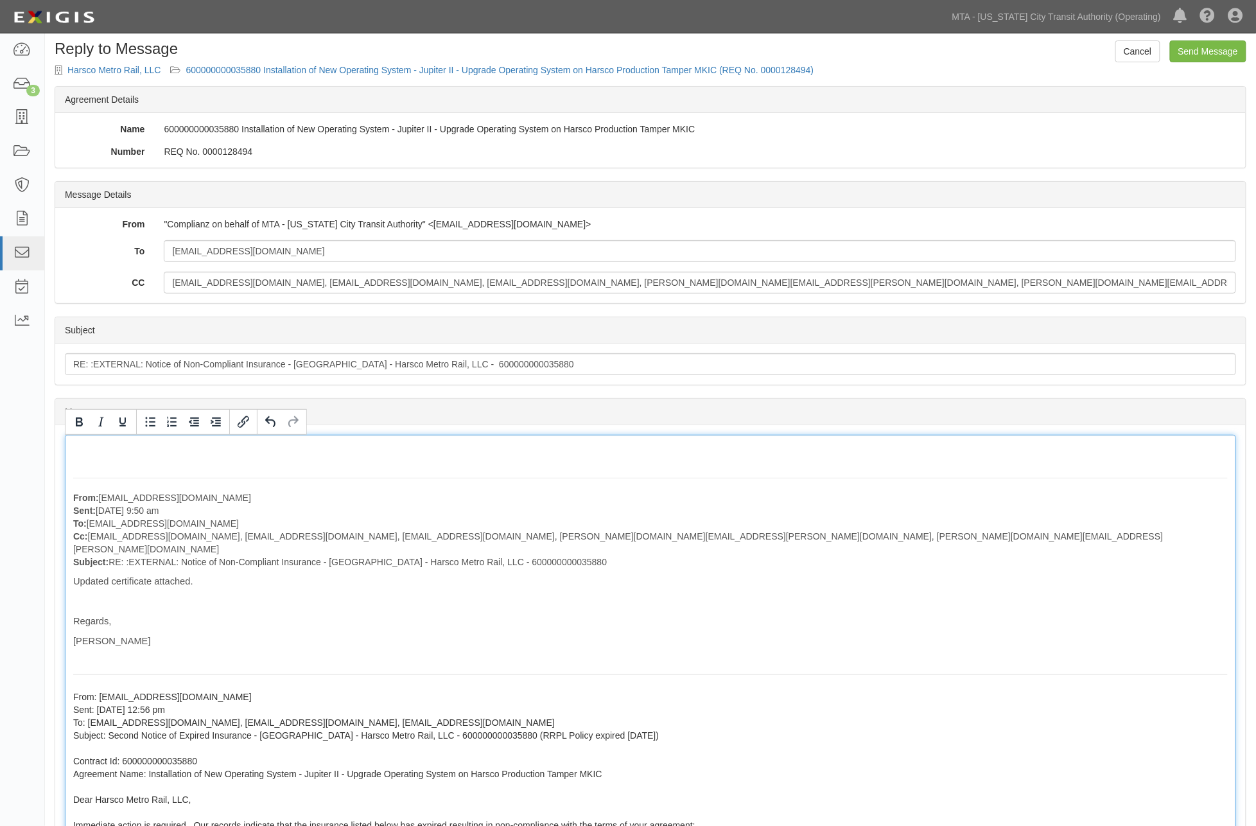
click at [114, 447] on div "From: ssheldon@harsco.com Sent: October 14, 2025 at 9:50 am To: agreement-hny37…" at bounding box center [650, 783] width 1171 height 697
click at [568, 470] on div "Please forward the RRPL policy which expired back in February From: ssheldon@ha…" at bounding box center [650, 783] width 1171 height 697
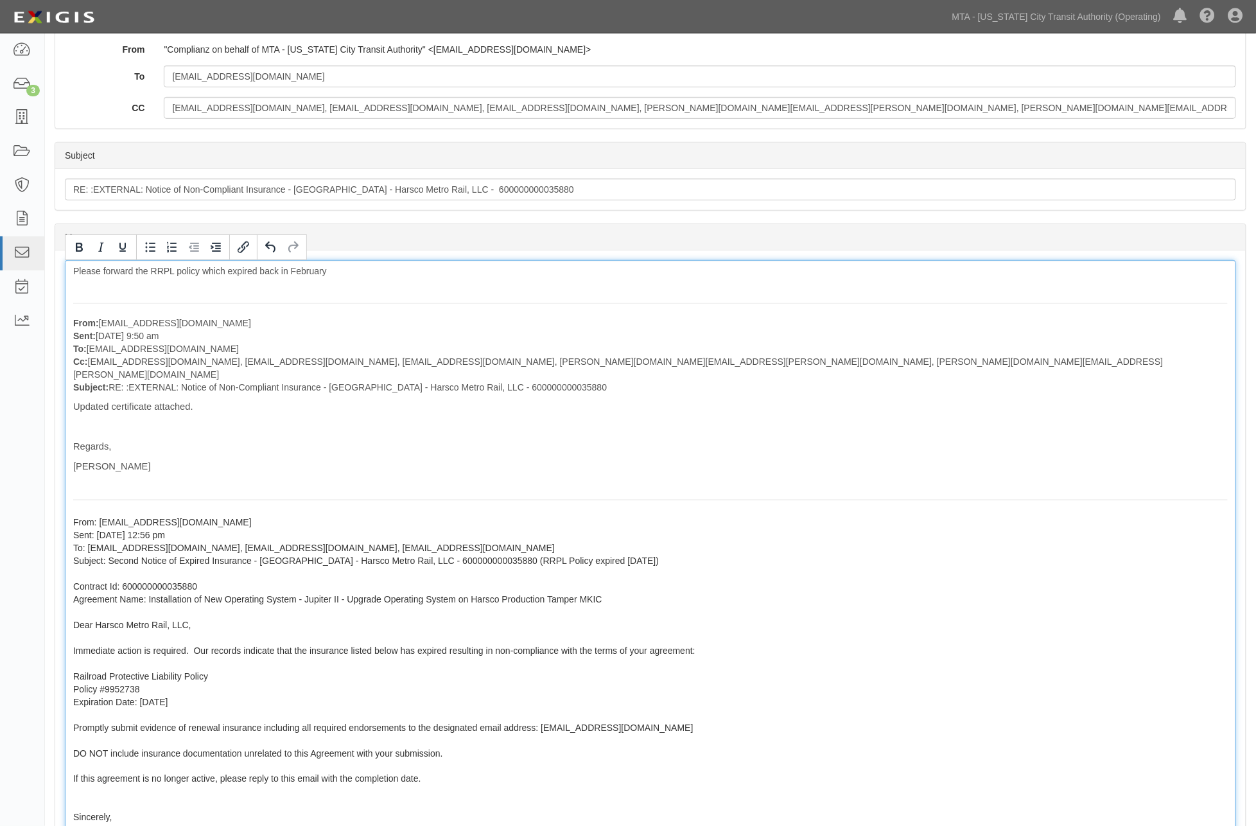
scroll to position [222, 0]
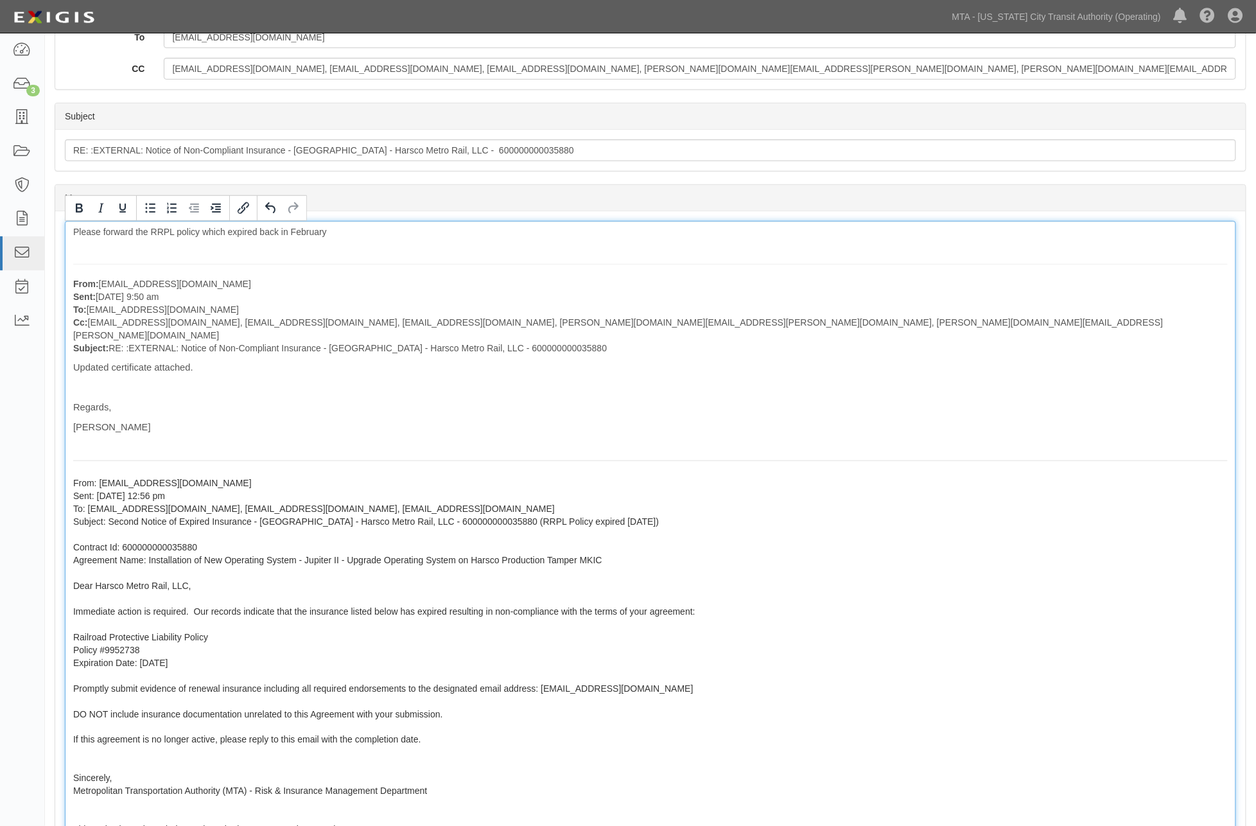
drag, startPoint x: 203, startPoint y: 652, endPoint x: 73, endPoint y: 656, distance: 130.4
click at [73, 656] on p "From: agreement-hny374@mtato.complianz.com Sent: October 07, 2025 at 12:56 pm T…" at bounding box center [650, 650] width 1155 height 372
click at [77, 205] on icon "Bold" at bounding box center [79, 208] width 7 height 9
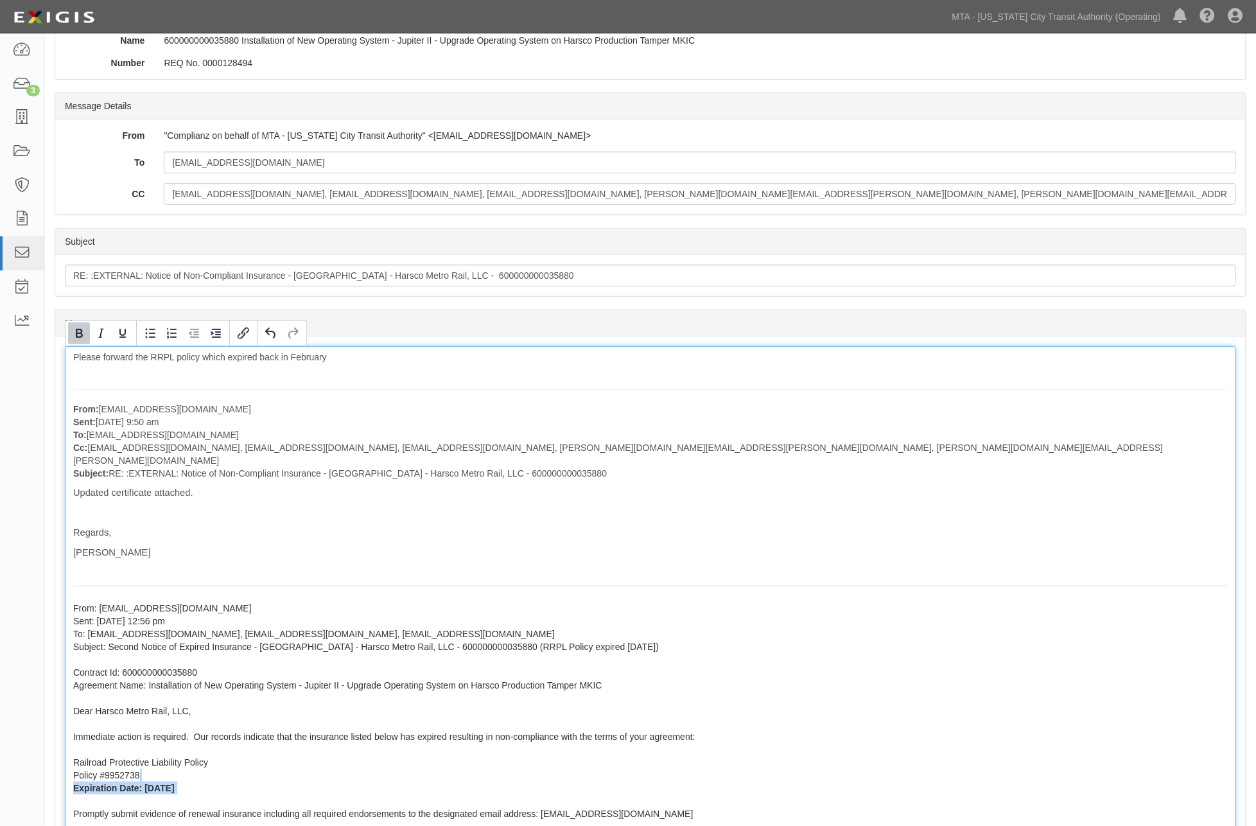
scroll to position [0, 0]
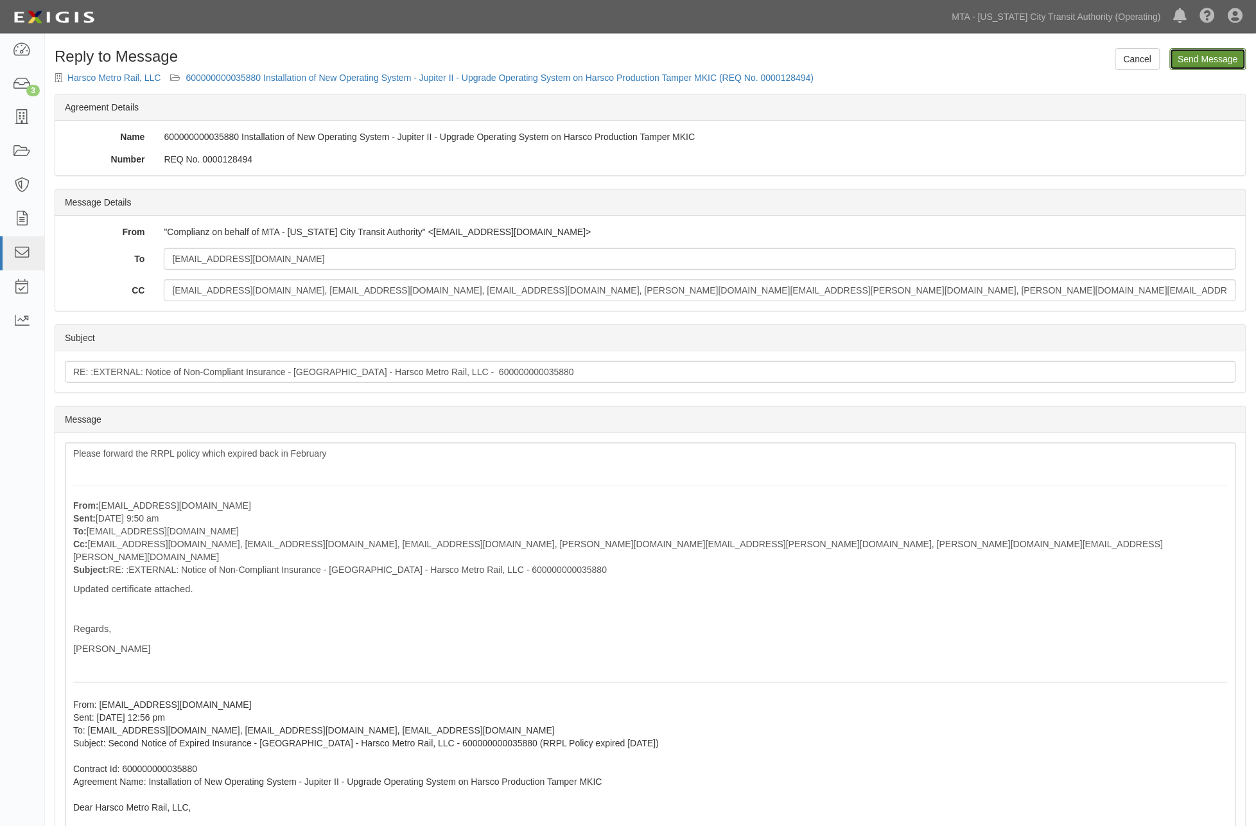
click at [1228, 60] on input "Send Message" at bounding box center [1208, 59] width 76 height 22
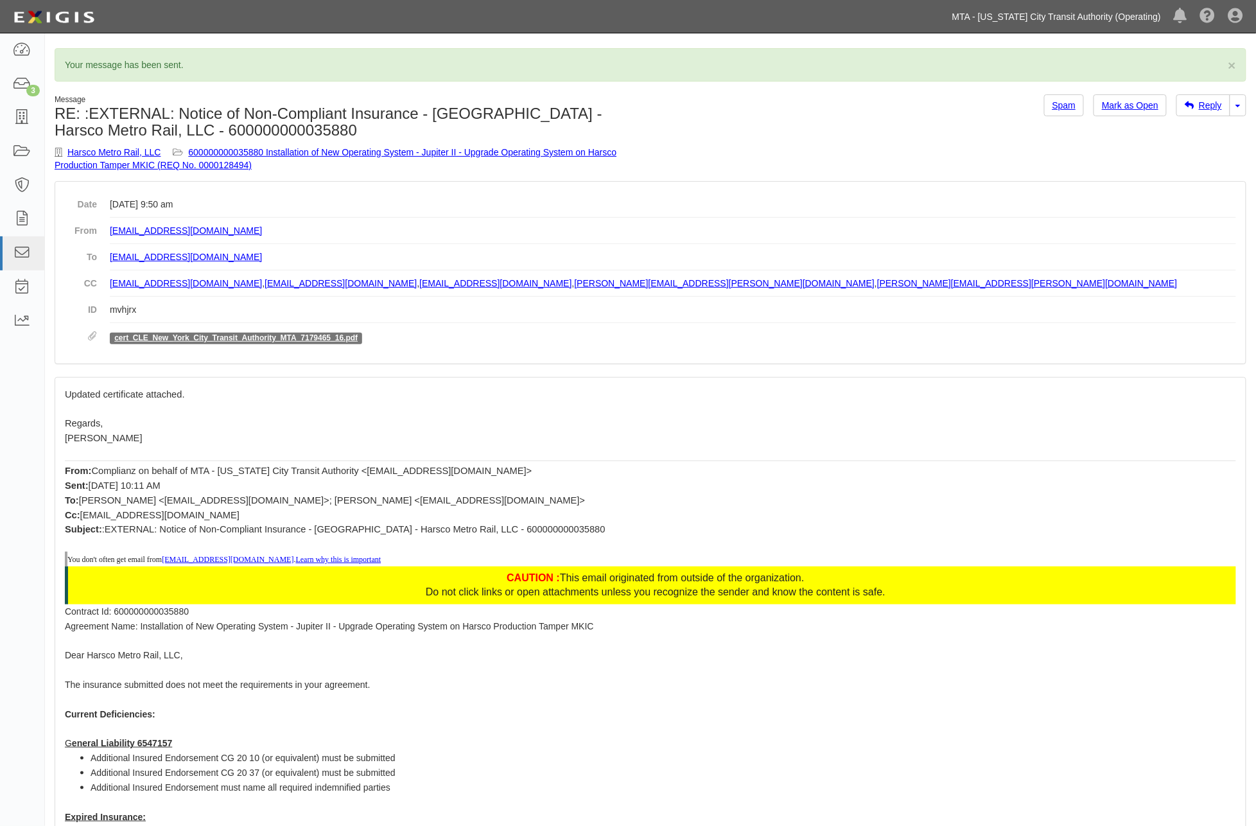
click at [1075, 13] on link "MTA - [US_STATE] City Transit Authority (Operating)" at bounding box center [1057, 17] width 222 height 26
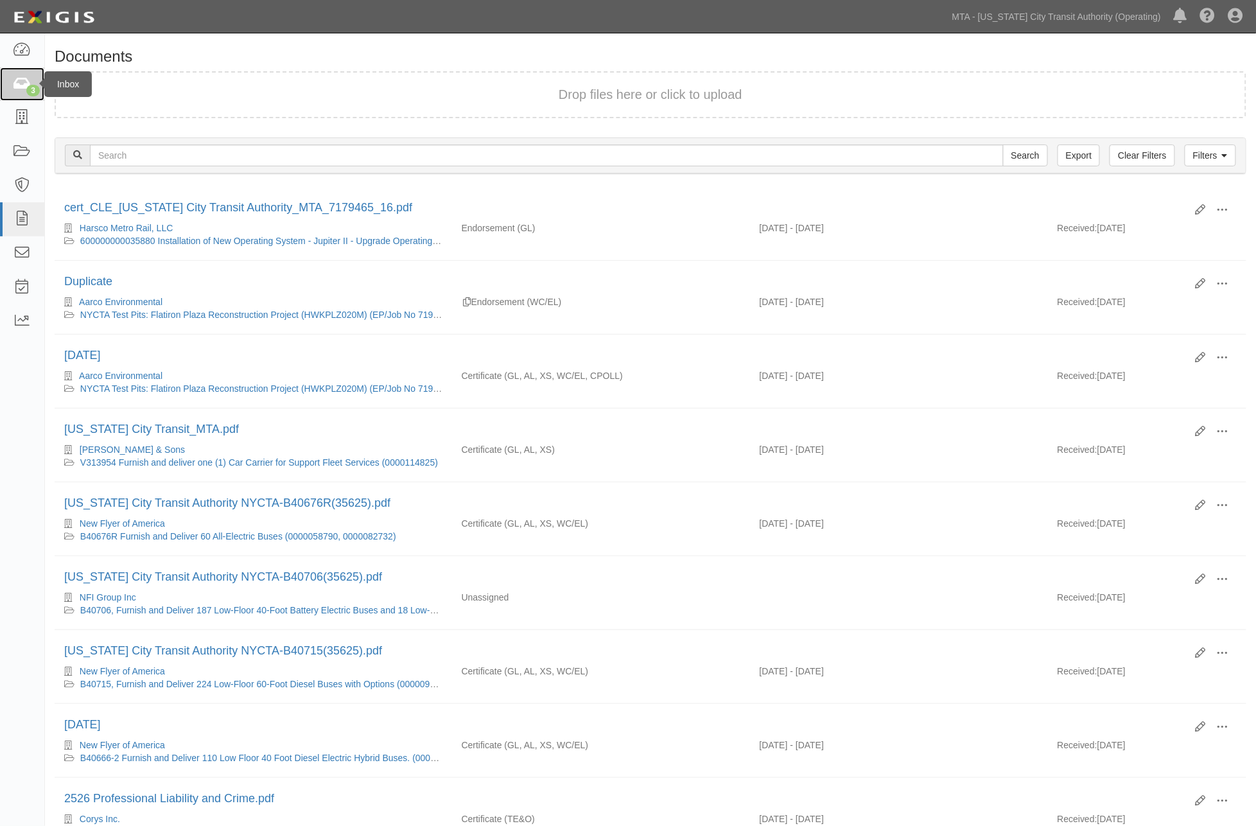
click at [21, 83] on icon at bounding box center [22, 84] width 18 height 15
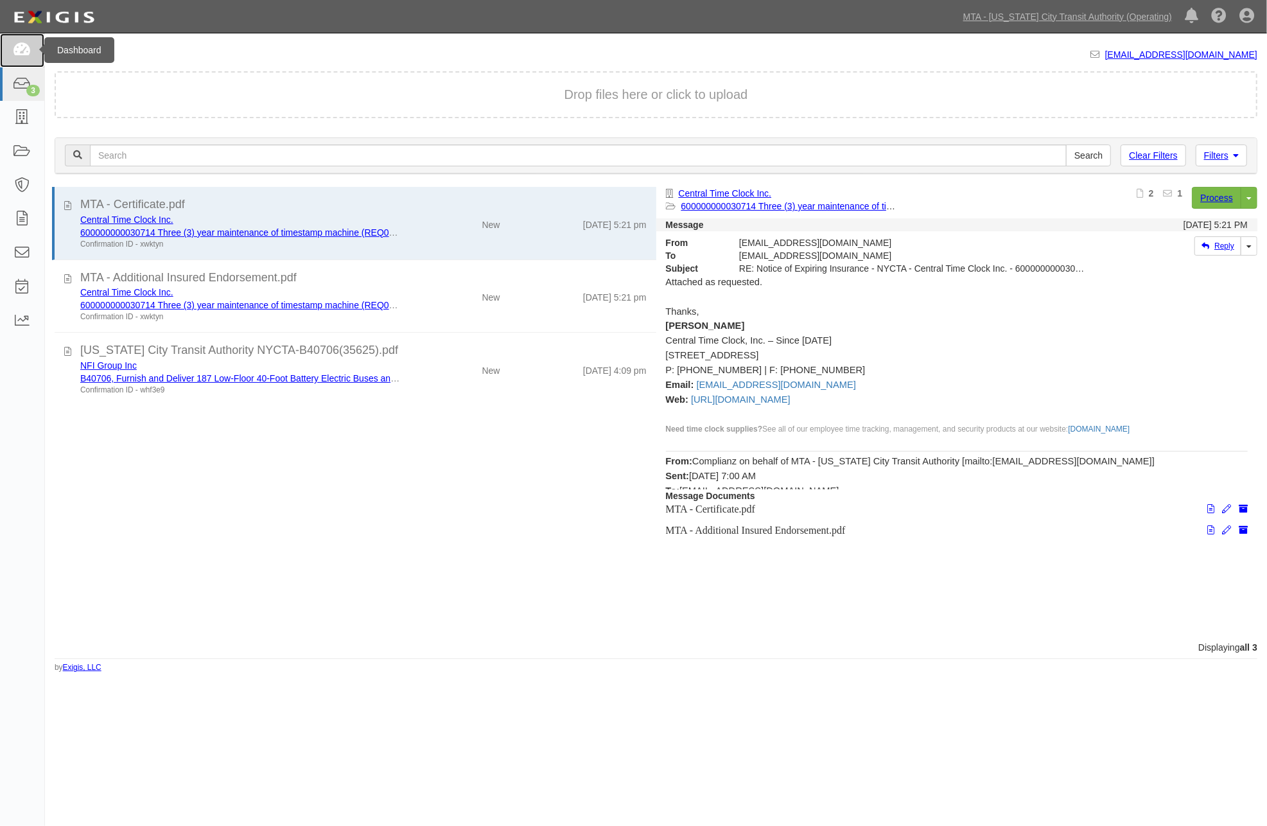
click at [28, 55] on icon at bounding box center [22, 50] width 18 height 15
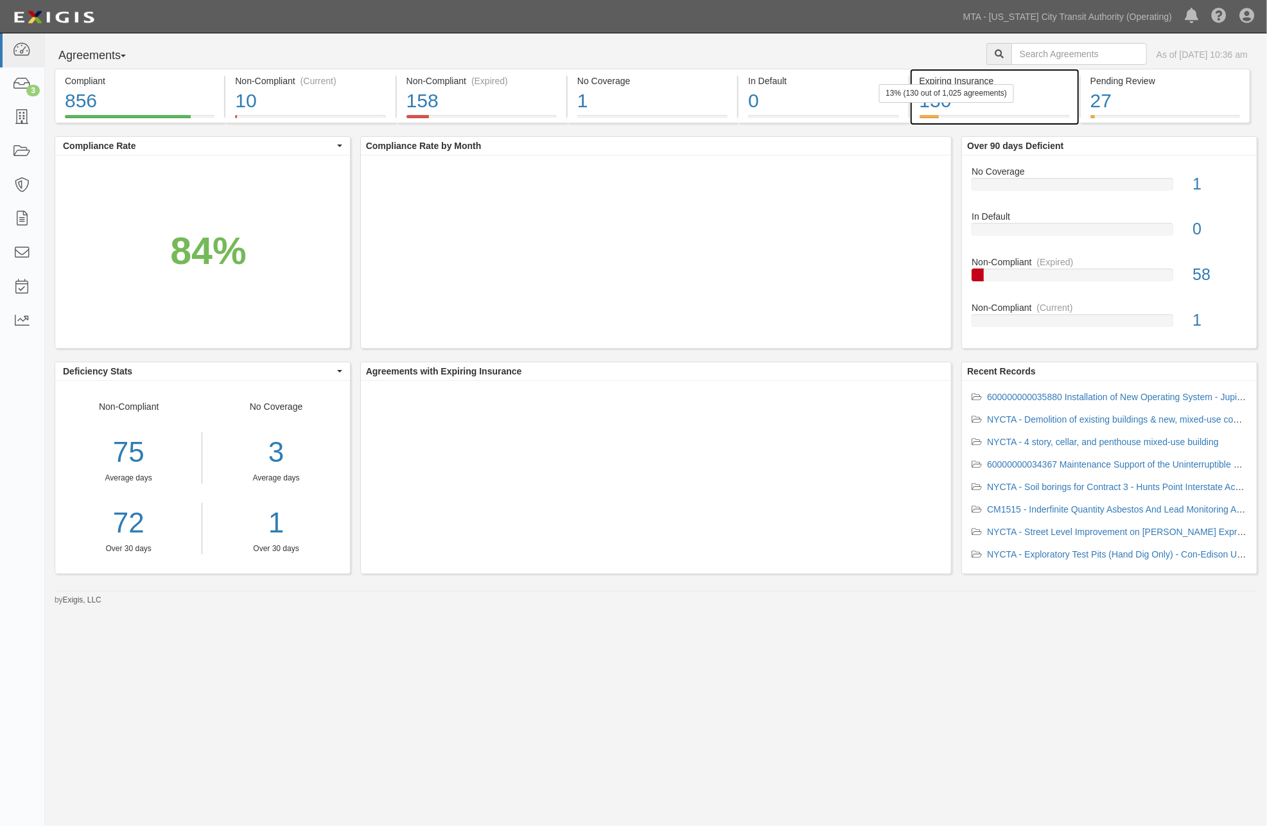
click at [1049, 105] on div "130" at bounding box center [995, 101] width 150 height 28
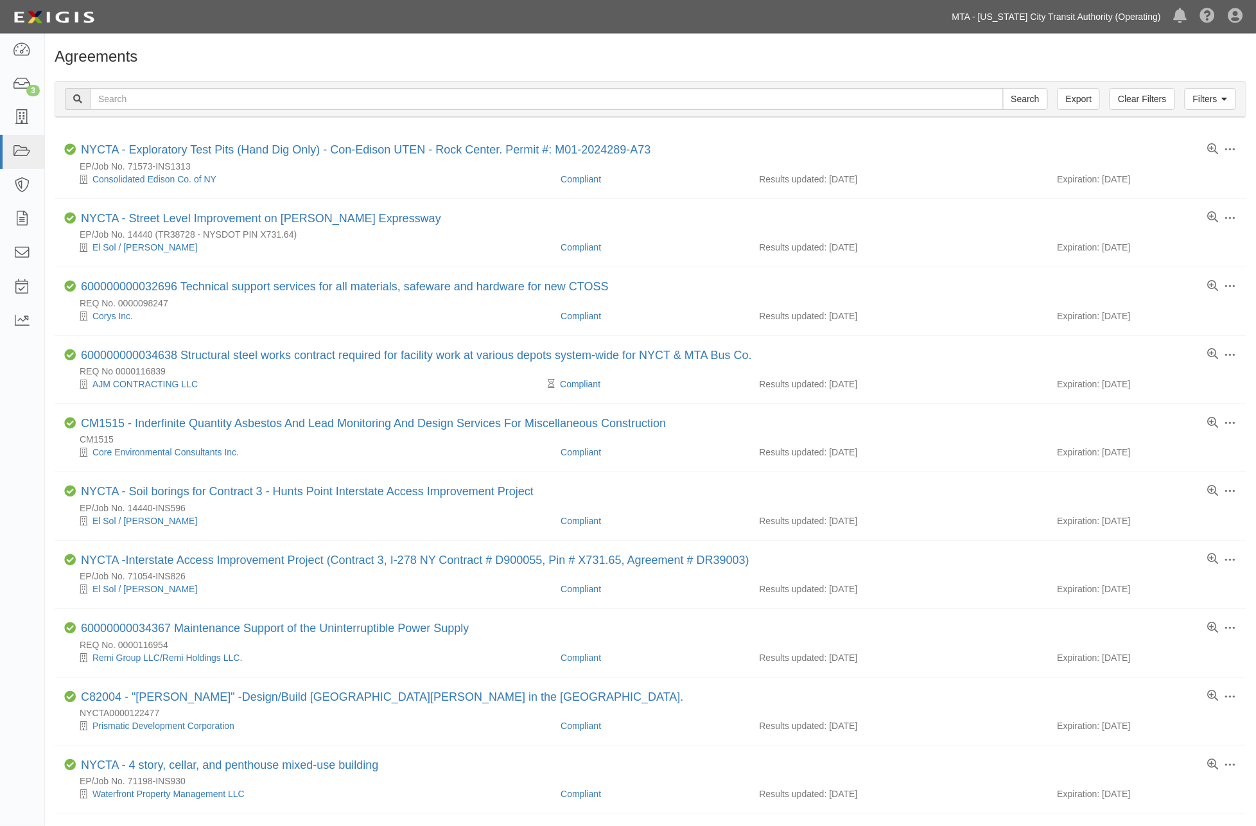
drag, startPoint x: 1085, startPoint y: 18, endPoint x: 1074, endPoint y: 28, distance: 15.0
click at [1084, 17] on link "MTA - [US_STATE] City Transit Authority (Operating)" at bounding box center [1057, 17] width 222 height 26
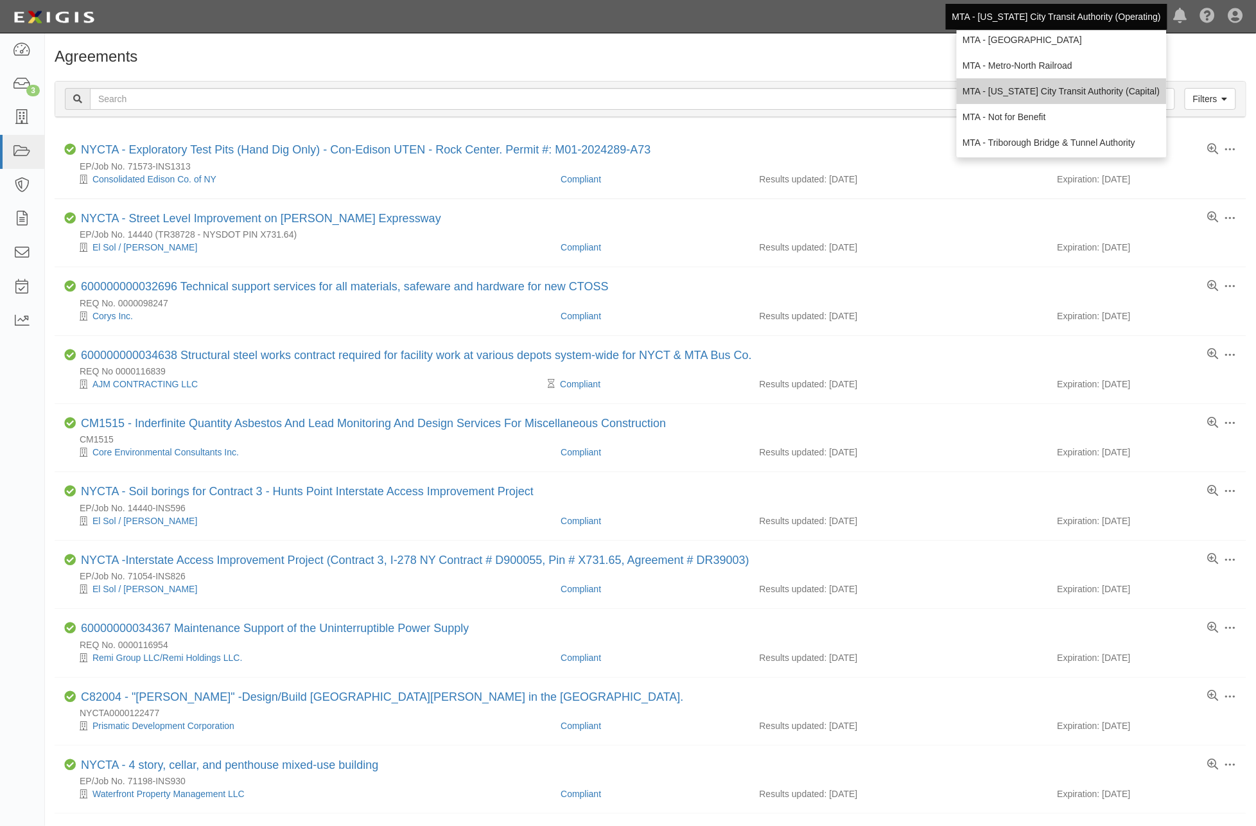
scroll to position [85, 0]
click at [1021, 146] on link "MTA - Triborough Bridge & Tunnel Authority" at bounding box center [1062, 141] width 210 height 26
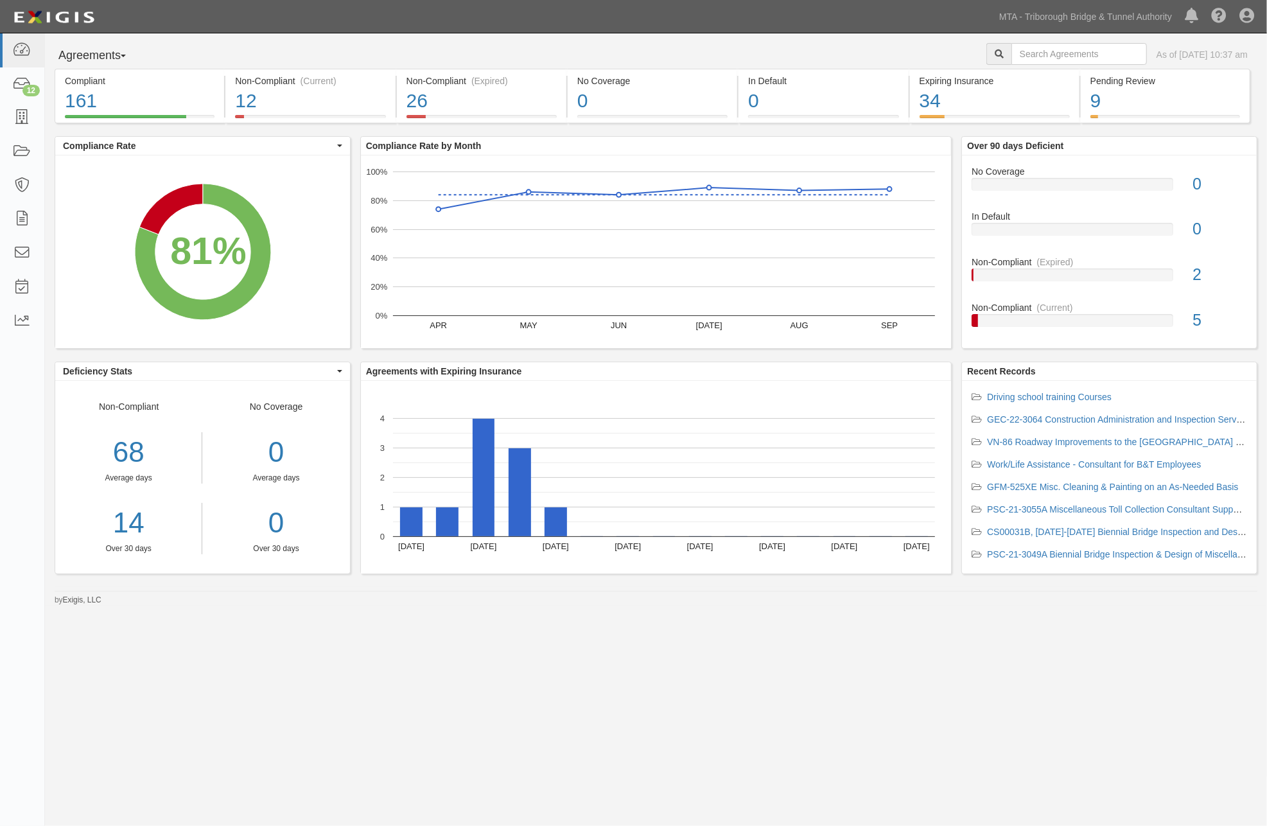
click at [927, 687] on div "Agreements Parties Agreements Coverages As of [DATE] 10:37 am Compliant 161 81%…" at bounding box center [633, 404] width 1267 height 743
click at [1042, 55] on input "text" at bounding box center [1078, 54] width 135 height 22
type input "15-2966"
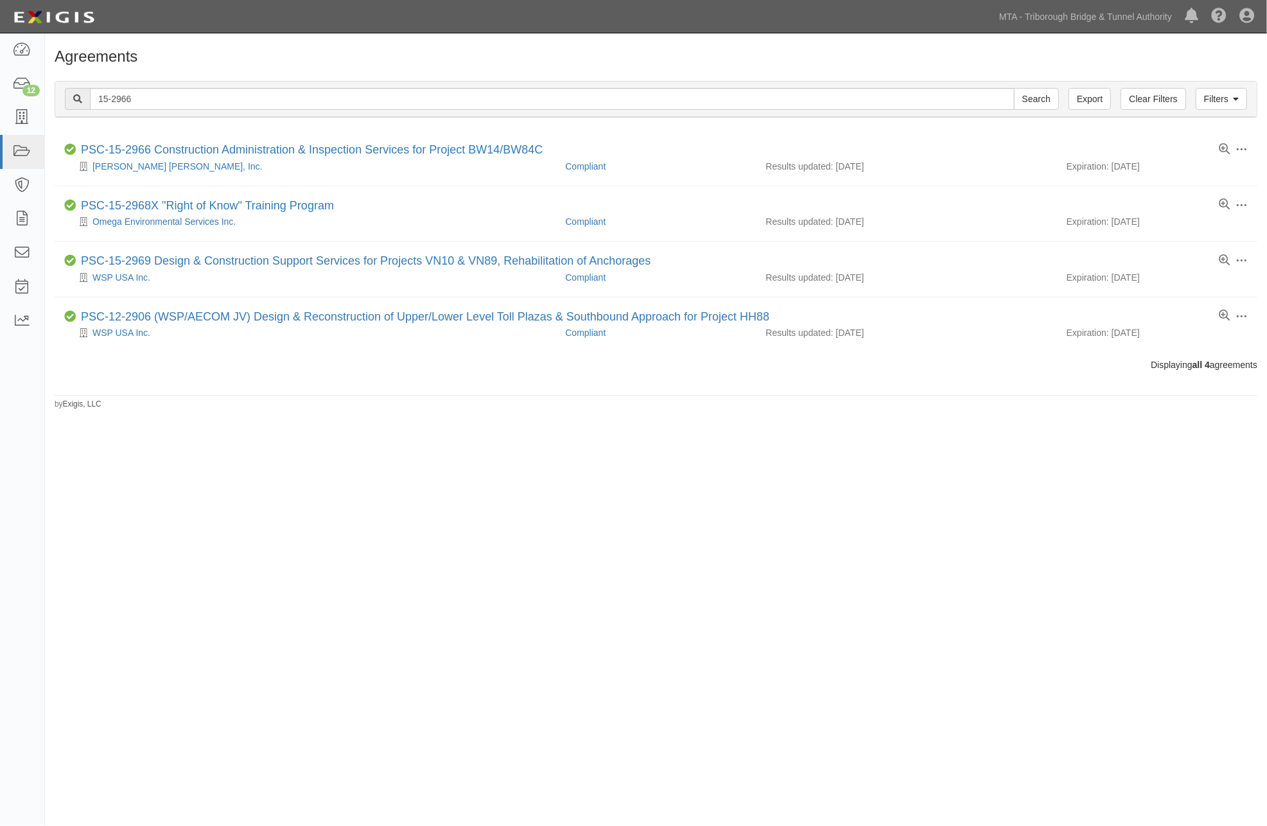
click at [663, 589] on div "Agreements Filters Clear Filters Export 15-2966 Search Filters Compliance Statu…" at bounding box center [633, 410] width 1267 height 743
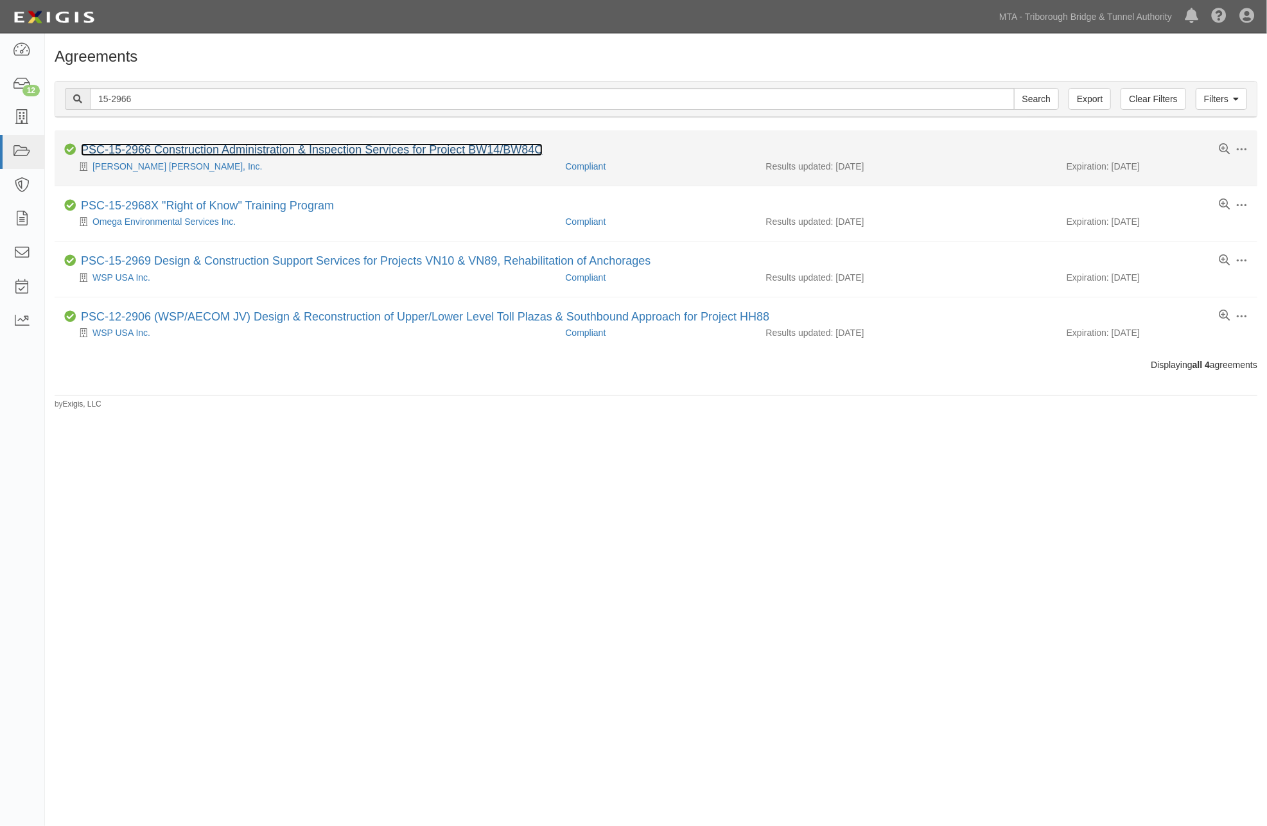
click at [209, 155] on link "PSC-15-2966 Construction Administration & Inspection Services for Project BW14/…" at bounding box center [312, 149] width 462 height 13
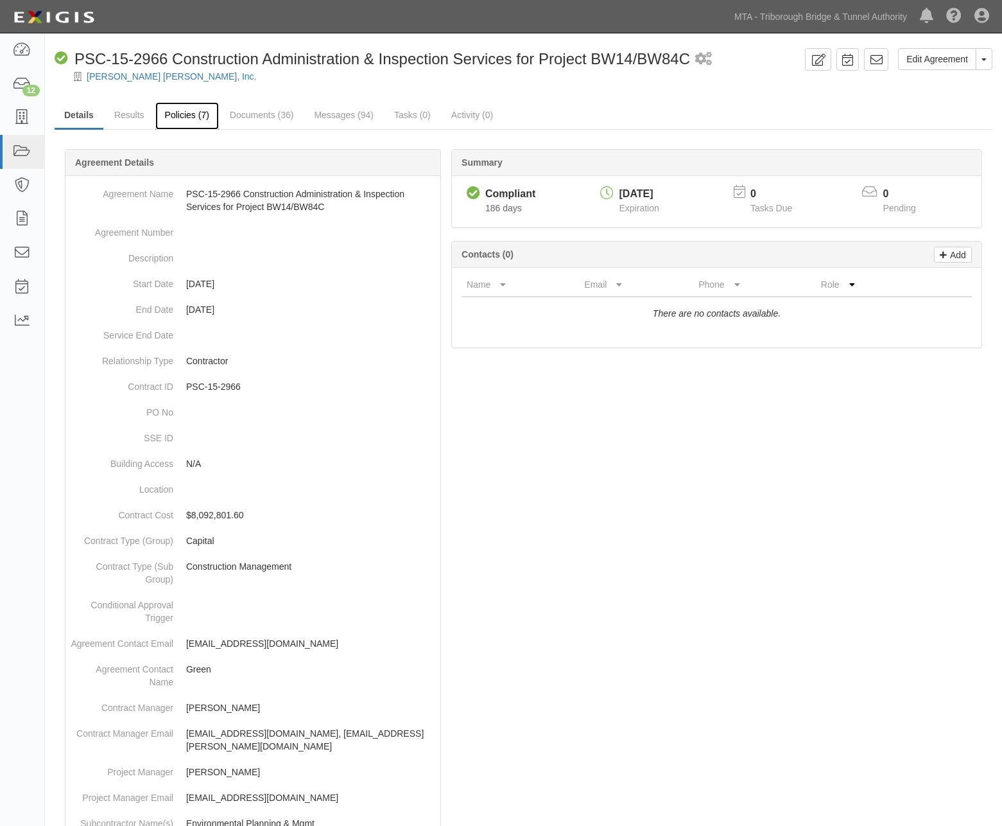
click at [196, 110] on link "Policies (7)" at bounding box center [187, 116] width 64 height 28
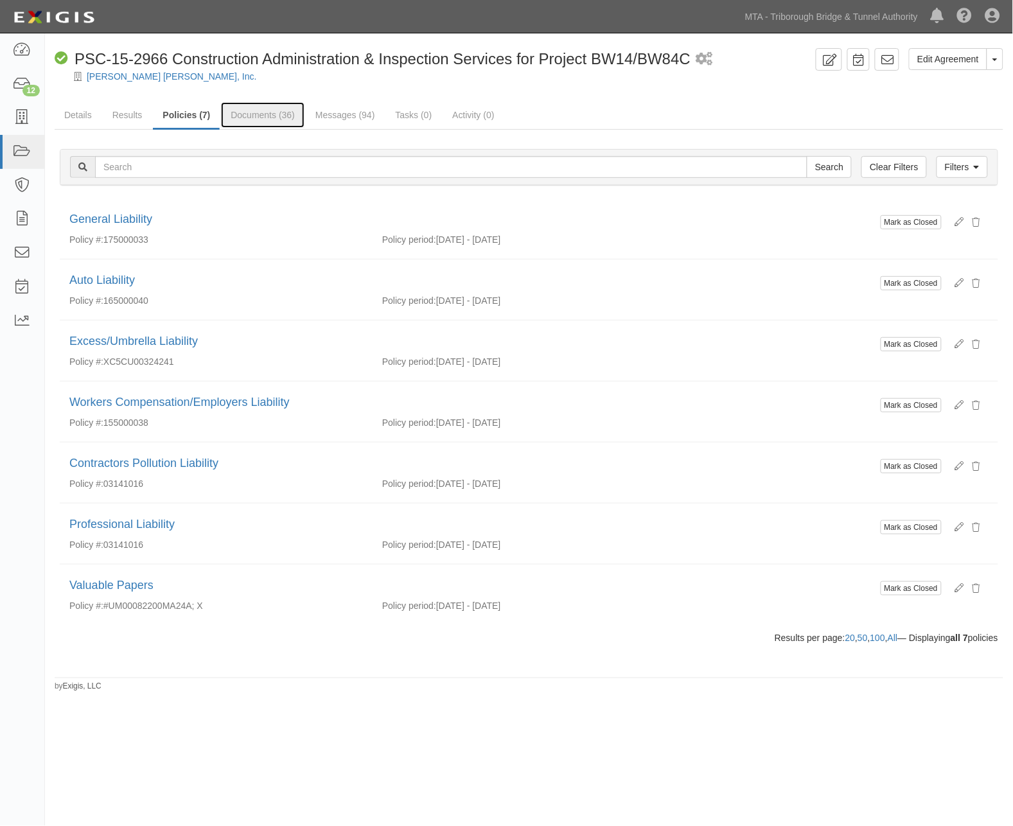
click at [254, 111] on link "Documents (36)" at bounding box center [262, 115] width 83 height 26
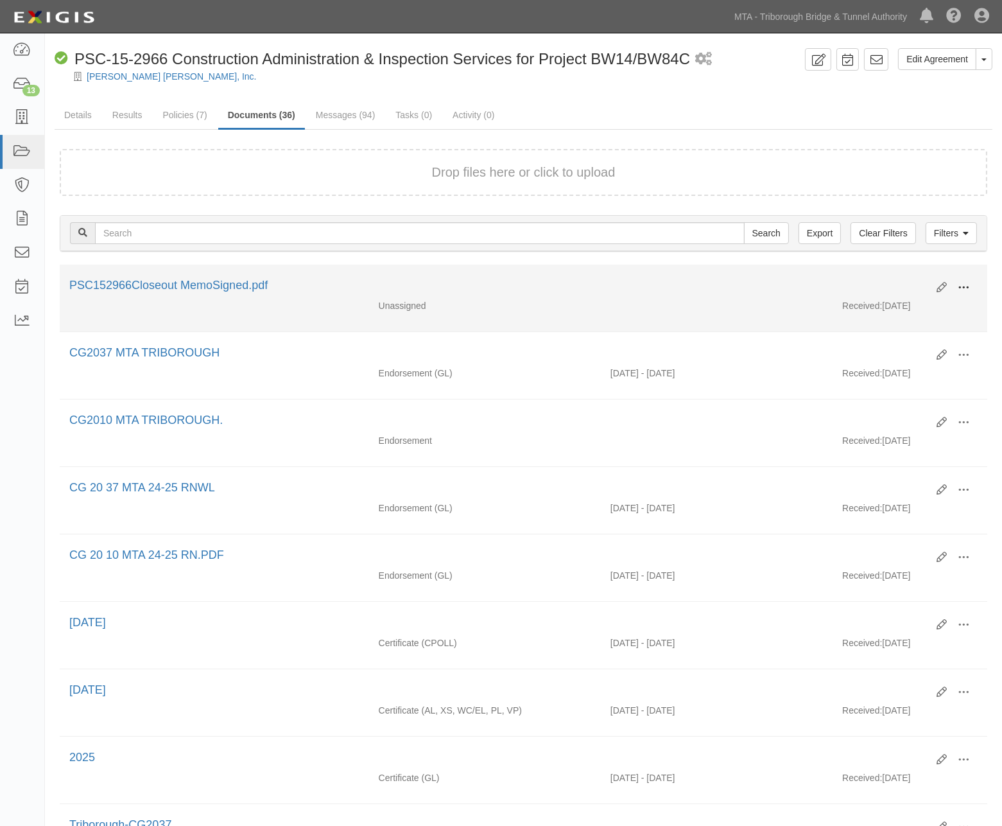
click at [966, 282] on span at bounding box center [964, 288] width 12 height 12
click at [877, 279] on link "Edit" at bounding box center [901, 282] width 101 height 23
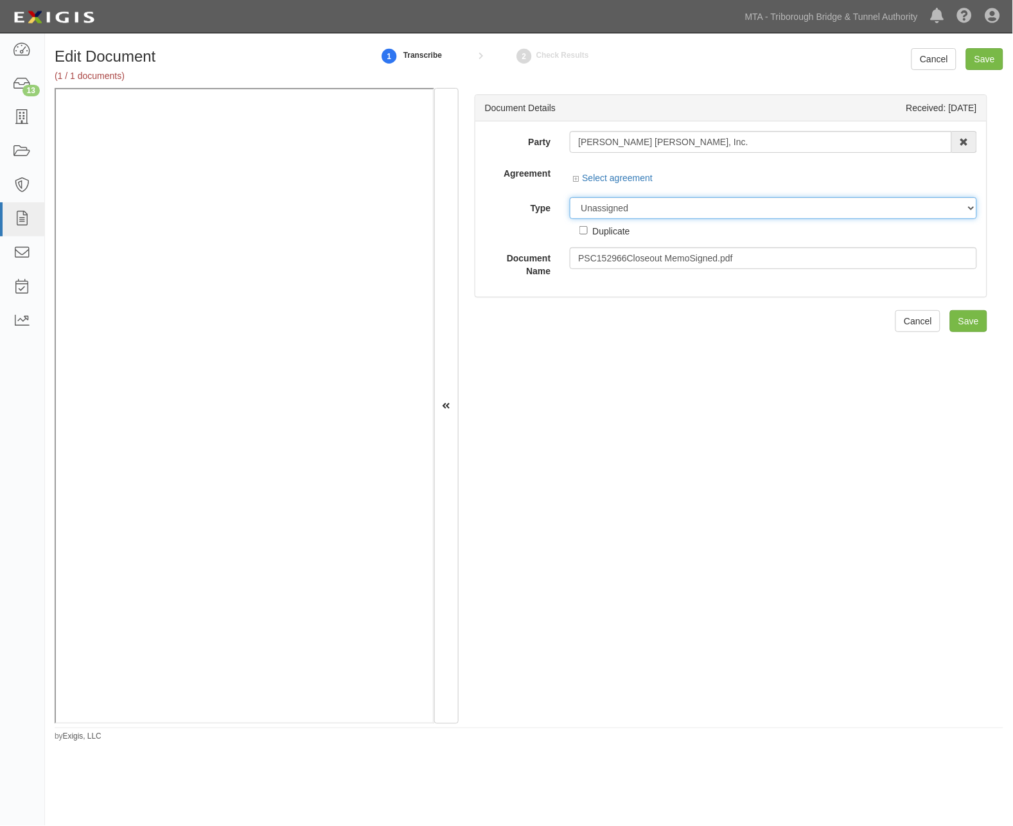
click at [645, 206] on select "Unassigned Binder Cancellation Notice Certificate Contract Endorsement Insuranc…" at bounding box center [773, 208] width 407 height 22
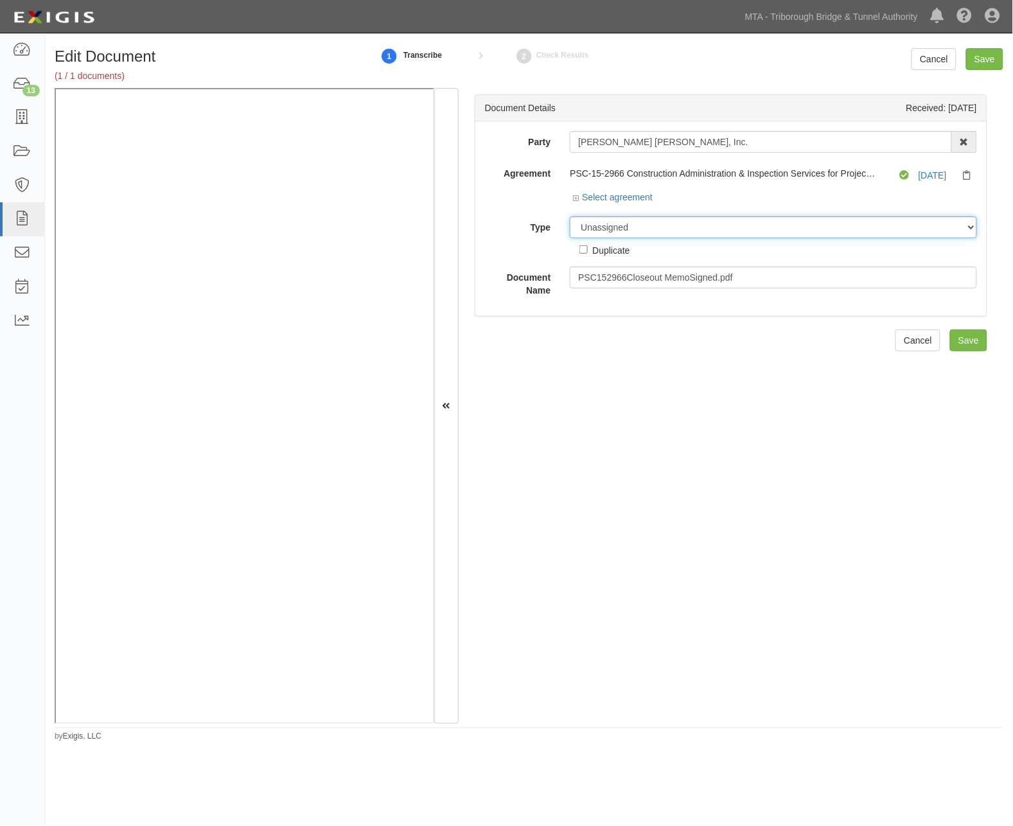
select select "OtherDetail"
click at [570, 217] on select "Unassigned Binder Cancellation Notice Certificate Contract Endorsement Insuranc…" at bounding box center [773, 227] width 407 height 22
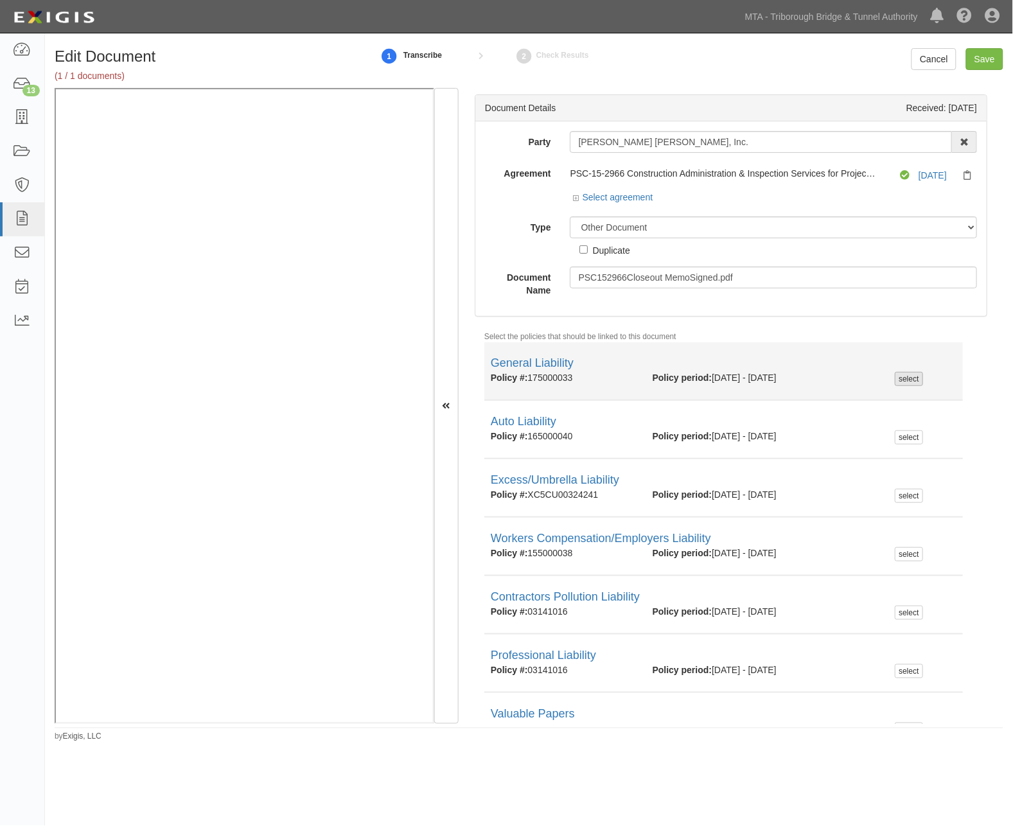
click at [900, 379] on div "select" at bounding box center [909, 379] width 28 height 14
checkbox input "true"
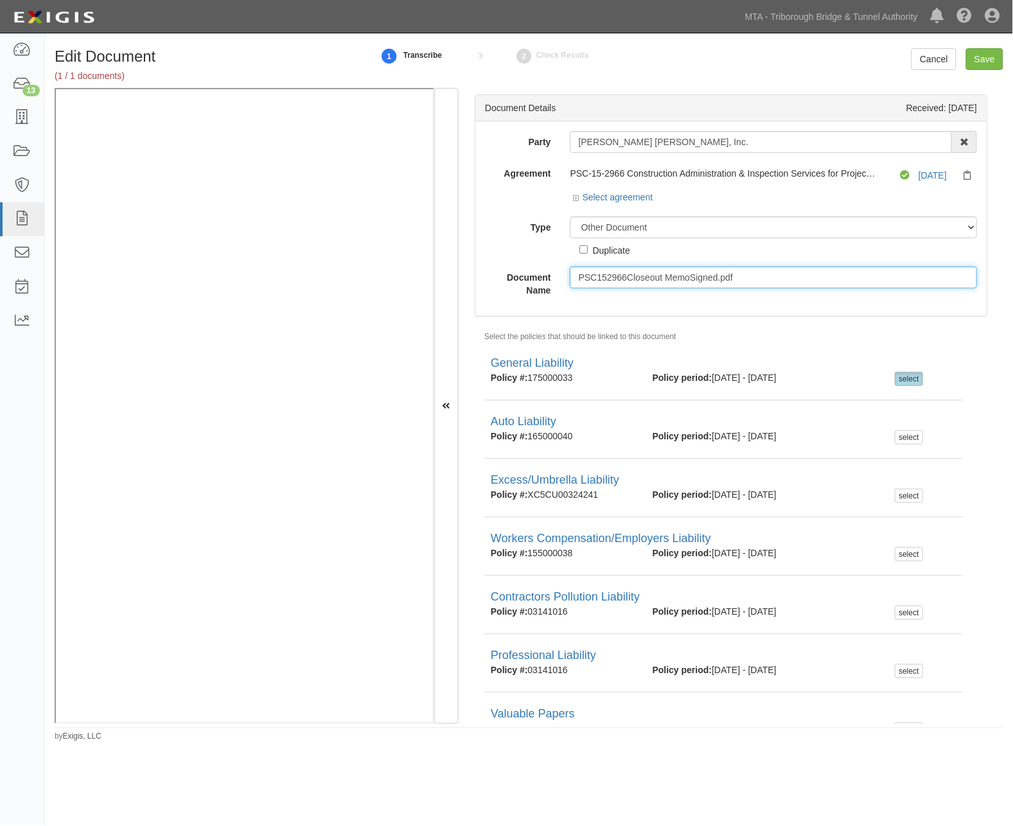
drag, startPoint x: 790, startPoint y: 279, endPoint x: 540, endPoint y: 284, distance: 250.5
click at [540, 284] on div "Document Name PSC152966Closeout MemoSigned.pdf" at bounding box center [730, 281] width 511 height 30
type input "Closeout Memo 10.14.25"
click at [981, 60] on input "Save" at bounding box center [984, 59] width 37 height 22
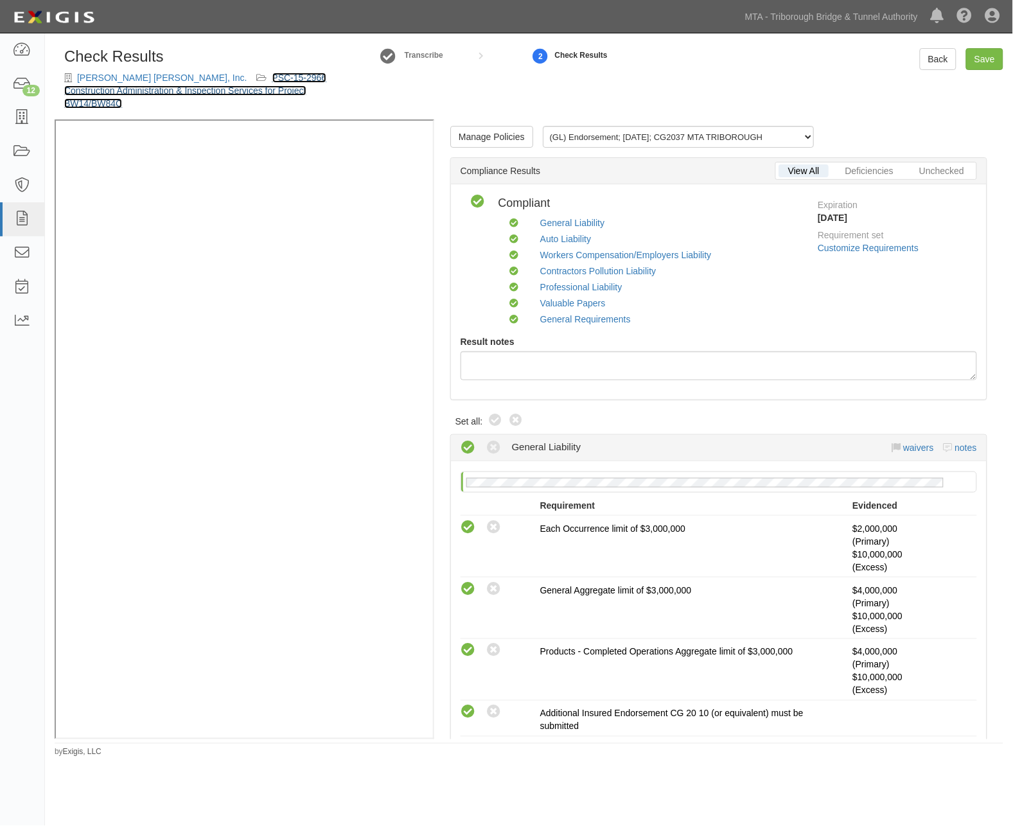
click at [283, 90] on link "PSC-15-2966 Construction Administration & Inspection Services for Project BW14/…" at bounding box center [195, 91] width 262 height 36
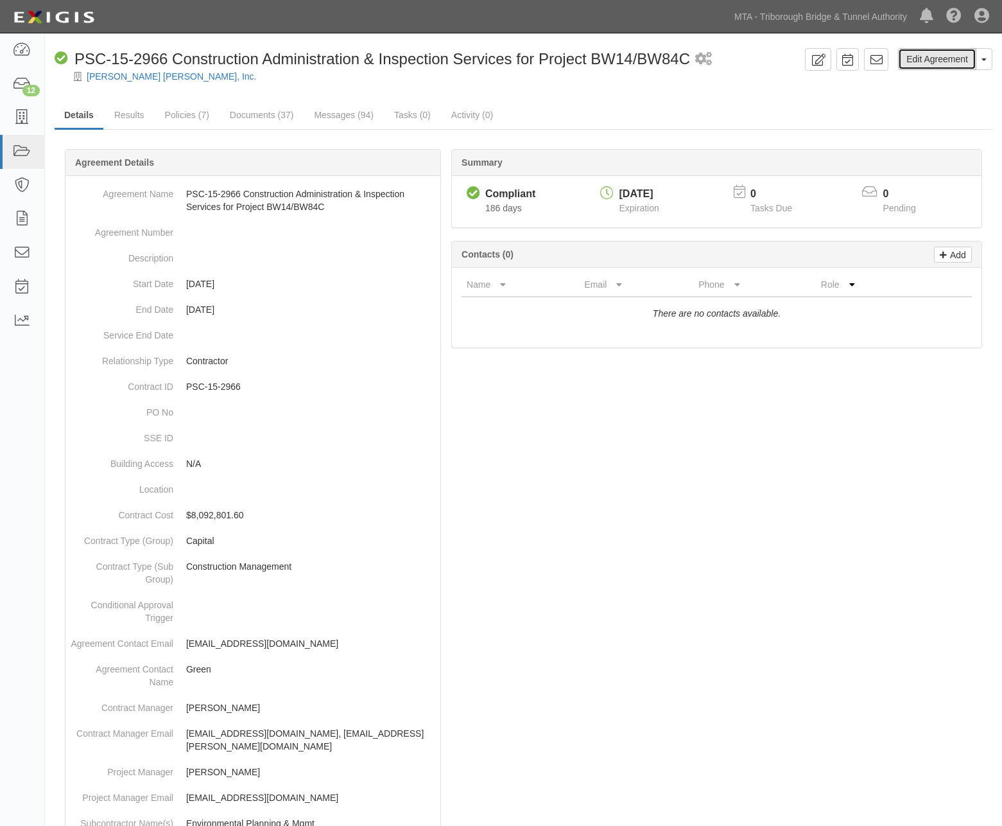
click at [944, 58] on link "Edit Agreement" at bounding box center [937, 59] width 78 height 22
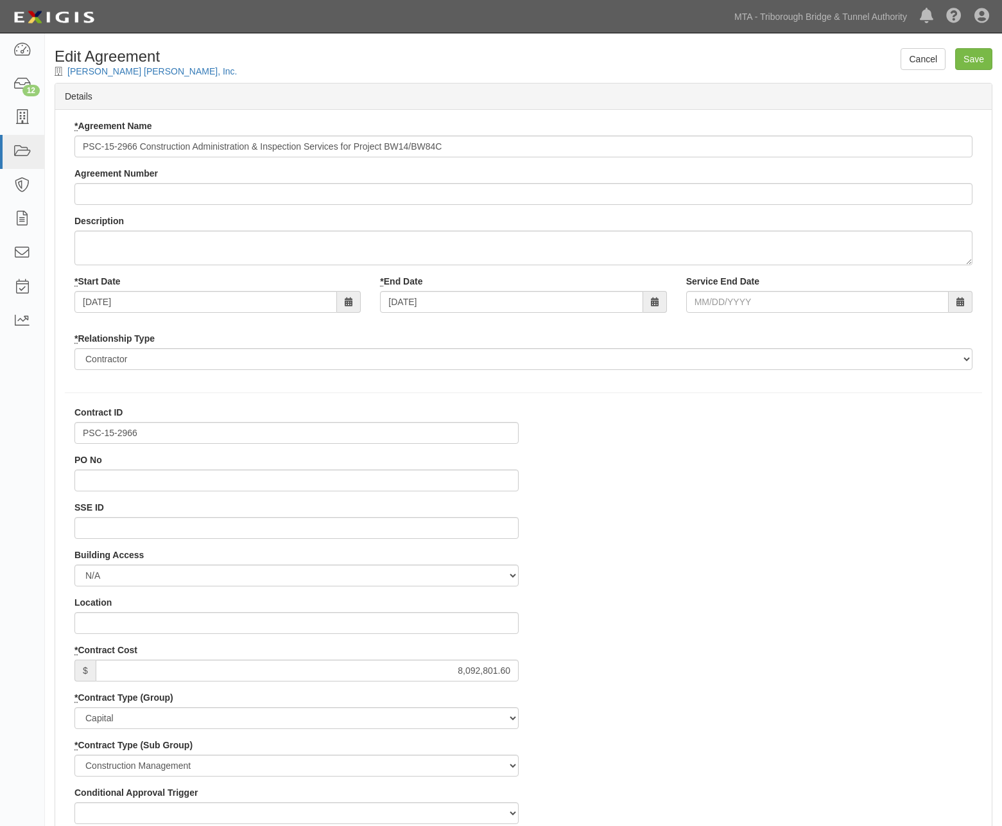
select select
click at [799, 299] on input "Service End Date" at bounding box center [817, 302] width 263 height 22
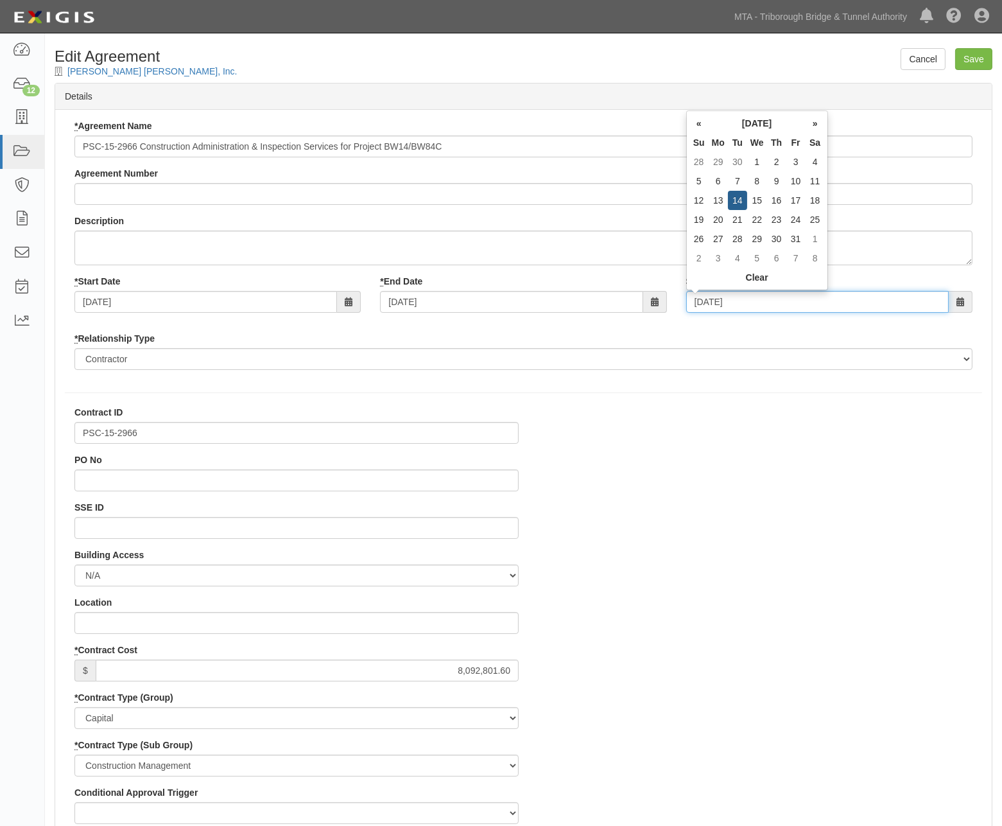
type input "[DATE]"
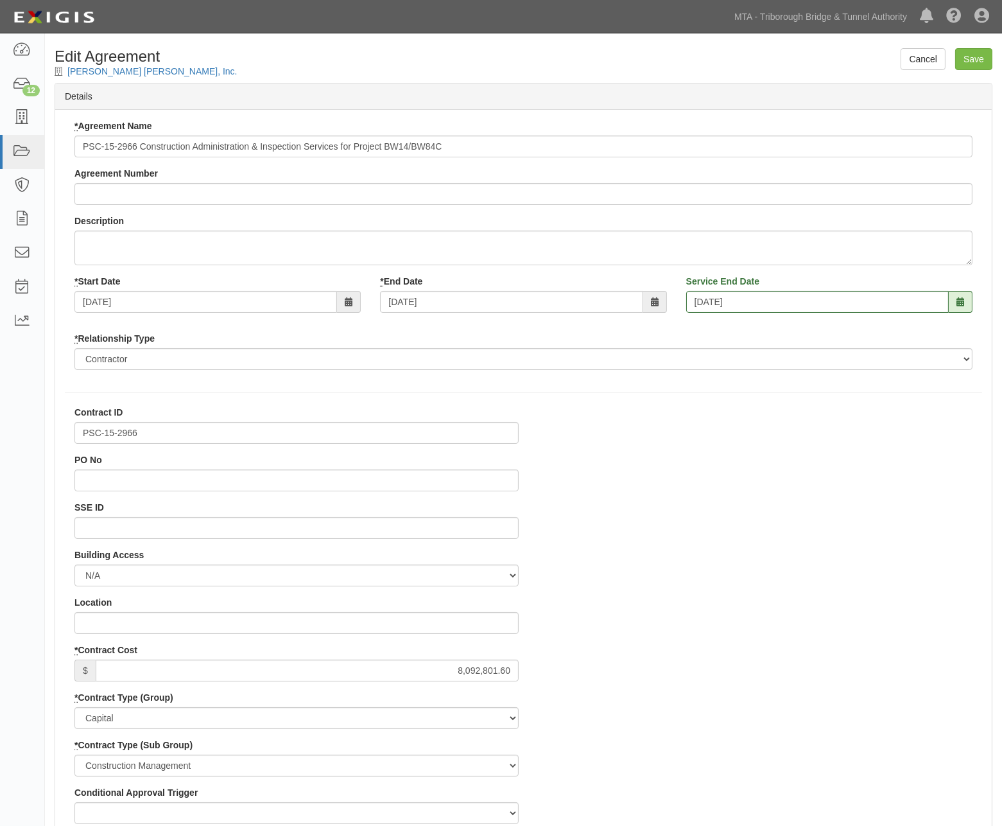
click at [986, 57] on input "Save" at bounding box center [974, 59] width 37 height 22
type input "8092801.60"
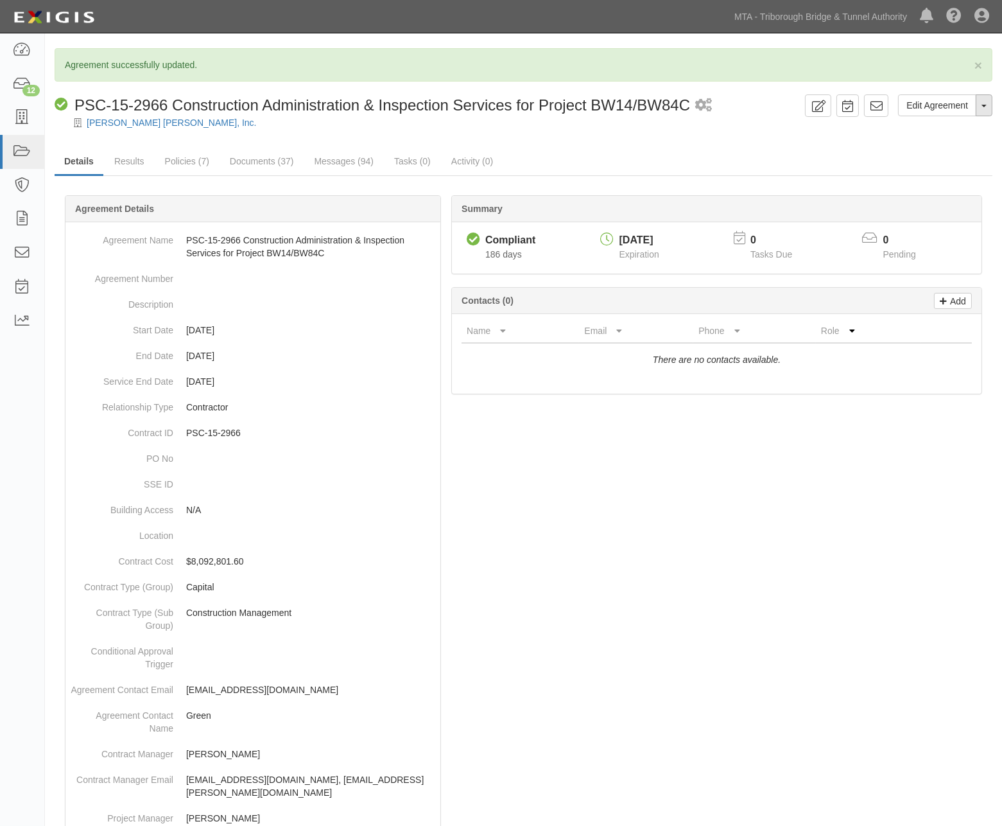
click at [984, 112] on button "Toggle Agreement Dropdown" at bounding box center [984, 105] width 17 height 22
click at [927, 148] on link "Archive Agreement" at bounding box center [941, 146] width 101 height 17
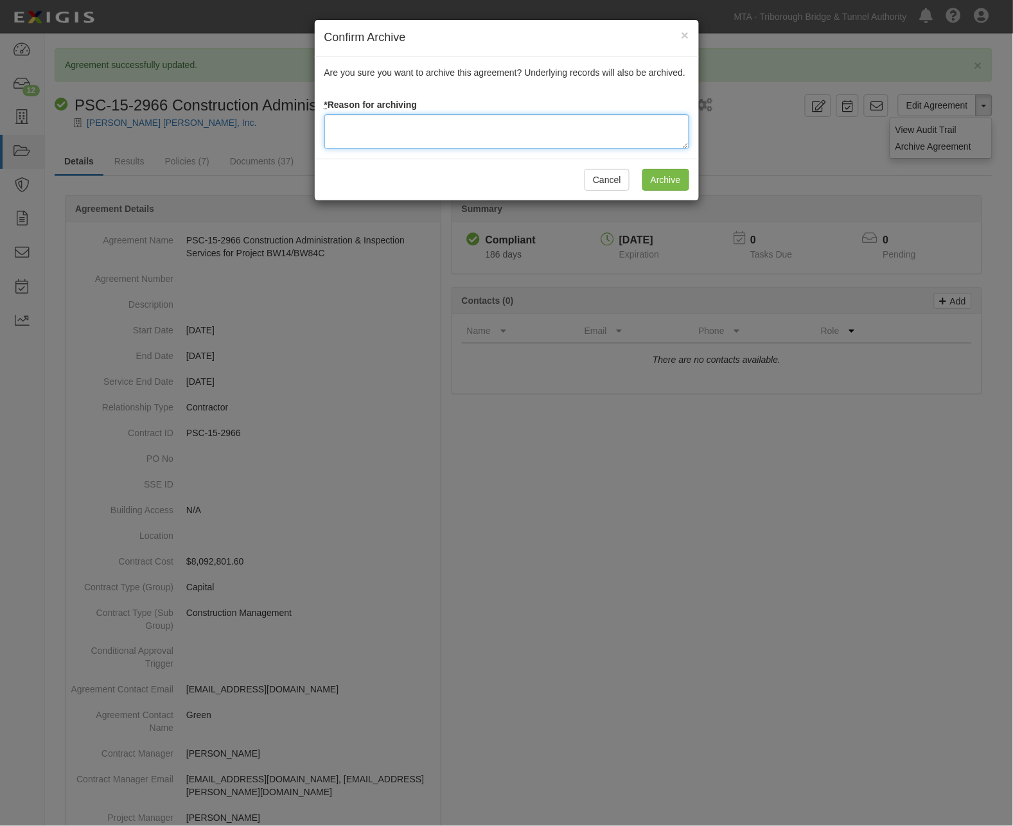
click at [424, 130] on textarea at bounding box center [506, 131] width 365 height 35
type textarea "Completed"
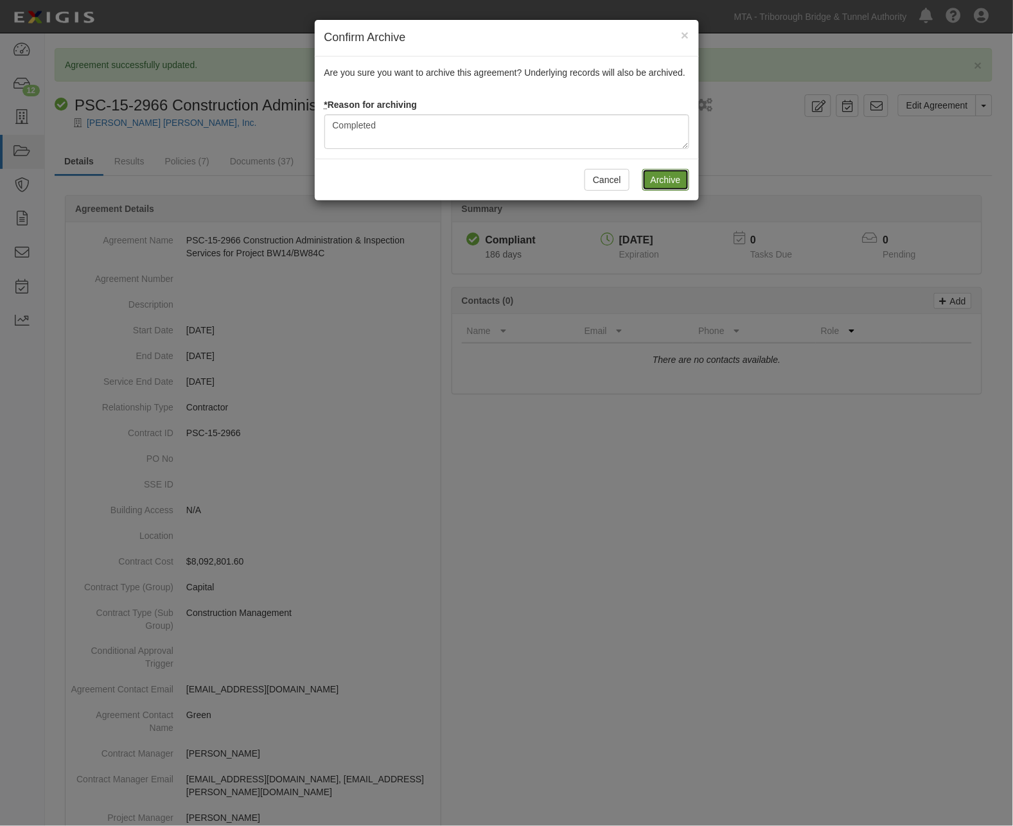
click at [676, 172] on input "Archive" at bounding box center [665, 180] width 47 height 22
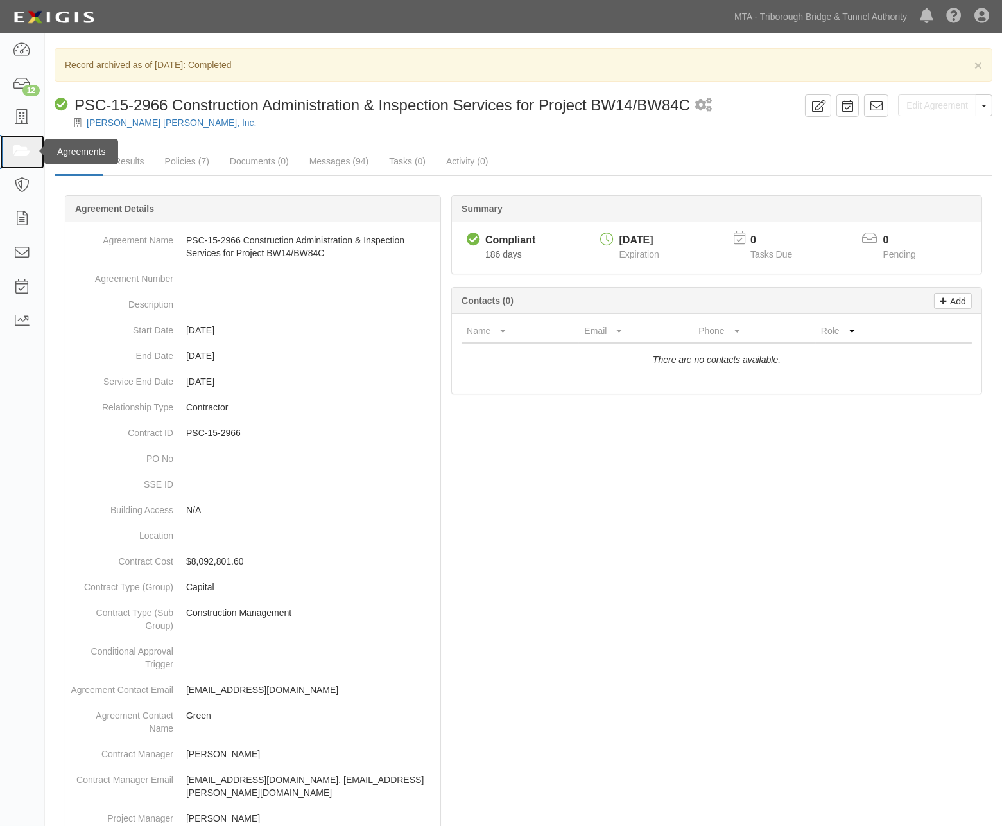
click at [18, 155] on icon at bounding box center [22, 151] width 18 height 15
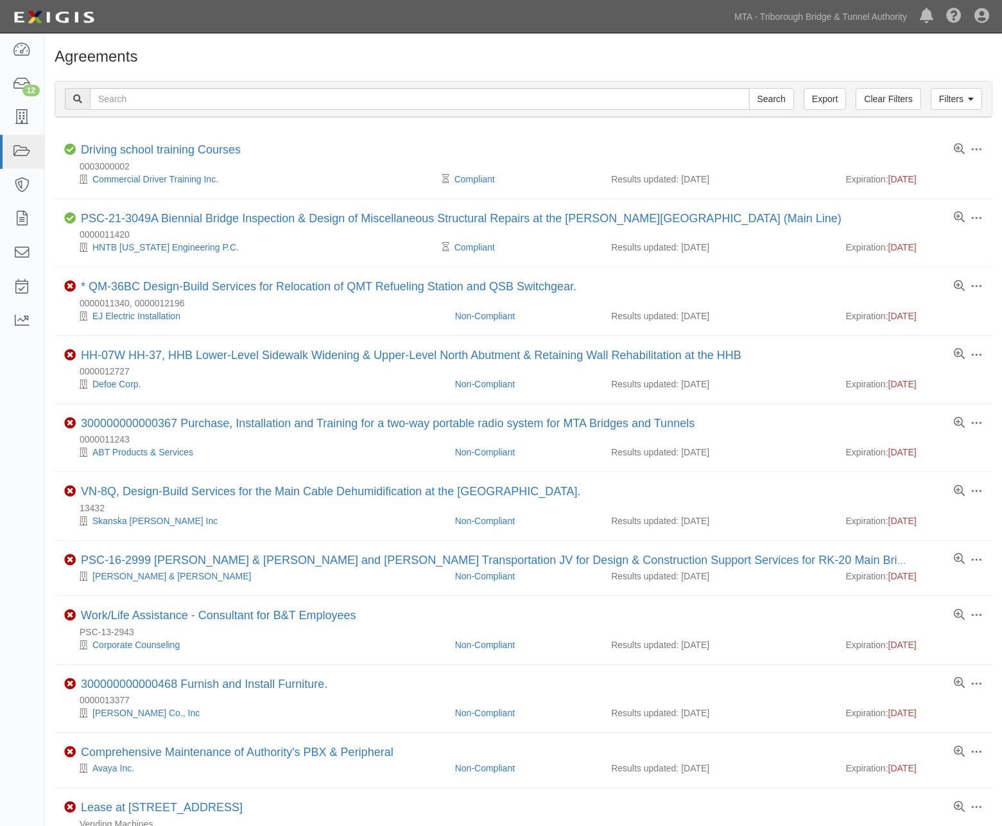
drag, startPoint x: 118, startPoint y: 103, endPoint x: 825, endPoint y: 47, distance: 709.9
click at [825, 47] on div "Agreements Filters Clear Filters Export Search Filters Compliance Status Compli…" at bounding box center [523, 789] width 957 height 1501
click at [21, 81] on icon at bounding box center [22, 84] width 18 height 15
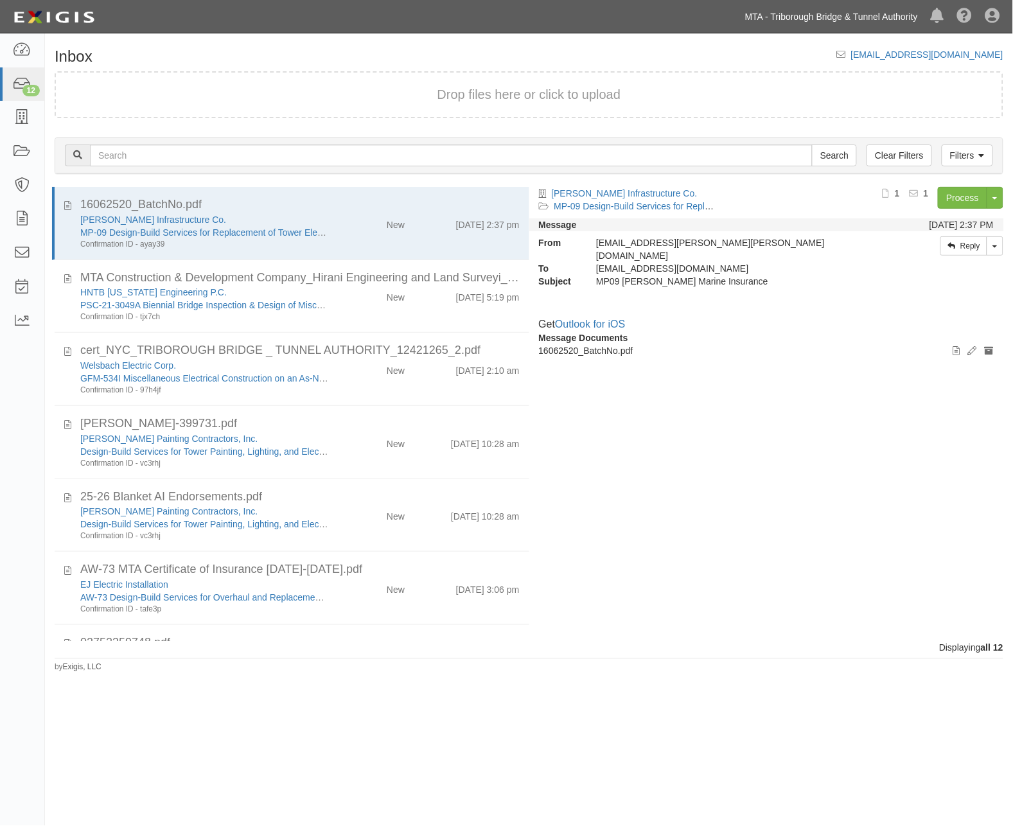
click at [902, 17] on link "MTA - Triborough Bridge & Tunnel Authority" at bounding box center [831, 17] width 186 height 26
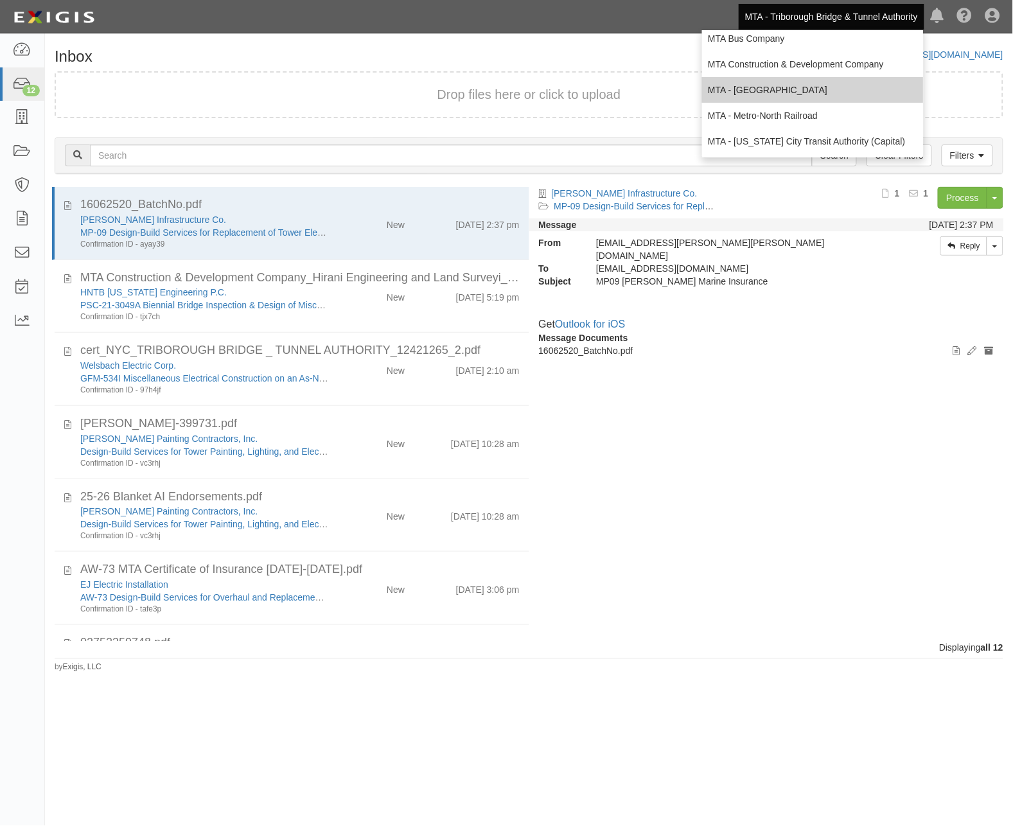
scroll to position [85, 0]
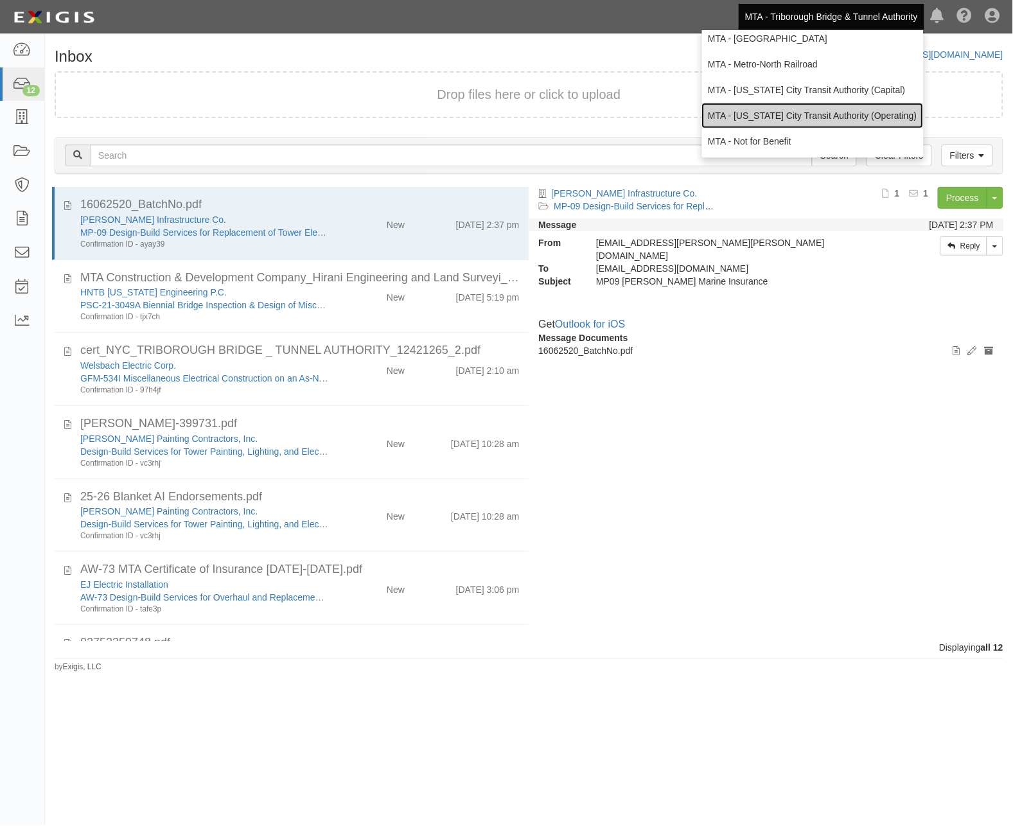
click at [794, 109] on link "MTA - [US_STATE] City Transit Authority (Operating)" at bounding box center [813, 116] width 222 height 26
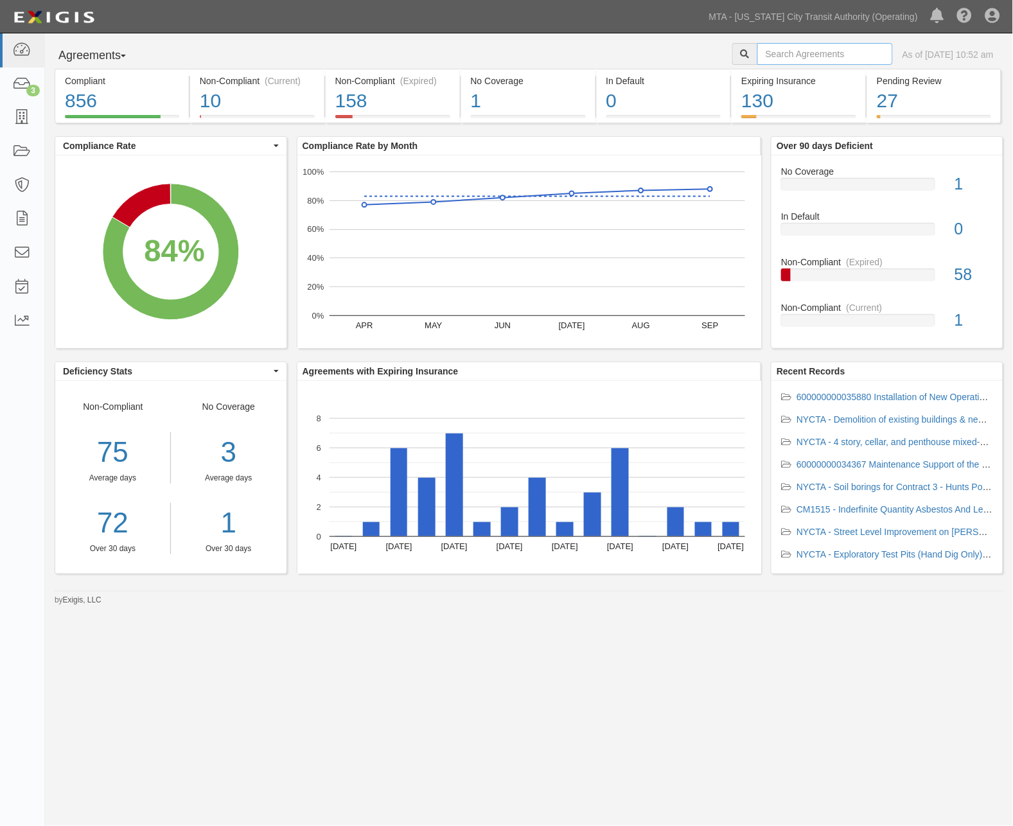
paste input "600000000035880"
type input "600000000035880"
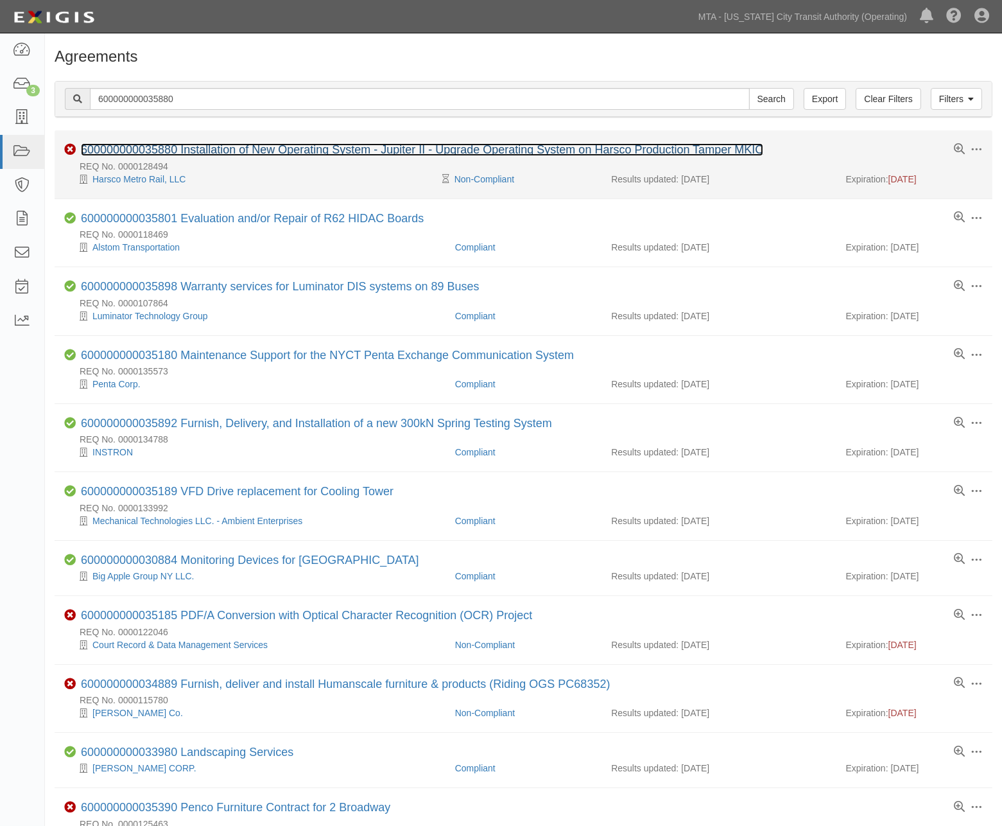
click at [215, 153] on link "600000000035880 Installation of New Operating System - Jupiter II - Upgrade Ope…" at bounding box center [422, 149] width 683 height 13
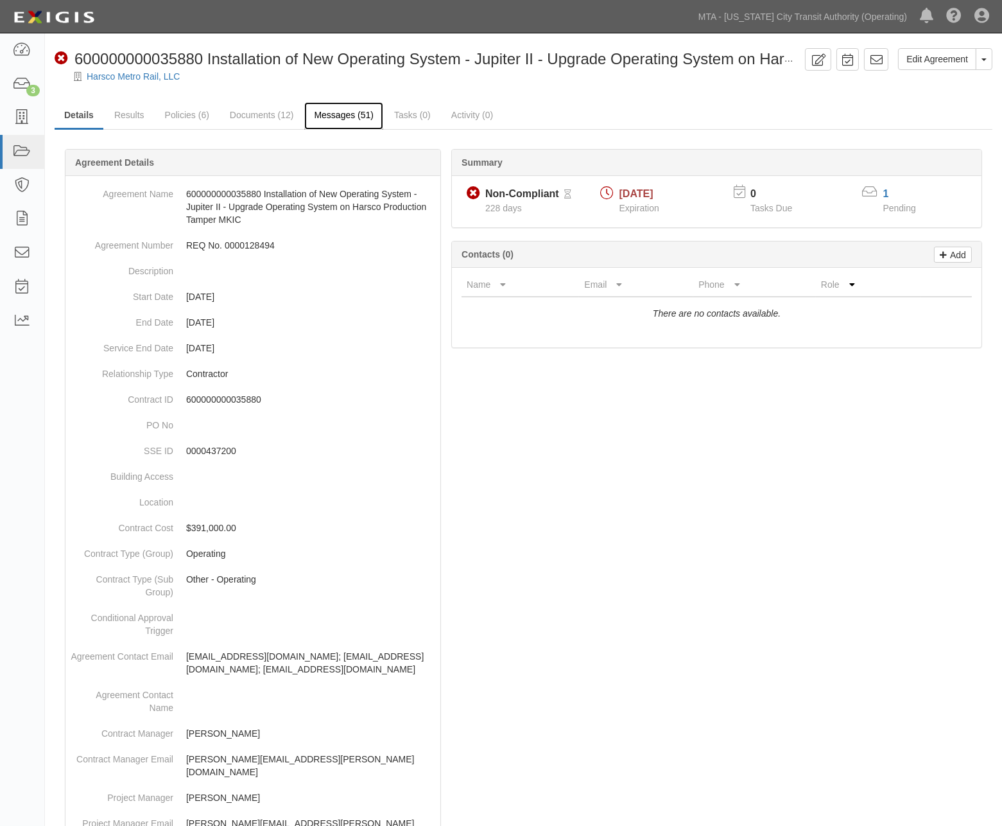
click at [353, 116] on link "Messages (51)" at bounding box center [343, 116] width 79 height 28
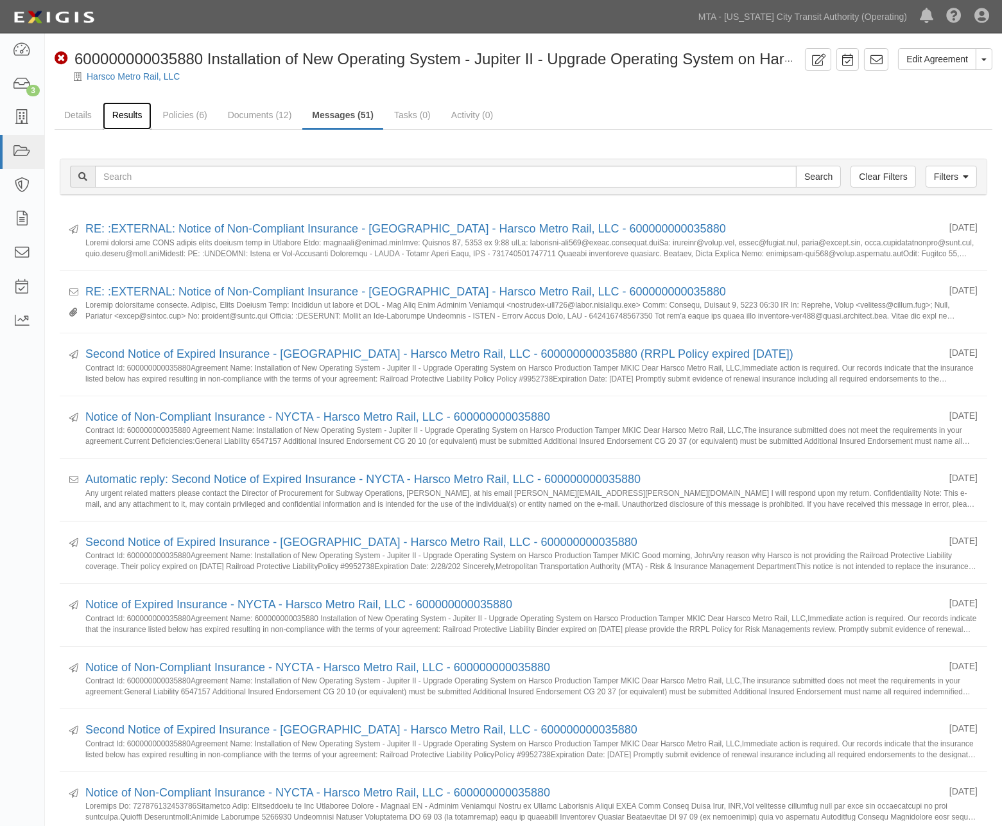
click at [130, 112] on link "Results" at bounding box center [127, 116] width 49 height 28
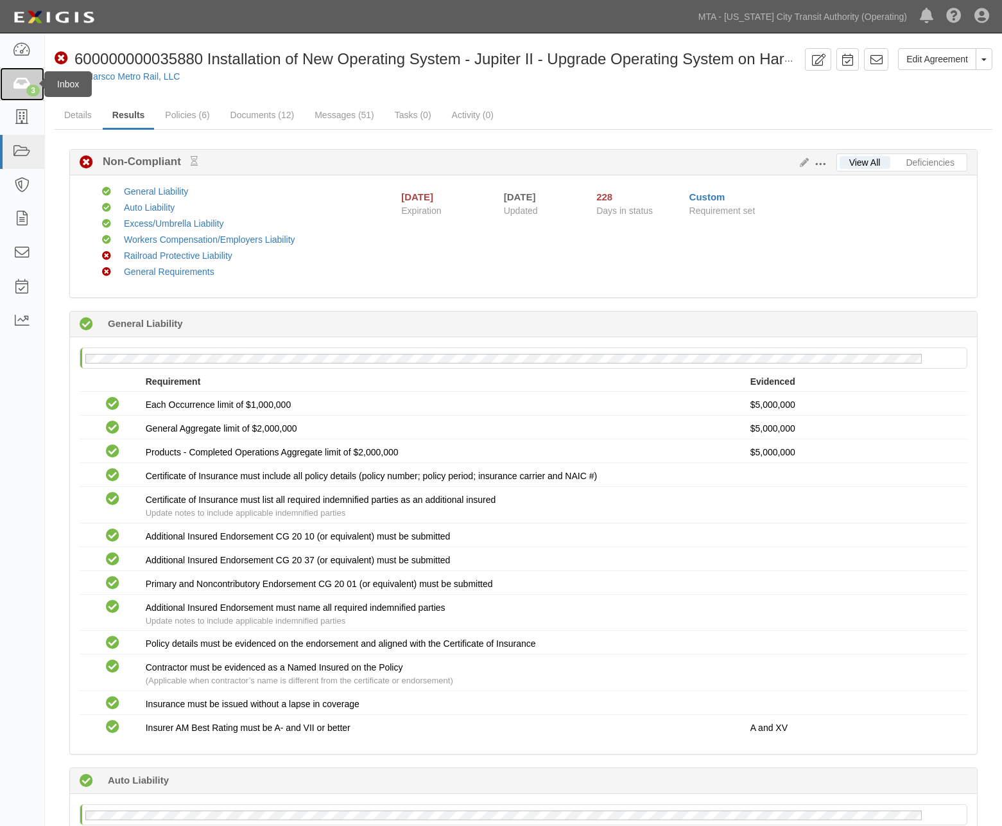
click at [22, 87] on icon at bounding box center [22, 84] width 18 height 15
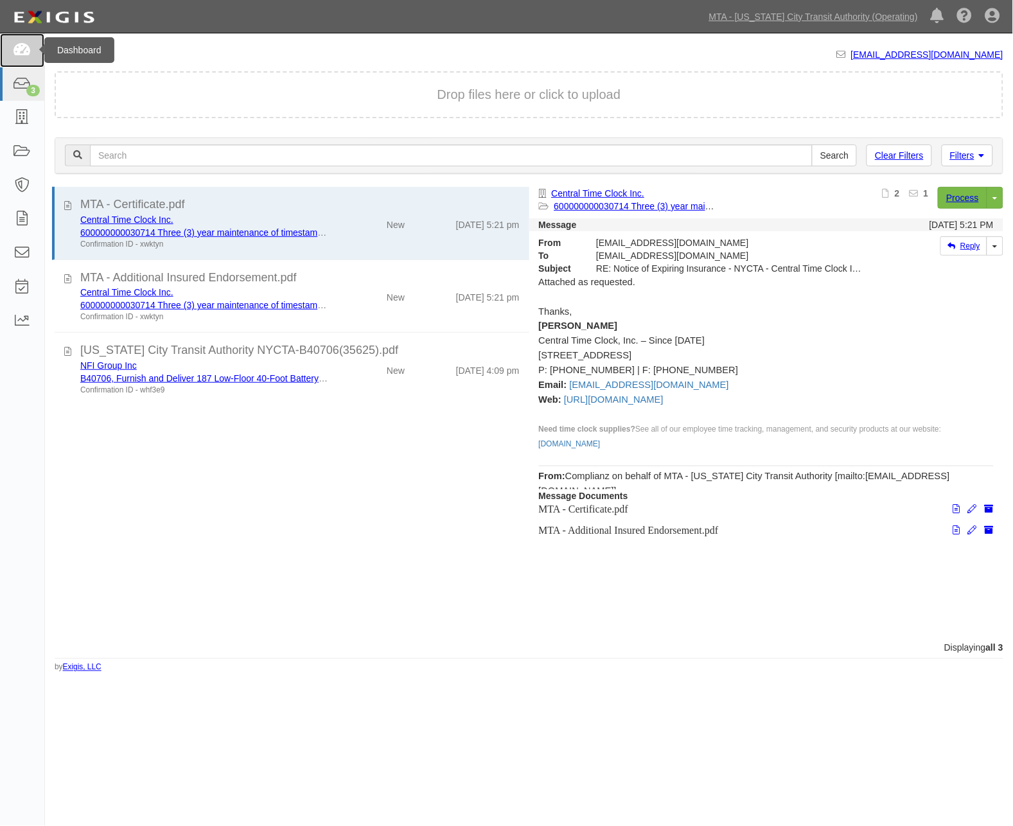
click at [27, 47] on icon at bounding box center [22, 50] width 18 height 15
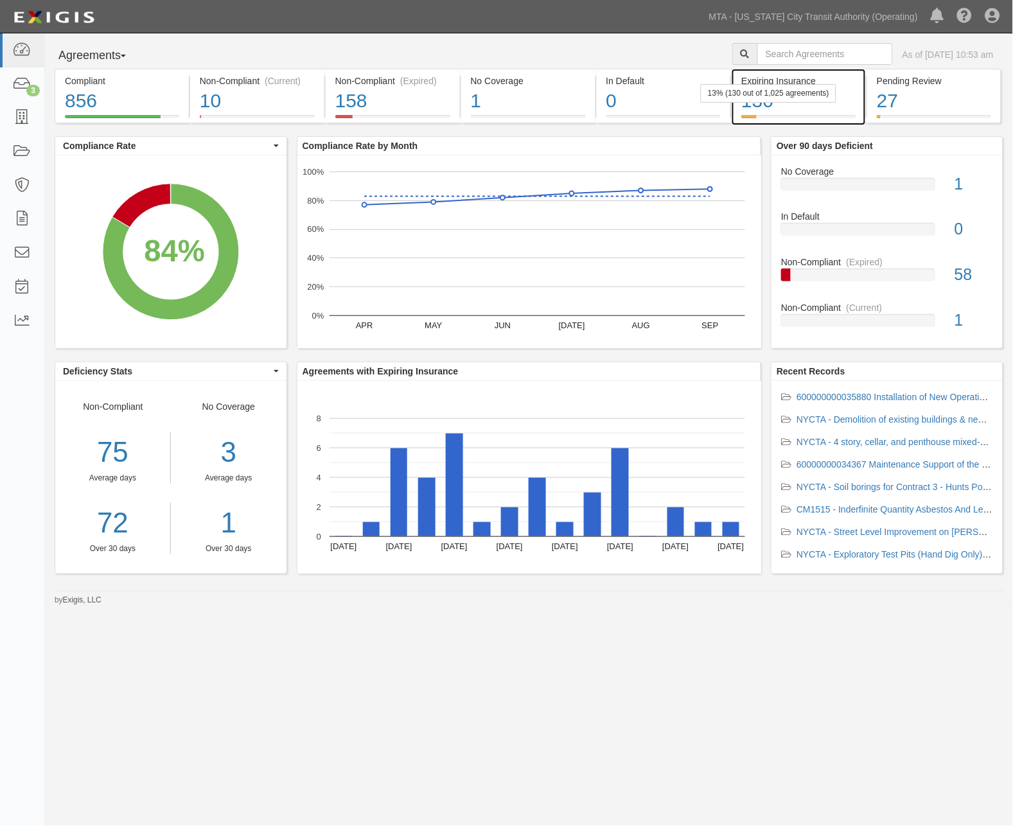
click at [831, 106] on div "130" at bounding box center [798, 101] width 115 height 28
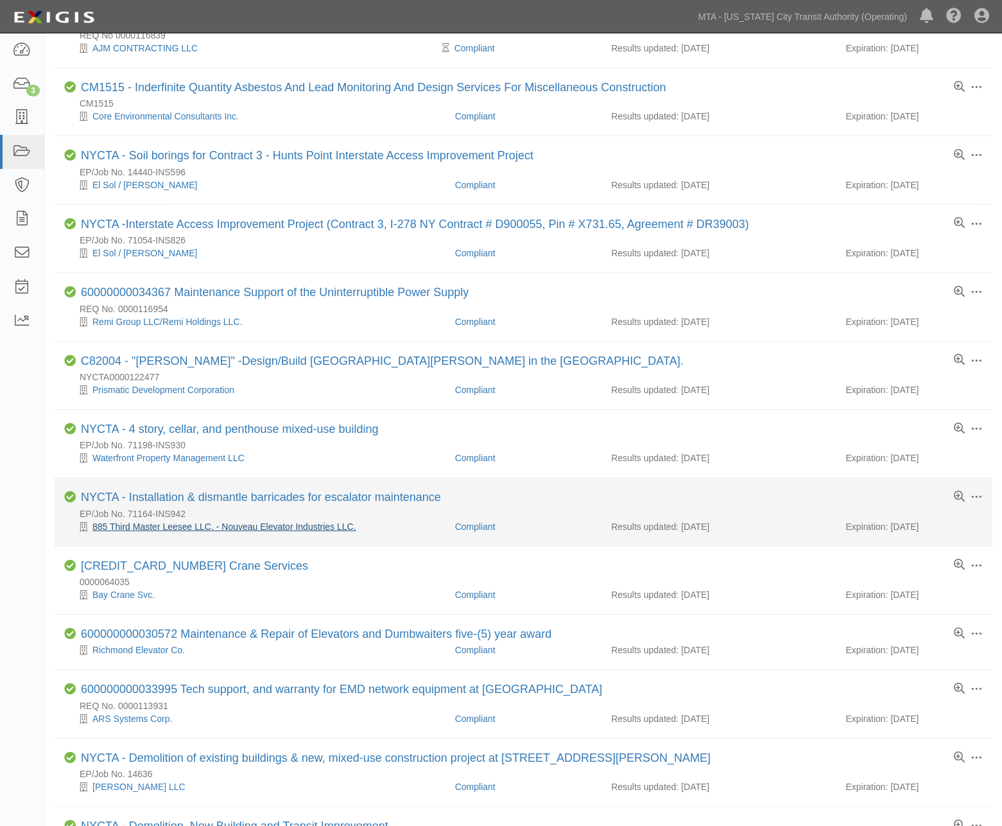
scroll to position [356, 0]
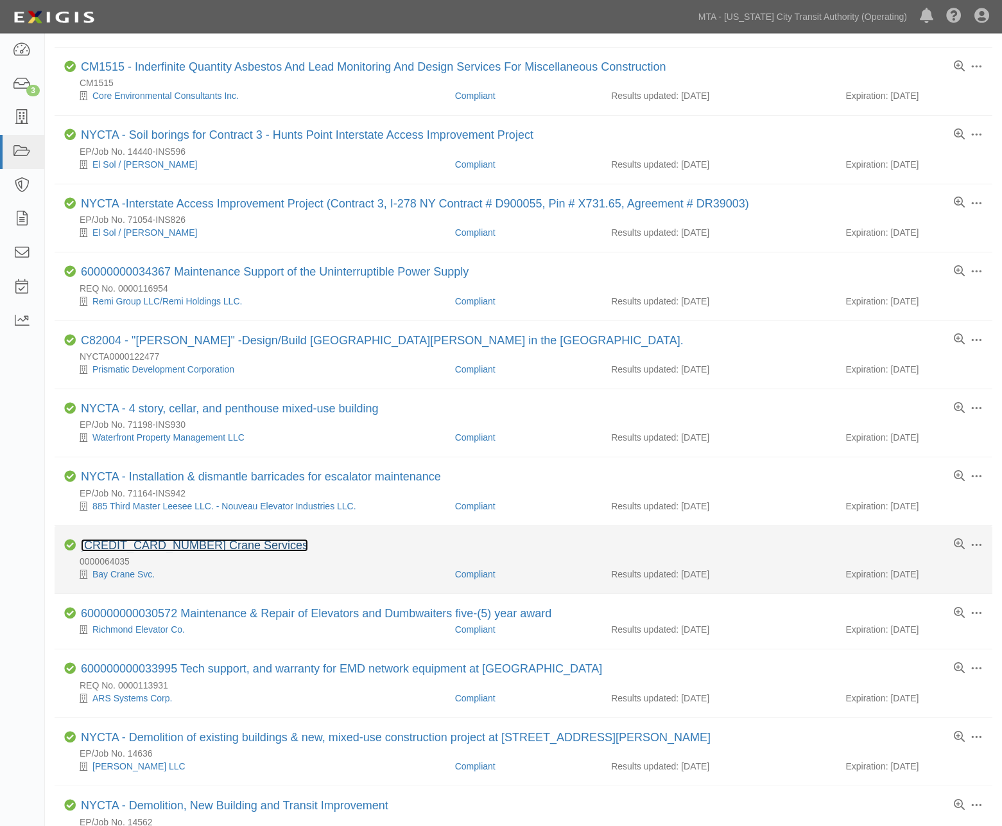
click at [225, 552] on link "600000000026926 Crane Services" at bounding box center [194, 545] width 227 height 13
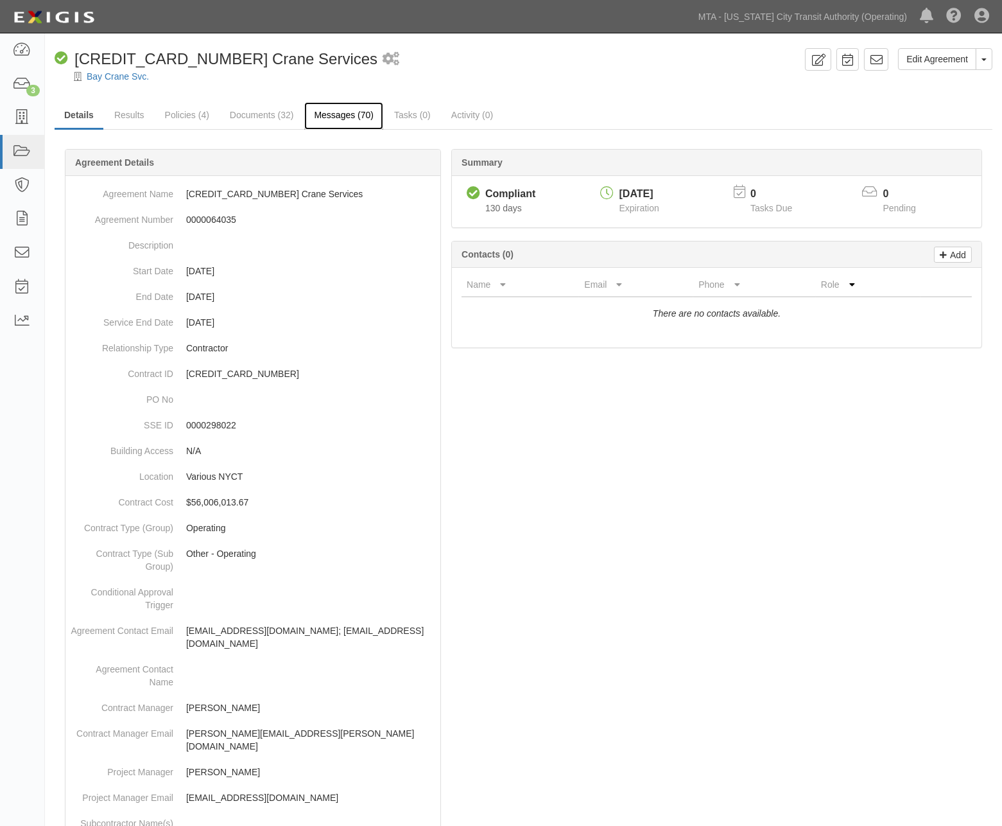
click at [344, 112] on link "Messages (70)" at bounding box center [343, 116] width 79 height 28
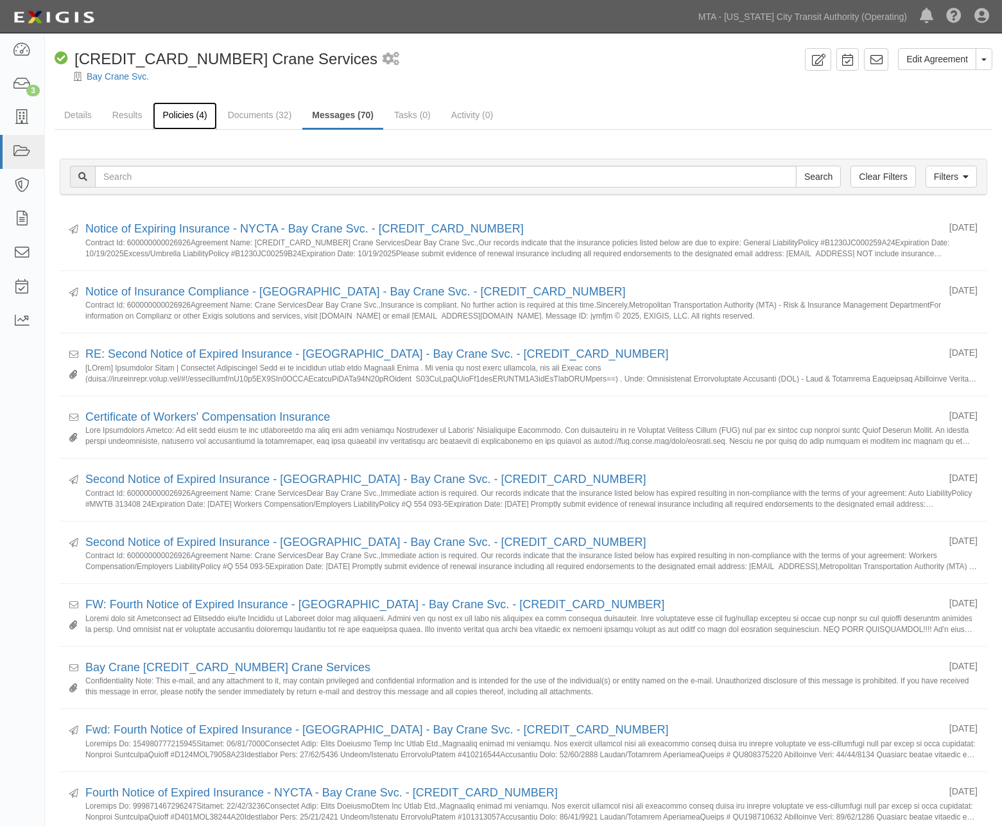
click at [184, 116] on link "Policies (4)" at bounding box center [185, 116] width 64 height 28
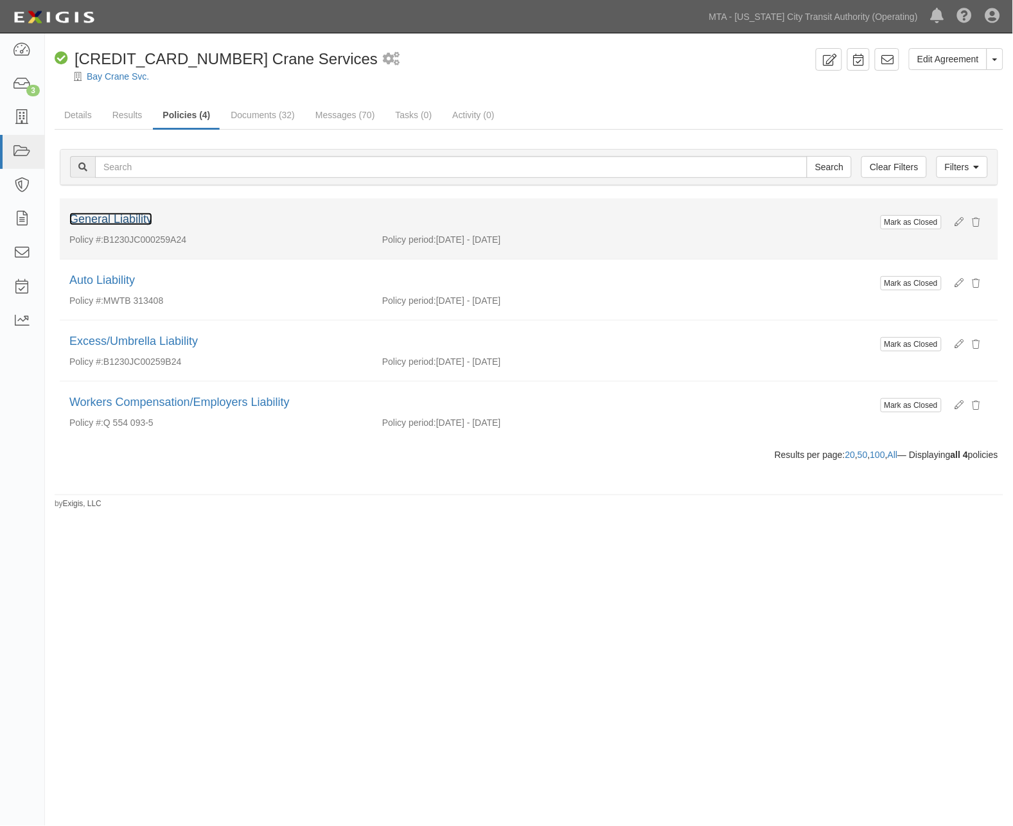
click at [142, 222] on link "General Liability" at bounding box center [110, 219] width 83 height 13
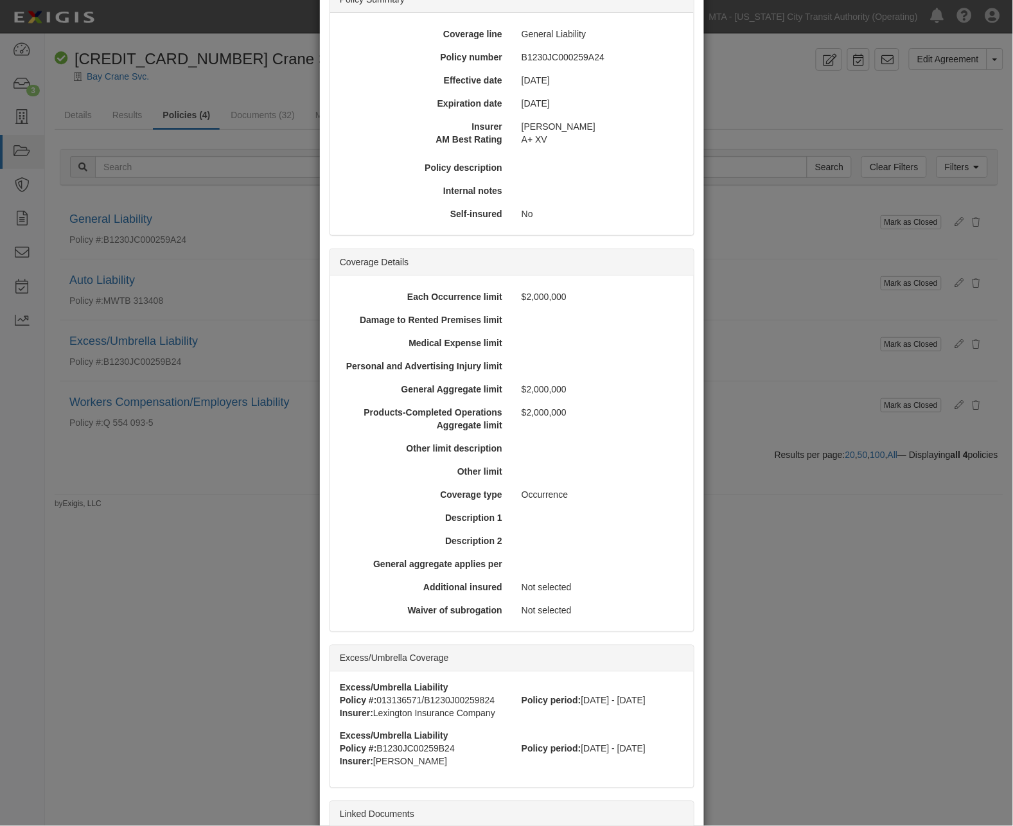
scroll to position [293, 0]
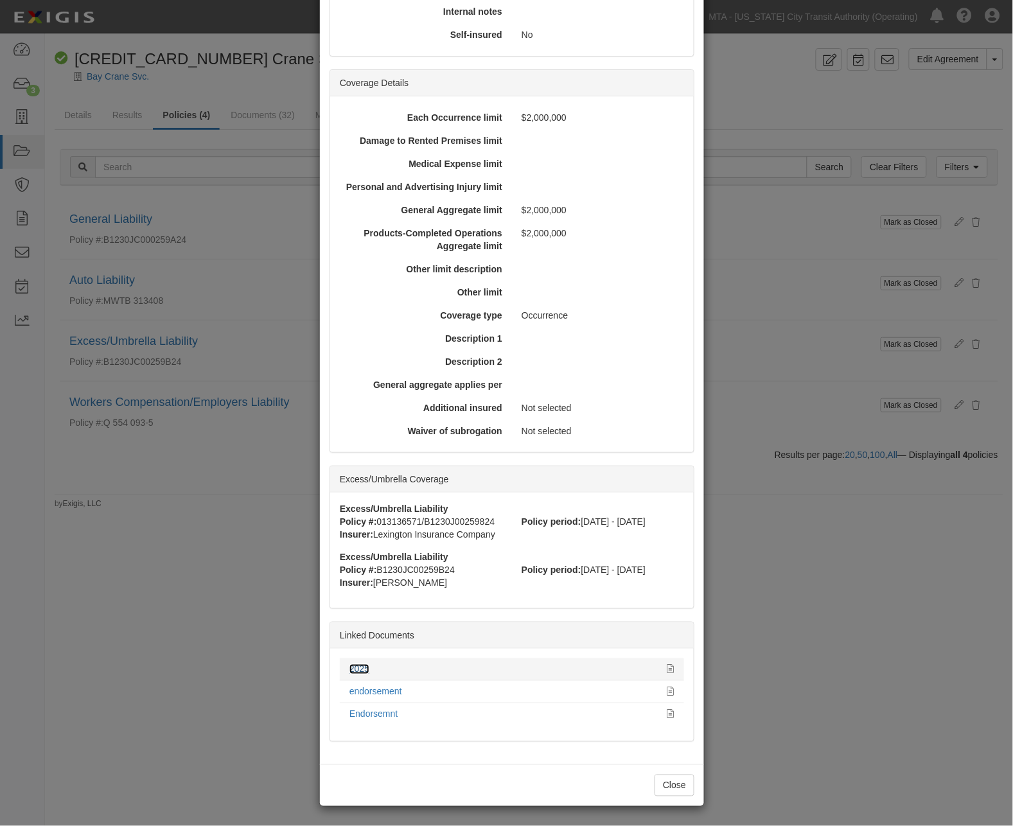
click at [356, 667] on link "2025" at bounding box center [359, 669] width 20 height 10
click at [667, 667] on icon at bounding box center [670, 669] width 7 height 9
click at [775, 639] on div "× View Policy Mark as Closed Edit Policy Toggle Dropdown Delete Policy Policy S…" at bounding box center [506, 413] width 1013 height 826
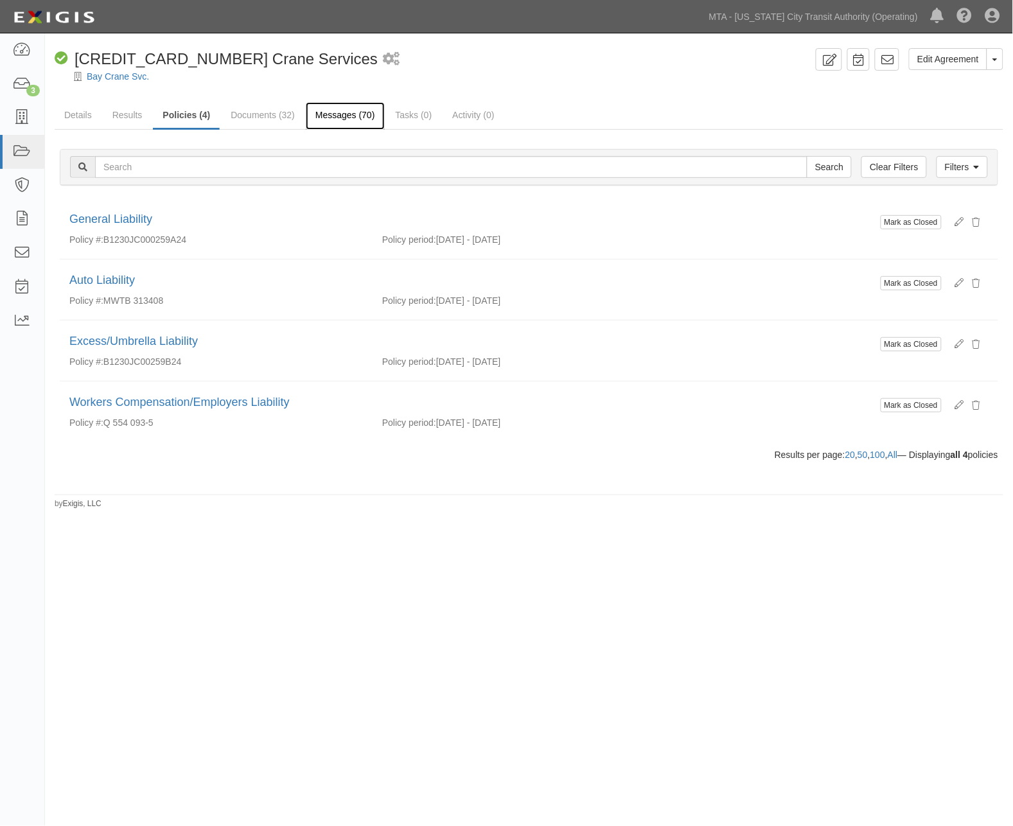
click at [324, 112] on link "Messages (70)" at bounding box center [345, 116] width 79 height 28
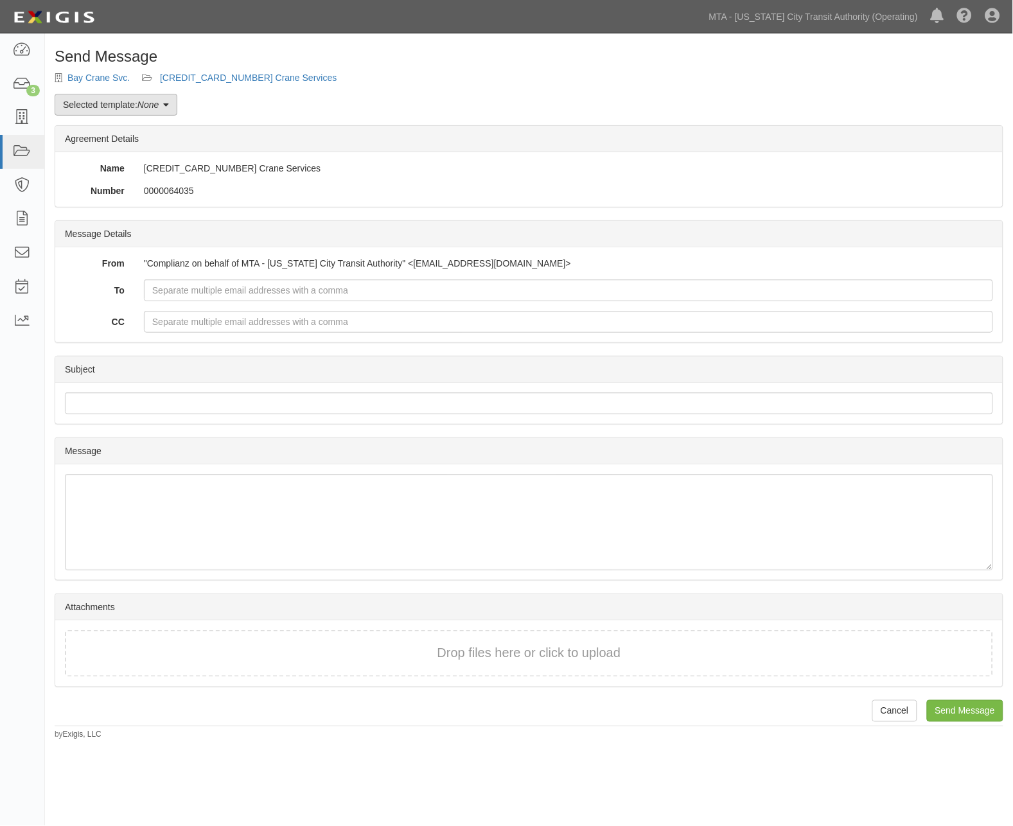
click at [123, 103] on link "Selected template: None" at bounding box center [116, 105] width 123 height 22
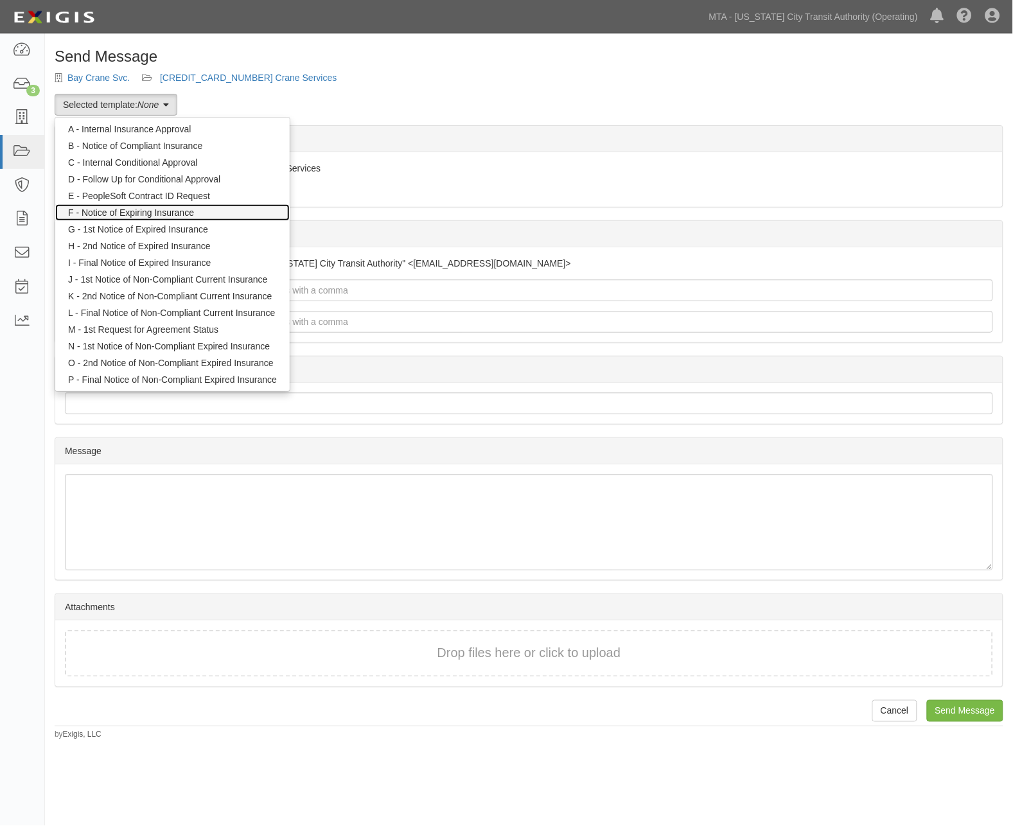
click at [146, 210] on link "F - Notice of Expiring Insurance" at bounding box center [172, 212] width 234 height 17
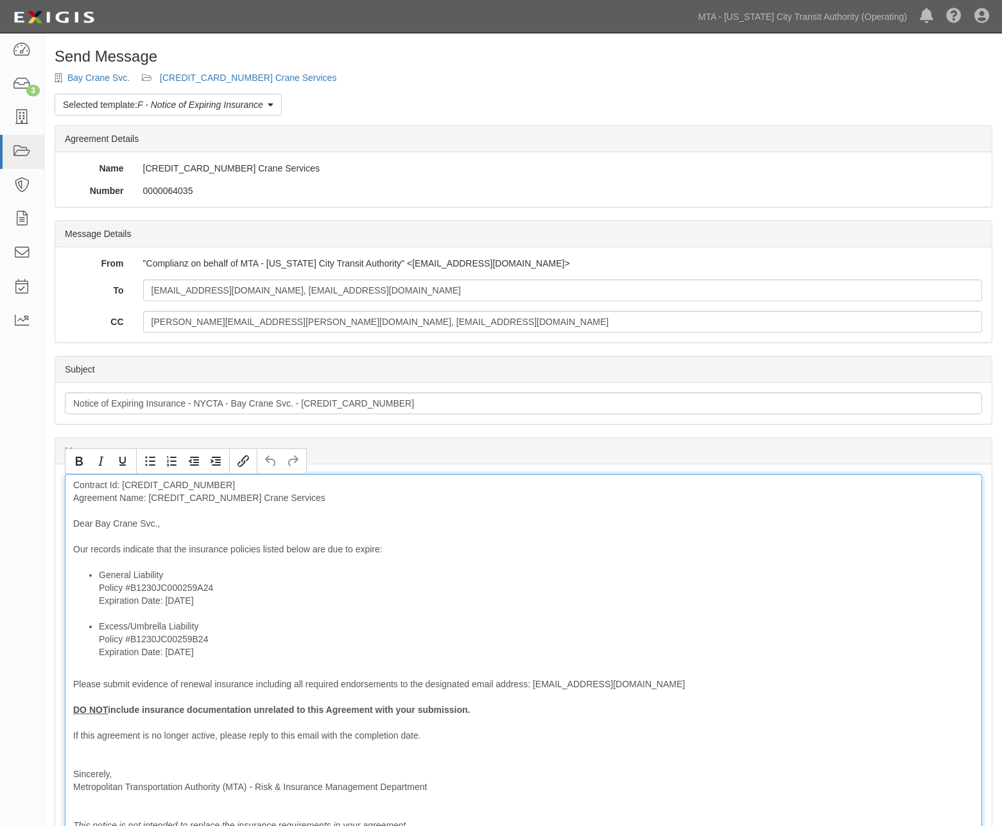
click at [202, 500] on div "Contract Id: [CREDIT_CARD_NUMBER] Agreement Name: [CREDIT_CARD_NUMBER] Crane Se…" at bounding box center [524, 655] width 918 height 362
drag, startPoint x: 220, startPoint y: 602, endPoint x: 90, endPoint y: 576, distance: 132.4
click at [77, 602] on ul "General Liability Policy #B1230JC000259A24 Expiration Date: 10/19/2025 Excess/U…" at bounding box center [523, 613] width 901 height 90
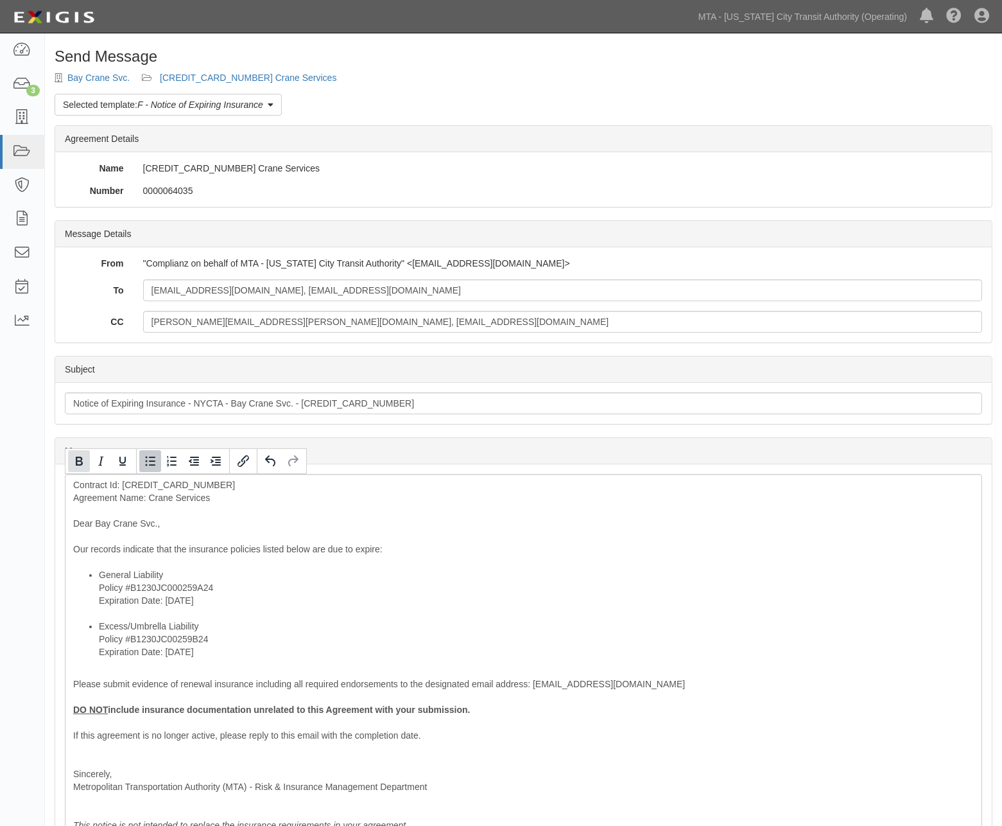
click at [73, 466] on icon "Bold" at bounding box center [78, 460] width 15 height 15
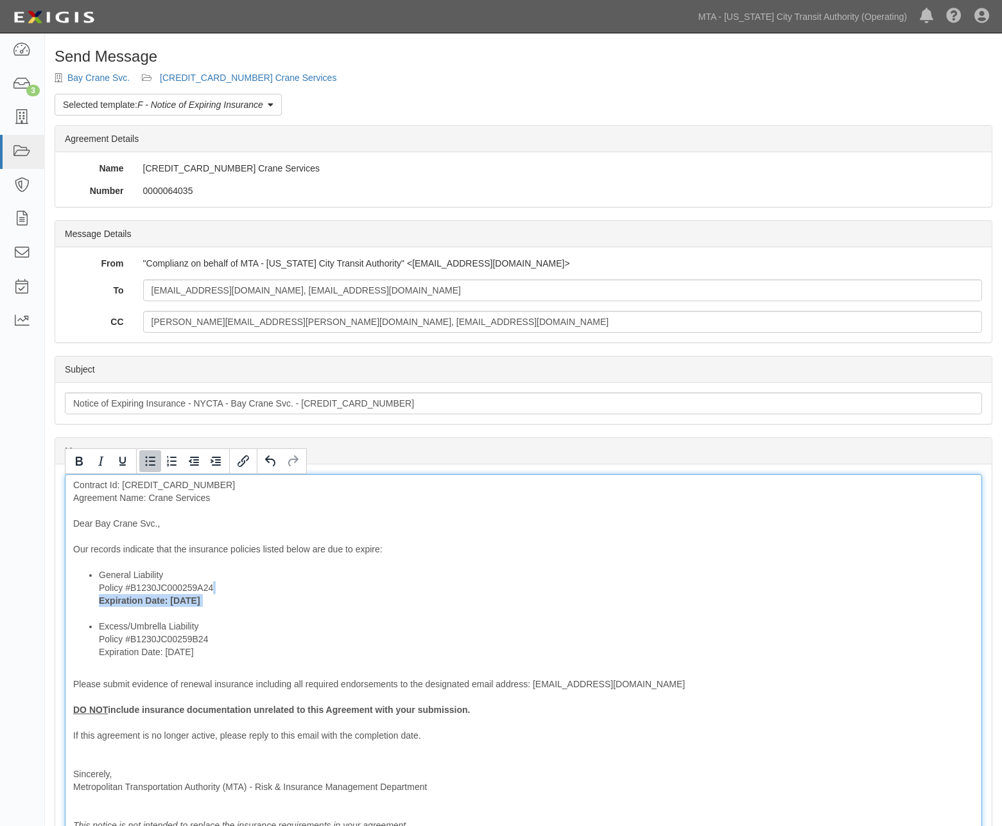
drag, startPoint x: 216, startPoint y: 655, endPoint x: 86, endPoint y: 657, distance: 129.7
click at [86, 657] on ul "General Liability Policy #B1230JC000259A24 Expiration Date: 10/19/2025 Excess/U…" at bounding box center [523, 613] width 901 height 90
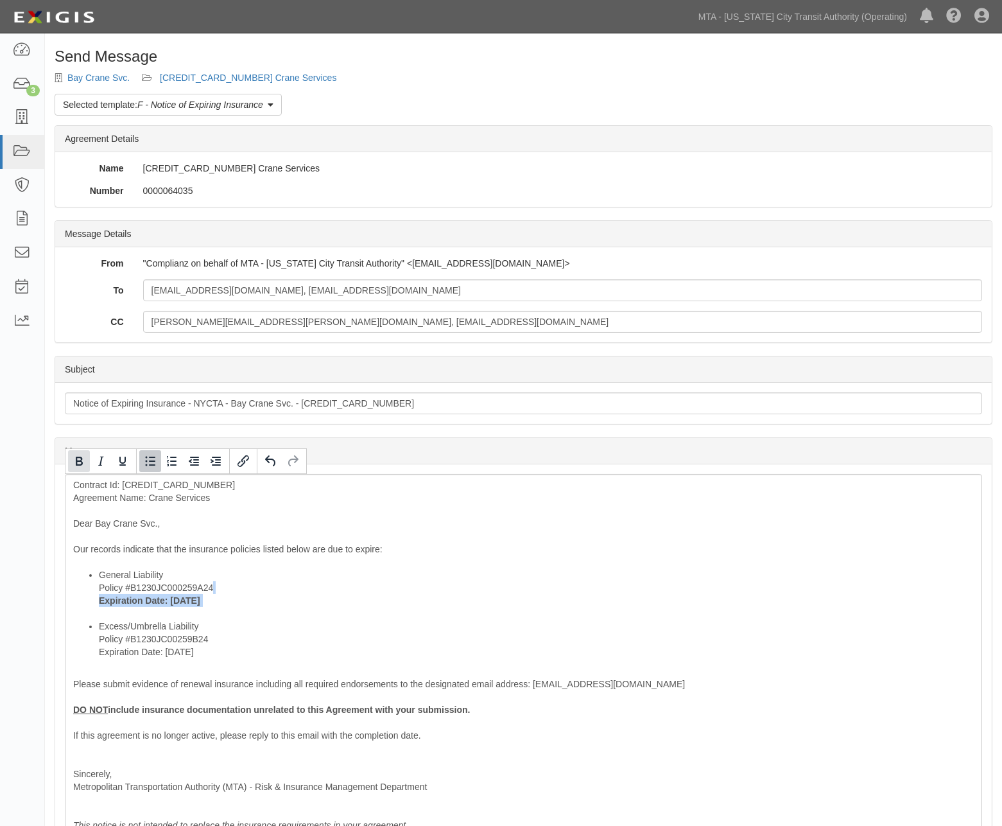
click at [75, 462] on icon "Bold" at bounding box center [78, 460] width 15 height 15
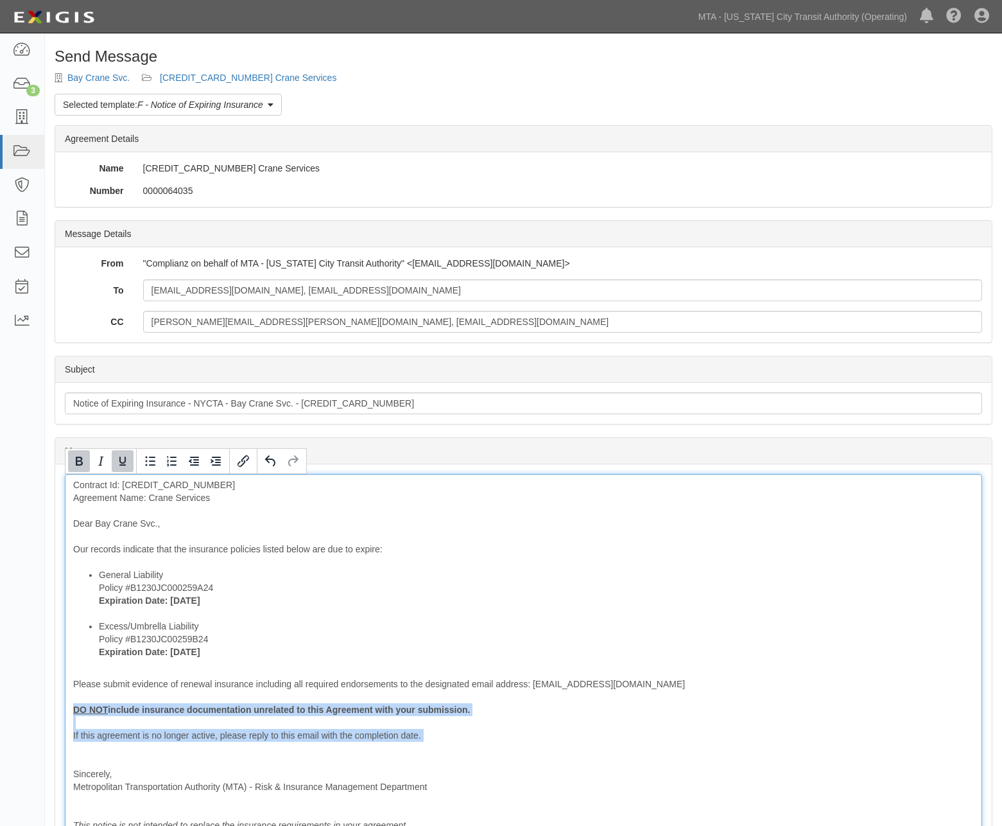
drag, startPoint x: 150, startPoint y: 751, endPoint x: 64, endPoint y: 710, distance: 94.8
click at [64, 710] on div "Message Contract Id: 600000000026926 Agreement Name: Crane Services Dear Bay Cr…" at bounding box center [523, 654] width 937 height 381
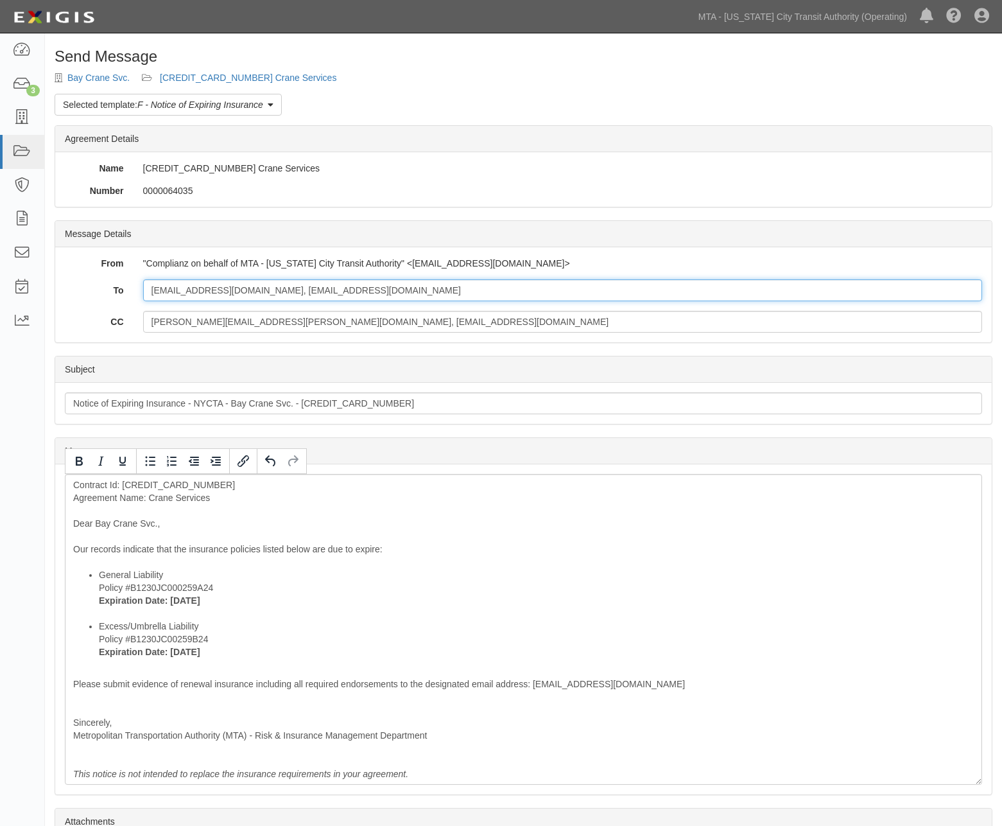
click at [441, 290] on input "pbernardo@baycrane.com, KBERNARDO@BAYCRANE.COM" at bounding box center [562, 290] width 839 height 22
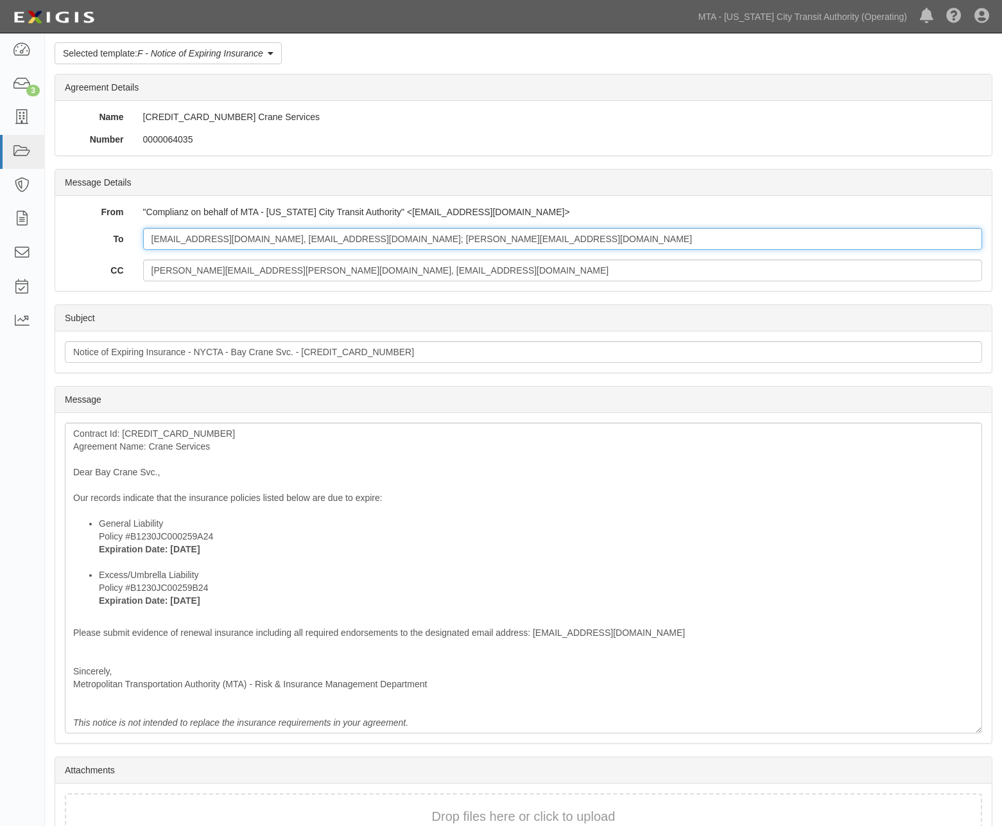
scroll to position [128, 0]
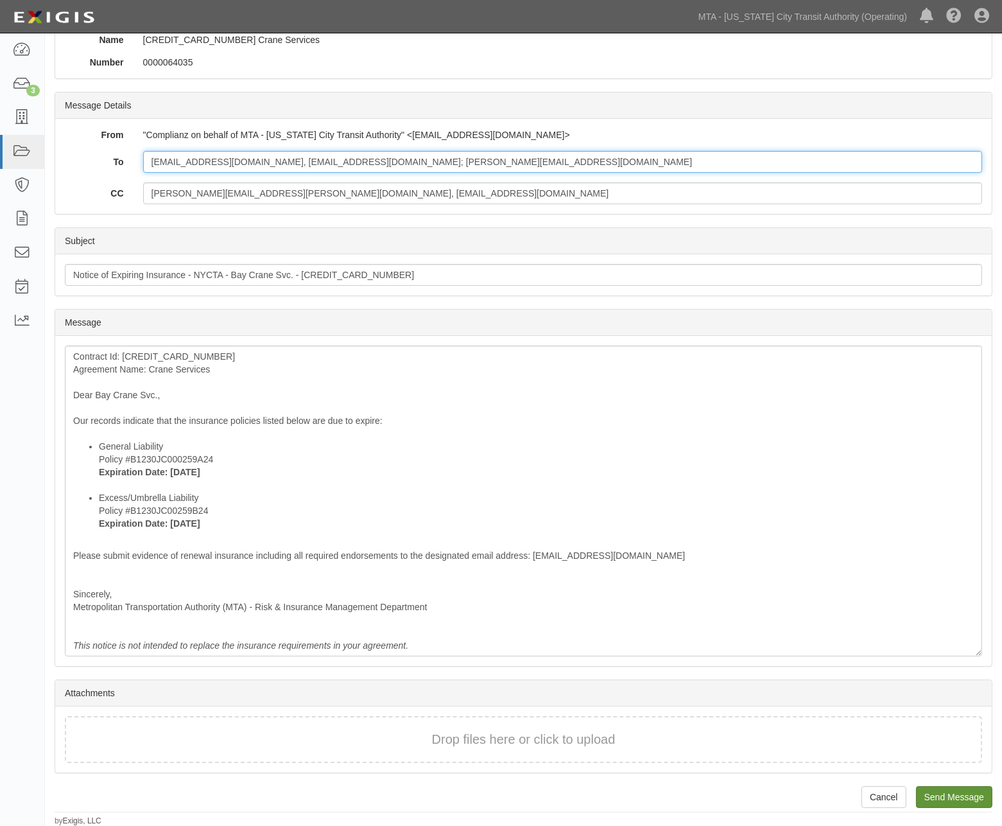
type input "pbernardo@baycrane.com, KBERNARDO@BAYCRANE.COM; ngallo@ecbm.com"
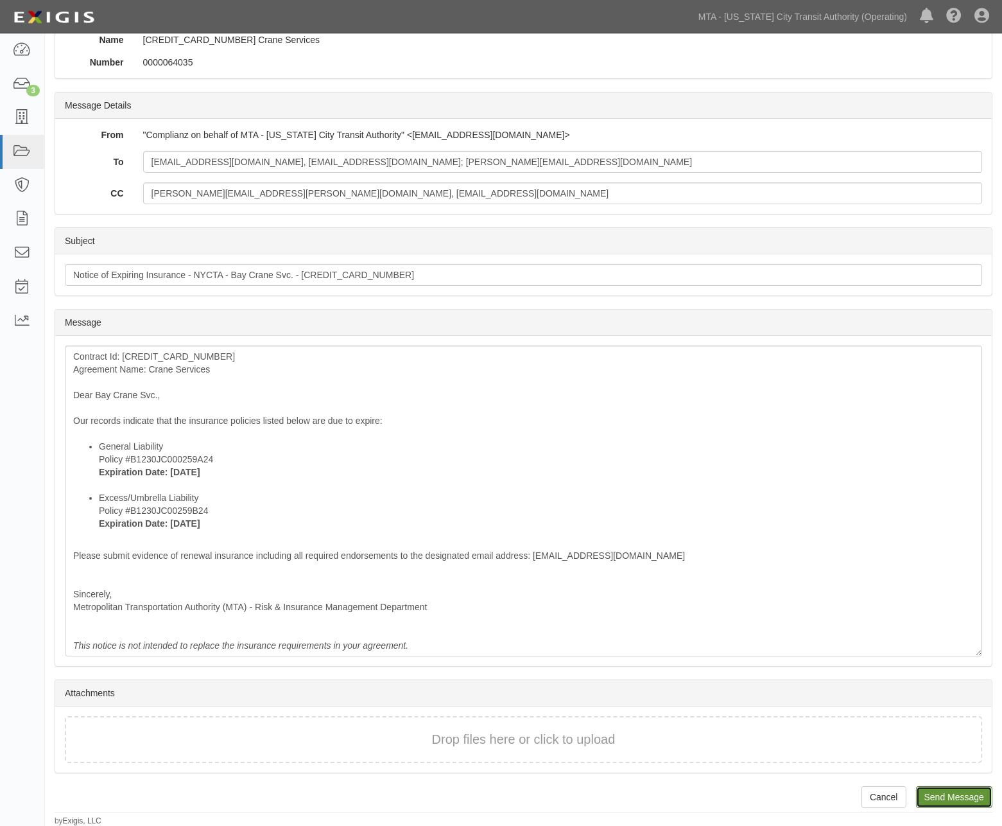
drag, startPoint x: 954, startPoint y: 792, endPoint x: 566, endPoint y: 53, distance: 834.4
click at [954, 791] on input "Send Message" at bounding box center [954, 797] width 76 height 22
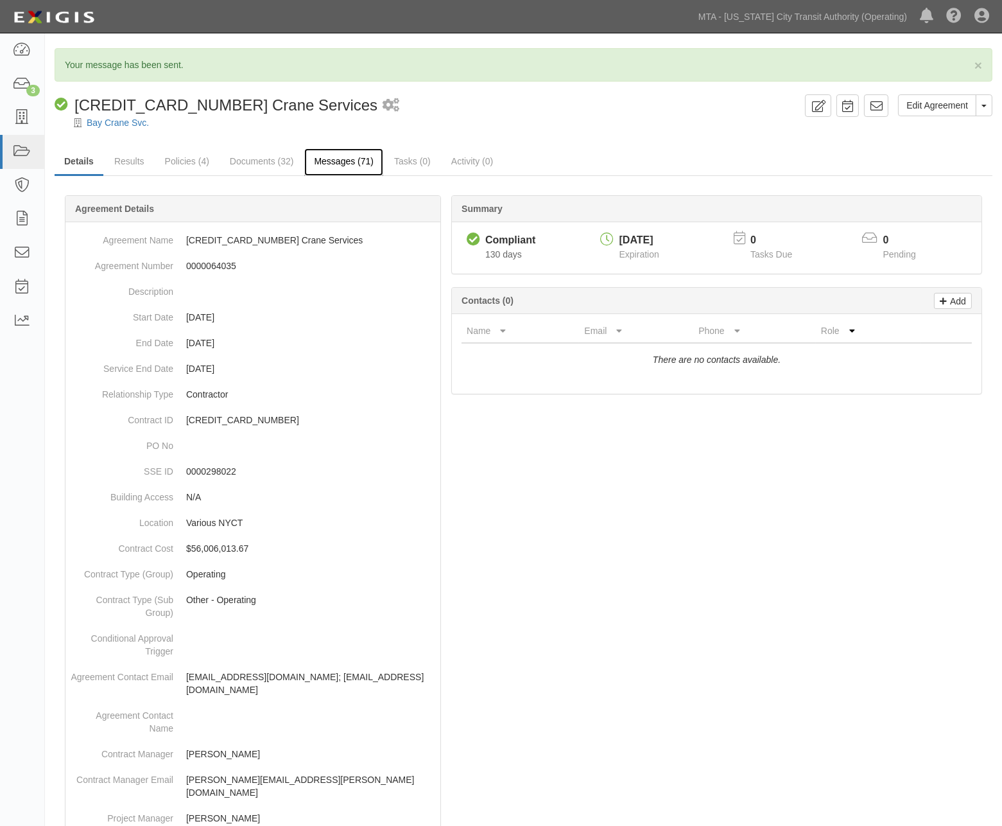
click at [347, 159] on link "Messages (71)" at bounding box center [343, 162] width 79 height 28
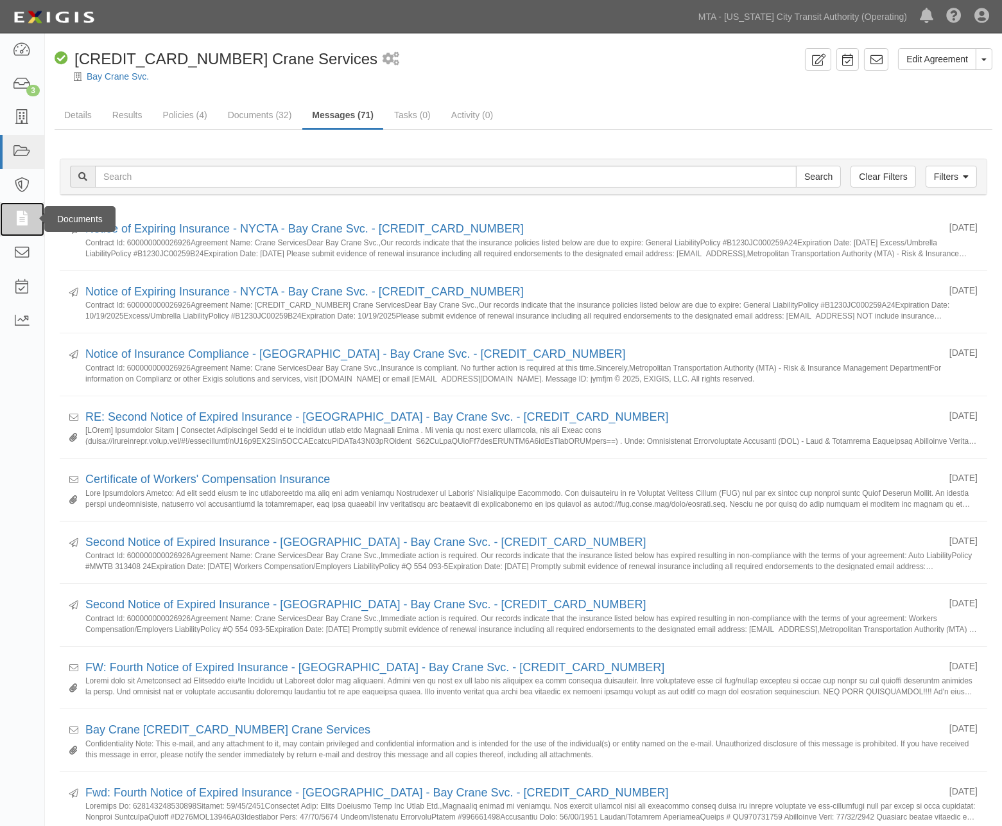
click at [18, 214] on icon at bounding box center [22, 219] width 18 height 15
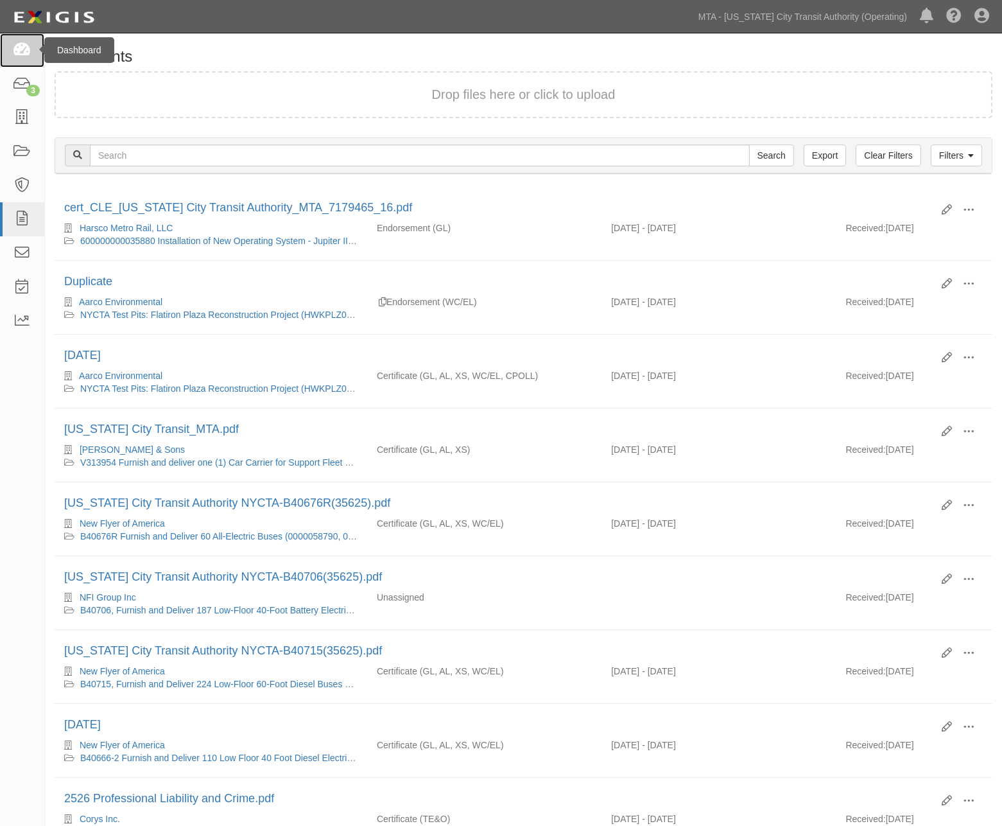
click at [22, 51] on icon at bounding box center [22, 50] width 18 height 15
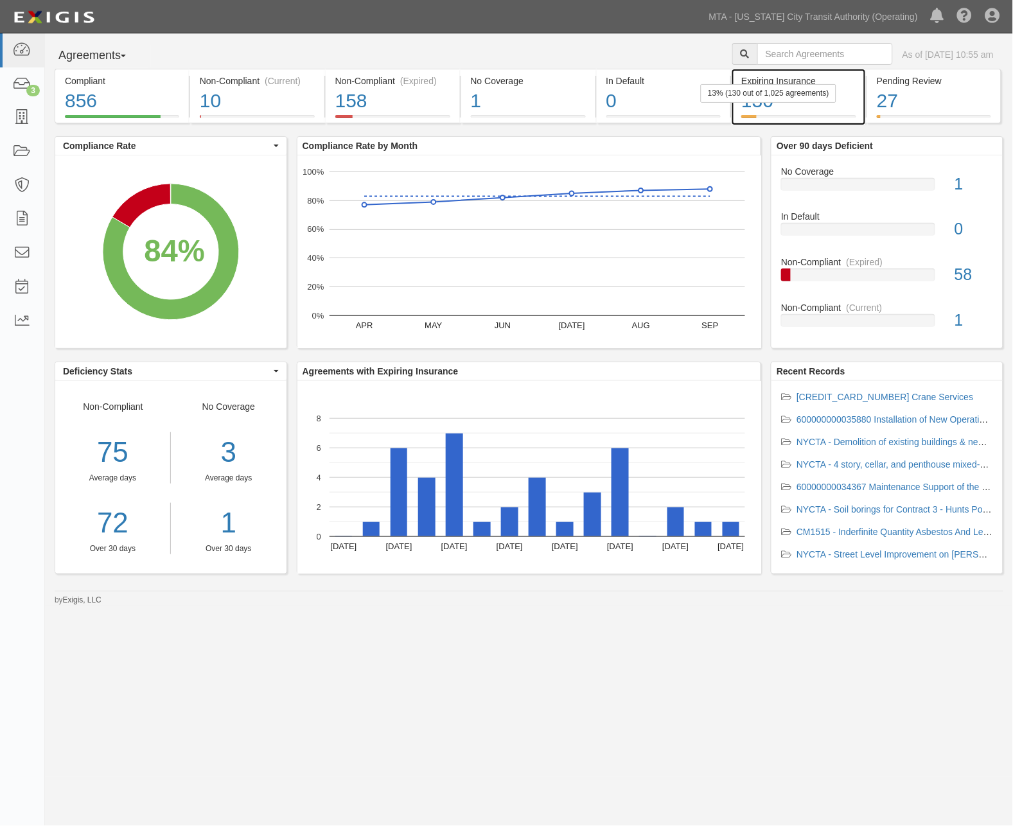
click at [825, 111] on div "130" at bounding box center [798, 101] width 115 height 28
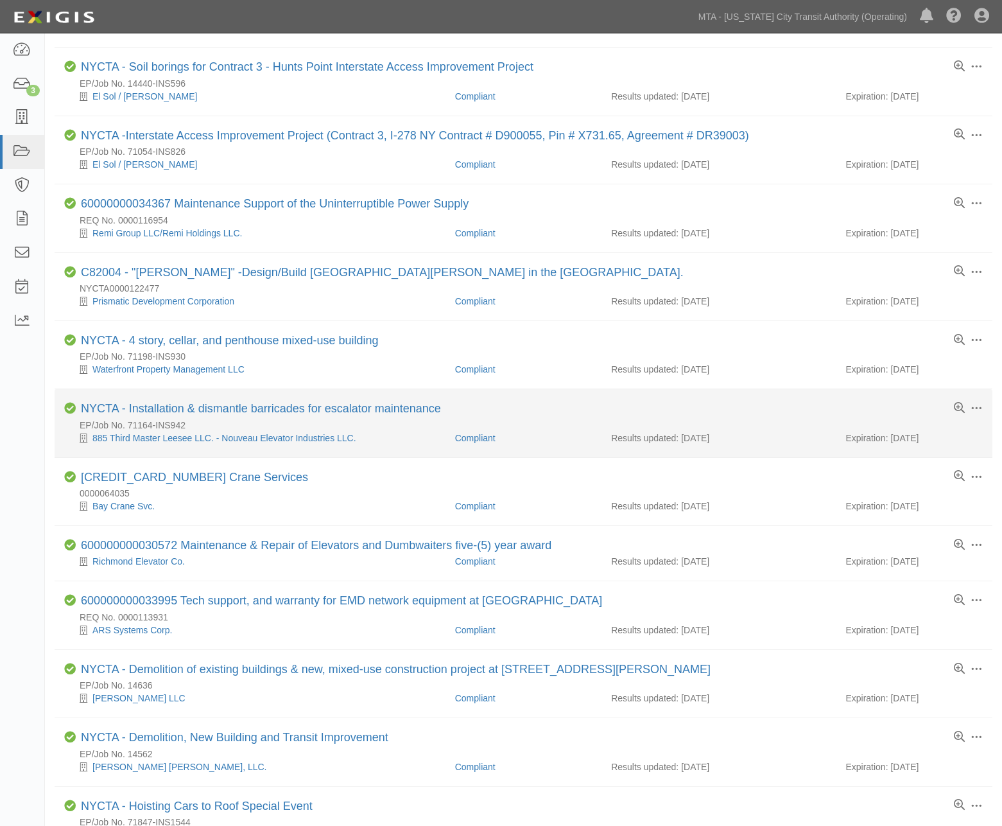
scroll to position [428, 0]
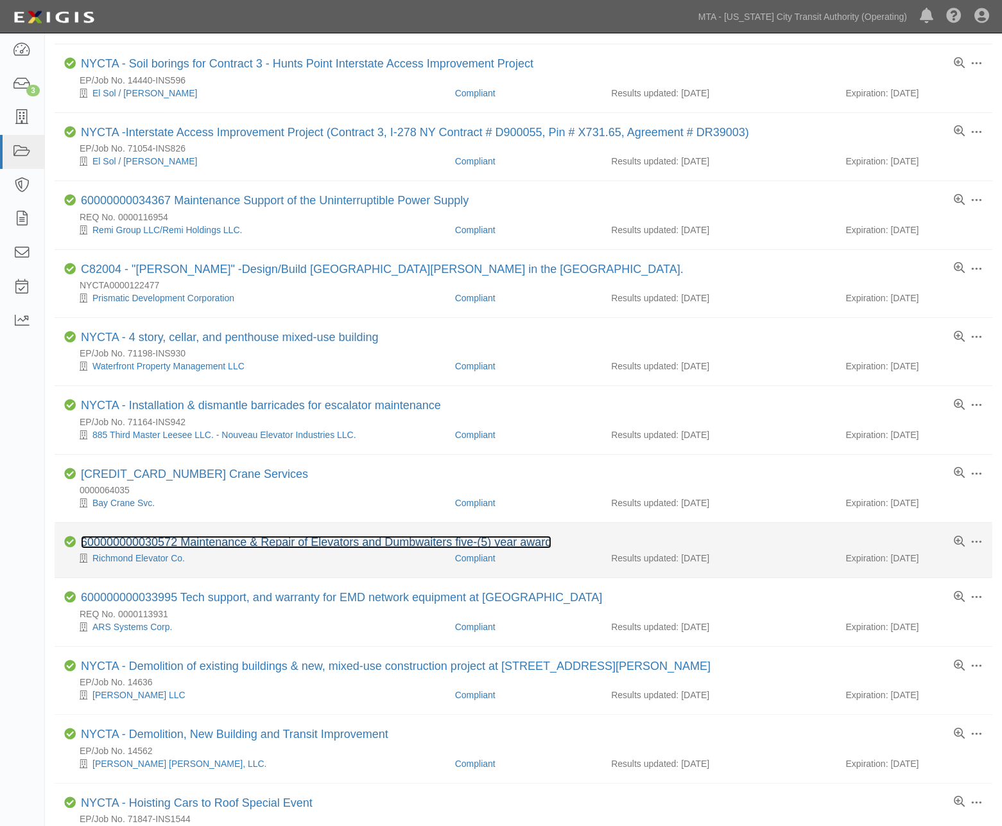
click at [324, 548] on link "600000000030572 Maintenance & Repair of Elevators and Dumbwaiters five-(5) year…" at bounding box center [316, 542] width 471 height 13
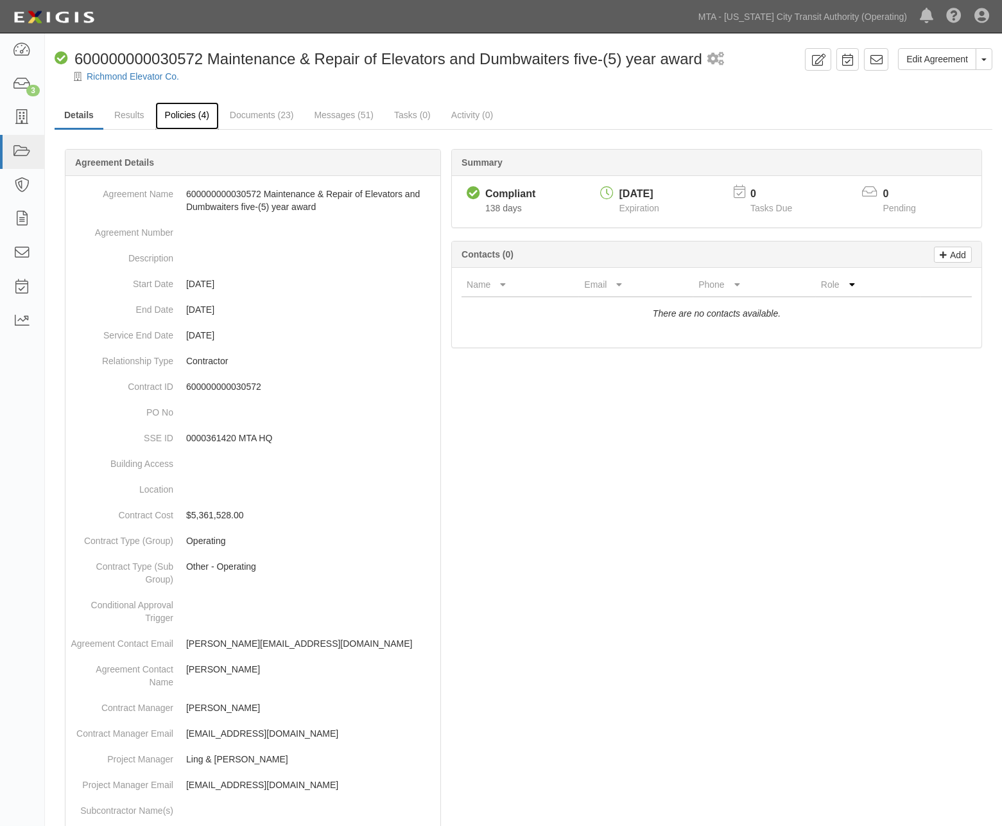
click at [184, 116] on link "Policies (4)" at bounding box center [187, 116] width 64 height 28
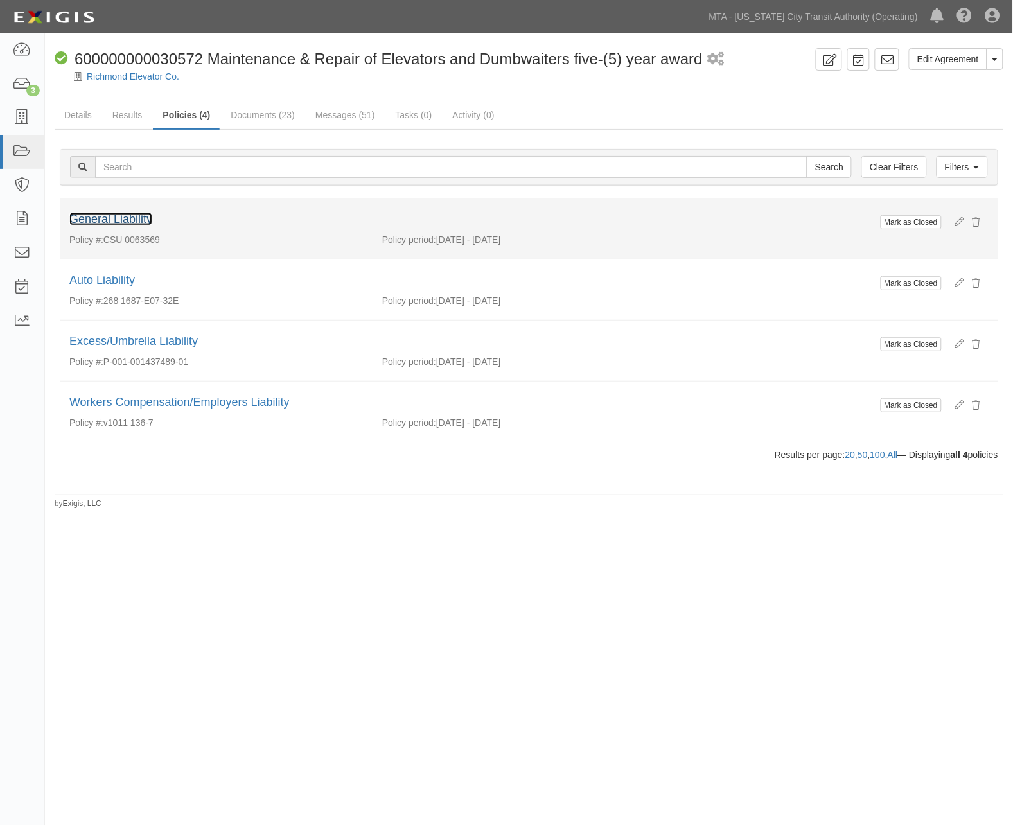
click at [124, 218] on link "General Liability" at bounding box center [110, 219] width 83 height 13
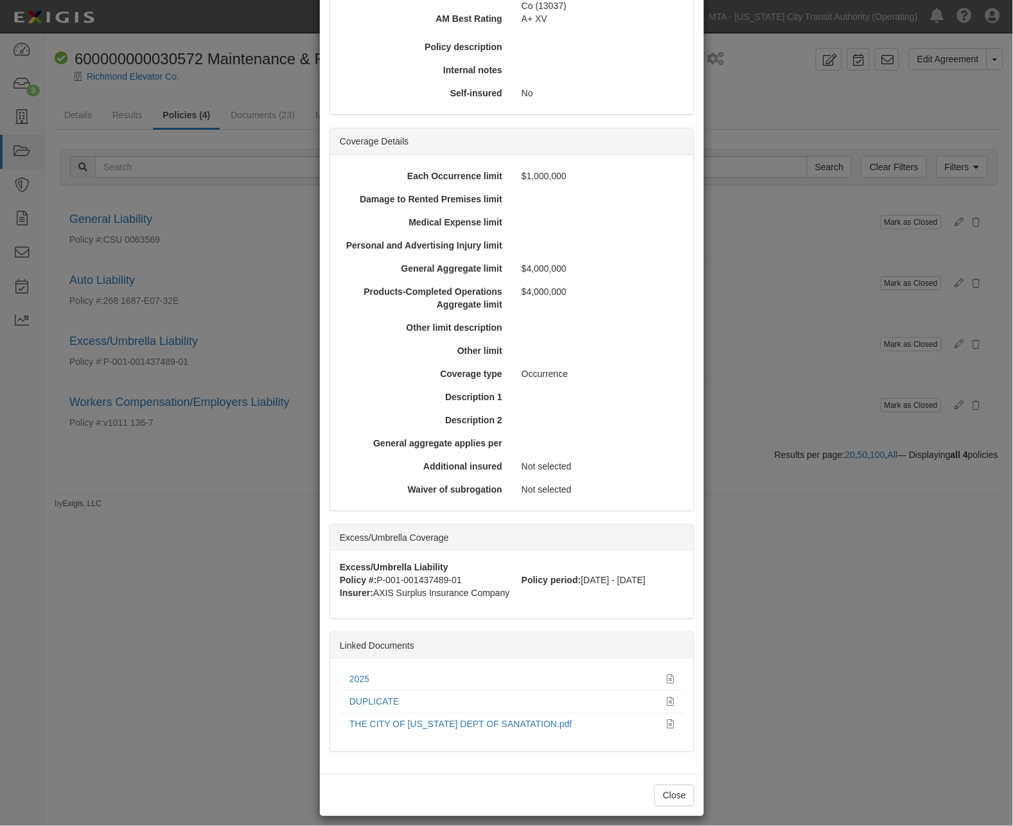
scroll to position [258, 0]
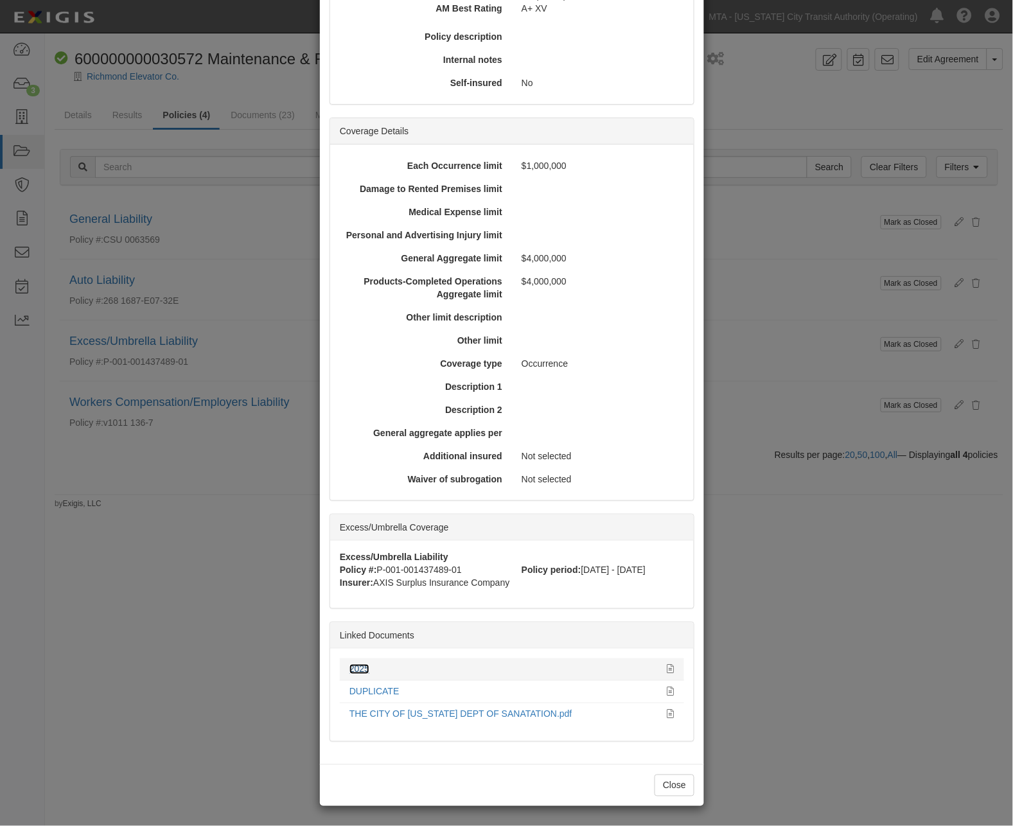
click at [356, 668] on link "2025" at bounding box center [359, 669] width 20 height 10
drag, startPoint x: 779, startPoint y: 676, endPoint x: 396, endPoint y: 284, distance: 547.6
click at [779, 675] on div "× View Policy Mark as Closed Edit Policy Toggle Dropdown Delete Policy Policy S…" at bounding box center [506, 413] width 1013 height 826
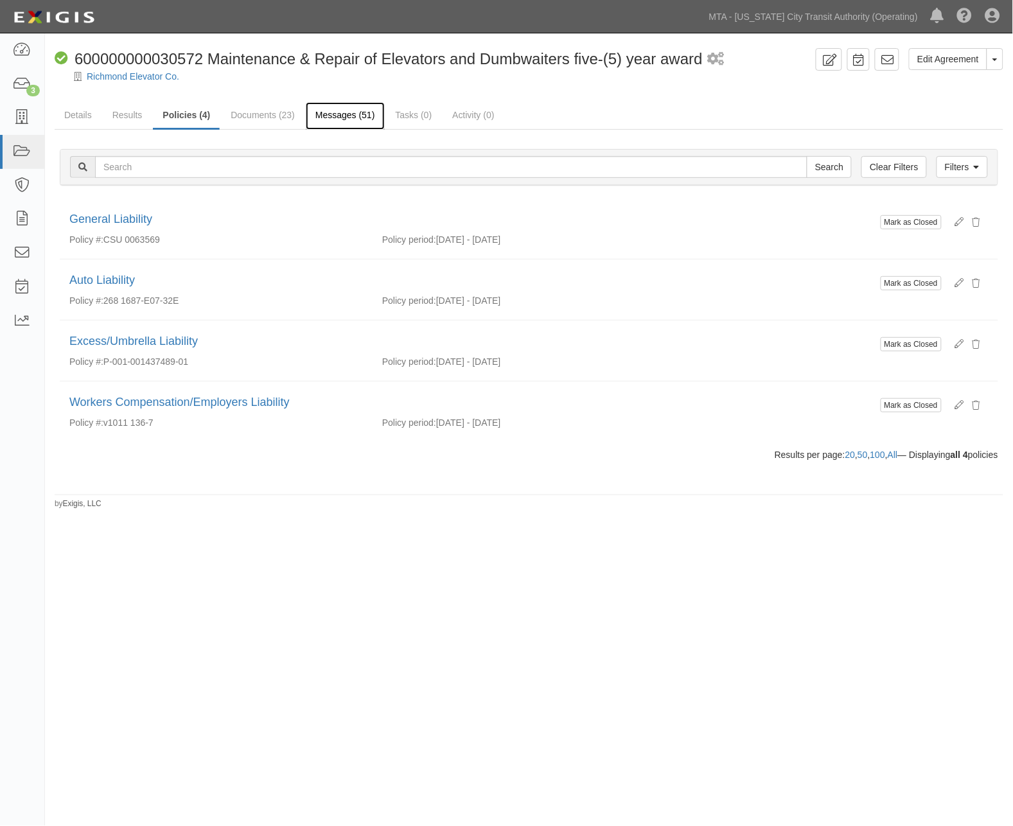
click at [349, 117] on link "Messages (51)" at bounding box center [345, 116] width 79 height 28
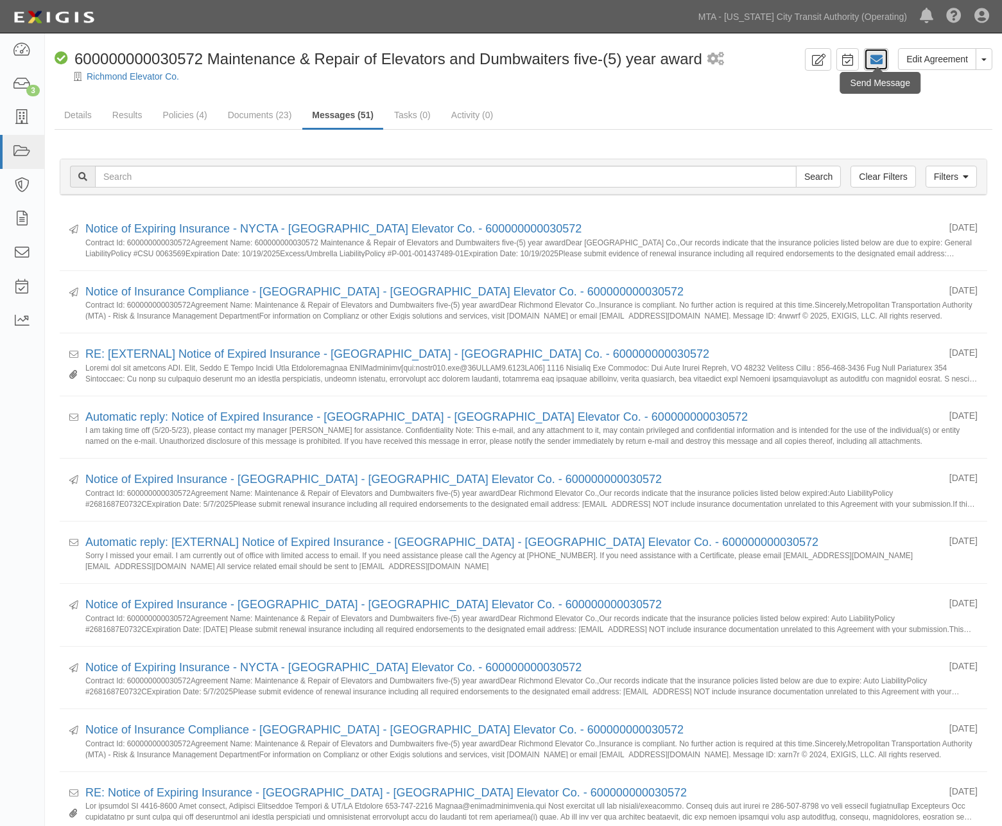
click at [877, 60] on icon at bounding box center [876, 59] width 13 height 13
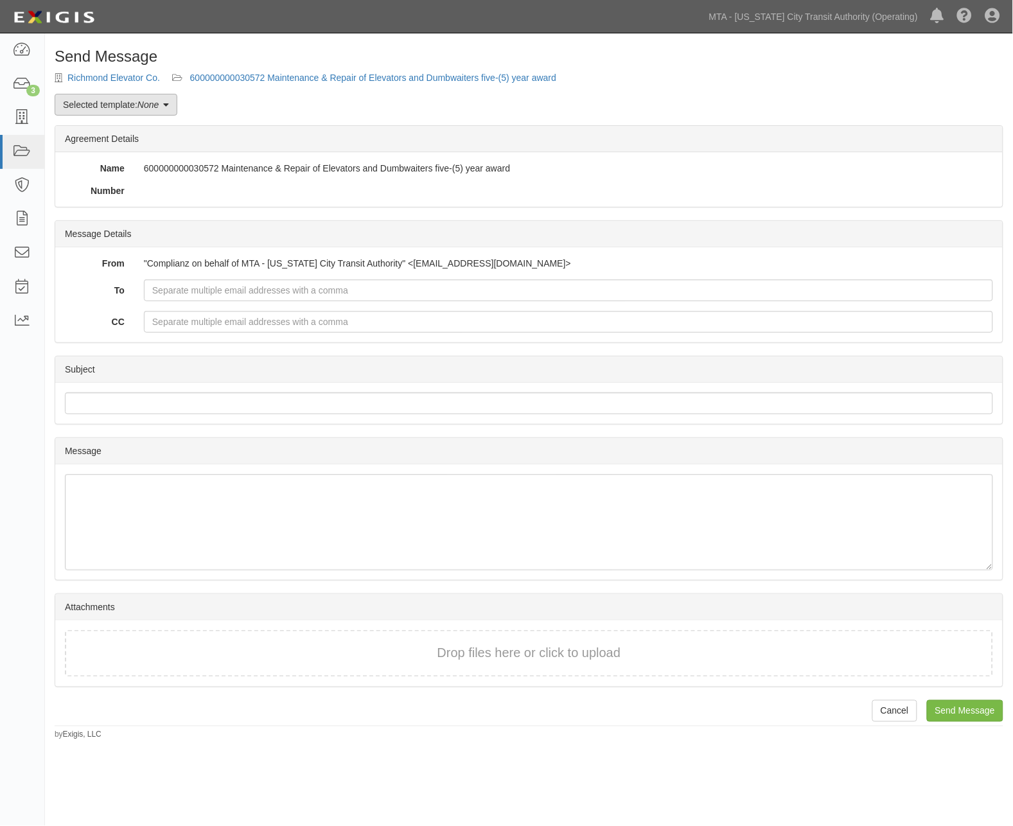
click at [139, 109] on link "Selected template: None" at bounding box center [116, 105] width 123 height 22
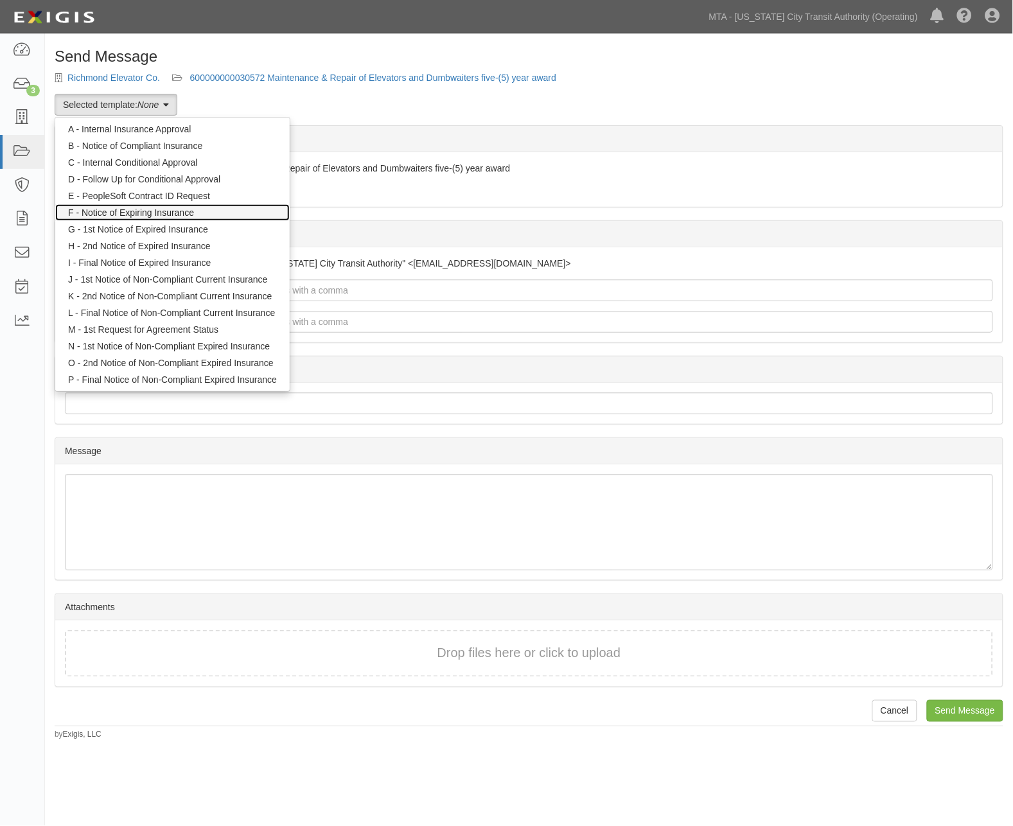
click at [131, 210] on link "F - Notice of Expiring Insurance" at bounding box center [172, 212] width 234 height 17
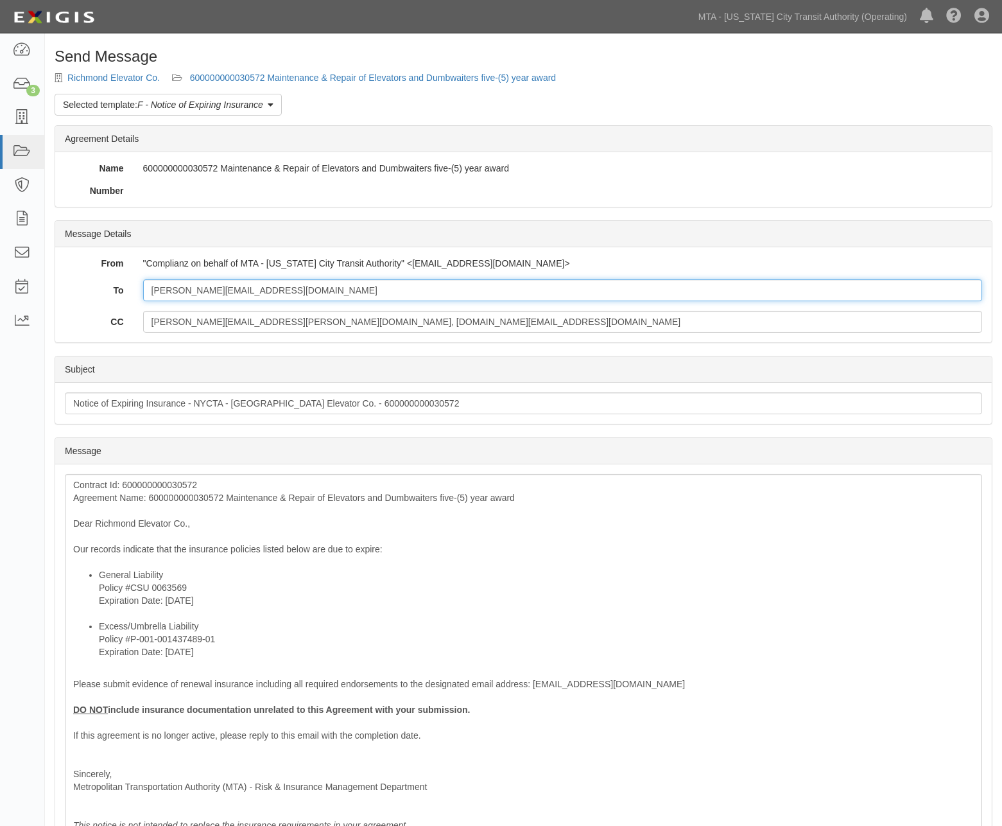
click at [331, 294] on input "[PERSON_NAME][EMAIL_ADDRESS][DOMAIN_NAME]" at bounding box center [562, 290] width 839 height 22
paste input "certs@gocgo.com"
type input "Jim@richmondelevator.com; certs@gocgo.com"
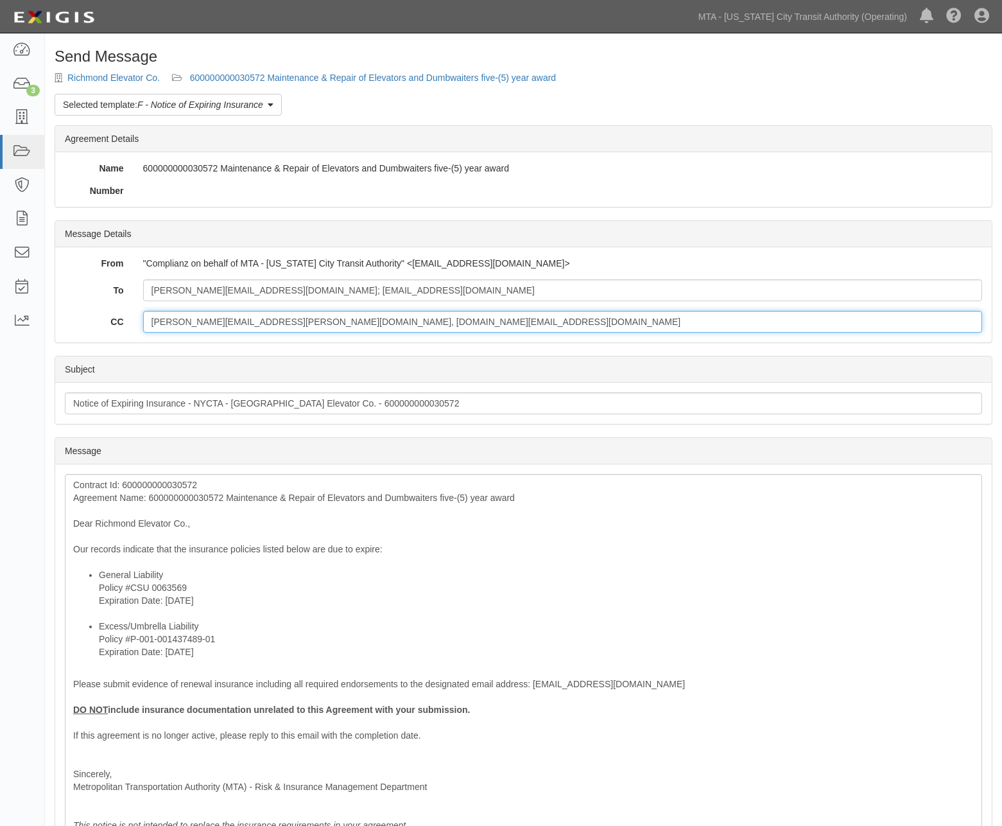
drag, startPoint x: 355, startPoint y: 318, endPoint x: -45, endPoint y: 335, distance: 400.4
click at [0, 335] on html "Toggle navigation Dashboard 3 Inbox Parties Agreements Coverages Documents Mess…" at bounding box center [501, 503] width 1002 height 1006
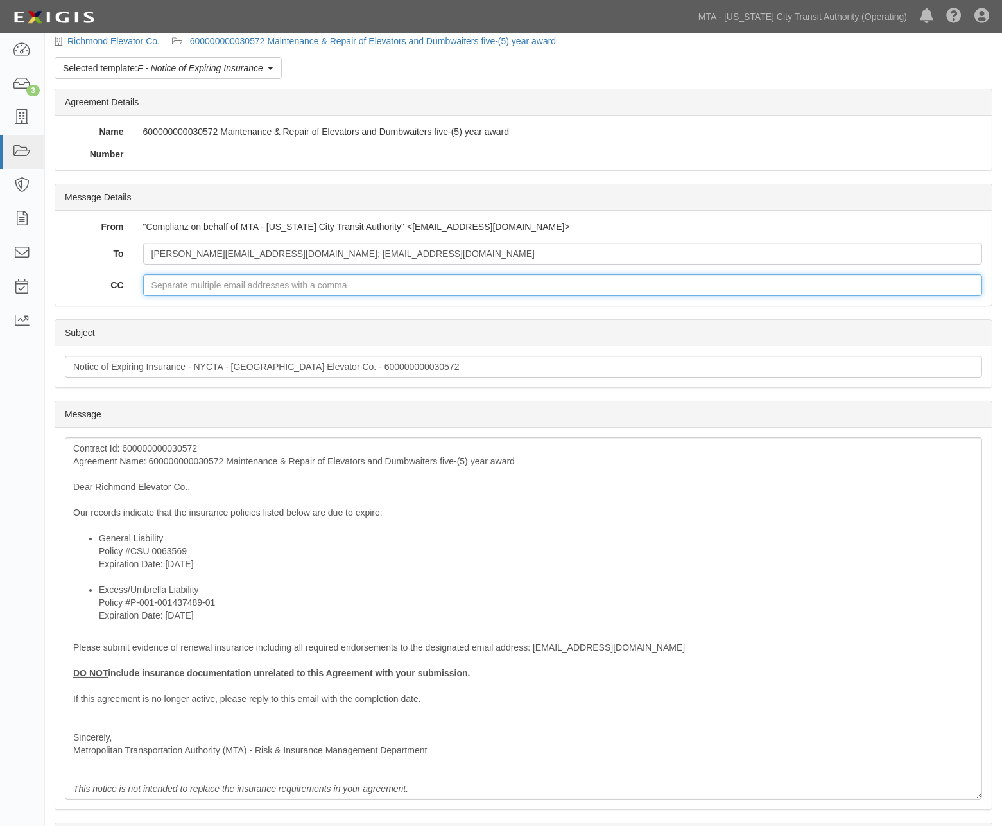
scroll to position [143, 0]
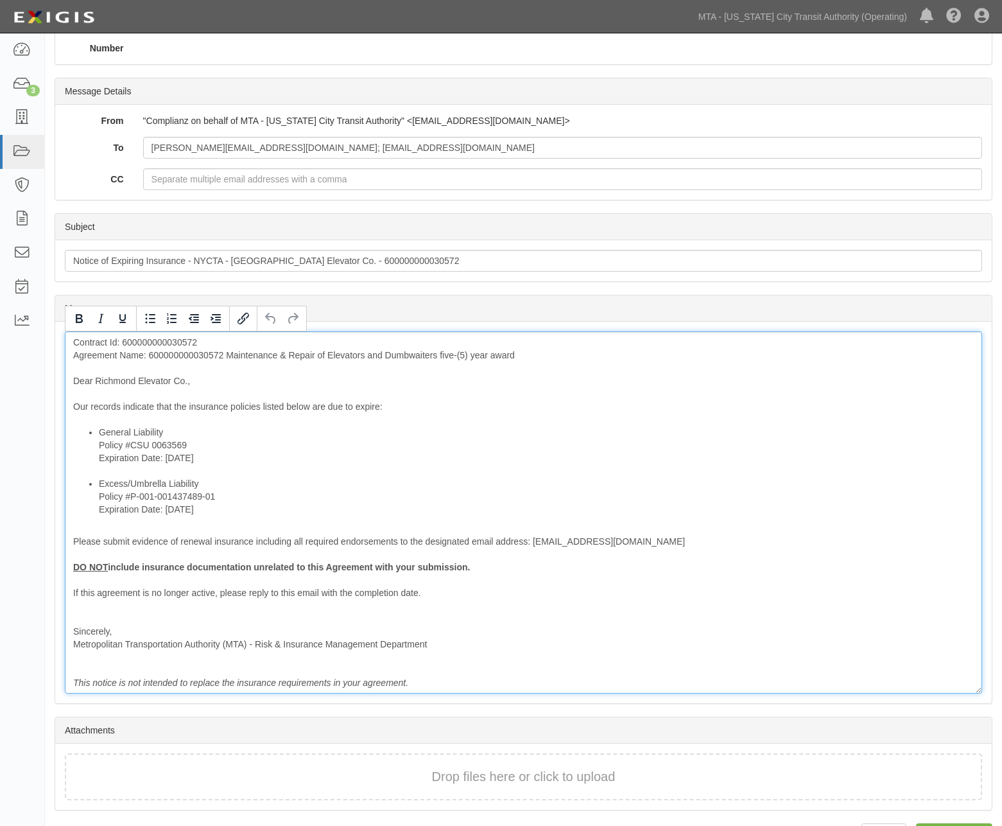
click at [207, 351] on div "Contract Id: 600000000030572 Agreement Name: 600000000030572 Maintenance & Repa…" at bounding box center [524, 512] width 918 height 362
drag, startPoint x: 232, startPoint y: 511, endPoint x: 74, endPoint y: 504, distance: 158.1
click at [74, 504] on ul "General Liability Policy #CSU 0063569 Expiration Date: 10/19/2025 Excess/Umbrel…" at bounding box center [523, 471] width 901 height 90
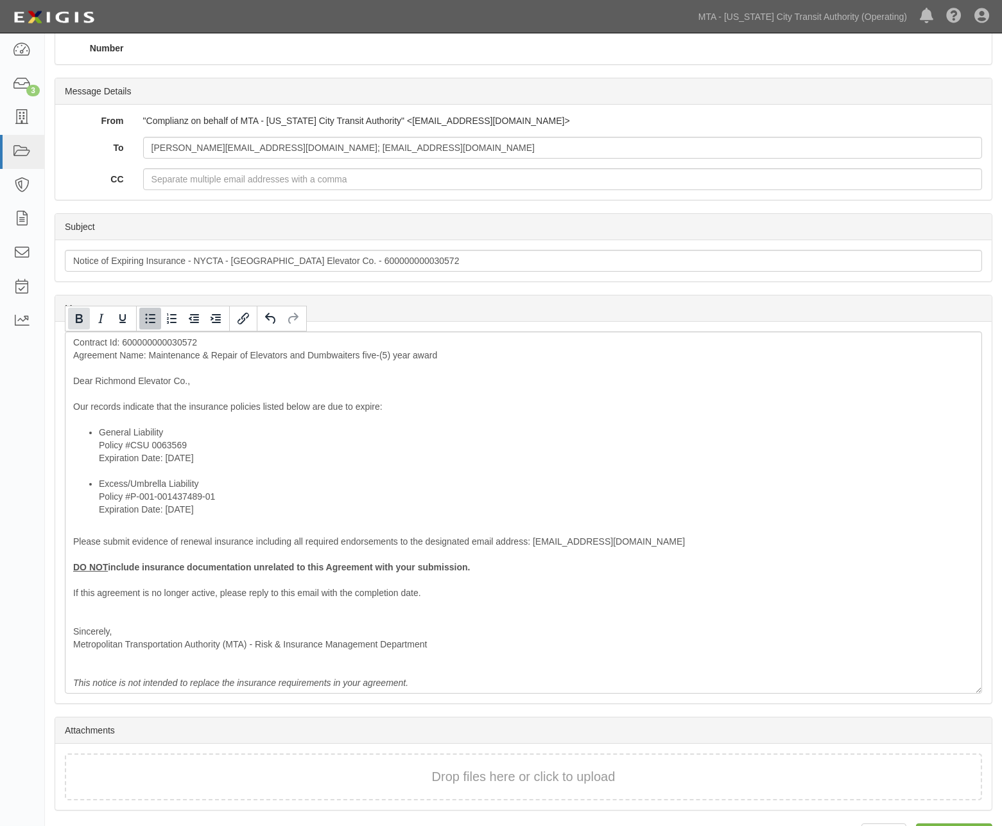
click at [80, 319] on icon "Bold" at bounding box center [79, 318] width 7 height 9
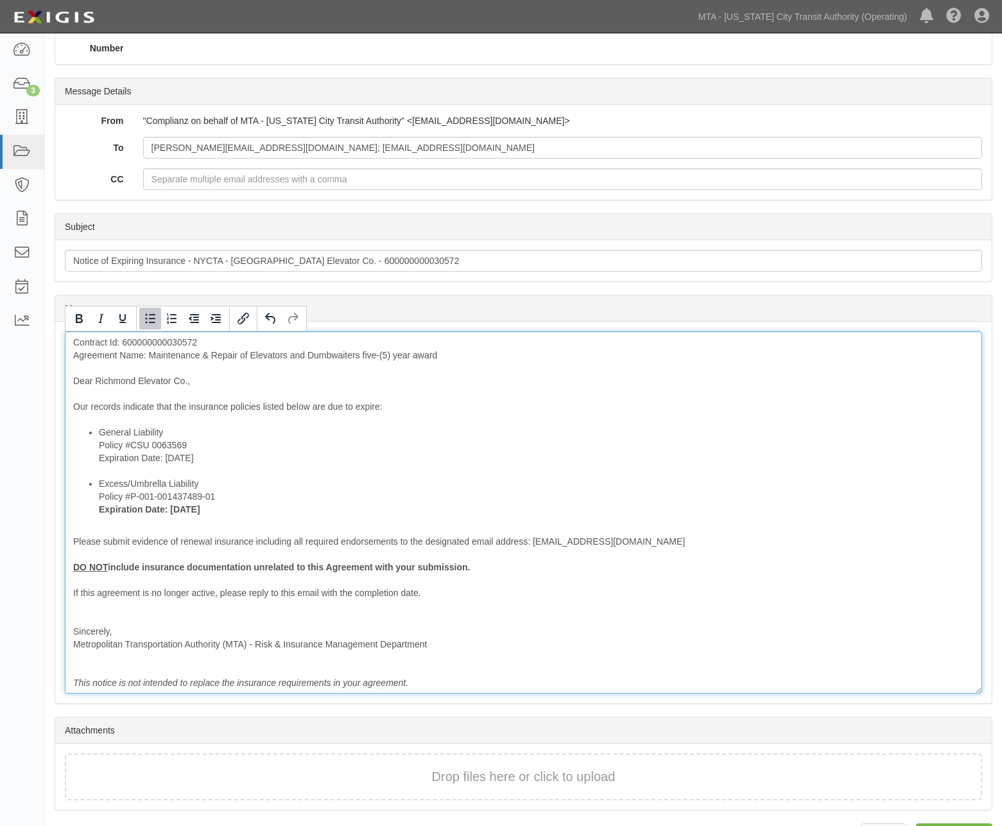
drag, startPoint x: 222, startPoint y: 459, endPoint x: 90, endPoint y: 397, distance: 145.6
click at [93, 463] on ul "General Liability Policy #CSU 0063569 Expiration Date: 10/19/2025 Excess/Umbrel…" at bounding box center [523, 471] width 901 height 90
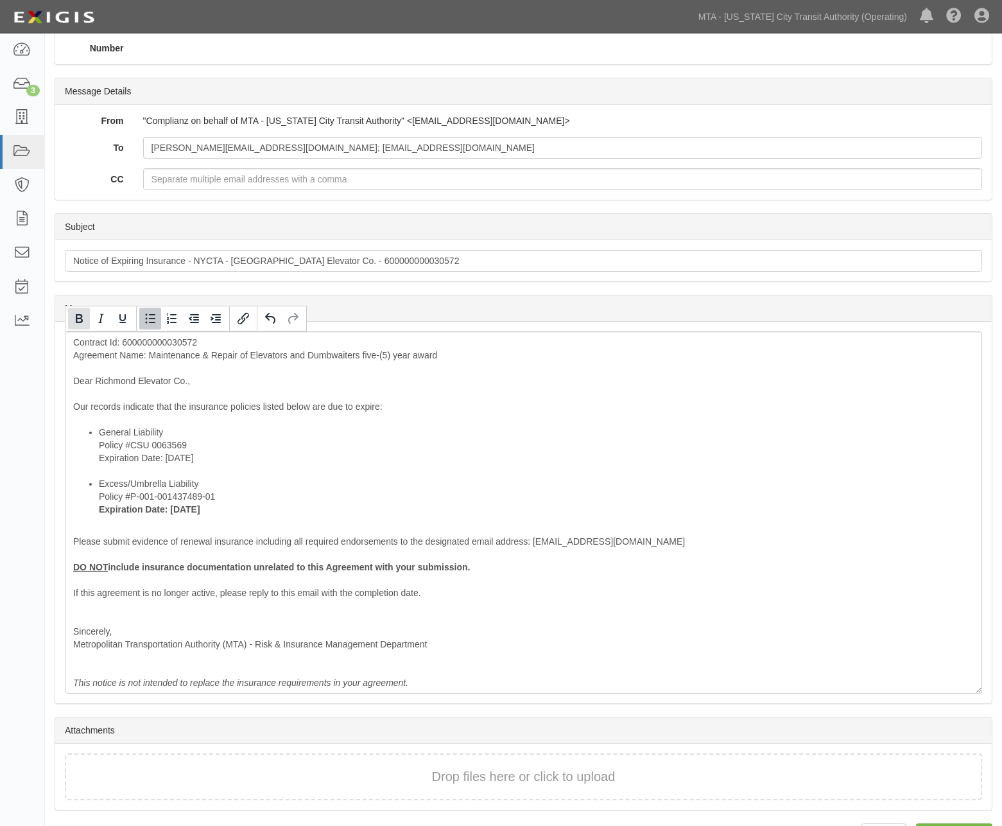
click at [78, 319] on icon "Bold" at bounding box center [79, 318] width 7 height 9
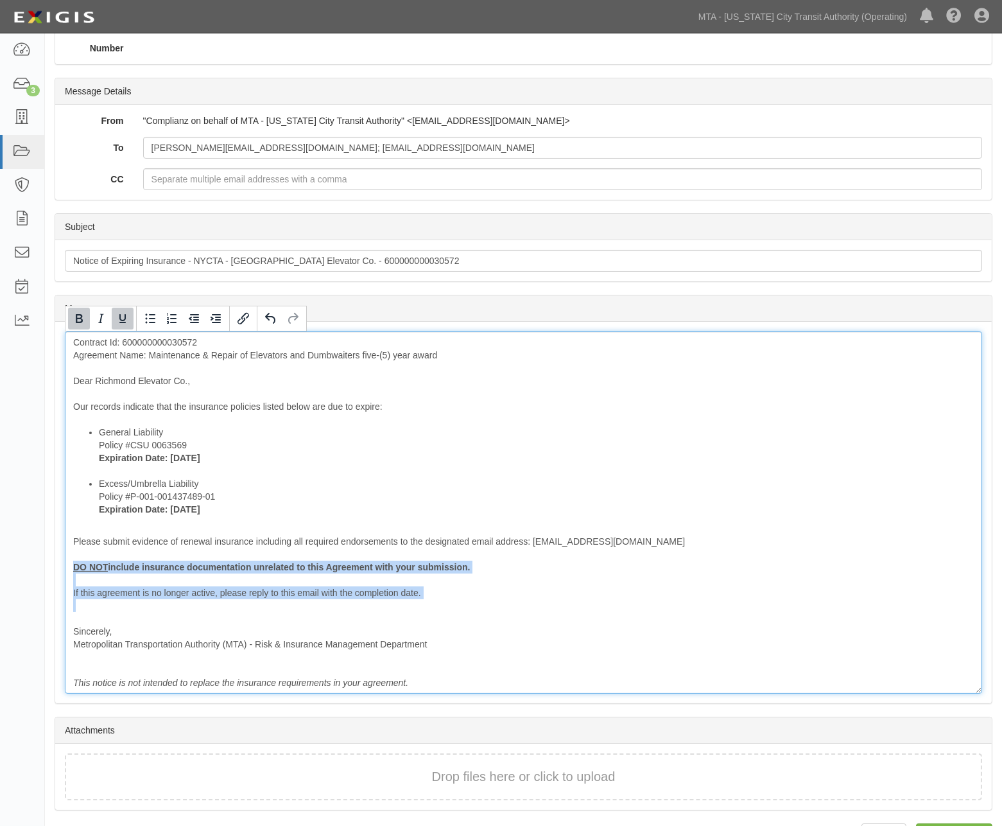
drag, startPoint x: 135, startPoint y: 613, endPoint x: 60, endPoint y: 569, distance: 87.8
click at [60, 569] on div "Message Contract Id: 600000000030572 Agreement Name: Maintenance & Repair of El…" at bounding box center [523, 512] width 937 height 381
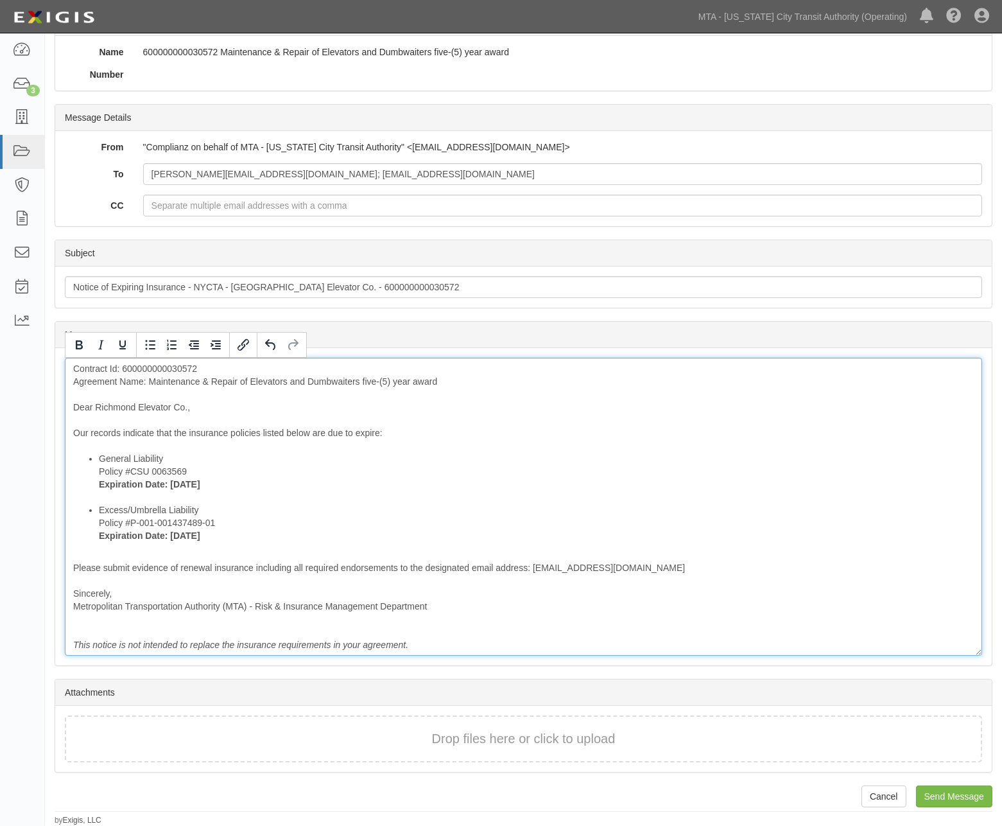
scroll to position [116, 0]
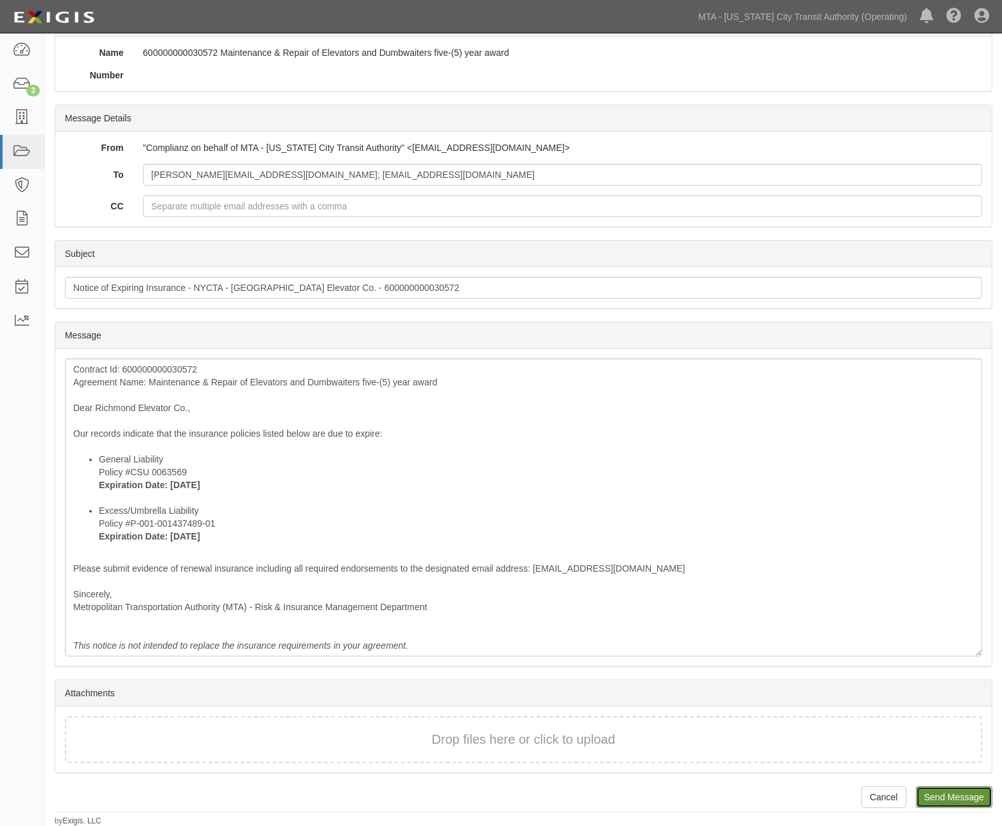
click at [934, 792] on input "Send Message" at bounding box center [954, 797] width 76 height 22
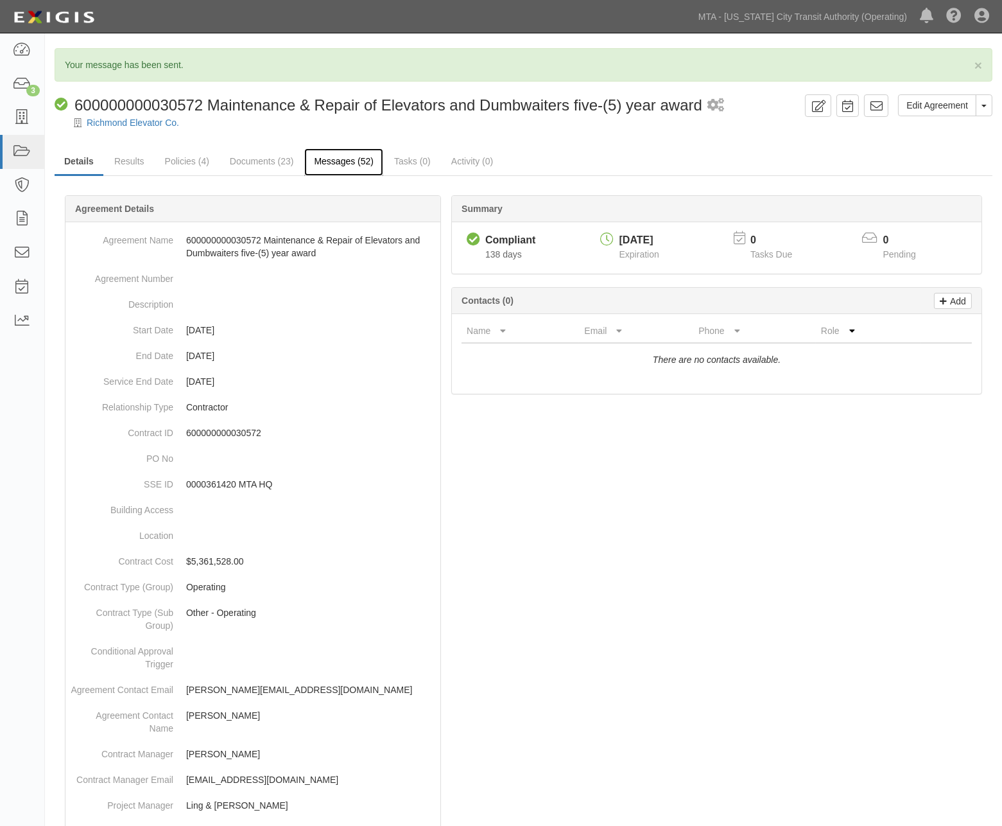
click at [339, 157] on link "Messages (52)" at bounding box center [343, 162] width 79 height 28
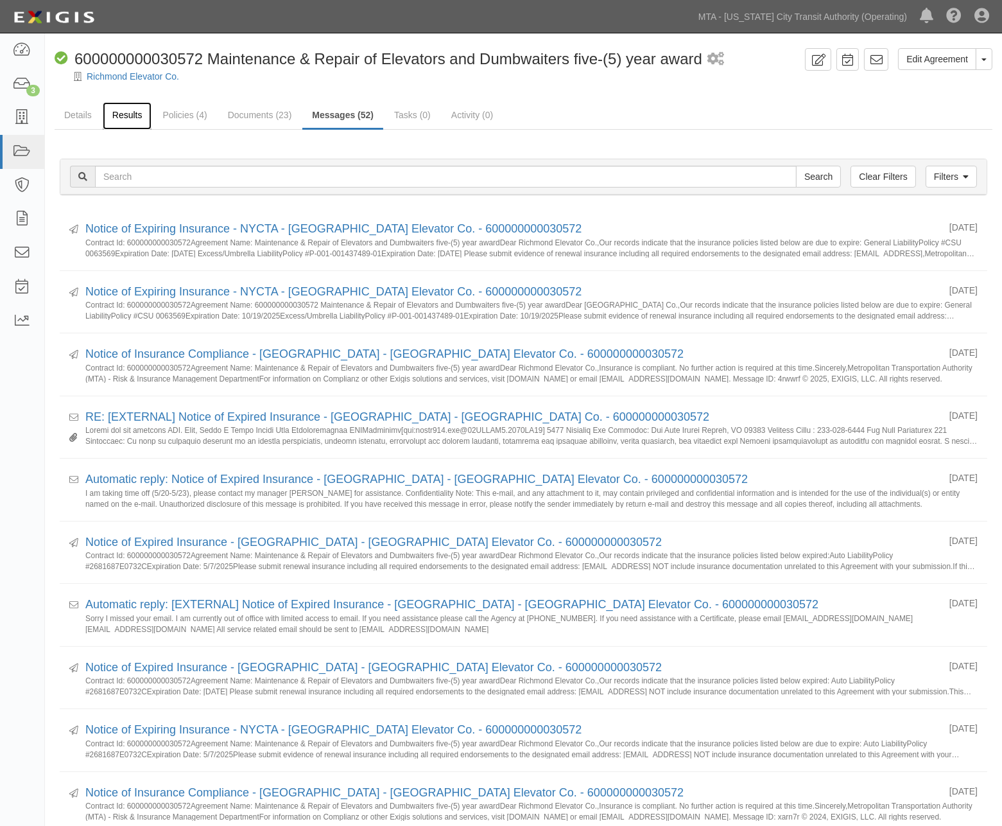
click at [124, 119] on link "Results" at bounding box center [127, 116] width 49 height 28
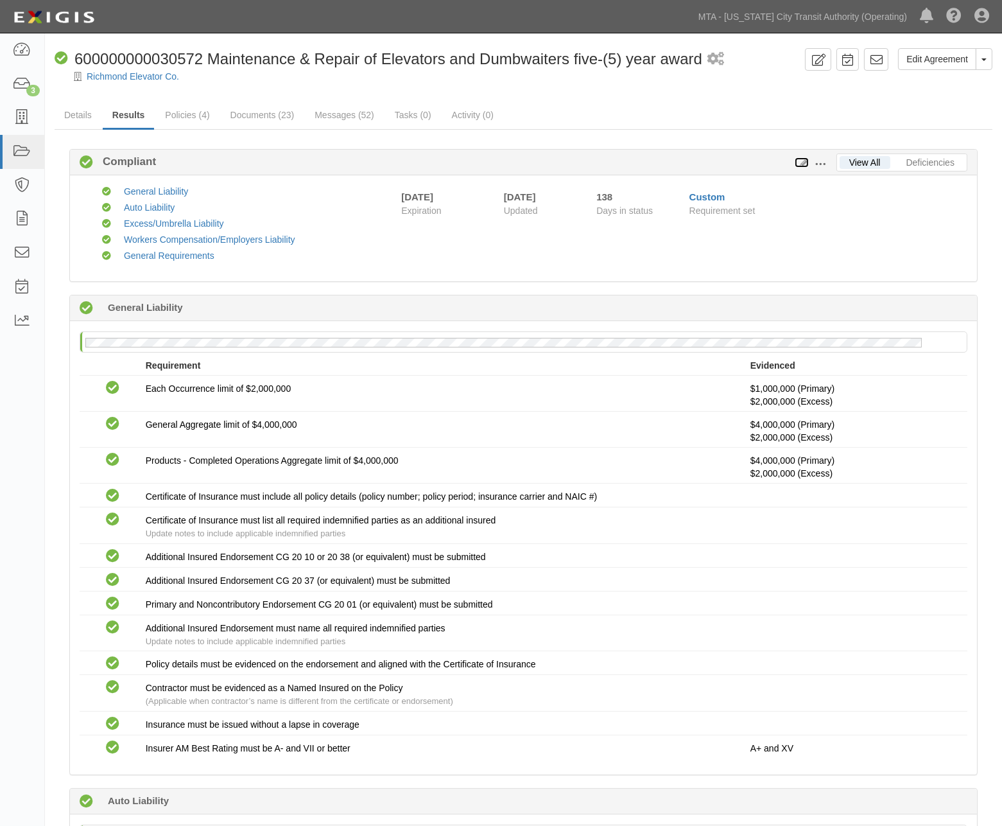
click at [800, 162] on icon at bounding box center [802, 163] width 14 height 9
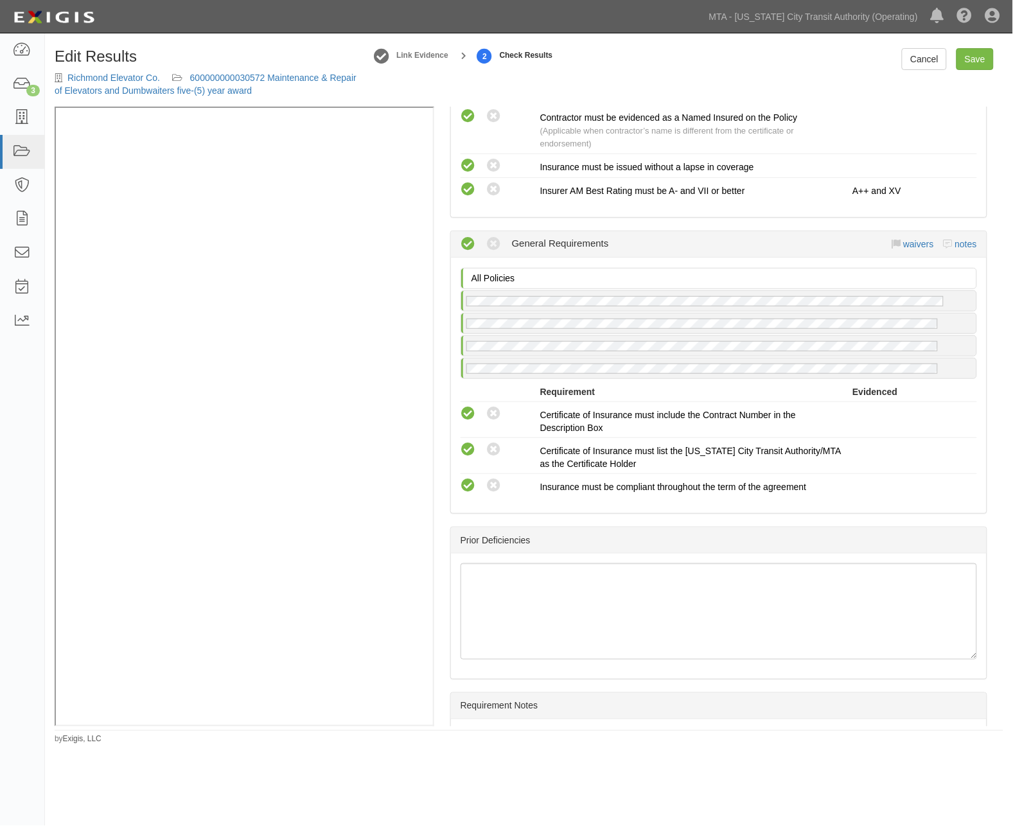
scroll to position [1828, 0]
click at [955, 247] on link "notes" at bounding box center [966, 246] width 22 height 10
radio input "true"
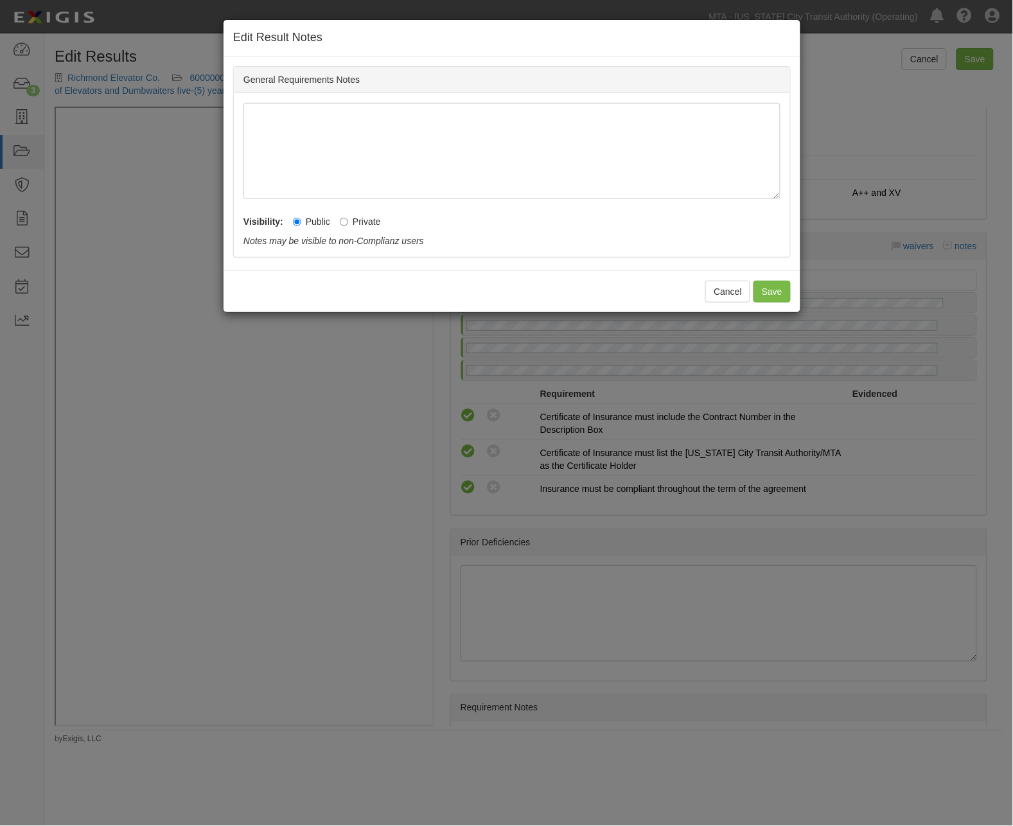
click at [357, 223] on label "Private" at bounding box center [360, 221] width 41 height 13
click at [348, 223] on input "Private" at bounding box center [344, 222] width 8 height 8
radio input "true"
click at [772, 292] on button "Save" at bounding box center [771, 292] width 37 height 22
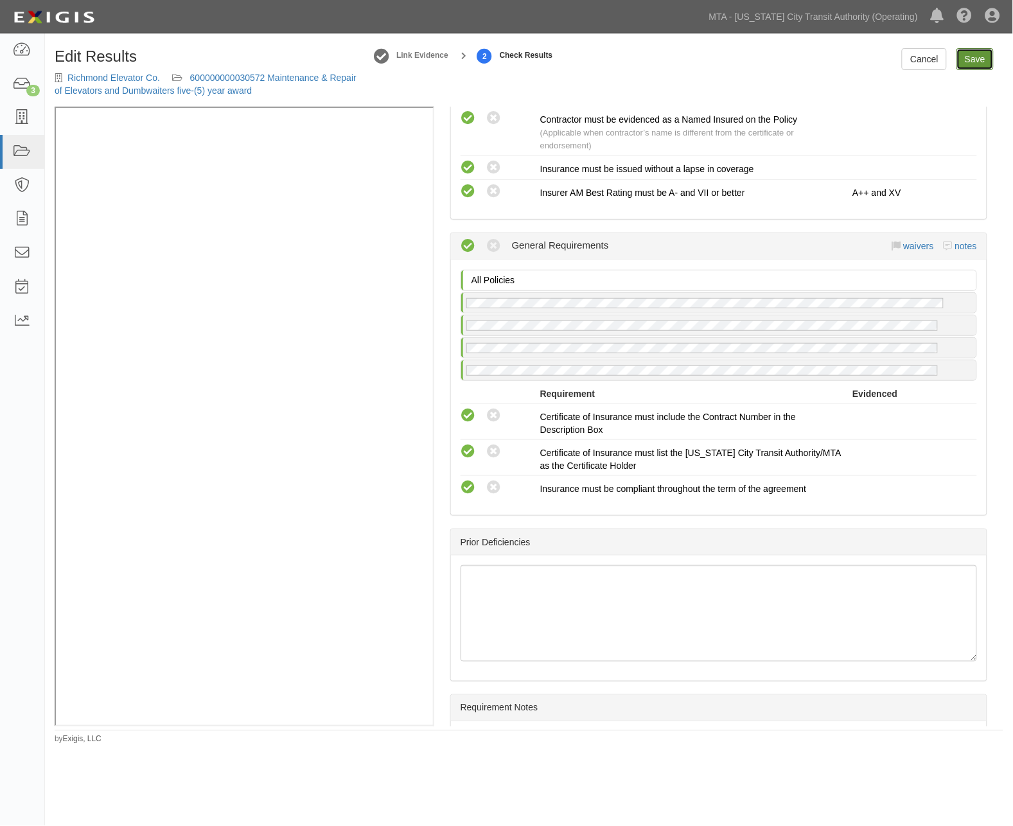
click at [970, 60] on link "Save" at bounding box center [974, 59] width 37 height 22
radio input "true"
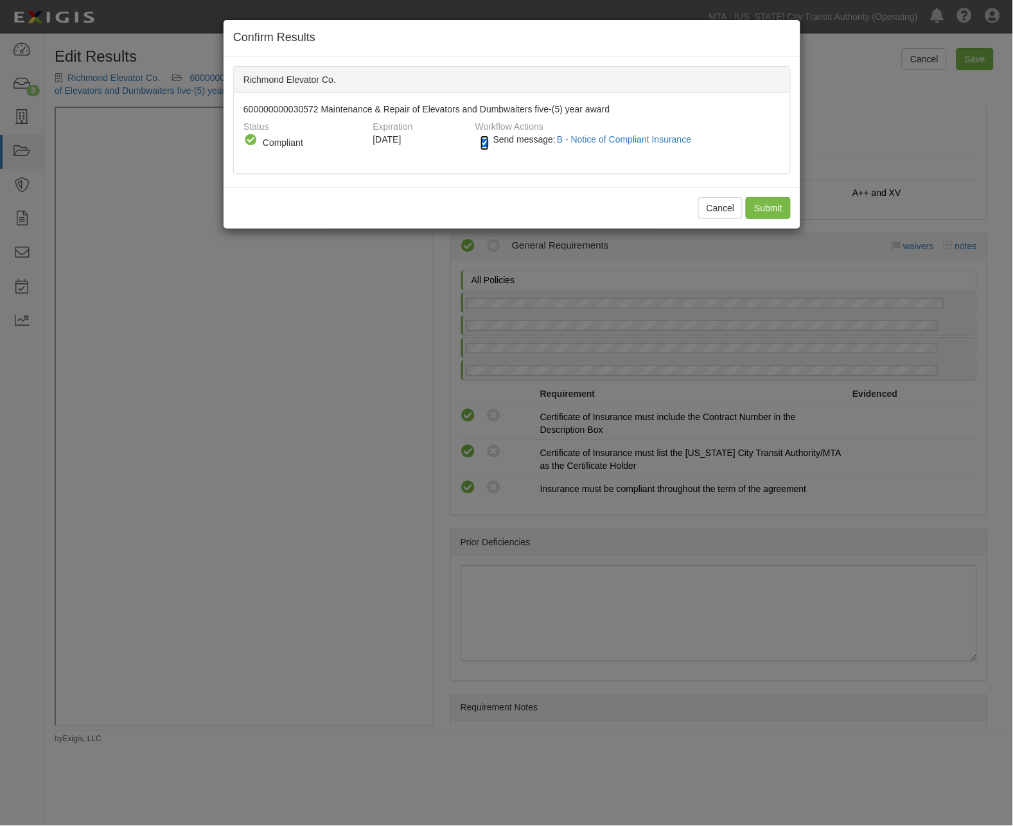
click at [482, 139] on input "Send message: B - Notice of Compliant Insurance" at bounding box center [484, 142] width 8 height 15
checkbox input "false"
click at [762, 204] on input "Submit" at bounding box center [768, 208] width 45 height 22
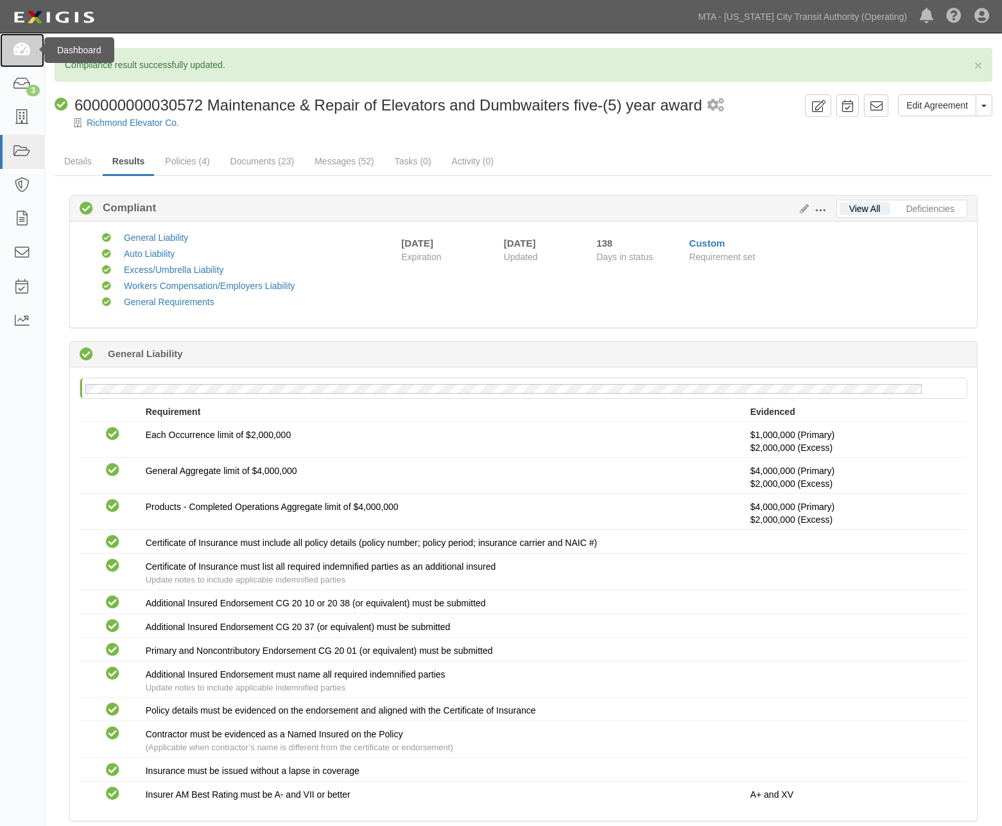
click at [17, 43] on icon at bounding box center [22, 50] width 18 height 15
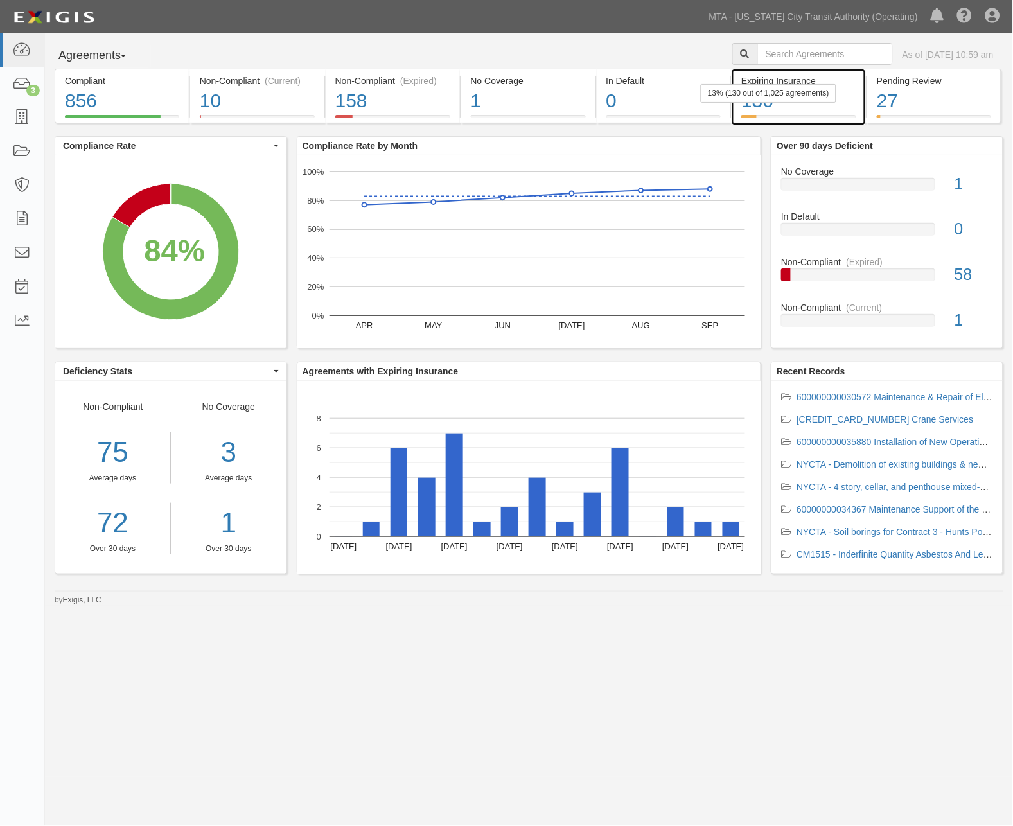
click at [834, 110] on div "130" at bounding box center [798, 101] width 115 height 28
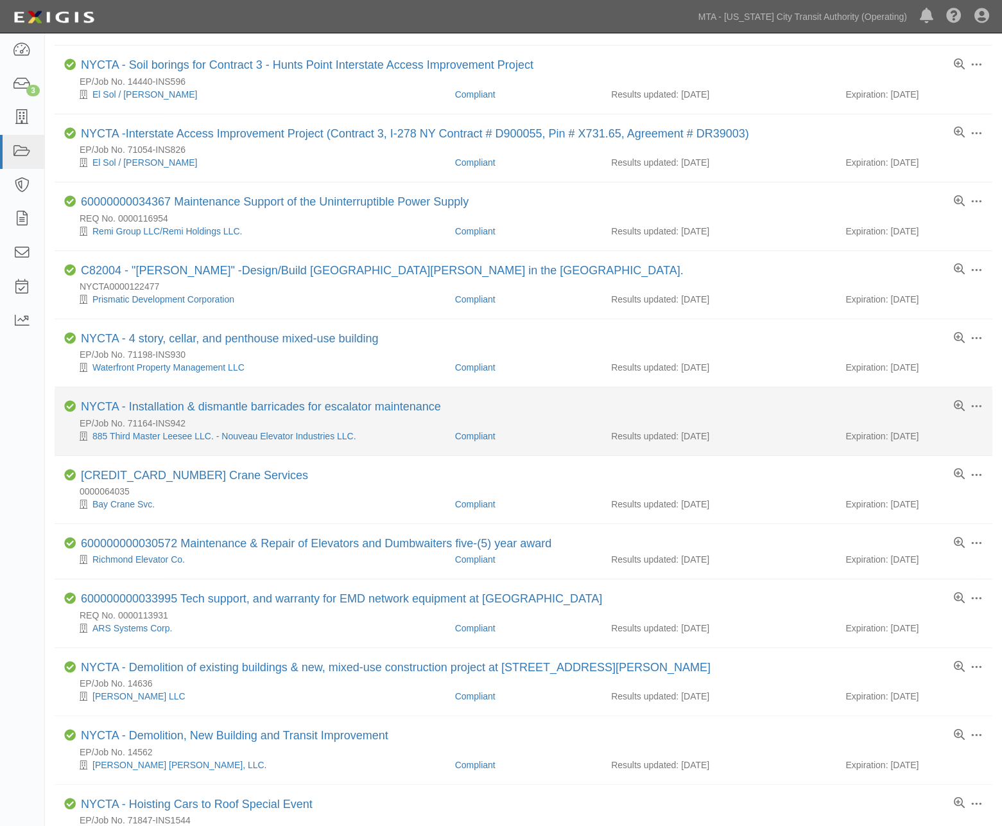
scroll to position [428, 0]
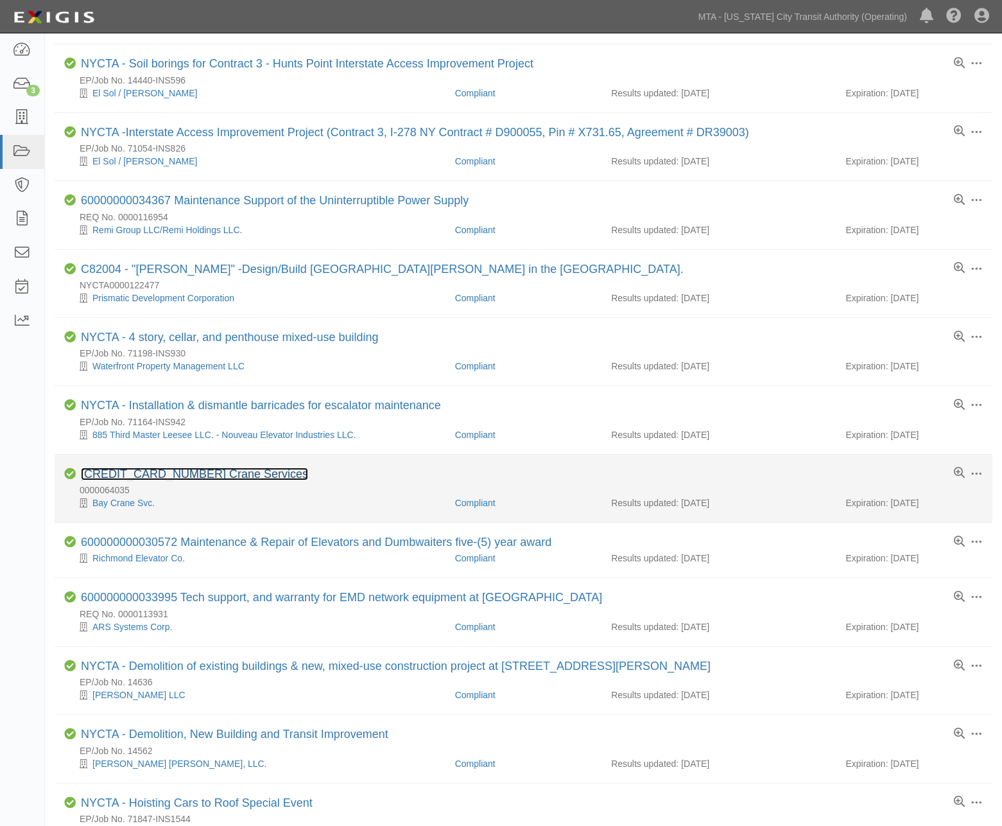
click at [248, 480] on link "[CREDIT_CARD_NUMBER] Crane Services" at bounding box center [194, 473] width 227 height 13
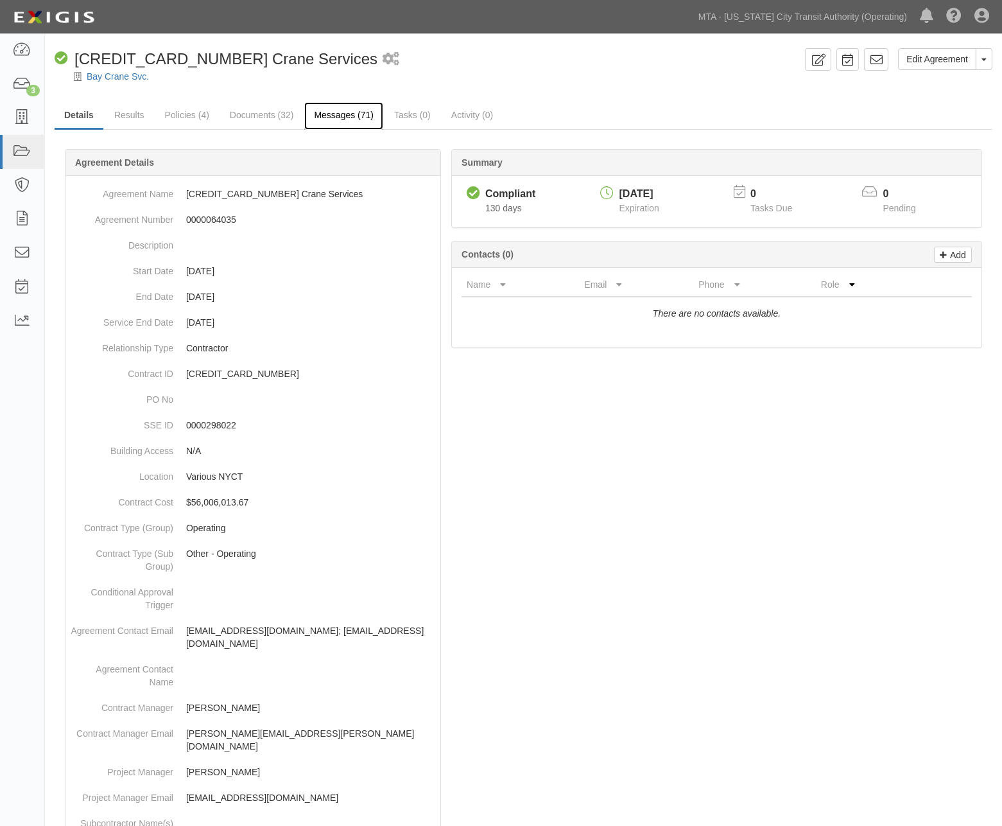
click at [352, 112] on link "Messages (71)" at bounding box center [343, 116] width 79 height 28
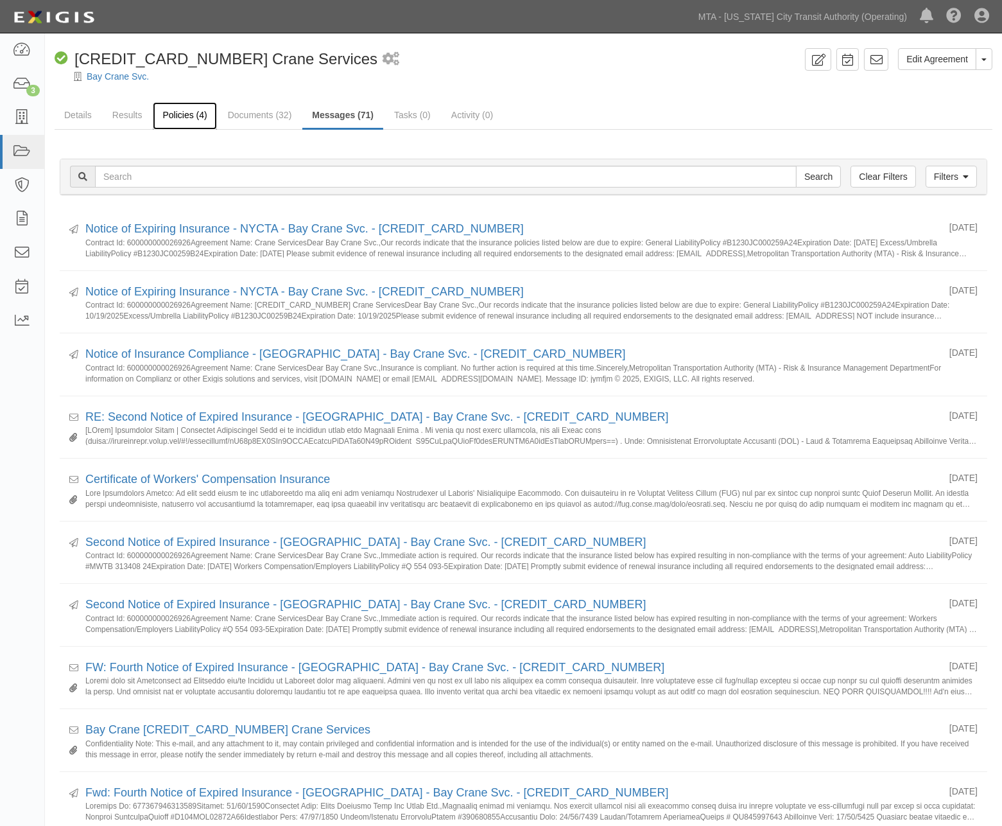
click at [163, 108] on link "Policies (4)" at bounding box center [185, 116] width 64 height 28
click at [133, 113] on link "Results" at bounding box center [127, 116] width 49 height 28
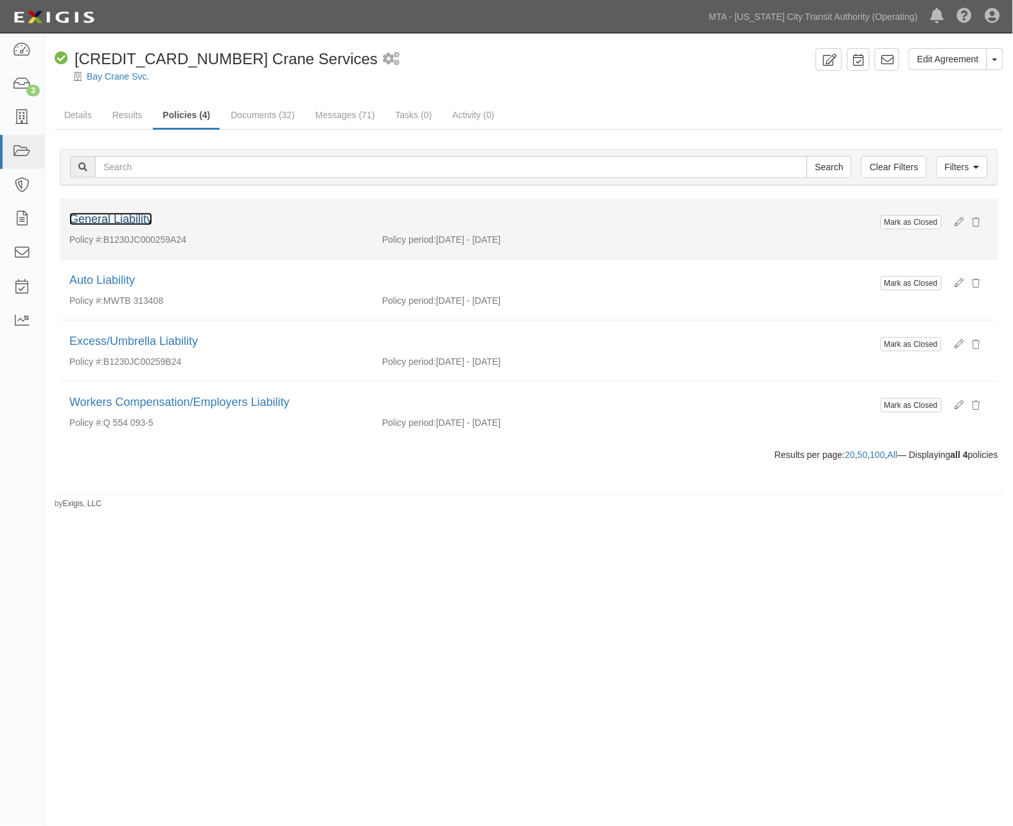
click at [143, 219] on link "General Liability" at bounding box center [110, 219] width 83 height 13
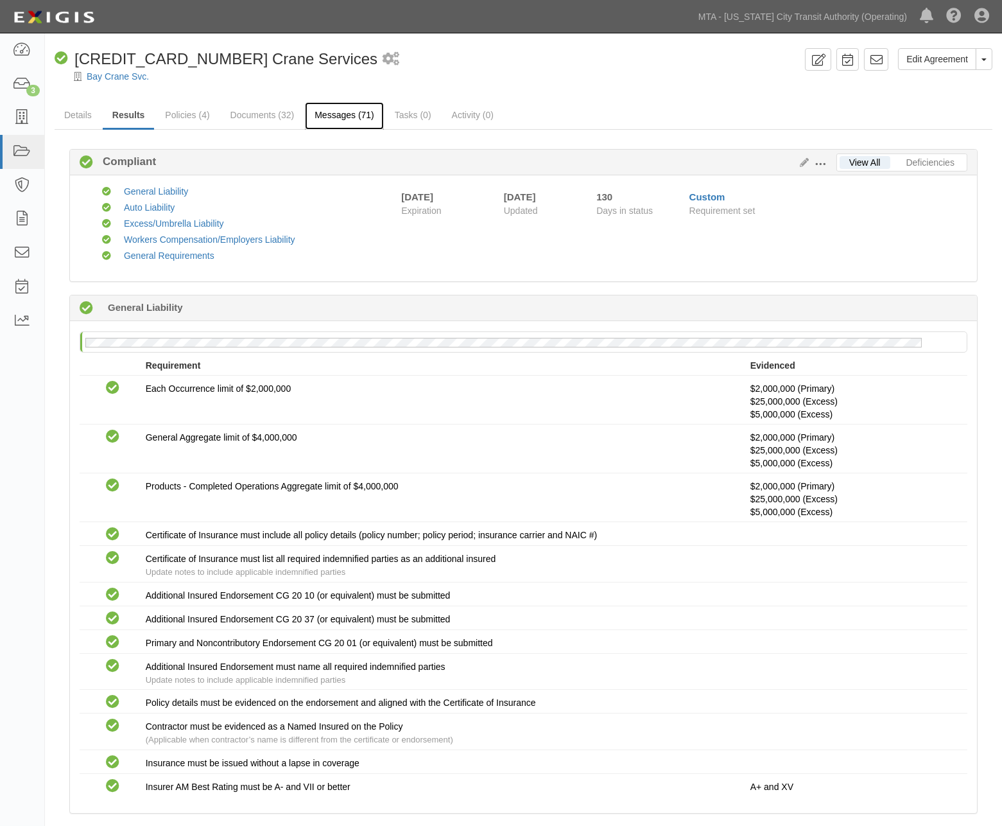
click at [360, 112] on link "Messages (71)" at bounding box center [344, 116] width 79 height 28
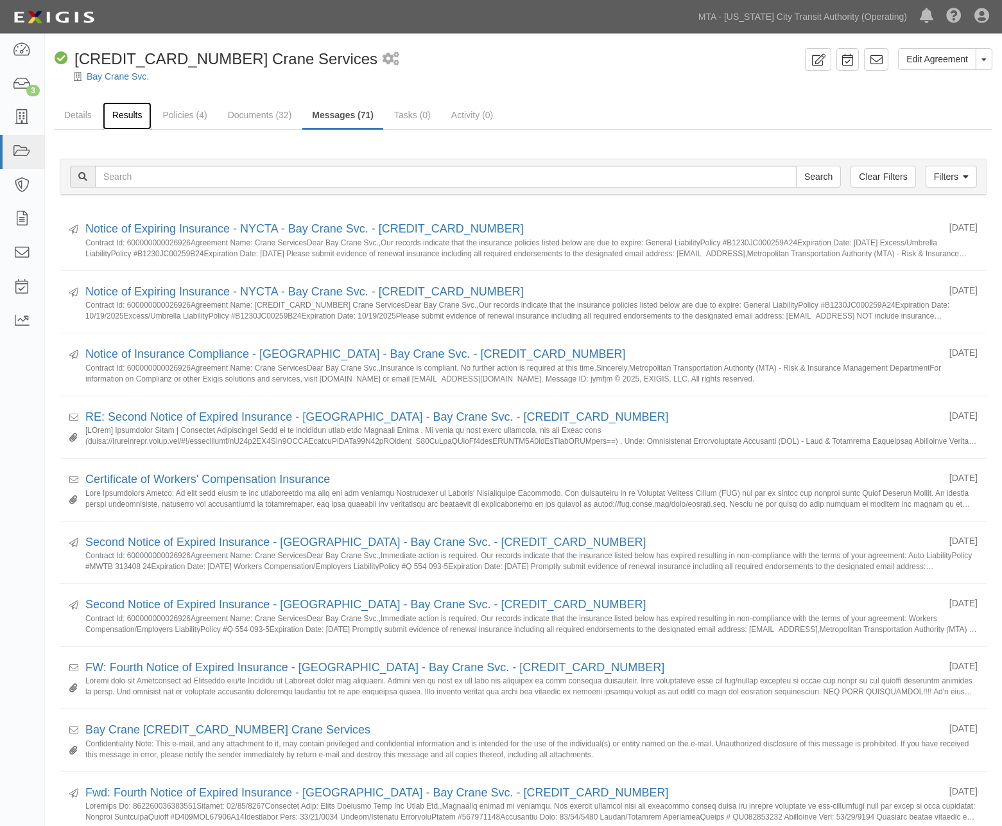
click at [119, 114] on link "Results" at bounding box center [127, 116] width 49 height 28
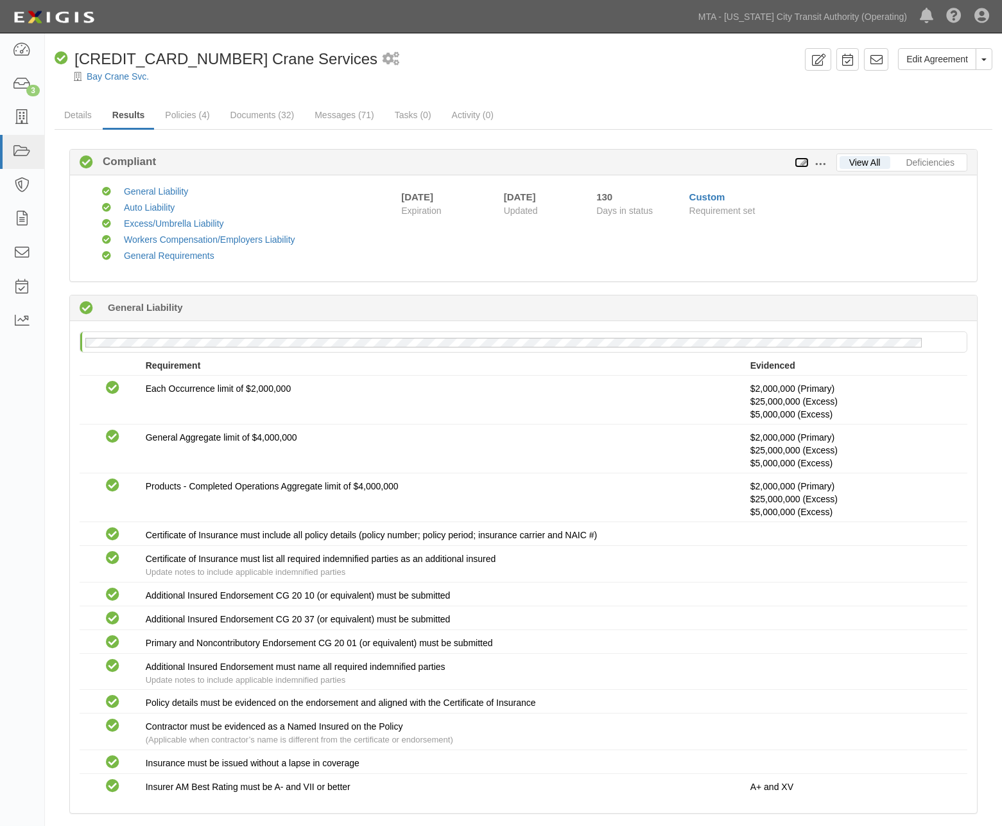
click at [803, 162] on icon at bounding box center [802, 163] width 14 height 9
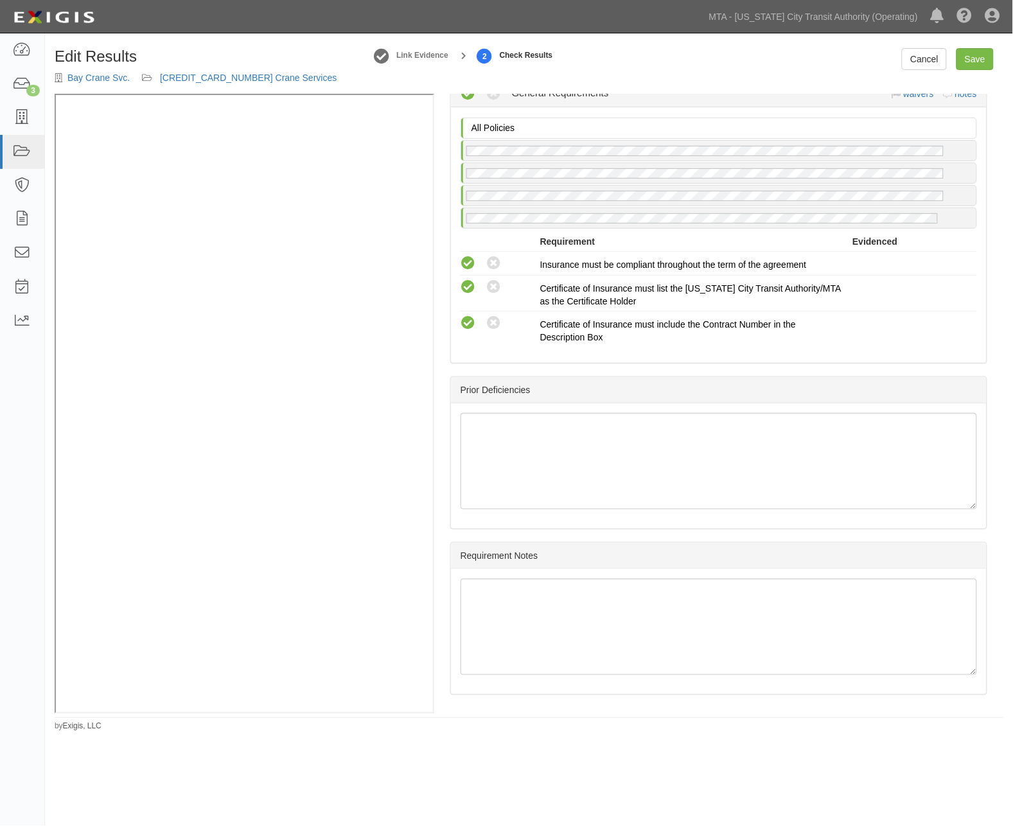
scroll to position [1901, 0]
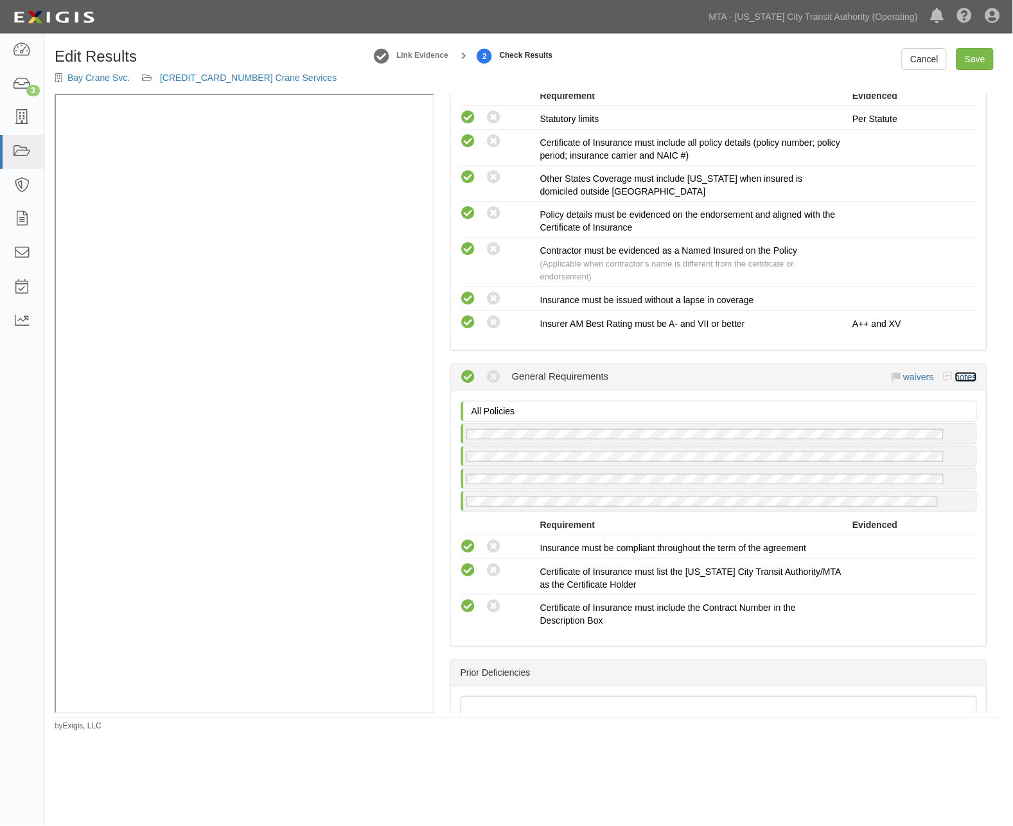
click at [957, 377] on link "notes" at bounding box center [966, 377] width 22 height 10
radio input "true"
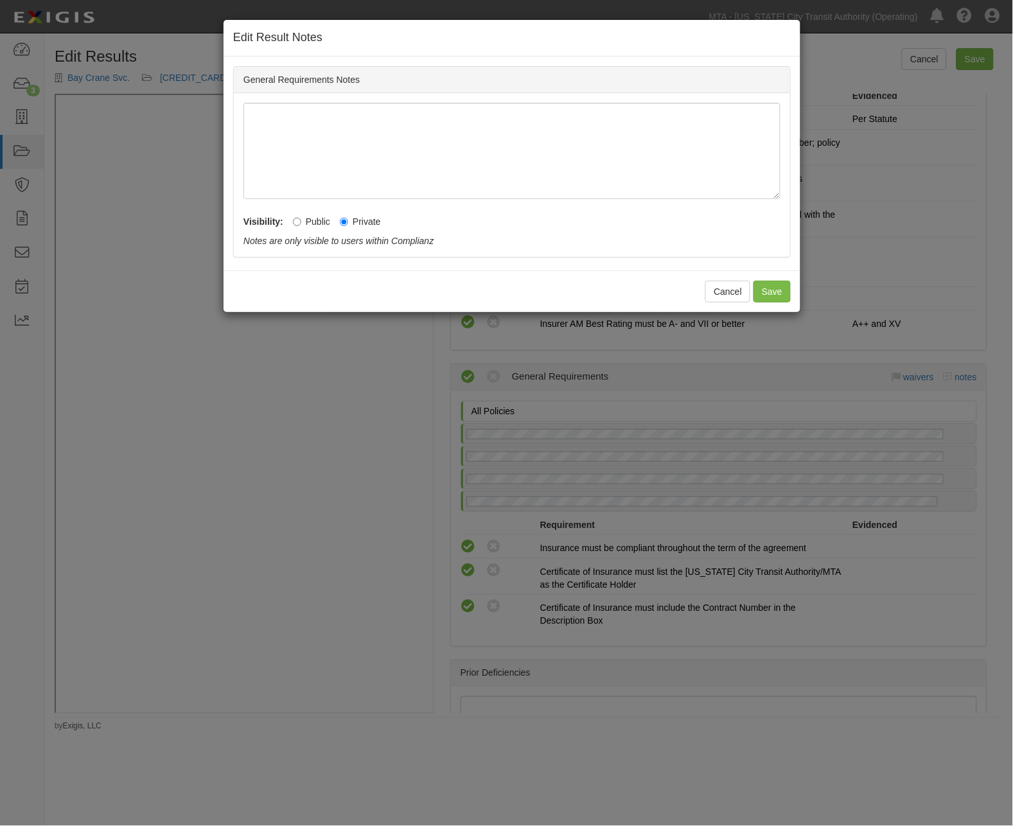
click at [320, 216] on label "Public" at bounding box center [311, 221] width 37 height 13
click at [301, 218] on input "Public" at bounding box center [297, 222] width 8 height 8
radio input "true"
click at [767, 290] on button "Save" at bounding box center [771, 292] width 37 height 22
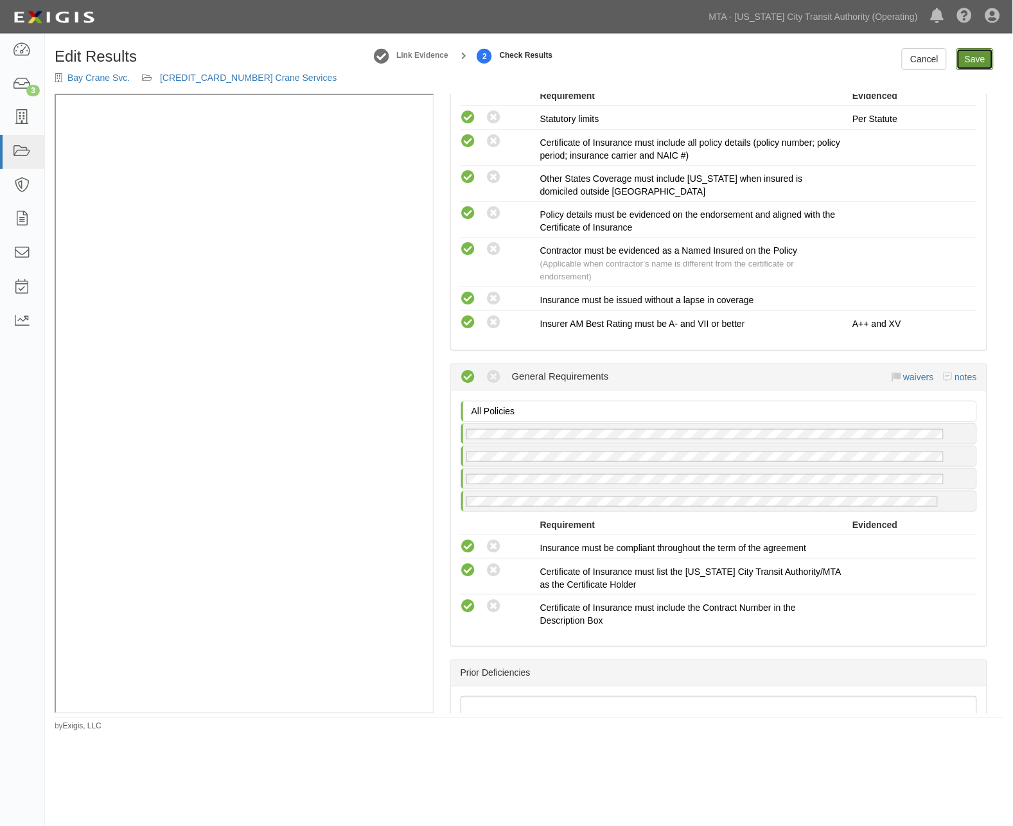
click at [972, 60] on link "Save" at bounding box center [974, 59] width 37 height 22
radio input "true"
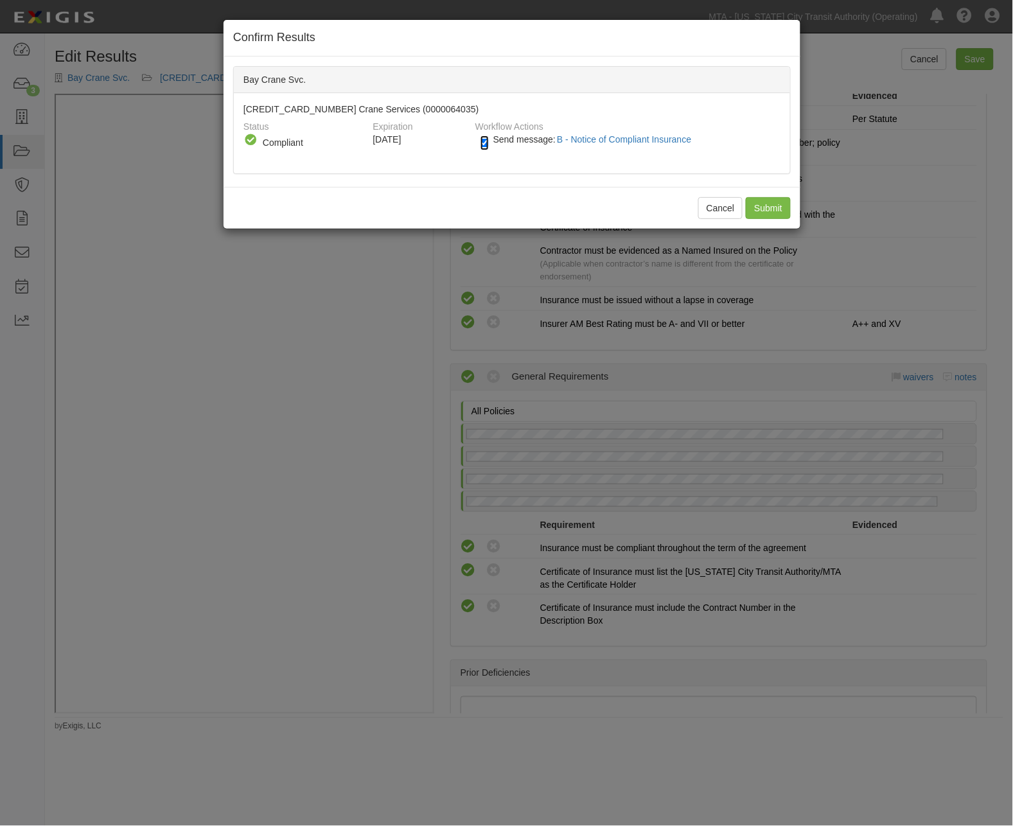
click at [489, 143] on input "Send message: B - Notice of Compliant Insurance" at bounding box center [484, 142] width 8 height 15
checkbox input "false"
click at [764, 204] on input "Submit" at bounding box center [768, 208] width 45 height 22
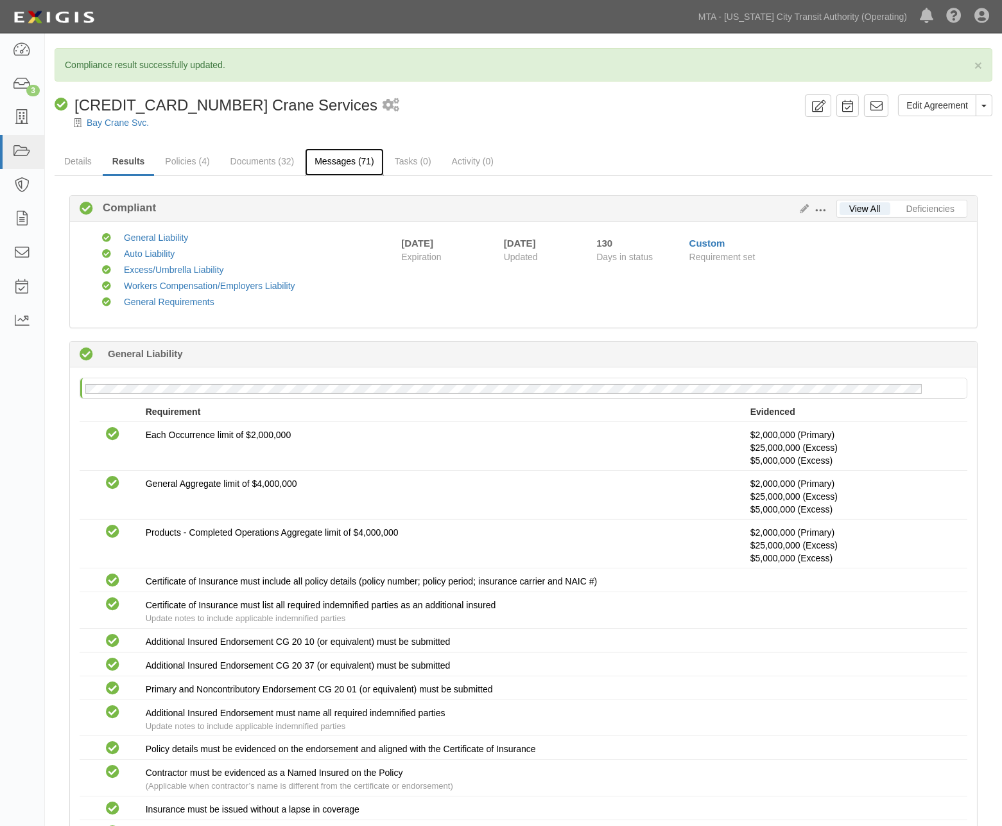
click at [343, 158] on link "Messages (71)" at bounding box center [344, 162] width 79 height 28
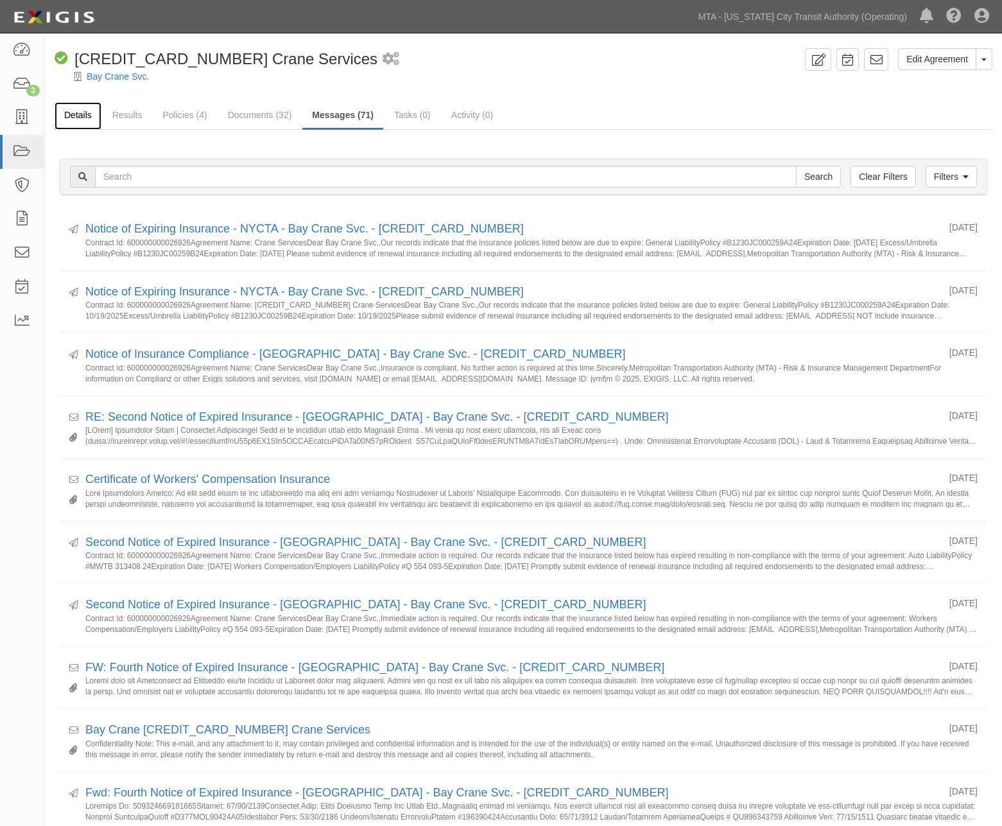
click at [77, 114] on link "Details" at bounding box center [78, 116] width 47 height 28
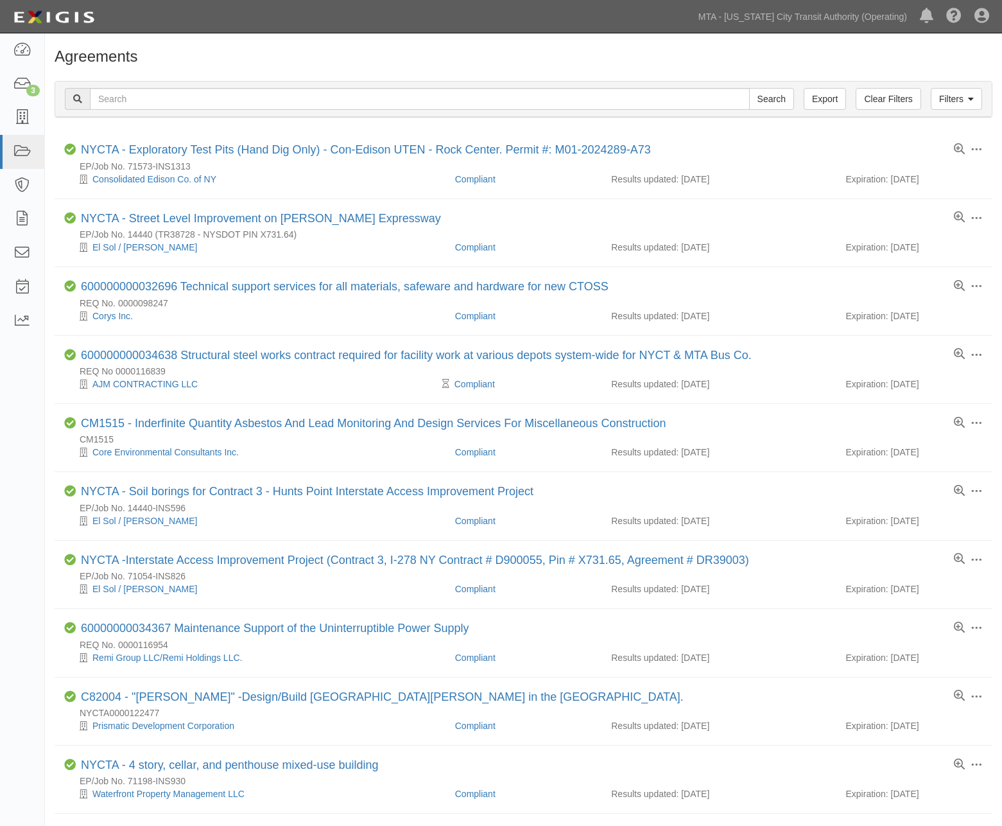
scroll to position [428, 0]
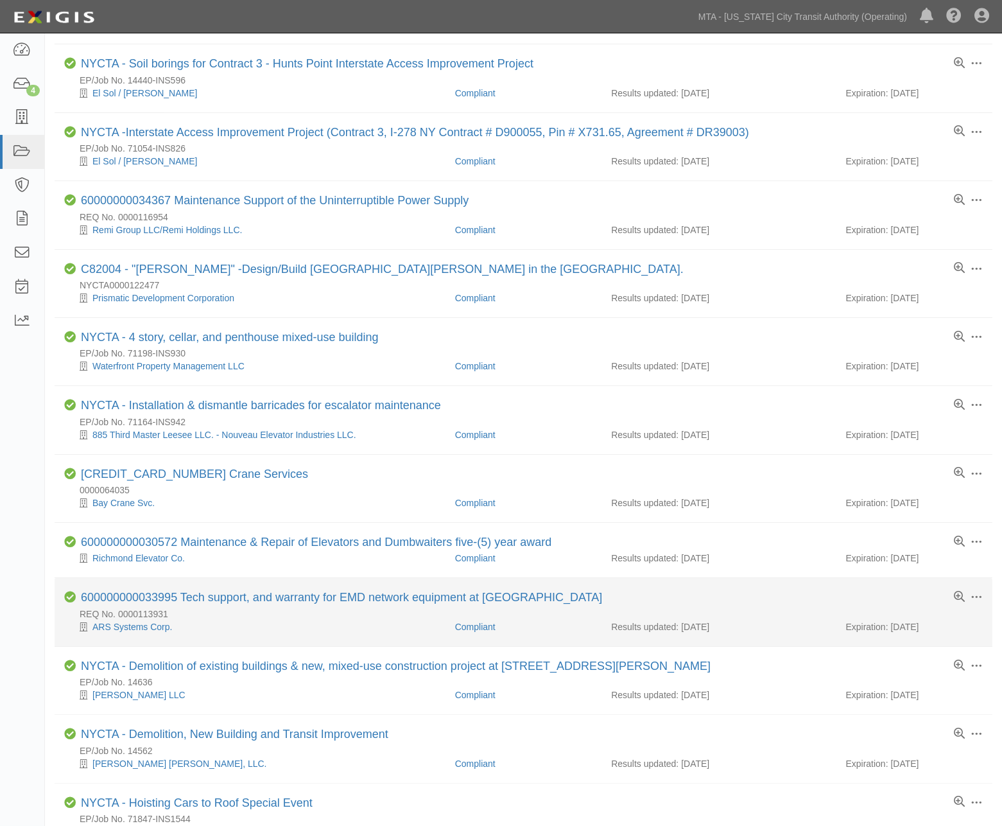
click at [272, 605] on div "600000000033995 Tech support, and warranty for EMD network equipment at [GEOGRA…" at bounding box center [341, 598] width 521 height 14
click at [274, 604] on link "600000000033995 Tech support, and warranty for EMD network equipment at [GEOGRA…" at bounding box center [341, 597] width 521 height 13
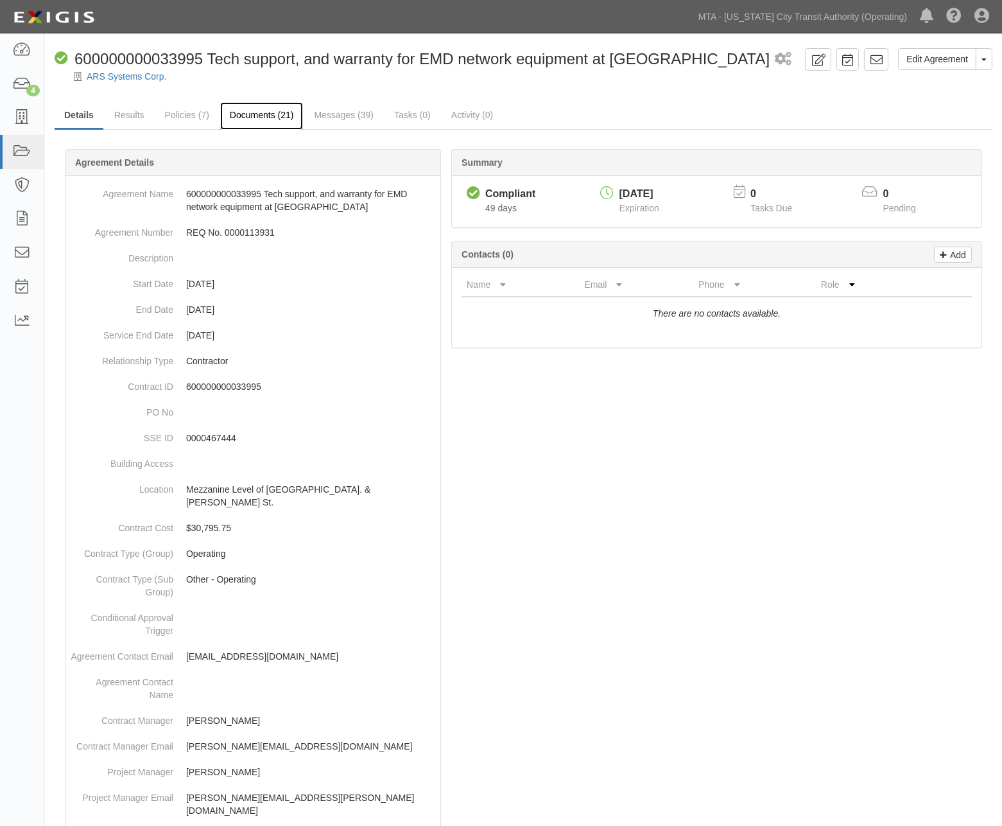
click at [259, 113] on link "Documents (21)" at bounding box center [261, 116] width 83 height 28
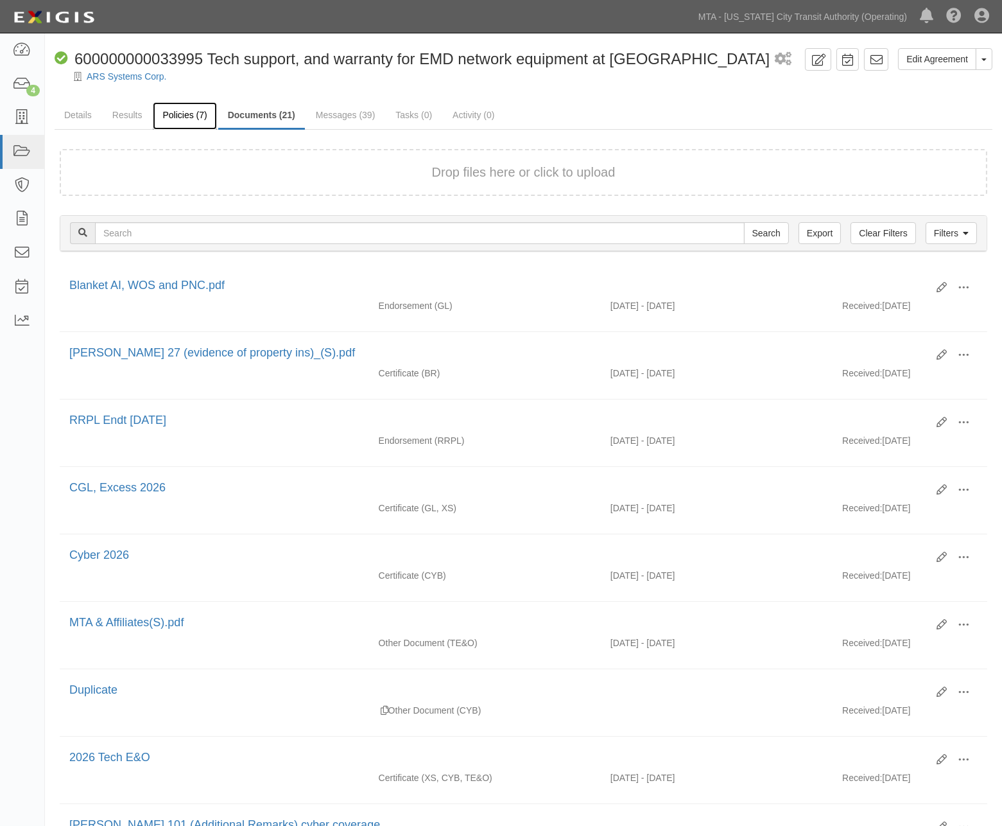
click at [172, 122] on link "Policies (7)" at bounding box center [185, 116] width 64 height 28
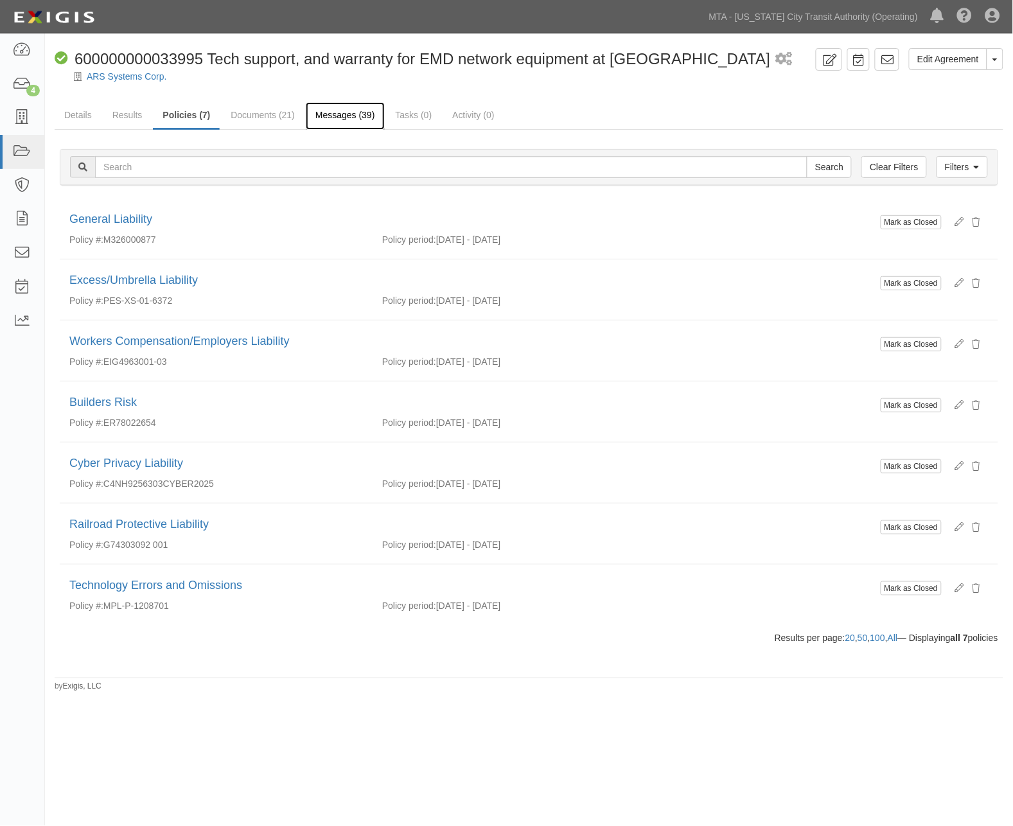
click at [364, 114] on link "Messages (39)" at bounding box center [345, 116] width 79 height 28
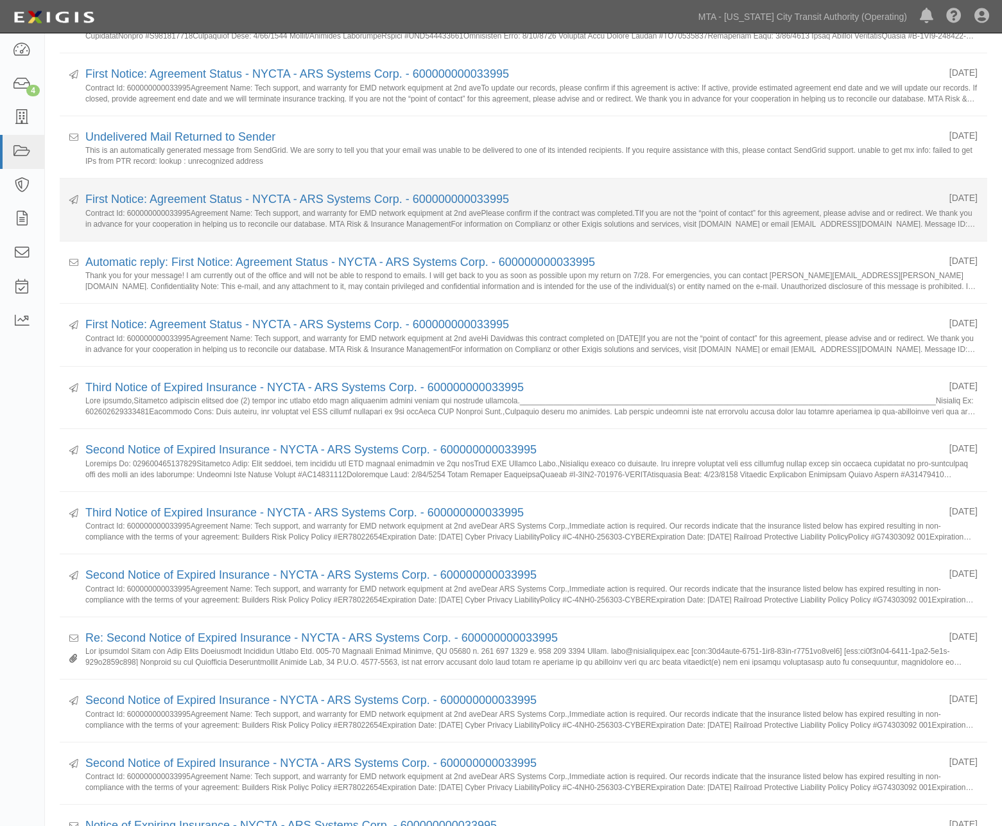
scroll to position [285, 0]
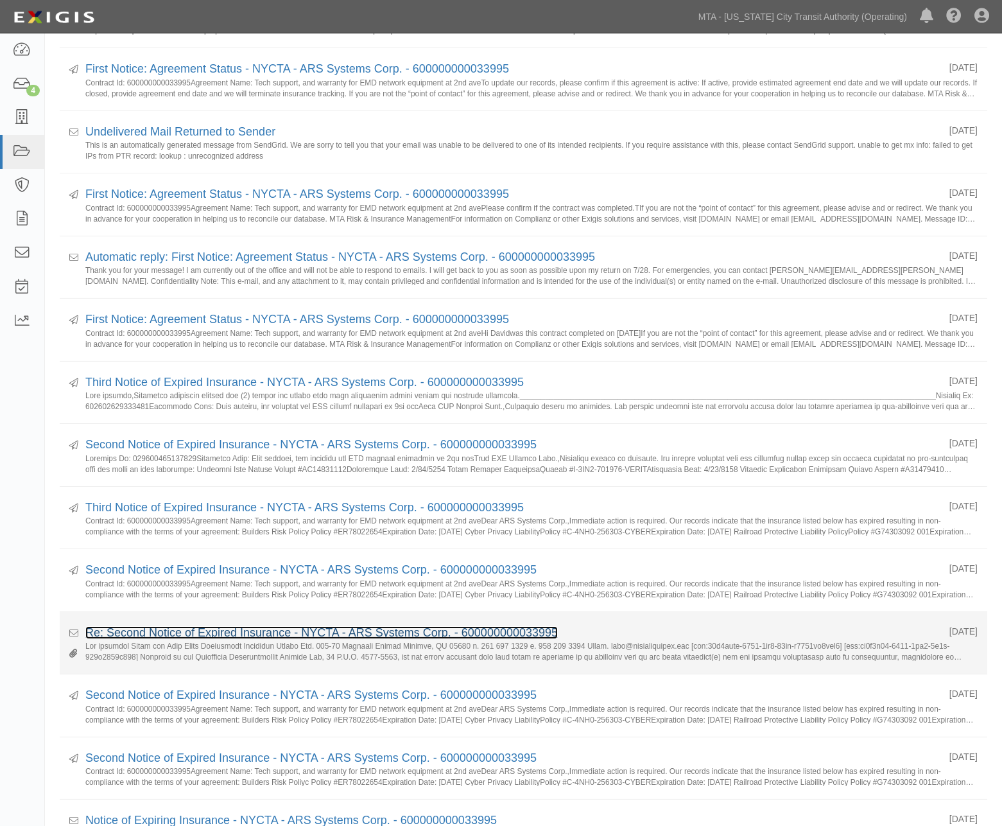
click at [276, 631] on link "Re: Second Notice of Expired Insurance - NYCTA - ARS Systems Corp. - 6000000000…" at bounding box center [321, 632] width 473 height 13
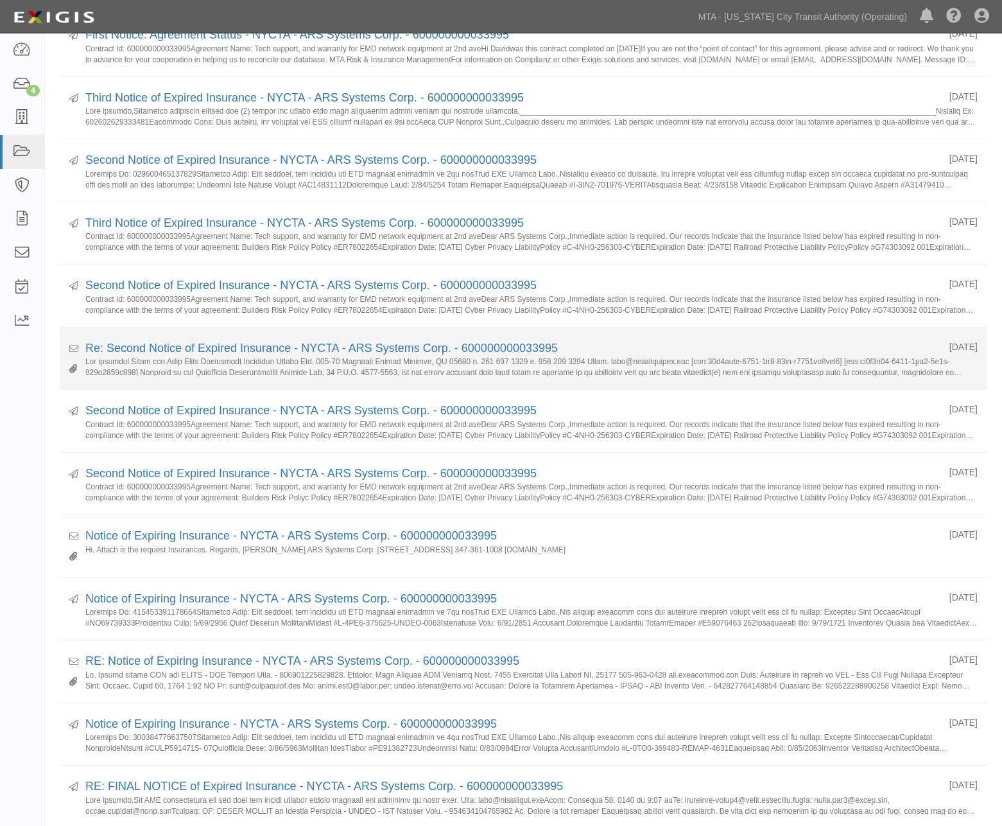
scroll to position [570, 0]
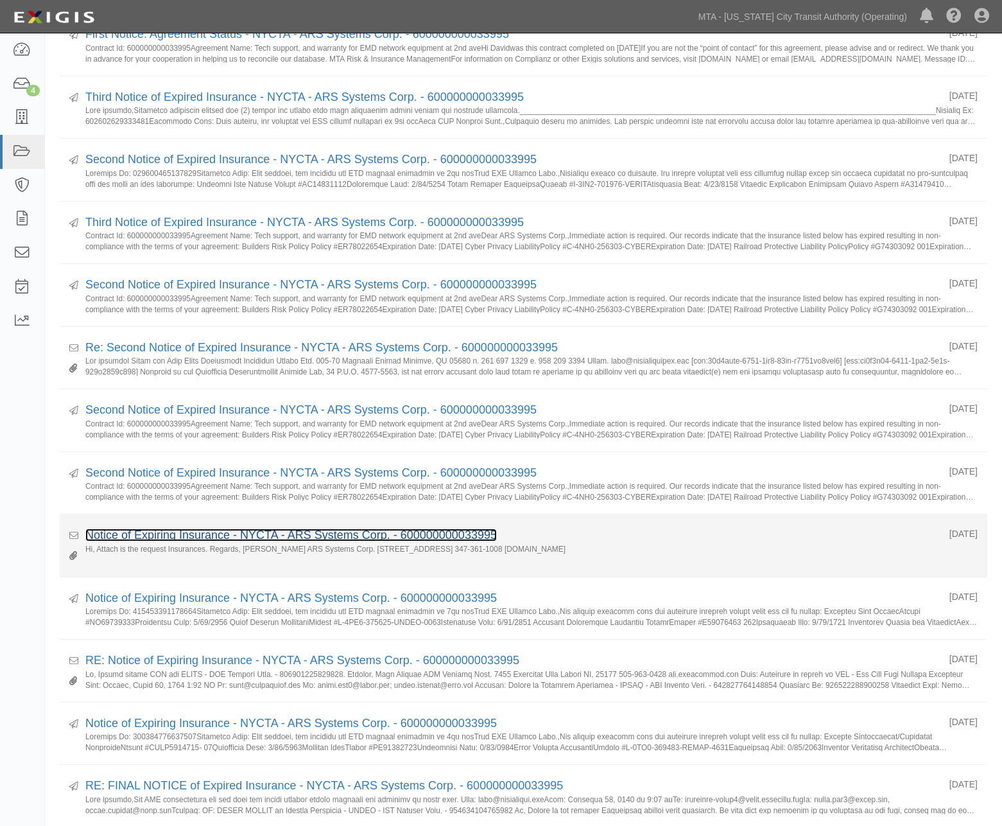
click at [303, 541] on link "Notice of Expiring Insurance - NYCTA - ARS Systems Corp. - 600000000033995" at bounding box center [291, 534] width 412 height 13
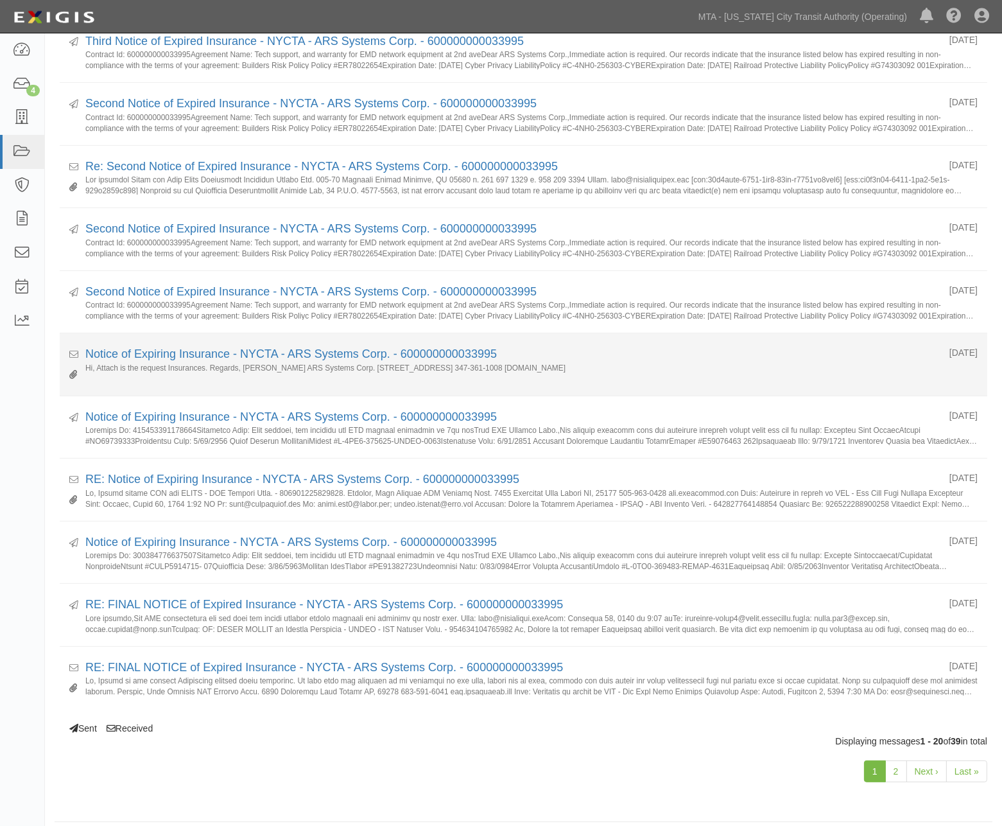
scroll to position [765, 0]
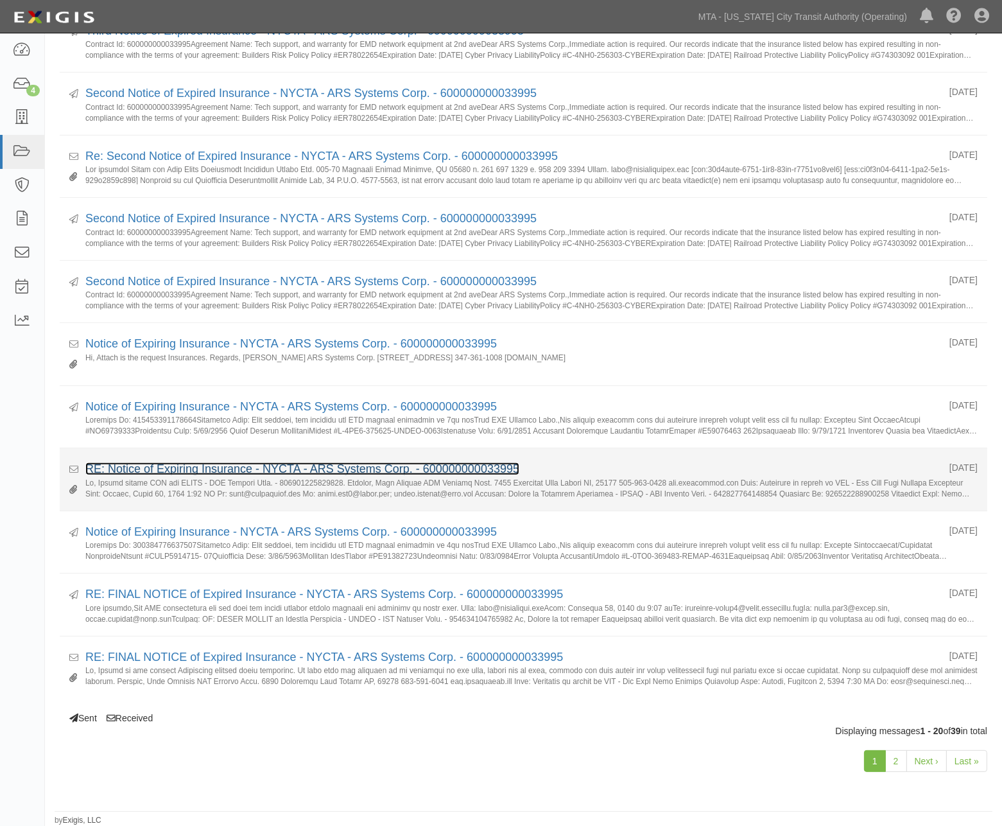
click at [240, 466] on link "RE: Notice of Expiring Insurance - NYCTA - ARS Systems Corp. - 600000000033995" at bounding box center [302, 468] width 434 height 13
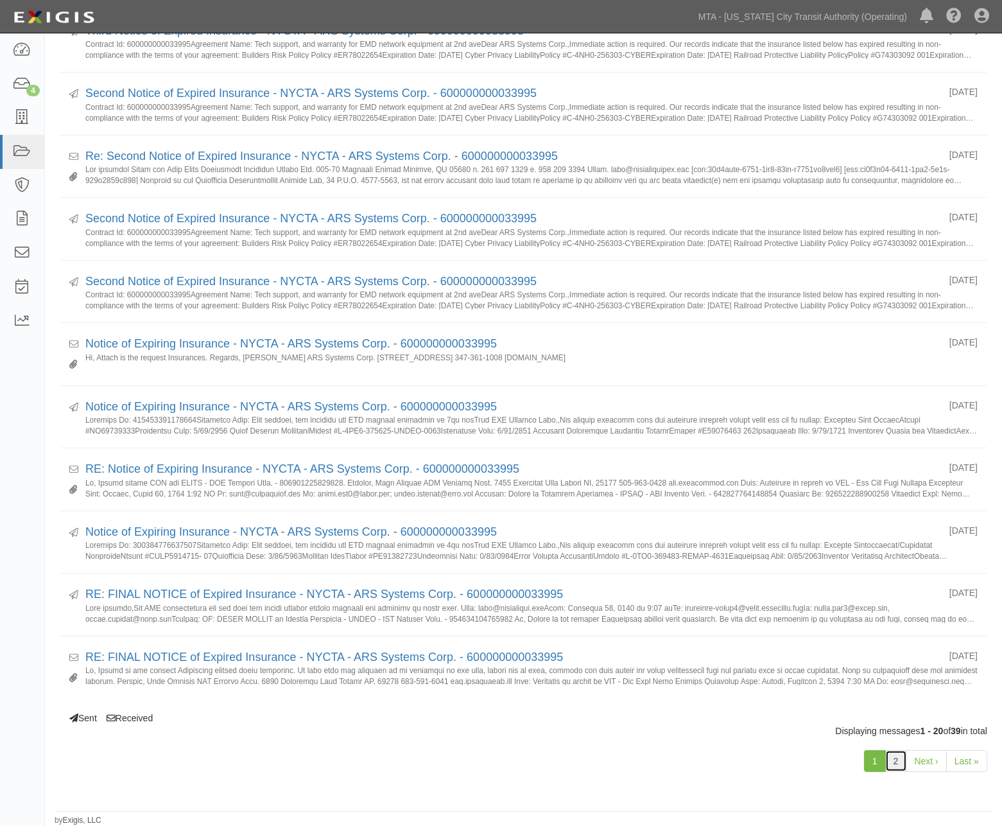
click at [894, 758] on link "2" at bounding box center [897, 761] width 22 height 22
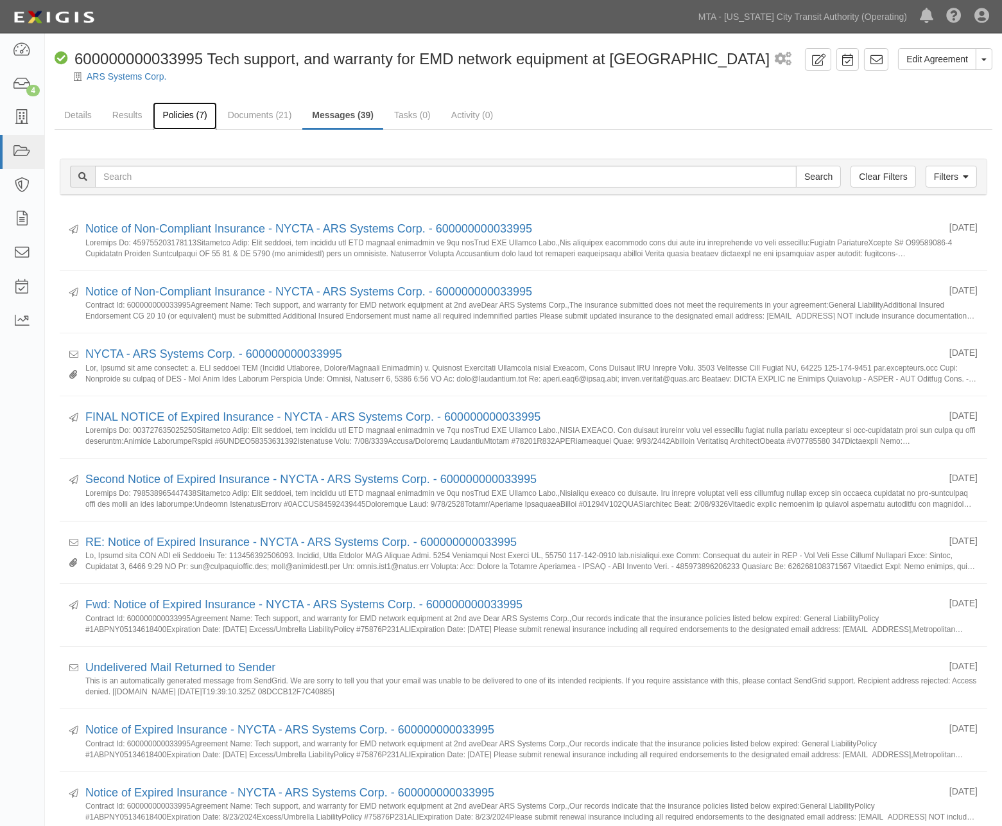
click at [194, 112] on link "Policies (7)" at bounding box center [185, 116] width 64 height 28
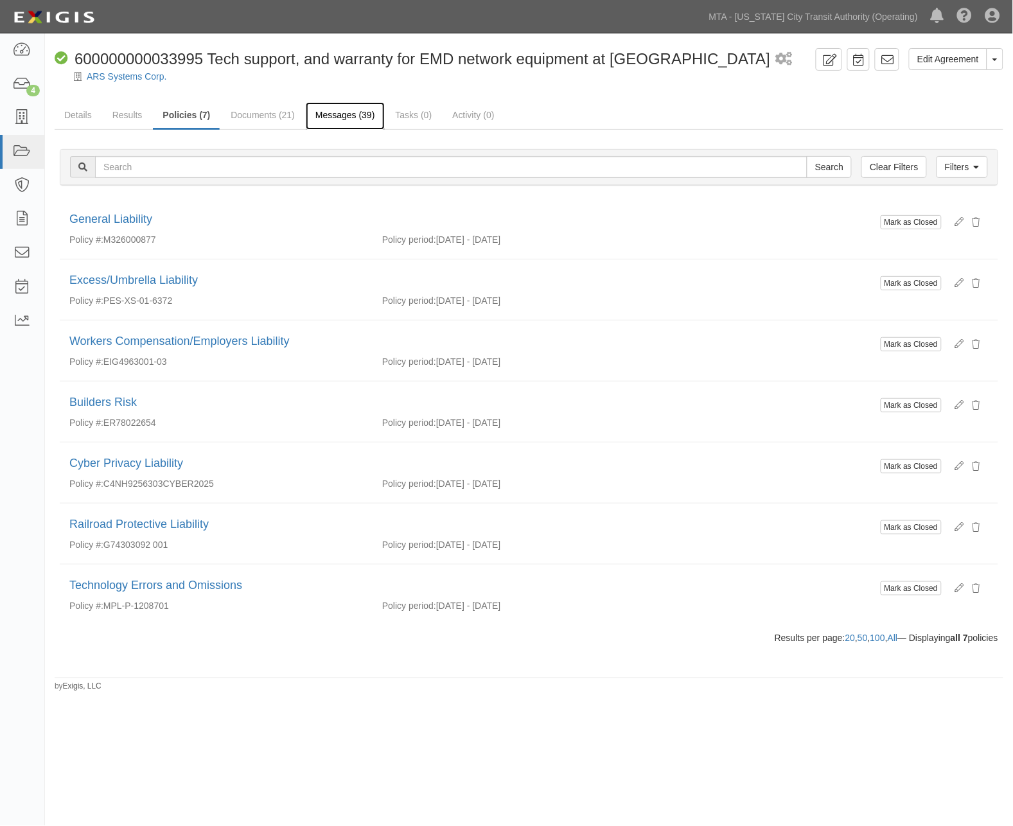
click at [335, 114] on link "Messages (39)" at bounding box center [345, 116] width 79 height 28
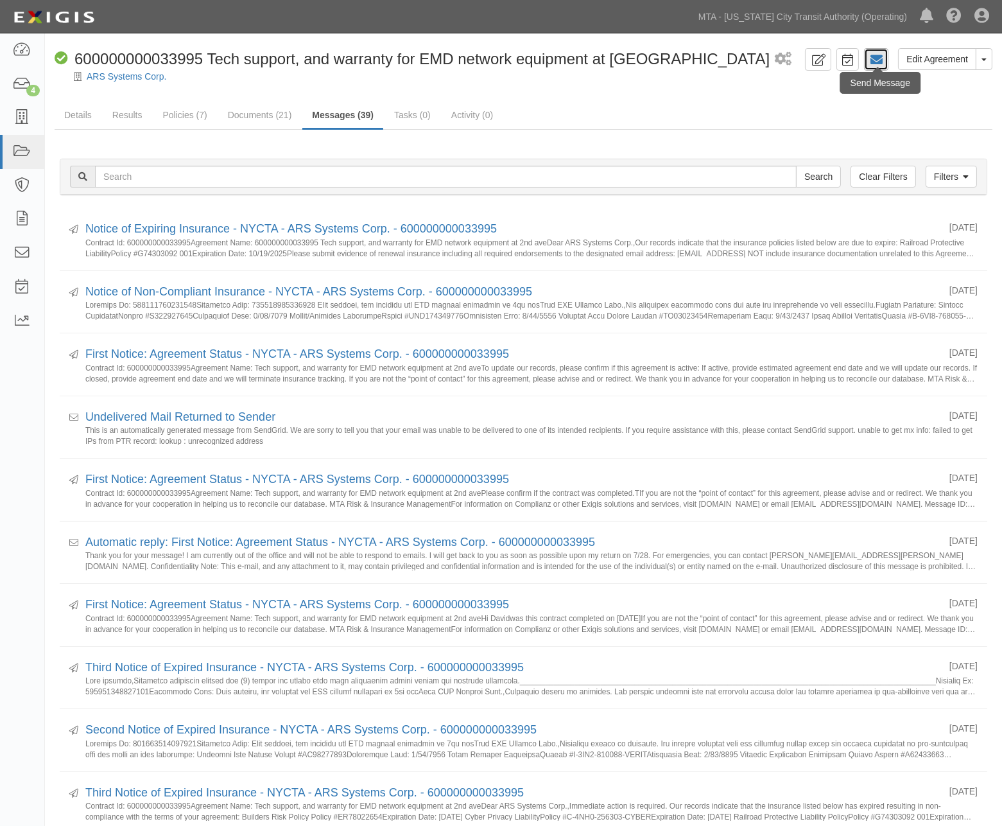
click at [876, 58] on icon at bounding box center [876, 59] width 13 height 13
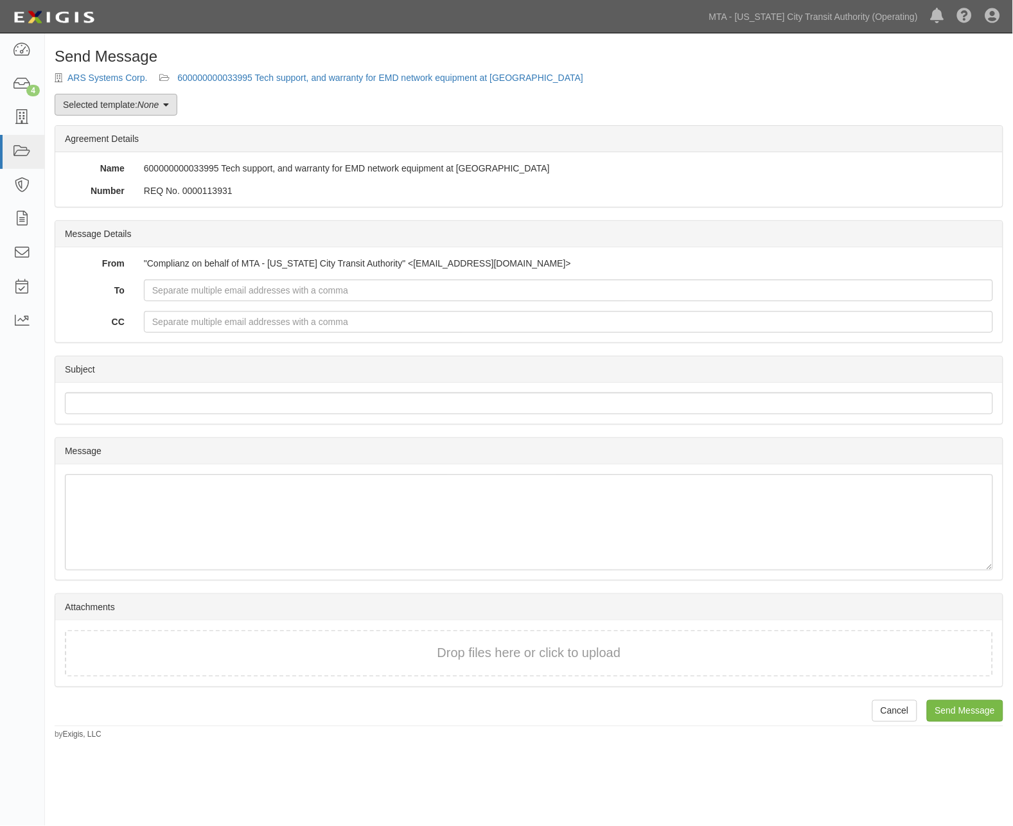
click at [91, 103] on link "Selected template: None" at bounding box center [116, 105] width 123 height 22
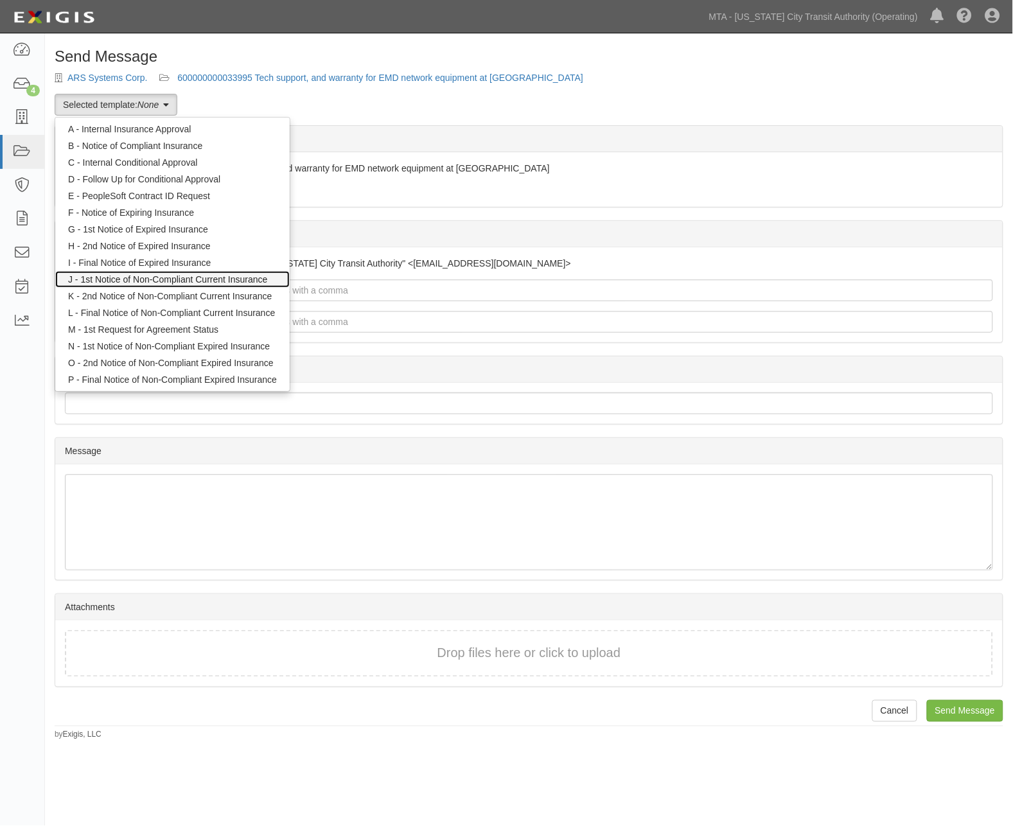
click at [104, 279] on link "J - 1st Notice of Non-Compliant Current Insurance" at bounding box center [172, 279] width 234 height 17
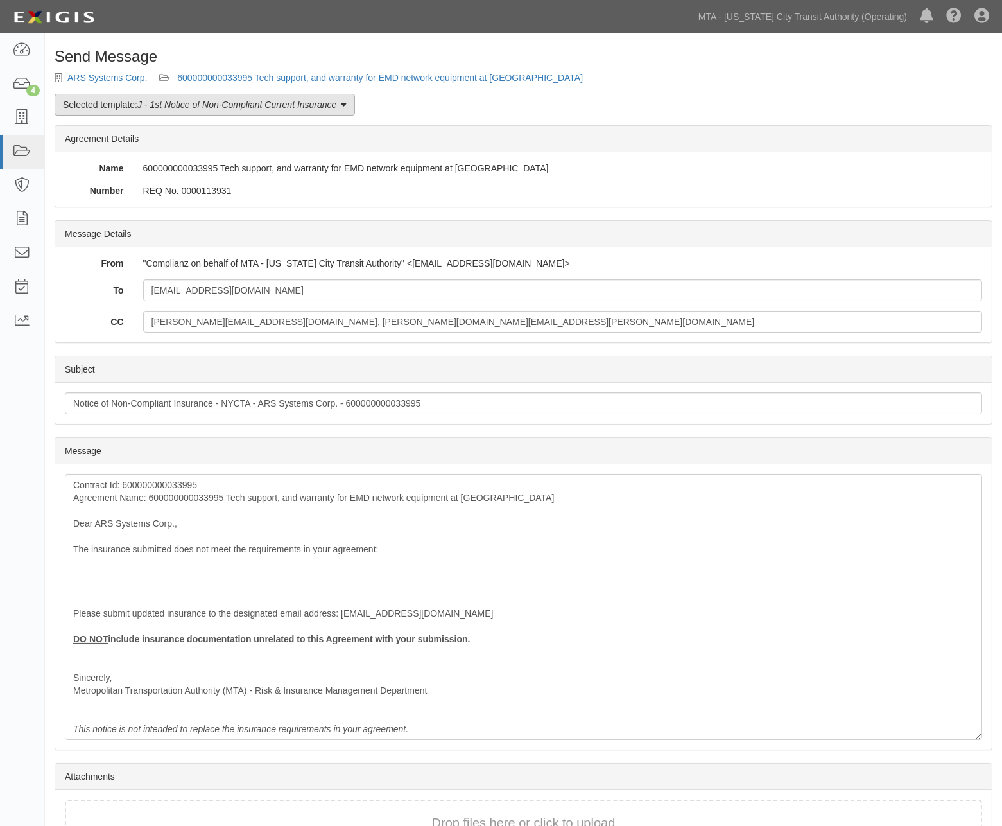
click at [229, 109] on em "J - 1st Notice of Non-Compliant Current Insurance" at bounding box center [236, 105] width 199 height 10
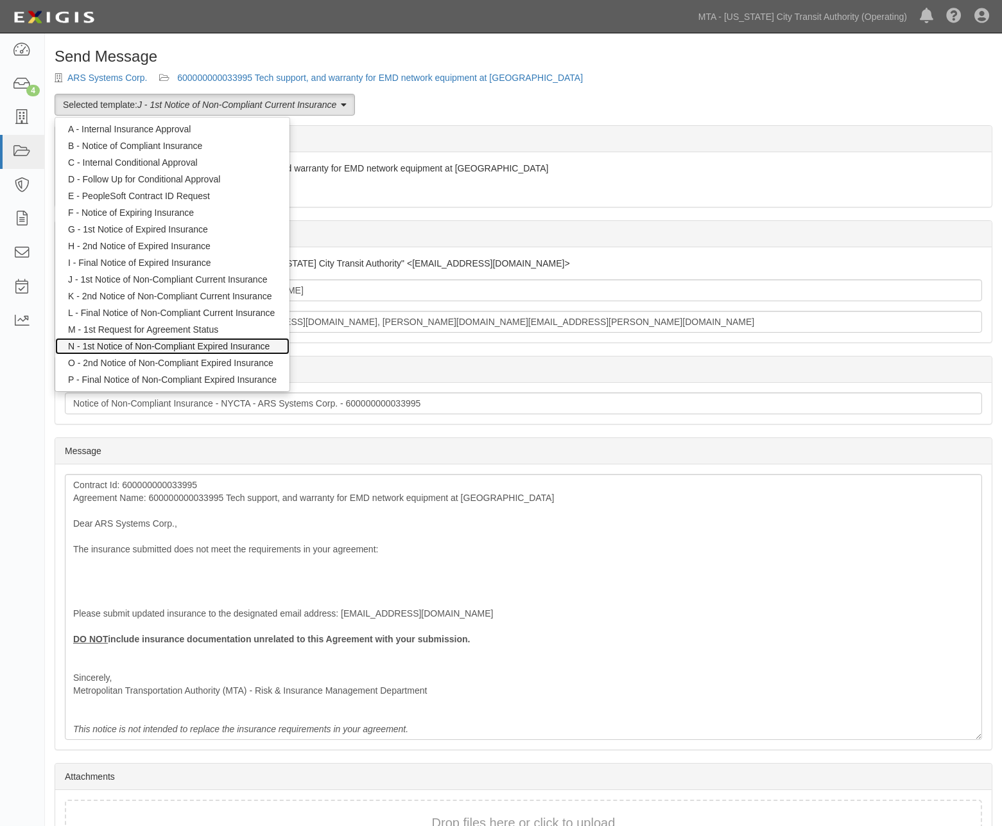
click at [180, 344] on link "N - 1st Notice of Non-Compliant Expired Insurance" at bounding box center [172, 346] width 234 height 17
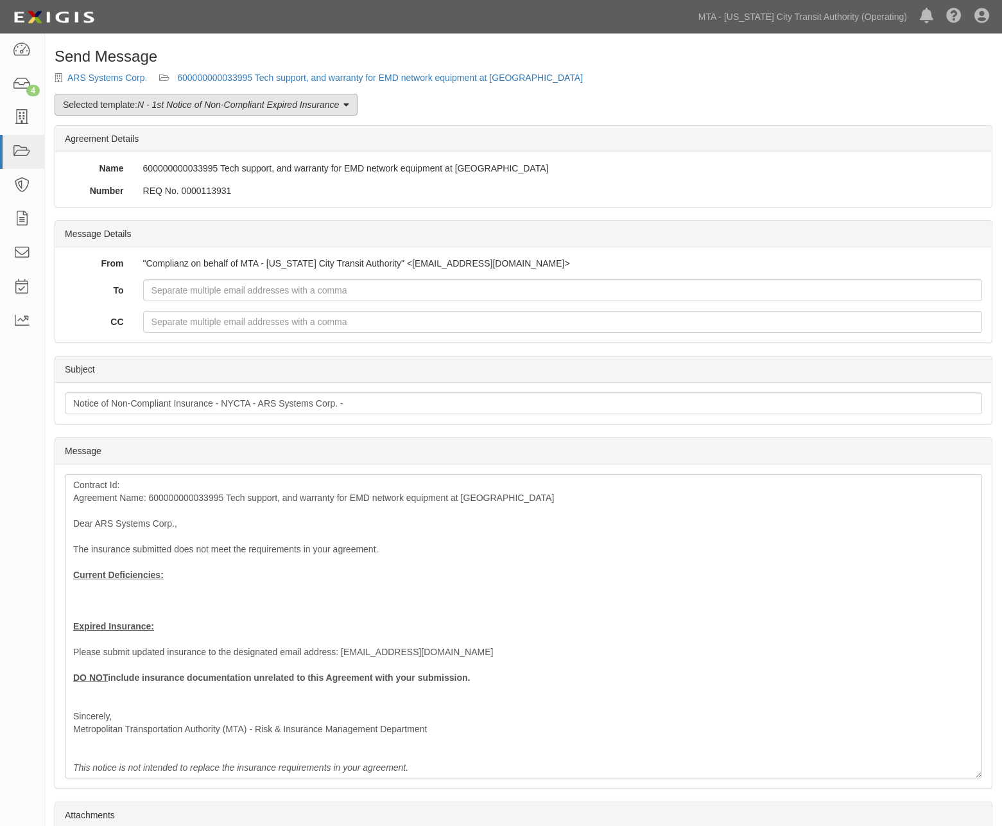
click at [176, 105] on em "N - 1st Notice of Non-Compliant Expired Insurance" at bounding box center [238, 105] width 202 height 10
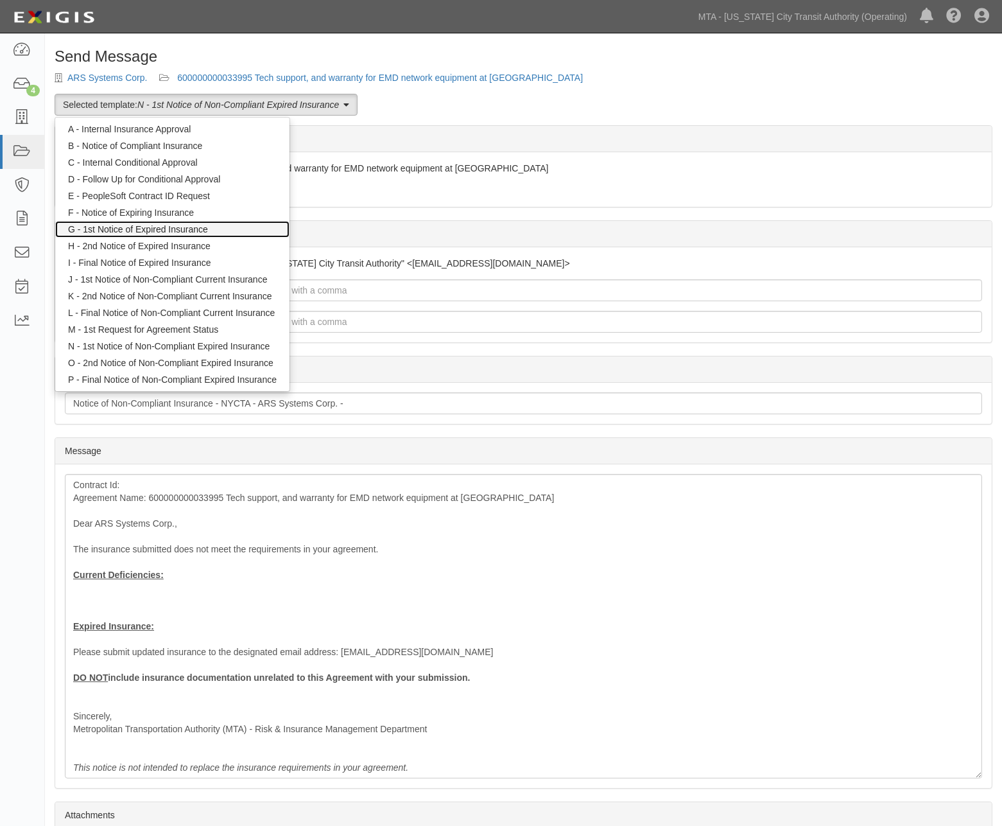
click at [185, 229] on link "G - 1st Notice of Expired Insurance" at bounding box center [172, 229] width 234 height 17
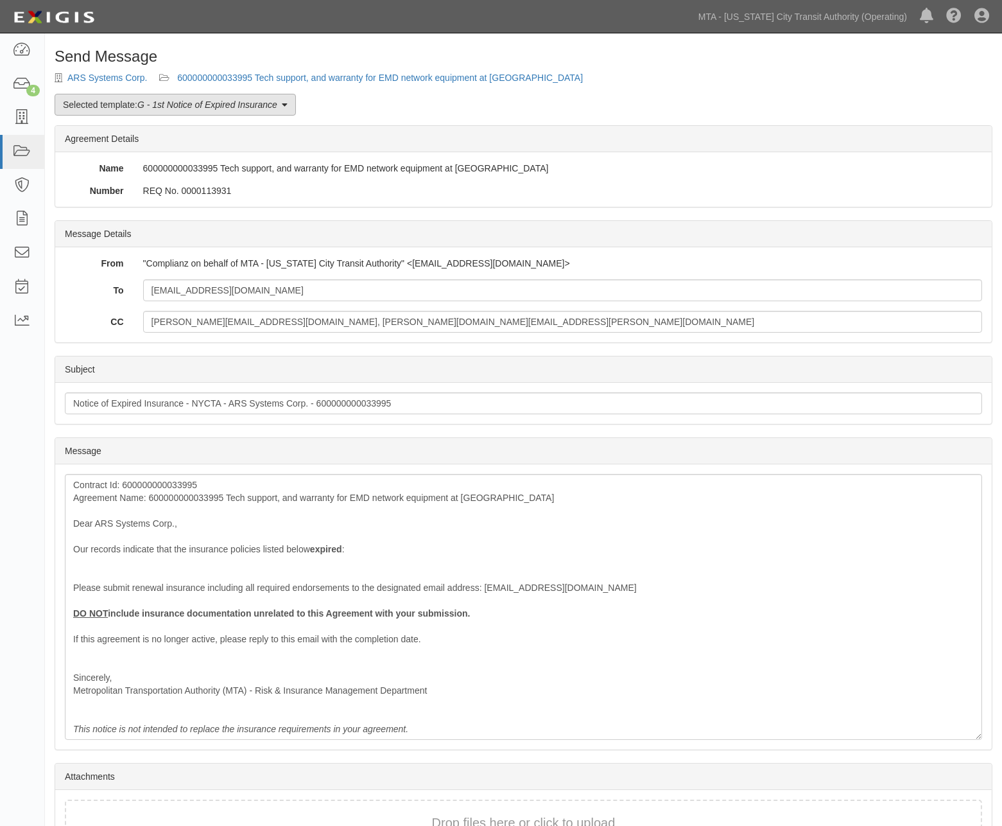
click at [207, 101] on em "G - 1st Notice of Expired Insurance" at bounding box center [207, 105] width 140 height 10
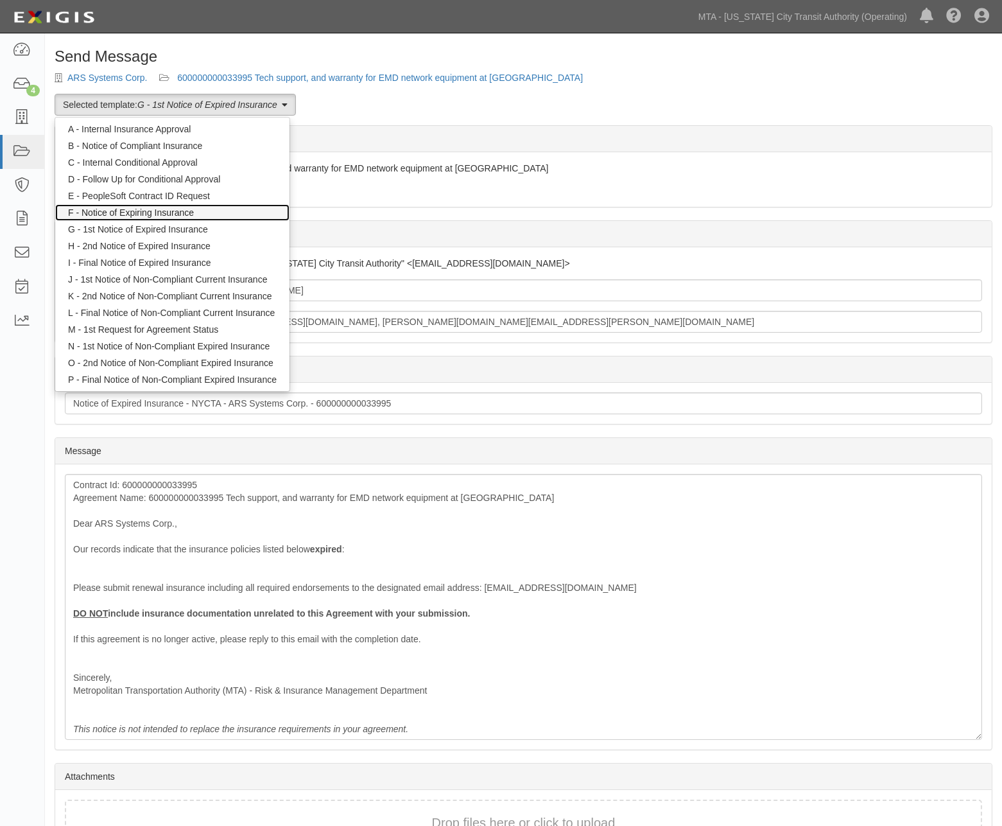
click at [193, 213] on link "F - Notice of Expiring Insurance" at bounding box center [172, 212] width 234 height 17
